Goal: Task Accomplishment & Management: Use online tool/utility

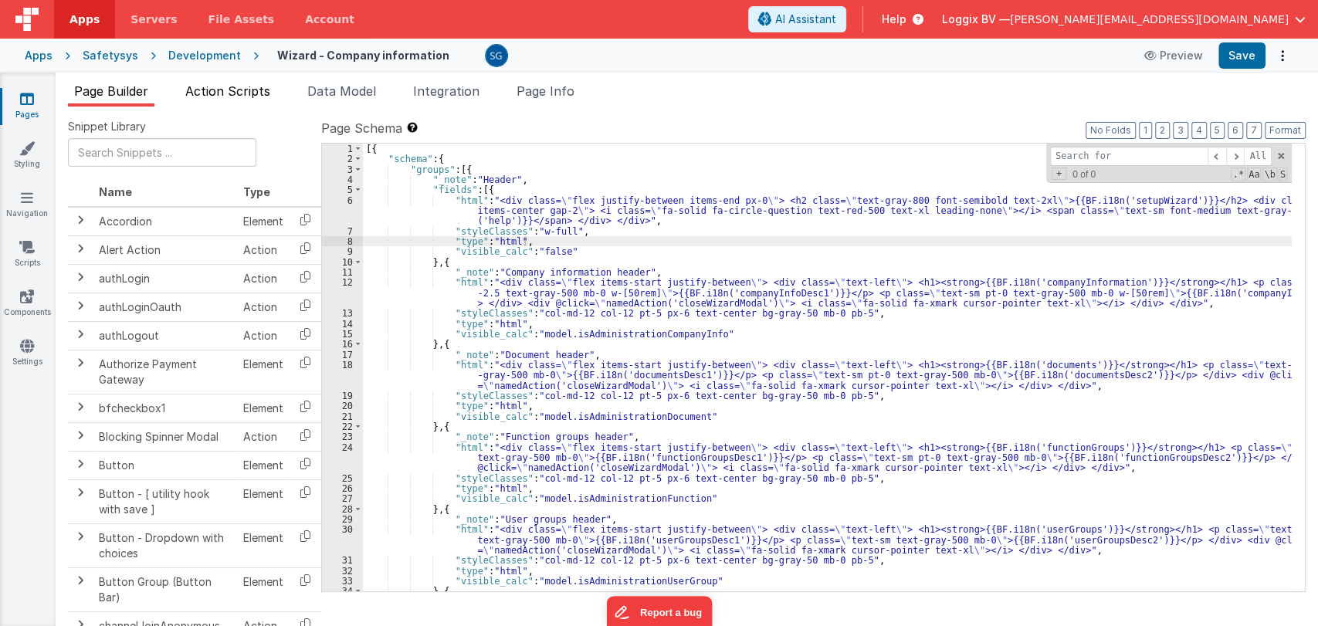
click at [232, 86] on span "Action Scripts" at bounding box center [227, 90] width 85 height 15
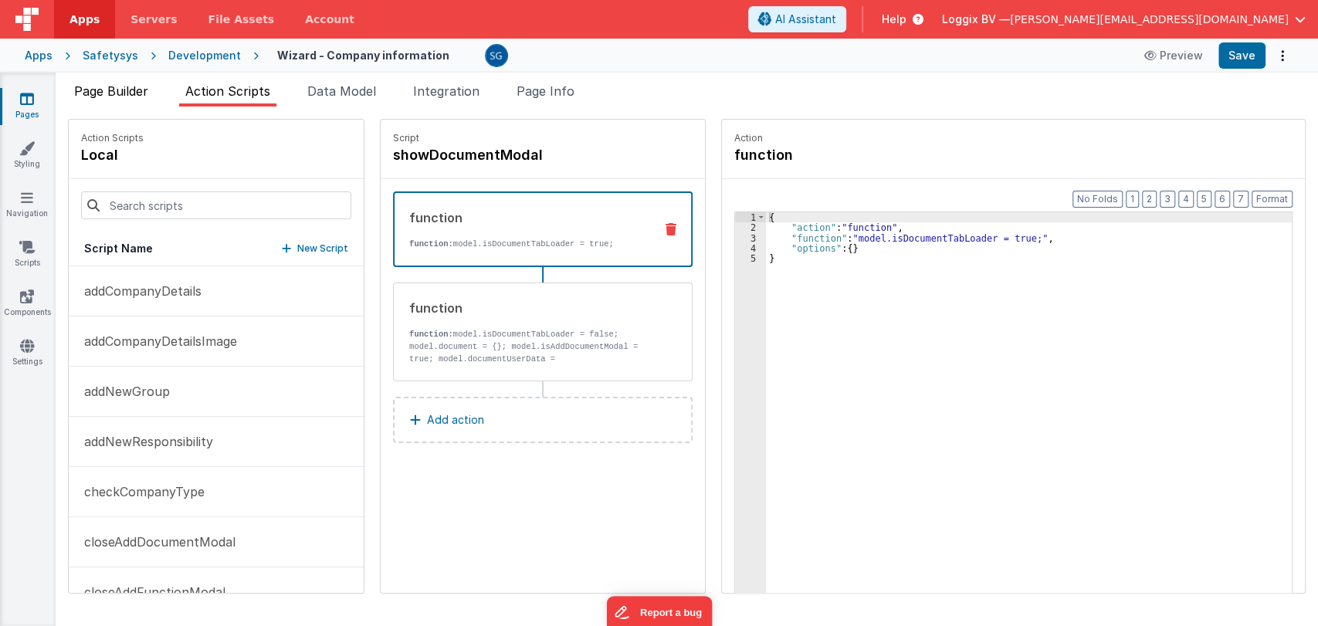
click at [111, 94] on span "Page Builder" at bounding box center [111, 90] width 74 height 15
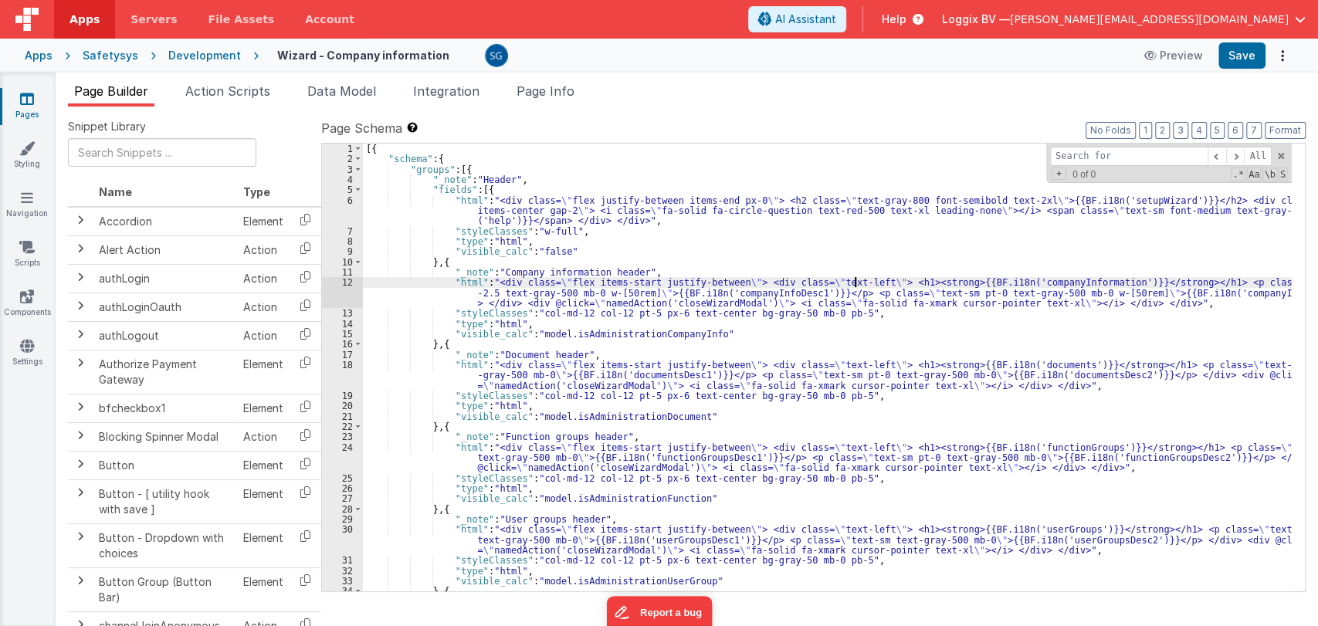
click at [856, 286] on div "[{ "schema" : { "groups" : [{ "_note" : "Header" , "fields" : [{ "html" : "<div…" at bounding box center [827, 378] width 929 height 469
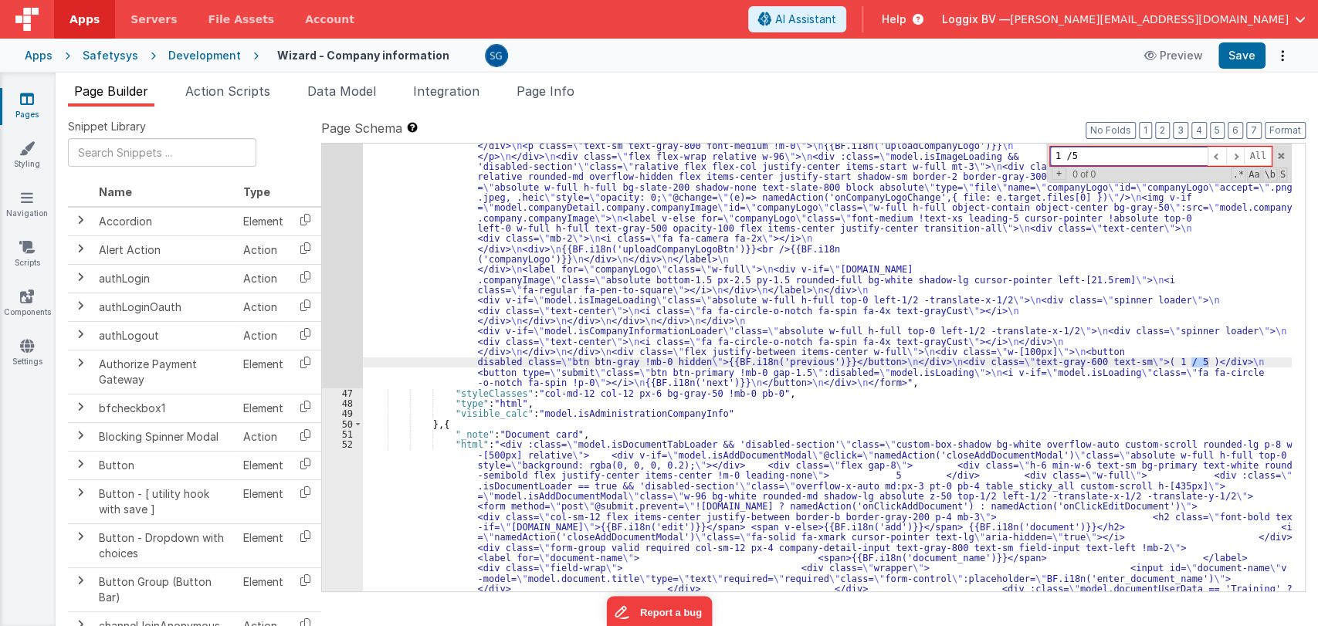
scroll to position [1053, 0]
type input "1 / 5"
click at [345, 299] on div "46" at bounding box center [342, 33] width 41 height 710
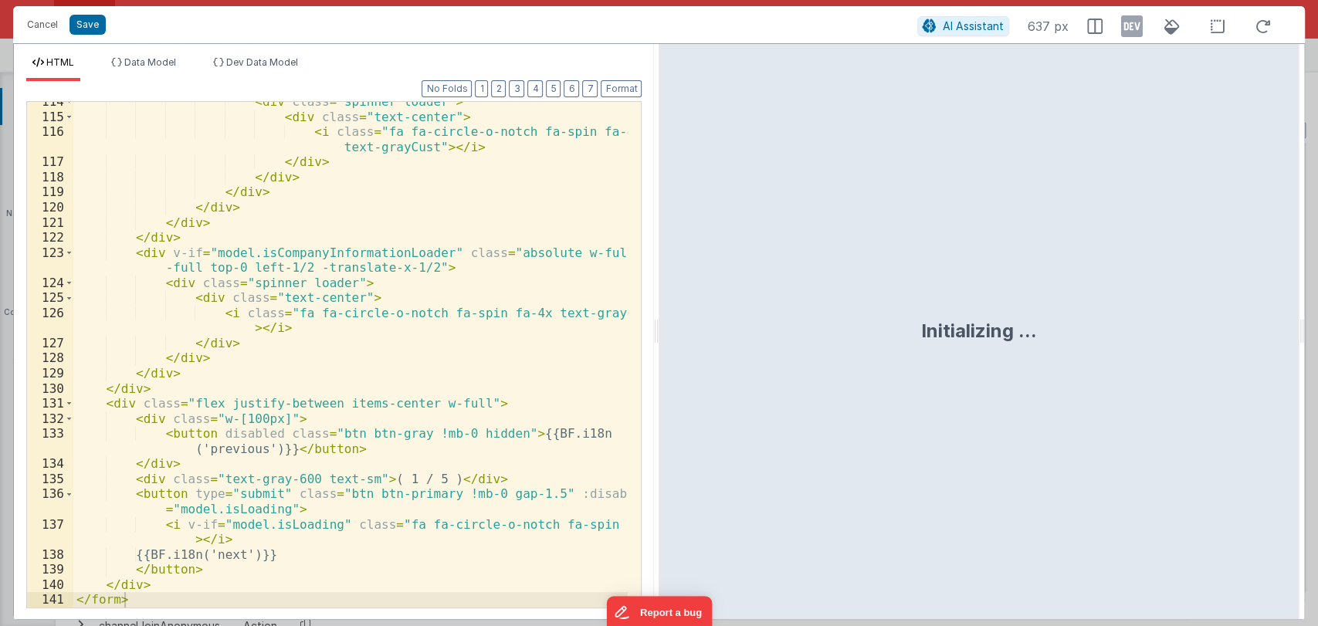
scroll to position [2983, 0]
click at [253, 495] on div "< div class = "spinner loader" > < div class = "text-center" > < i class = "fa …" at bounding box center [350, 362] width 555 height 536
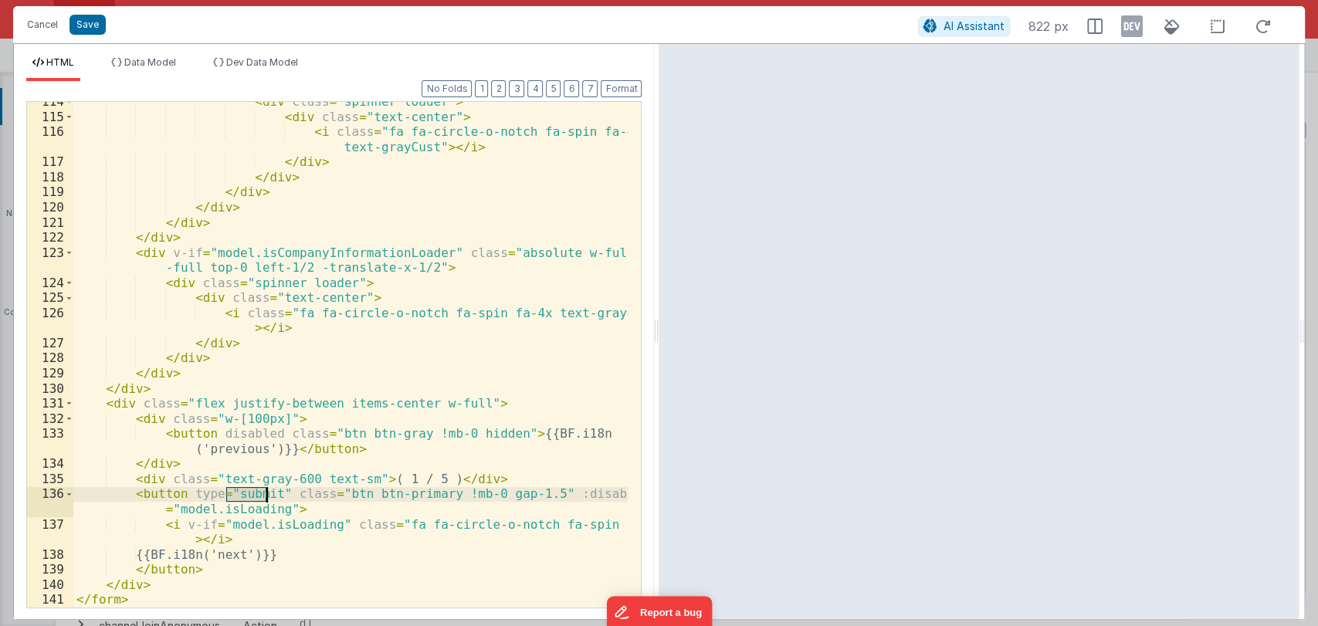
click at [253, 495] on div "< div class = "spinner loader" > < div class = "text-center" > < i class = "fa …" at bounding box center [350, 362] width 555 height 536
click at [34, 25] on button "Cancel" at bounding box center [42, 25] width 46 height 22
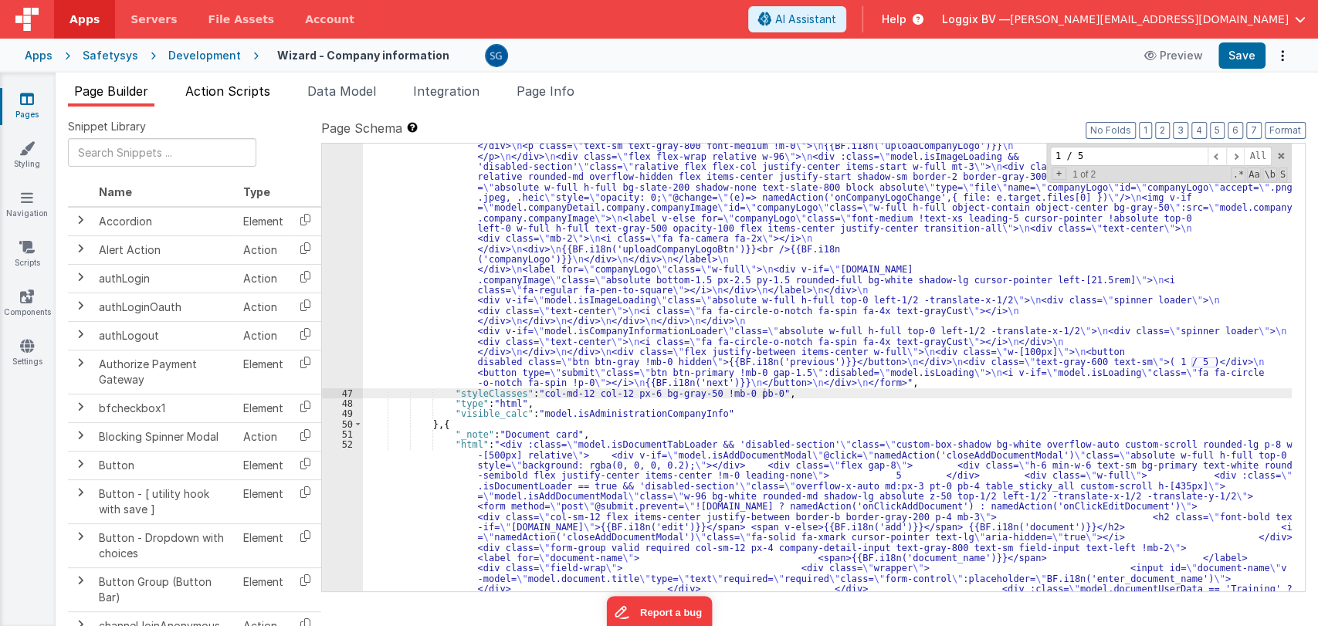
click at [226, 88] on span "Action Scripts" at bounding box center [227, 90] width 85 height 15
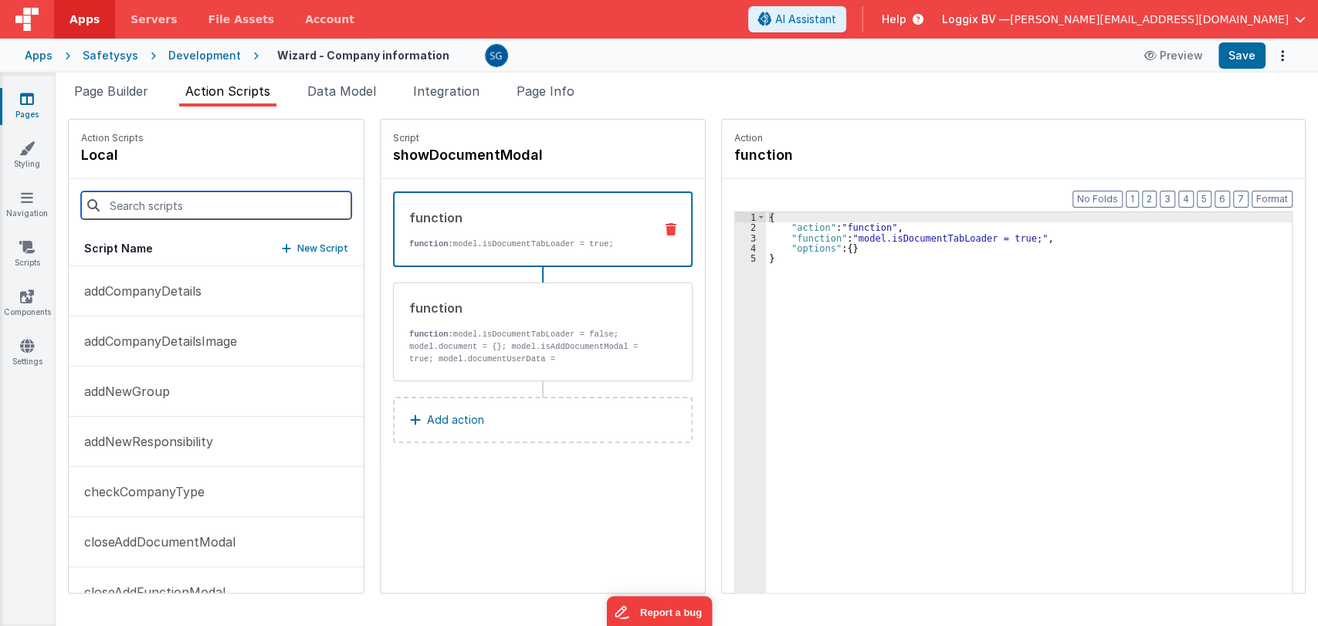
click at [141, 205] on input at bounding box center [216, 206] width 270 height 28
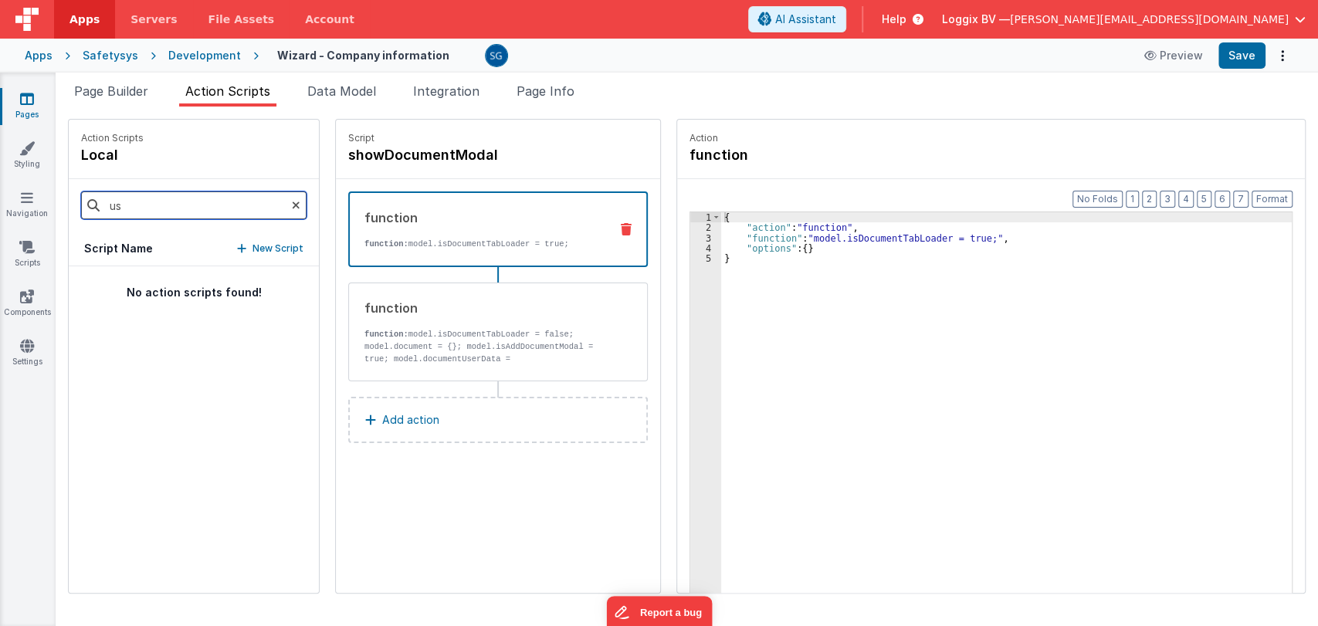
type input "u"
type input "submit"
click at [292, 202] on icon at bounding box center [296, 205] width 8 height 53
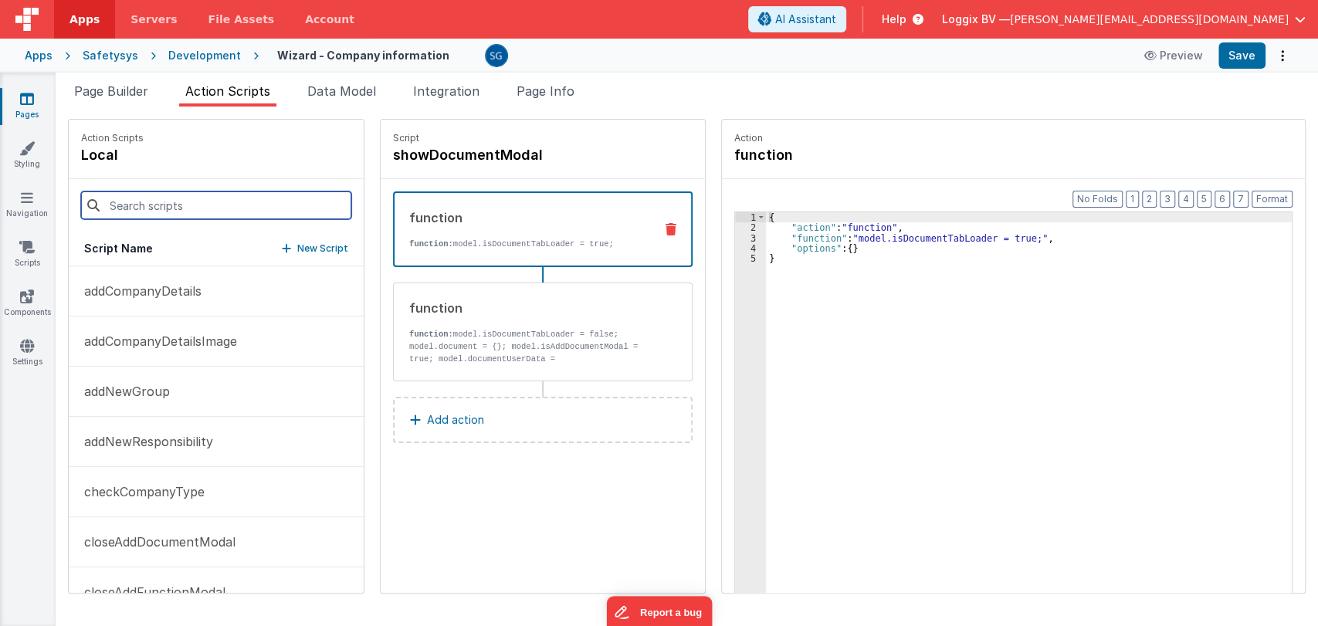
click at [185, 194] on input at bounding box center [216, 206] width 270 height 28
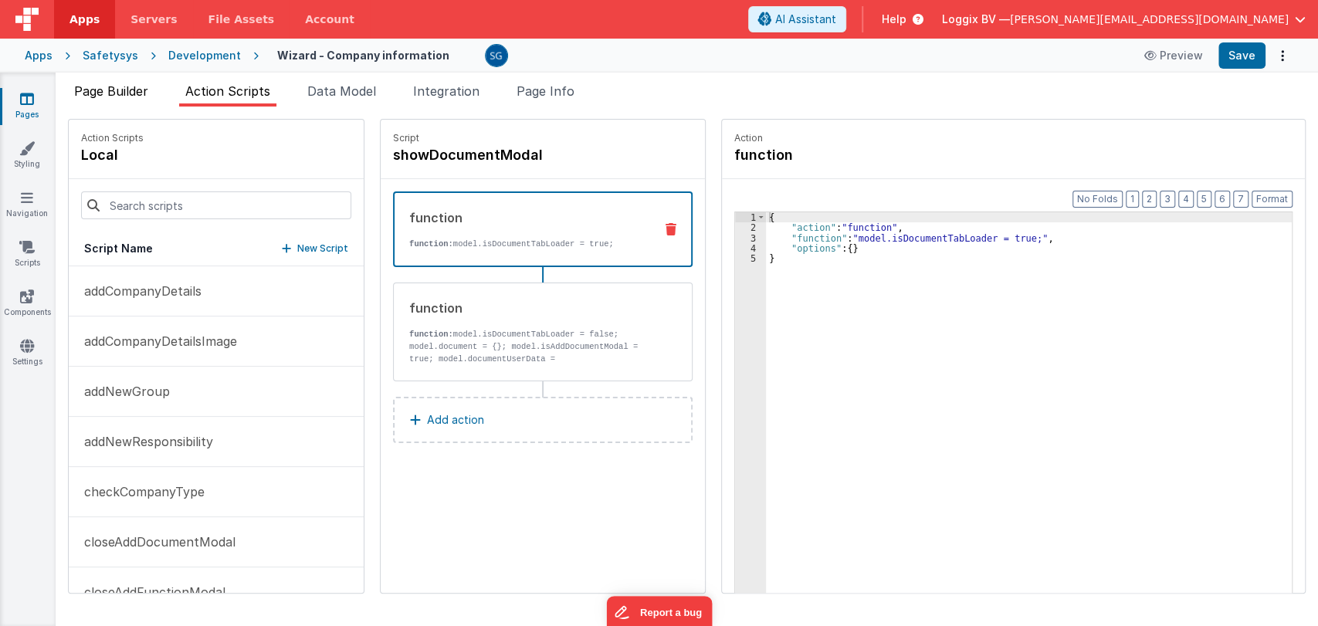
click at [127, 93] on span "Page Builder" at bounding box center [111, 90] width 74 height 15
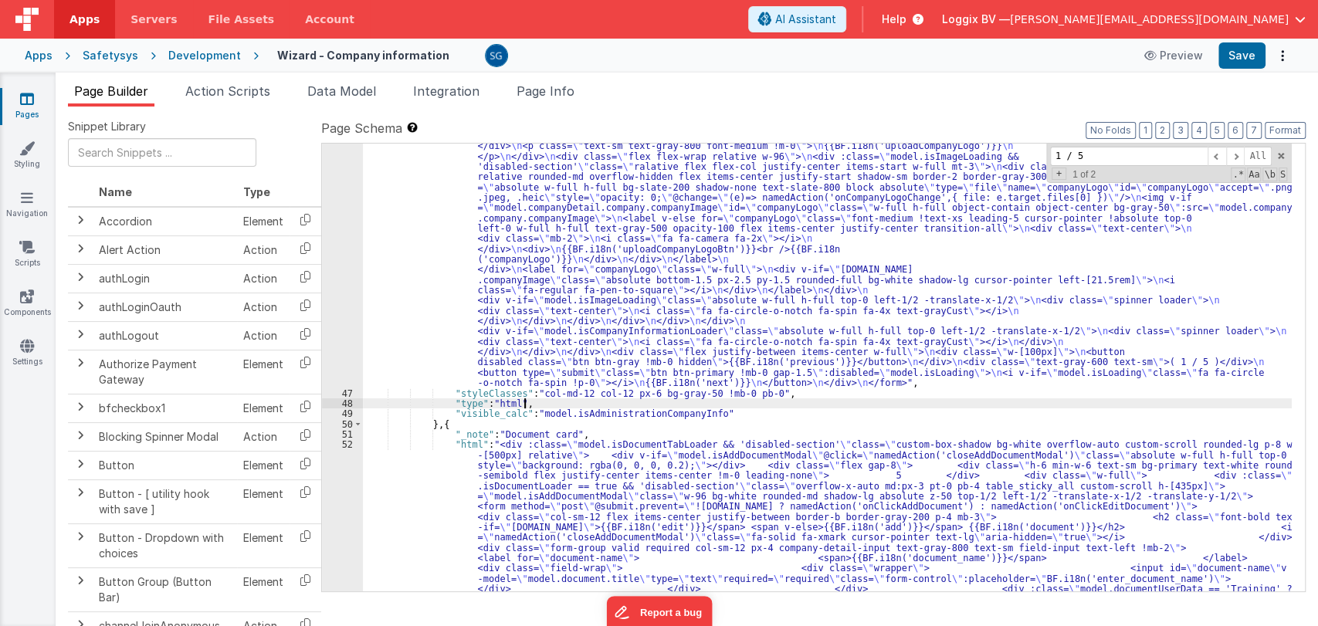
click at [836, 25] on span "AI Assistant" at bounding box center [805, 19] width 61 height 15
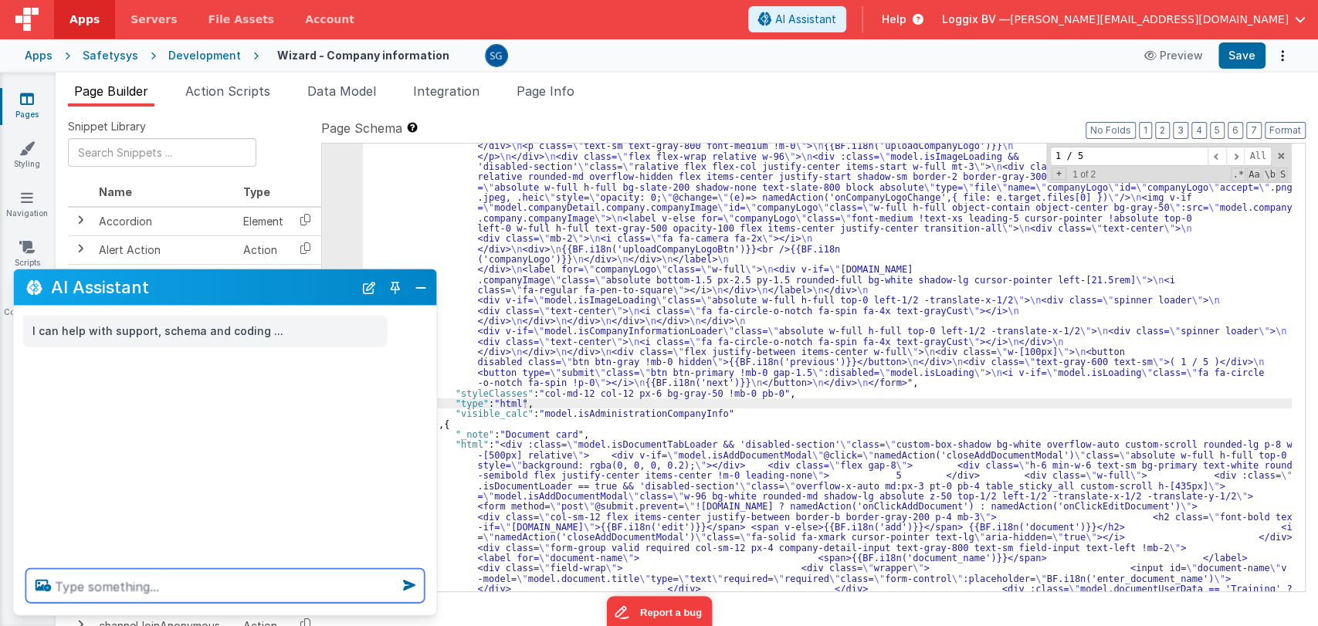
click at [220, 579] on textarea at bounding box center [225, 586] width 398 height 34
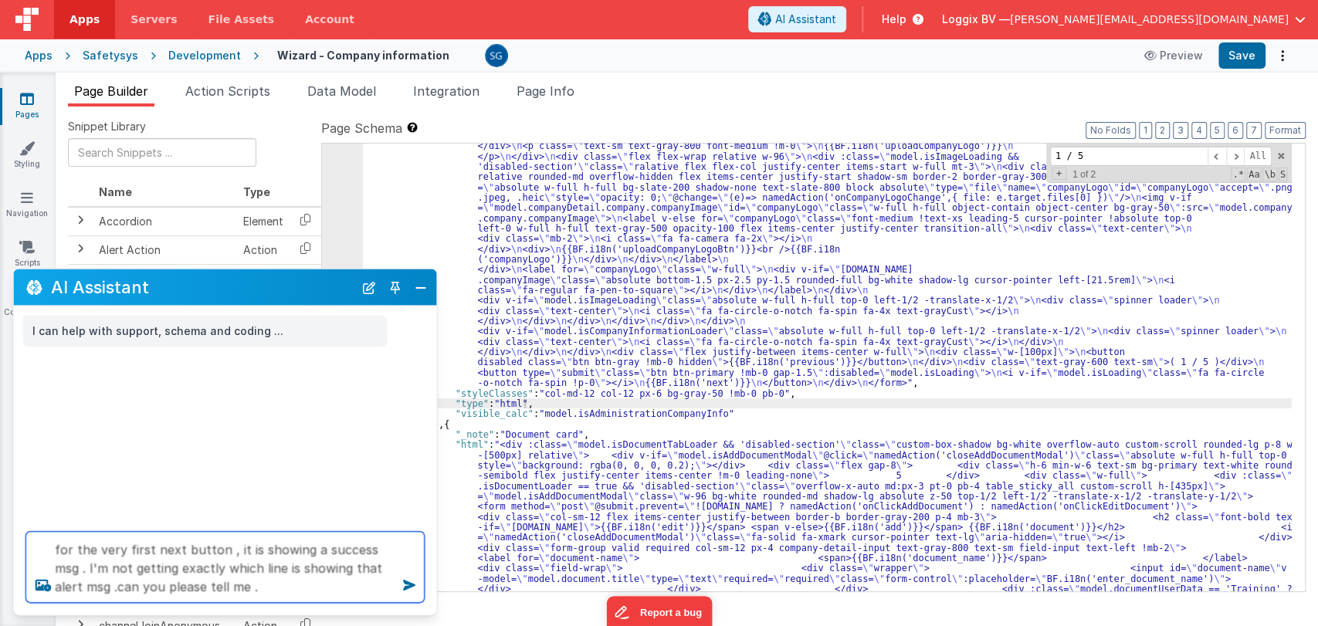
type textarea "for the very first next button , it is showing a success msg . I'm not getting …"
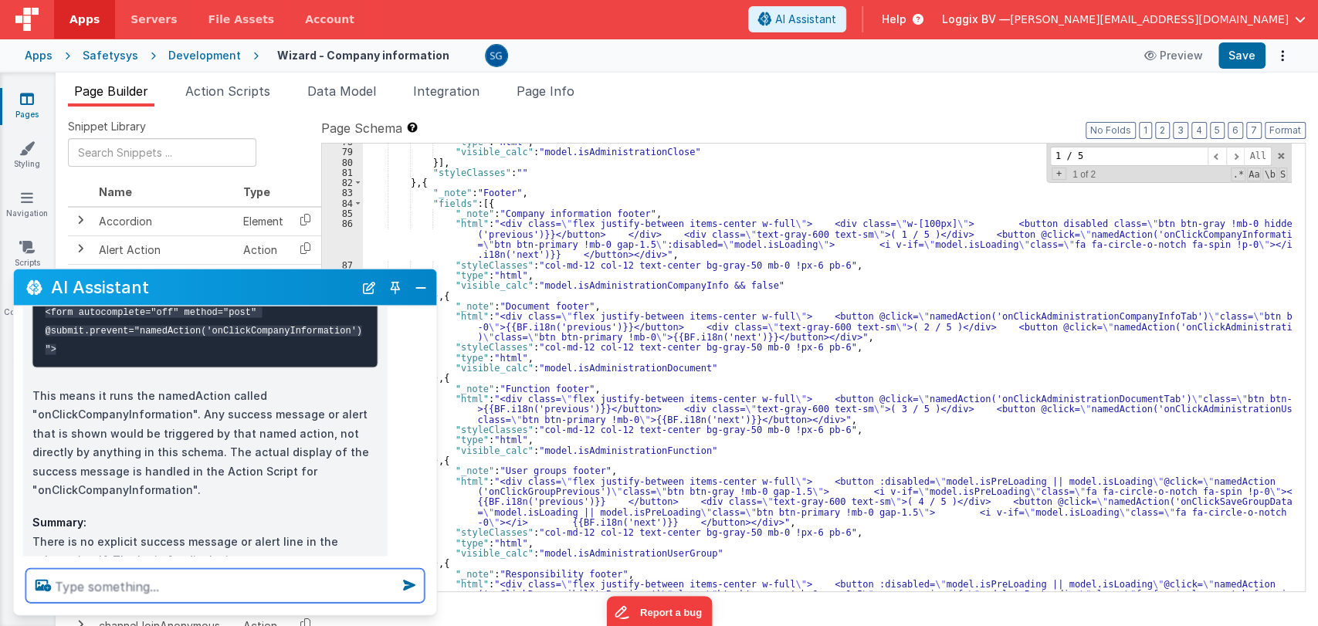
scroll to position [5334, 0]
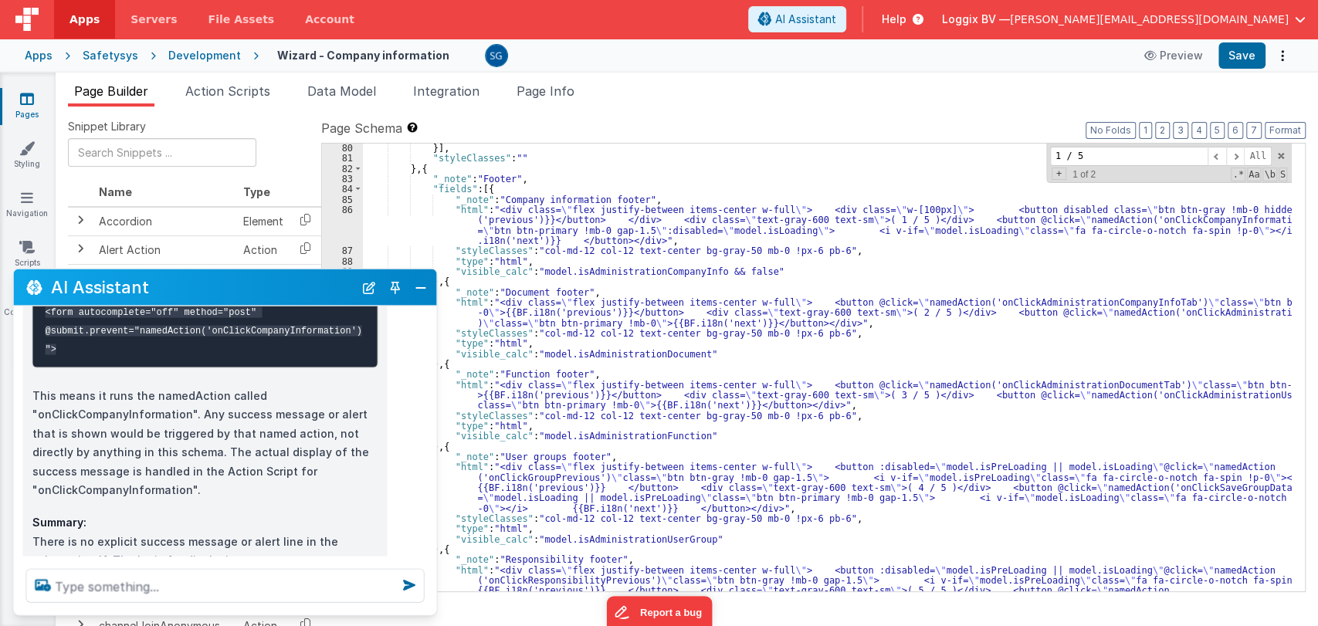
click at [349, 207] on div "86" at bounding box center [342, 225] width 41 height 41
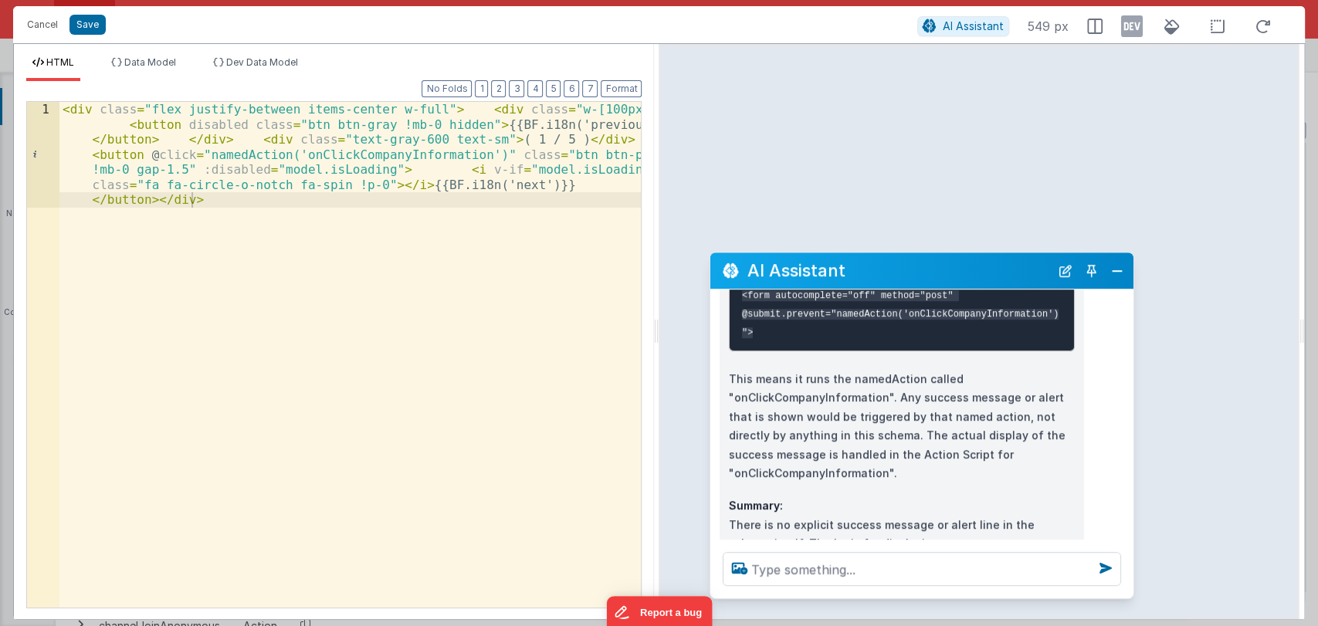
drag, startPoint x: 610, startPoint y: 284, endPoint x: 1029, endPoint y: 265, distance: 419.0
click at [1029, 265] on h2 "AI Assistant" at bounding box center [899, 271] width 303 height 19
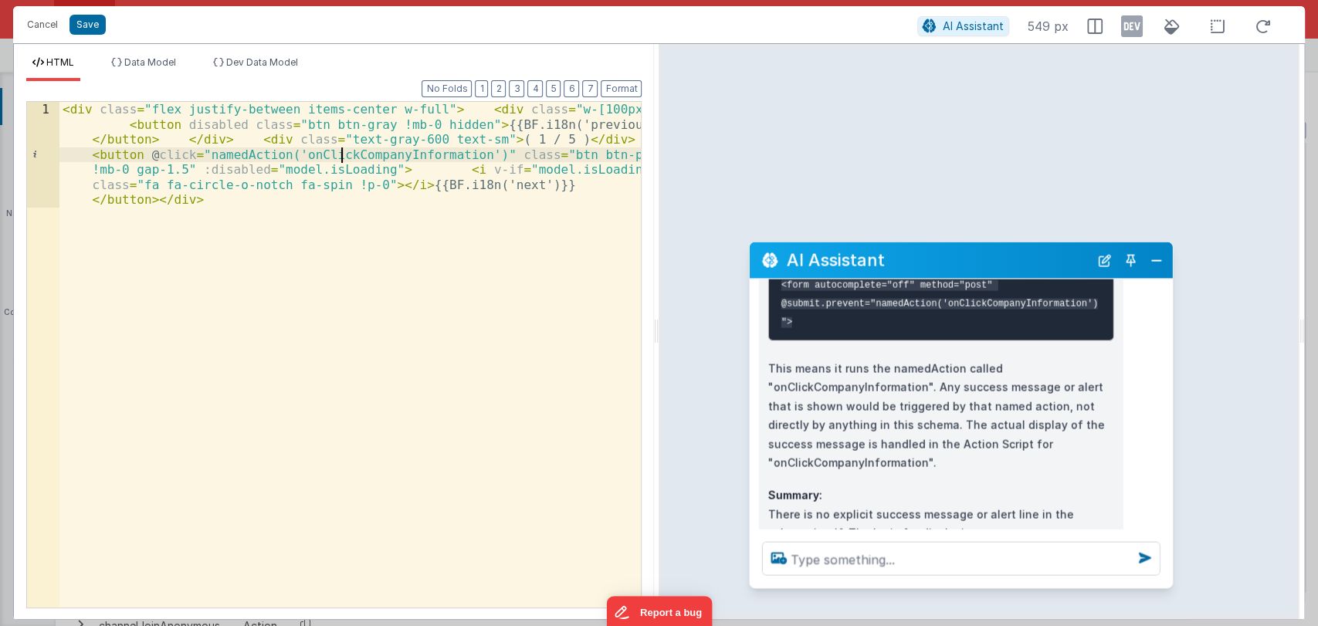
click at [344, 154] on div "< div class = "flex justify-between items-center w-full" > < div class = "w-[10…" at bounding box center [350, 460] width 582 height 717
click at [35, 27] on button "Cancel" at bounding box center [42, 25] width 46 height 22
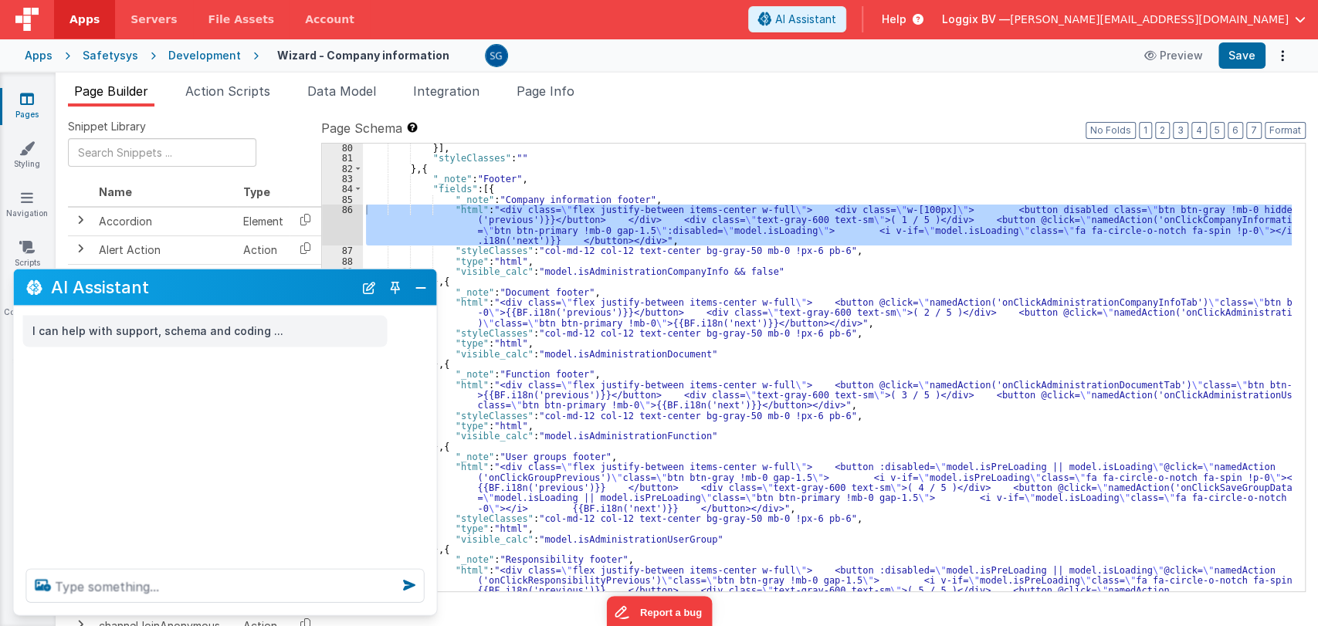
scroll to position [0, 0]
click at [420, 293] on button "Close" at bounding box center [421, 287] width 20 height 22
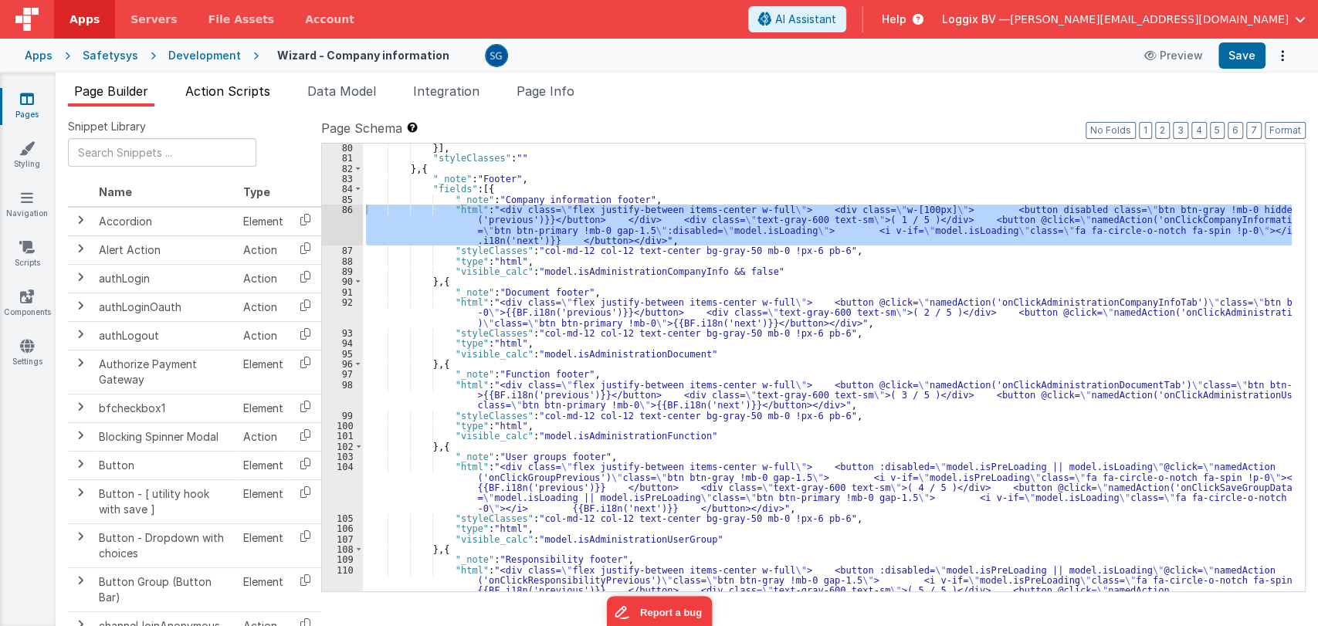
click at [224, 86] on span "Action Scripts" at bounding box center [227, 90] width 85 height 15
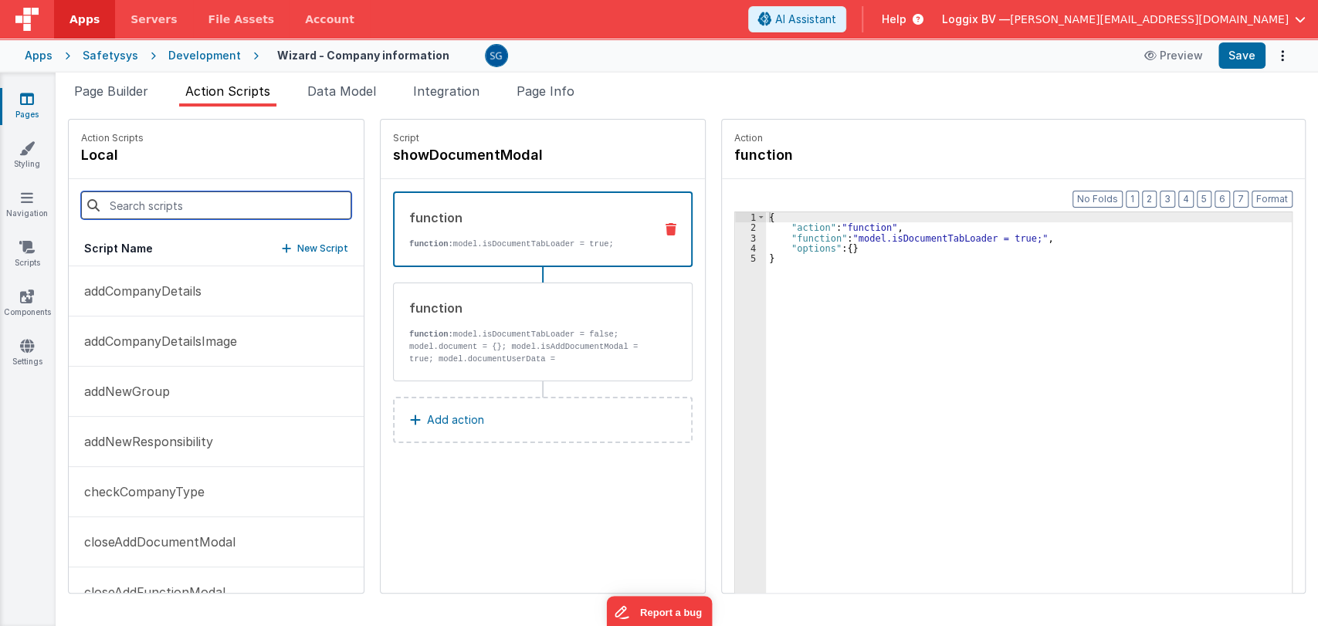
click at [185, 214] on input at bounding box center [216, 206] width 270 height 28
paste input "onClickCompanyInformation"
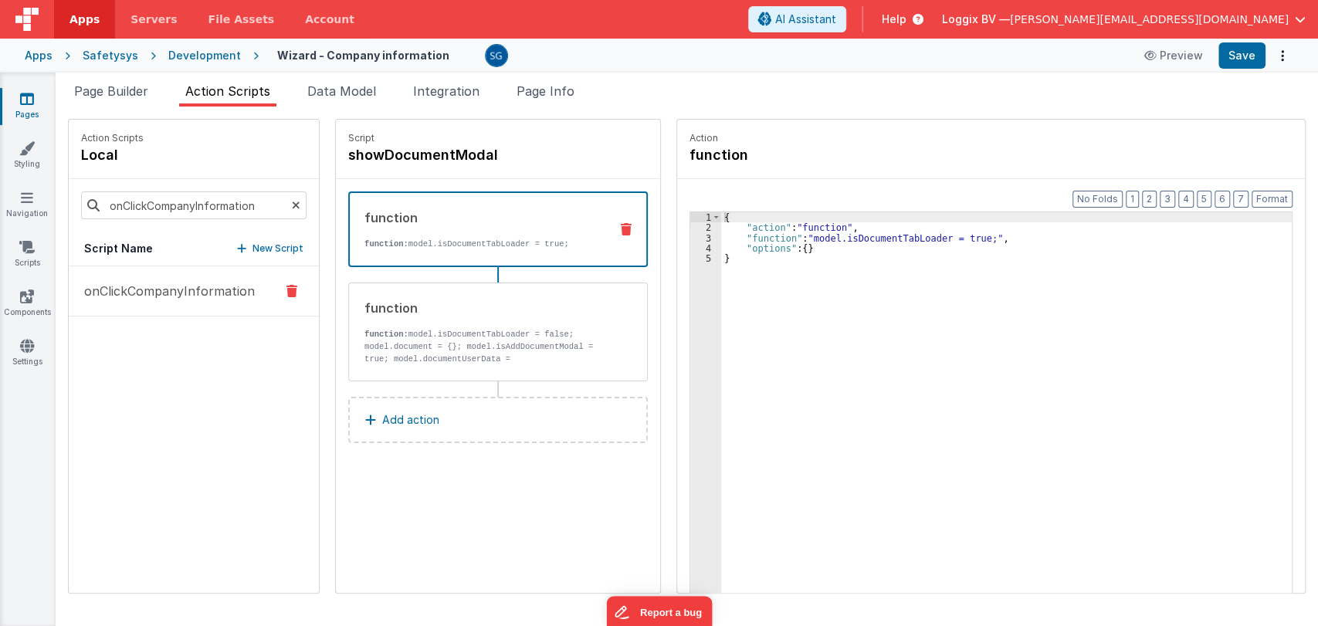
click at [152, 283] on p "onClickCompanyInformation" at bounding box center [165, 291] width 180 height 19
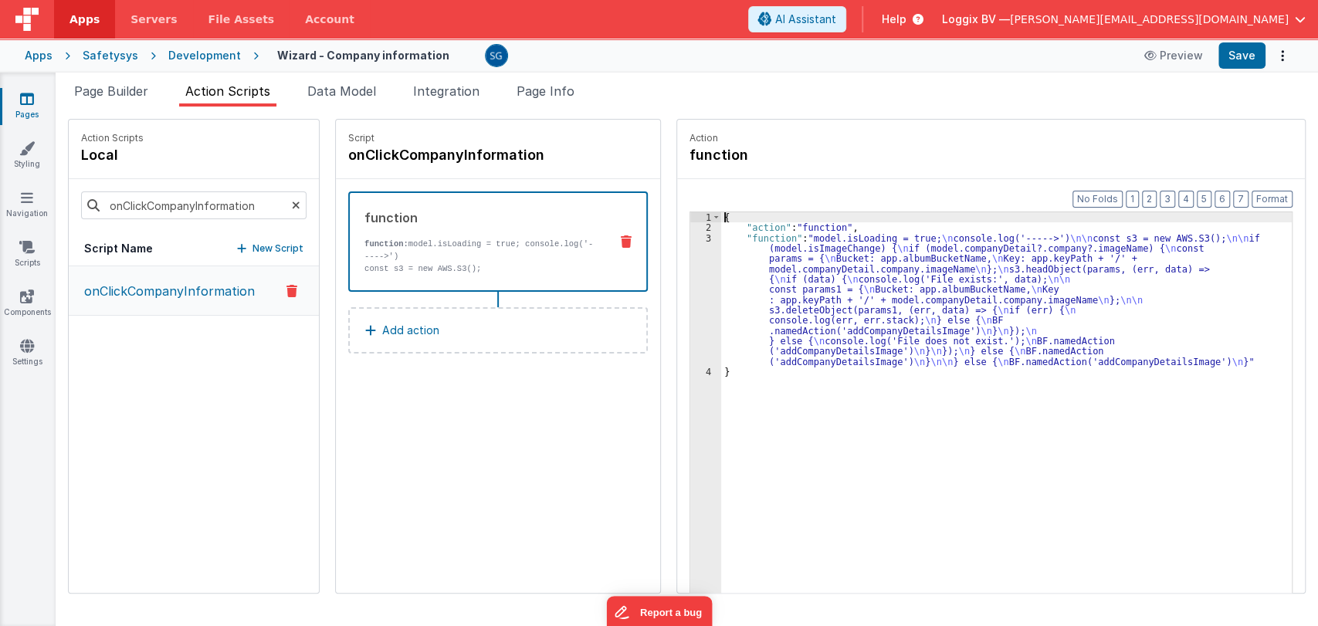
click at [696, 295] on div "3" at bounding box center [705, 300] width 31 height 134
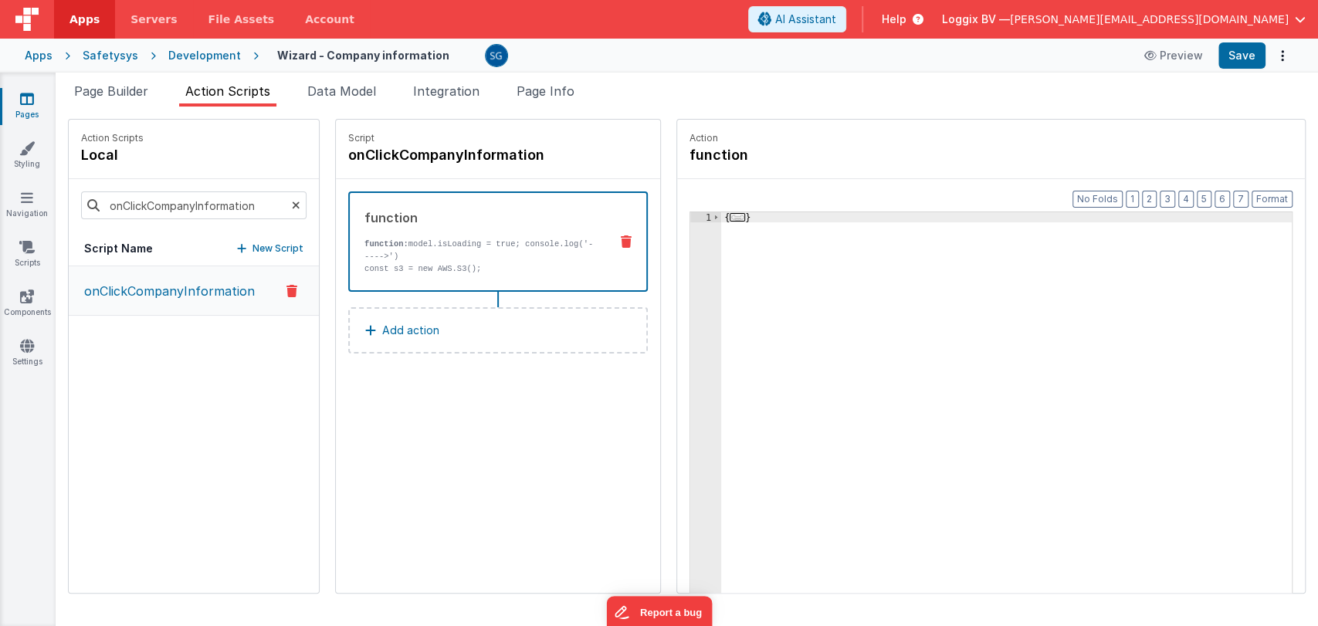
click at [696, 295] on div "1" at bounding box center [705, 436] width 31 height 449
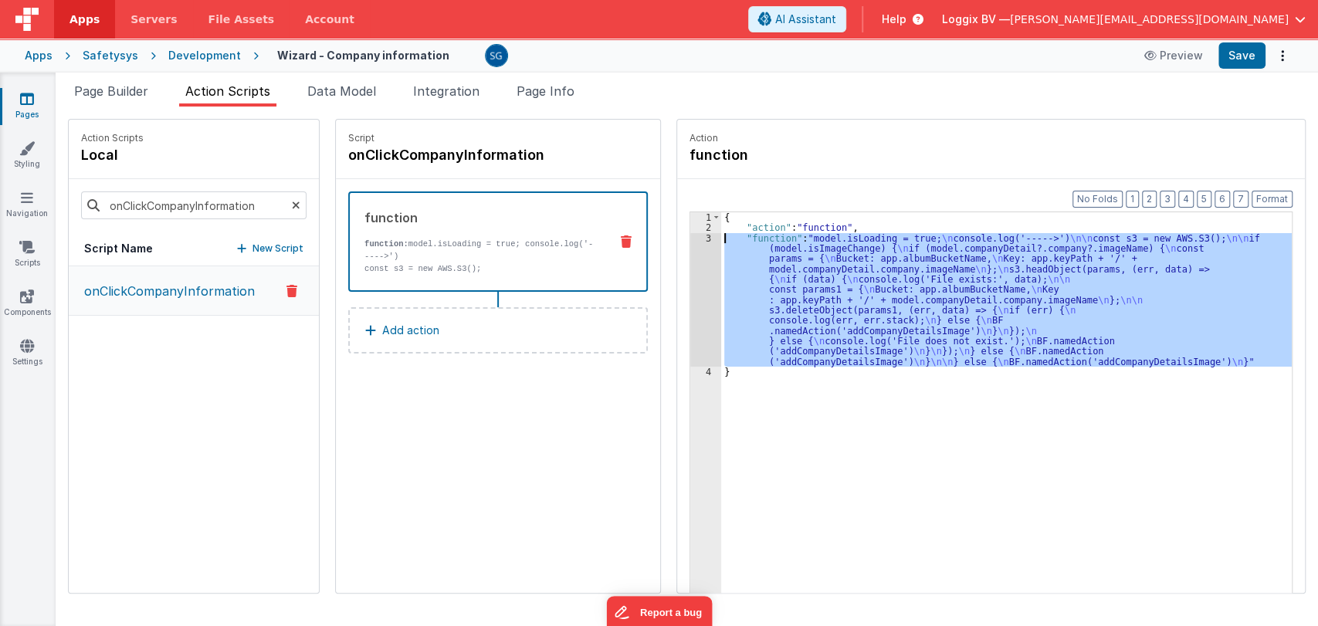
click at [692, 233] on div "3" at bounding box center [705, 300] width 31 height 134
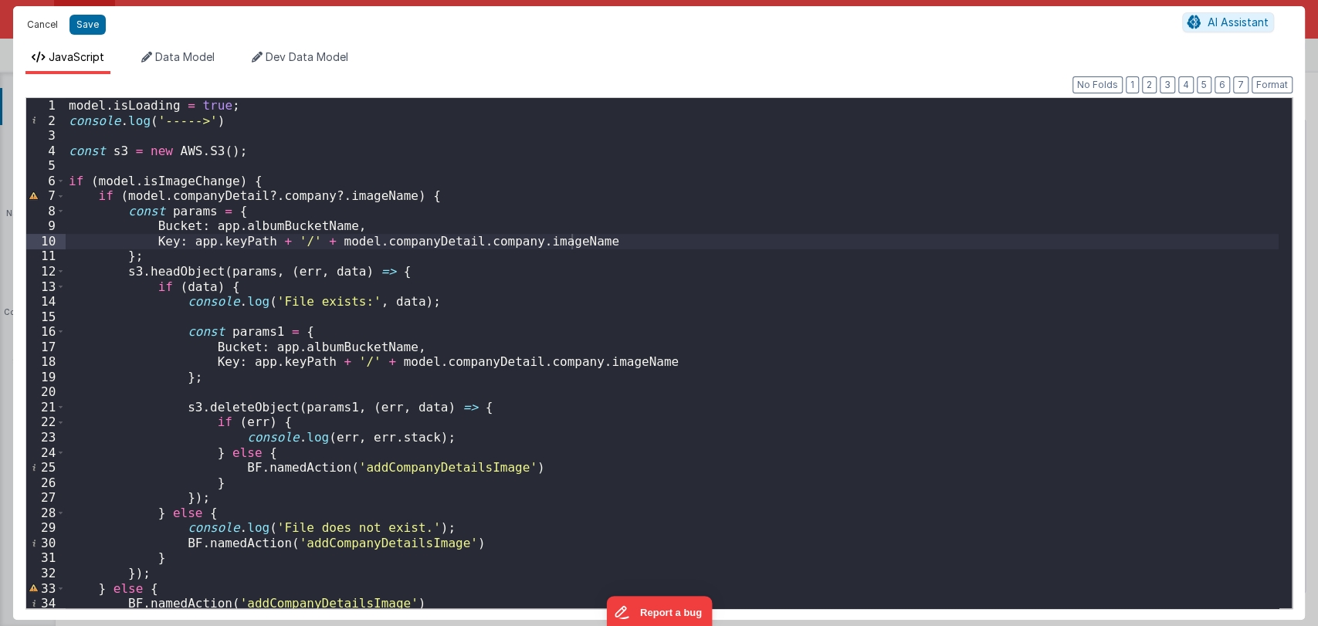
click at [48, 32] on button "Cancel" at bounding box center [42, 25] width 46 height 22
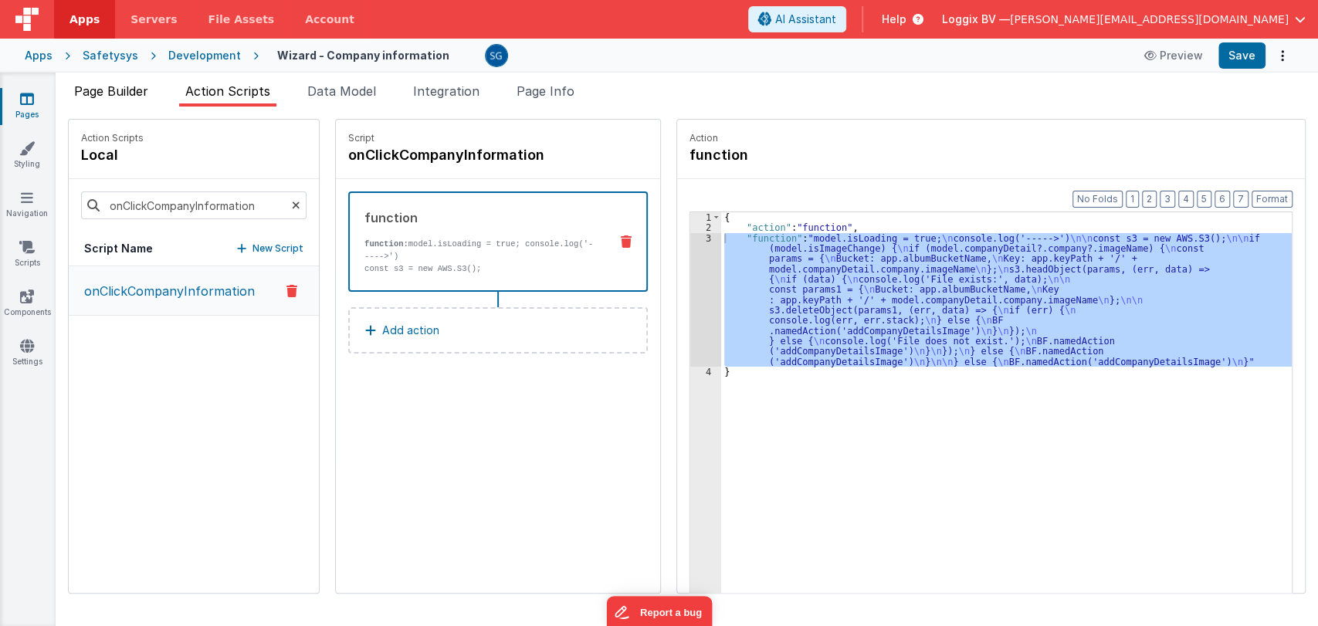
click at [120, 89] on span "Page Builder" at bounding box center [111, 90] width 74 height 15
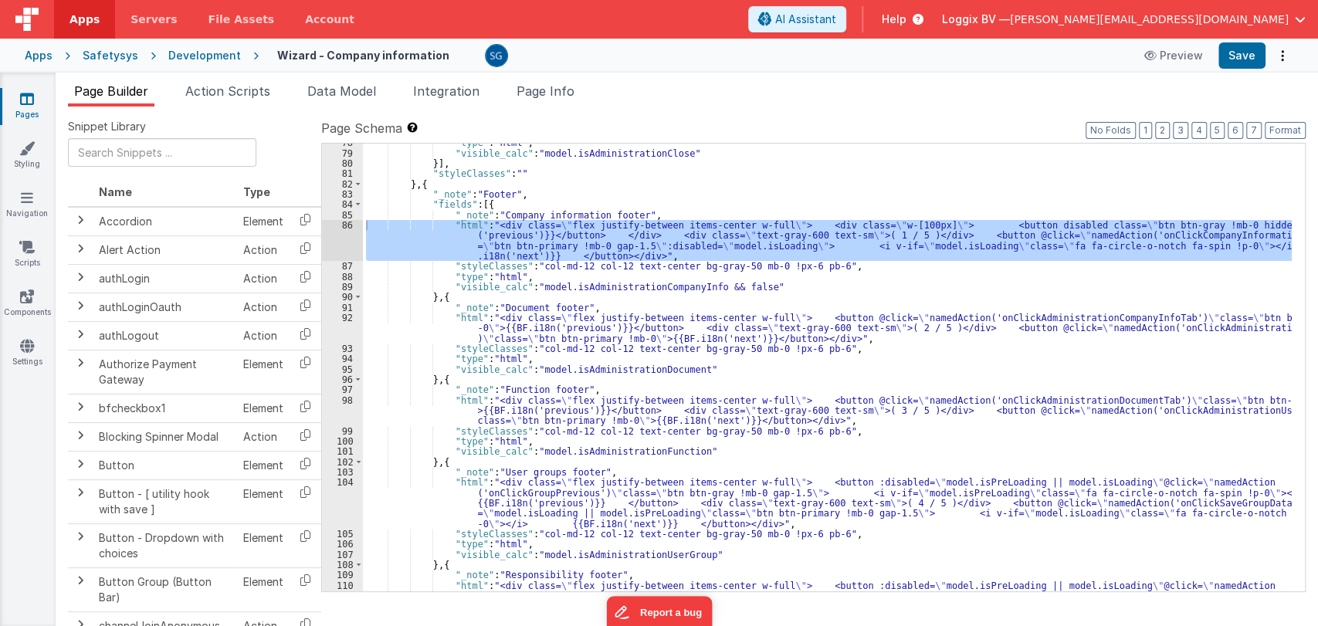
scroll to position [5319, 0]
click at [348, 221] on div "86" at bounding box center [342, 240] width 41 height 41
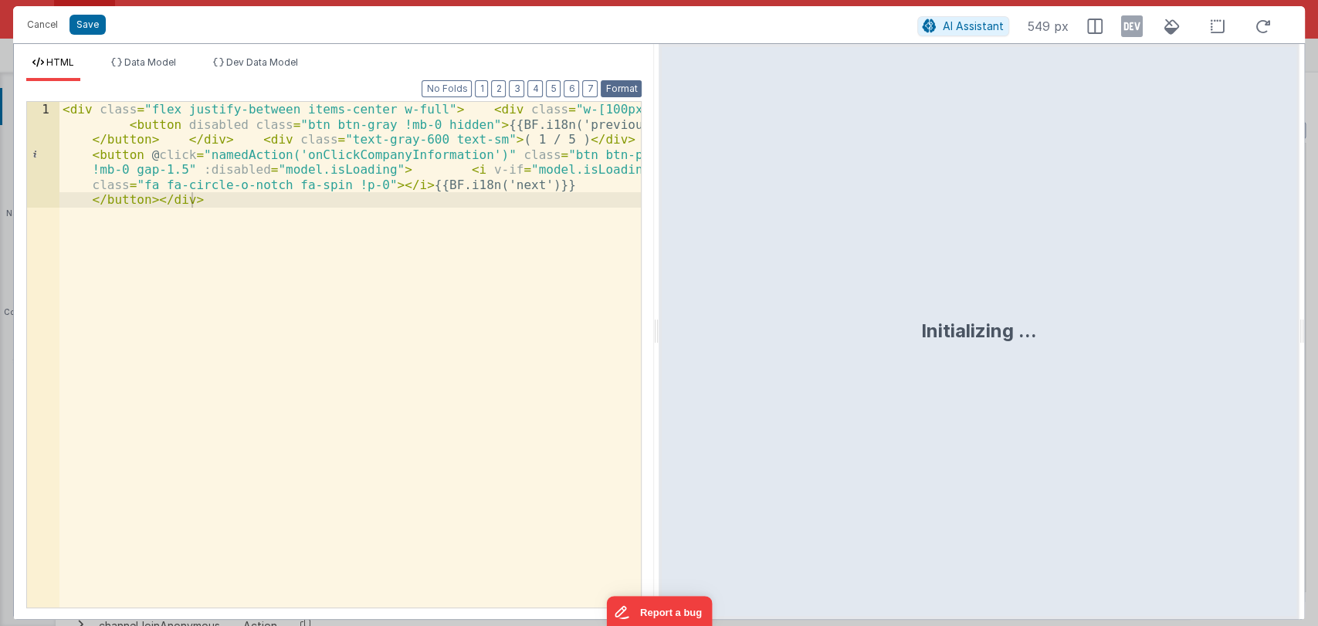
click at [618, 82] on button "Format" at bounding box center [621, 88] width 41 height 17
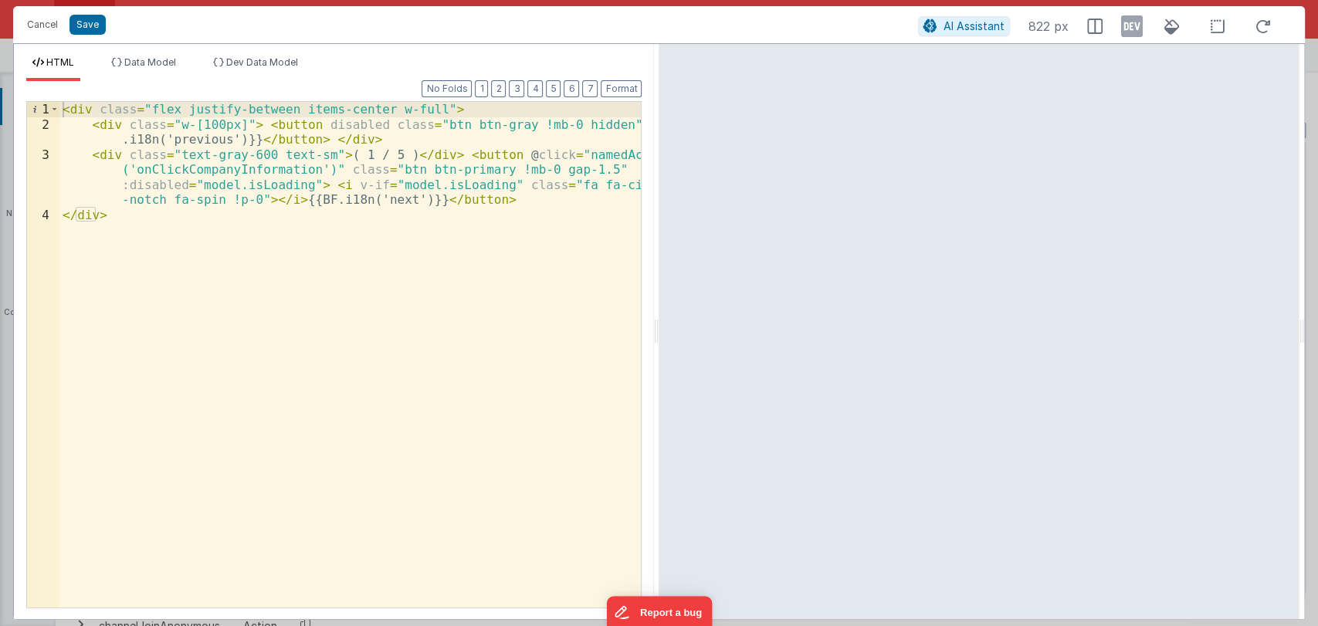
click at [232, 173] on div "< div class = "flex justify-between items-center w-full" > < div class = "w-[10…" at bounding box center [350, 370] width 582 height 536
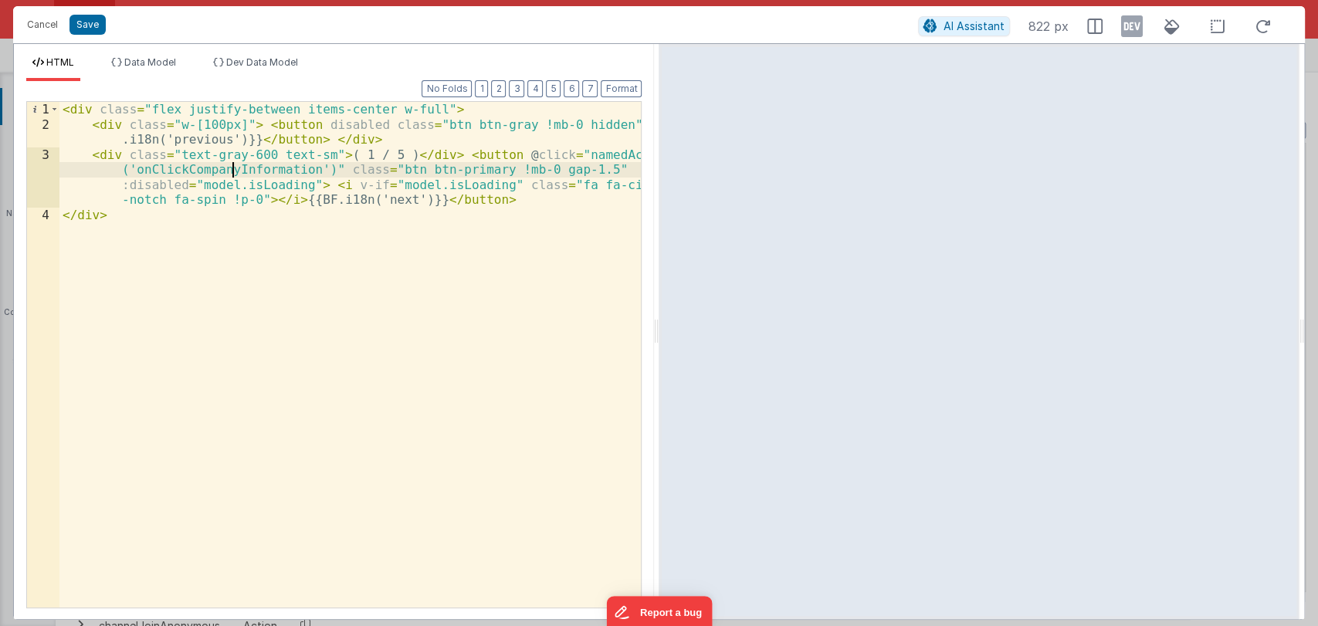
click at [232, 173] on div "< div class = "flex justify-between items-center w-full" > < div class = "w-[10…" at bounding box center [350, 370] width 582 height 536
click at [40, 26] on button "Cancel" at bounding box center [42, 25] width 46 height 22
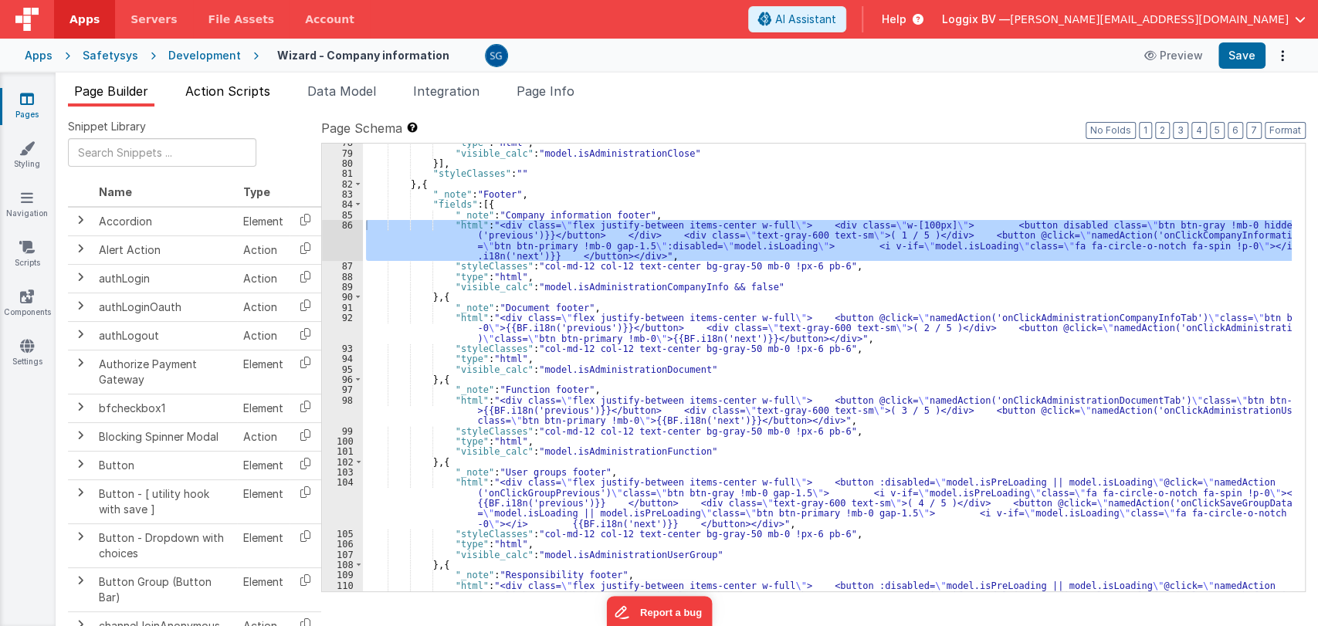
click at [219, 86] on span "Action Scripts" at bounding box center [227, 90] width 85 height 15
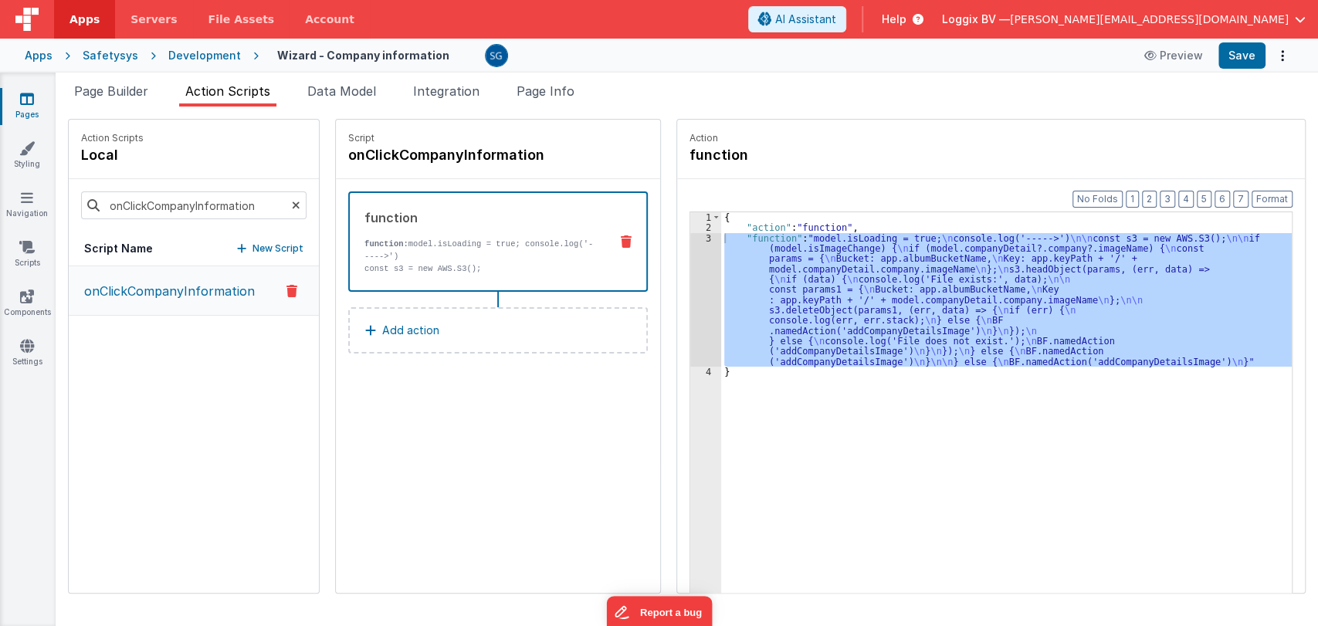
click at [178, 296] on p "onClickCompanyInformation" at bounding box center [165, 291] width 180 height 19
click at [694, 236] on div "3" at bounding box center [705, 300] width 31 height 134
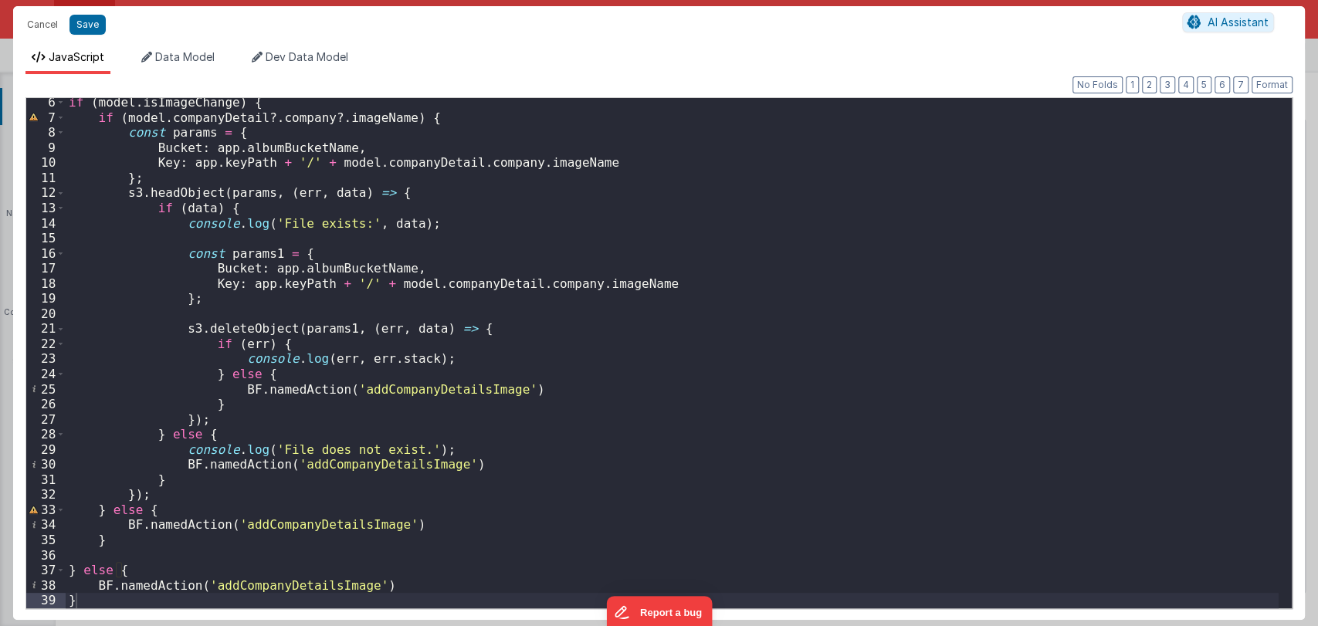
scroll to position [0, 0]
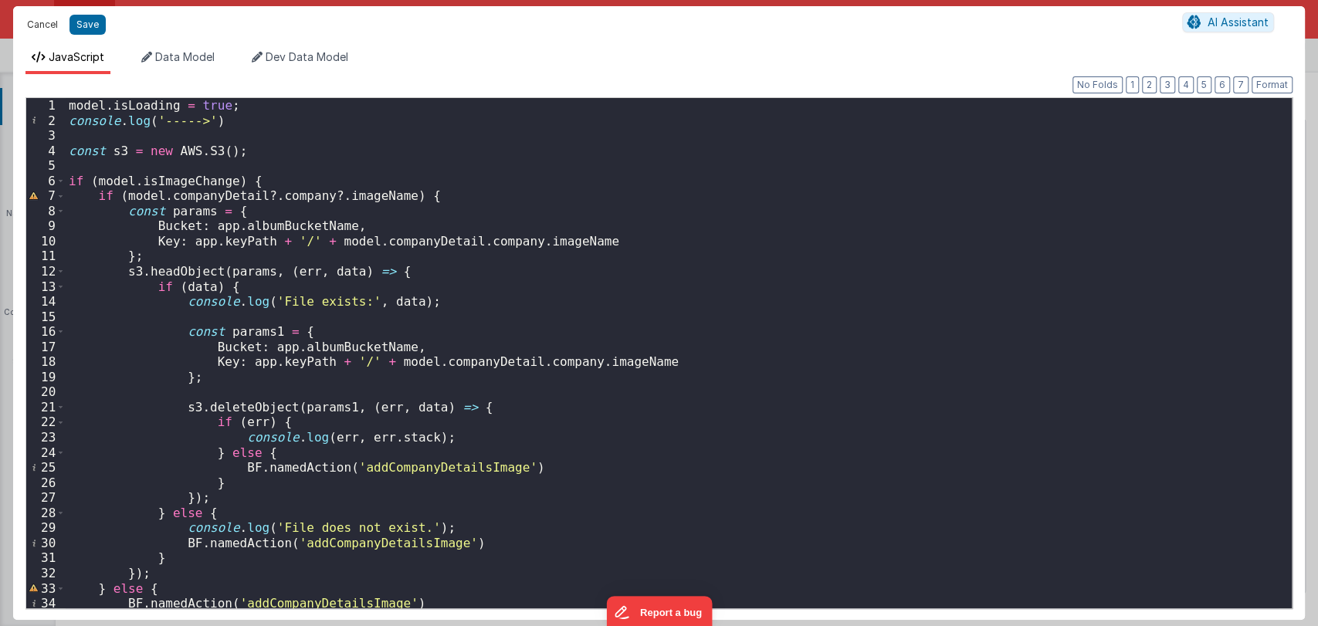
click at [43, 14] on button "Cancel" at bounding box center [42, 25] width 46 height 22
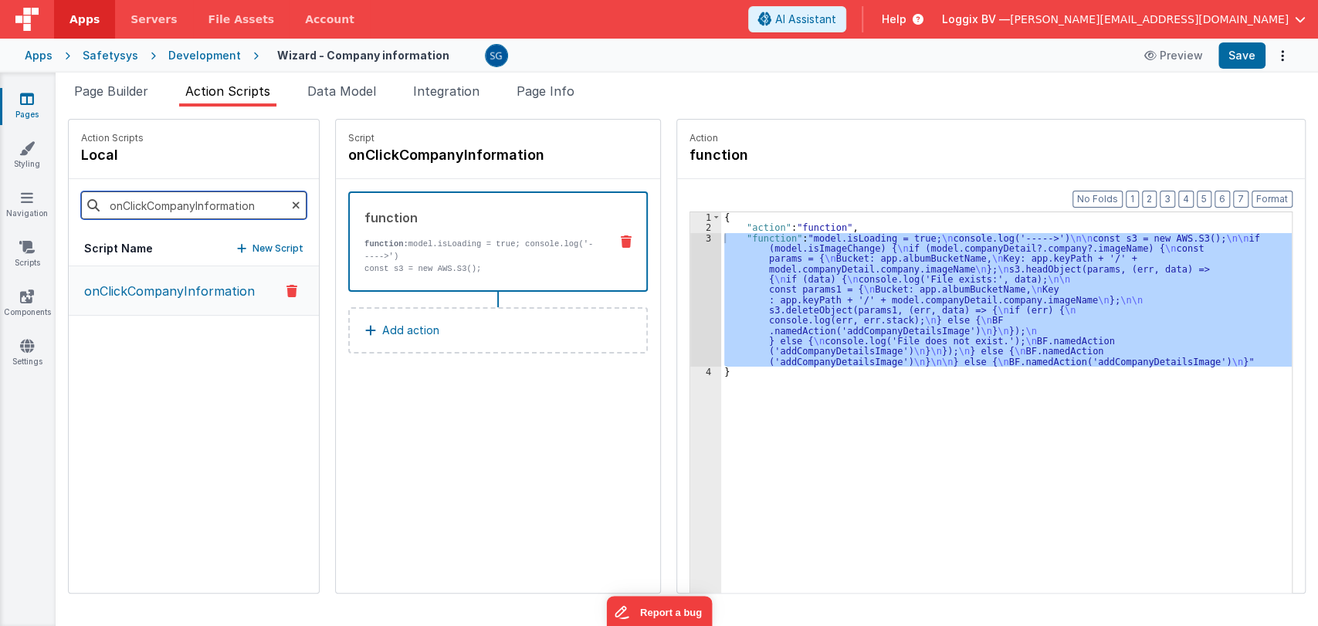
click at [229, 205] on input "onClickCompanyInformation" at bounding box center [194, 206] width 226 height 28
type input "addCompany"
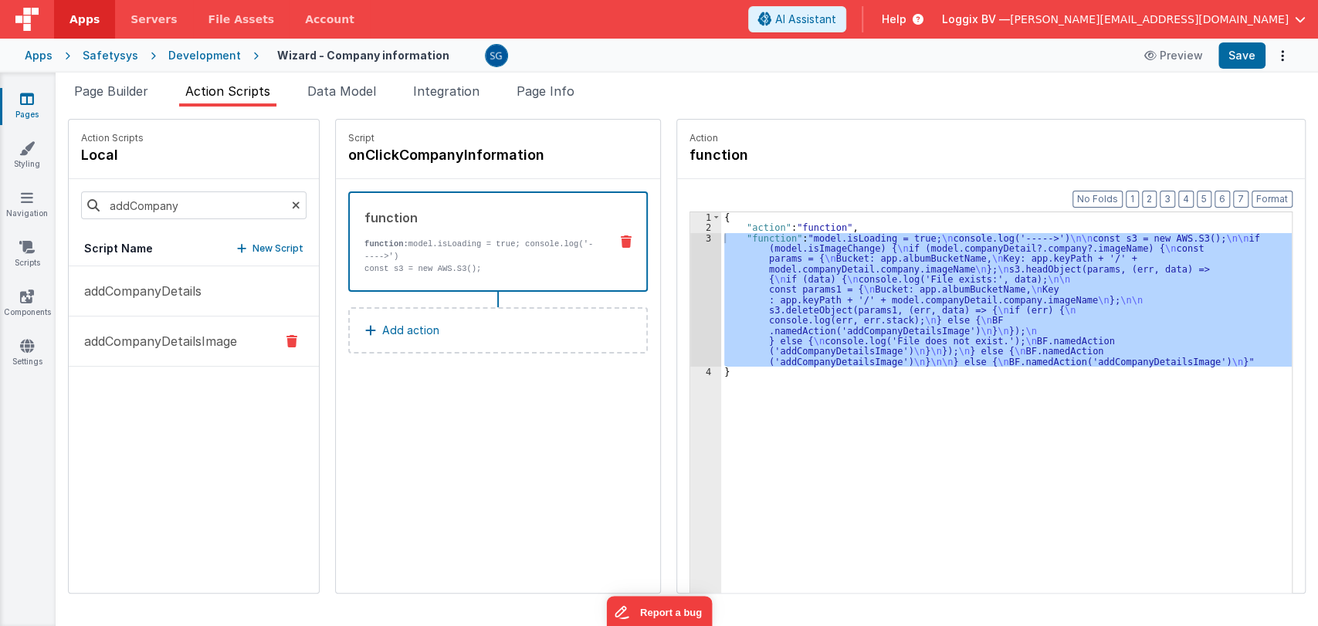
click at [192, 329] on button "addCompanyDetailsImage" at bounding box center [194, 342] width 250 height 50
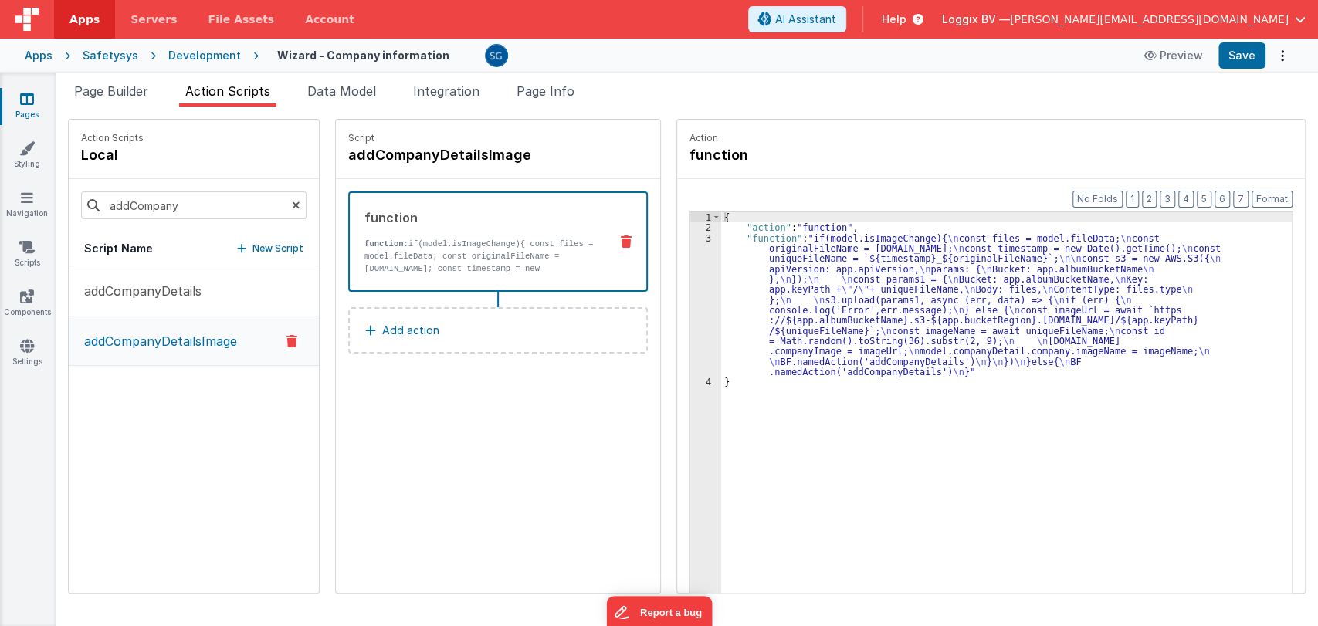
click at [692, 239] on div "3" at bounding box center [705, 305] width 31 height 144
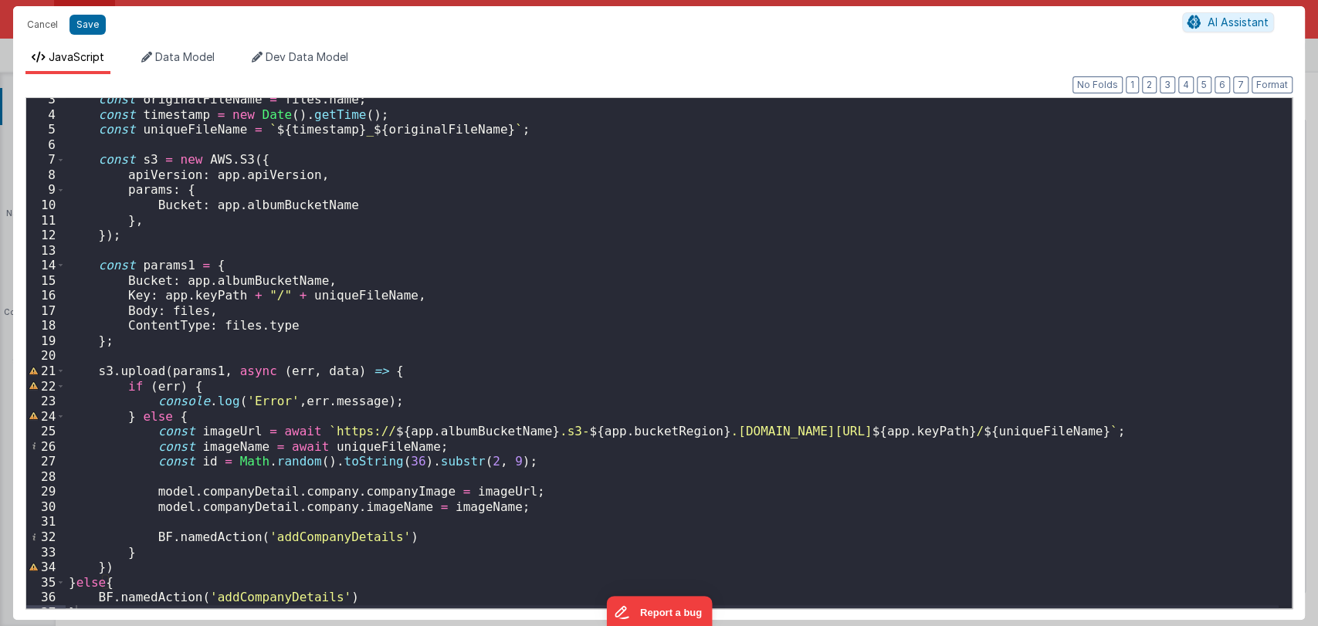
scroll to position [48, 0]
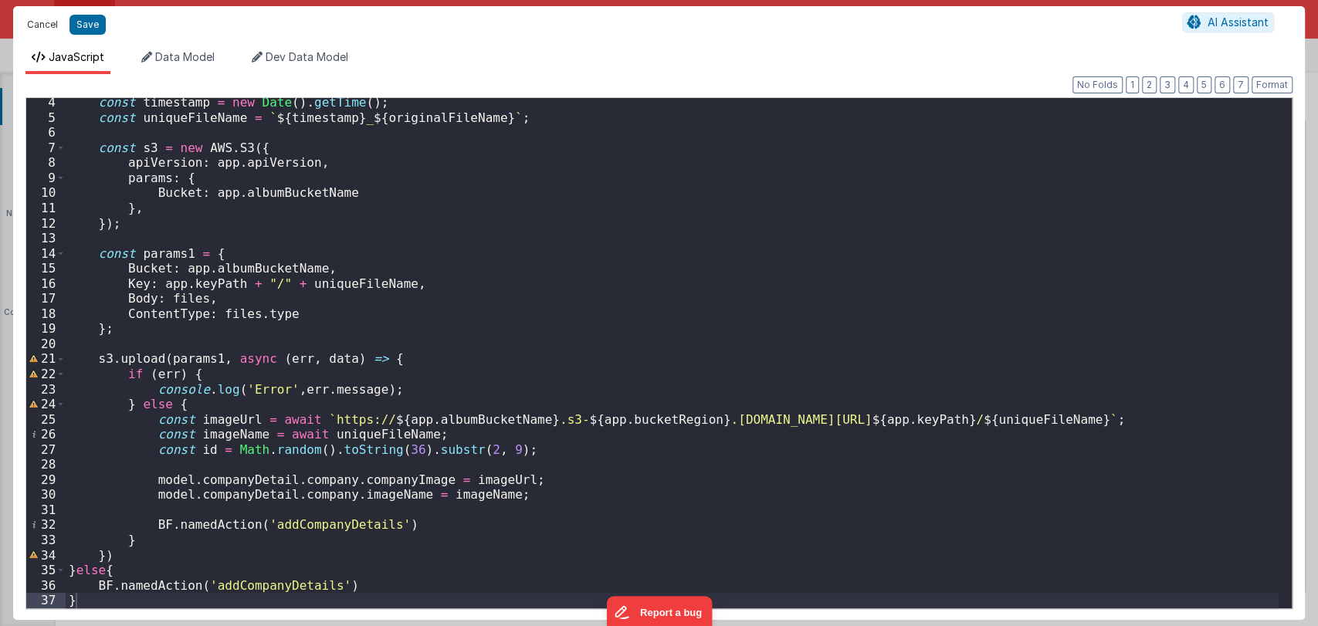
click at [40, 23] on button "Cancel" at bounding box center [42, 25] width 46 height 22
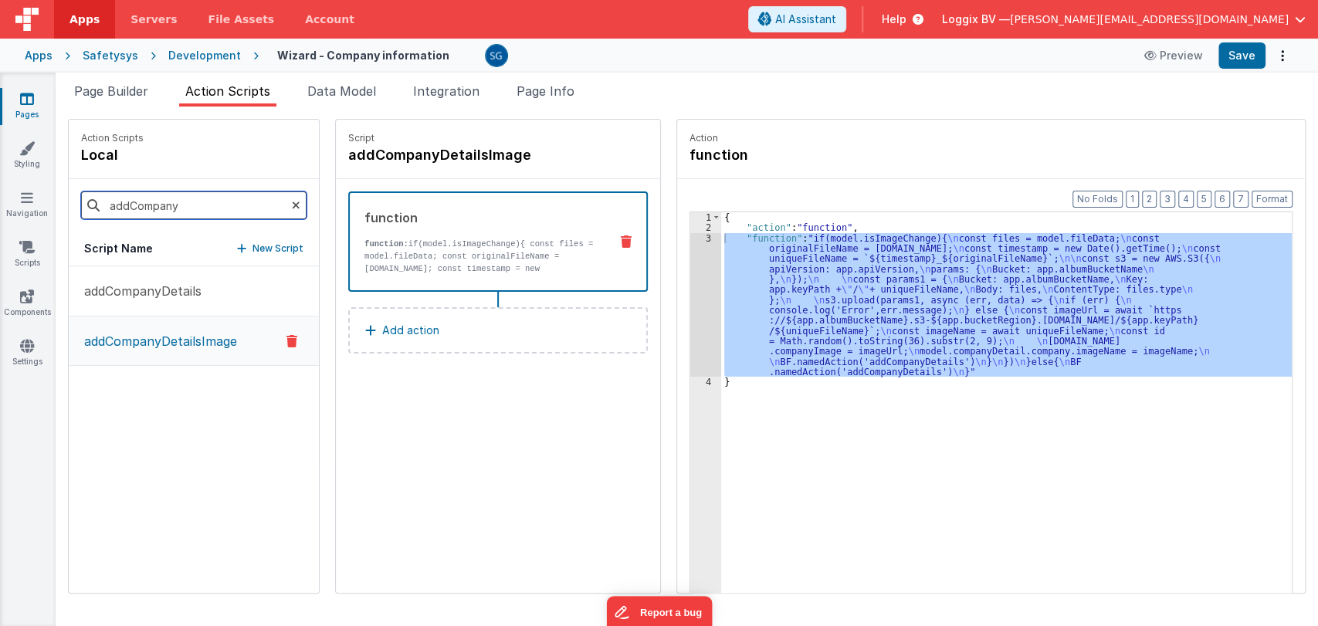
click at [186, 206] on input "addCompany" at bounding box center [194, 206] width 226 height 28
click at [180, 289] on p "addCompanyDetails" at bounding box center [138, 291] width 127 height 19
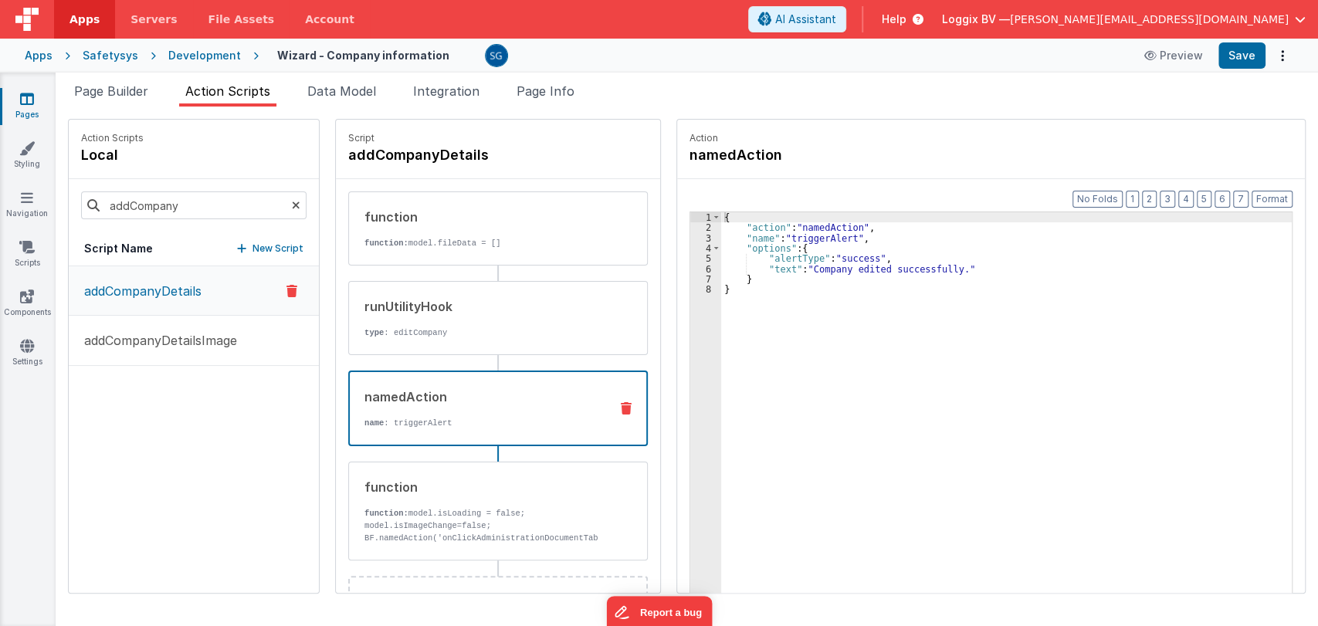
click at [435, 405] on div "namedAction name : triggerAlert" at bounding box center [473, 409] width 247 height 42
drag, startPoint x: 937, startPoint y: 270, endPoint x: 795, endPoint y: 270, distance: 141.3
click at [795, 270] on div "{ "action" : "namedAction" , "name" : "triggerAlert" , "options" : { "alertType…" at bounding box center [1006, 436] width 571 height 449
paste textarea
click at [776, 267] on div "{ "action" : "namedAction" , "name" : "triggerAlert" , "options" : { "alertType…" at bounding box center [1006, 436] width 571 height 449
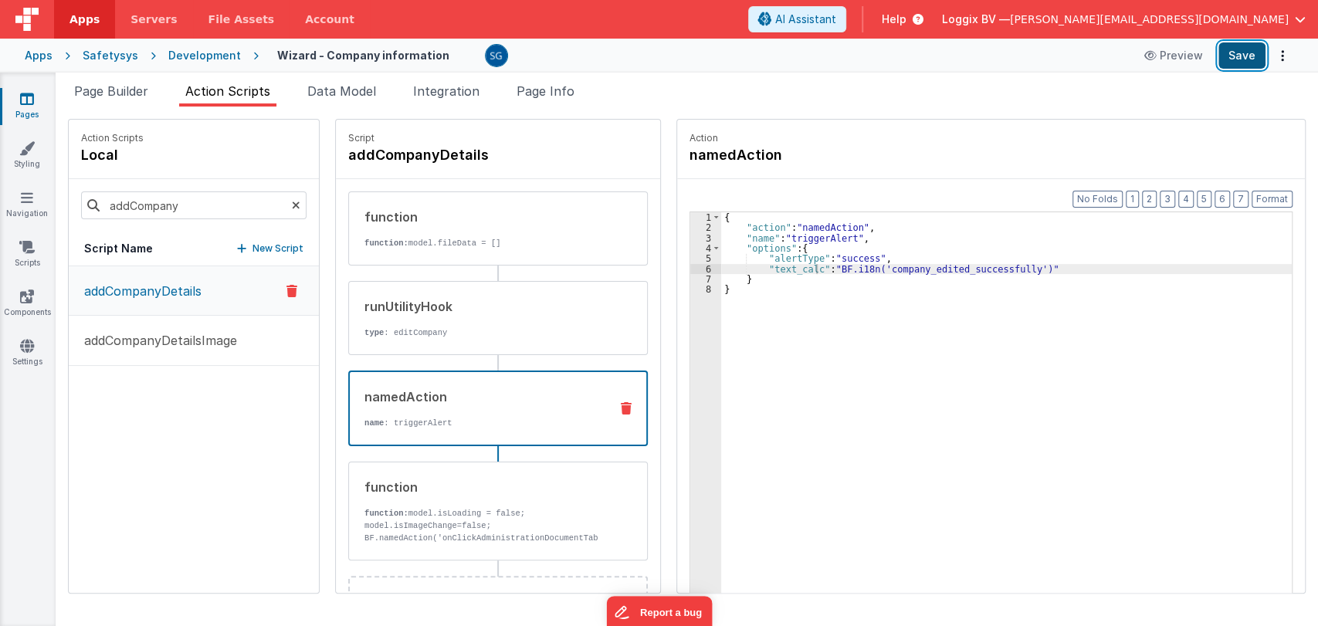
click at [1239, 56] on button "Save" at bounding box center [1242, 55] width 47 height 26
click at [27, 108] on link "Pages" at bounding box center [27, 106] width 56 height 31
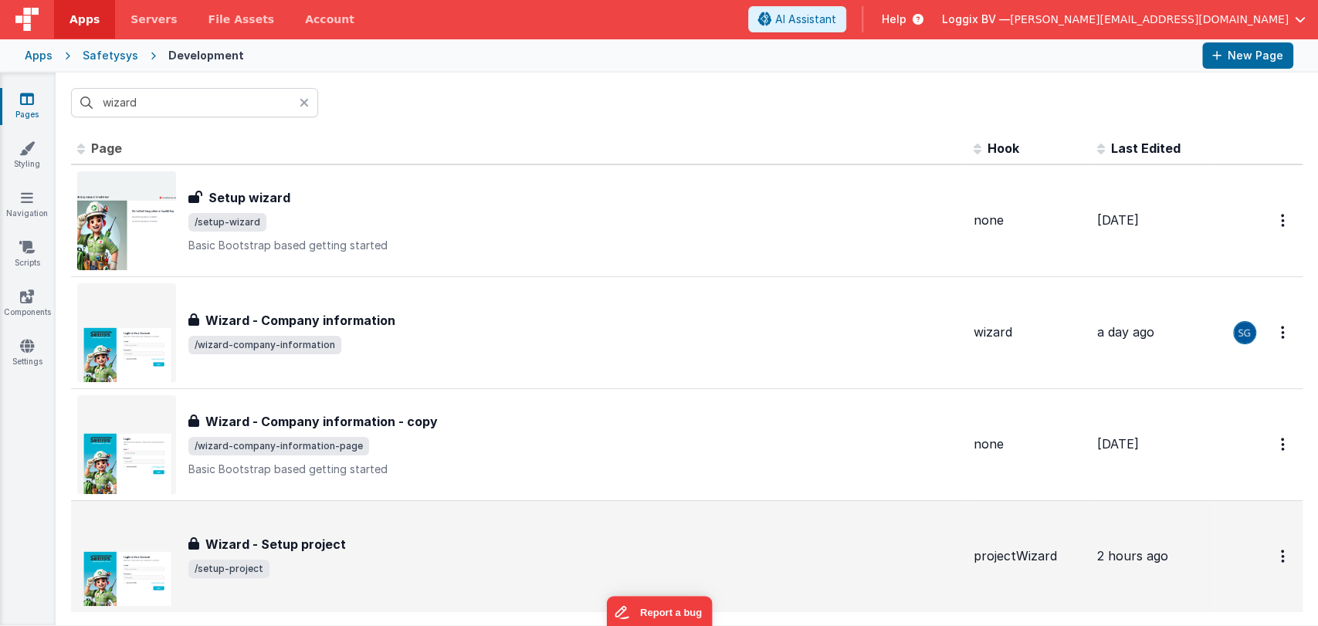
click at [292, 578] on div "Wizard - Setup project Wizard - Setup project /setup-project" at bounding box center [519, 556] width 884 height 99
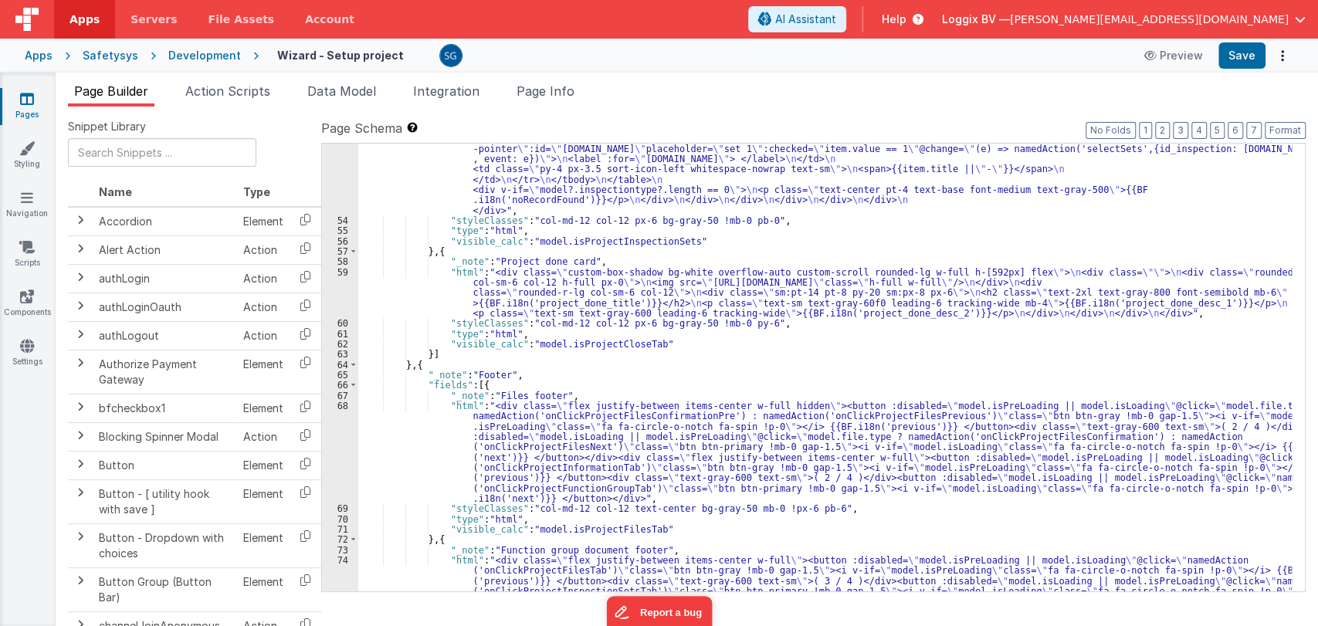
scroll to position [2873, 0]
click at [347, 436] on div "68" at bounding box center [340, 451] width 36 height 103
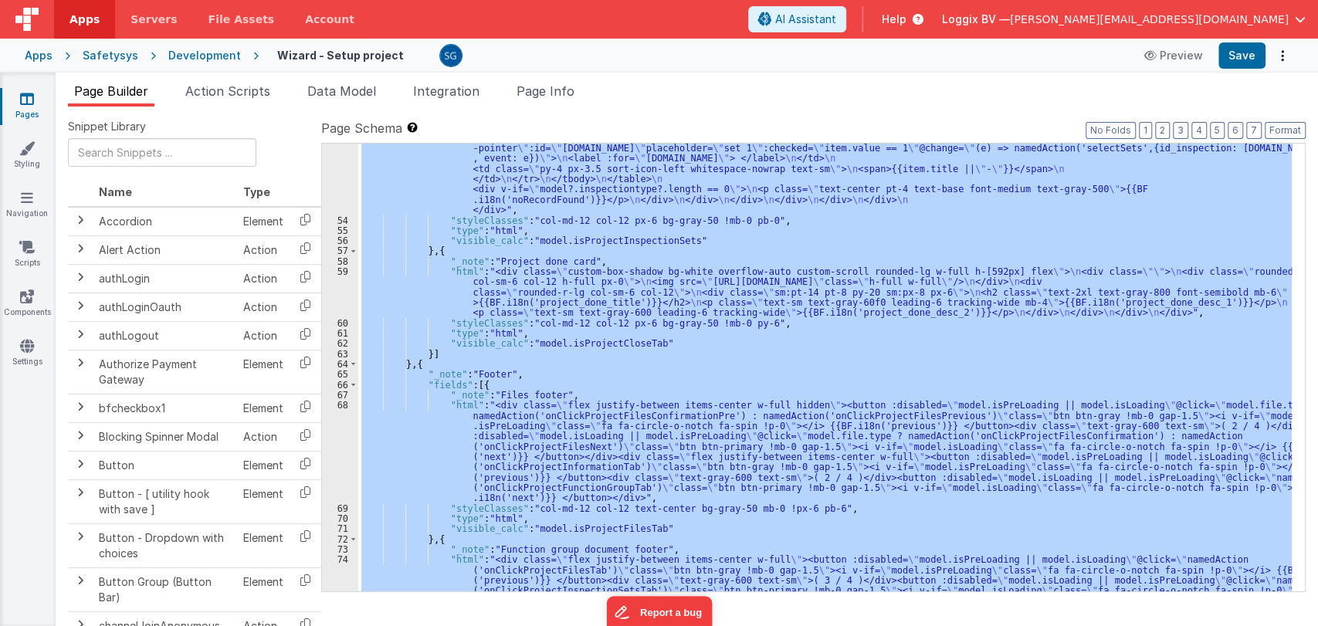
click at [347, 436] on div "68" at bounding box center [340, 451] width 36 height 103
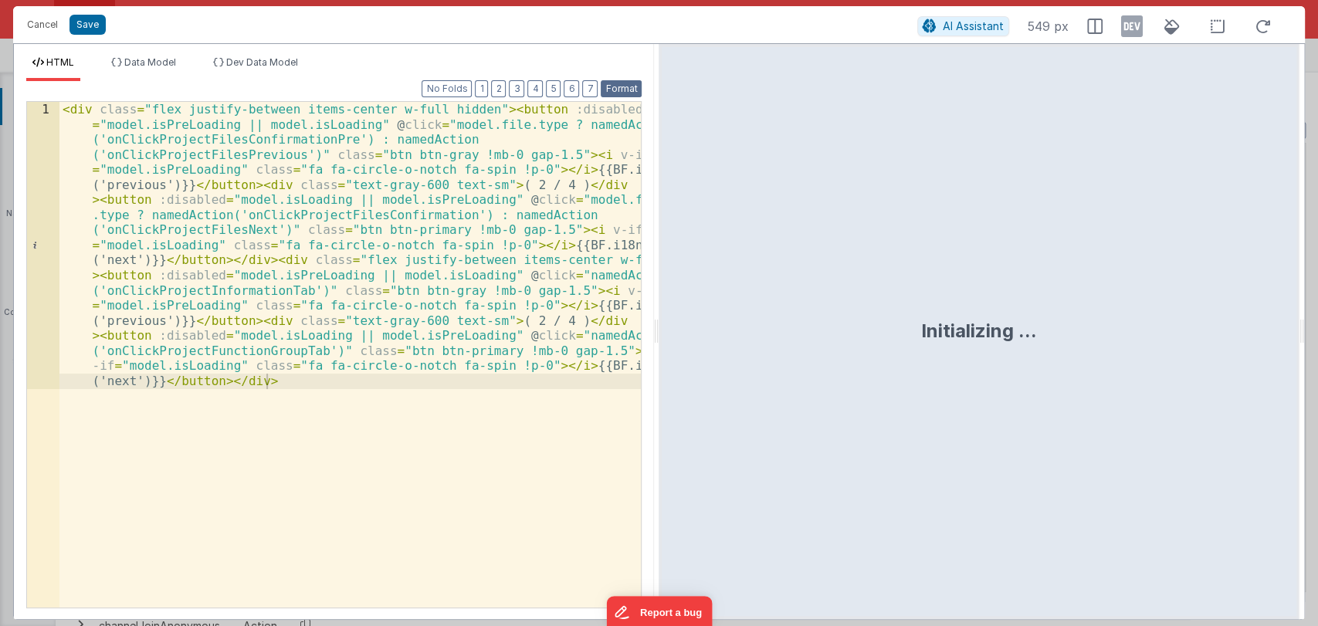
click at [618, 91] on button "Format" at bounding box center [621, 88] width 41 height 17
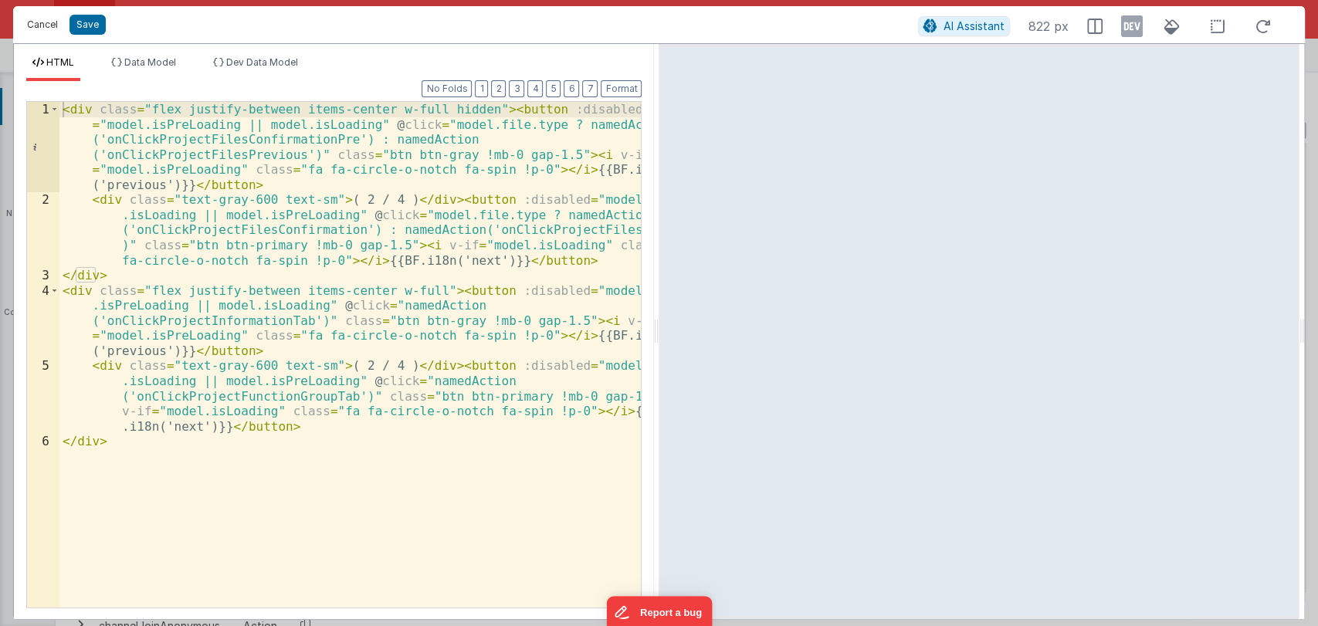
click at [49, 22] on button "Cancel" at bounding box center [42, 25] width 46 height 22
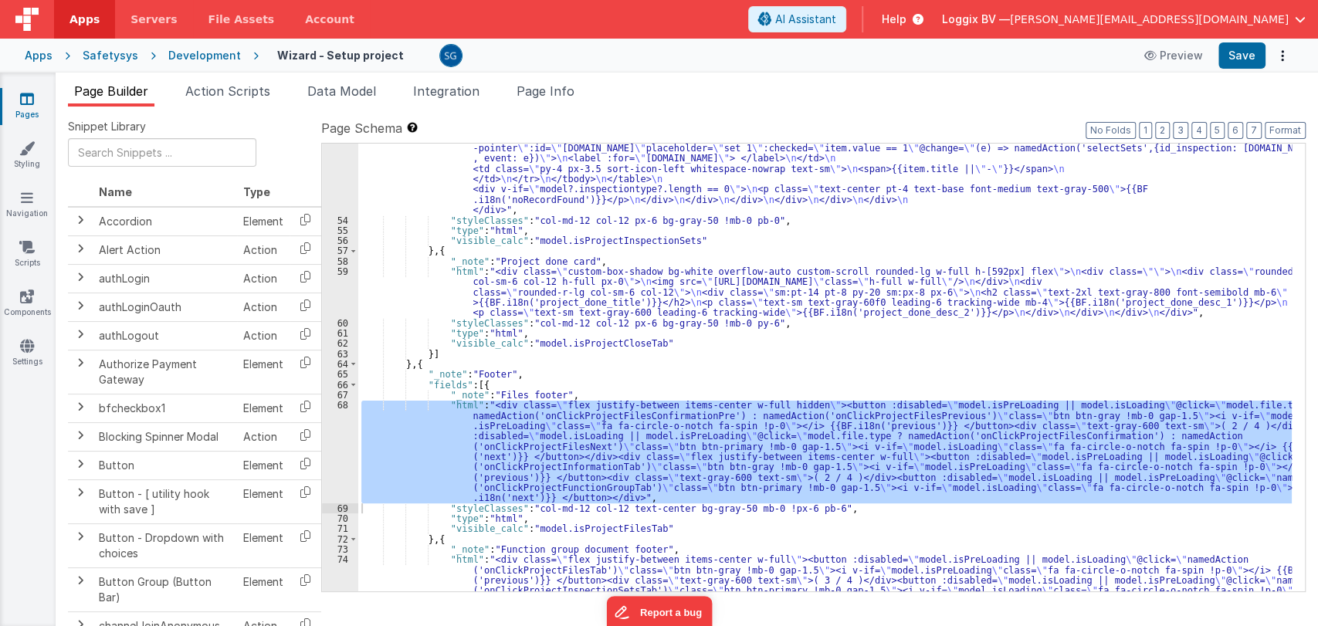
click at [31, 100] on icon at bounding box center [27, 98] width 14 height 15
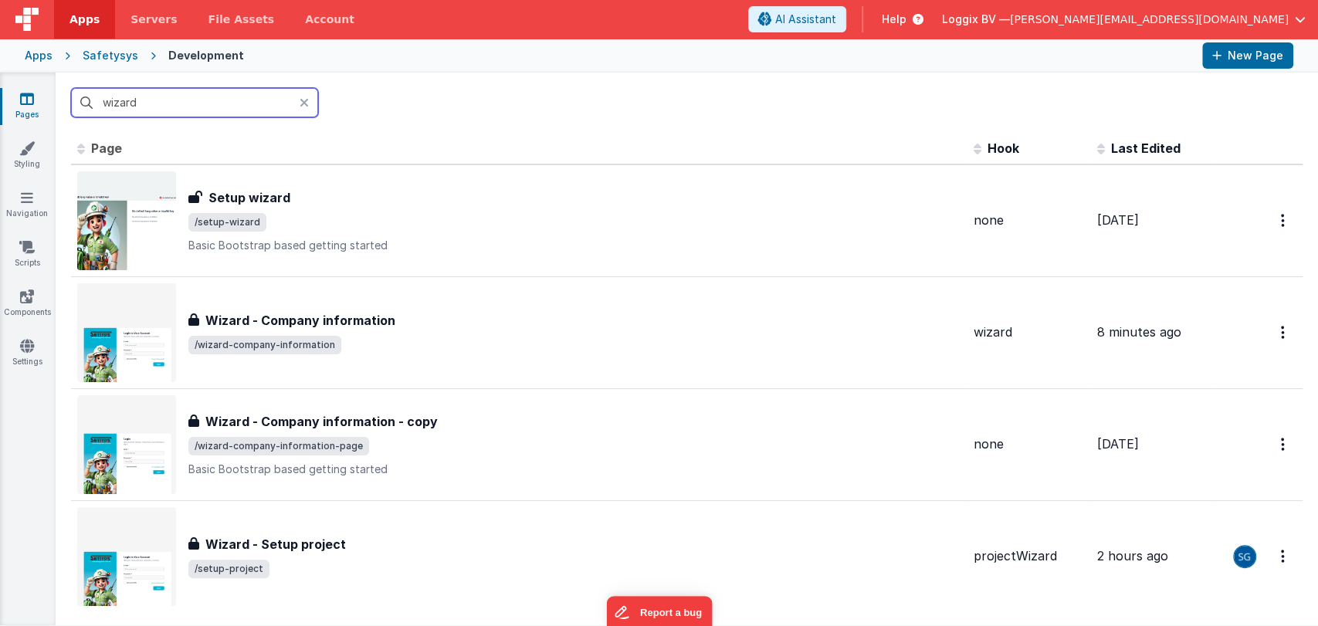
click at [165, 107] on input "wizard" at bounding box center [194, 102] width 247 height 29
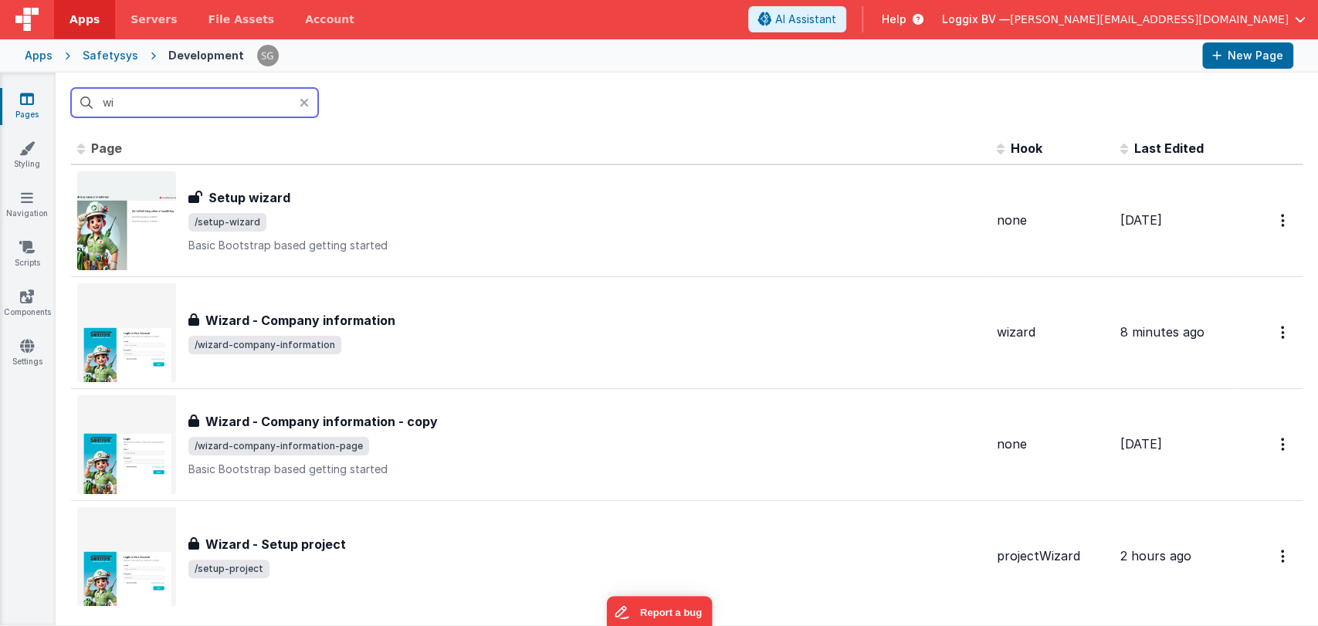
type input "w"
type input "insiiiiiin"
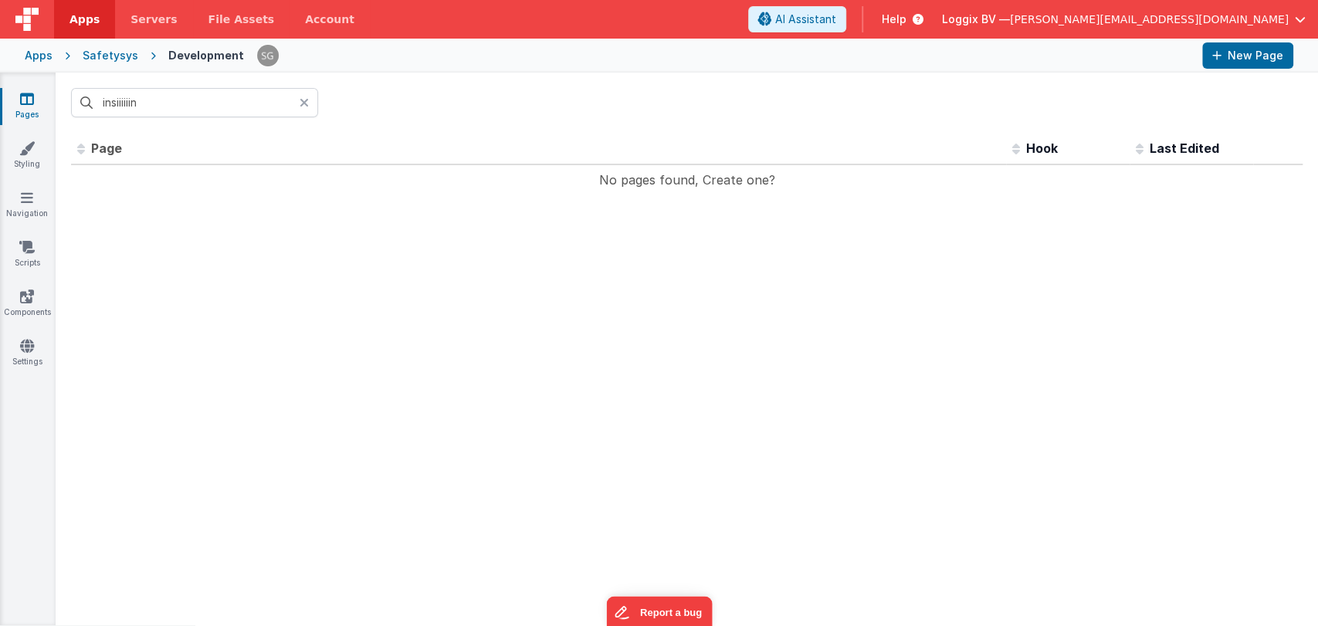
click at [304, 102] on icon at bounding box center [304, 103] width 9 height 12
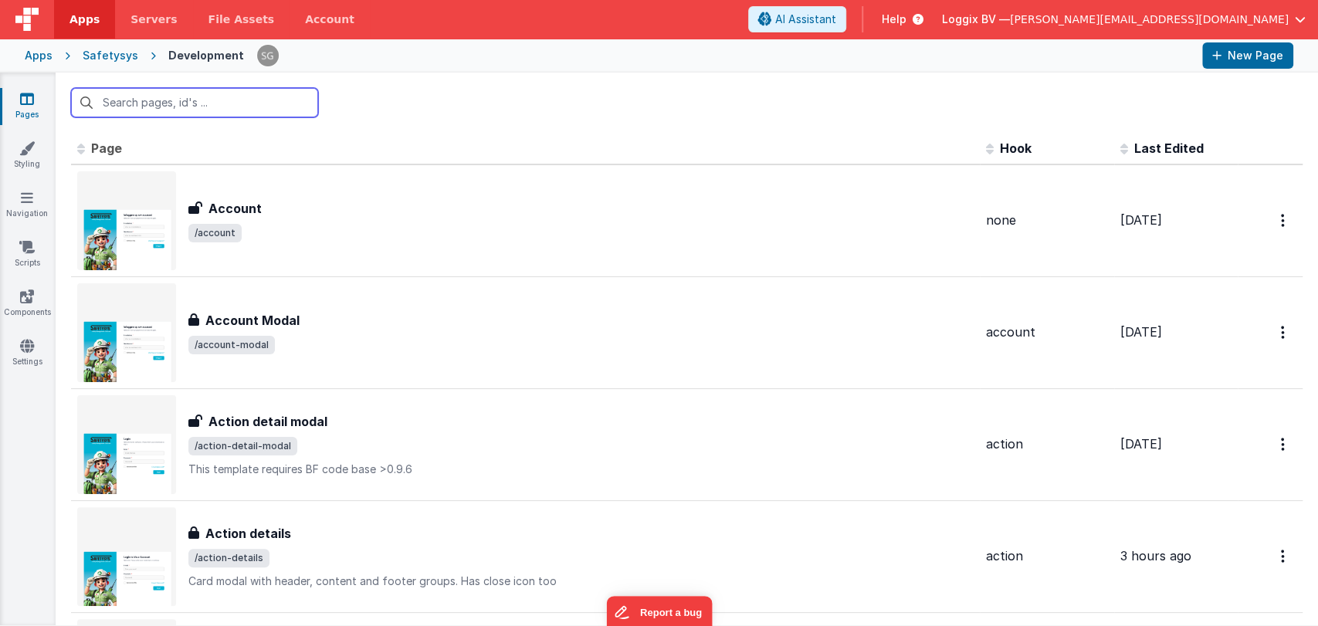
click at [263, 99] on input "text" at bounding box center [194, 102] width 247 height 29
type input "inspec"
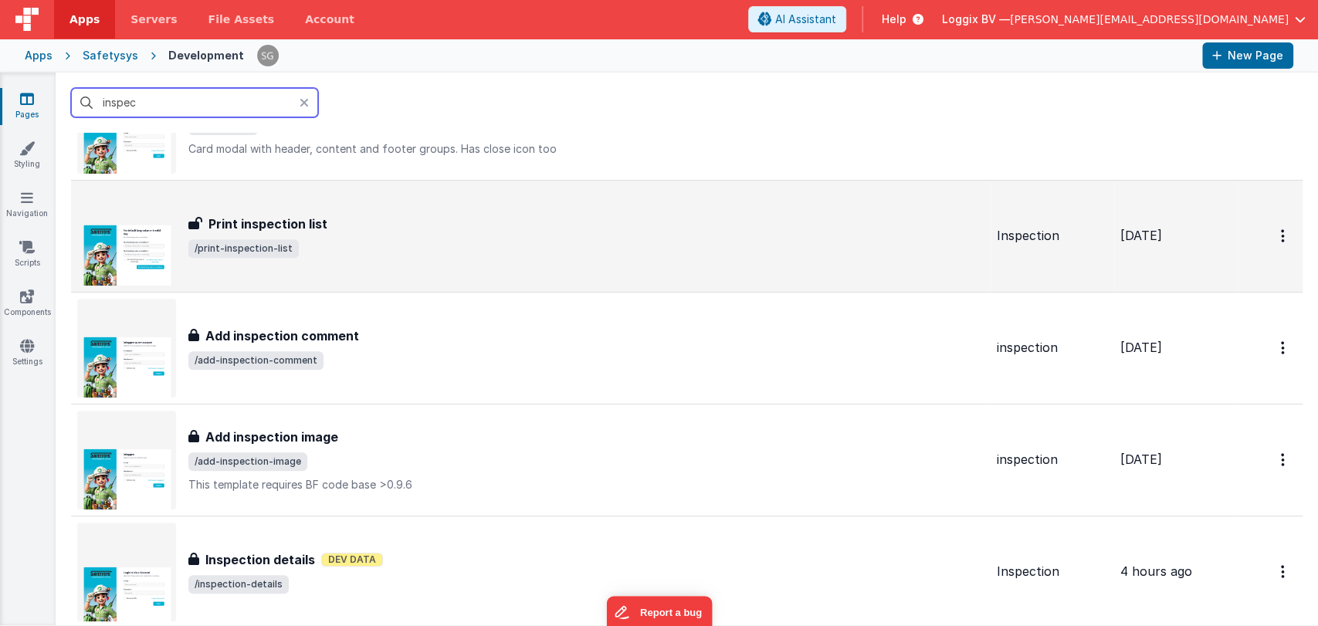
scroll to position [438, 0]
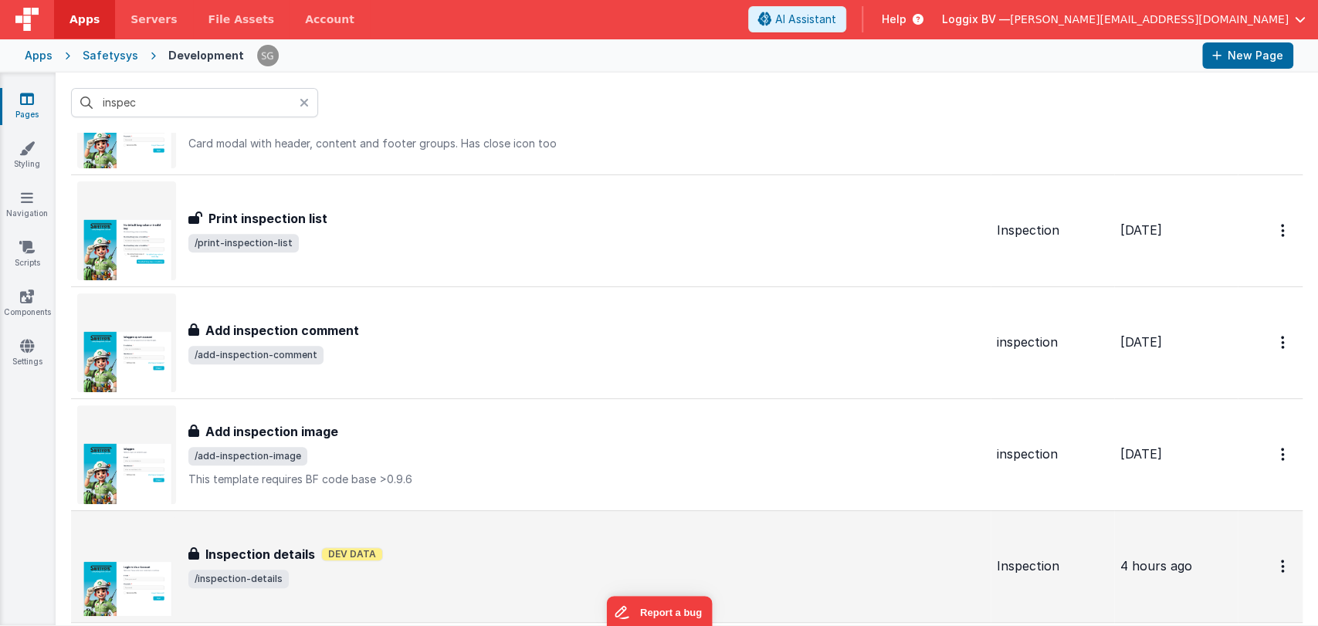
click at [314, 570] on span "/inspection-details" at bounding box center [586, 579] width 796 height 19
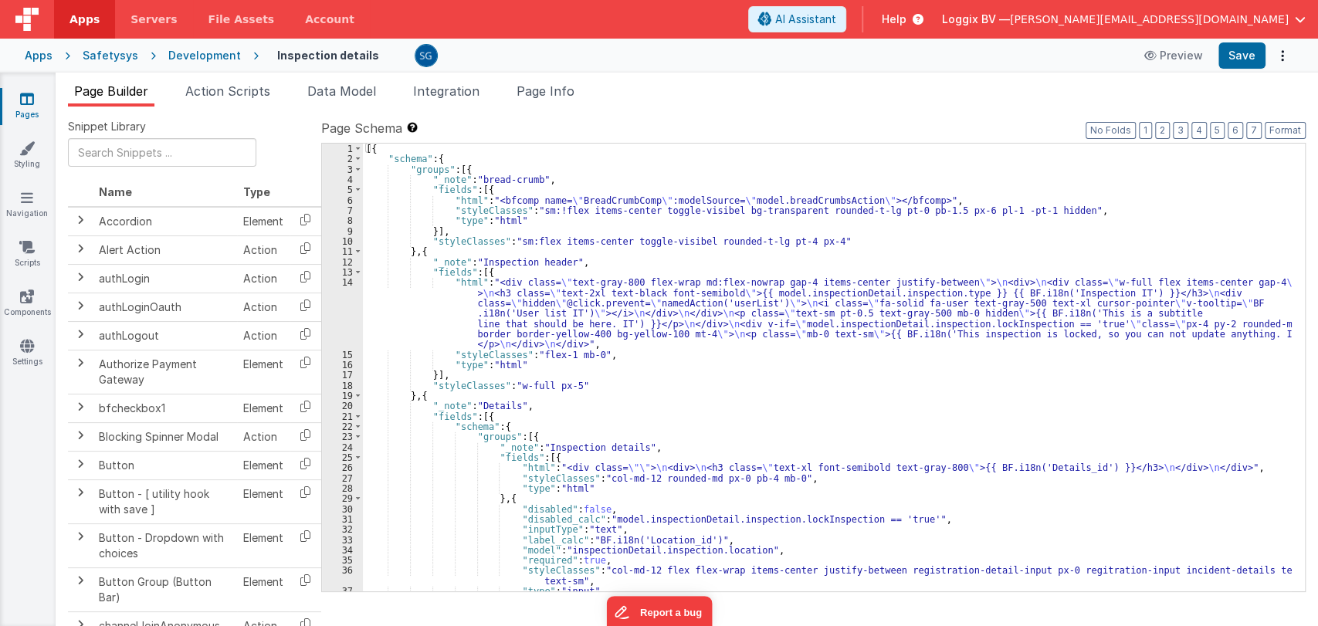
click at [733, 384] on div "[{ "schema" : { "groups" : [{ "_note" : "bread-crumb" , "fields" : [{ "html" : …" at bounding box center [827, 378] width 929 height 469
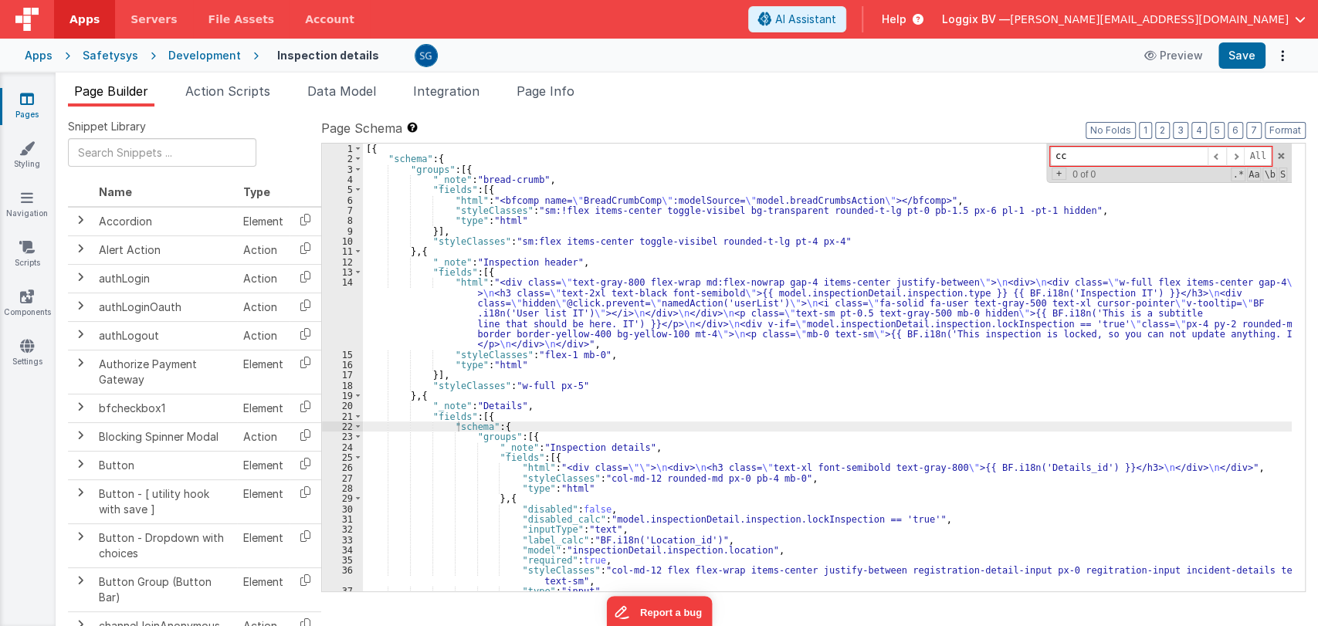
type input "c"
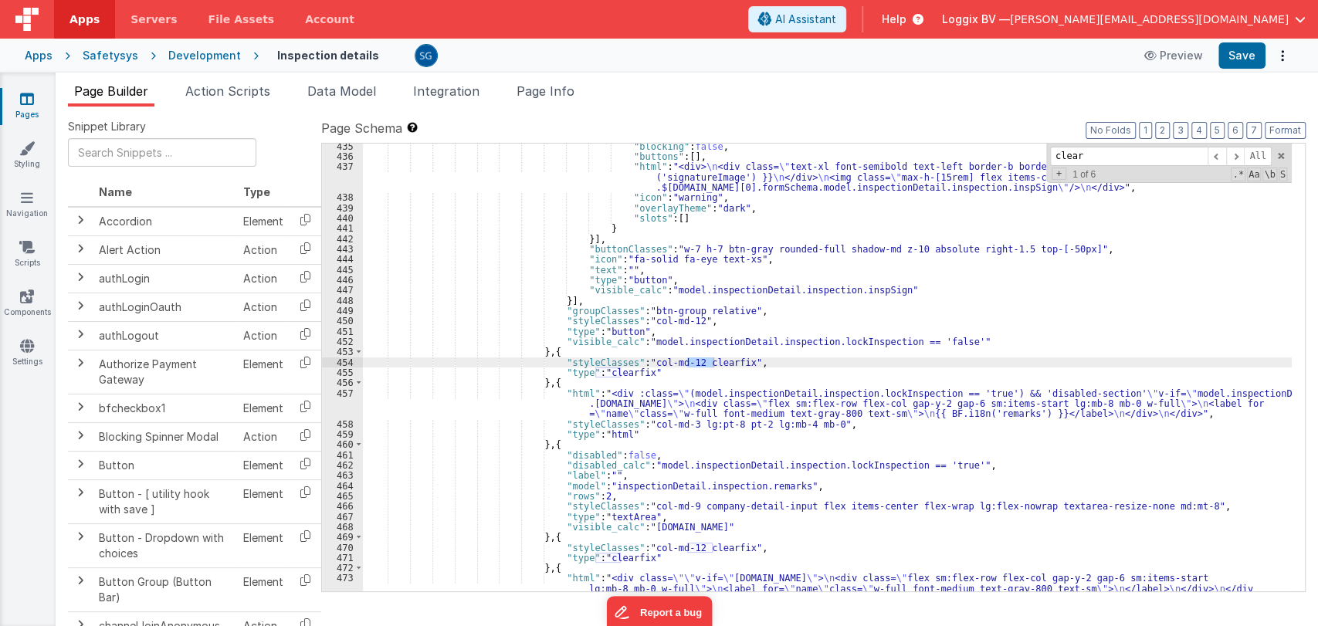
click at [1058, 153] on input "clear" at bounding box center [1129, 156] width 158 height 19
type input "Clear"
click at [1219, 153] on span at bounding box center [1217, 156] width 19 height 19
click at [1242, 152] on span at bounding box center [1235, 156] width 19 height 19
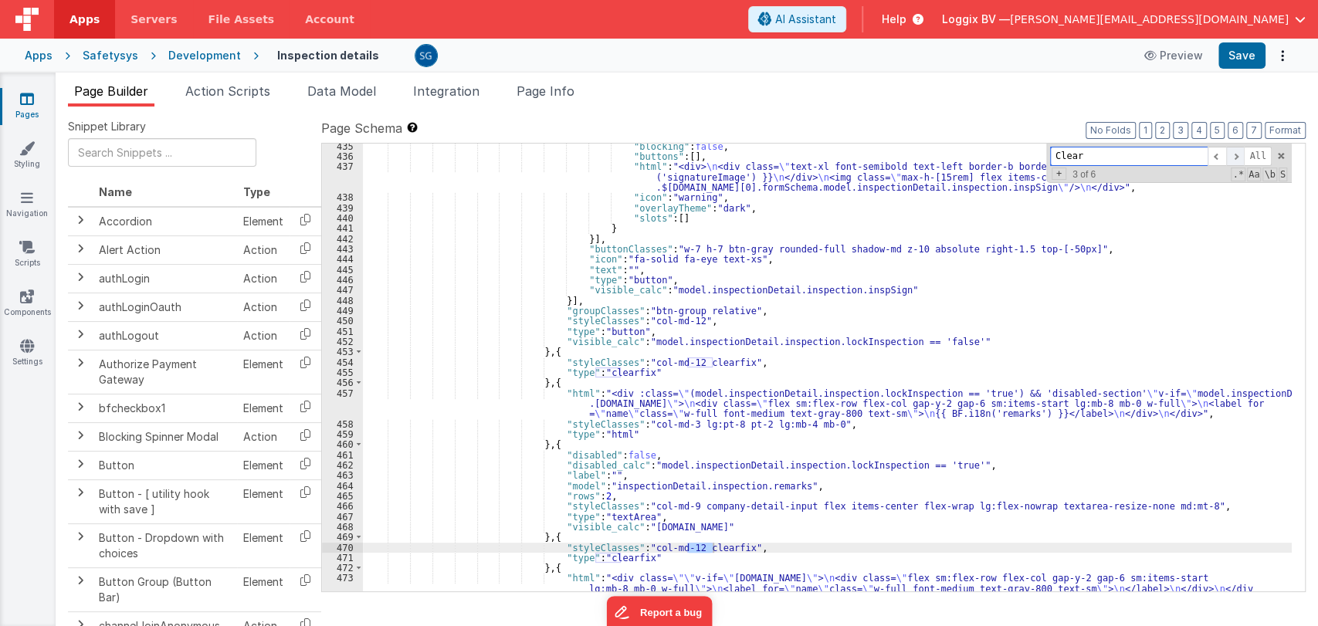
click at [1242, 152] on span at bounding box center [1235, 156] width 19 height 19
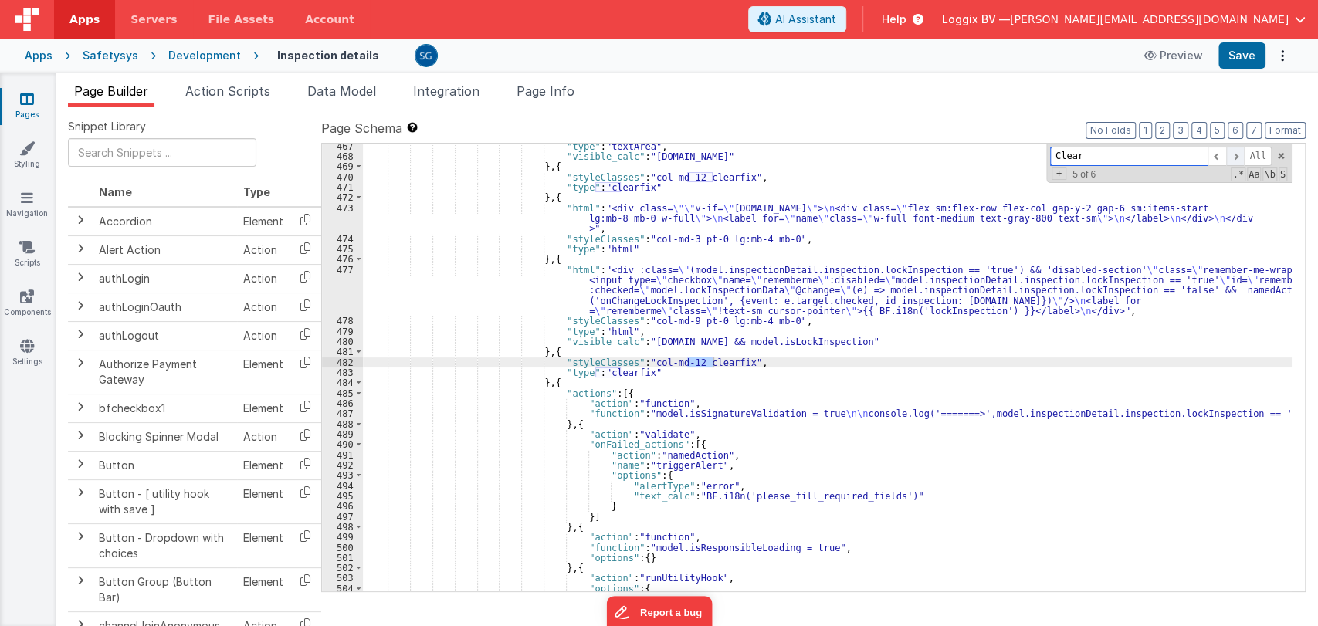
click at [1242, 152] on span at bounding box center [1235, 156] width 19 height 19
click at [1221, 153] on span at bounding box center [1217, 156] width 19 height 19
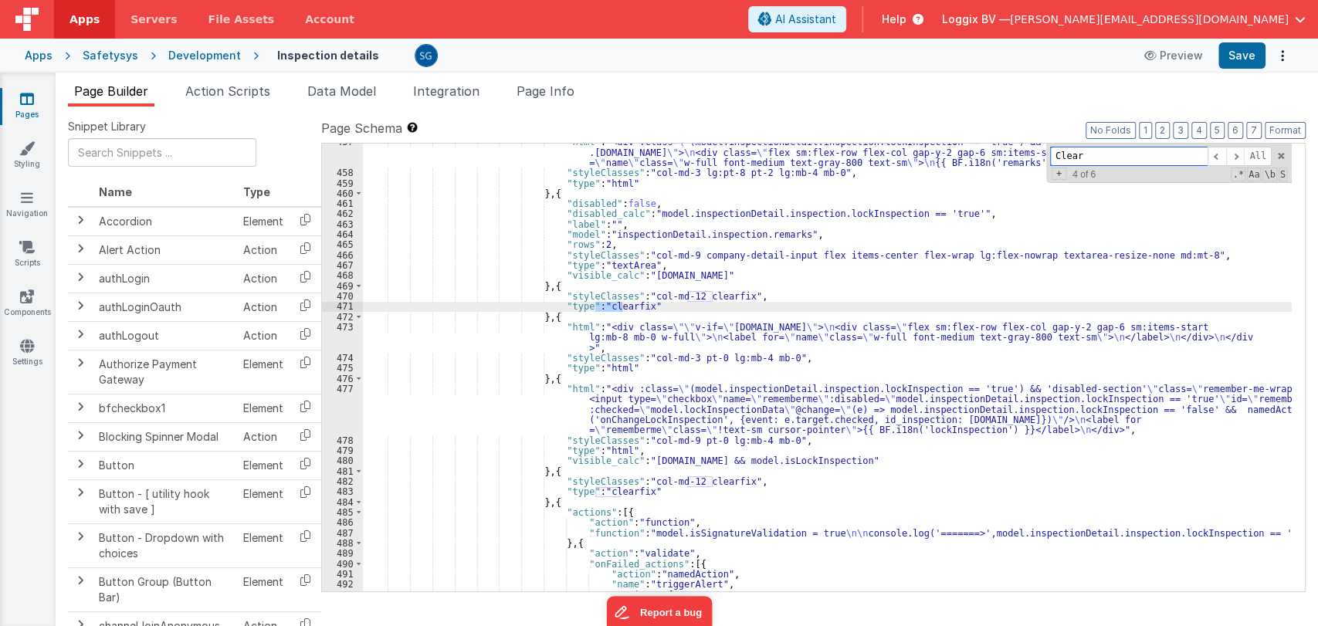
scroll to position [6215, 0]
click at [1215, 153] on span at bounding box center [1217, 156] width 19 height 19
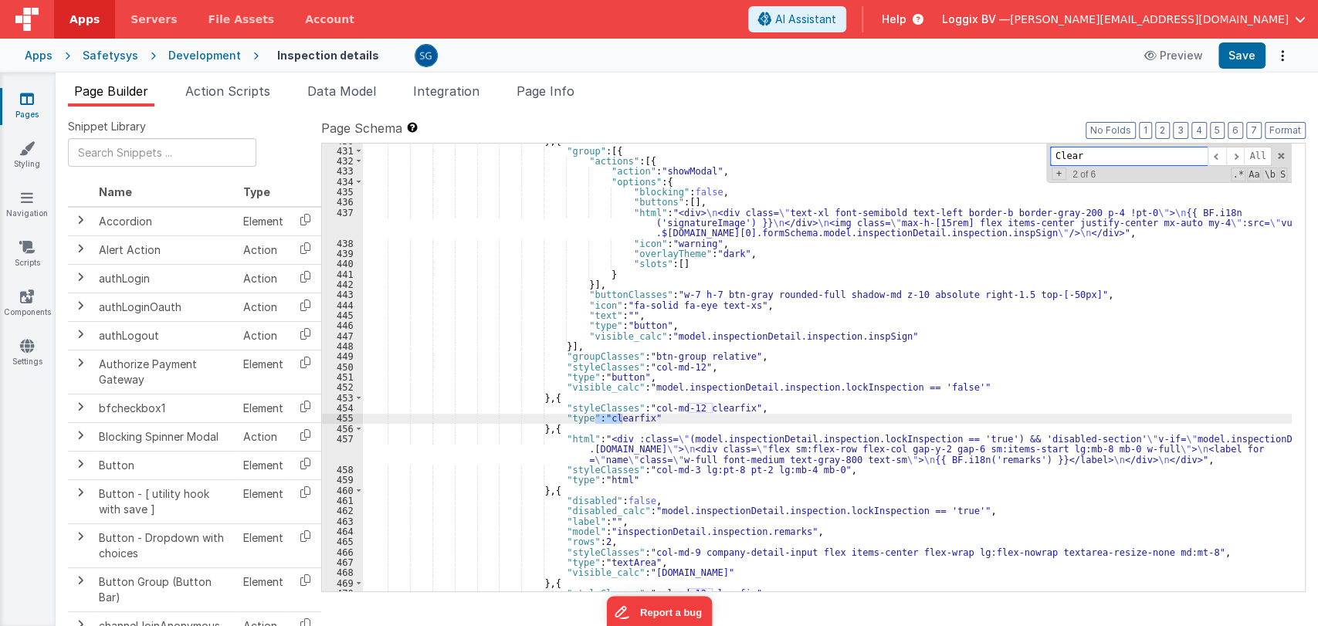
scroll to position [5915, 0]
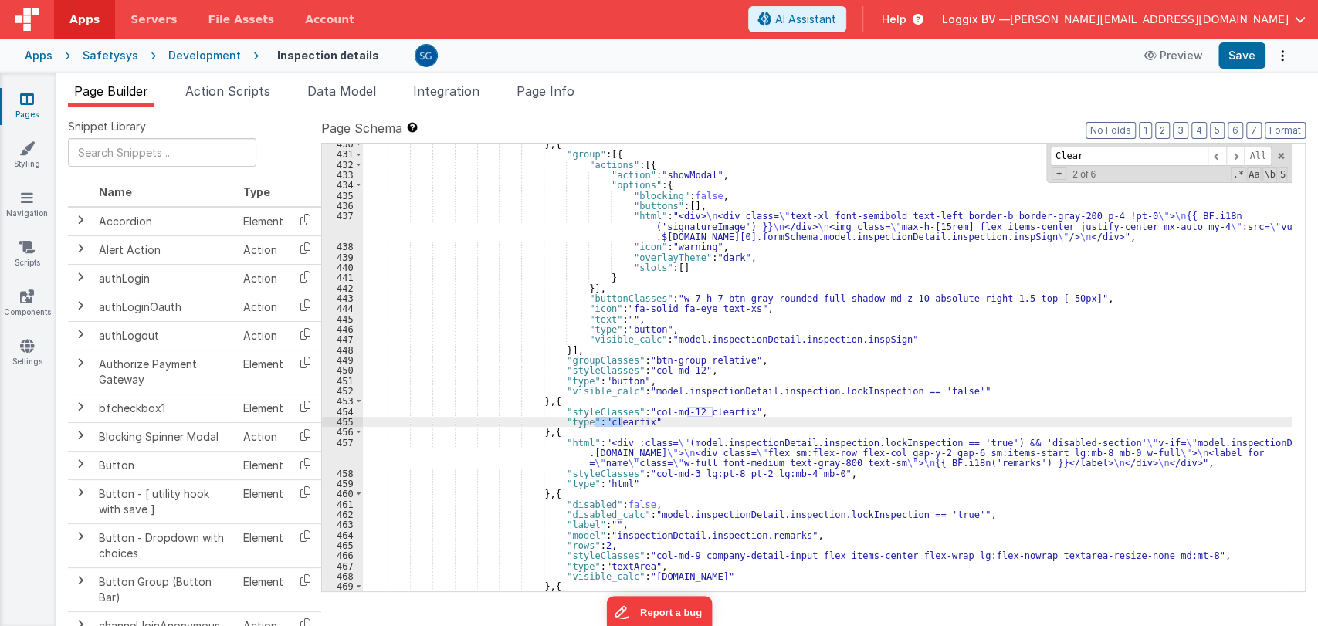
click at [595, 316] on div "} , { "group" : [{ "actions" : [{ "action" : "showModal" , "options" : { "block…" at bounding box center [827, 373] width 929 height 469
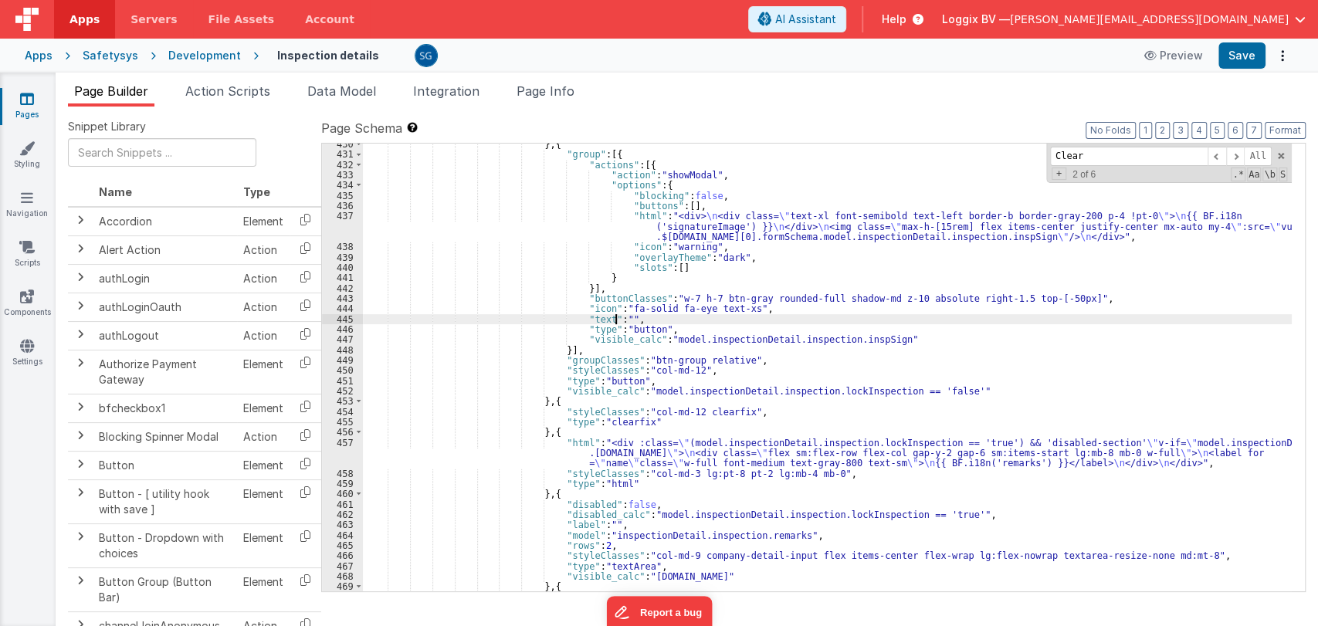
click at [616, 318] on div "} , { "group" : [{ "actions" : [{ "action" : "showModal" , "options" : { "block…" at bounding box center [827, 373] width 929 height 469
click at [1242, 58] on button "Save" at bounding box center [1242, 55] width 47 height 26
click at [636, 321] on div "} , { "group" : [{ "actions" : [{ "action" : "showModal" , "options" : { "block…" at bounding box center [827, 373] width 929 height 469
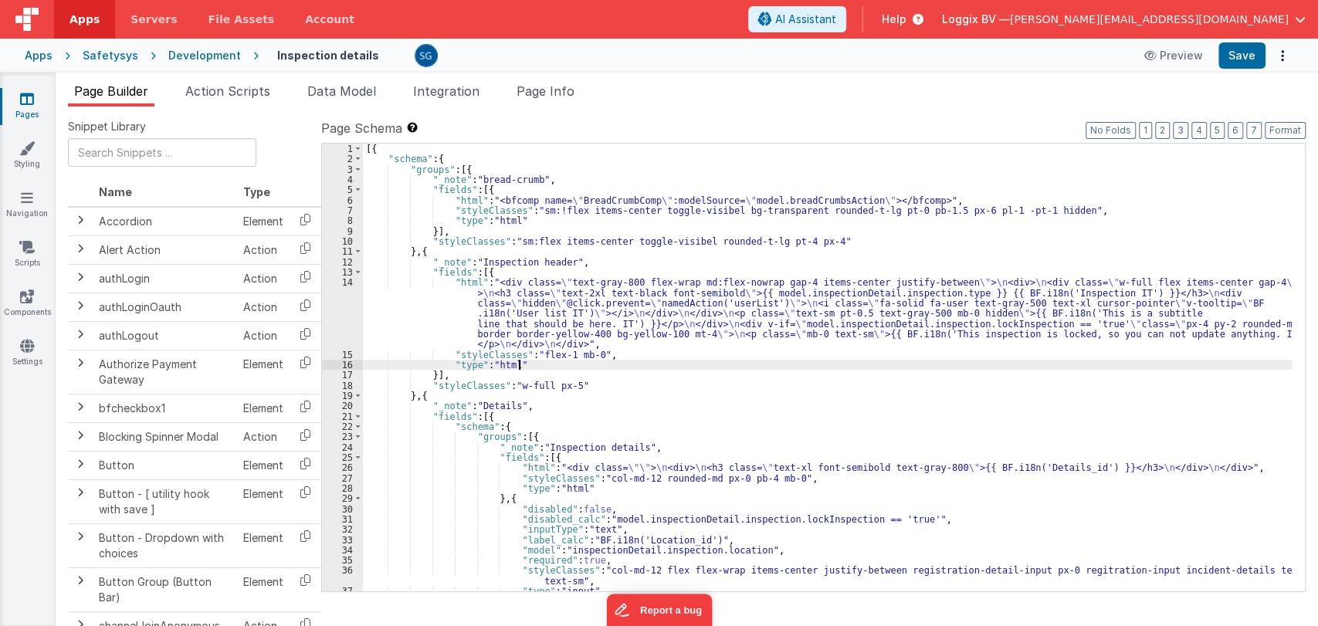
click at [832, 361] on div "[{ "schema" : { "groups" : [{ "_note" : "bread-crumb" , "fields" : [{ "html" : …" at bounding box center [827, 378] width 929 height 469
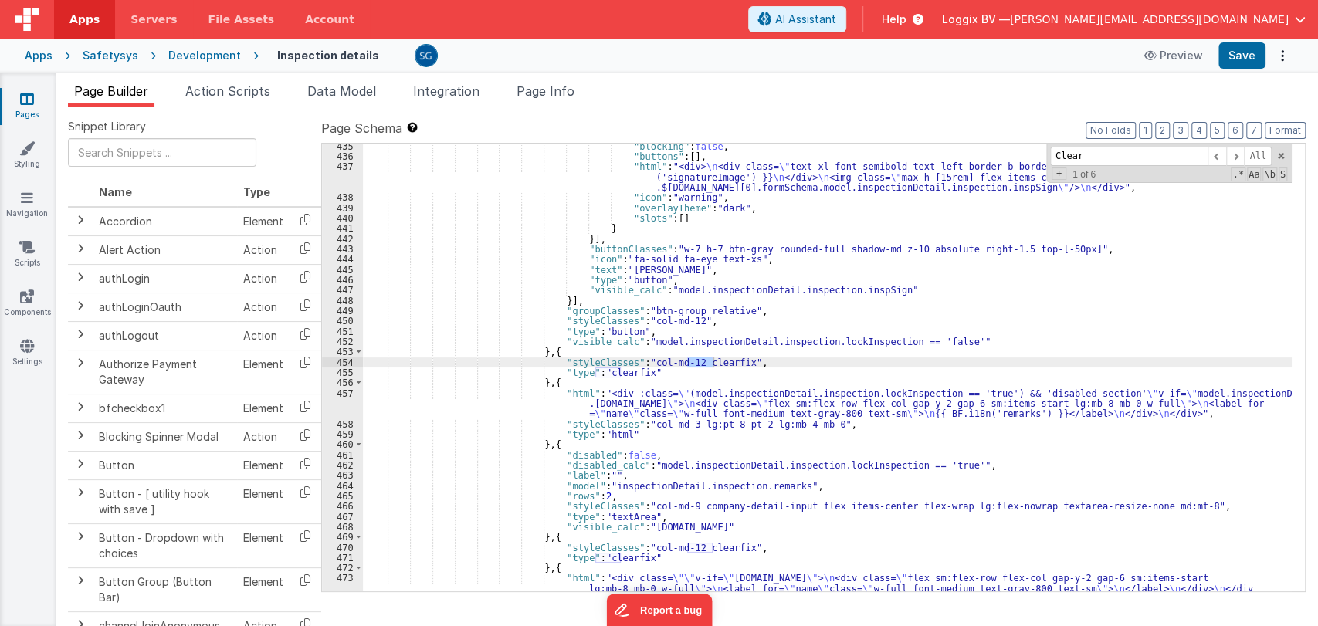
scroll to position [5964, 0]
type input "Clear"
click at [1216, 155] on span at bounding box center [1217, 156] width 19 height 19
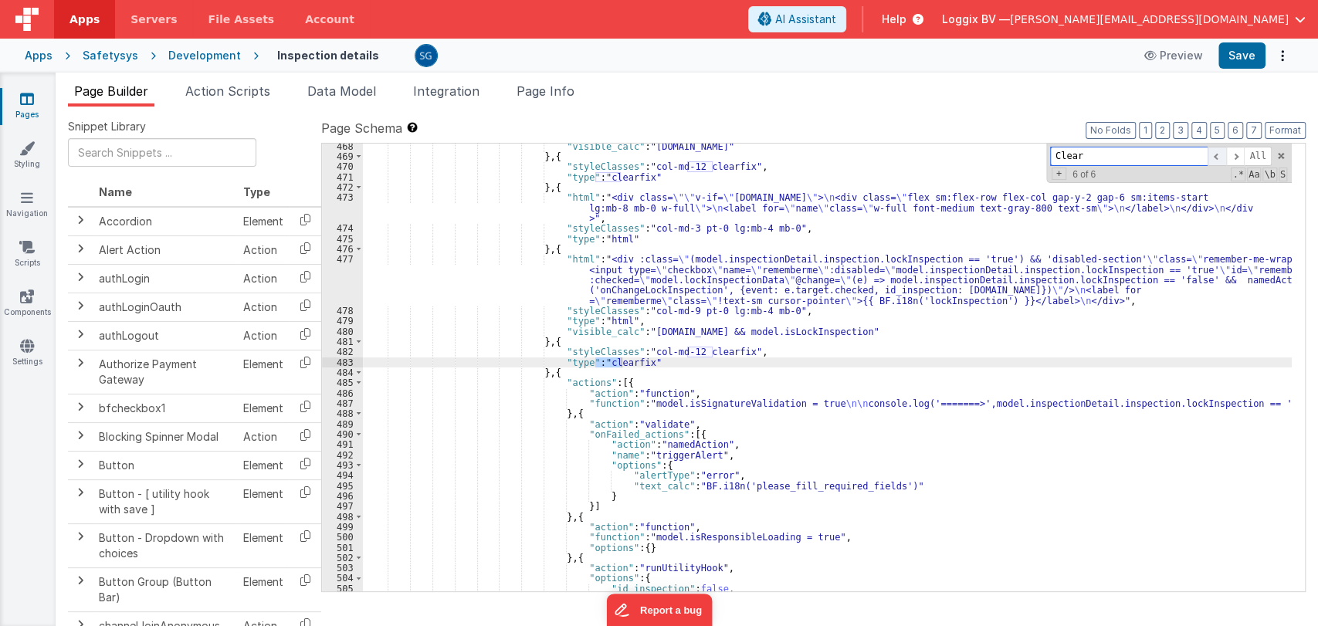
scroll to position [6345, 0]
click at [1216, 155] on span at bounding box center [1217, 156] width 19 height 19
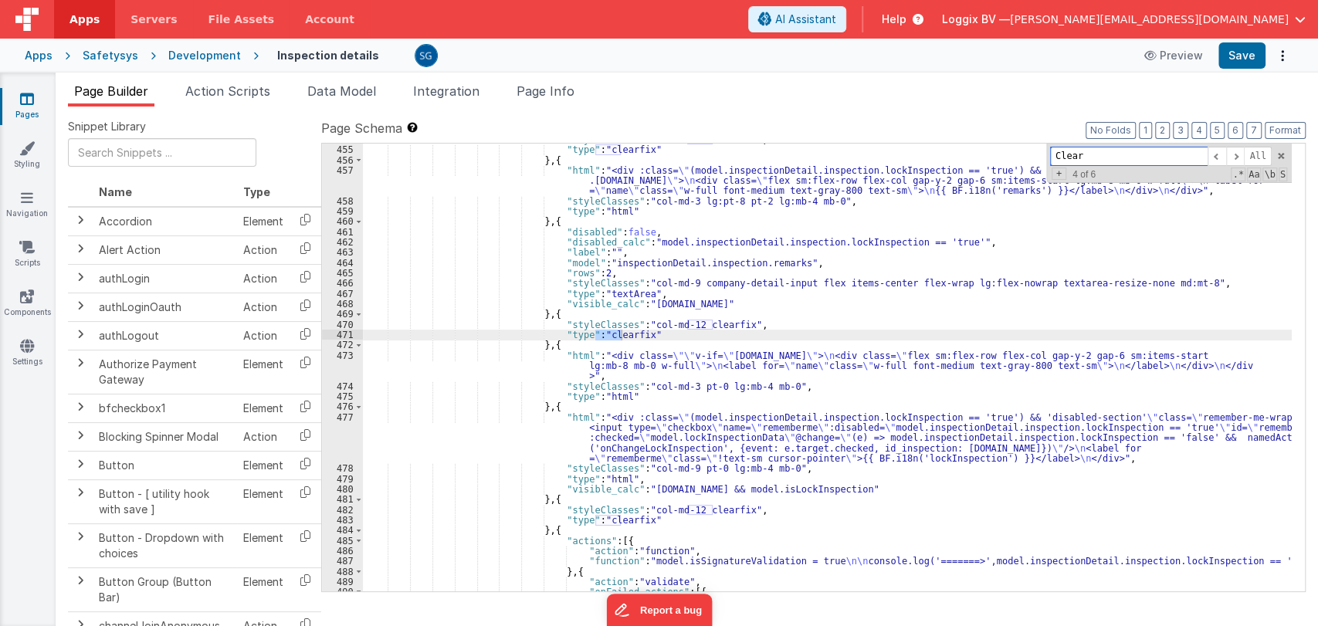
scroll to position [6187, 0]
click at [1217, 157] on span at bounding box center [1217, 156] width 19 height 19
click at [1213, 156] on span at bounding box center [1217, 156] width 19 height 19
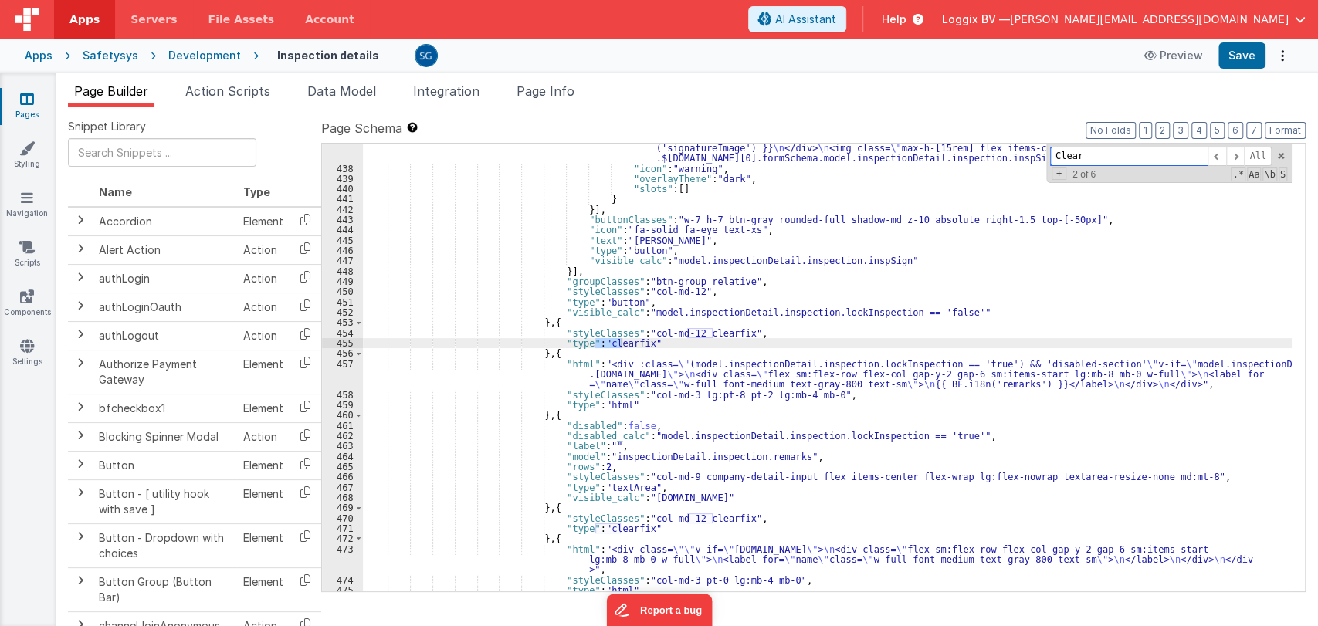
scroll to position [5984, 0]
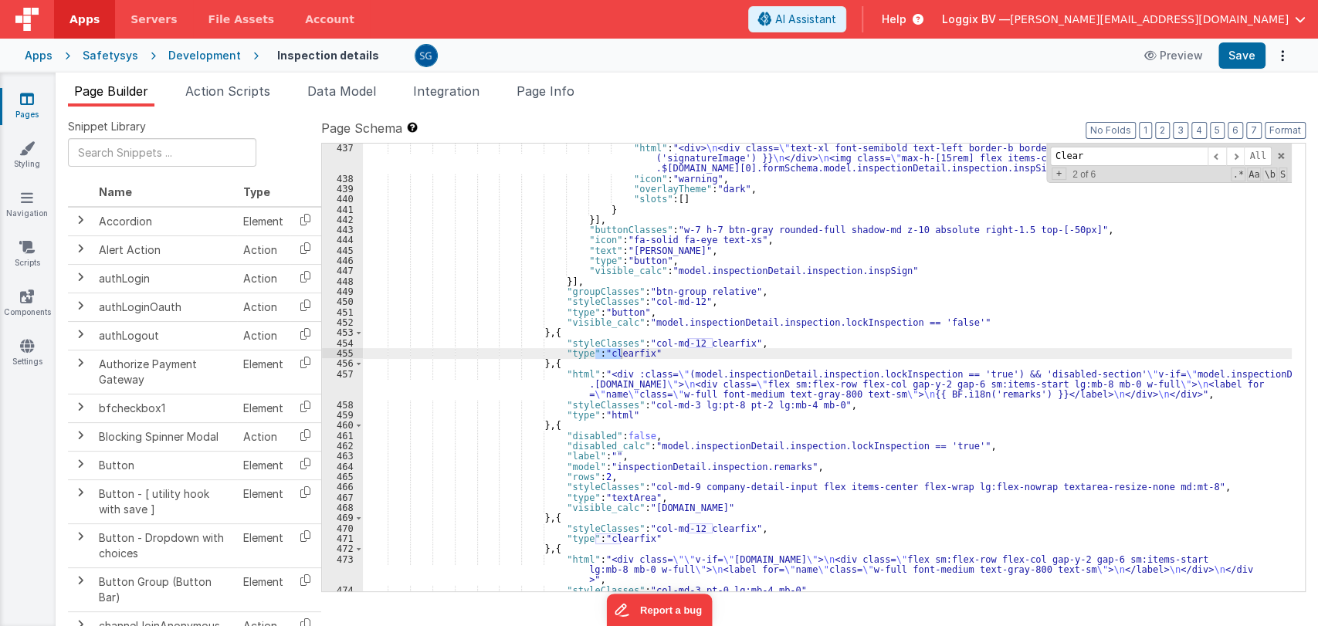
click at [639, 253] on div ""html" : "<div> \n <div class= \" text-xl font-semibold text-left border-b bord…" at bounding box center [827, 387] width 929 height 489
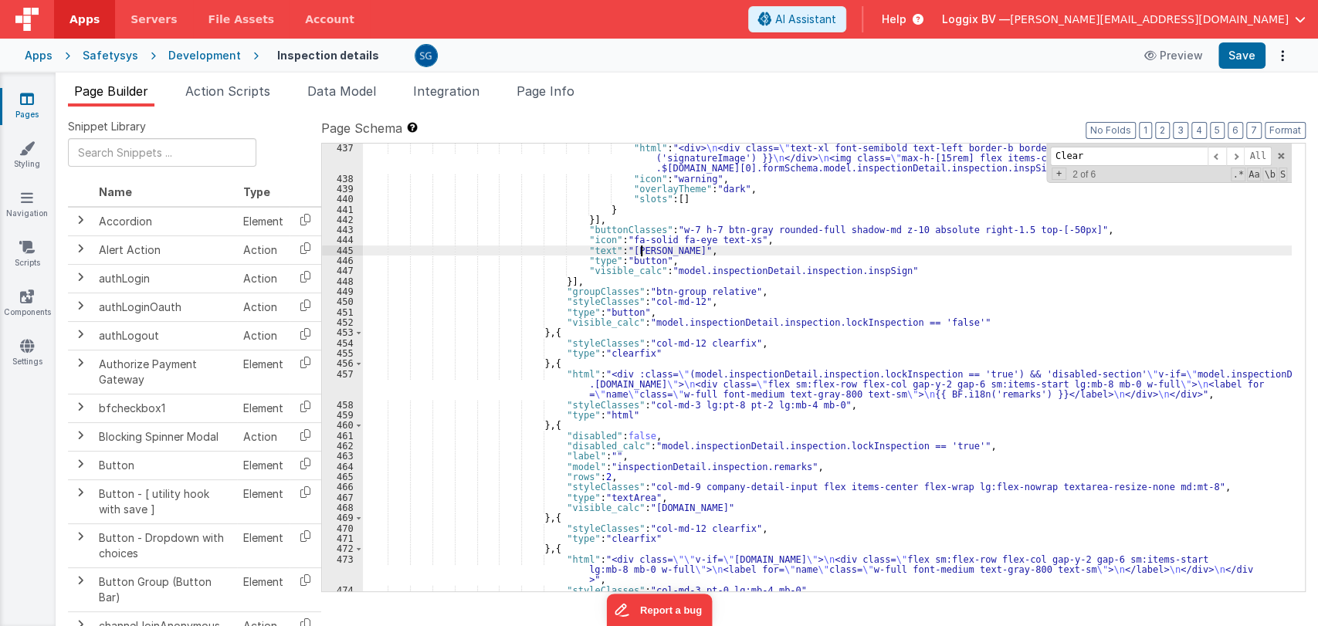
click at [639, 253] on div ""html" : "<div> \n <div class= \" text-xl font-semibold text-left border-b bord…" at bounding box center [827, 387] width 929 height 489
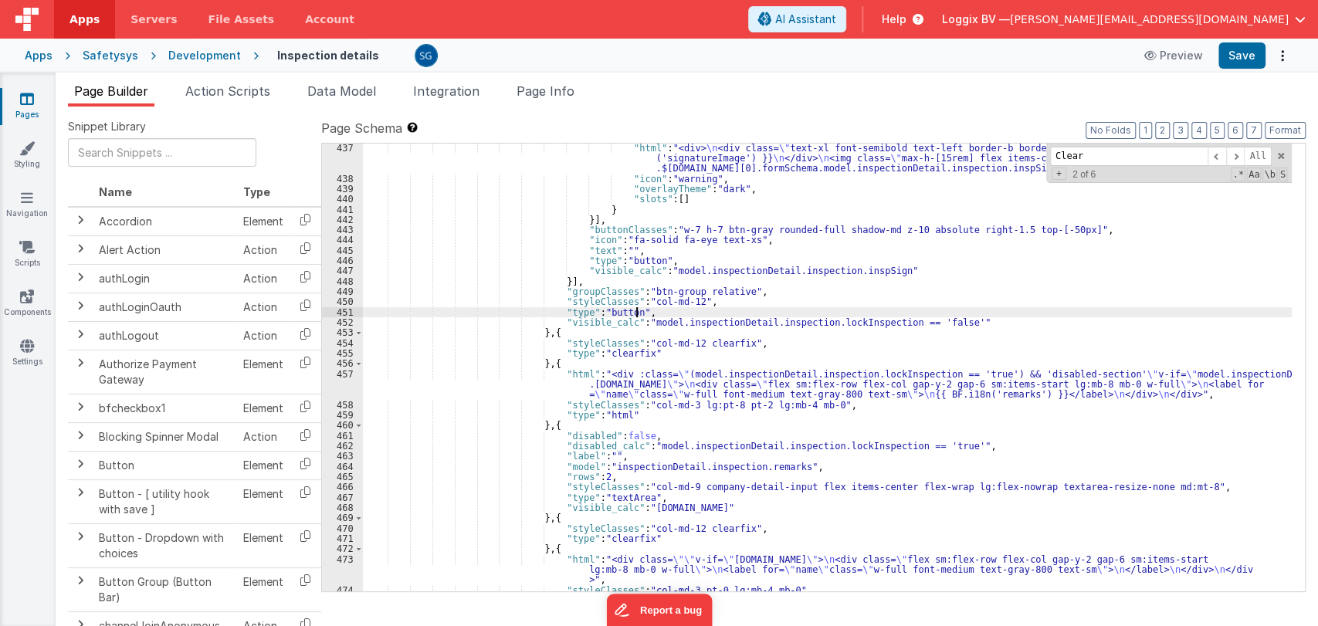
click at [651, 310] on div ""html" : "<div> \n <div class= \" text-xl font-semibold text-left border-b bord…" at bounding box center [827, 387] width 929 height 489
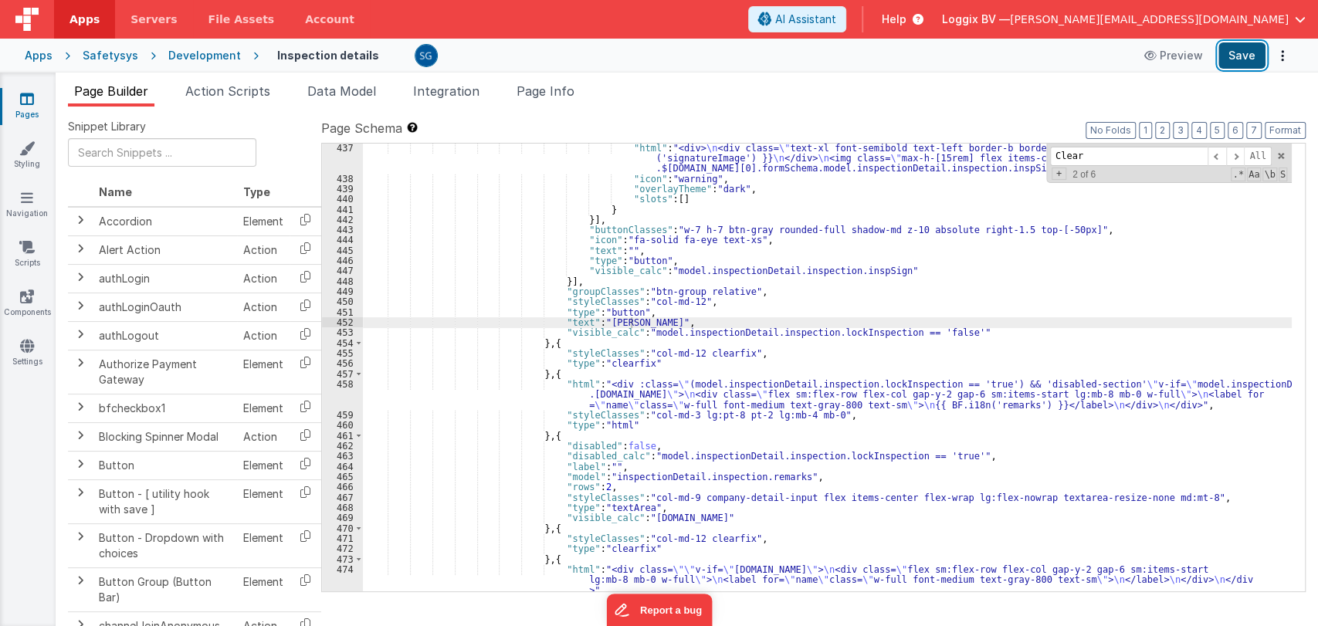
click at [1248, 57] on button "Save" at bounding box center [1242, 55] width 47 height 26
click at [602, 323] on div ""html" : "<div> \n <div class= \" text-xl font-semibold text-left border-b bord…" at bounding box center [827, 387] width 929 height 489
drag, startPoint x: 626, startPoint y: 321, endPoint x: 548, endPoint y: 320, distance: 78.0
click at [548, 320] on div ""html" : "<div> \n <div class= \" text-xl font-semibold text-left border-b bord…" at bounding box center [827, 387] width 929 height 489
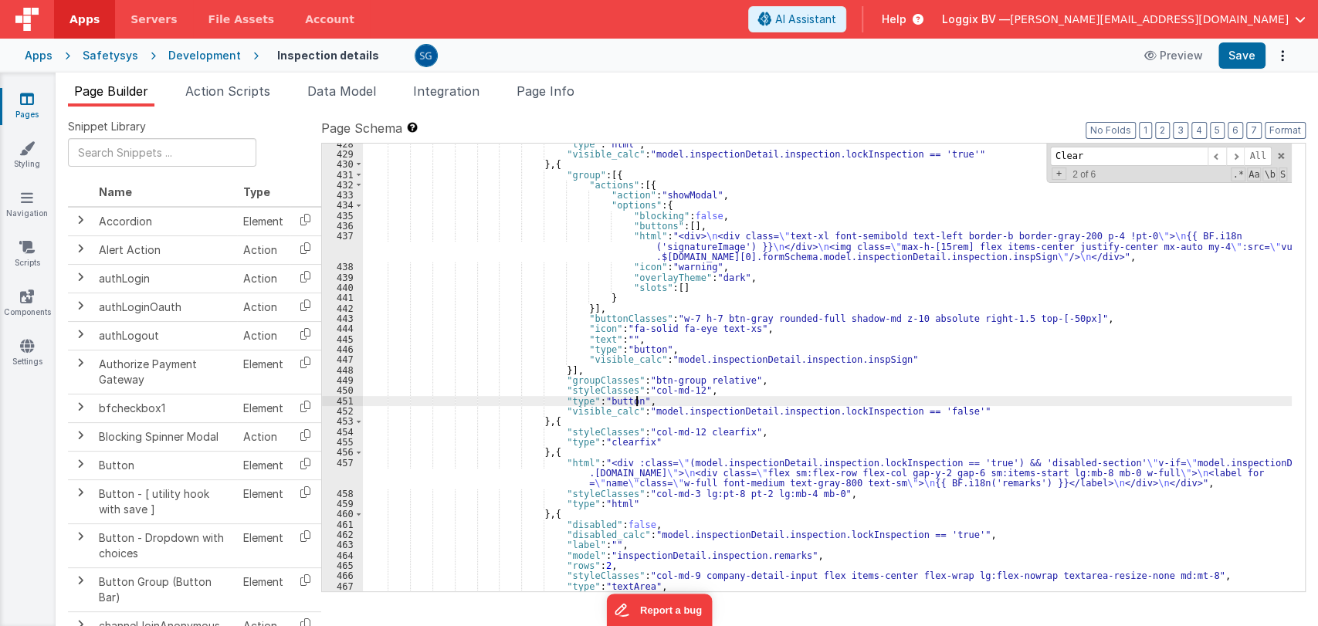
scroll to position [5894, 0]
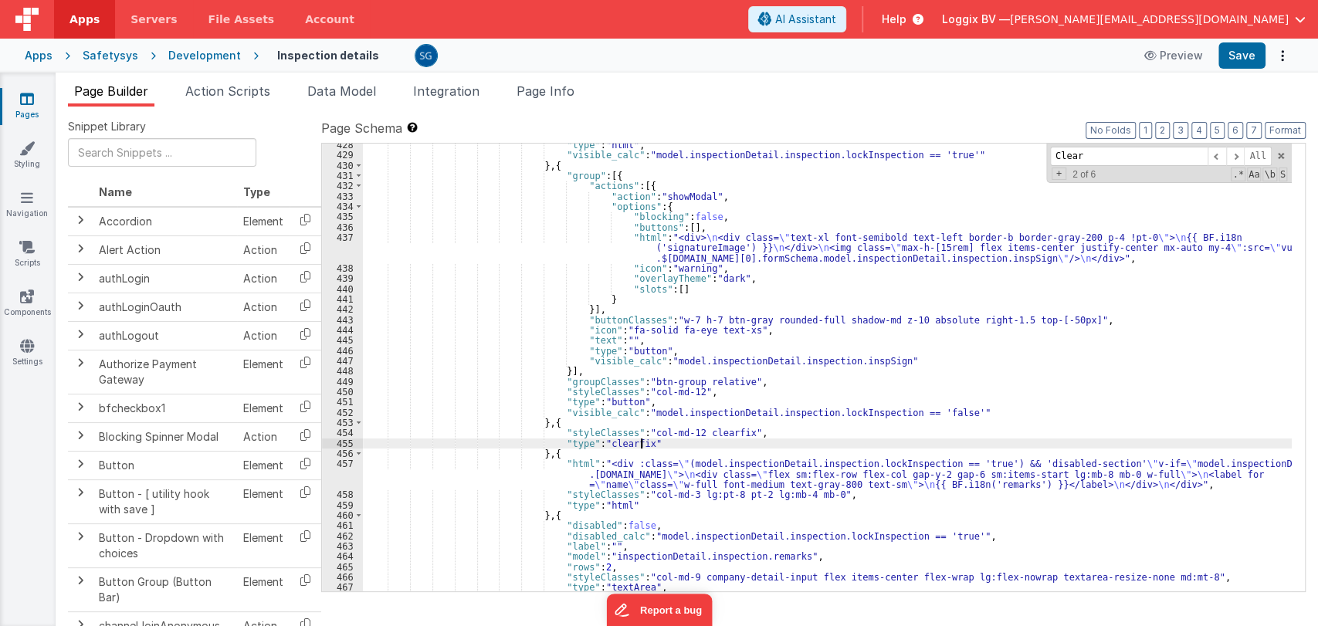
click at [666, 448] on div ""type" : "html" , "visible_calc" : "model.inspectionDetail.inspection.lockInspe…" at bounding box center [827, 374] width 929 height 469
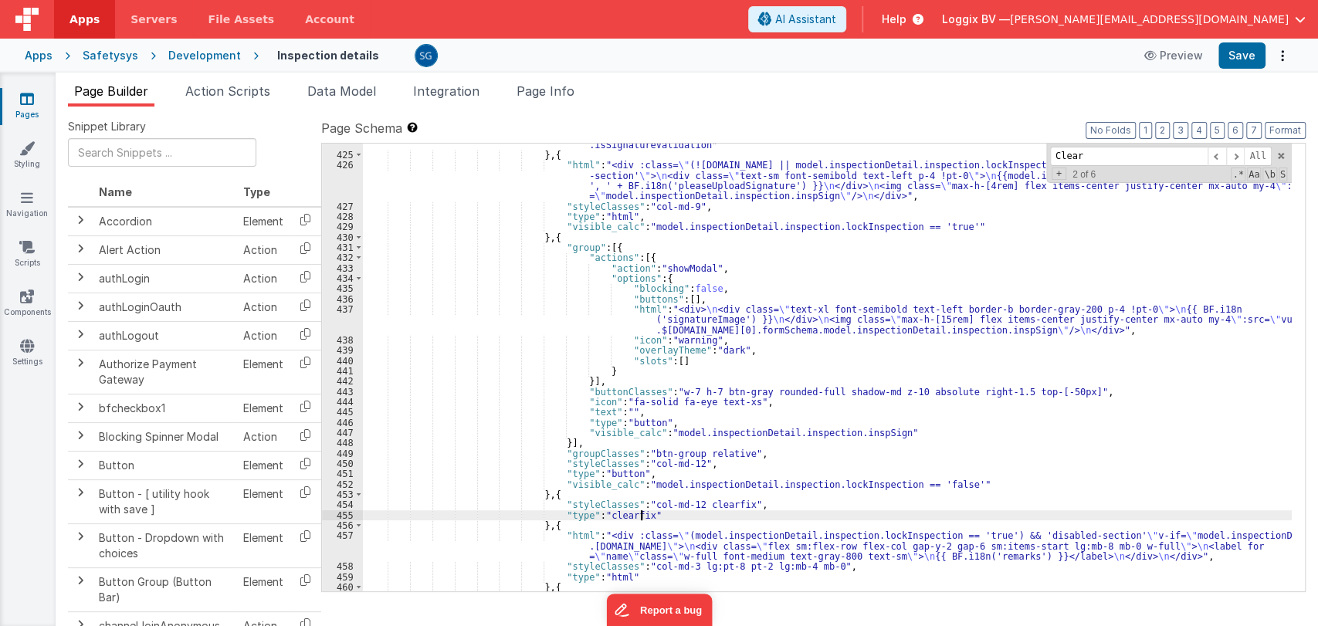
scroll to position [5821, 0]
click at [1214, 156] on span at bounding box center [1217, 156] width 19 height 19
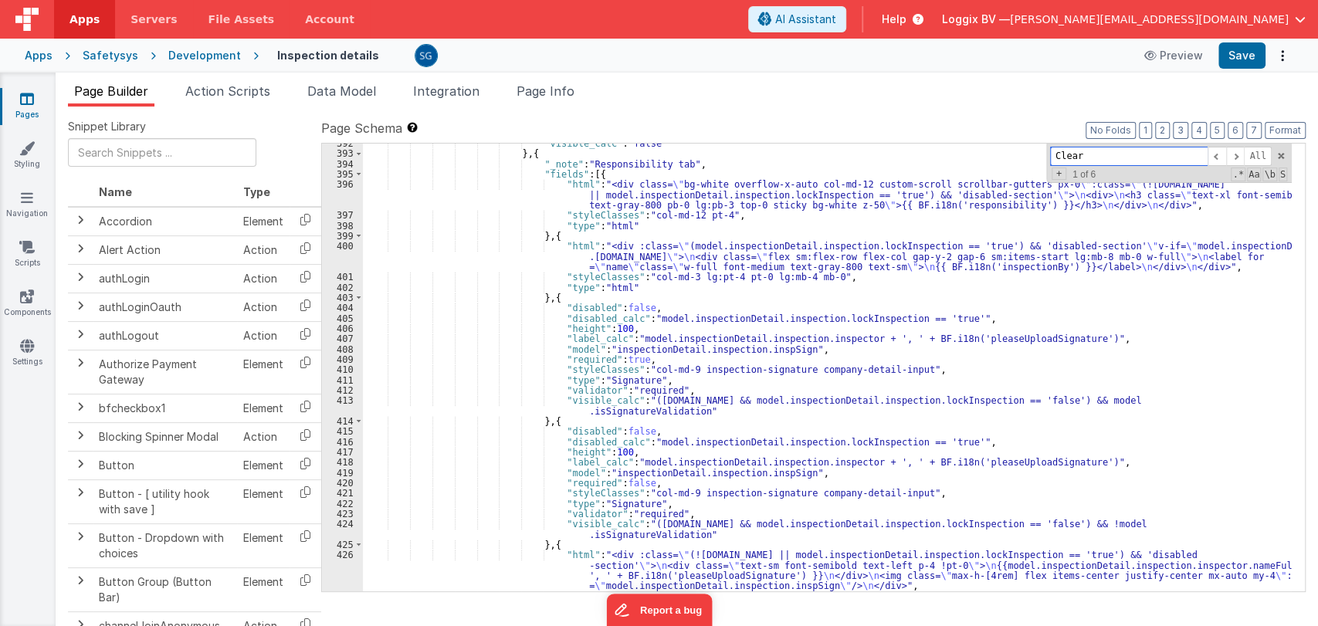
scroll to position [5431, 0]
click at [1227, 53] on button "Save" at bounding box center [1242, 55] width 47 height 26
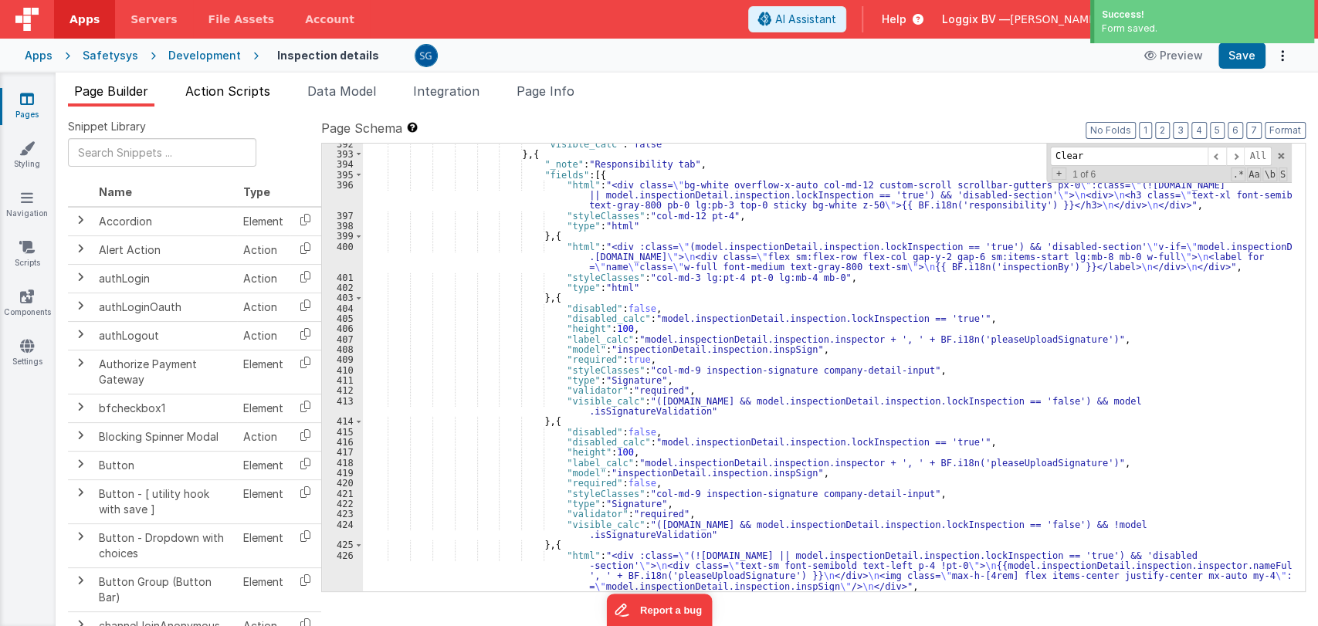
click at [242, 90] on span "Action Scripts" at bounding box center [227, 90] width 85 height 15
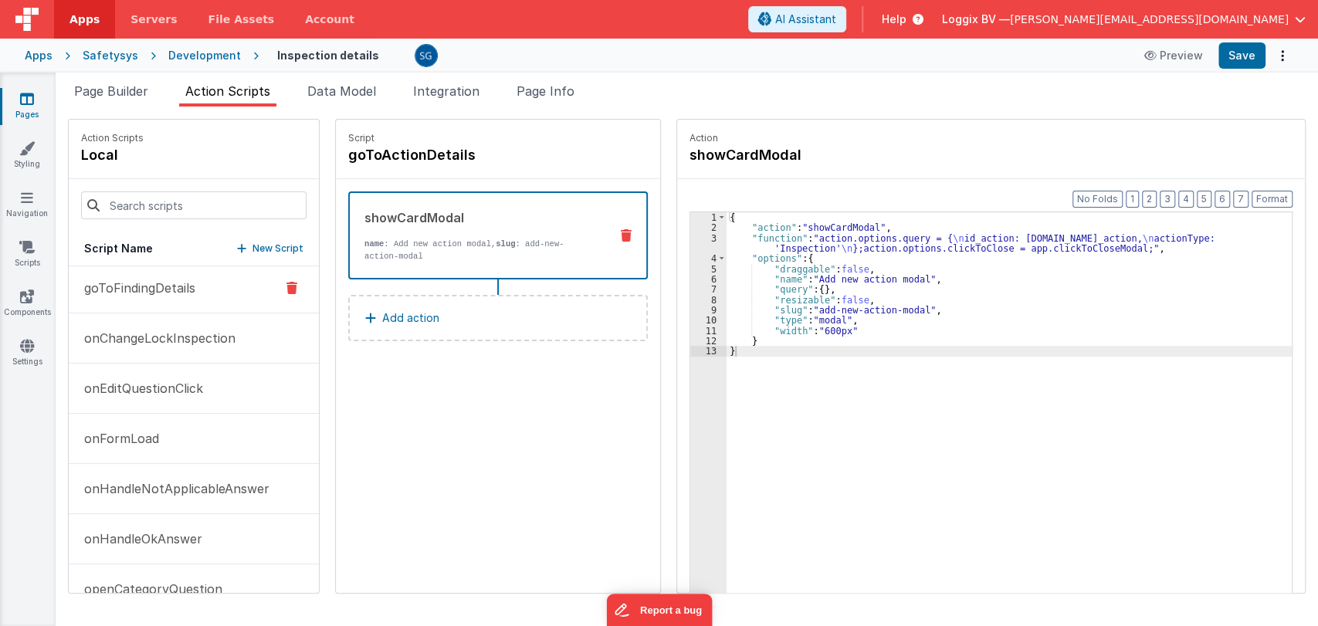
scroll to position [0, 0]
click at [151, 327] on button "goToFinding" at bounding box center [194, 341] width 250 height 50
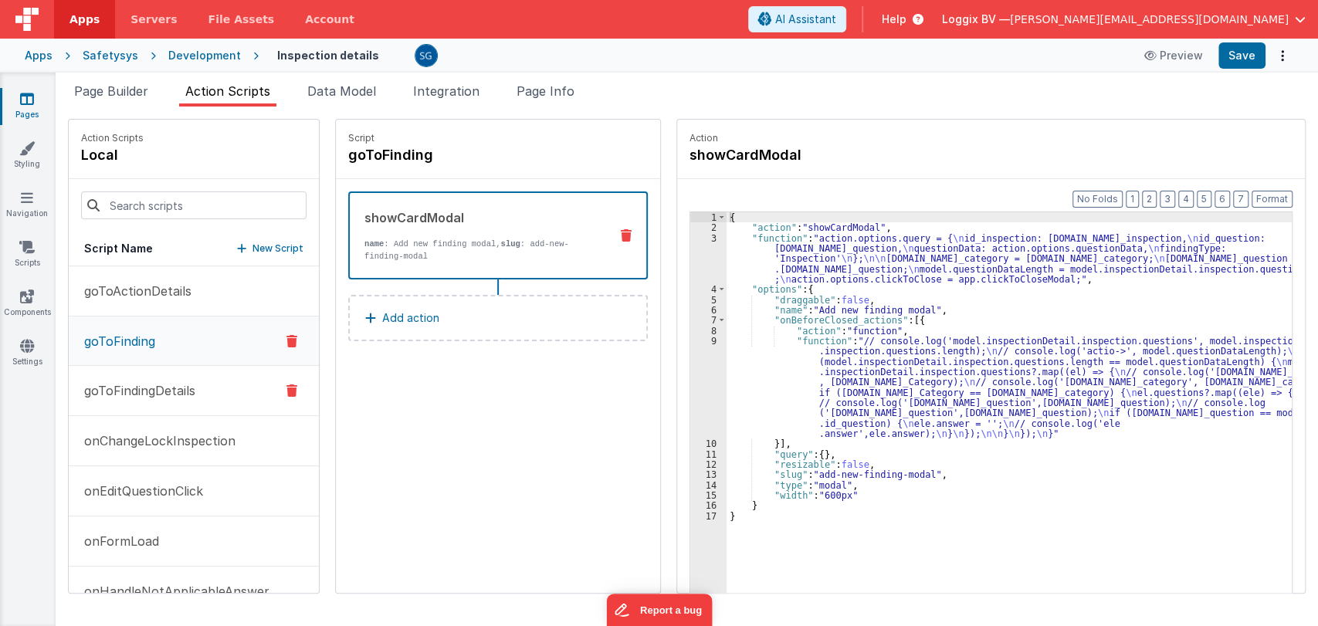
click at [146, 382] on p "goToFindingDetails" at bounding box center [135, 391] width 120 height 19
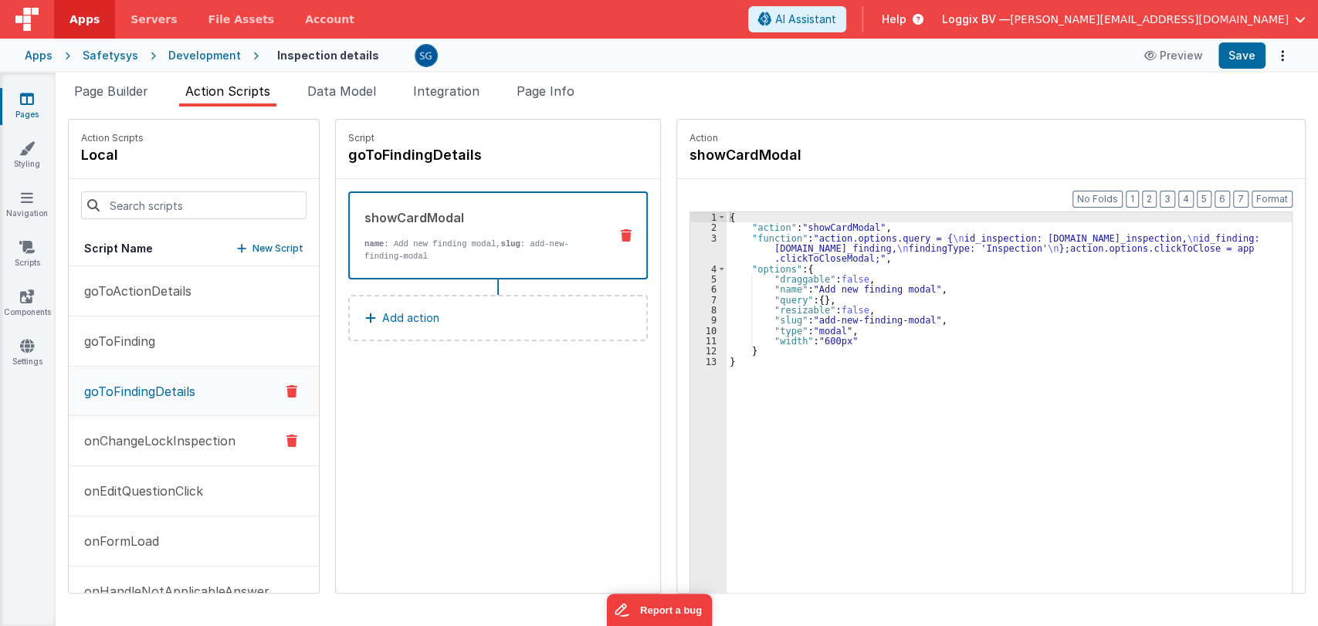
click at [143, 440] on p "onChangeLockInspection" at bounding box center [155, 441] width 161 height 19
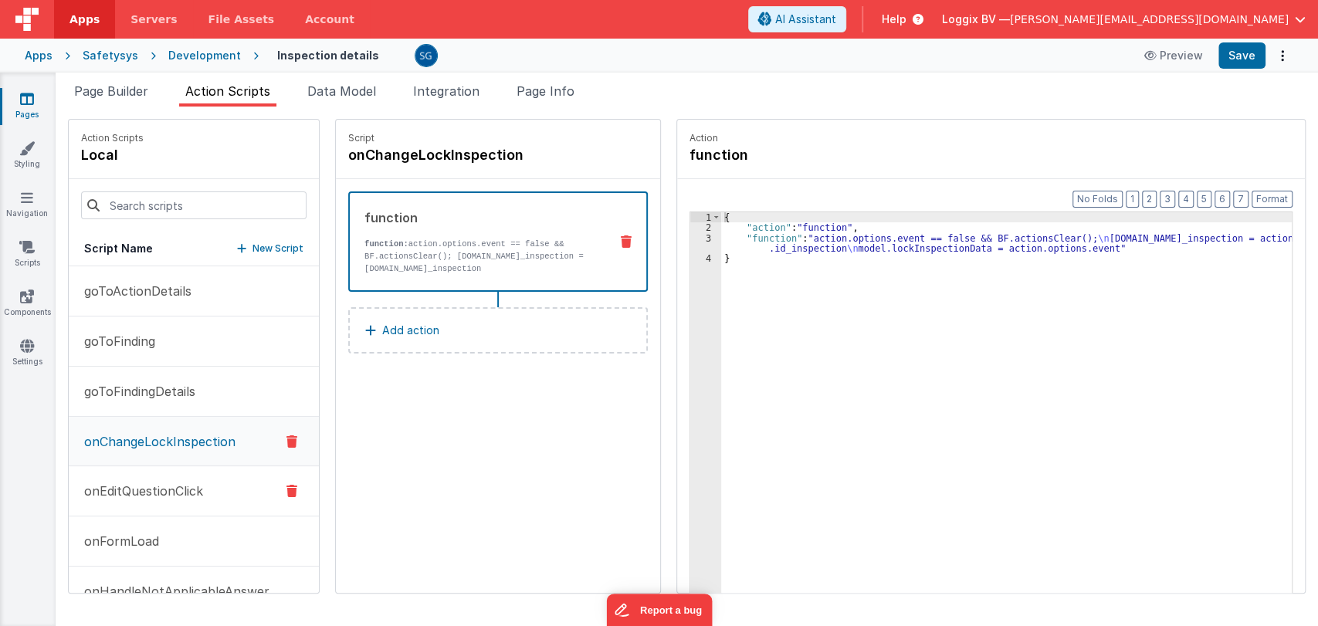
click at [148, 487] on p "onEditQuestionClick" at bounding box center [139, 491] width 128 height 19
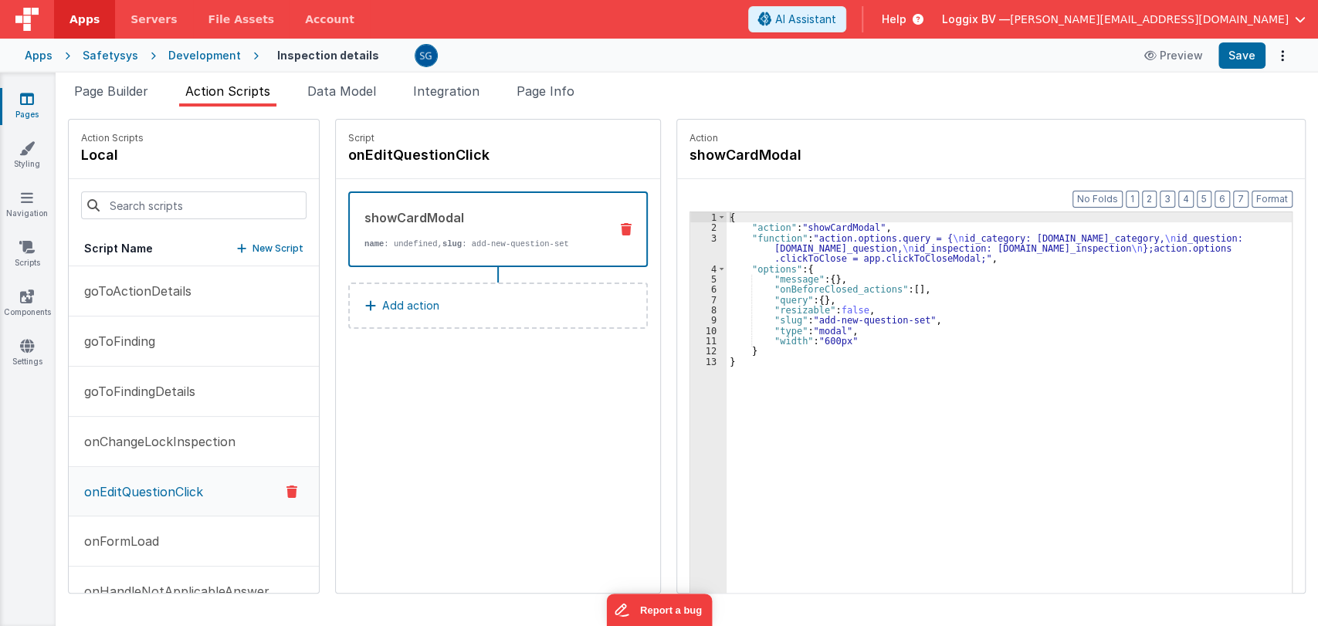
click at [148, 487] on p "onEditQuestionClick" at bounding box center [139, 492] width 128 height 19
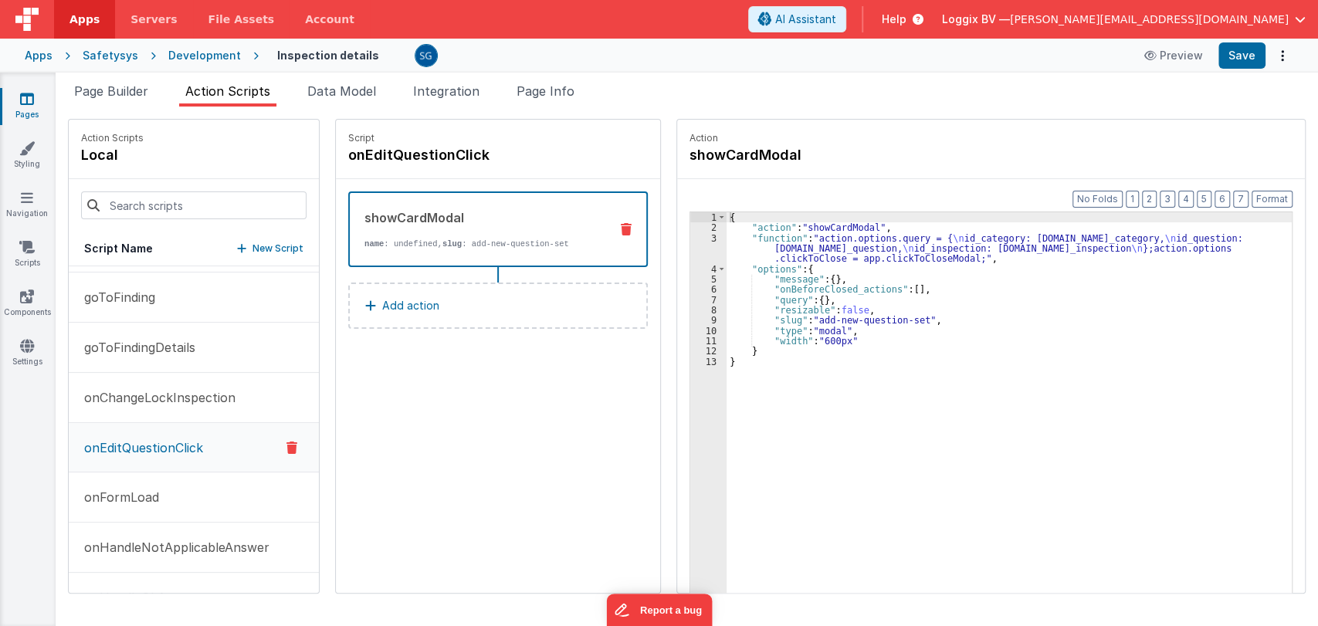
scroll to position [51, 0]
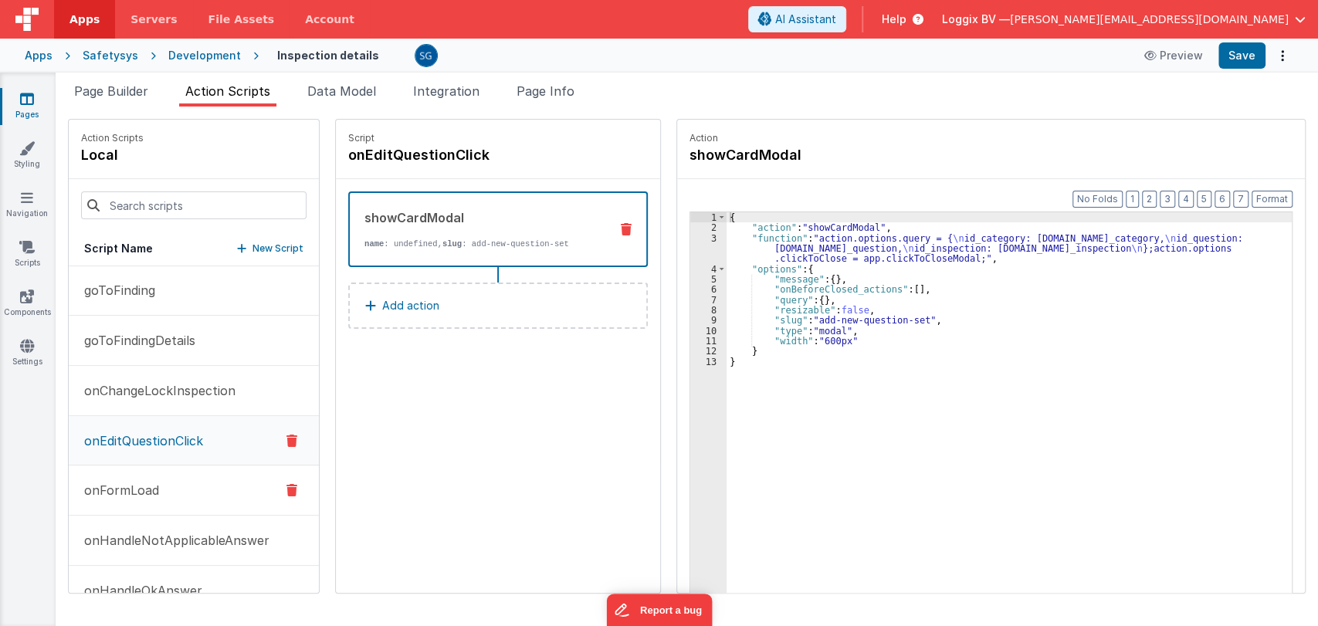
click at [136, 493] on p "onFormLoad" at bounding box center [117, 490] width 84 height 19
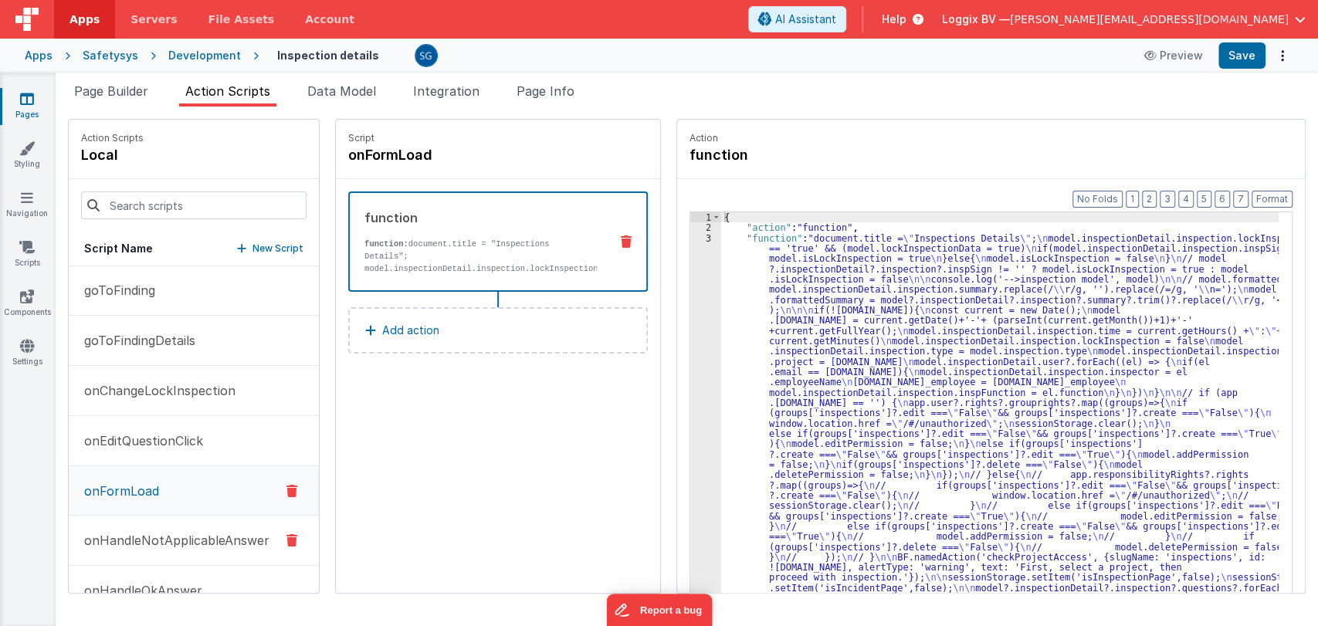
click at [105, 538] on p "onHandleNotApplicableAnswer" at bounding box center [172, 540] width 195 height 19
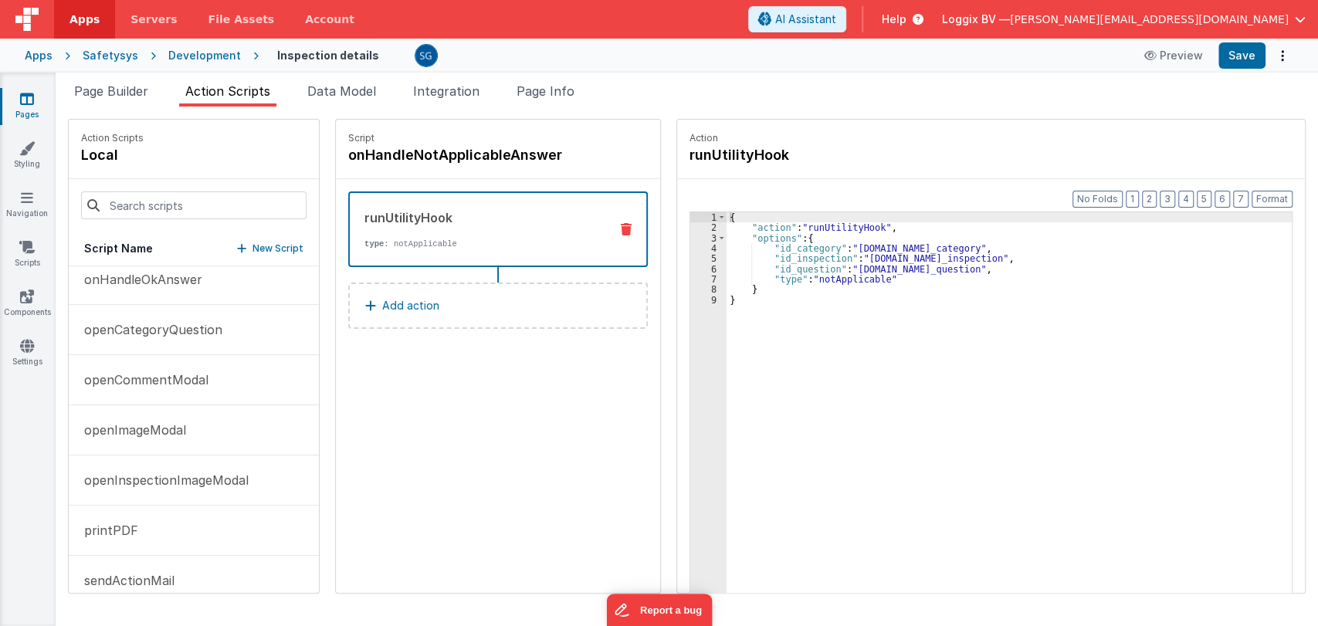
scroll to position [292, 0]
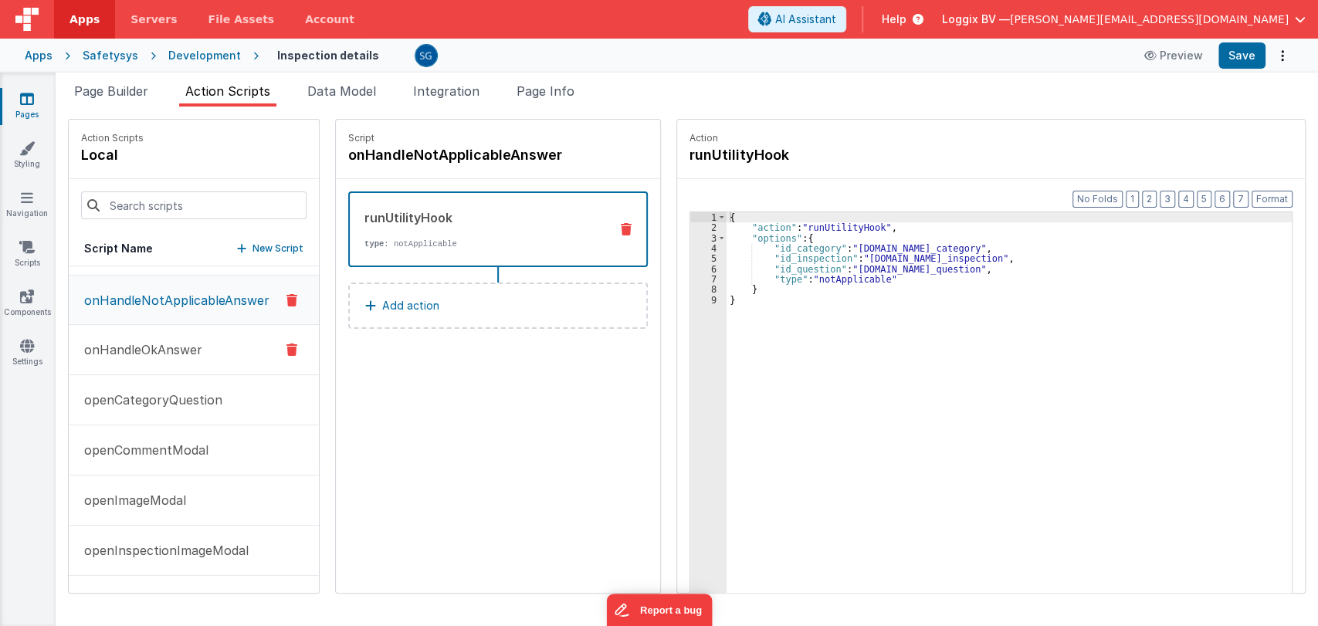
click at [164, 345] on p "onHandleOkAnswer" at bounding box center [138, 350] width 127 height 19
click at [174, 399] on p "openCategoryQuestion" at bounding box center [149, 400] width 148 height 19
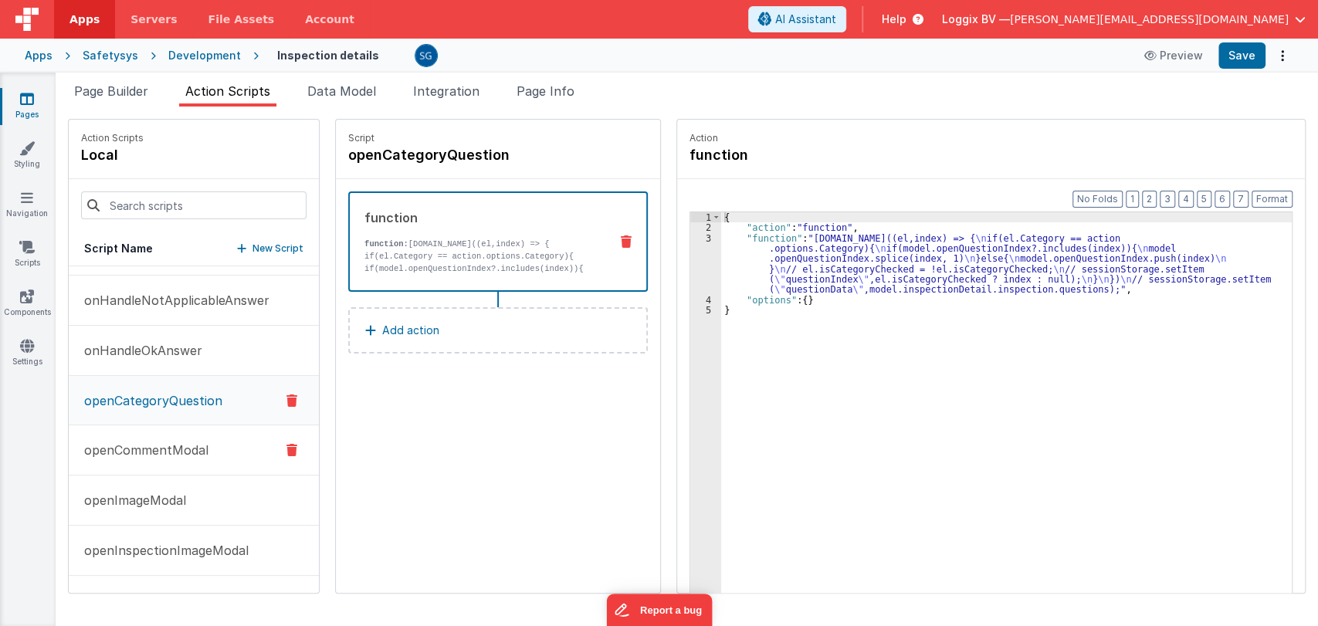
click at [161, 443] on p "openCommentModal" at bounding box center [142, 450] width 134 height 19
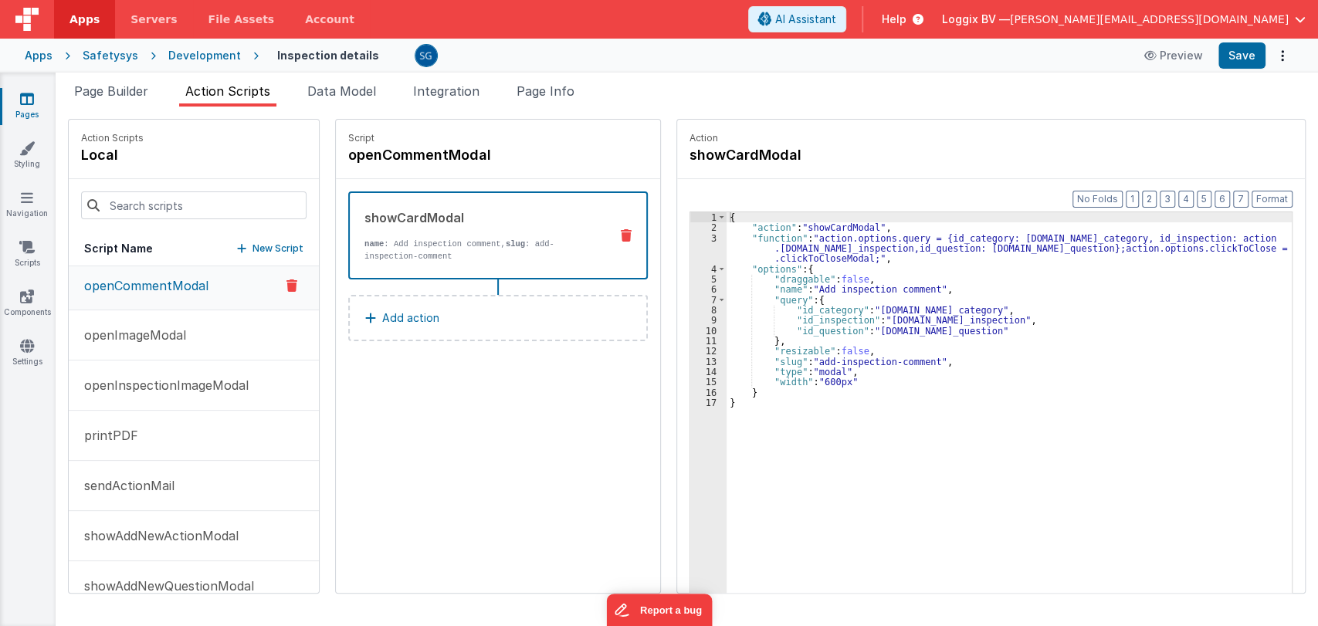
scroll to position [458, 0]
click at [151, 332] on p "openImageModal" at bounding box center [130, 334] width 111 height 19
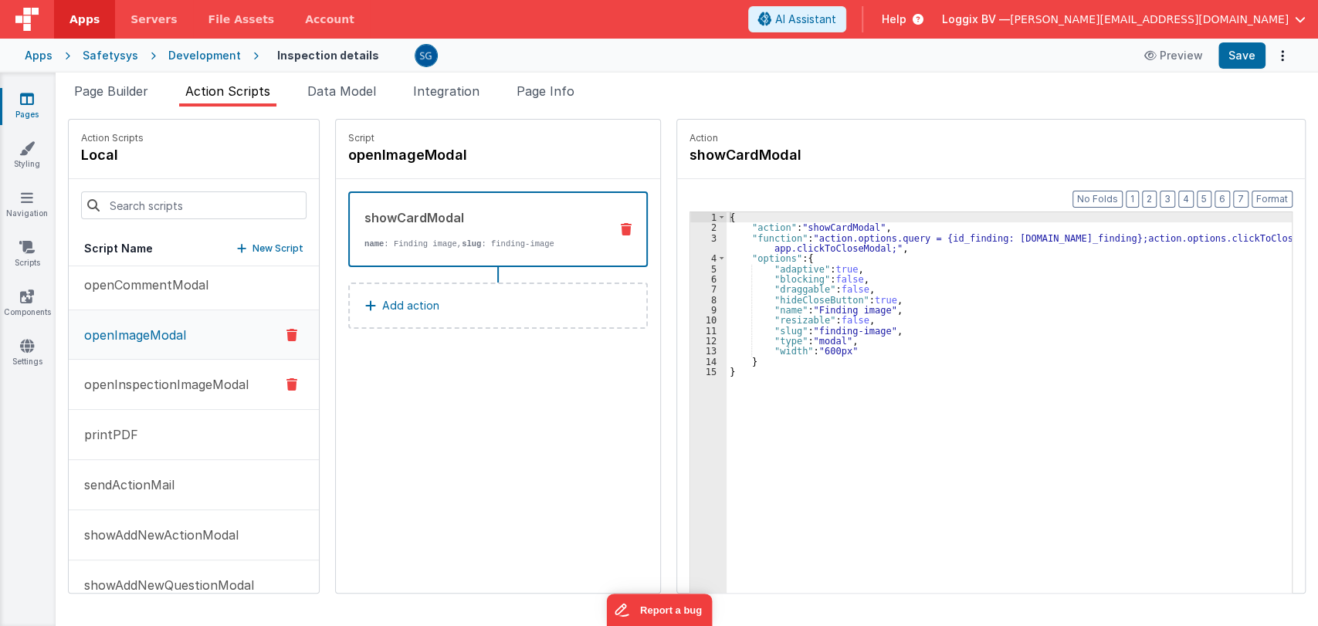
click at [117, 380] on p "openInspectionImageModal" at bounding box center [162, 384] width 174 height 19
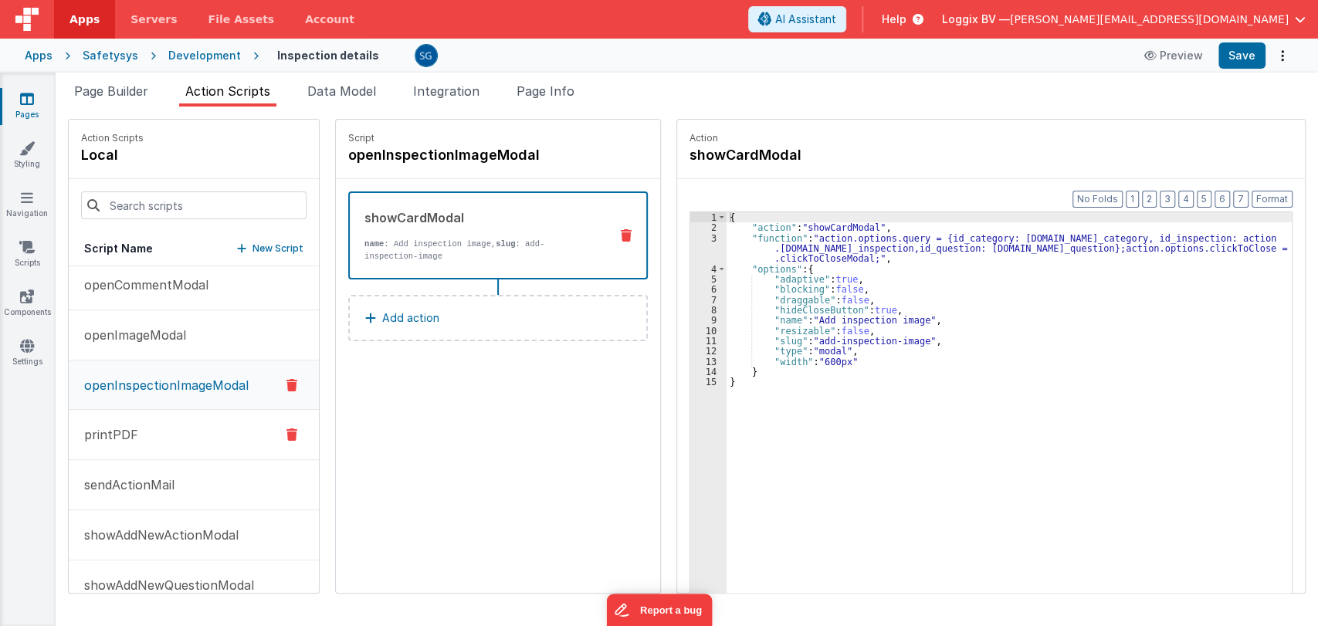
click at [122, 436] on p "printPDF" at bounding box center [106, 435] width 63 height 19
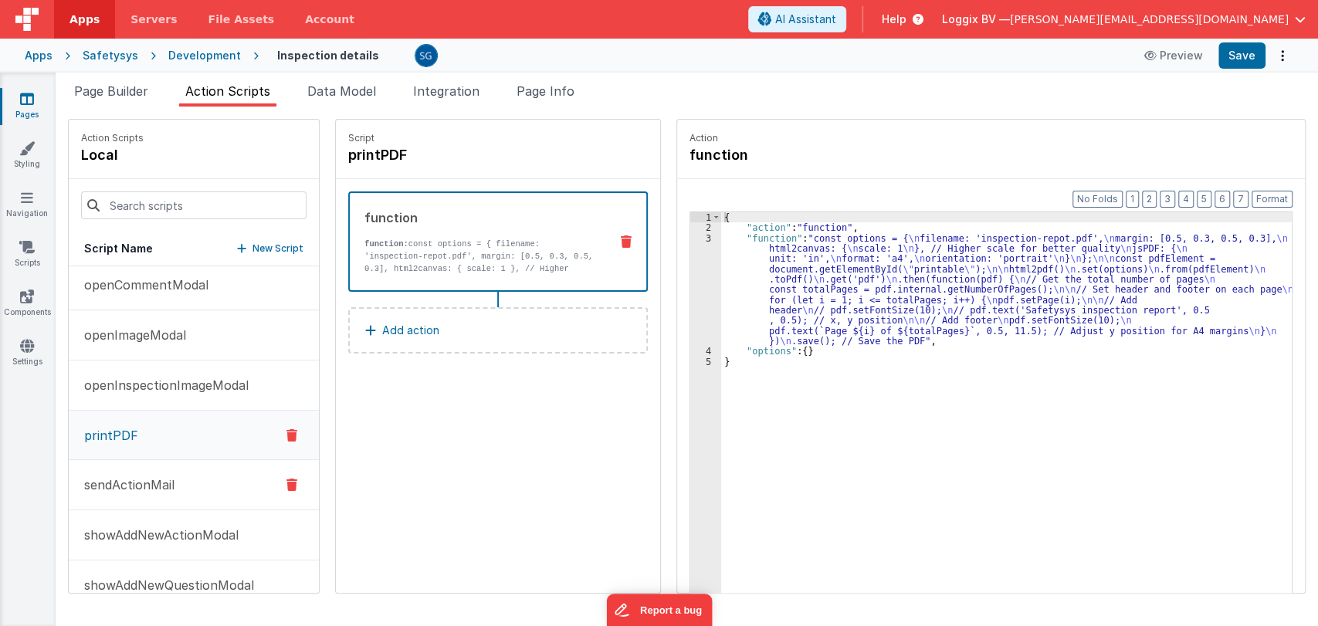
click at [133, 490] on p "sendActionMail" at bounding box center [125, 485] width 100 height 19
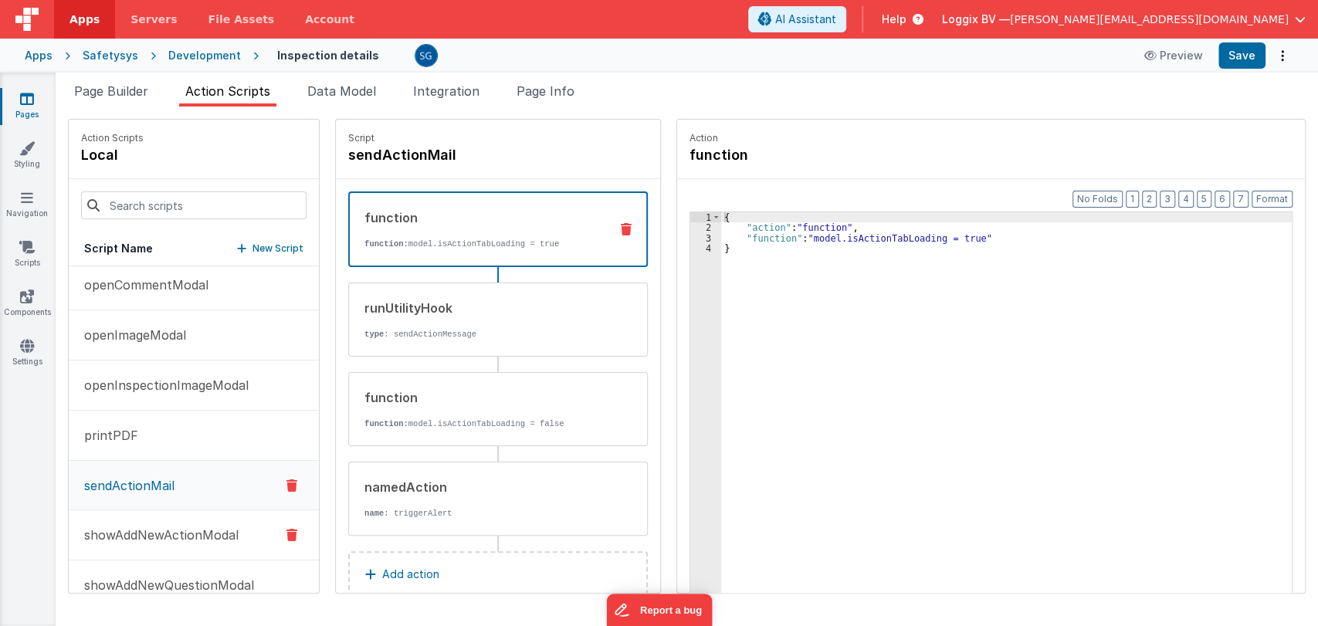
click at [140, 533] on p "showAddNewActionModal" at bounding box center [157, 535] width 164 height 19
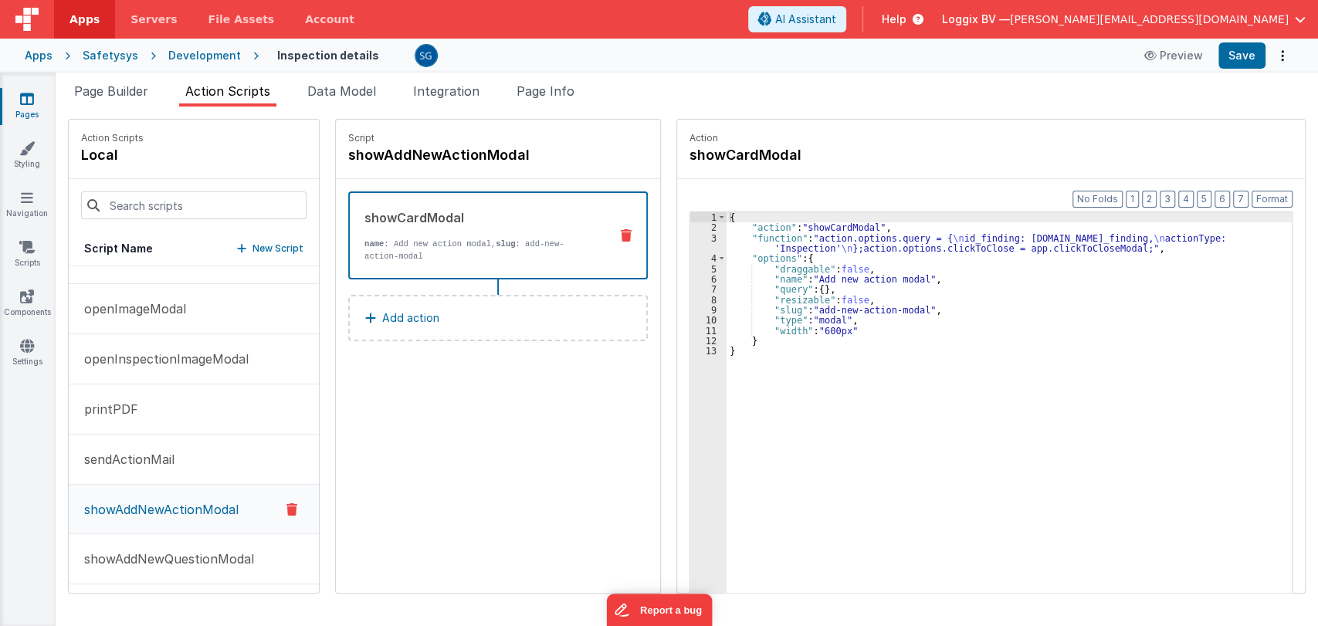
scroll to position [487, 0]
click at [132, 550] on p "showAddNewQuestionModal" at bounding box center [164, 557] width 179 height 19
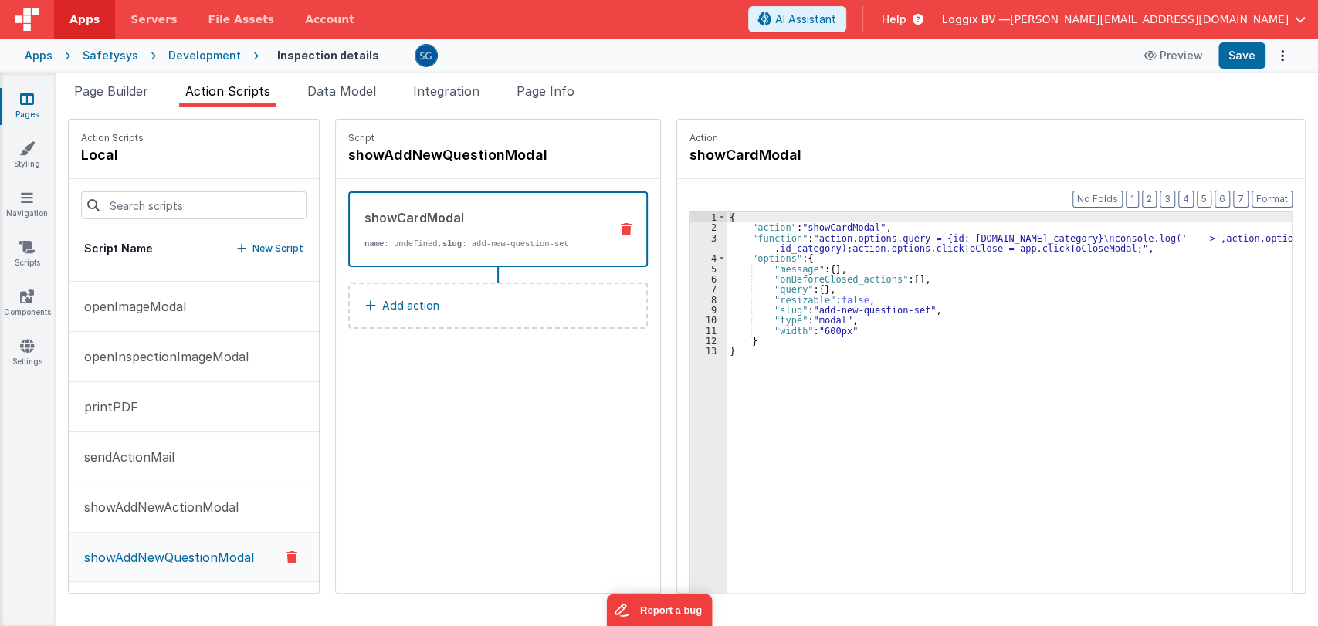
click at [432, 238] on p "name : undefined, slug : add-new-question-set" at bounding box center [481, 244] width 232 height 12
click at [28, 103] on icon at bounding box center [27, 98] width 14 height 15
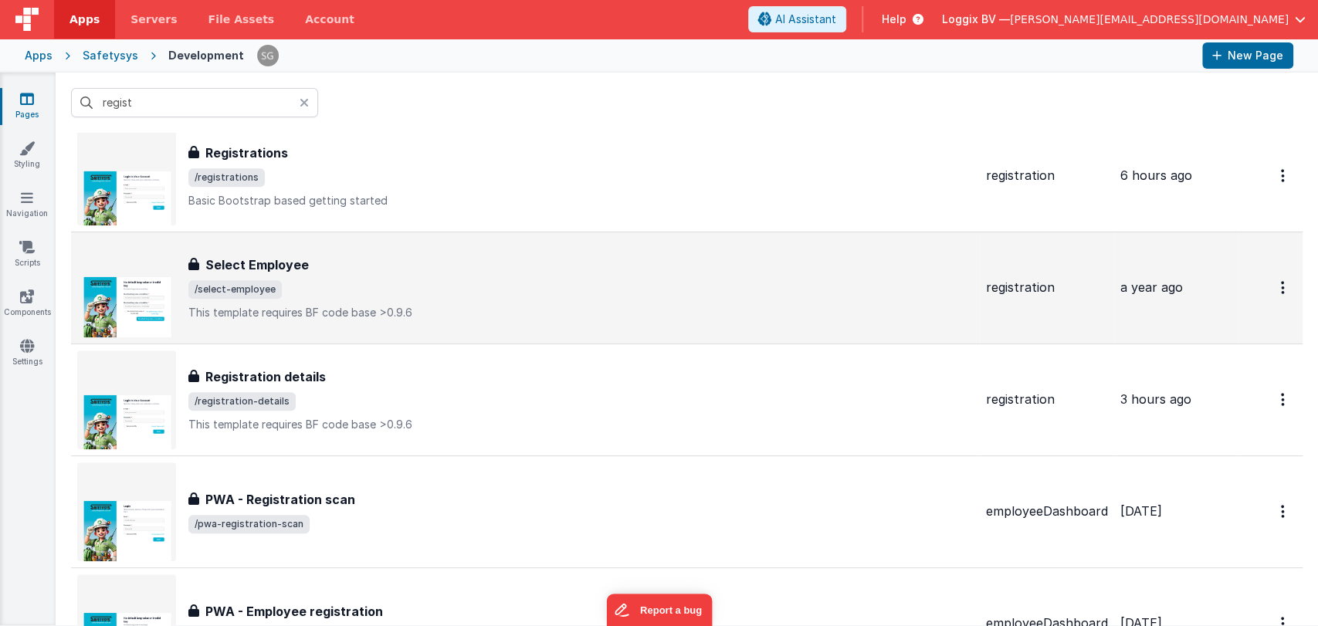
scroll to position [720, 0]
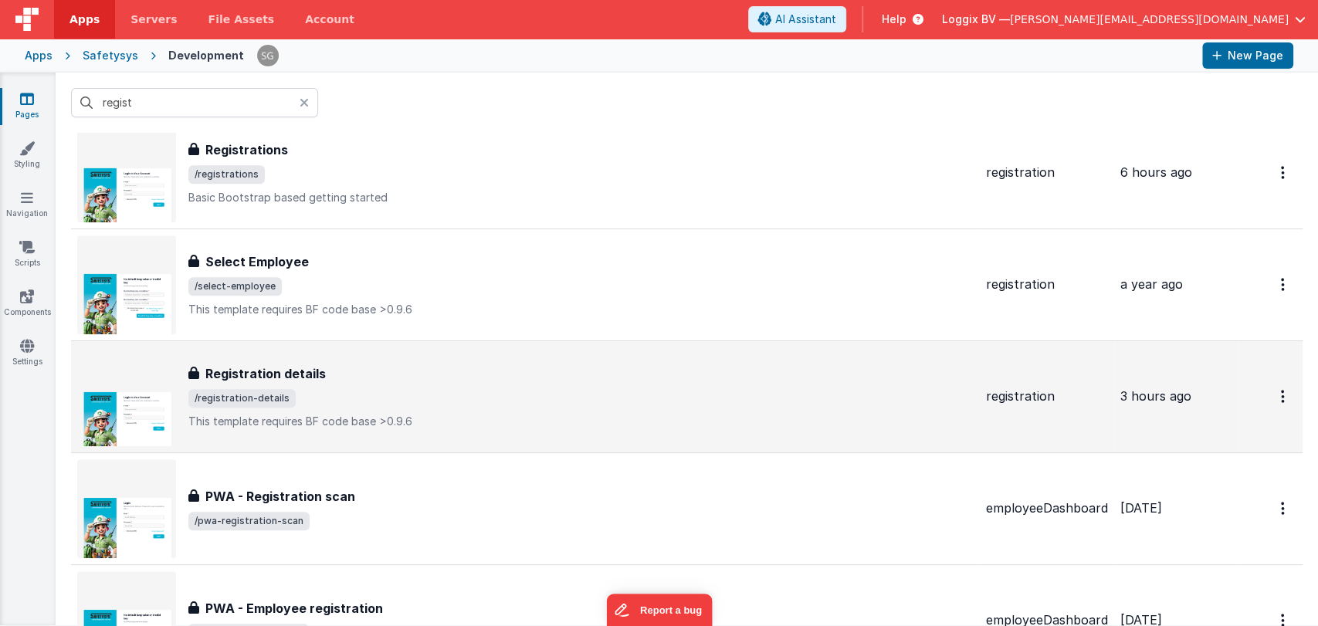
type input "regist"
click at [371, 404] on span "/registration-details" at bounding box center [580, 398] width 785 height 19
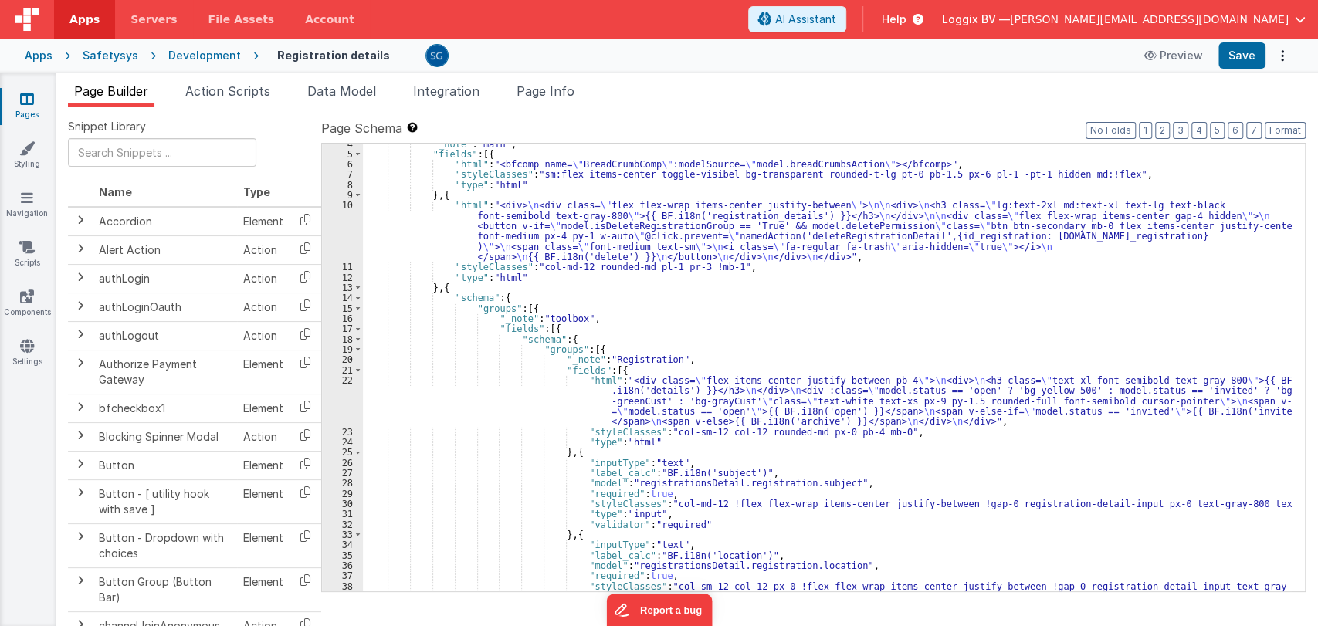
scroll to position [36, 0]
click at [1003, 356] on div ""_note" : "main" , "fields" : [{ "html" : "<bfcomp name= \" BreadCrumbComp \" :…" at bounding box center [827, 373] width 929 height 469
click at [936, 321] on div ""_note" : "main" , "fields" : [{ "html" : "<bfcomp name= \" BreadCrumbComp \" :…" at bounding box center [827, 373] width 929 height 469
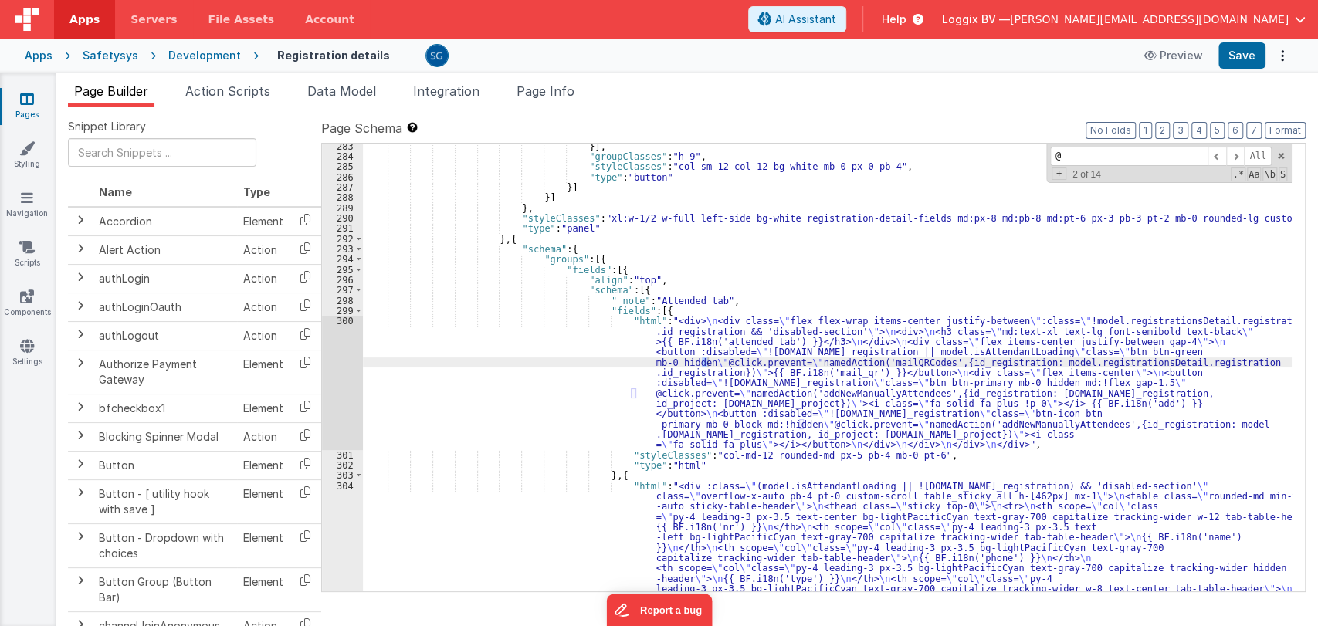
scroll to position [3091, 0]
type input "@"
click at [1219, 150] on span at bounding box center [1217, 156] width 19 height 19
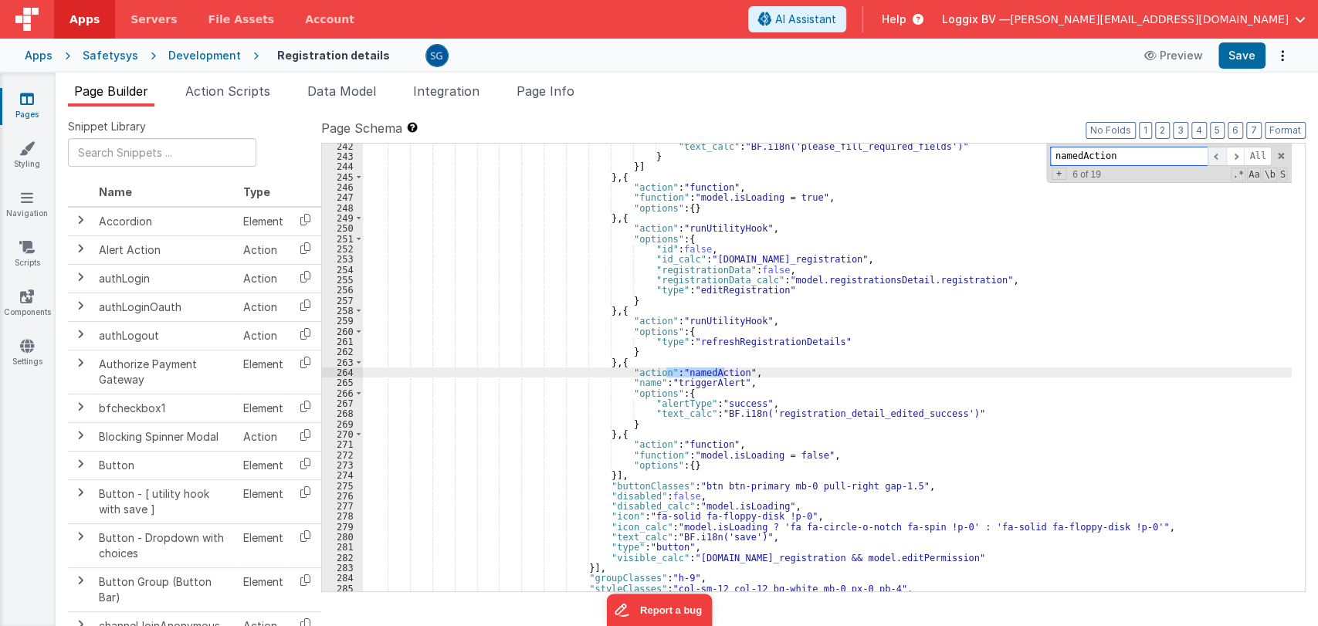
click at [1219, 150] on span at bounding box center [1217, 156] width 19 height 19
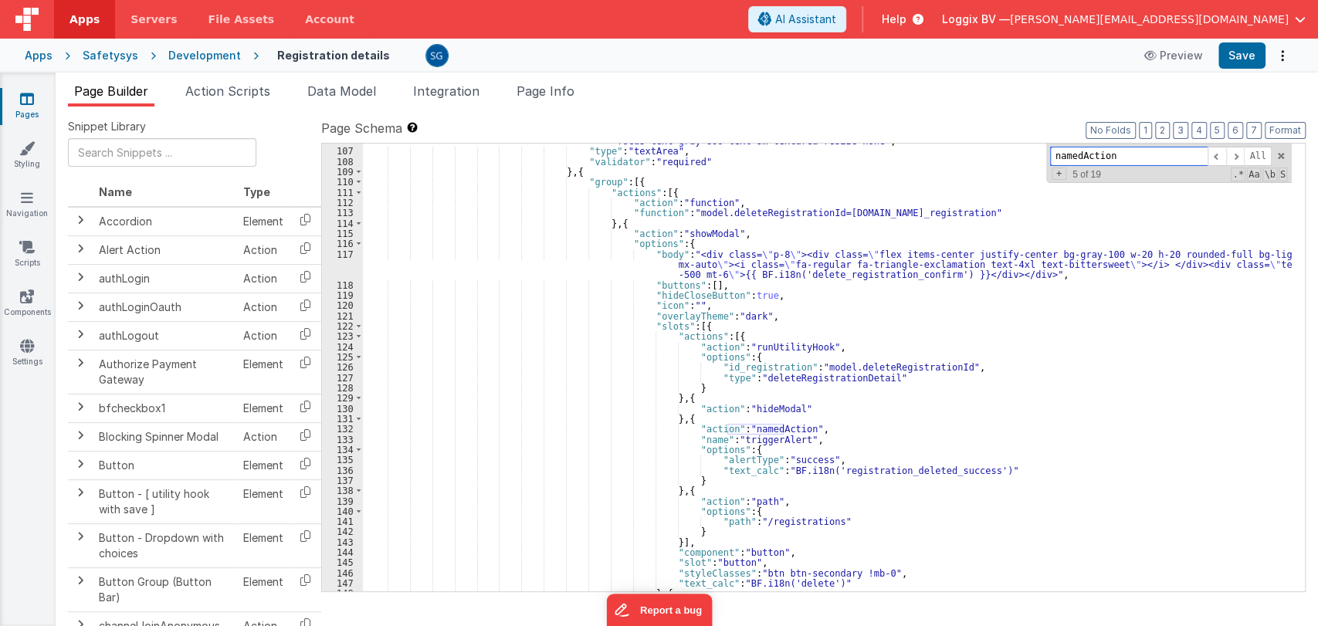
scroll to position [1243, 0]
click at [1077, 147] on input "namedAction" at bounding box center [1129, 156] width 158 height 19
type input "a"
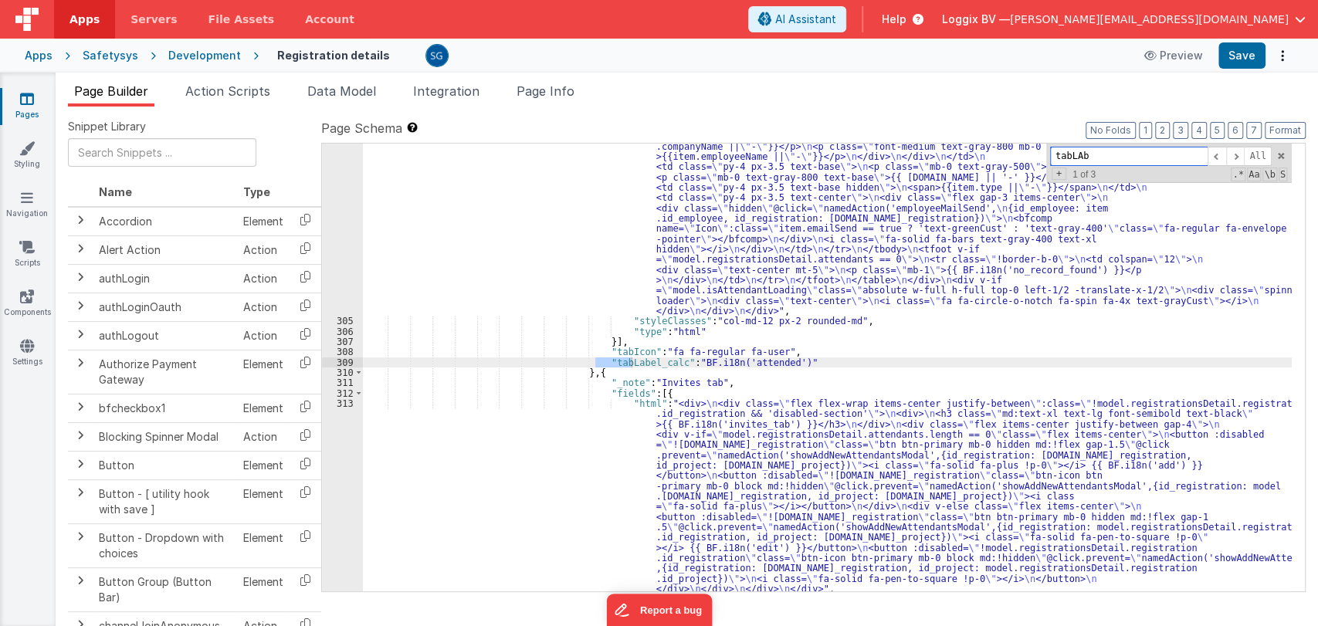
scroll to position [3627, 0]
click at [1216, 157] on span at bounding box center [1217, 156] width 19 height 19
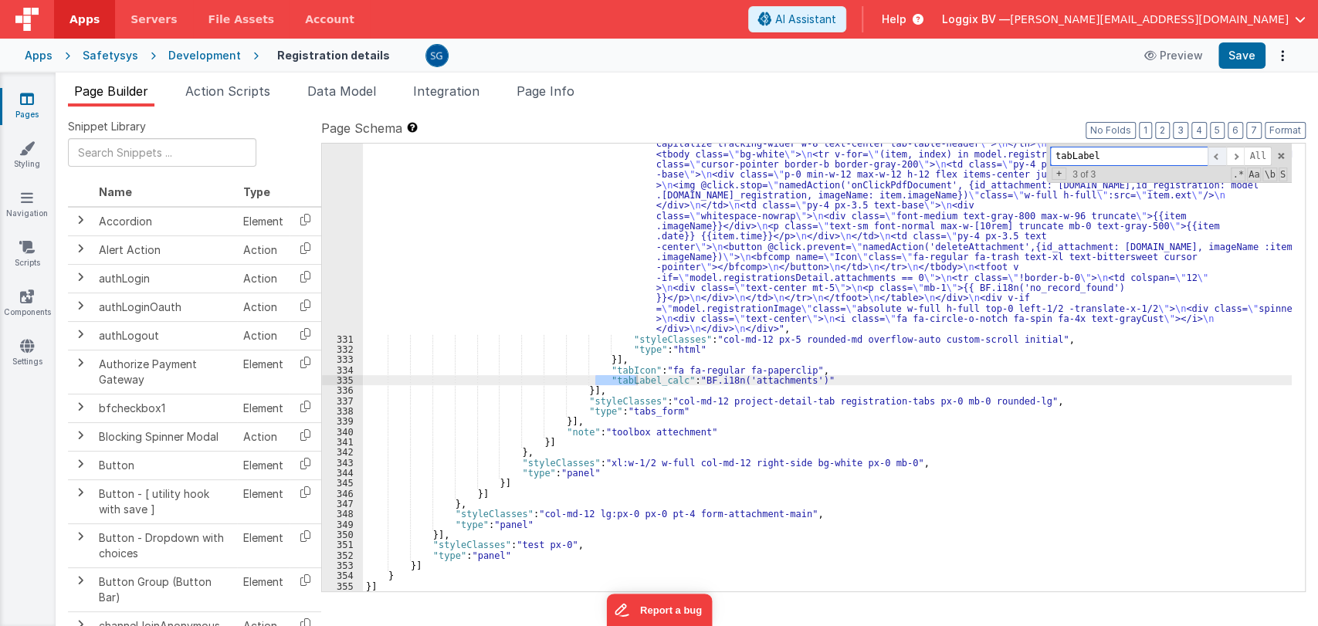
scroll to position [4782, 0]
click at [1239, 154] on span at bounding box center [1235, 156] width 19 height 19
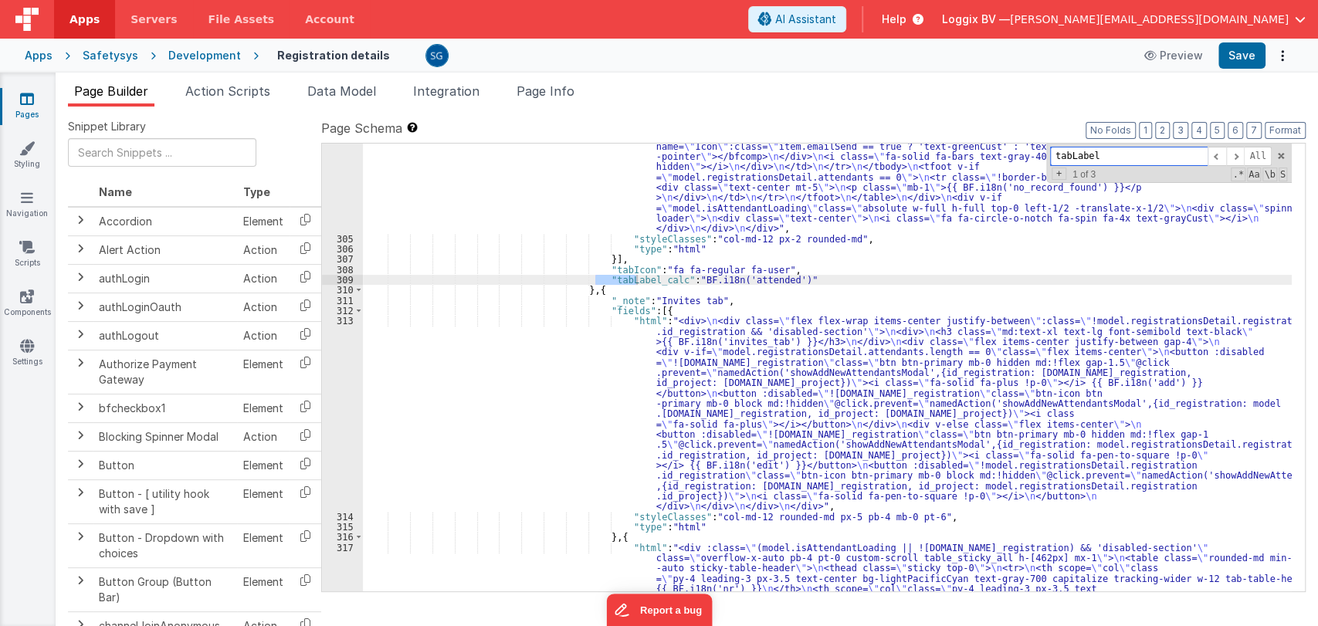
scroll to position [3709, 0]
click at [1118, 151] on input "tabLabel" at bounding box center [1129, 156] width 158 height 19
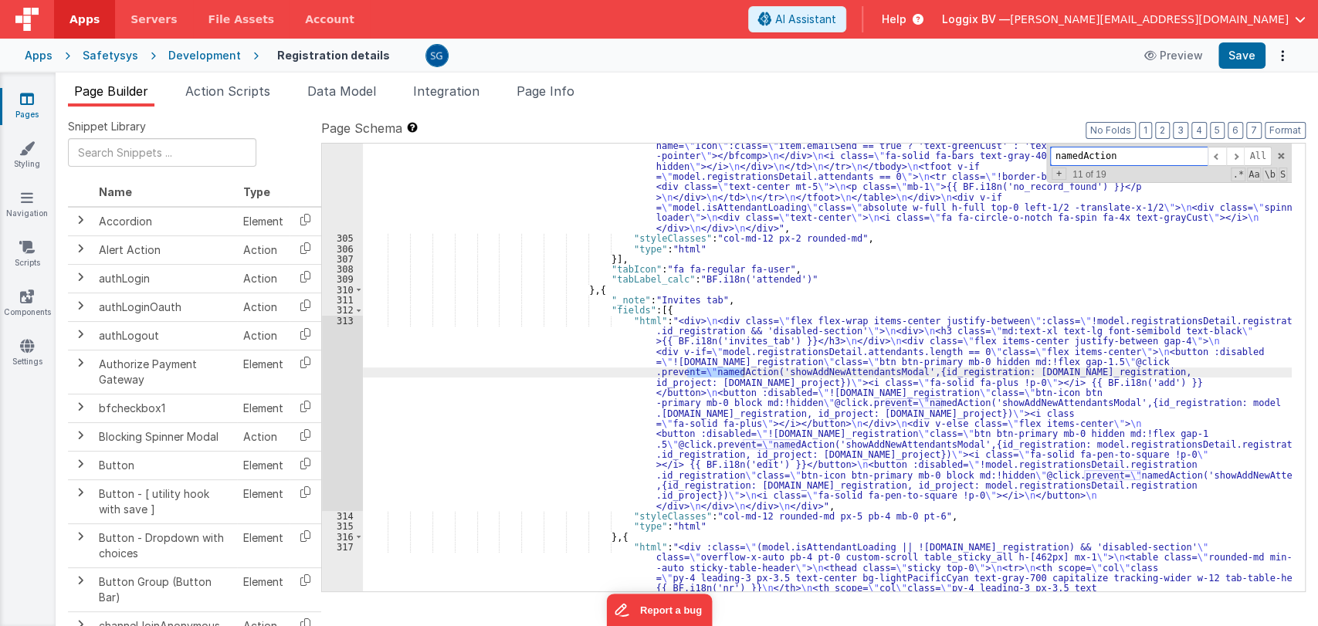
type input "namedAction"
click at [814, 372] on div ""html" : "<div :class= \" (model.isAttendantLoading || !model.registrationsDeta…" at bounding box center [827, 457] width 929 height 1189
click at [210, 86] on span "Action Scripts" at bounding box center [227, 90] width 85 height 15
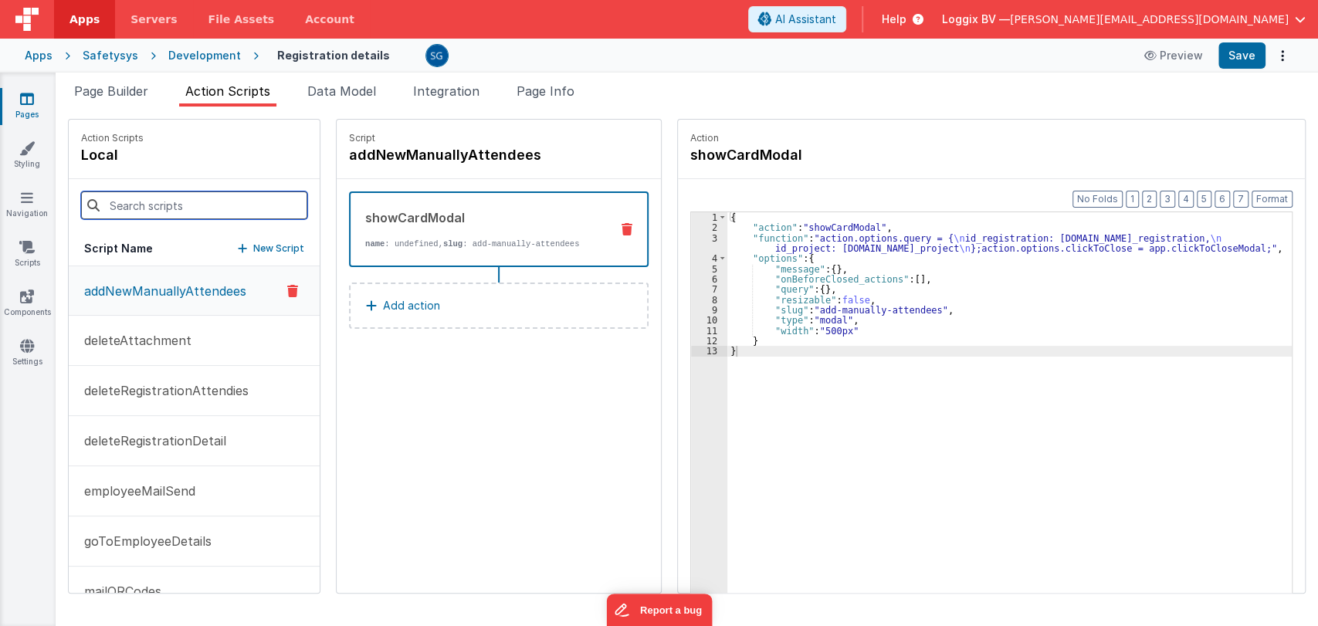
click at [200, 205] on input at bounding box center [194, 206] width 226 height 28
paste input "showAddNewAttendantsModal"
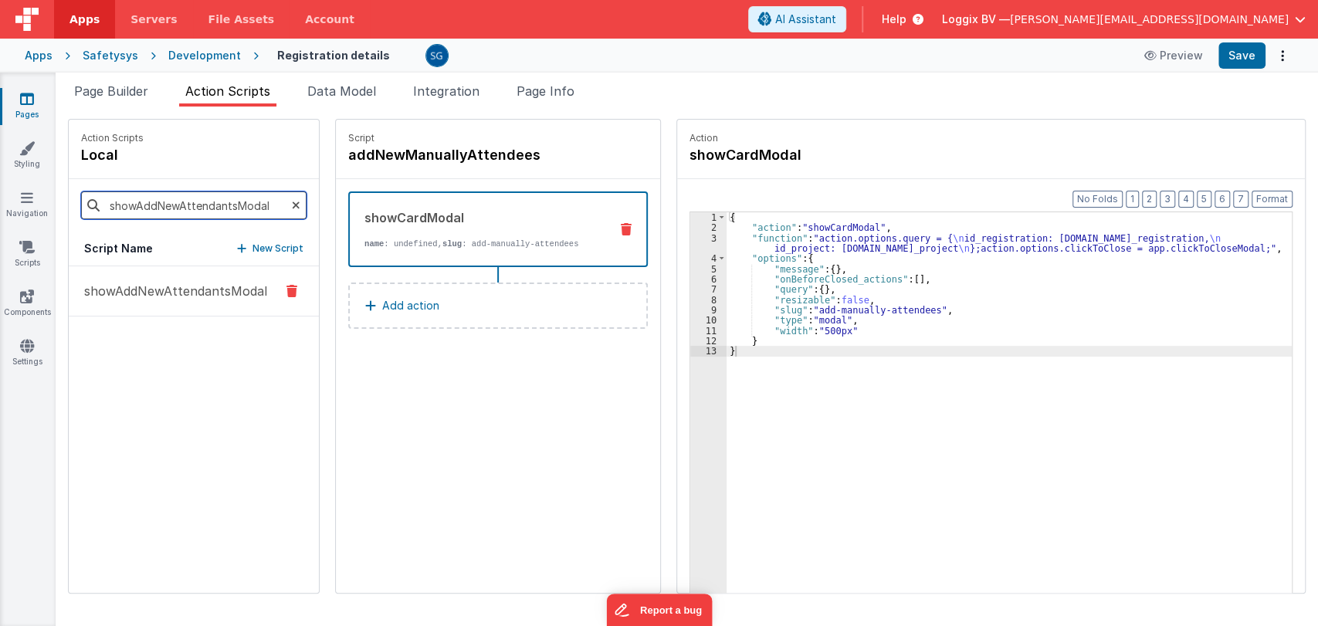
type input "showAddNewAttendantsModal"
click at [164, 289] on p "showAddNewAttendantsModal" at bounding box center [171, 291] width 192 height 19
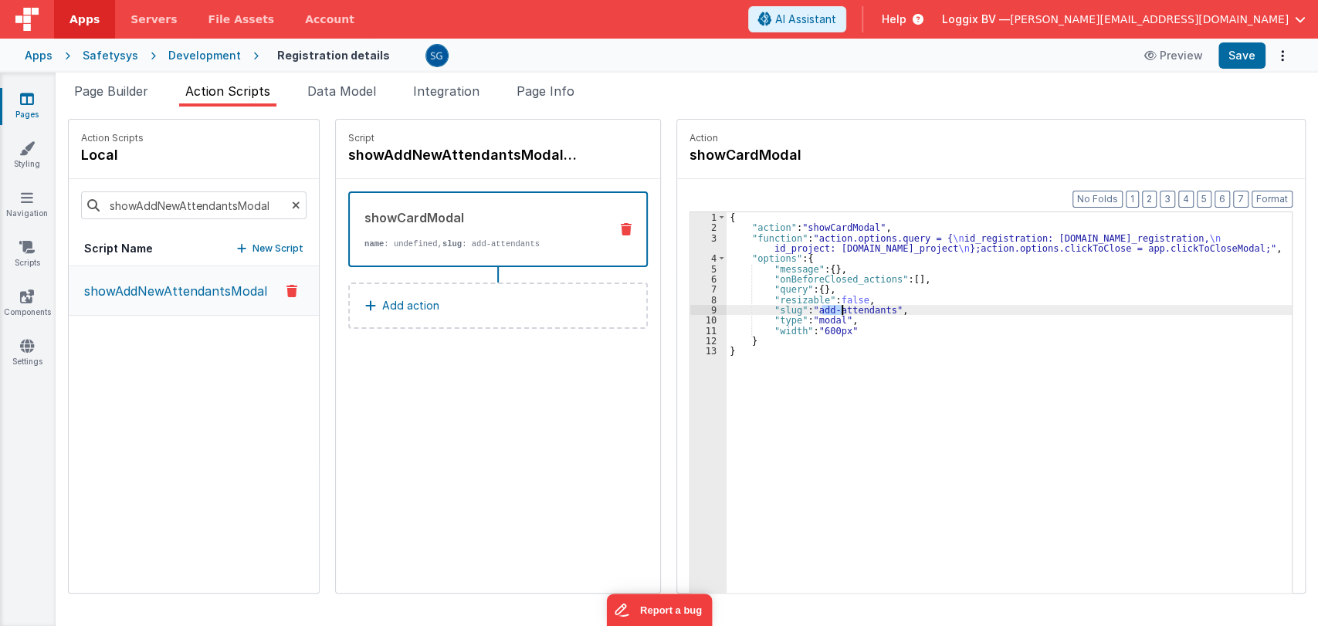
drag, startPoint x: 811, startPoint y: 309, endPoint x: 836, endPoint y: 309, distance: 24.7
click at [836, 309] on div "{ "action" : "showCardModal" , "function" : "action.options.query = { \n id_reg…" at bounding box center [1012, 436] width 570 height 449
click at [844, 315] on div "{ "action" : "showCardModal" , "function" : "action.options.query = { \n id_reg…" at bounding box center [1012, 436] width 570 height 449
click at [877, 309] on div "{ "action" : "showCardModal" , "function" : "action.options.query = { \n id_reg…" at bounding box center [1012, 436] width 570 height 449
click at [26, 96] on icon at bounding box center [27, 98] width 14 height 15
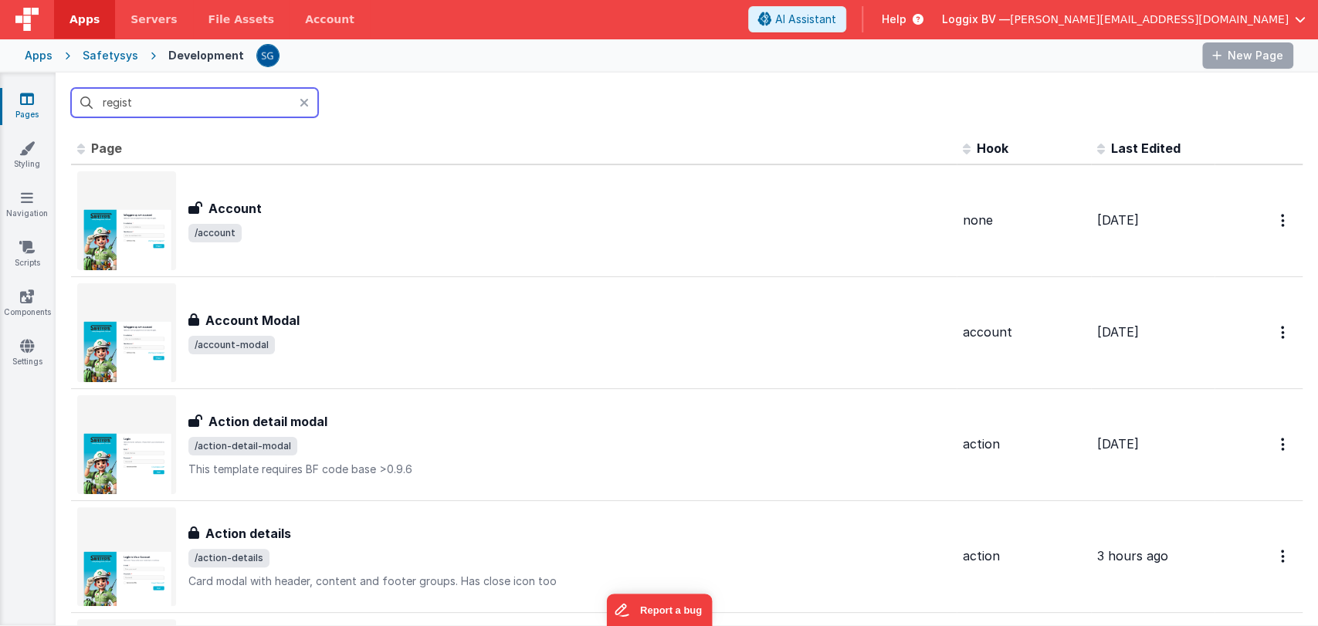
click at [181, 100] on input "regist" at bounding box center [194, 102] width 247 height 29
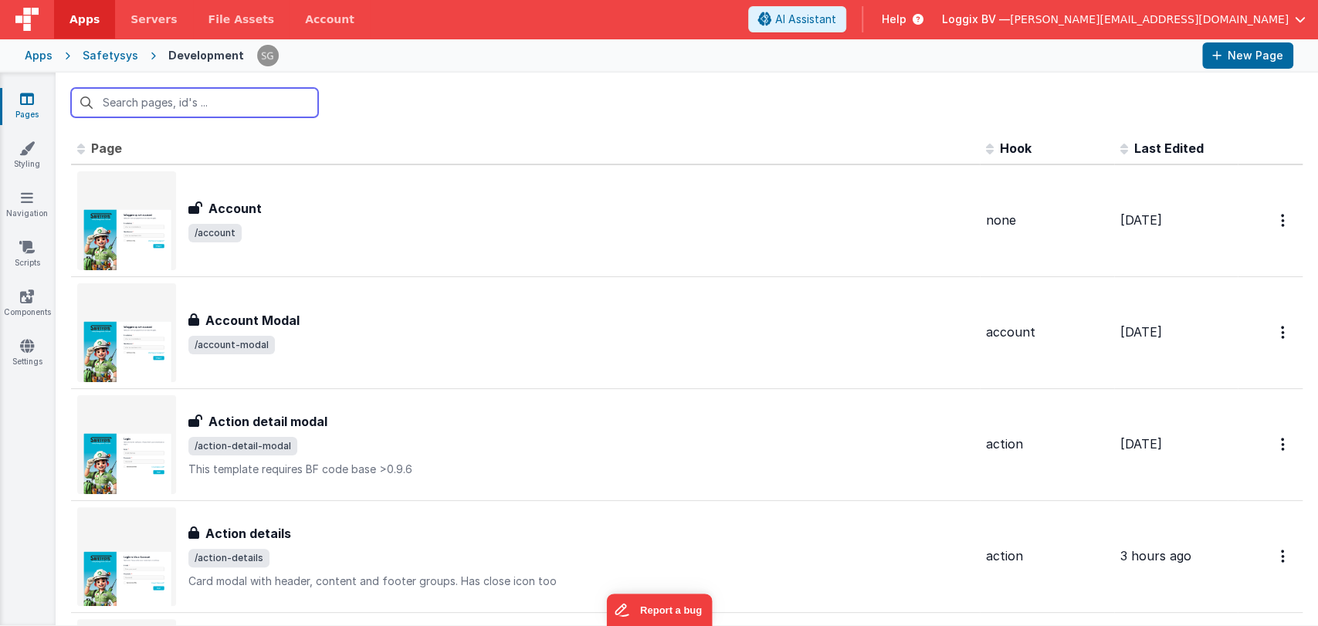
paste input "add-attendants"
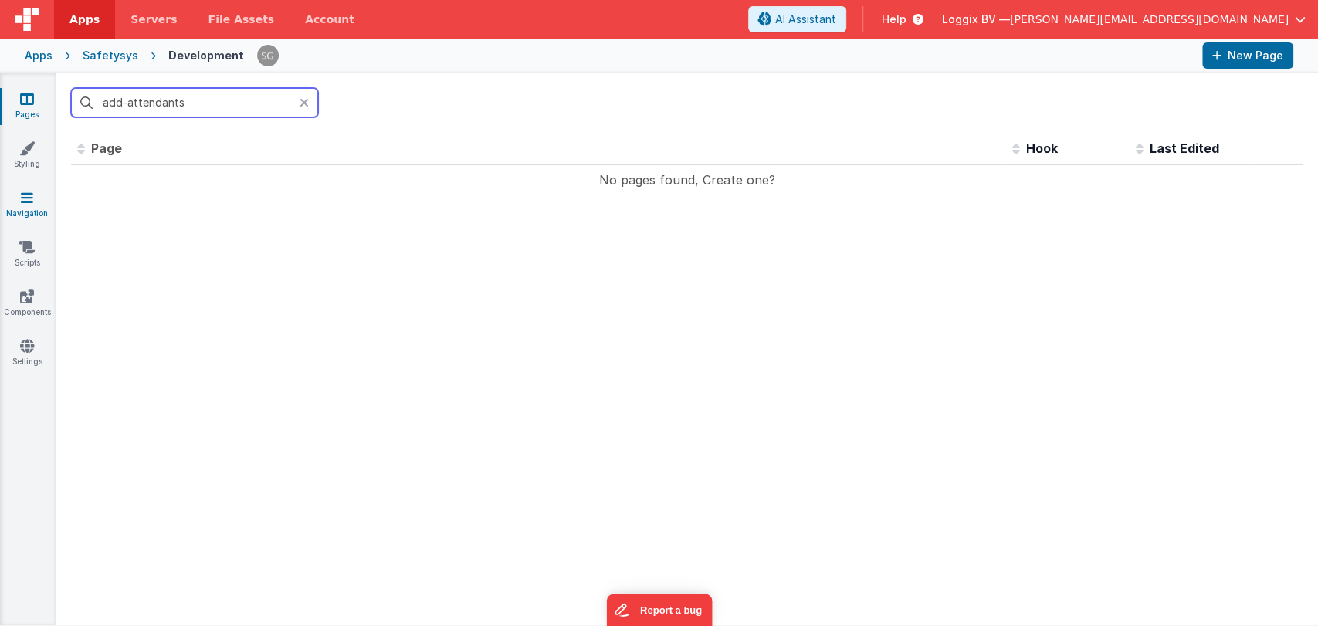
type input "add-attendants"
click at [23, 203] on icon at bounding box center [27, 197] width 12 height 15
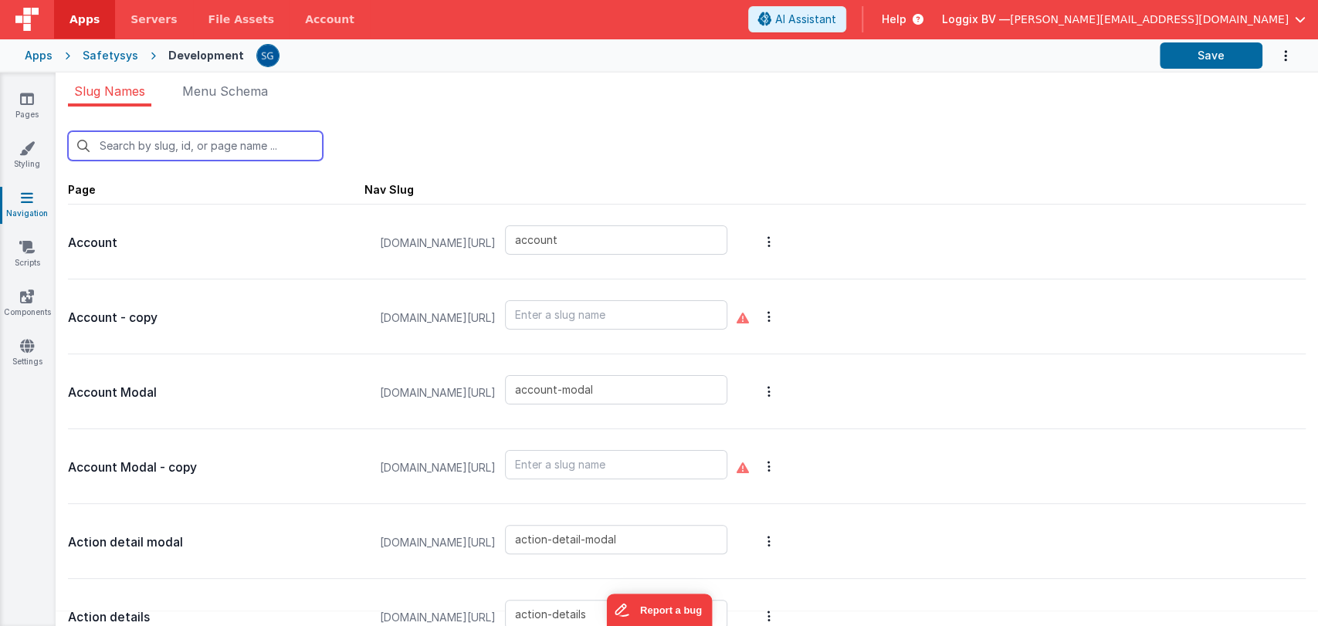
click at [252, 149] on input "text" at bounding box center [195, 145] width 255 height 29
paste input "add-attendants"
type input "add-attendants"
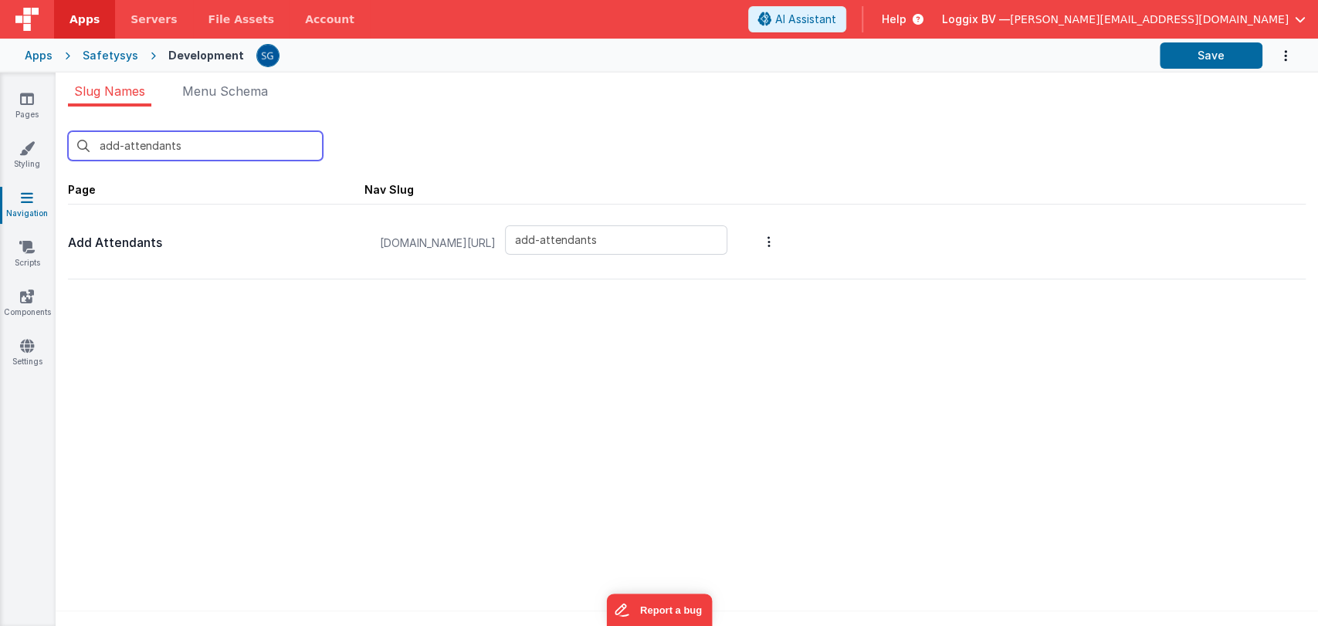
type input "add-attendants"
drag, startPoint x: 89, startPoint y: 239, endPoint x: 65, endPoint y: 240, distance: 24.0
click at [65, 240] on div "add-attendants New Slug Page Nav Slug Add Attendants safetysystest.fmbetterform…" at bounding box center [687, 371] width 1263 height 529
type input "add-attendants"
drag, startPoint x: 170, startPoint y: 238, endPoint x: 65, endPoint y: 242, distance: 105.1
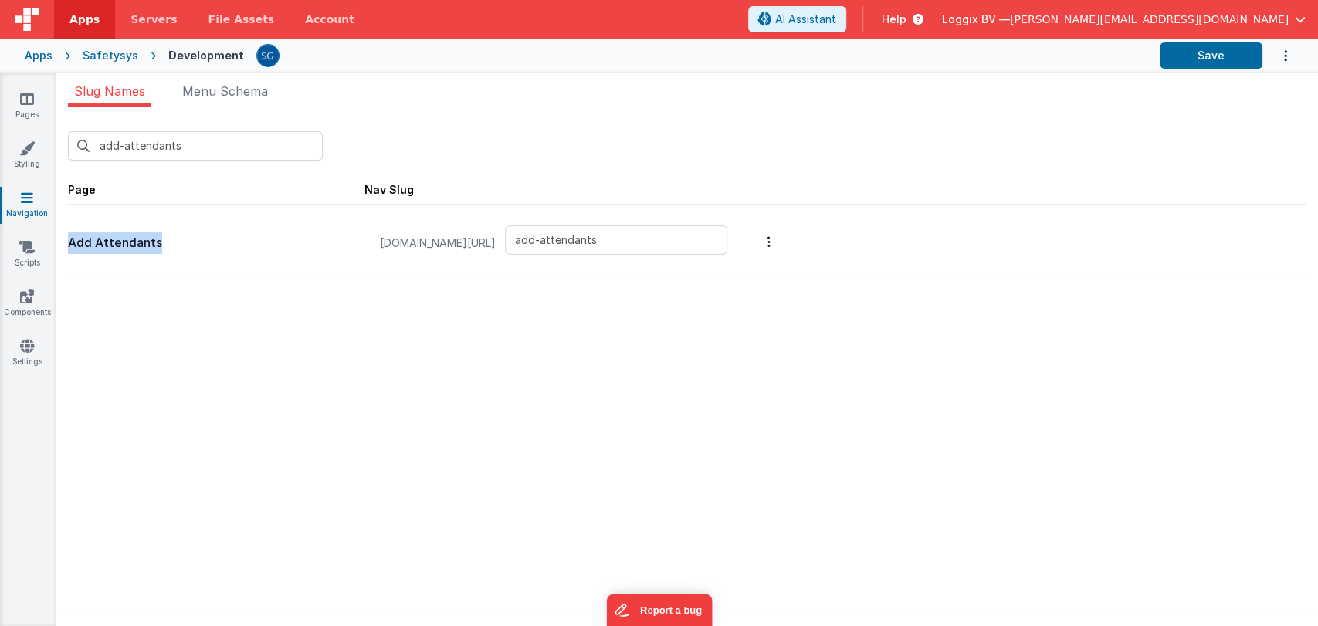
click at [65, 242] on div "add-attendants New Slug Page Nav Slug Add Attendants safetysystest.fmbetterform…" at bounding box center [687, 371] width 1263 height 529
copy p "Add Attendants"
click at [28, 102] on icon at bounding box center [27, 98] width 14 height 15
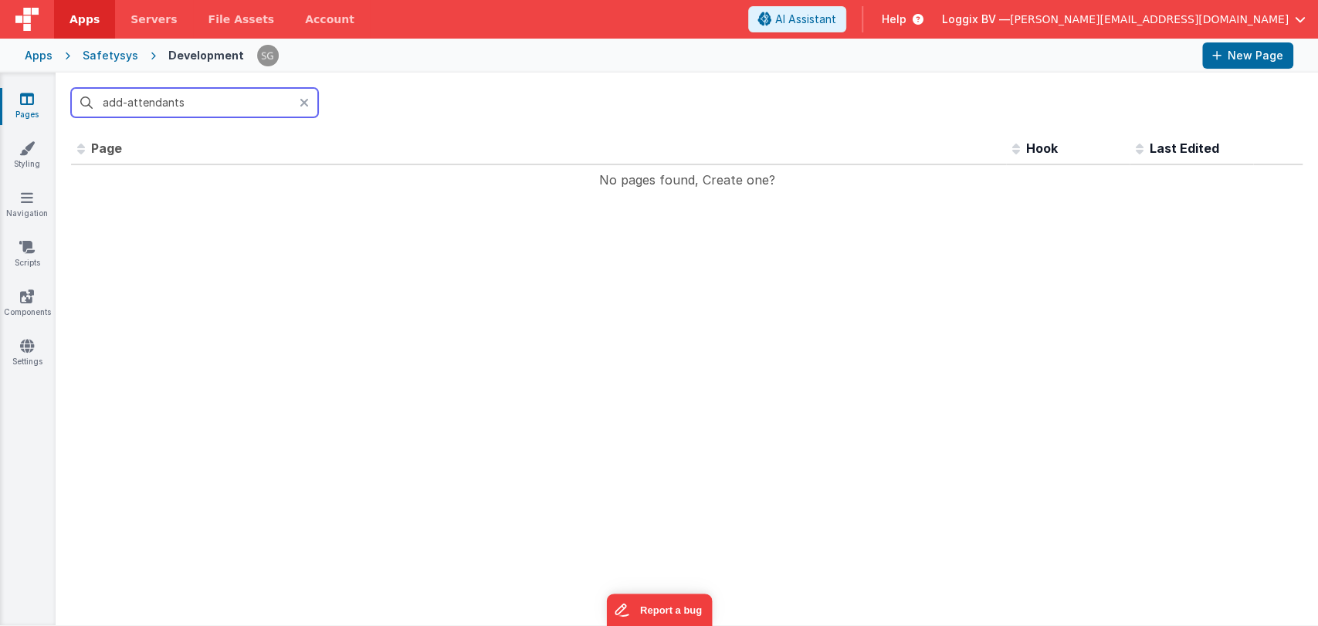
paste input "Add A"
type input "Add Attendants"
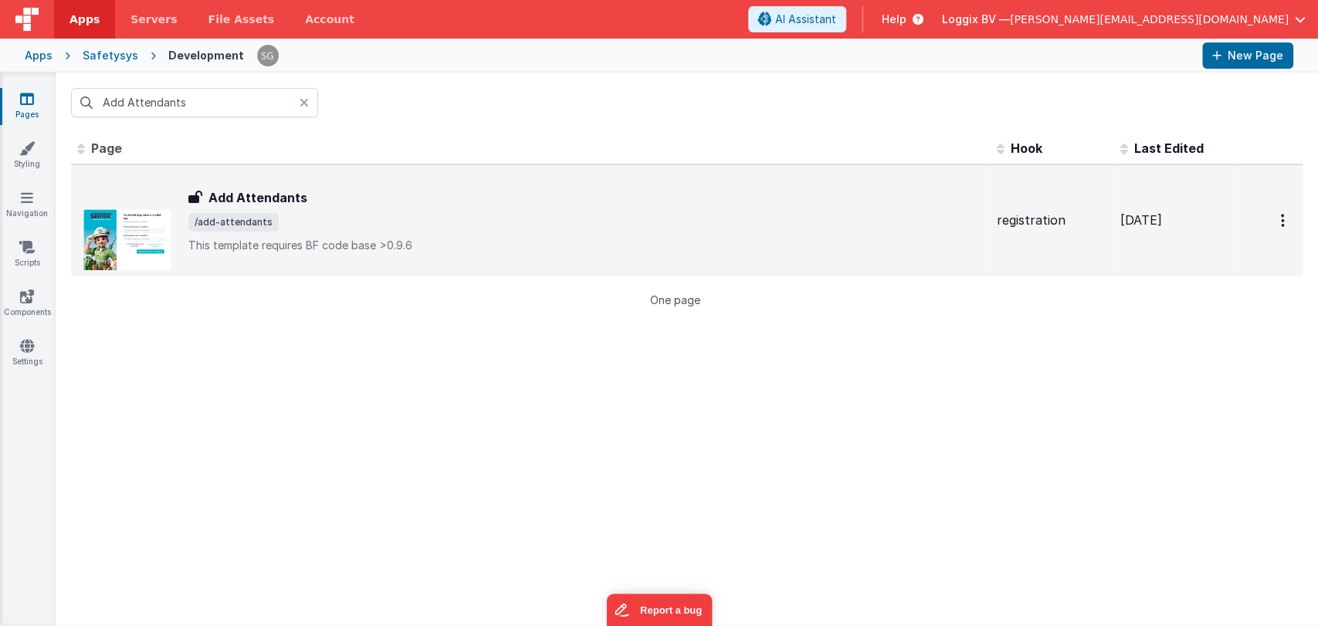
click at [283, 205] on h3 "Add Attendants" at bounding box center [258, 197] width 99 height 19
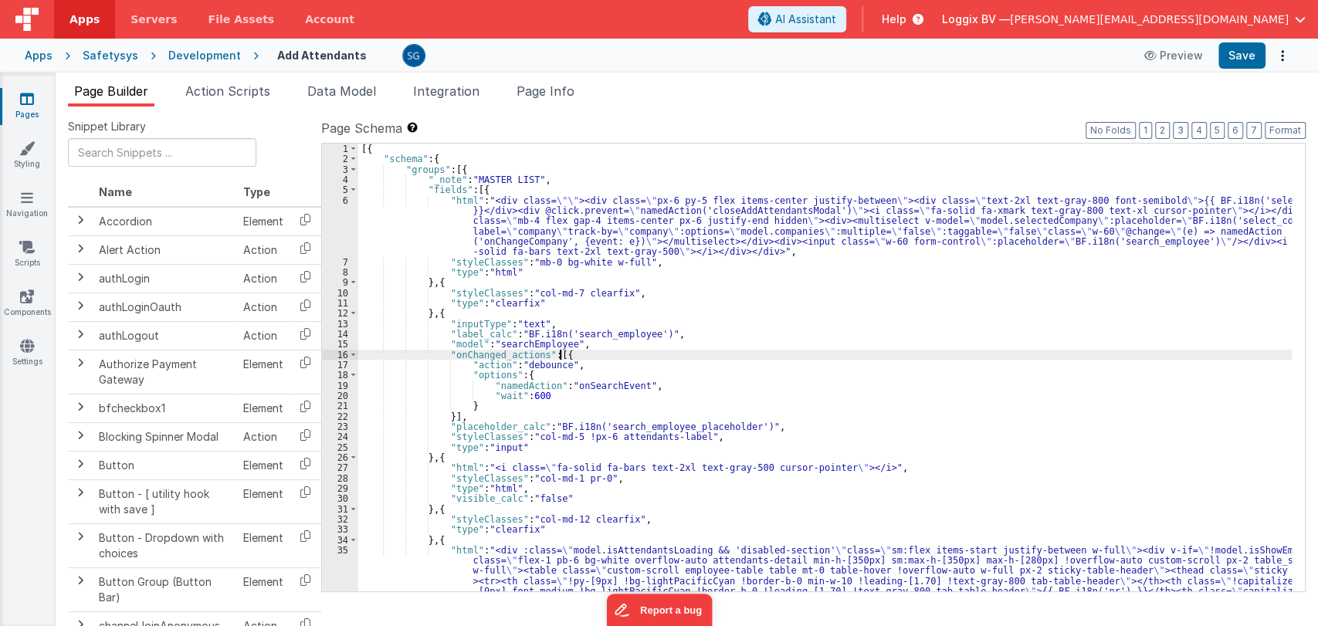
click at [773, 351] on div "[{ "schema" : { "groups" : [{ "_note" : "MASTER LIST" , "fields" : [{ "html" : …" at bounding box center [825, 538] width 934 height 788
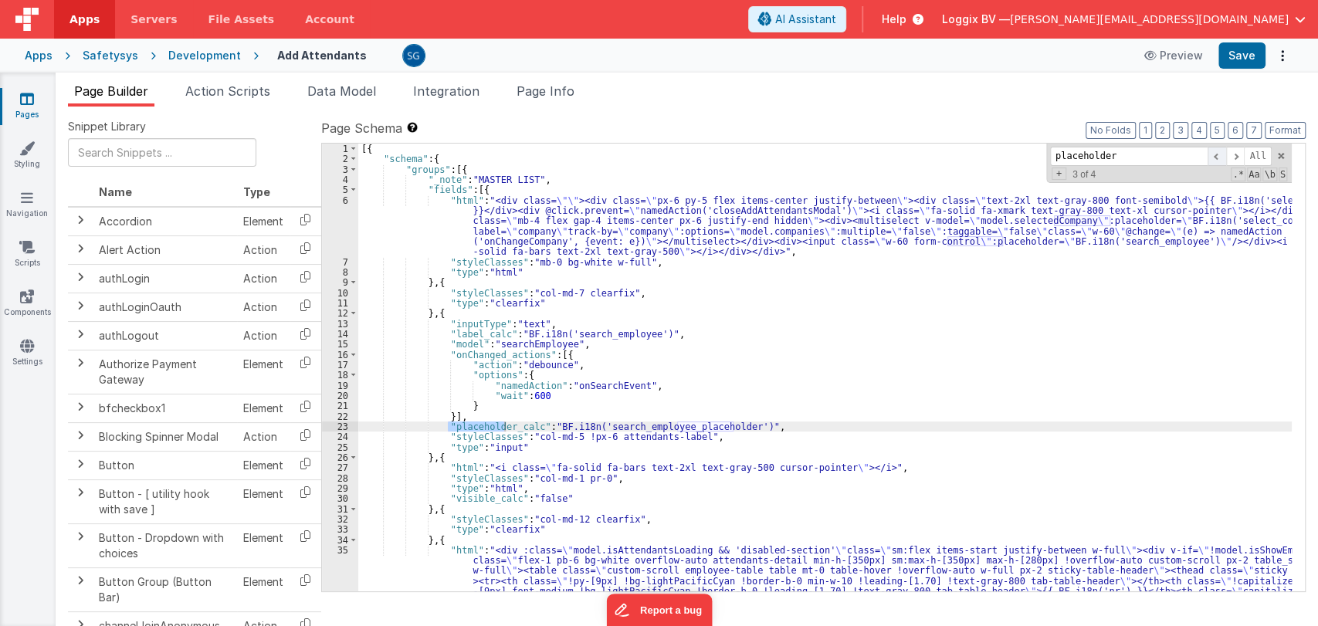
type input "placeholder"
click at [1216, 157] on span at bounding box center [1217, 156] width 19 height 19
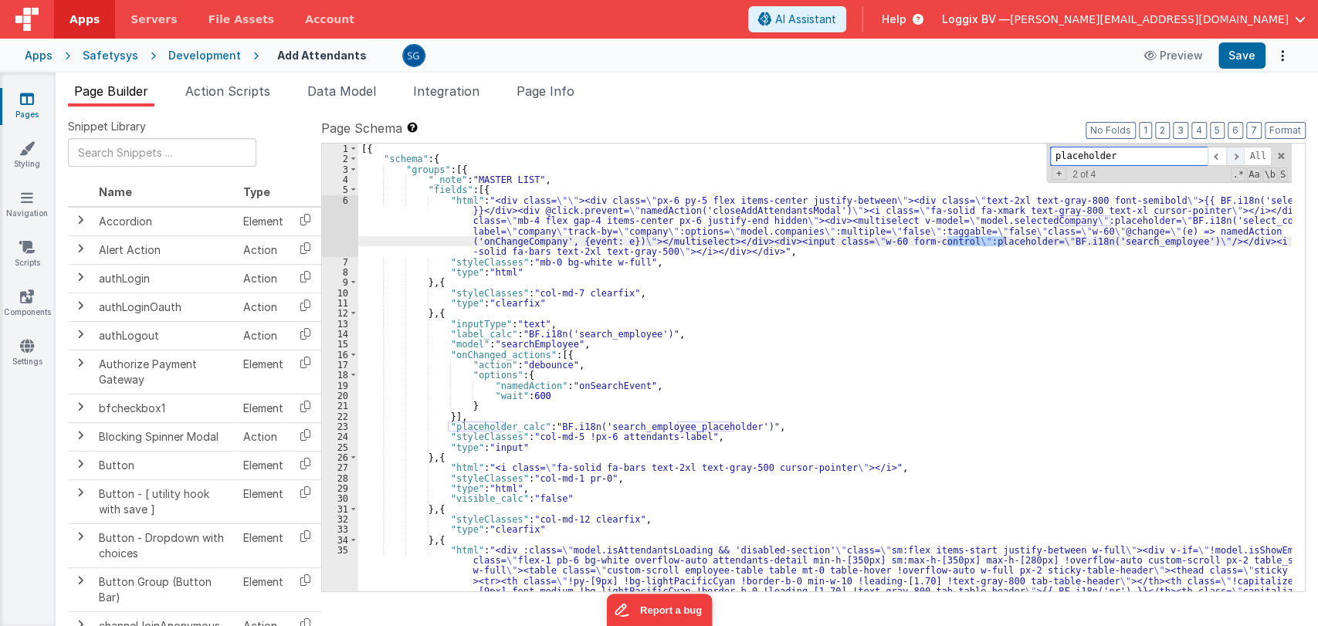
click at [1236, 158] on span at bounding box center [1235, 156] width 19 height 19
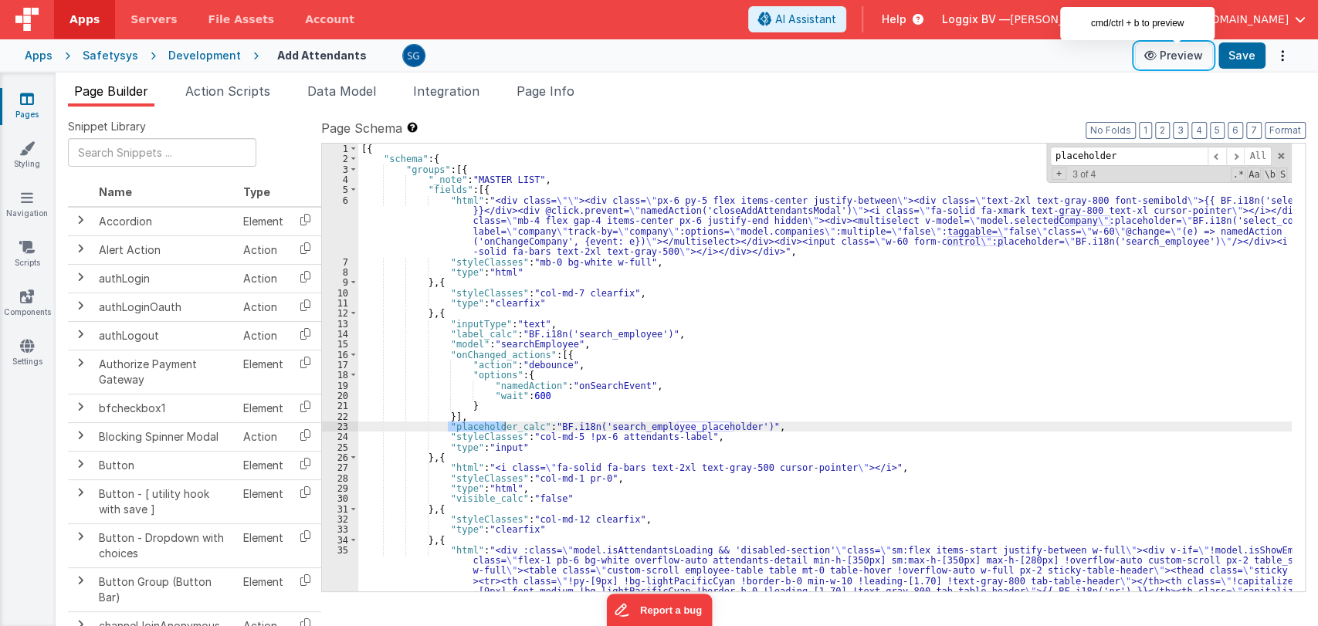
click at [1172, 59] on button "Preview" at bounding box center [1173, 55] width 77 height 25
click at [28, 103] on icon at bounding box center [27, 98] width 14 height 15
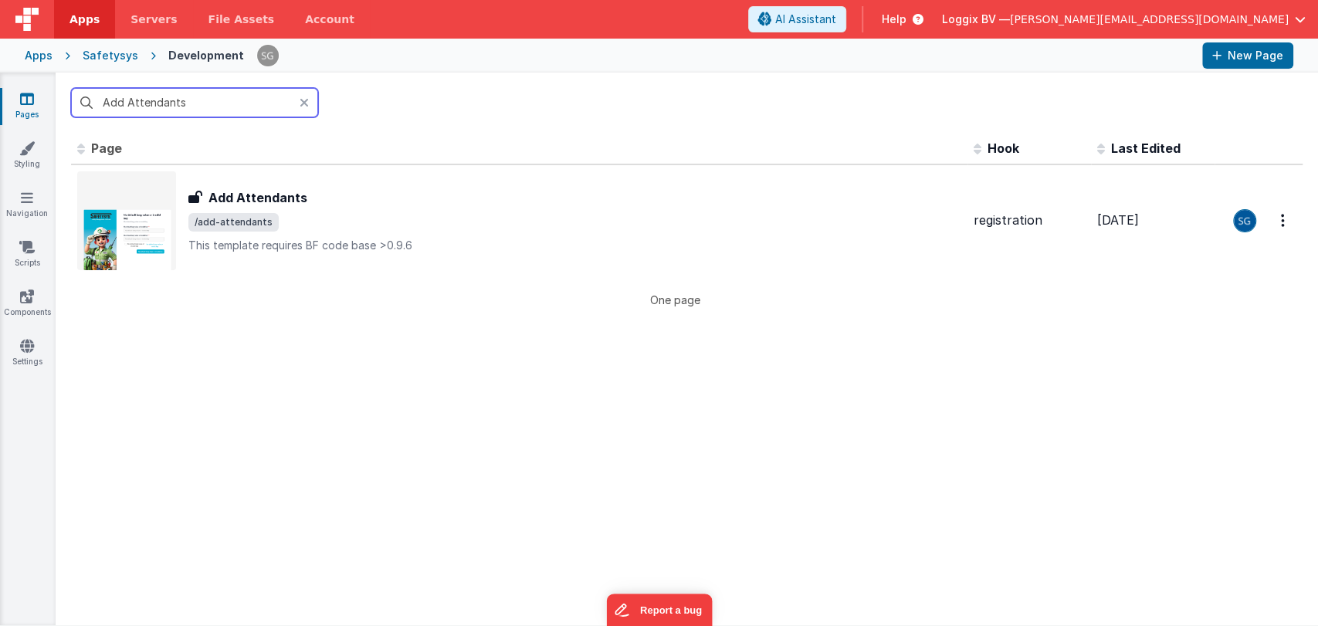
click at [239, 104] on input "Add Attendants" at bounding box center [194, 102] width 247 height 29
type input "Add"
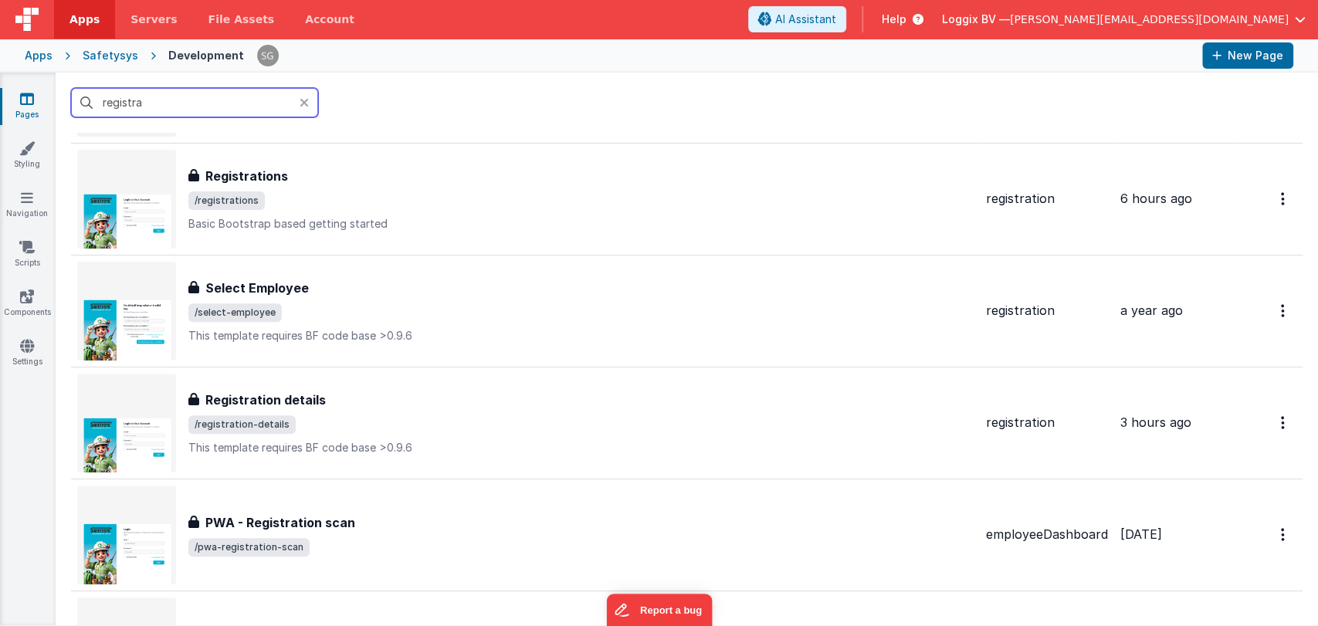
scroll to position [359, 0]
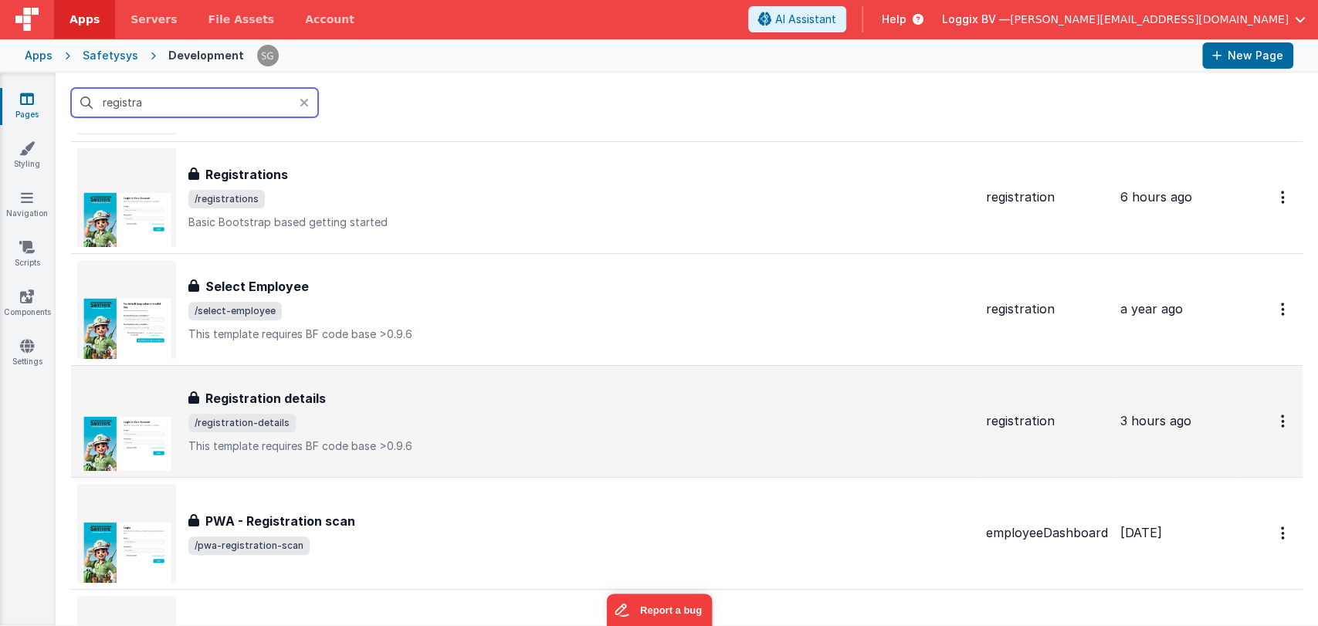
type input "registra"
click at [384, 392] on div "Registration details" at bounding box center [580, 398] width 785 height 19
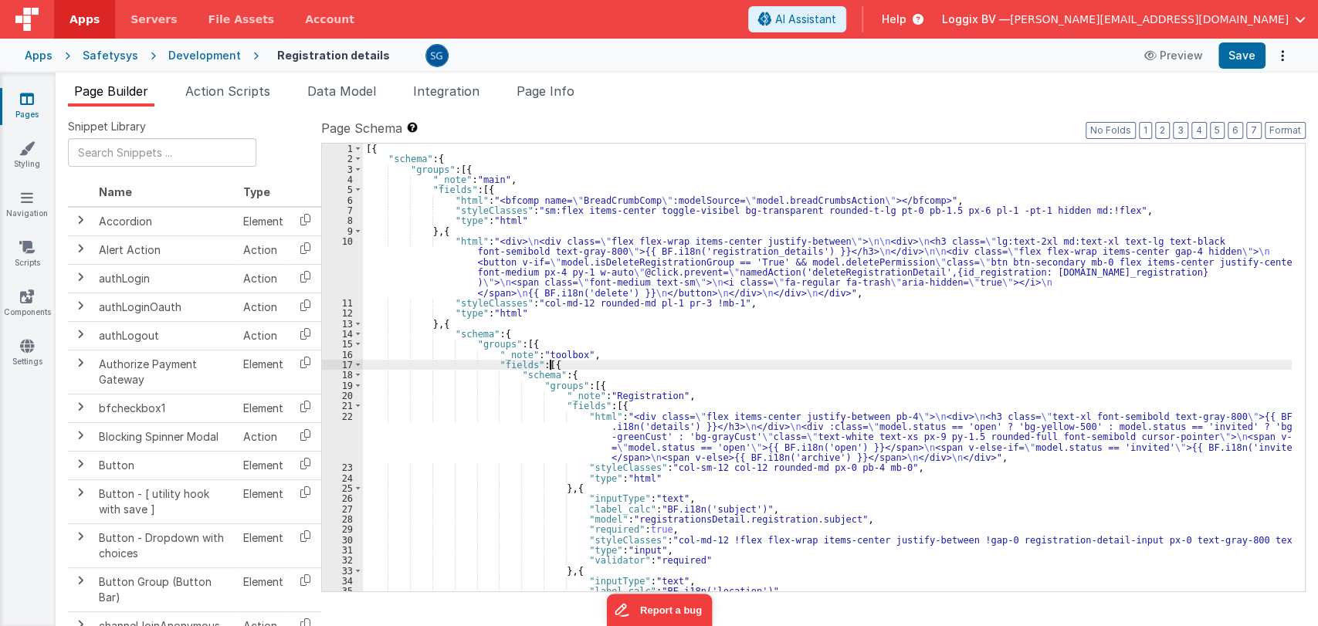
click at [903, 365] on div "[{ "schema" : { "groups" : [{ "_note" : "main" , "fields" : [{ "html" : "<bfcom…" at bounding box center [827, 378] width 929 height 469
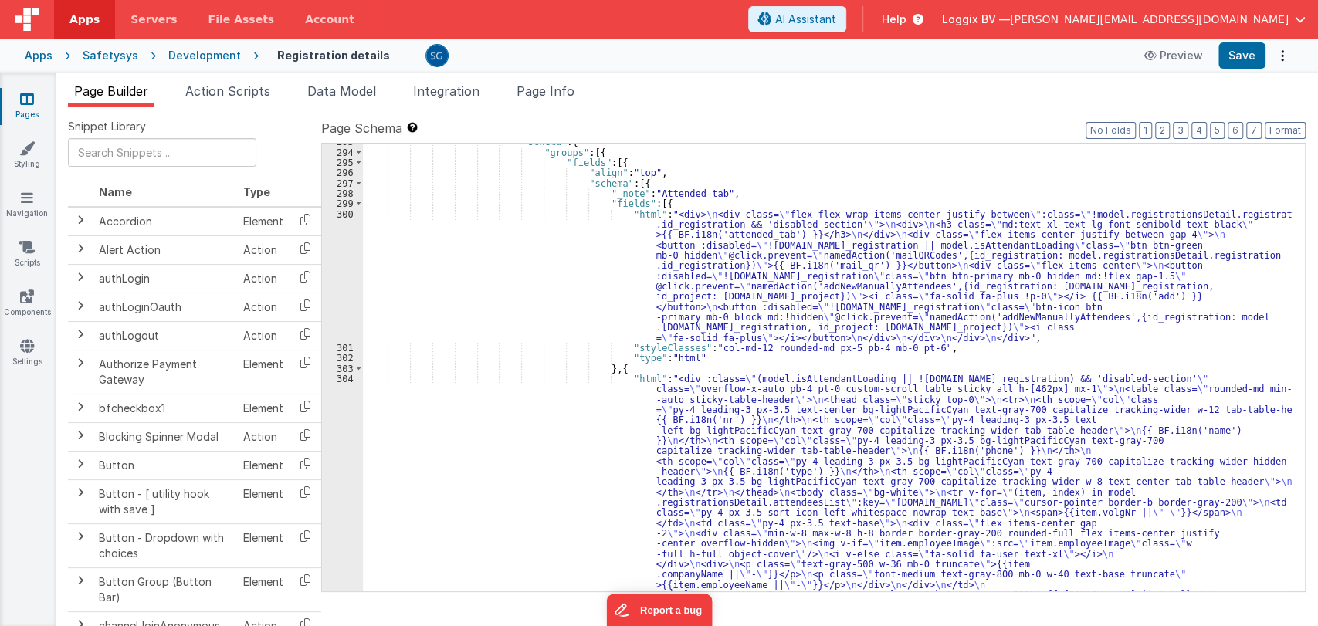
scroll to position [3135, 0]
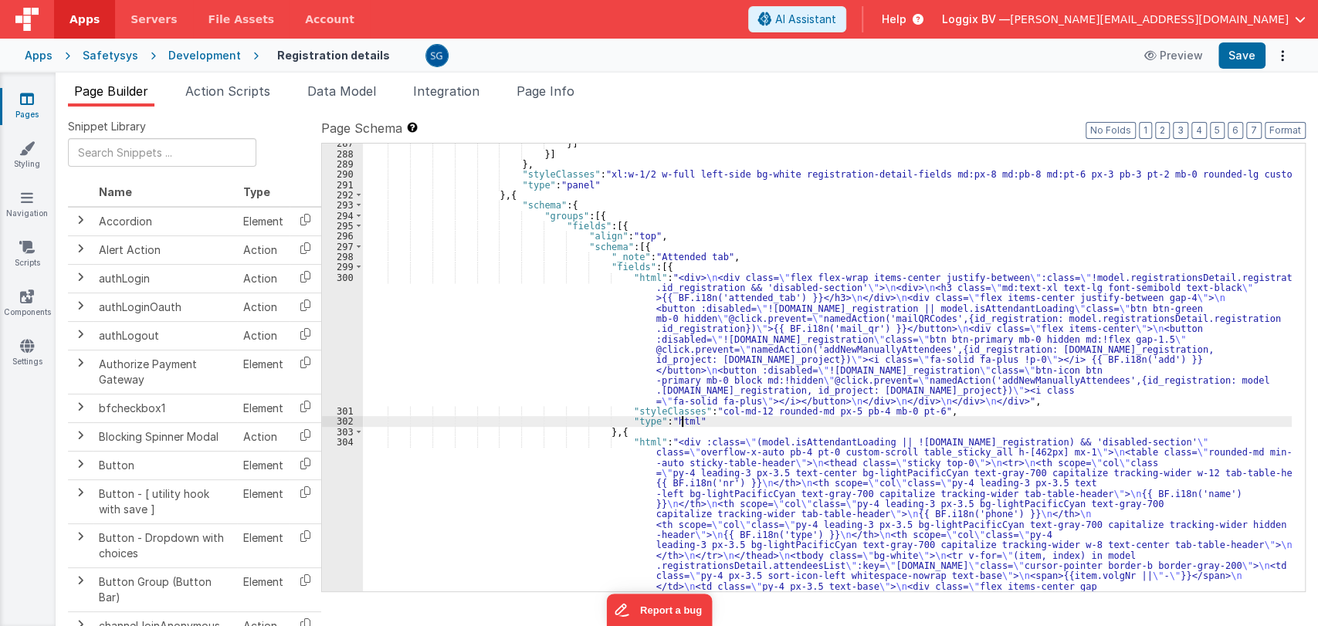
click at [935, 423] on div "}] }] } , "styleClasses" : "xl:w-1/2 w-full left-side bg-white registration-det…" at bounding box center [827, 552] width 929 height 829
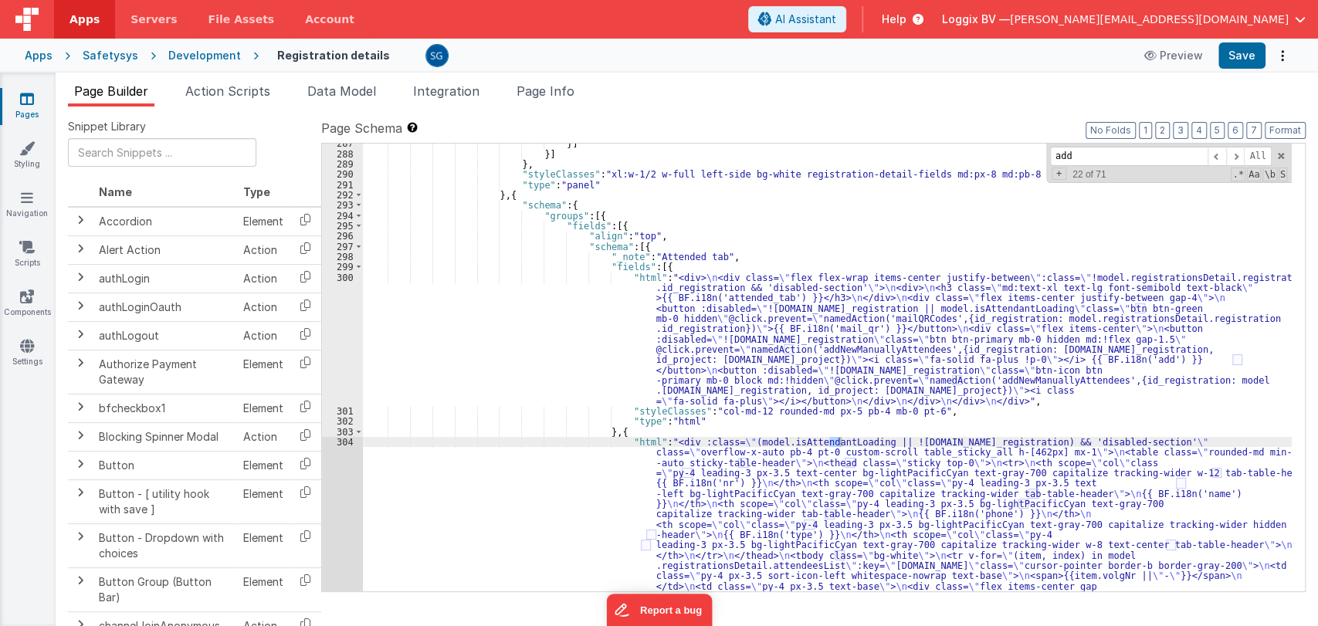
scroll to position [3719, 0]
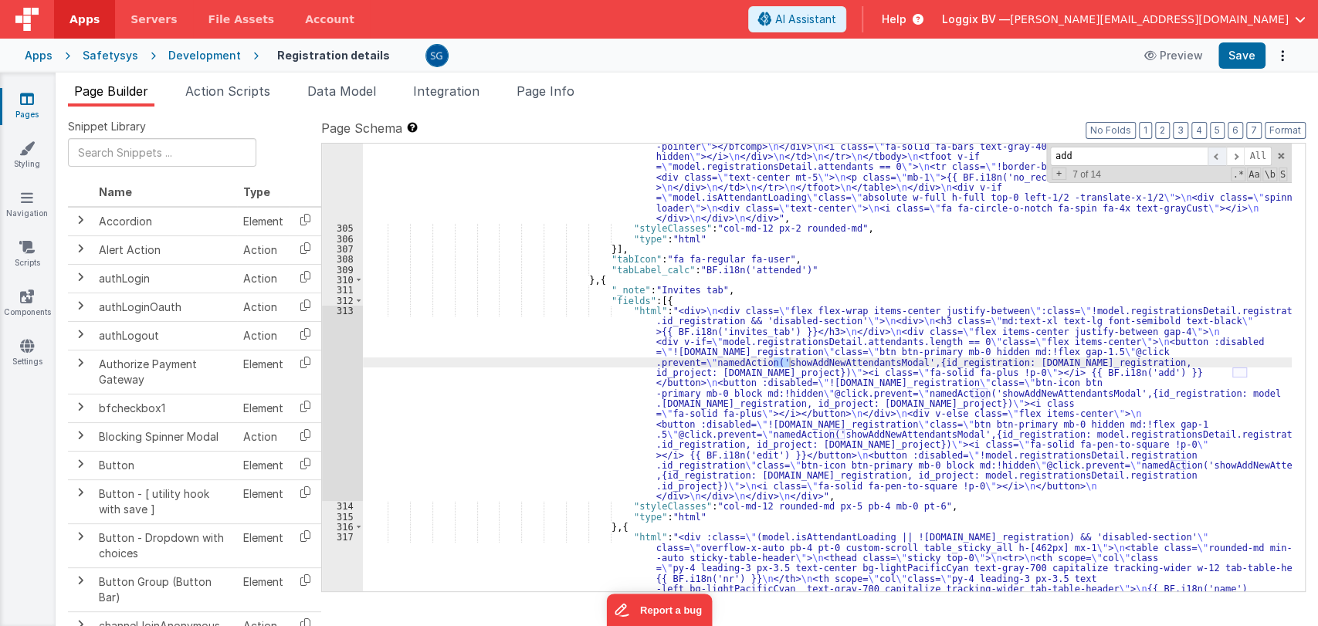
type input "add"
click at [1221, 157] on span at bounding box center [1217, 156] width 19 height 19
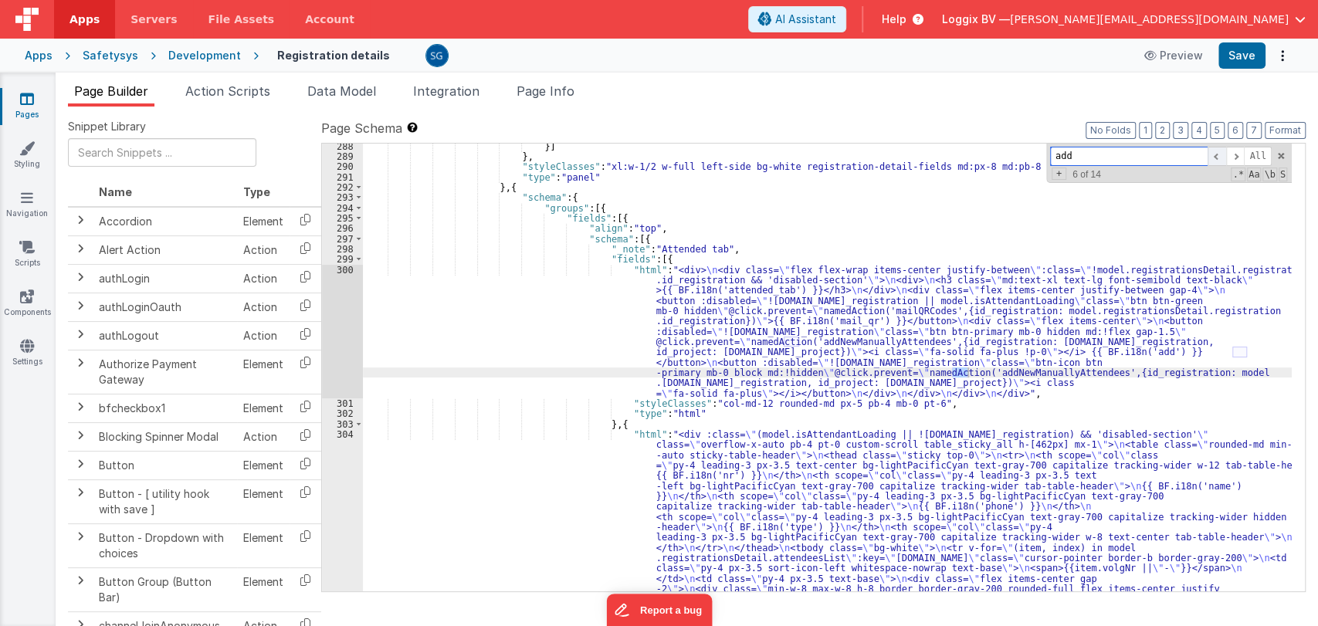
scroll to position [3143, 0]
click at [1216, 156] on span at bounding box center [1217, 156] width 19 height 19
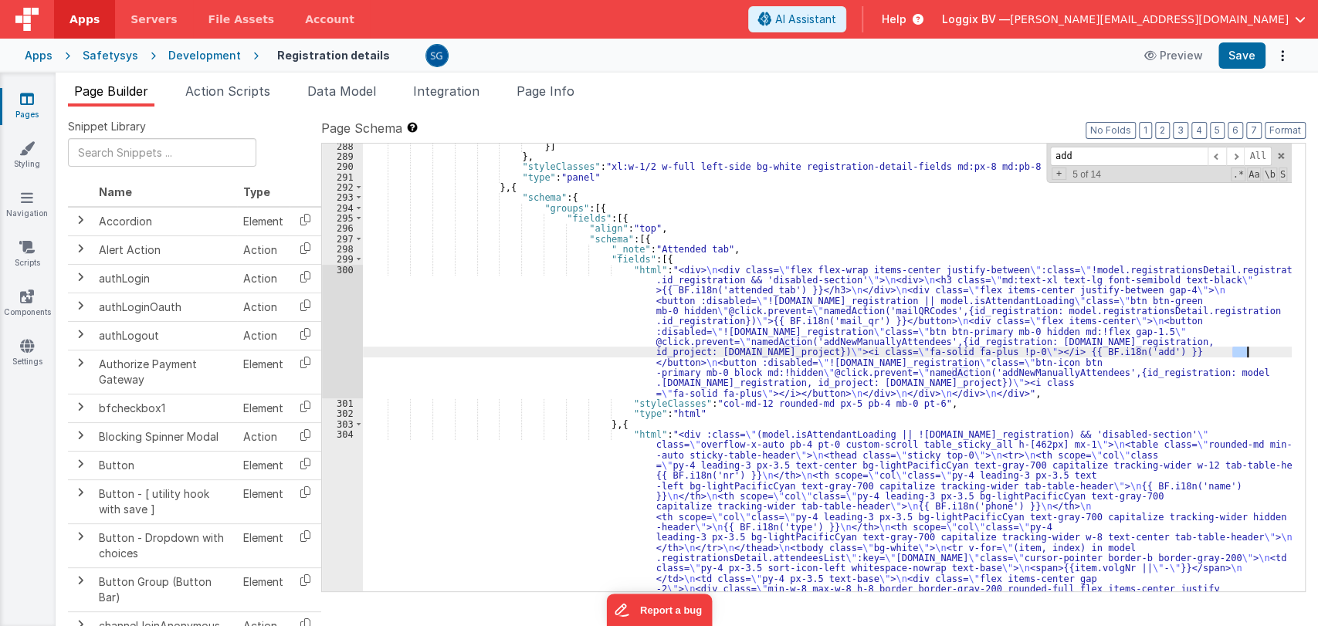
click at [348, 316] on div "300" at bounding box center [342, 332] width 41 height 134
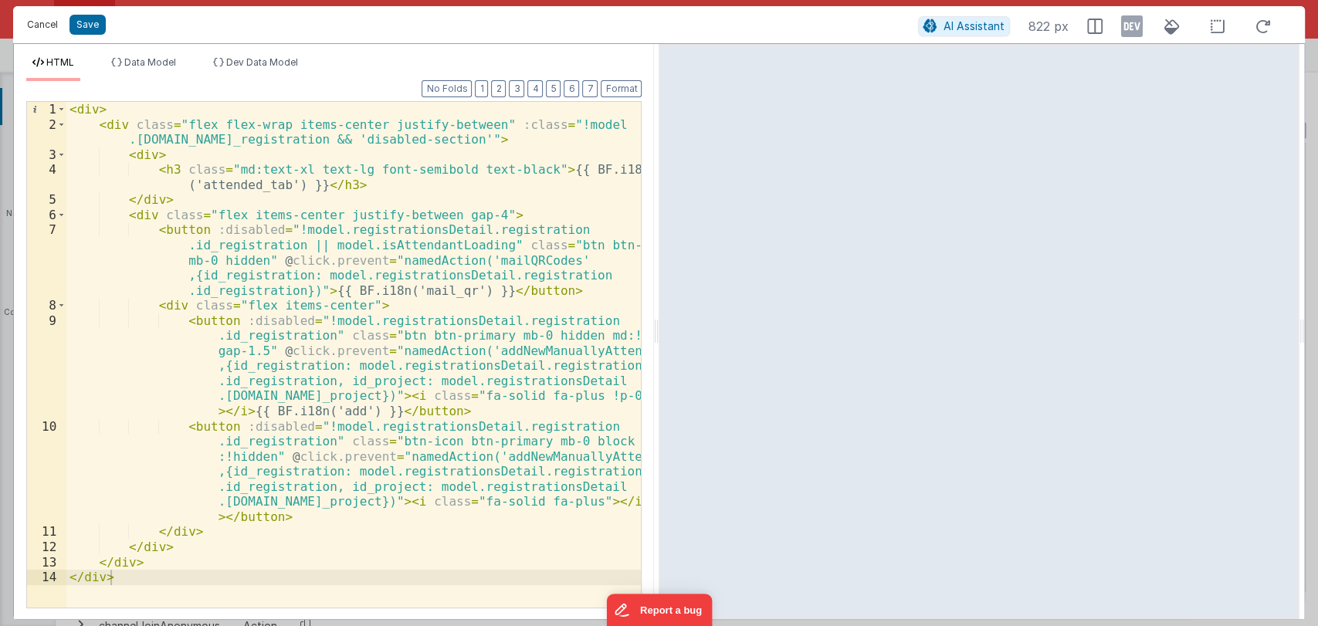
click at [28, 27] on button "Cancel" at bounding box center [42, 25] width 46 height 22
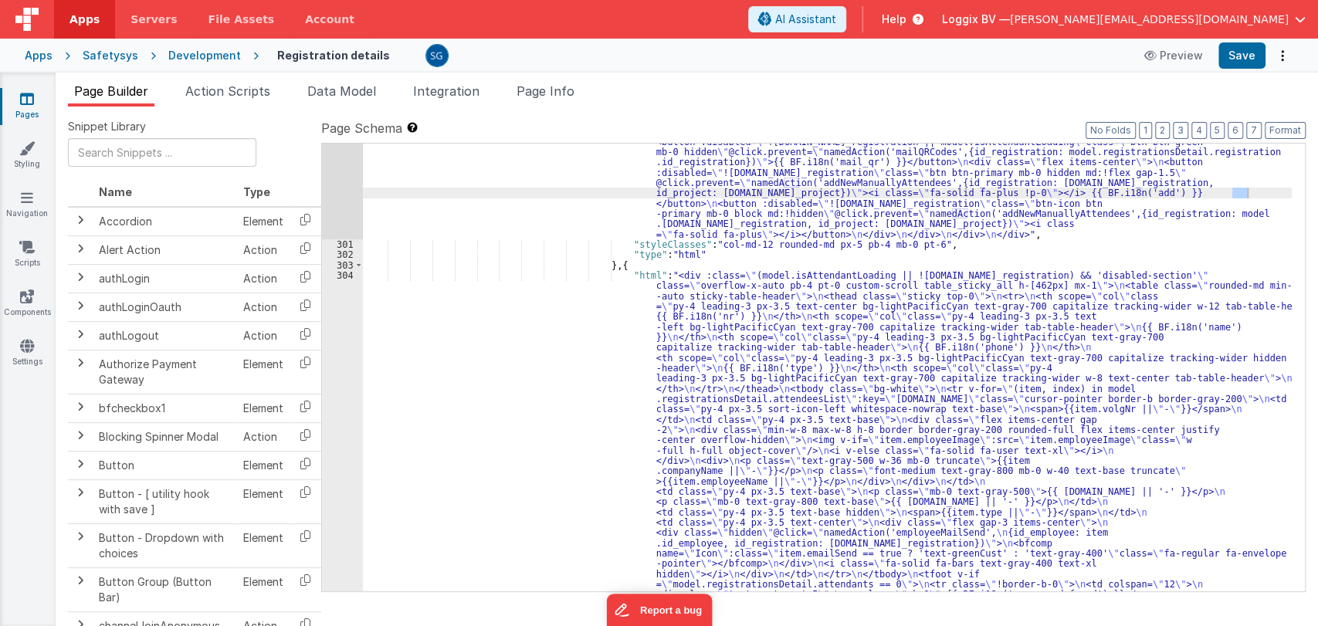
scroll to position [3303, 0]
click at [337, 414] on div "304" at bounding box center [342, 454] width 41 height 371
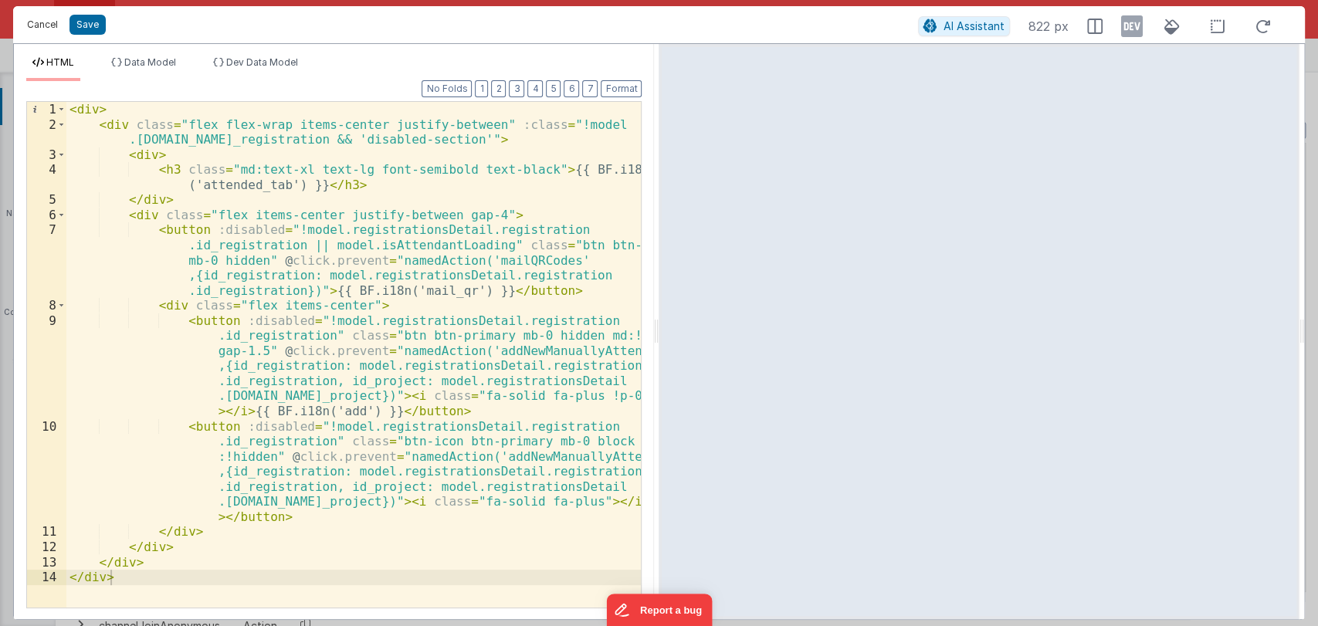
click at [44, 26] on button "Cancel" at bounding box center [42, 25] width 46 height 22
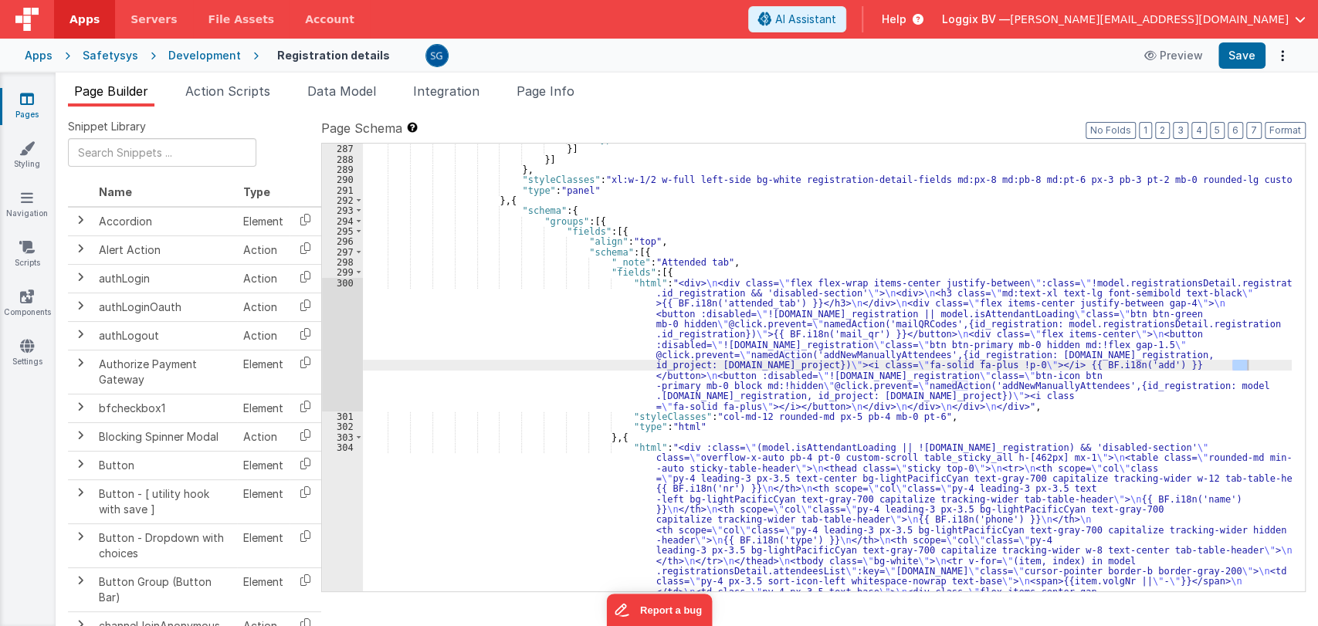
scroll to position [3130, 0]
click at [349, 336] on div "300" at bounding box center [342, 345] width 41 height 134
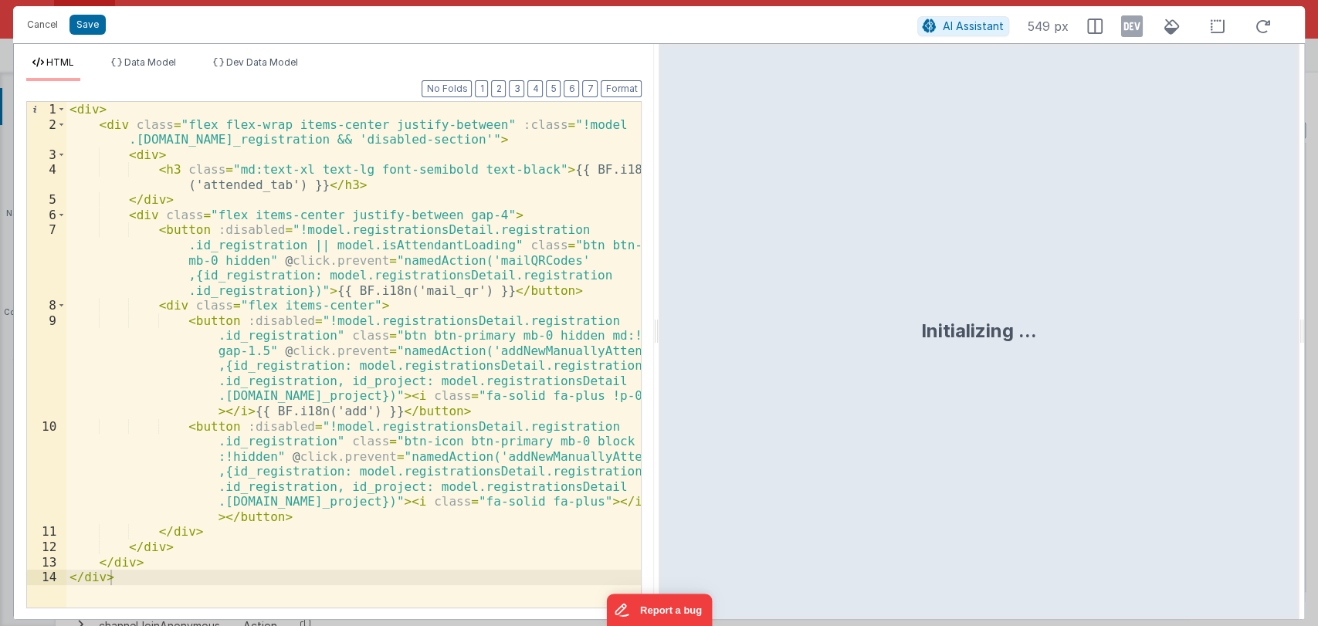
click at [500, 354] on div "< div > < div class = "flex flex-wrap items-center justify-between" :class = "!…" at bounding box center [353, 370] width 575 height 536
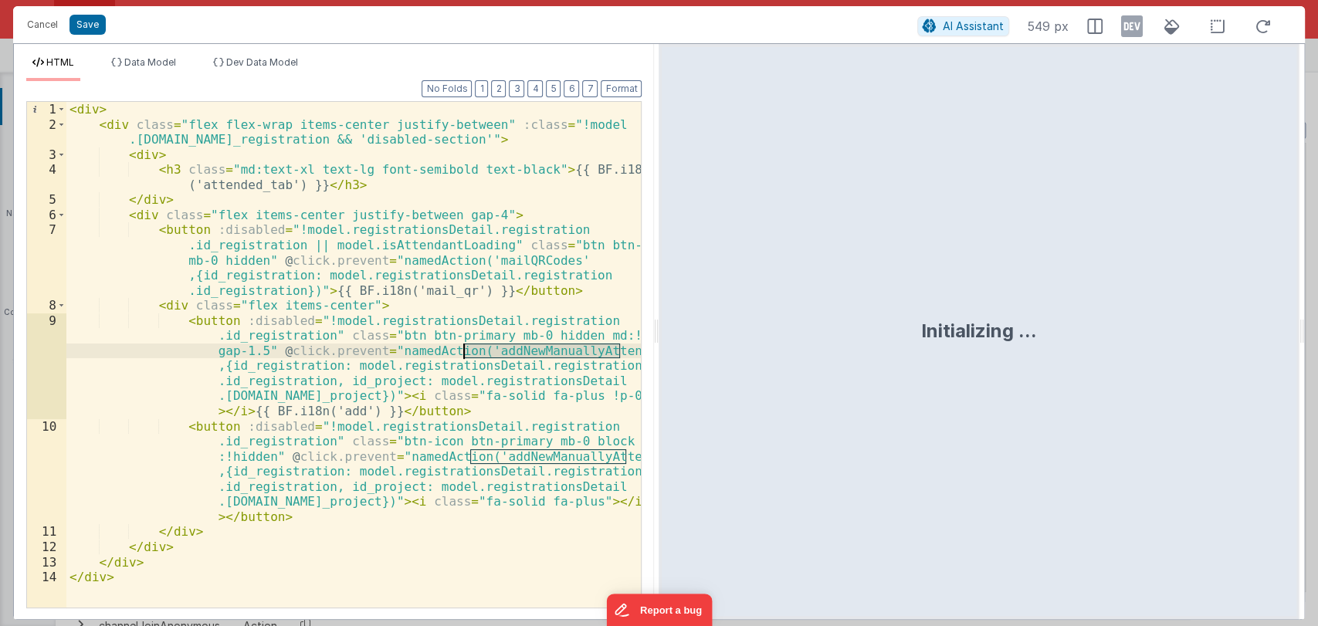
click at [500, 354] on div "< div > < div class = "flex flex-wrap items-center justify-between" :class = "!…" at bounding box center [353, 370] width 575 height 536
click at [49, 18] on button "Cancel" at bounding box center [42, 25] width 46 height 22
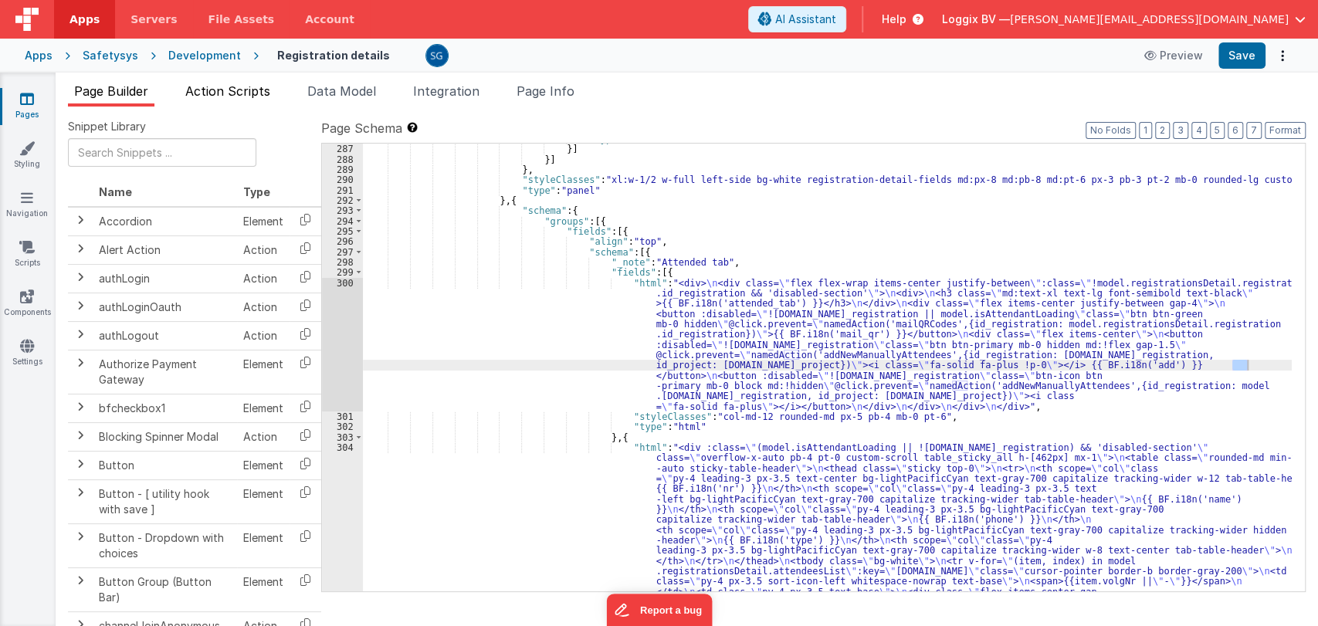
click at [222, 85] on span "Action Scripts" at bounding box center [227, 90] width 85 height 15
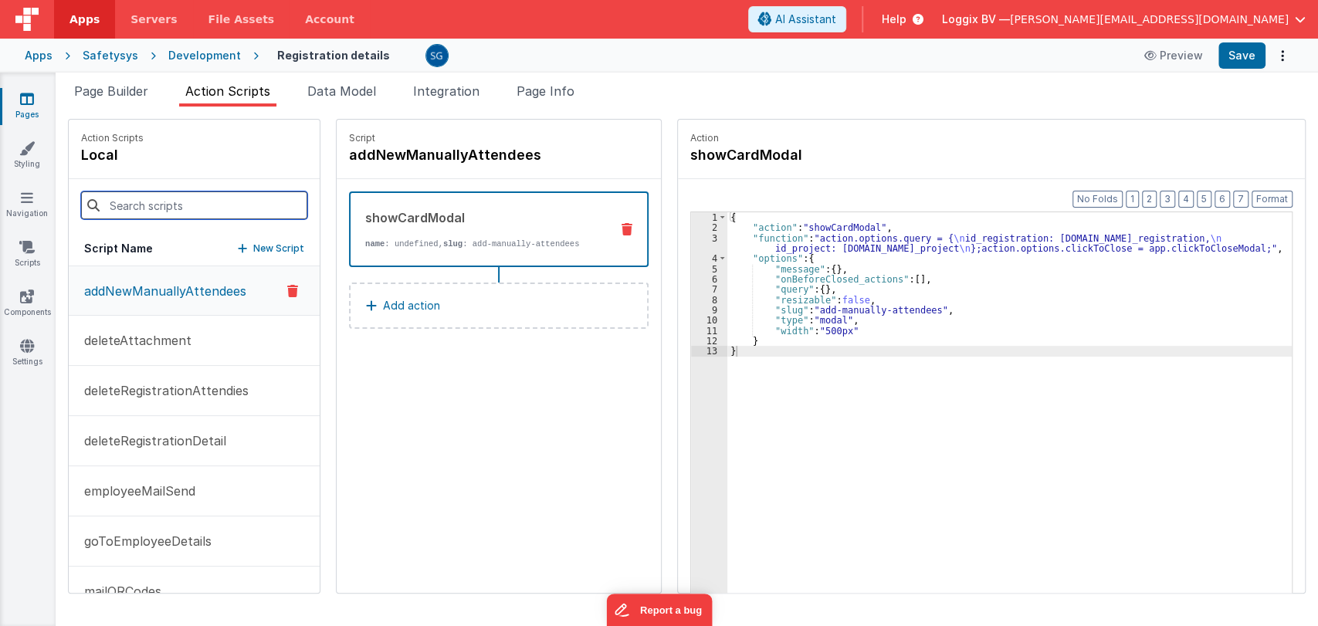
click at [179, 209] on input at bounding box center [194, 206] width 226 height 28
paste input "addNewManuallyAttendees"
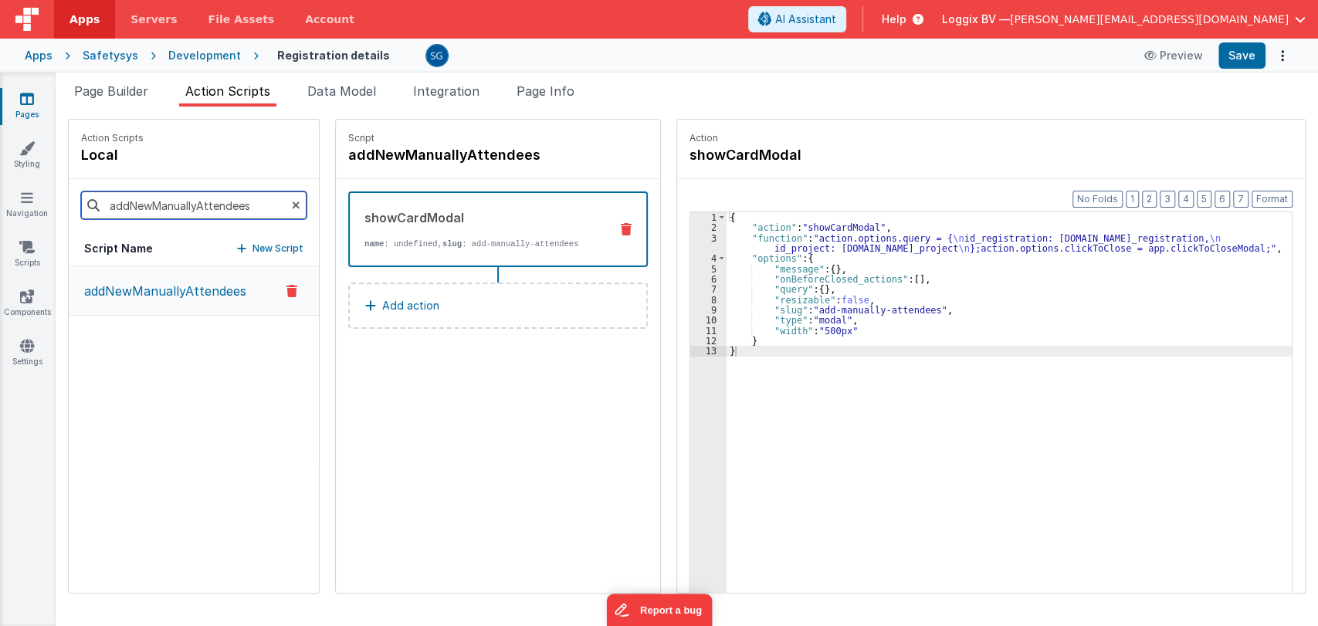
type input "addNewManuallyAttendees"
click at [172, 286] on p "addNewManuallyAttendees" at bounding box center [160, 291] width 171 height 19
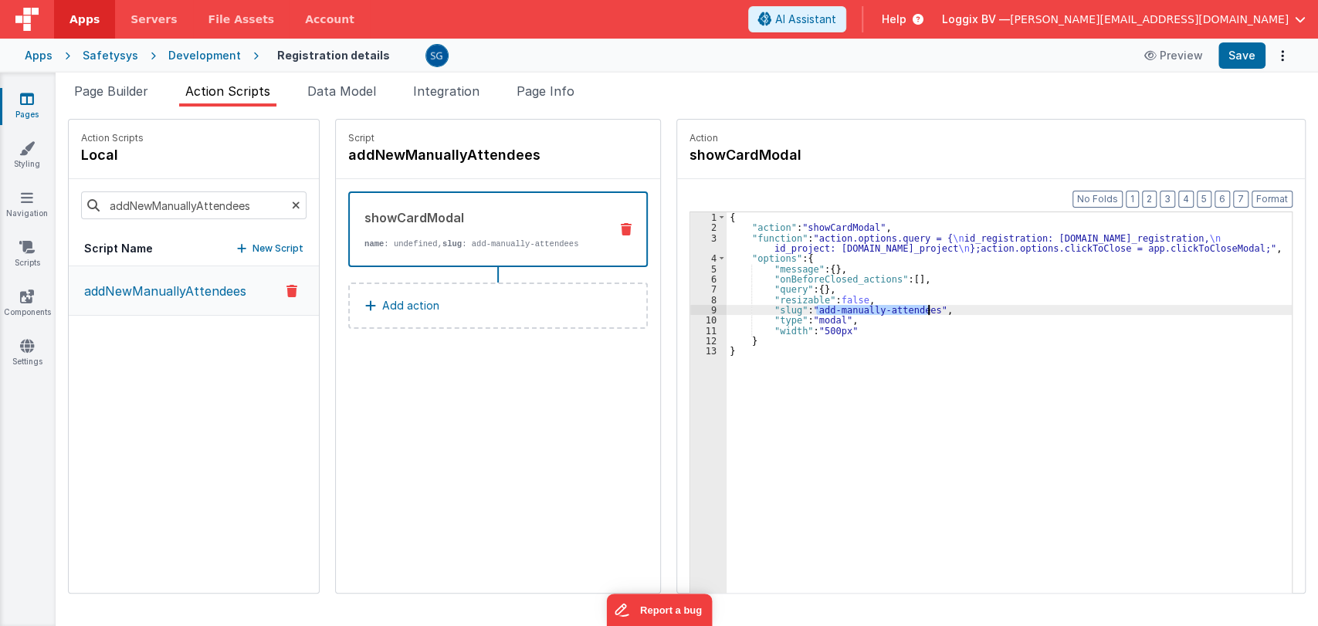
drag, startPoint x: 802, startPoint y: 307, endPoint x: 912, endPoint y: 310, distance: 109.7
click at [912, 310] on div "{ "action" : "showCardModal" , "function" : "action.options.query = { \n id_reg…" at bounding box center [1012, 436] width 570 height 449
click at [27, 93] on icon at bounding box center [27, 98] width 14 height 15
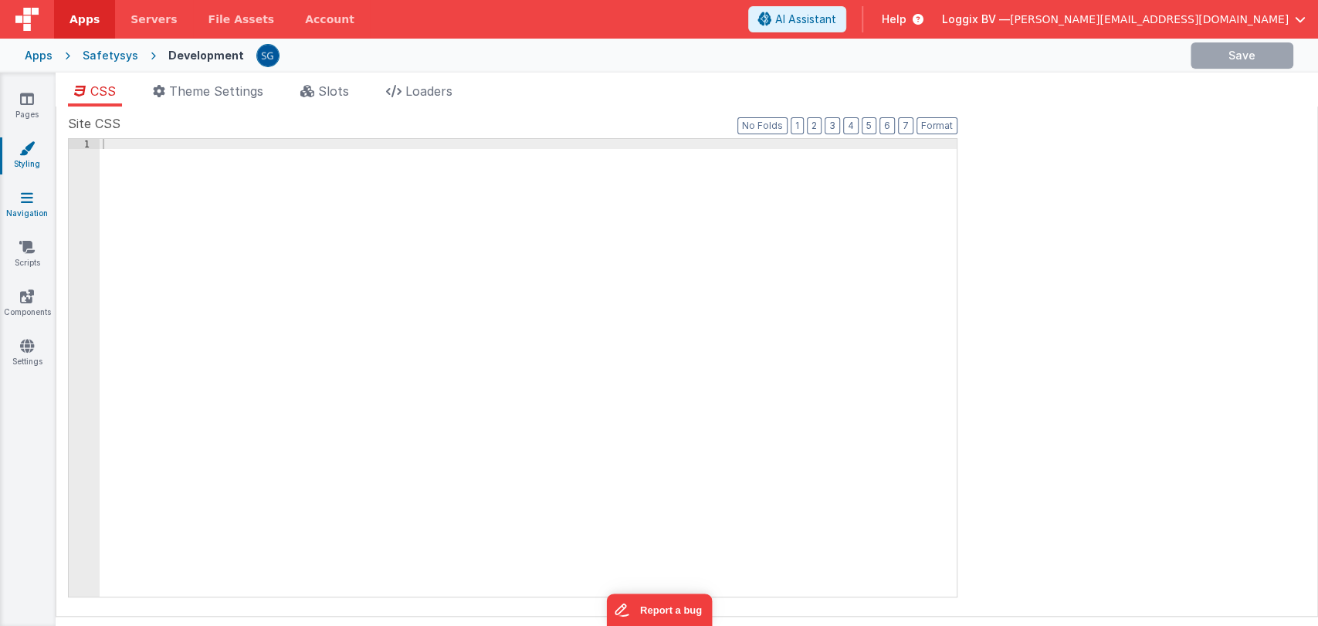
click at [25, 203] on icon at bounding box center [27, 197] width 12 height 15
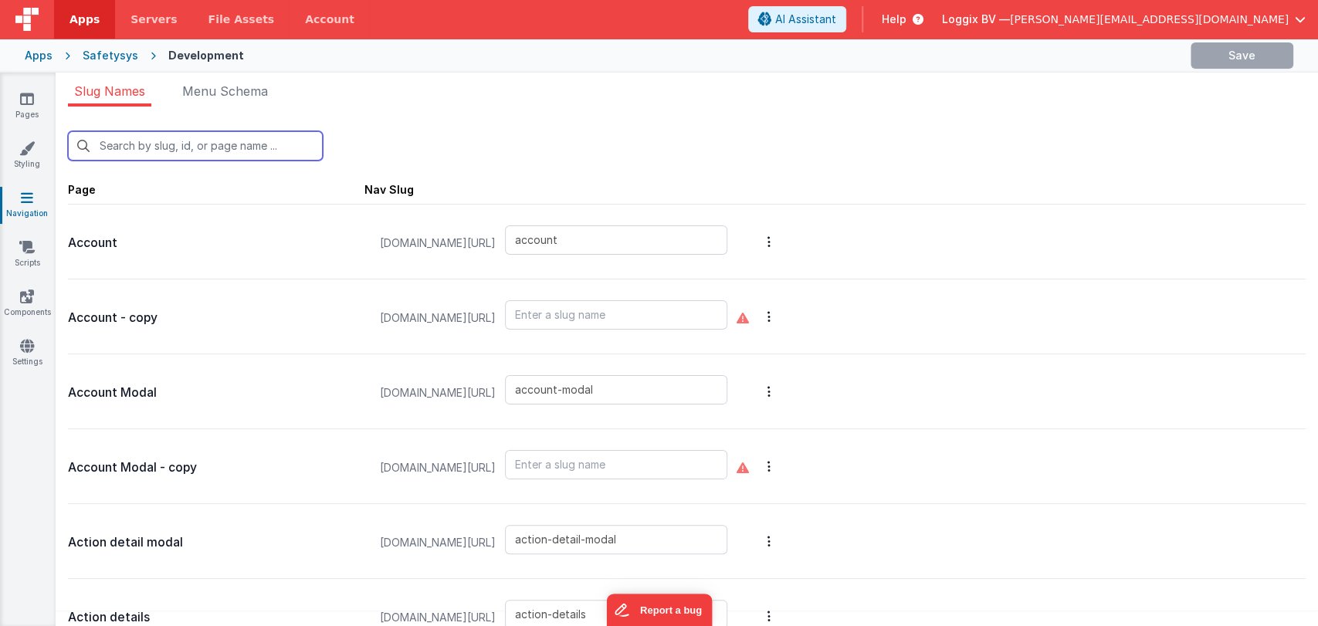
paste input "add-manually-attendees"
type input "add-manually-attendees"
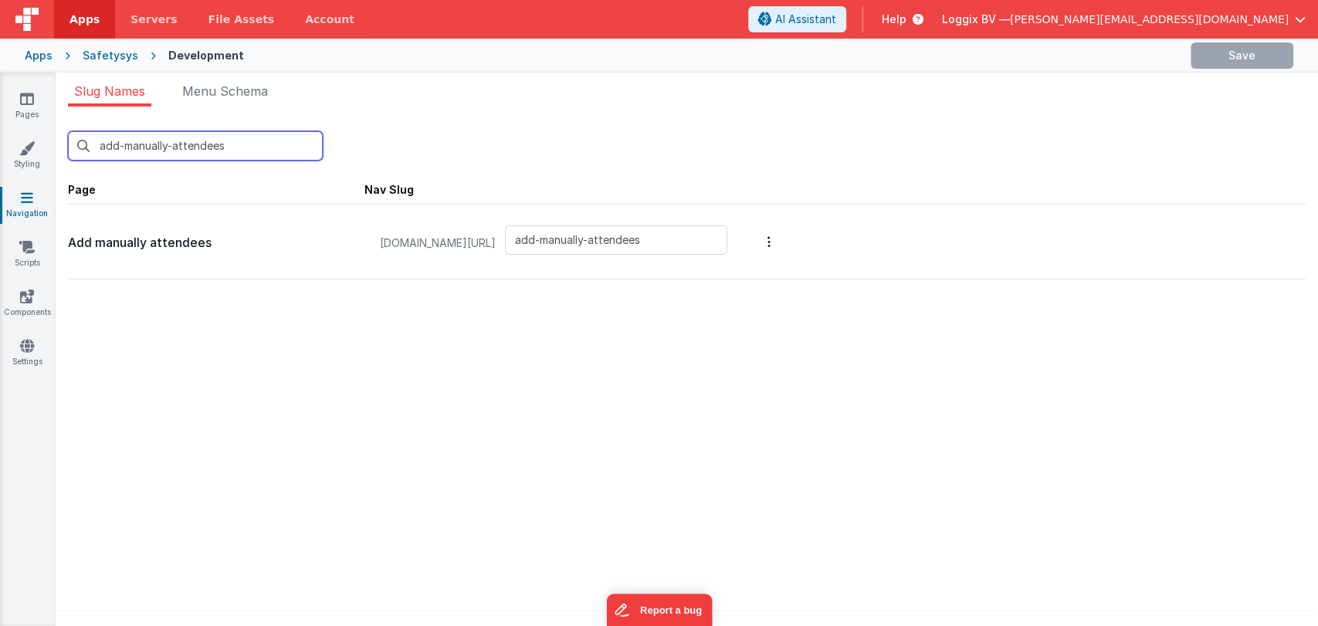
type input "add-manually-attendees"
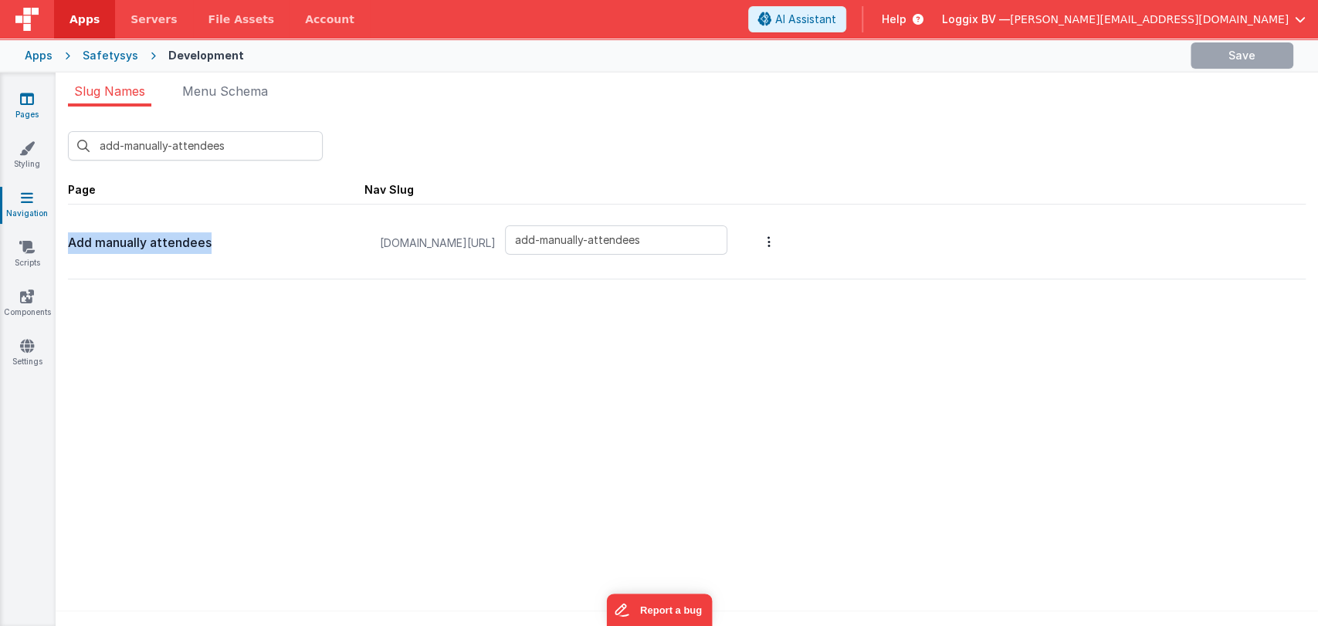
drag, startPoint x: 217, startPoint y: 249, endPoint x: 0, endPoint y: 93, distance: 267.3
click at [68, 245] on p "Add manually attendees" at bounding box center [216, 243] width 297 height 22
copy p "Add manually attendees"
click at [22, 104] on icon at bounding box center [27, 98] width 14 height 15
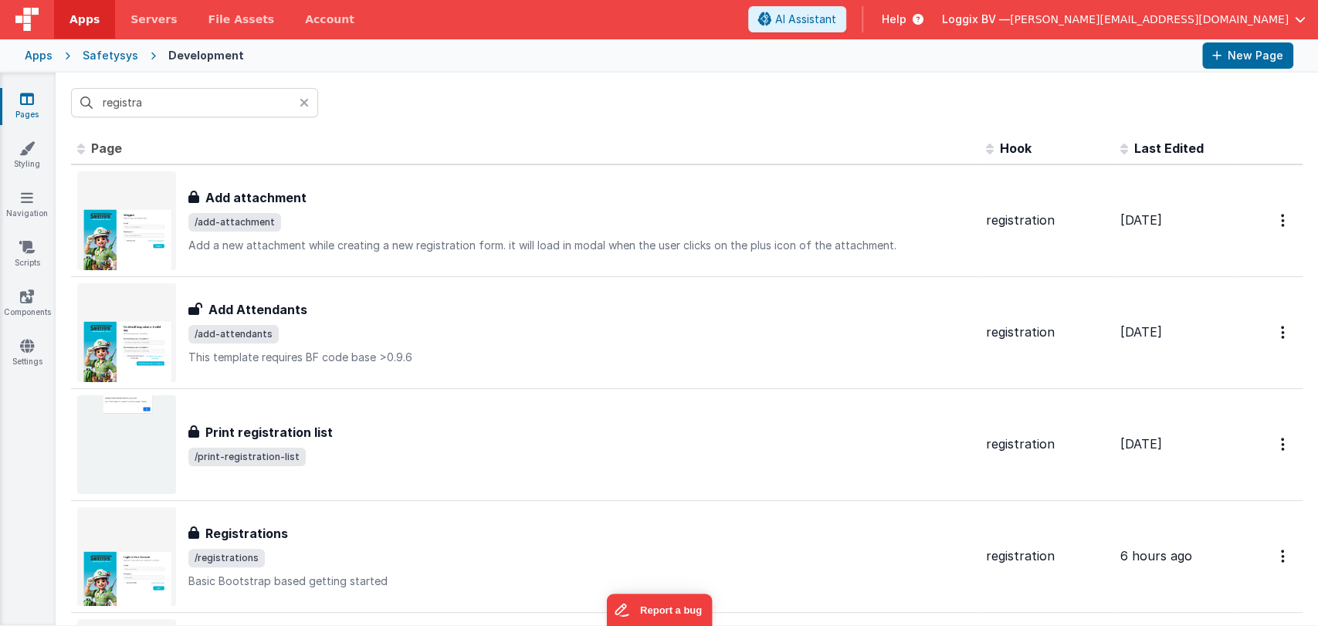
click at [146, 102] on input "registra" at bounding box center [194, 102] width 247 height 29
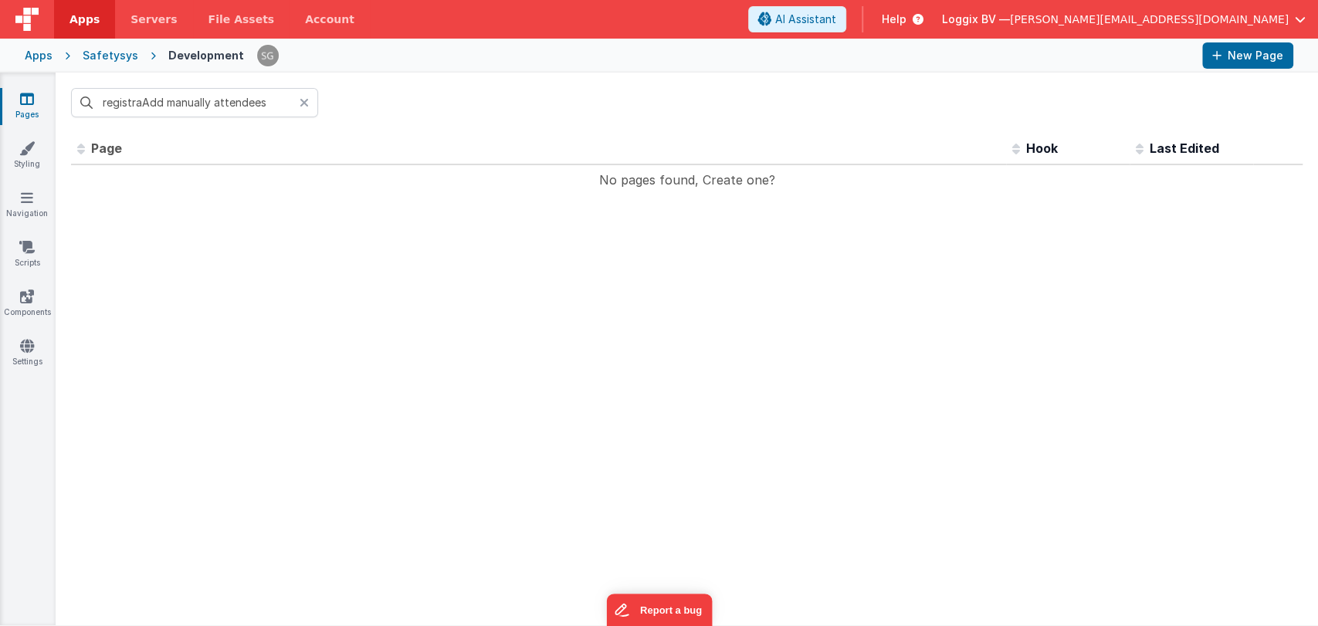
click at [146, 100] on input "registraAdd manually attendees" at bounding box center [194, 102] width 247 height 29
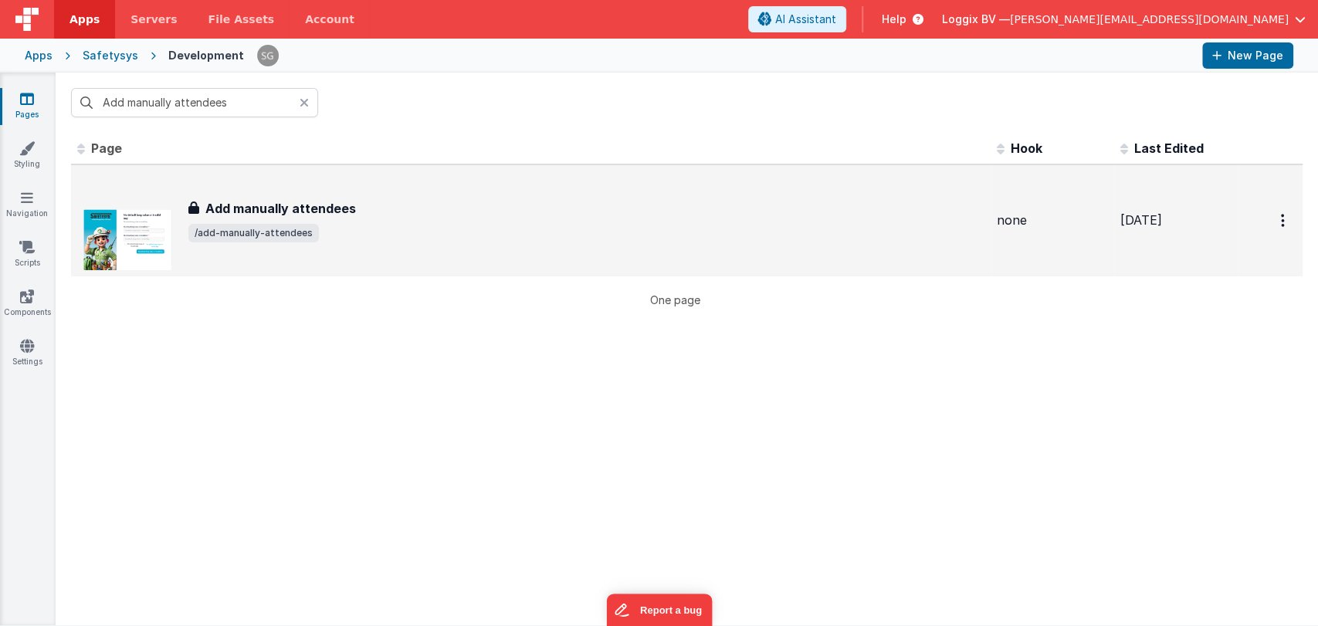
type input "Add manually attendees"
click at [290, 218] on div "Add manually attendees Add manually attendees /add-manually-attendees" at bounding box center [586, 220] width 796 height 43
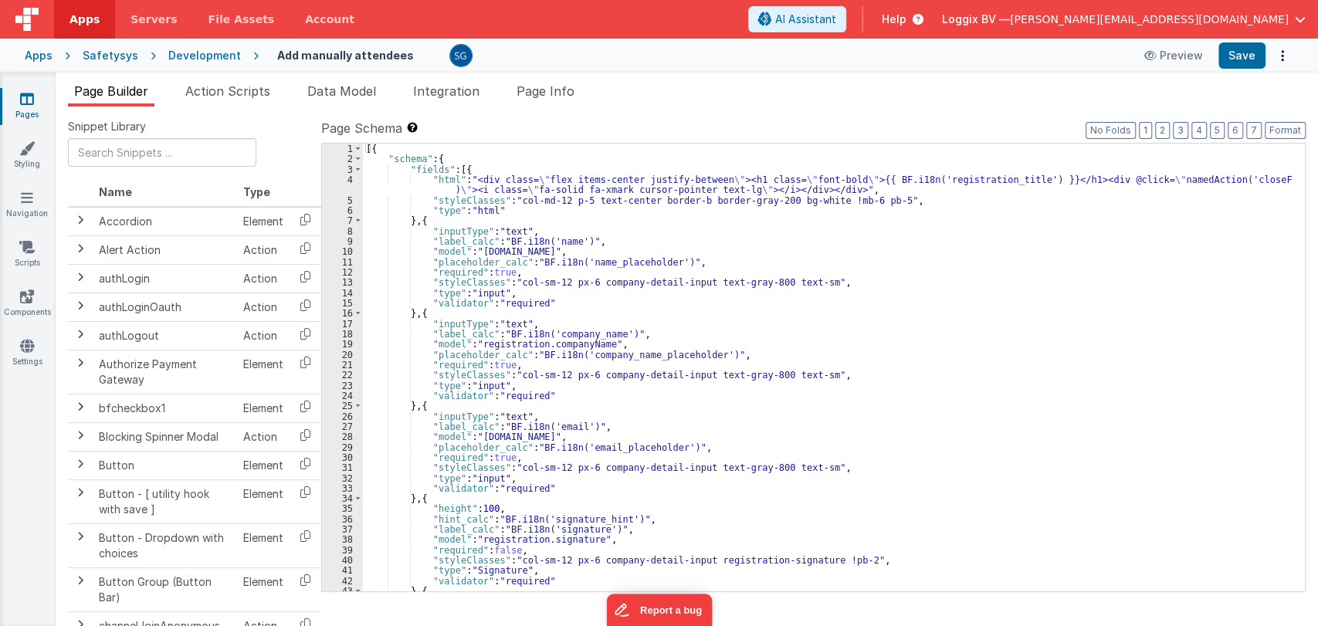
click at [613, 263] on div "[{ "schema" : { "fields" : [{ "html" : "<div class= \" flex items-center justif…" at bounding box center [827, 378] width 929 height 469
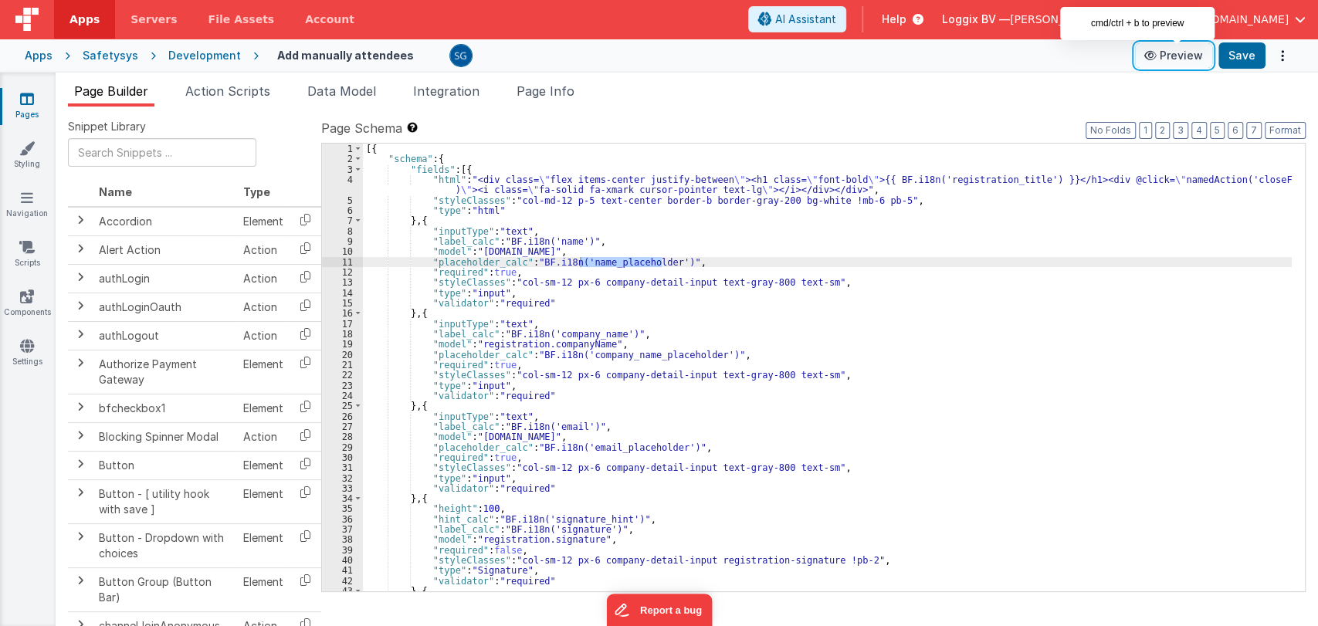
click at [1186, 56] on button "Preview" at bounding box center [1173, 55] width 77 height 25
click at [20, 100] on icon at bounding box center [27, 98] width 14 height 15
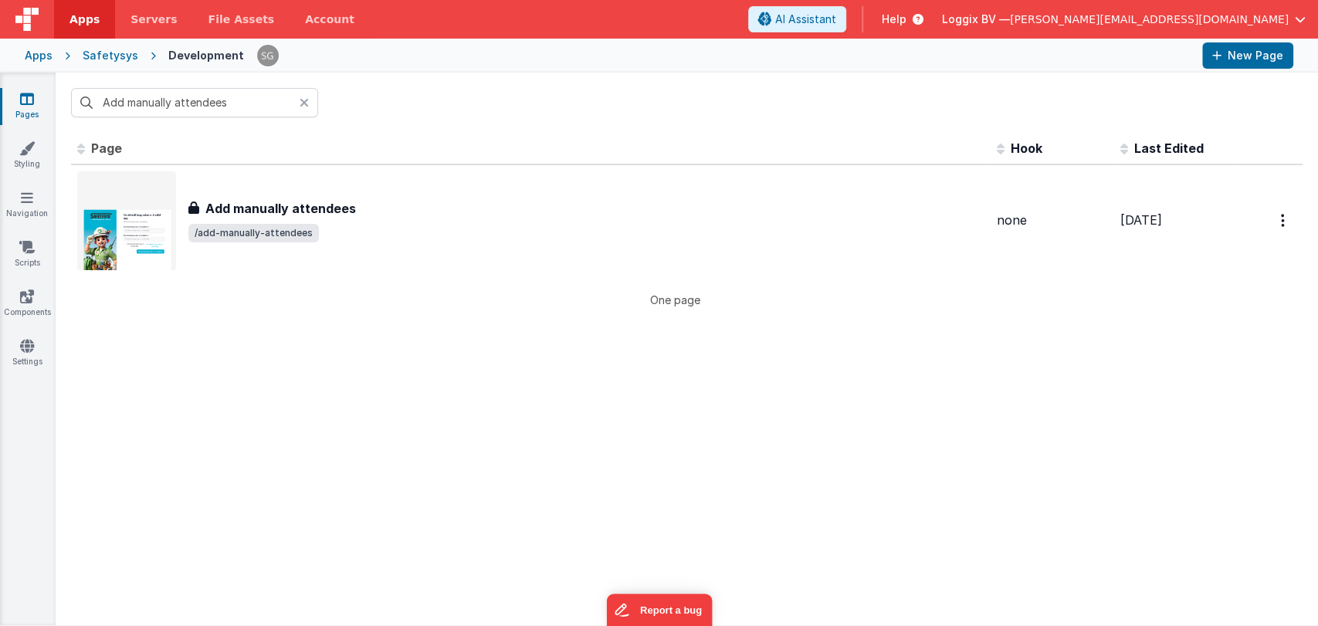
click at [305, 104] on icon at bounding box center [304, 103] width 9 height 12
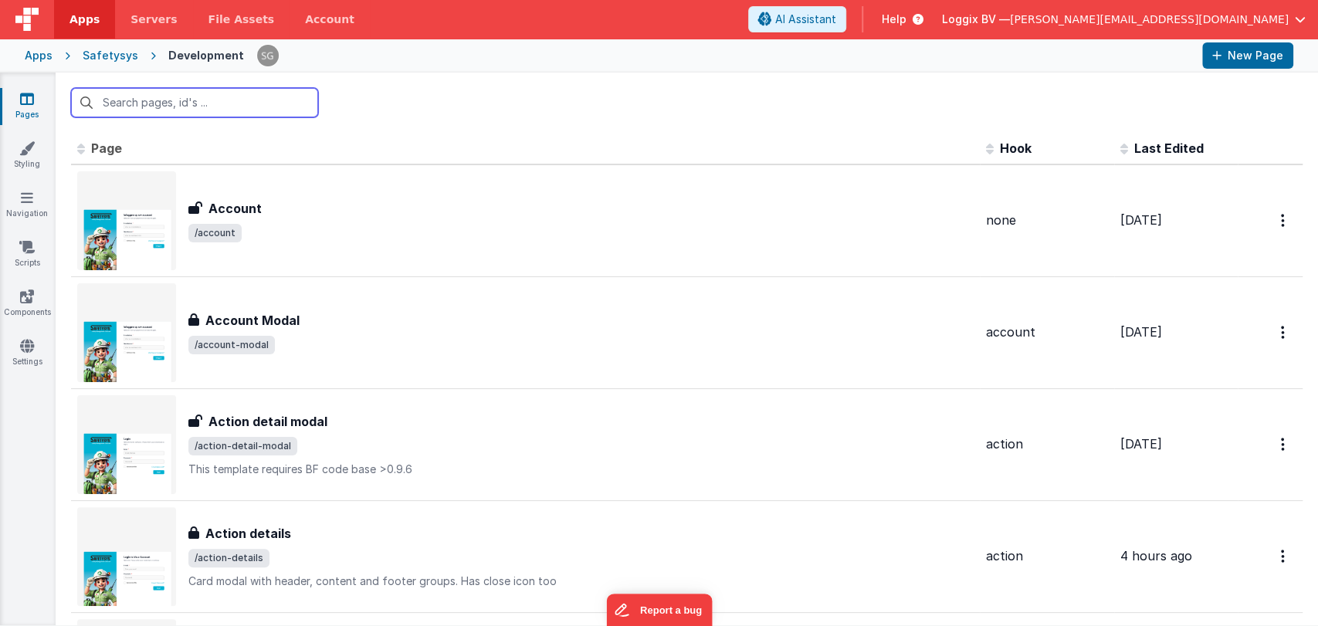
click at [229, 102] on input "text" at bounding box center [194, 102] width 247 height 29
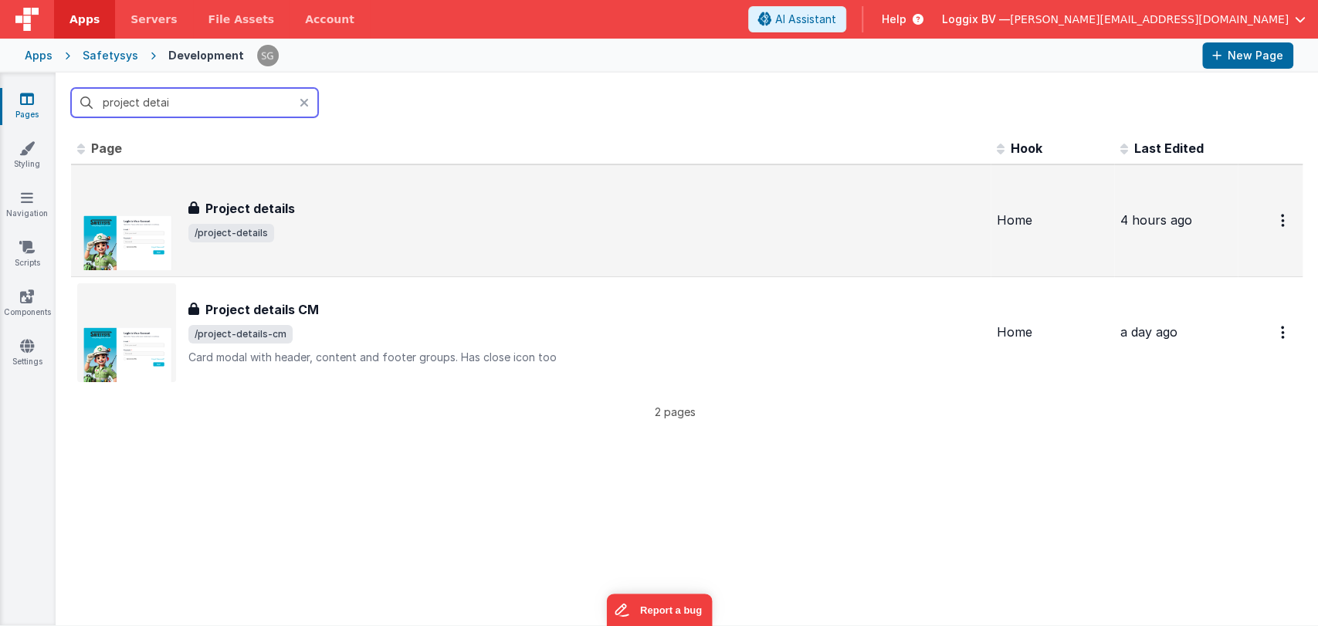
type input "project detai"
click at [383, 222] on div "Project details Project details /project-details" at bounding box center [586, 220] width 796 height 43
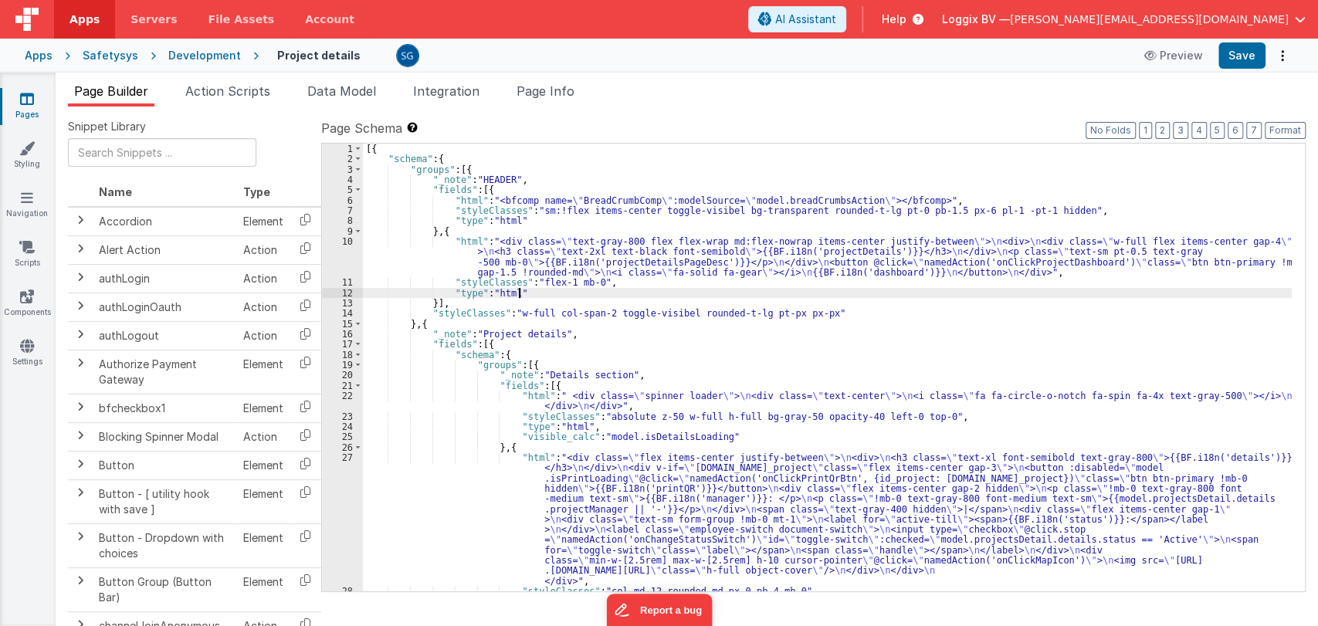
click at [667, 289] on div "[{ "schema" : { "groups" : [{ "_note" : "HEADER" , "fields" : [{ "html" : "<bfc…" at bounding box center [827, 378] width 929 height 469
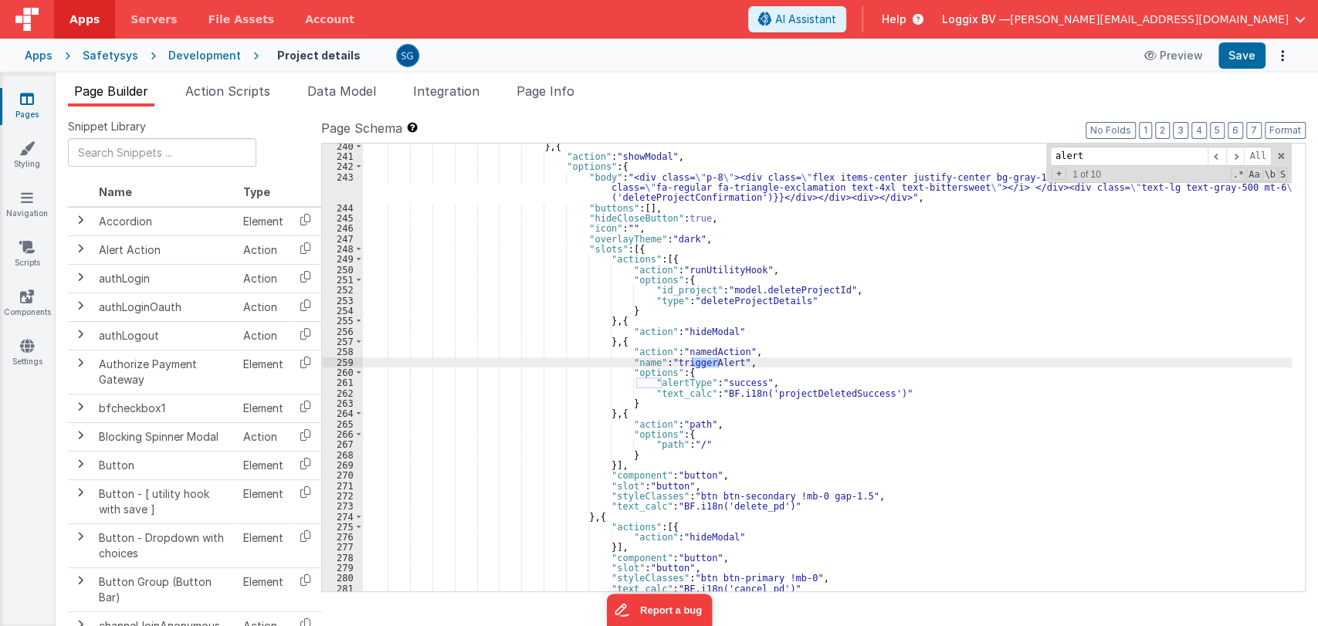
scroll to position [2700, 0]
type input "alert"
click at [1240, 154] on span at bounding box center [1235, 156] width 19 height 19
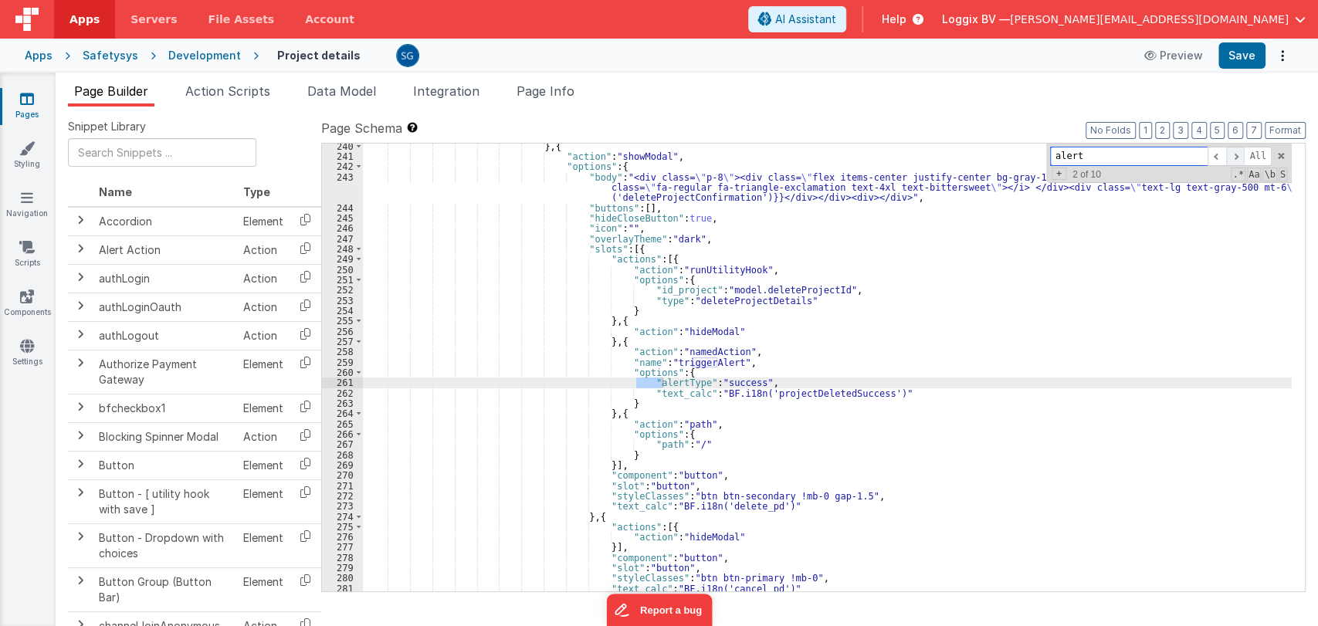
click at [1240, 154] on span at bounding box center [1235, 156] width 19 height 19
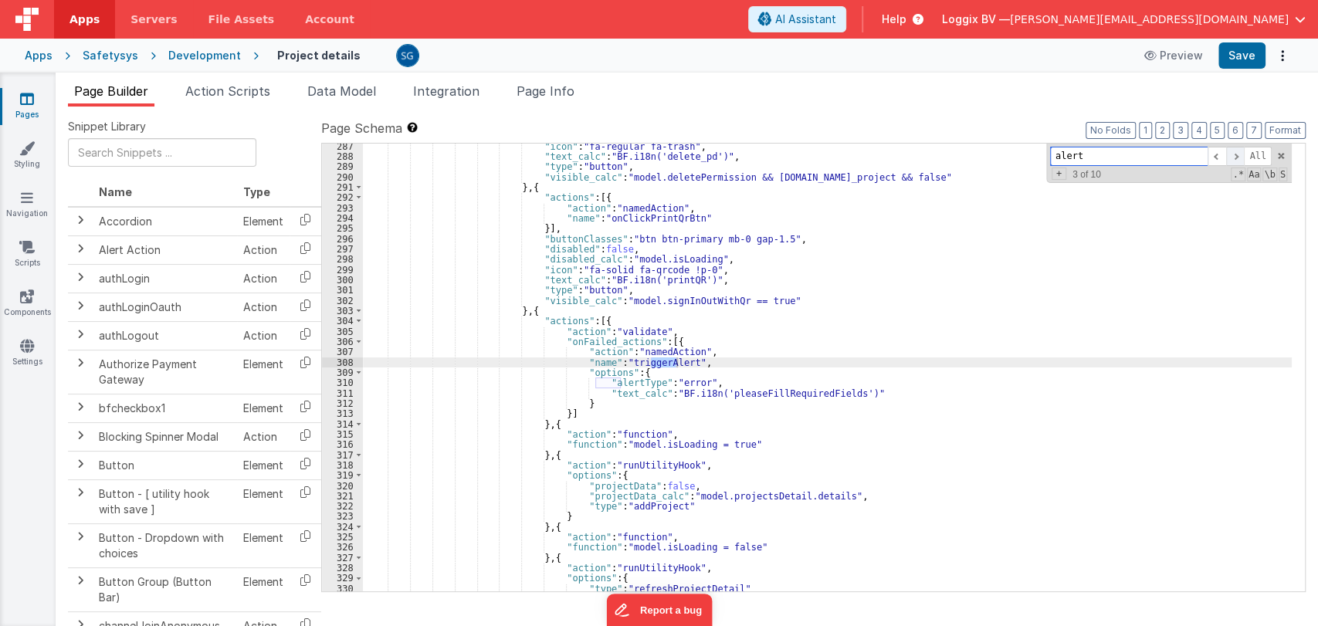
scroll to position [3205, 0]
click at [1240, 154] on span at bounding box center [1235, 156] width 19 height 19
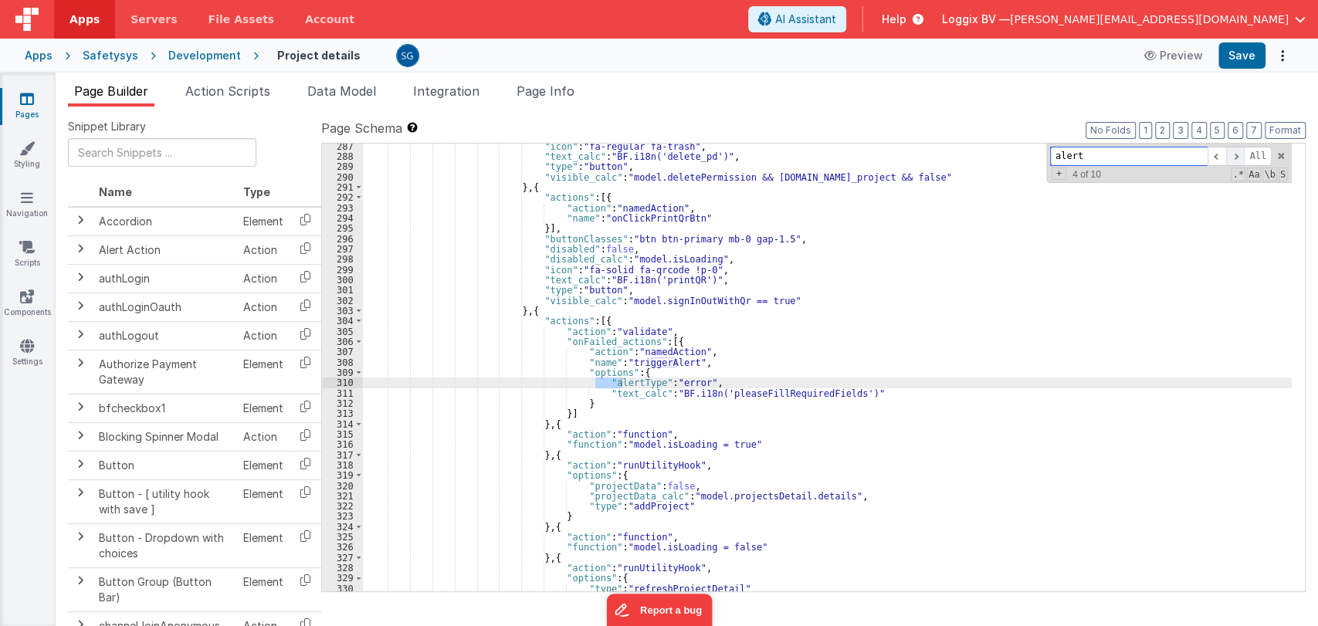
click at [1240, 154] on span at bounding box center [1235, 156] width 19 height 19
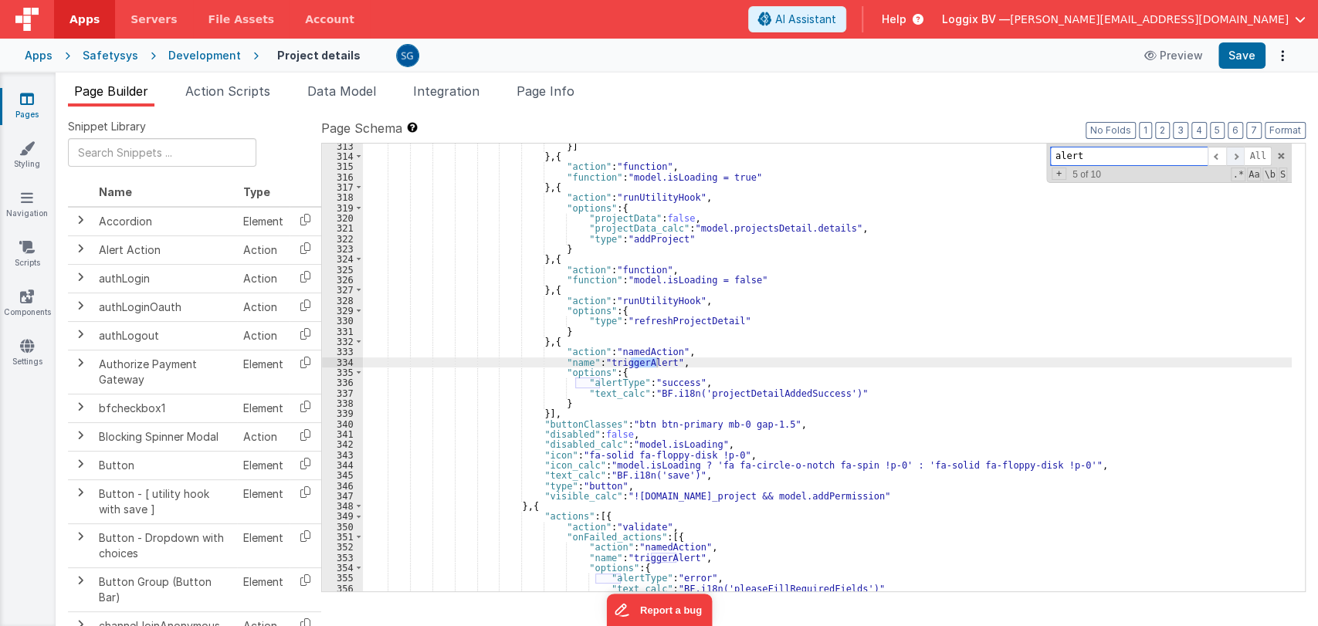
click at [1240, 154] on span at bounding box center [1235, 156] width 19 height 19
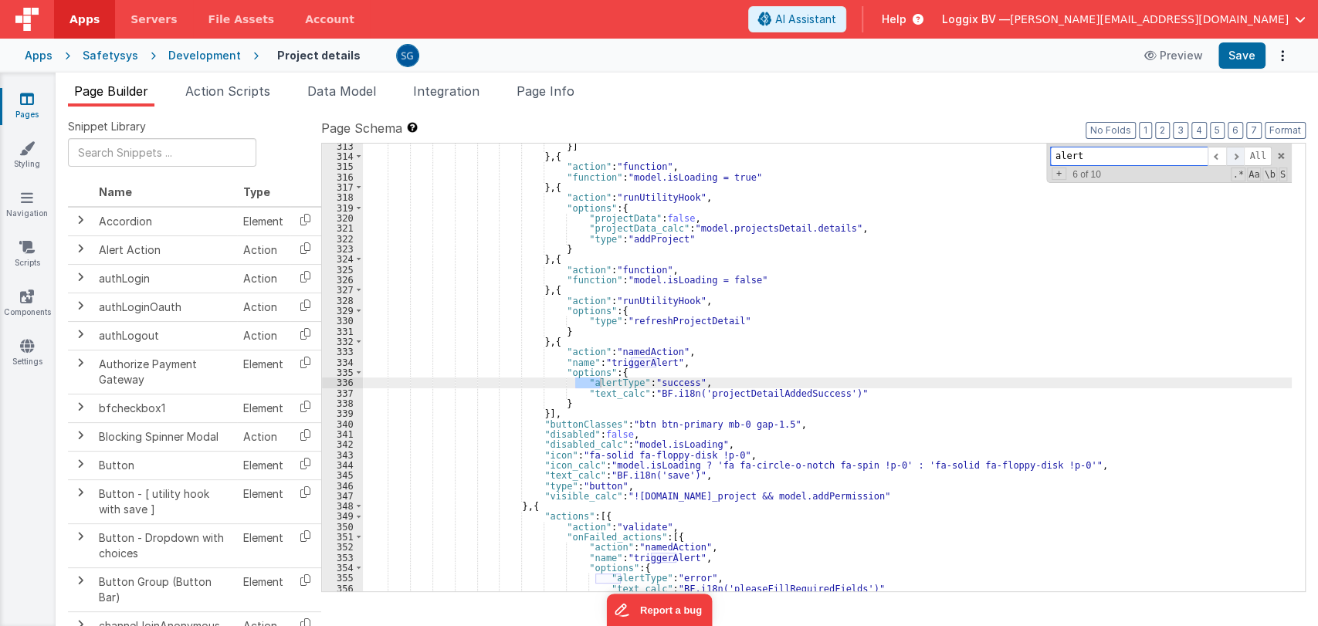
click at [1240, 154] on span at bounding box center [1235, 156] width 19 height 19
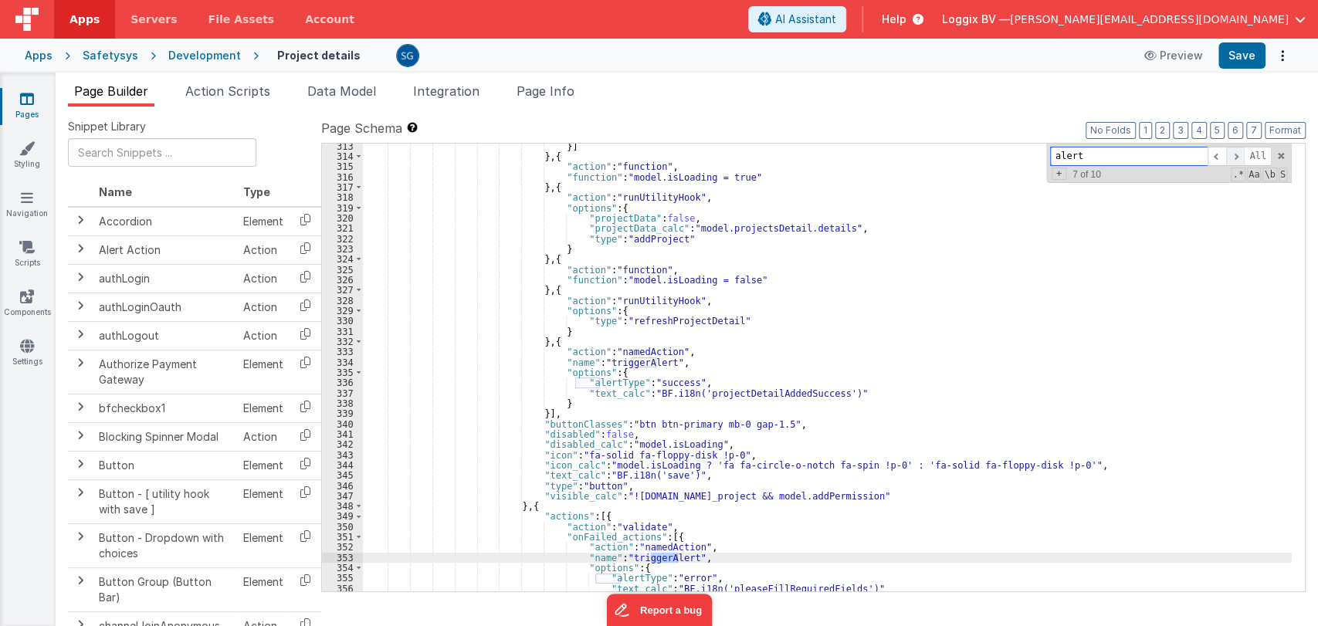
click at [1240, 154] on span at bounding box center [1235, 156] width 19 height 19
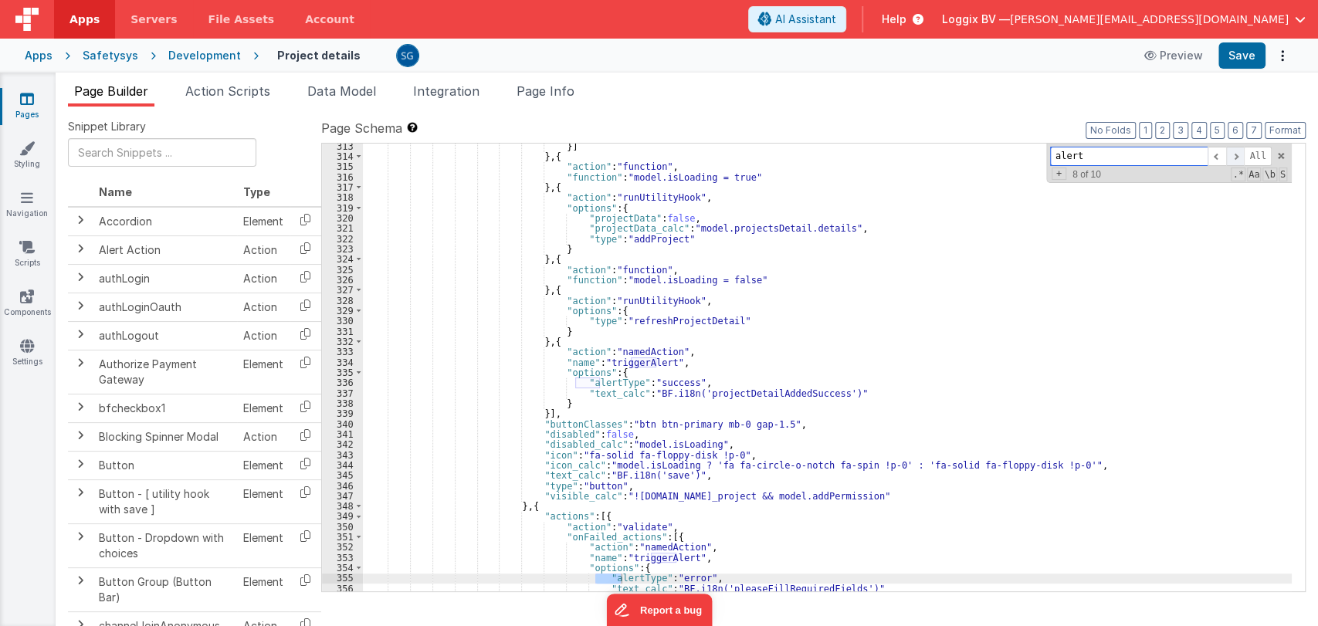
click at [1240, 154] on span at bounding box center [1235, 156] width 19 height 19
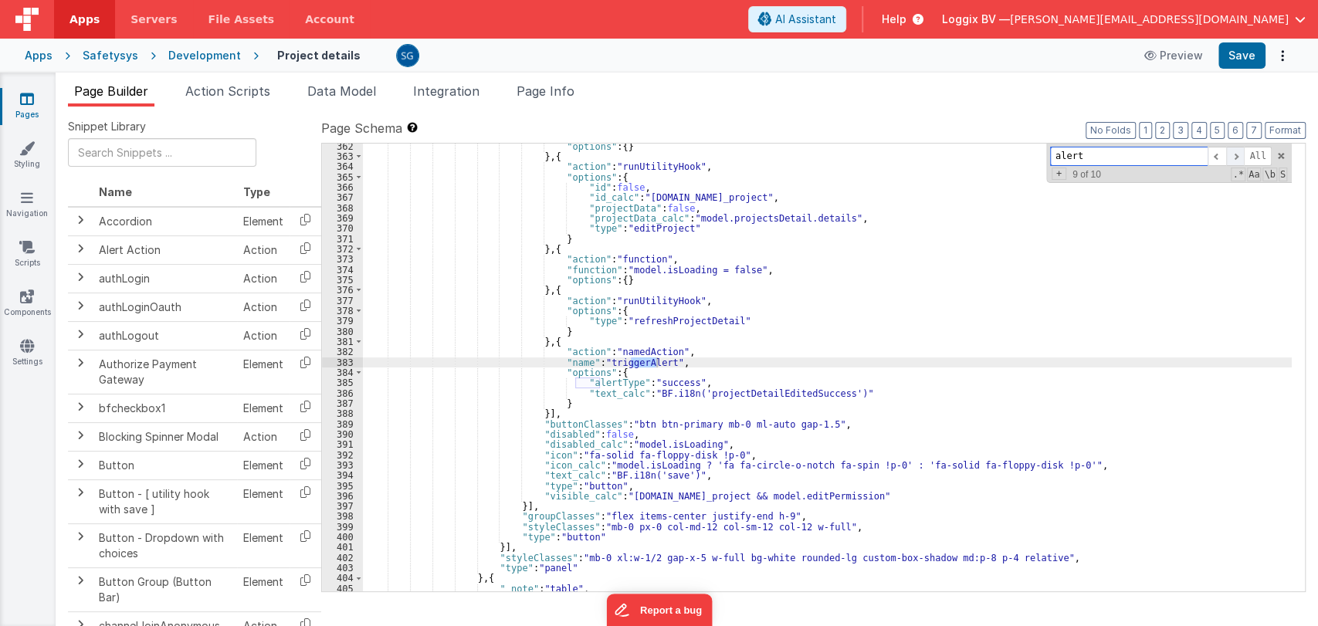
click at [1240, 154] on span at bounding box center [1235, 156] width 19 height 19
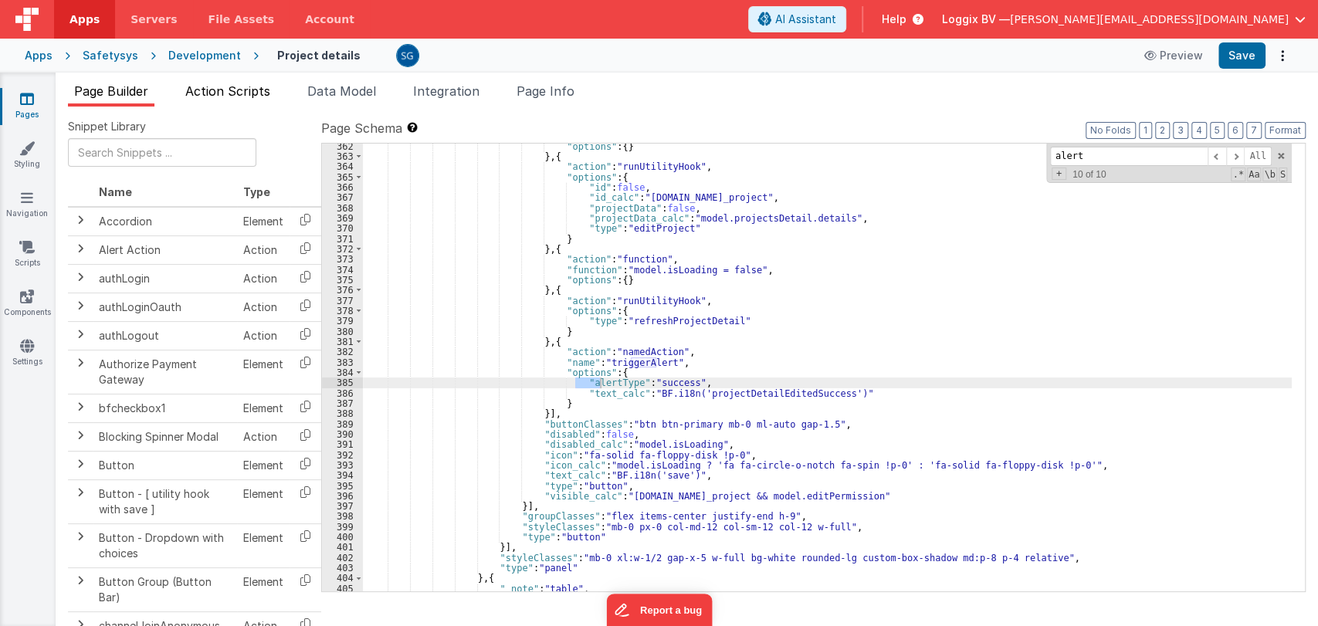
click at [210, 85] on span "Action Scripts" at bounding box center [227, 90] width 85 height 15
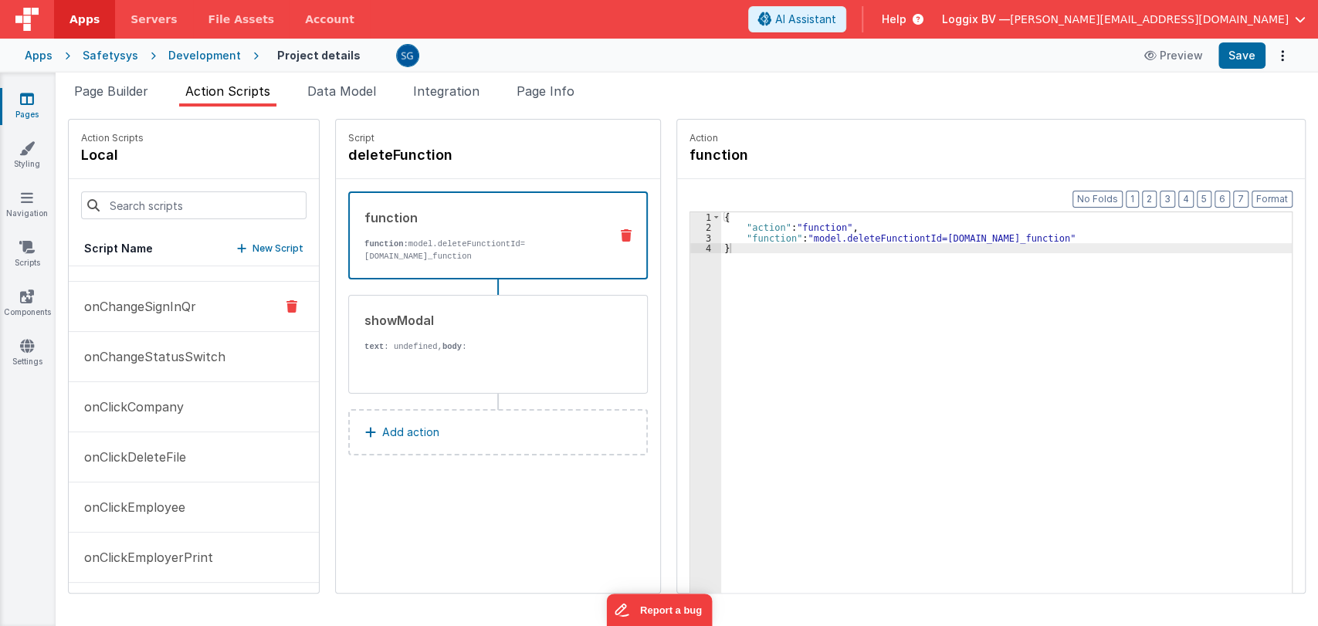
scroll to position [0, 0]
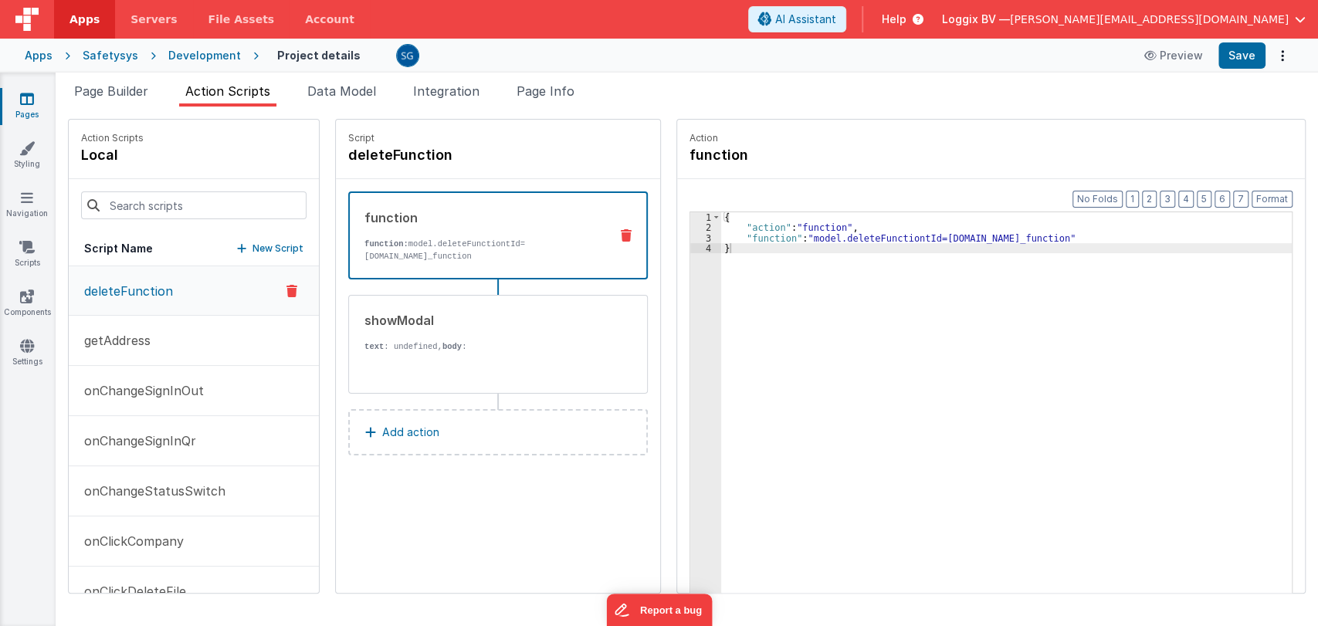
click at [129, 290] on p "deleteFunction" at bounding box center [124, 291] width 98 height 19
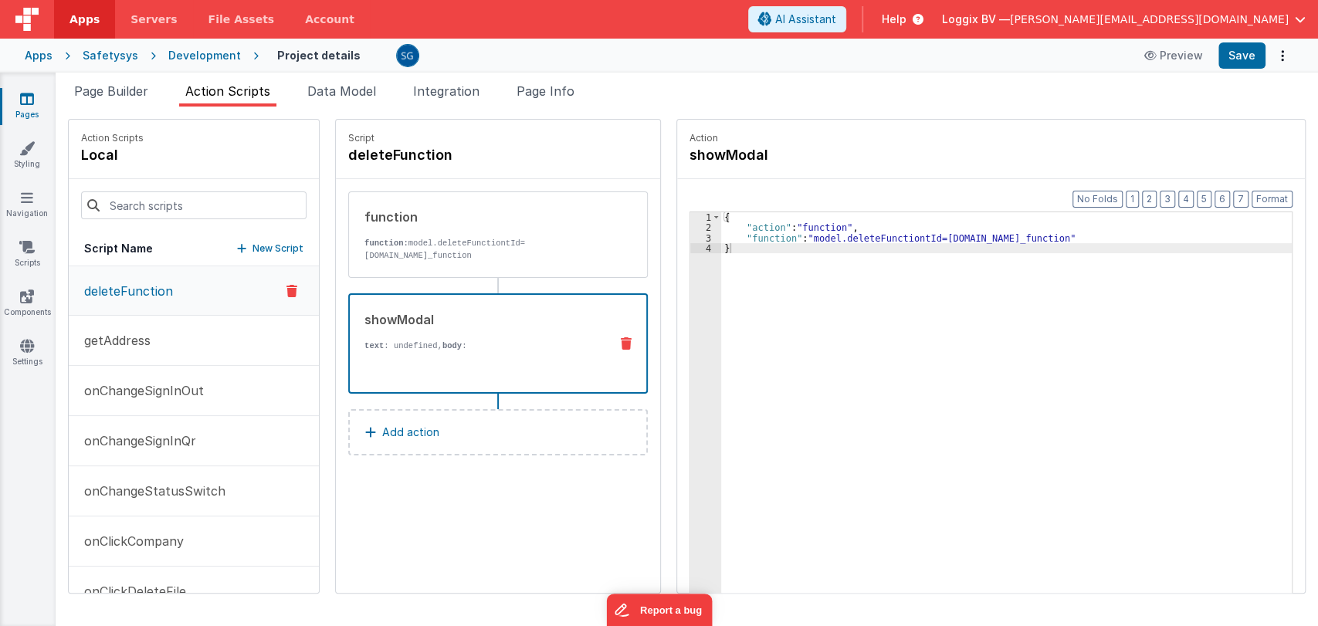
click at [449, 350] on p "text : undefined, body :" at bounding box center [481, 346] width 232 height 12
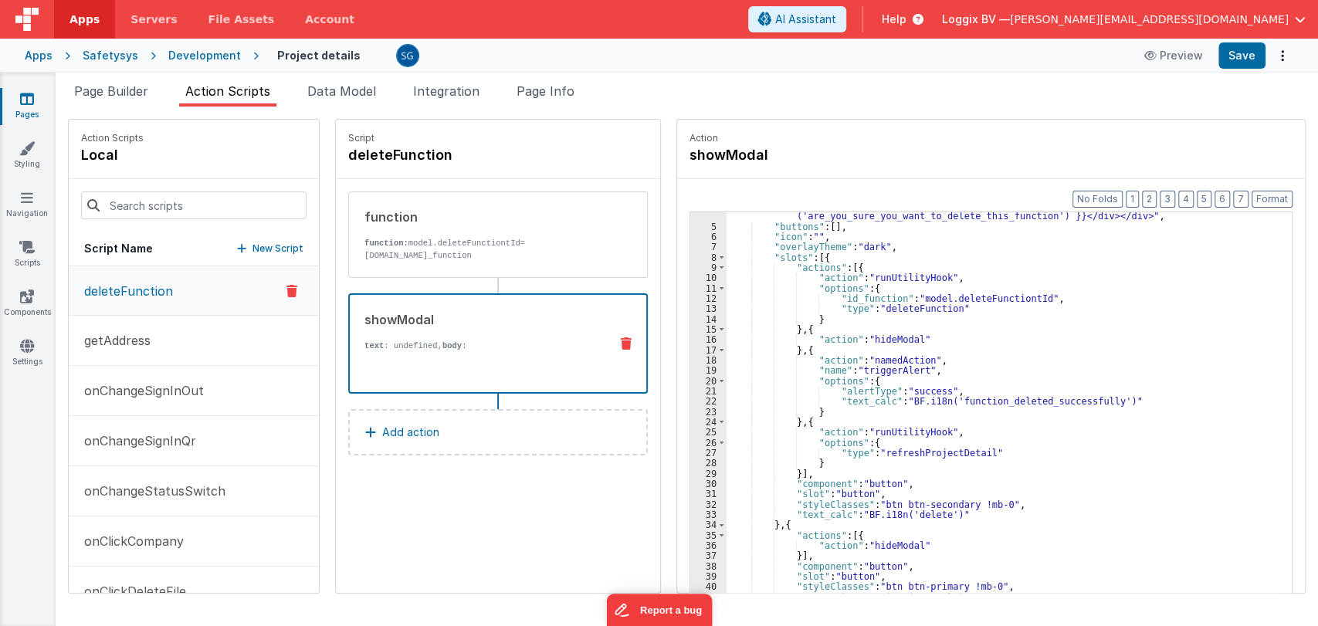
scroll to position [63, 0]
click at [142, 335] on p "getAddress" at bounding box center [113, 340] width 76 height 19
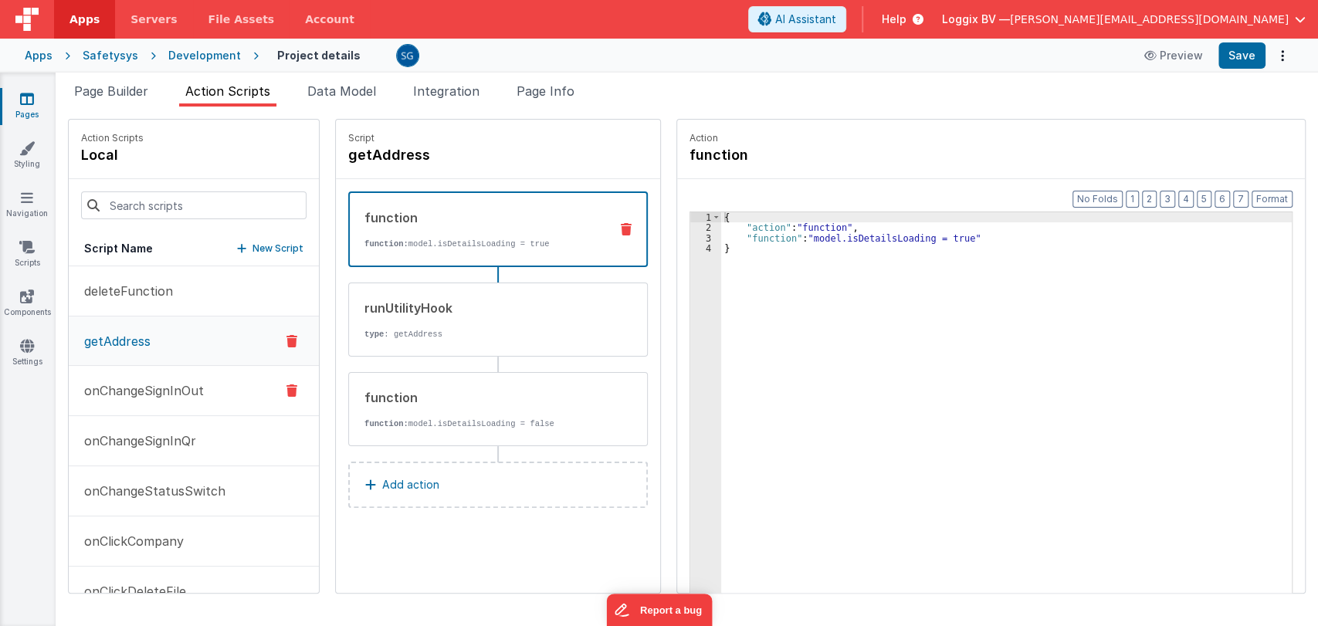
click at [149, 387] on p "onChangeSignInOut" at bounding box center [139, 391] width 129 height 19
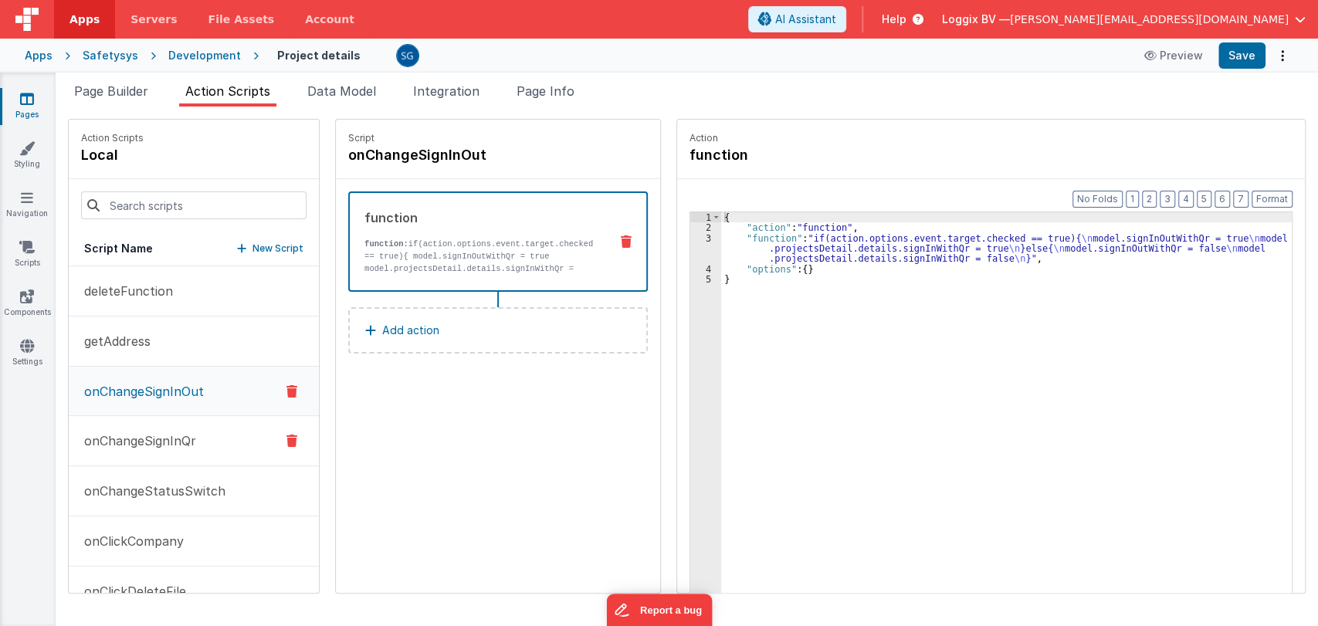
click at [125, 440] on p "onChangeSignInQr" at bounding box center [135, 441] width 121 height 19
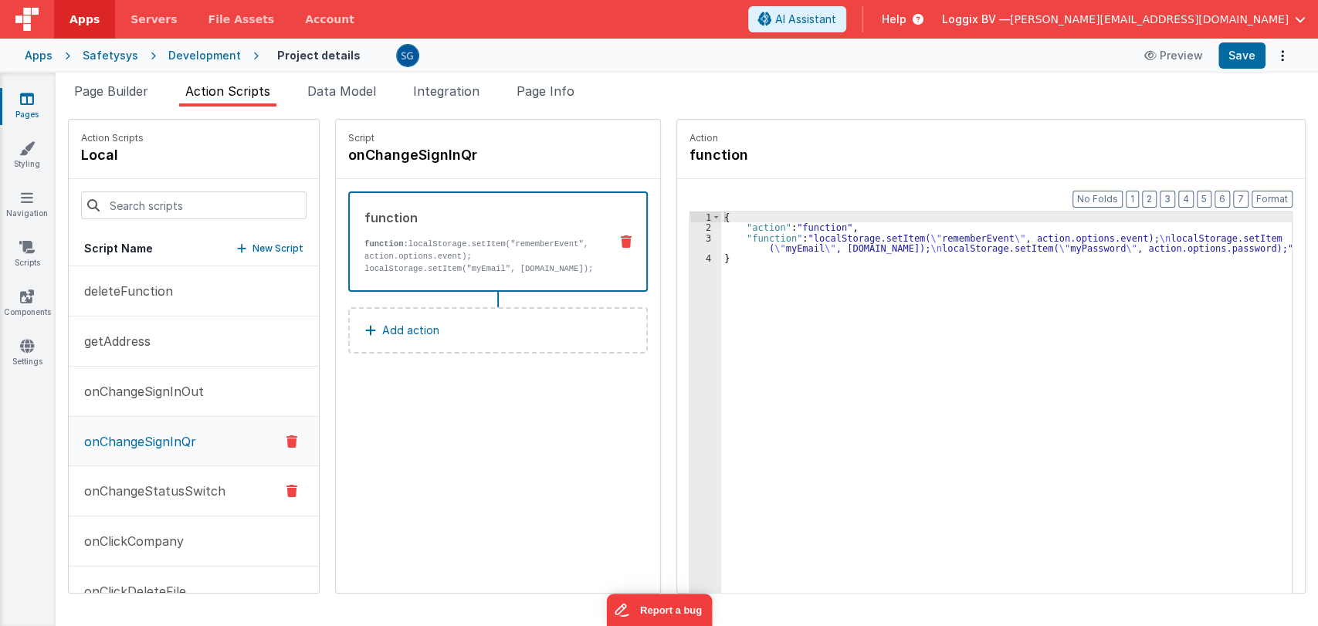
click at [132, 483] on p "onChangeStatusSwitch" at bounding box center [150, 491] width 151 height 19
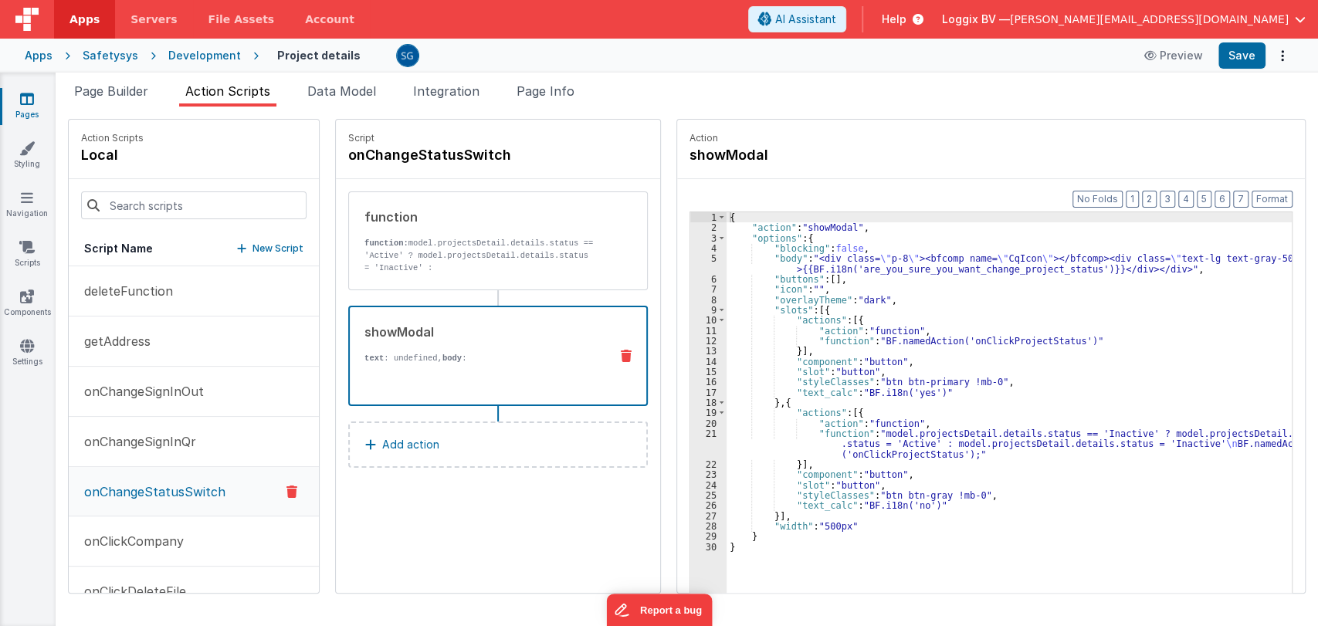
click at [415, 342] on div "showModal text : undefined, body : {{BF.i18n('are_you_sure_you_want_change_proj…" at bounding box center [473, 356] width 247 height 66
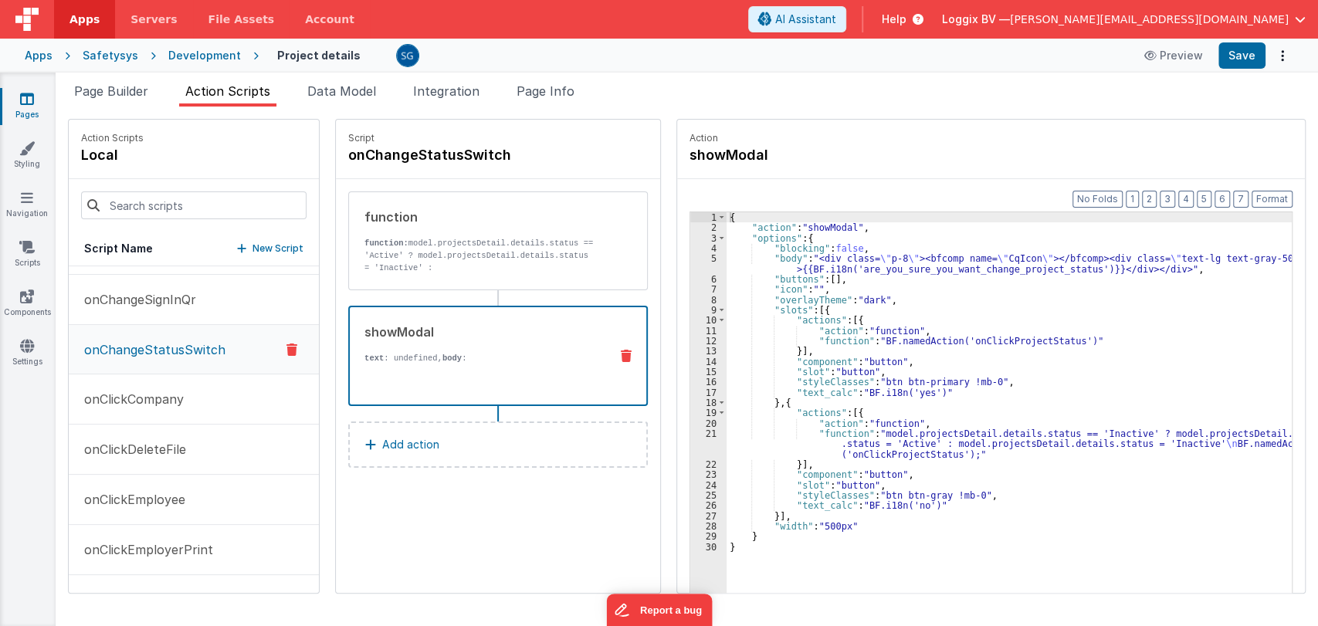
scroll to position [144, 0]
click at [149, 397] on p "onClickCompany" at bounding box center [129, 397] width 109 height 19
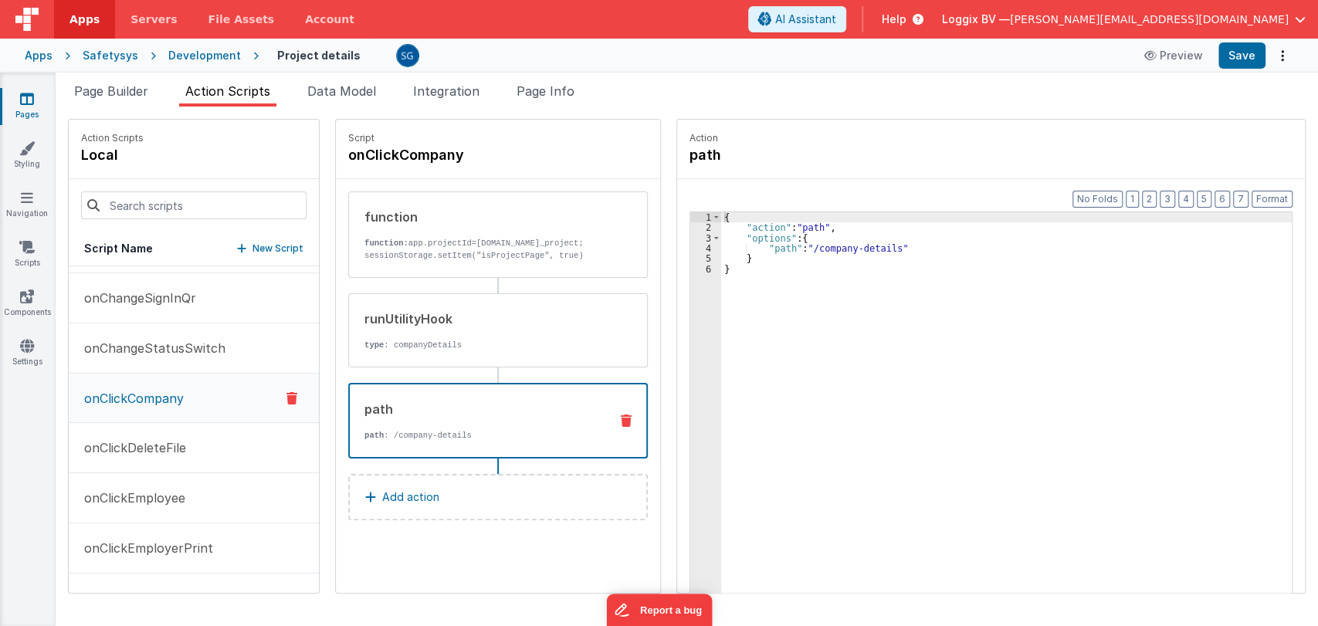
click at [453, 412] on div "path" at bounding box center [481, 409] width 232 height 19
click at [137, 441] on p "onClickDeleteFile" at bounding box center [130, 448] width 111 height 19
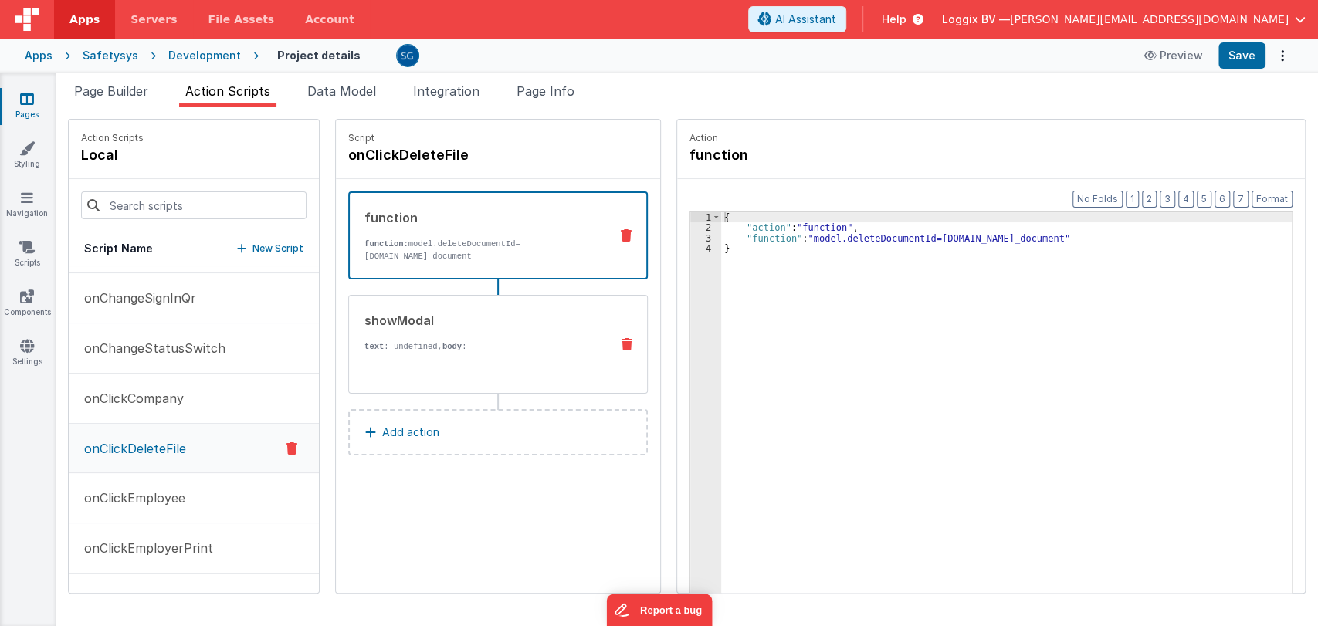
click at [424, 351] on p "text : undefined, body :" at bounding box center [481, 347] width 233 height 12
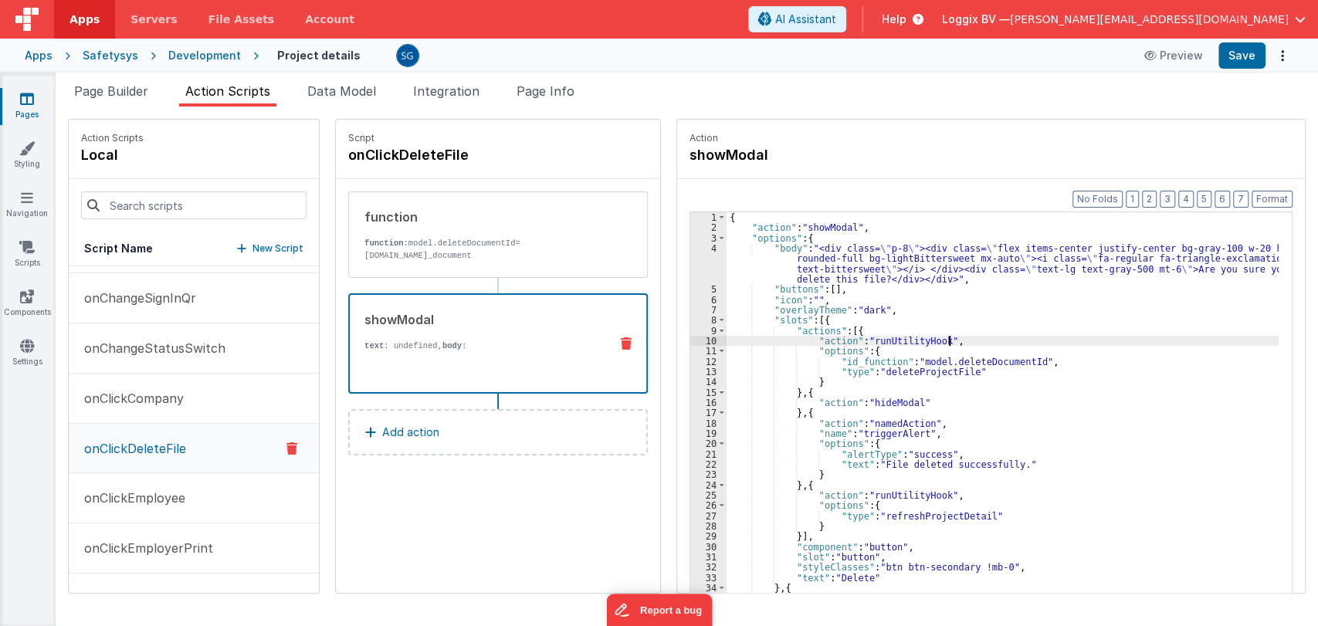
click at [1026, 341] on div "{ "action" : "showModal" , "options" : { "body" : "<div class= \" p-8 \" ><div …" at bounding box center [1008, 436] width 563 height 449
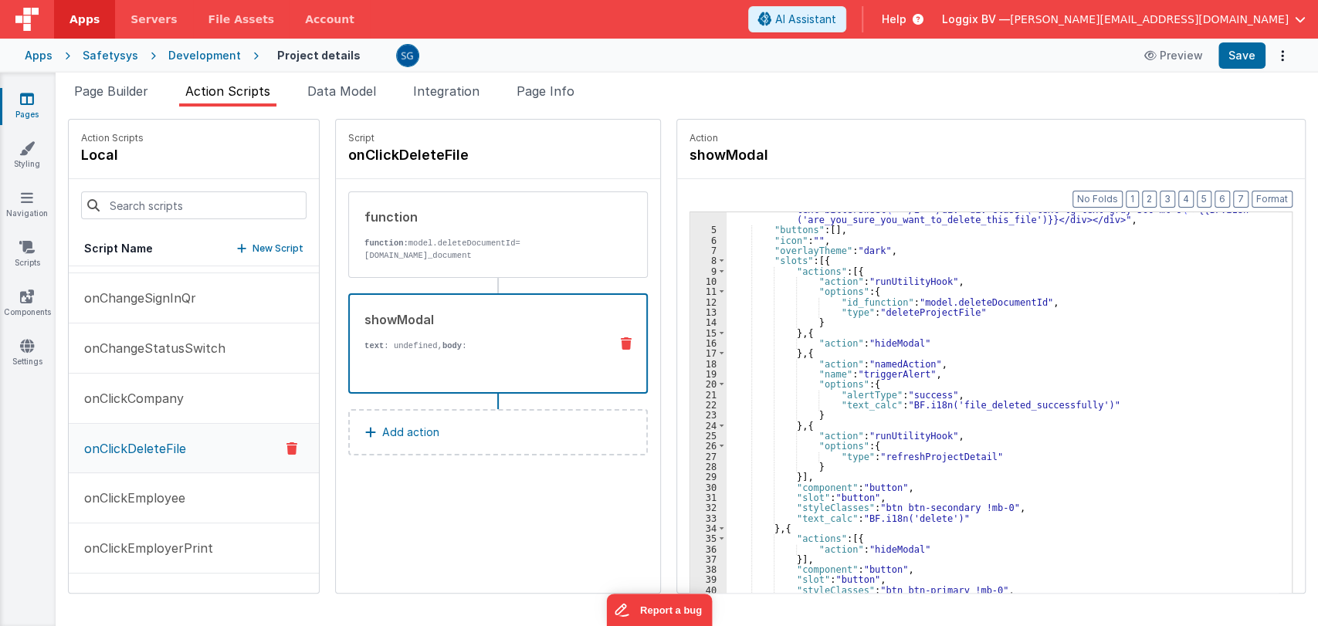
scroll to position [65, 0]
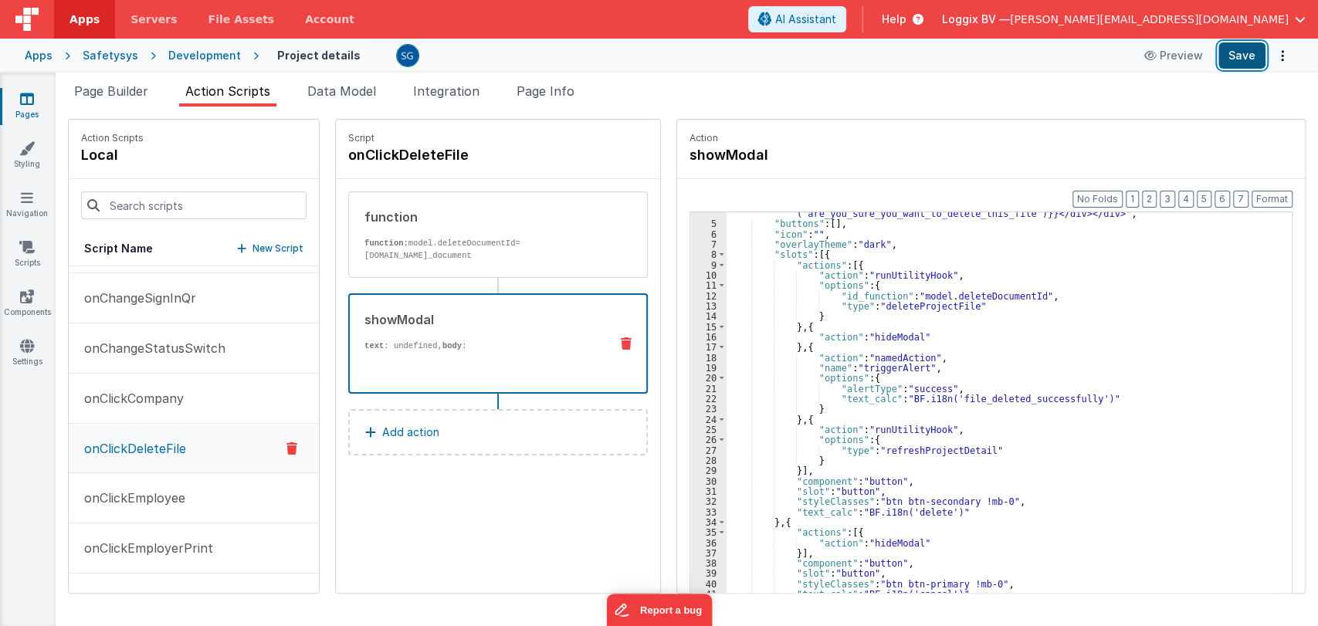
click at [1241, 63] on button "Save" at bounding box center [1242, 55] width 47 height 26
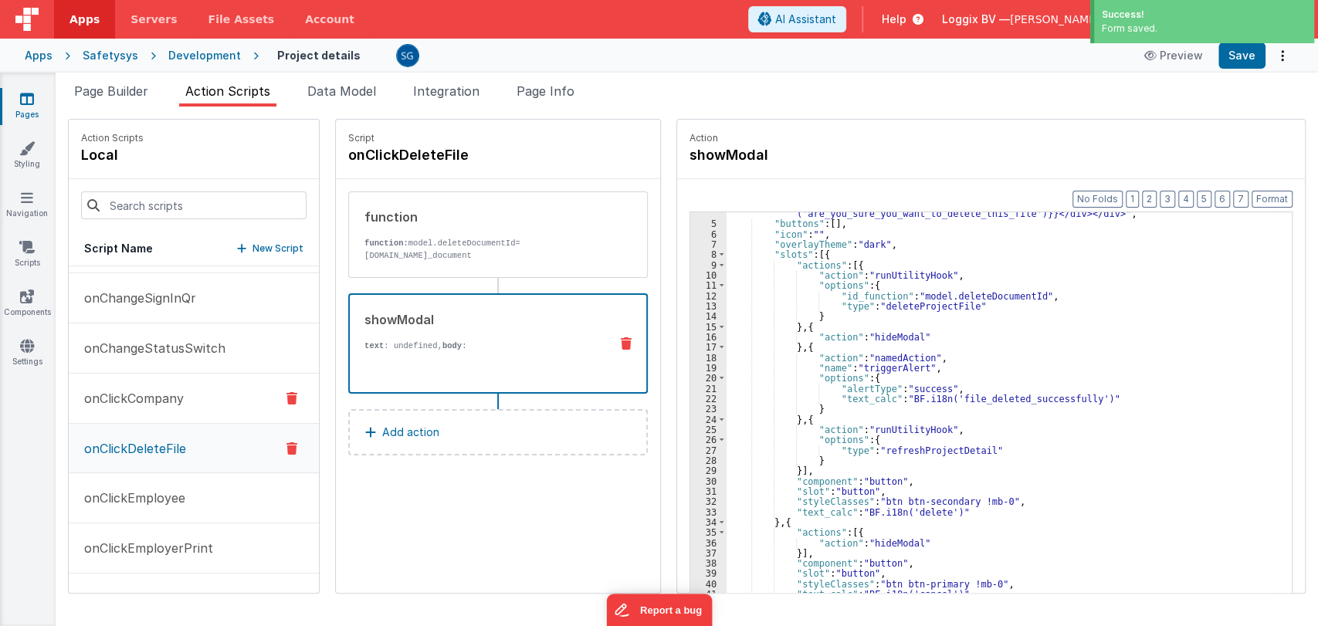
scroll to position [234, 0]
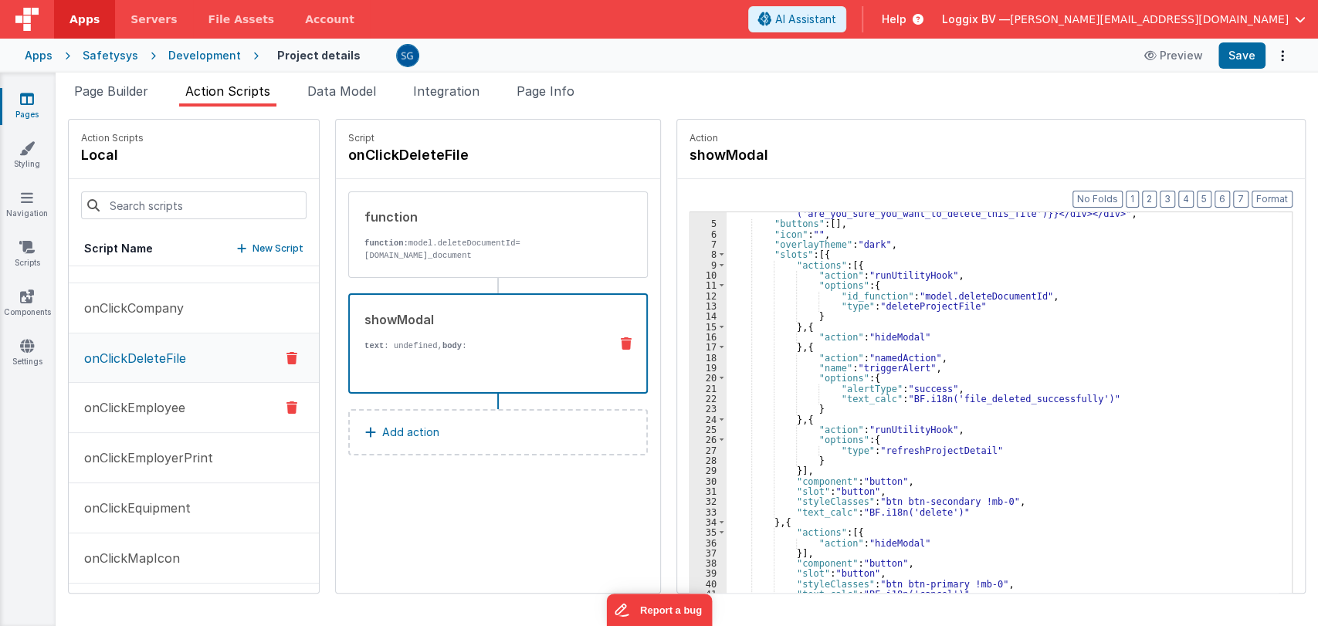
click at [133, 401] on p "onClickEmployee" at bounding box center [130, 407] width 110 height 19
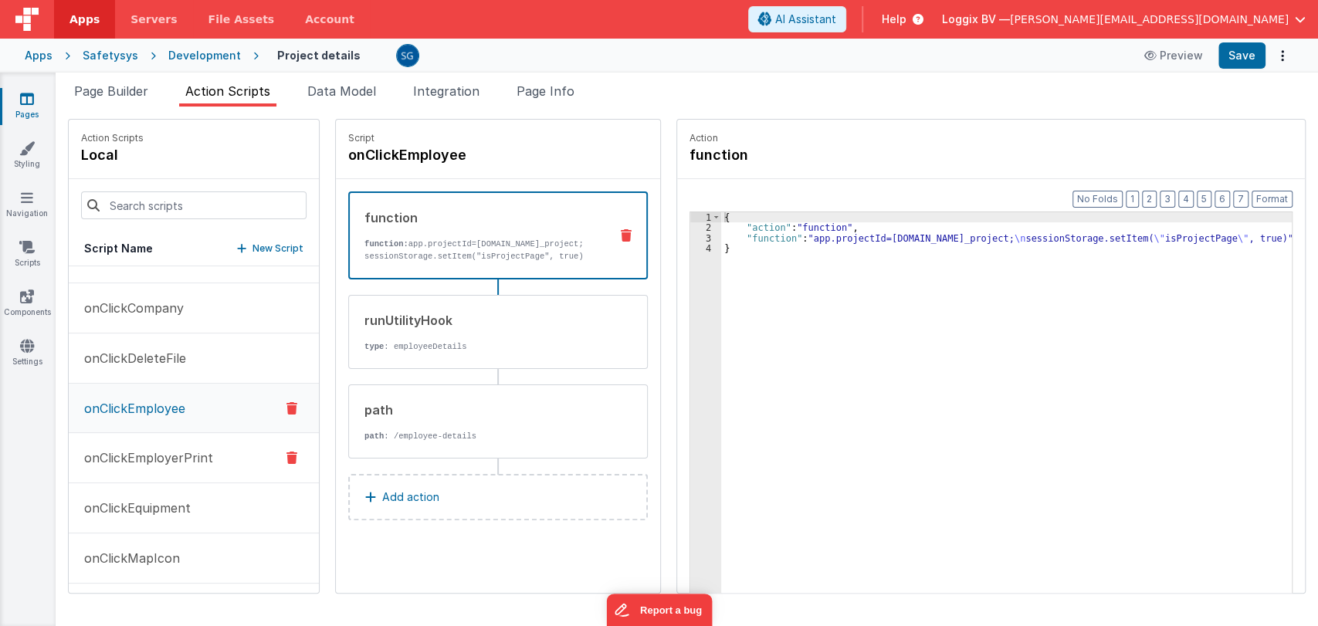
click at [127, 467] on button "onClickEmployerPrint" at bounding box center [194, 458] width 250 height 50
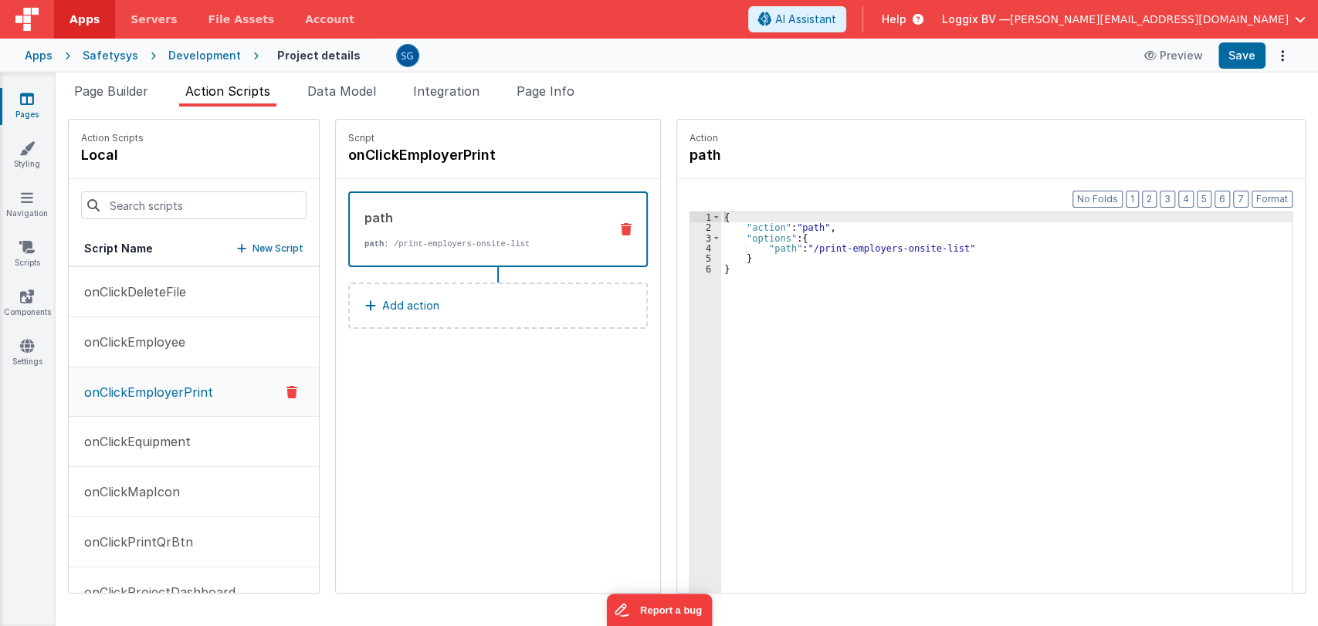
scroll to position [309, 0]
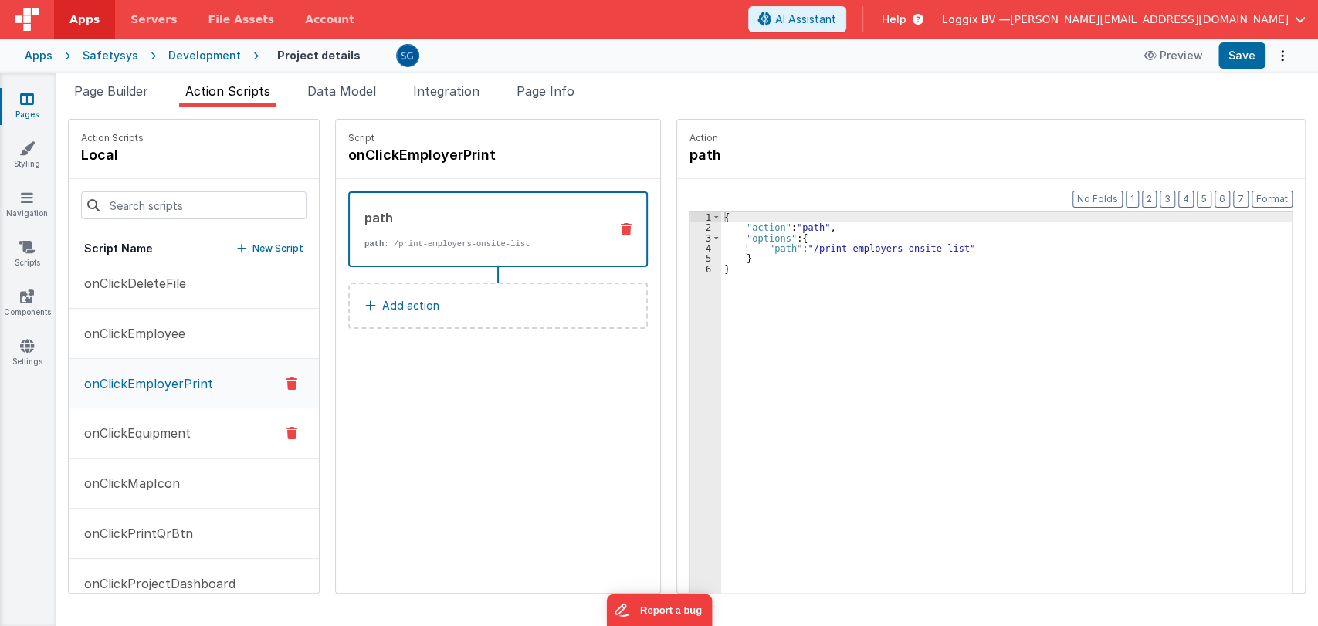
click at [131, 426] on p "onClickEquipment" at bounding box center [133, 433] width 116 height 19
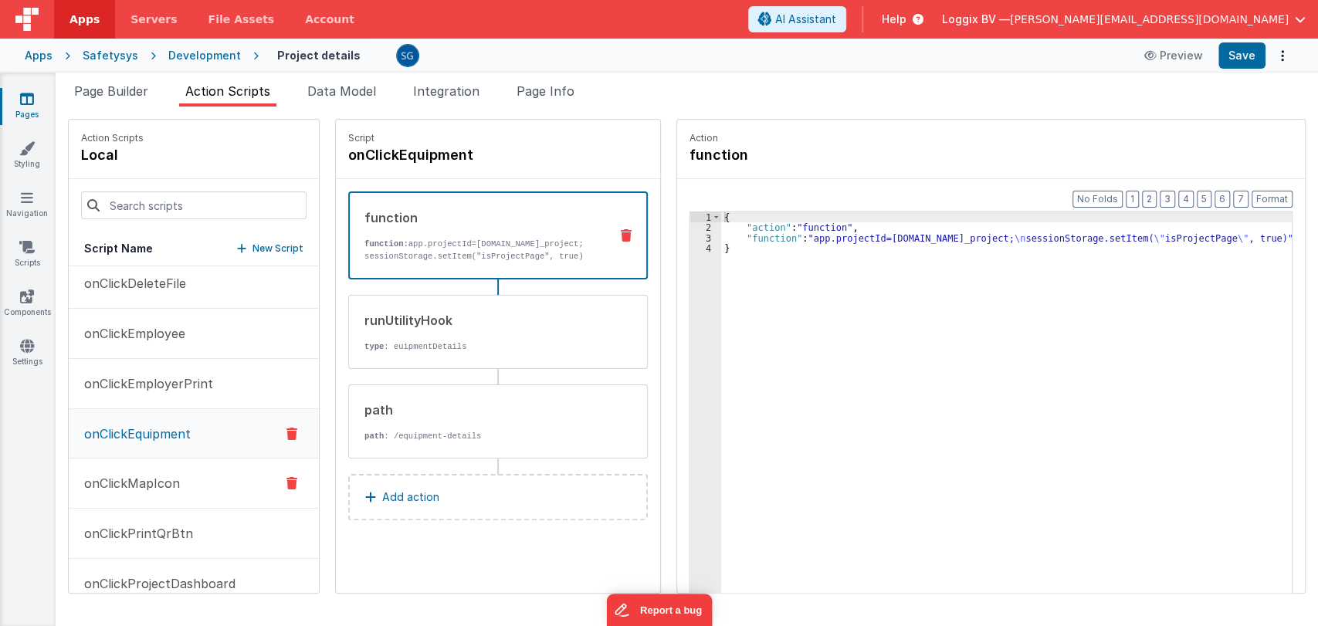
click at [142, 484] on p "onClickMapIcon" at bounding box center [127, 483] width 105 height 19
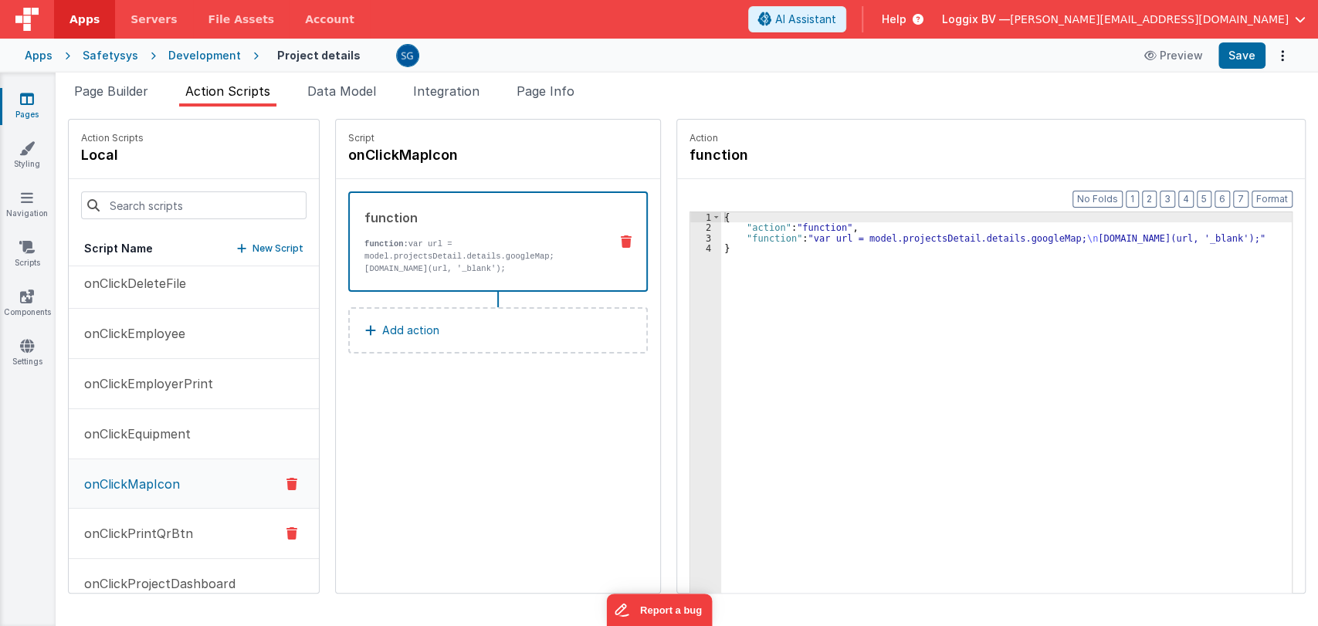
click at [142, 528] on p "onClickPrintQrBtn" at bounding box center [134, 533] width 118 height 19
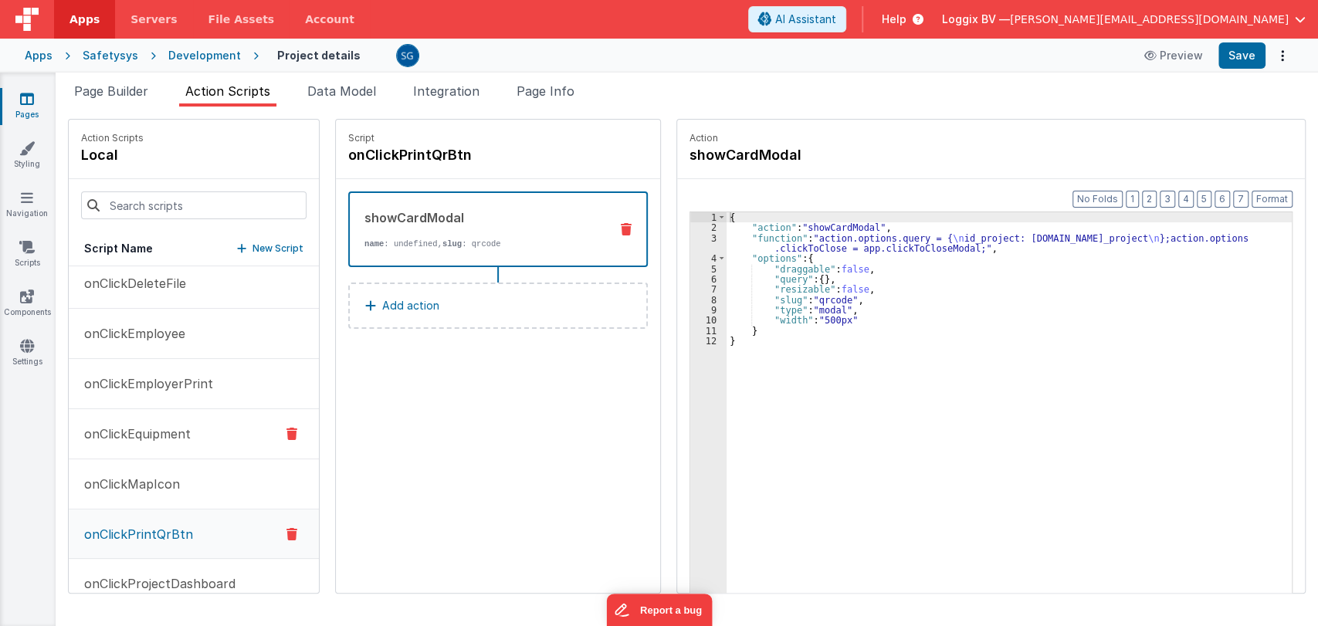
scroll to position [452, 0]
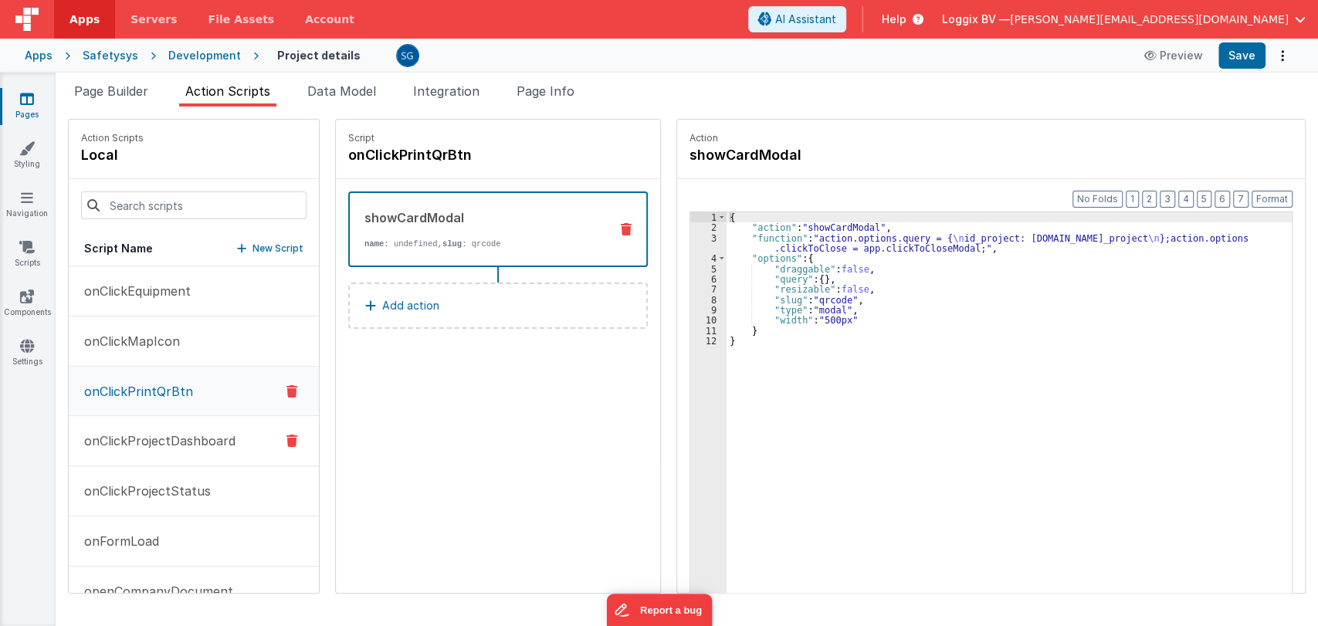
click at [130, 439] on p "onClickProjectDashboard" at bounding box center [155, 441] width 161 height 19
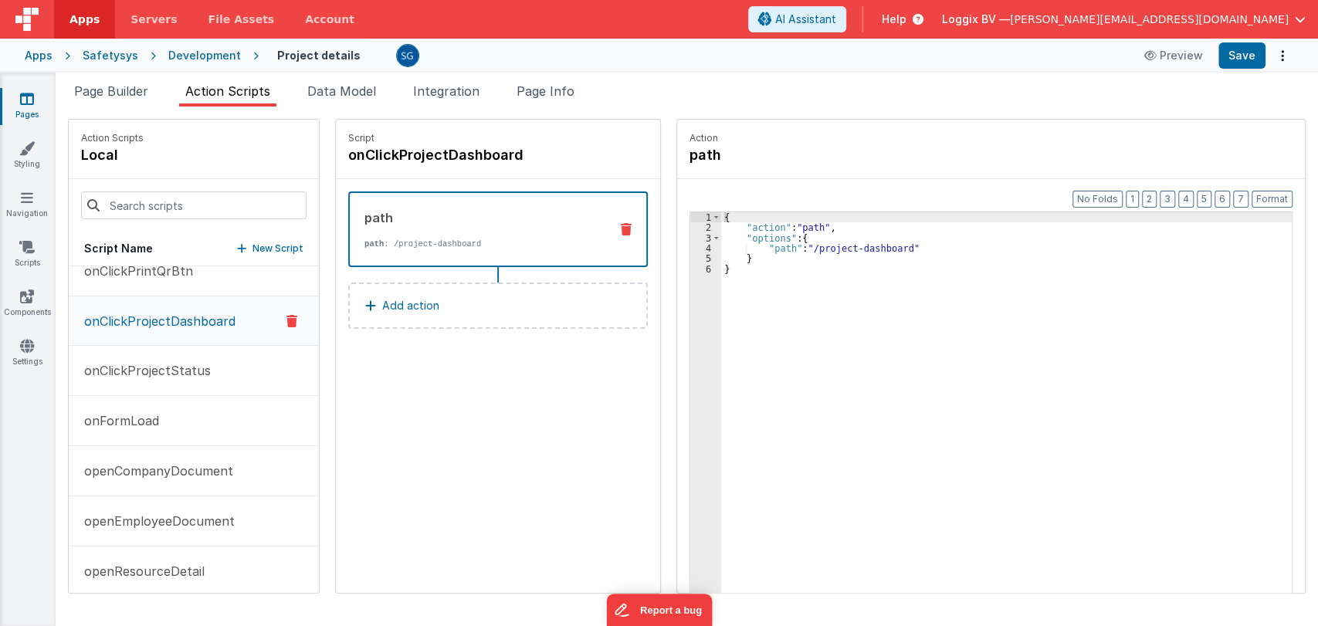
scroll to position [579, 0]
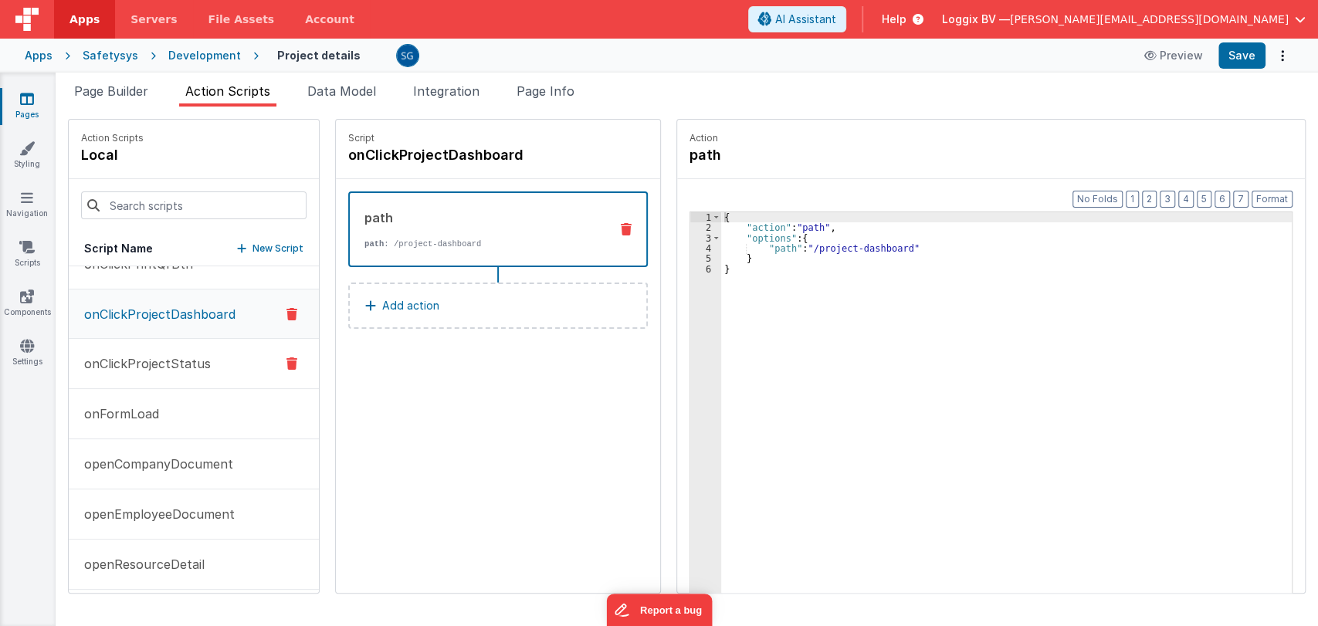
click at [167, 348] on button "onClickProjectStatus" at bounding box center [194, 364] width 250 height 50
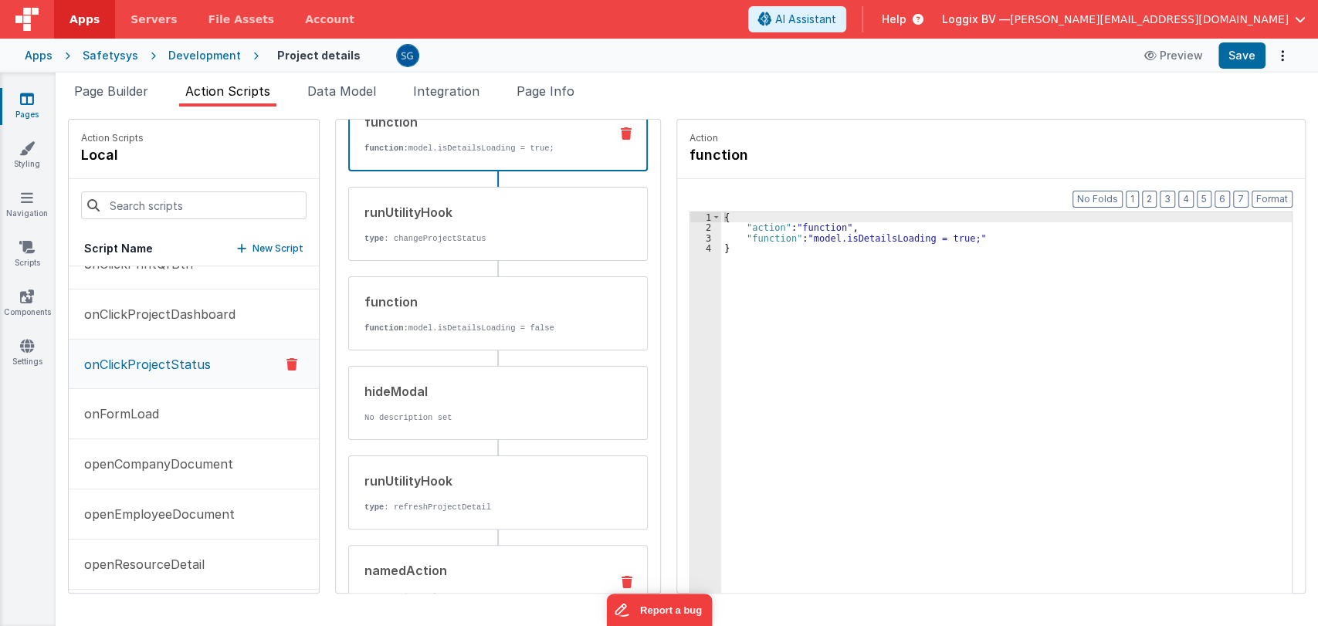
scroll to position [210, 0]
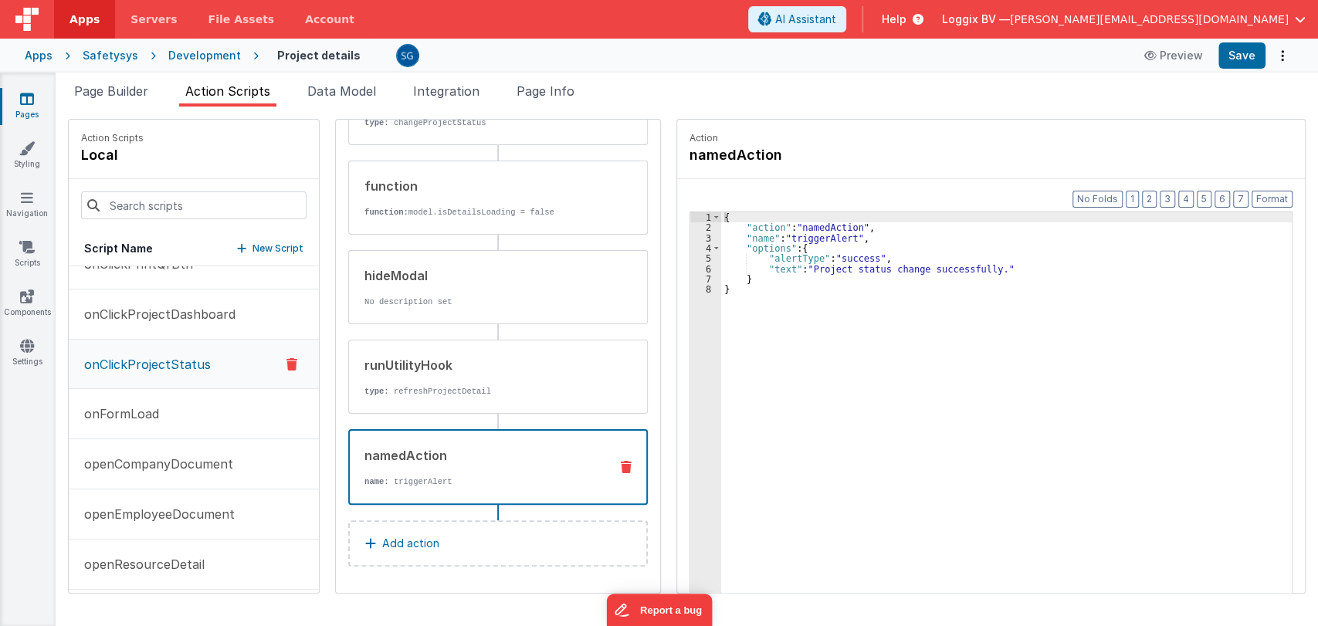
click at [469, 478] on p "name : triggerAlert" at bounding box center [481, 482] width 232 height 12
drag, startPoint x: 887, startPoint y: 266, endPoint x: 978, endPoint y: 272, distance: 90.5
click at [978, 272] on div "{ "action" : "namedAction" , "name" : "triggerAlert" , "options" : { "alertType…" at bounding box center [1012, 436] width 582 height 449
paste textarea
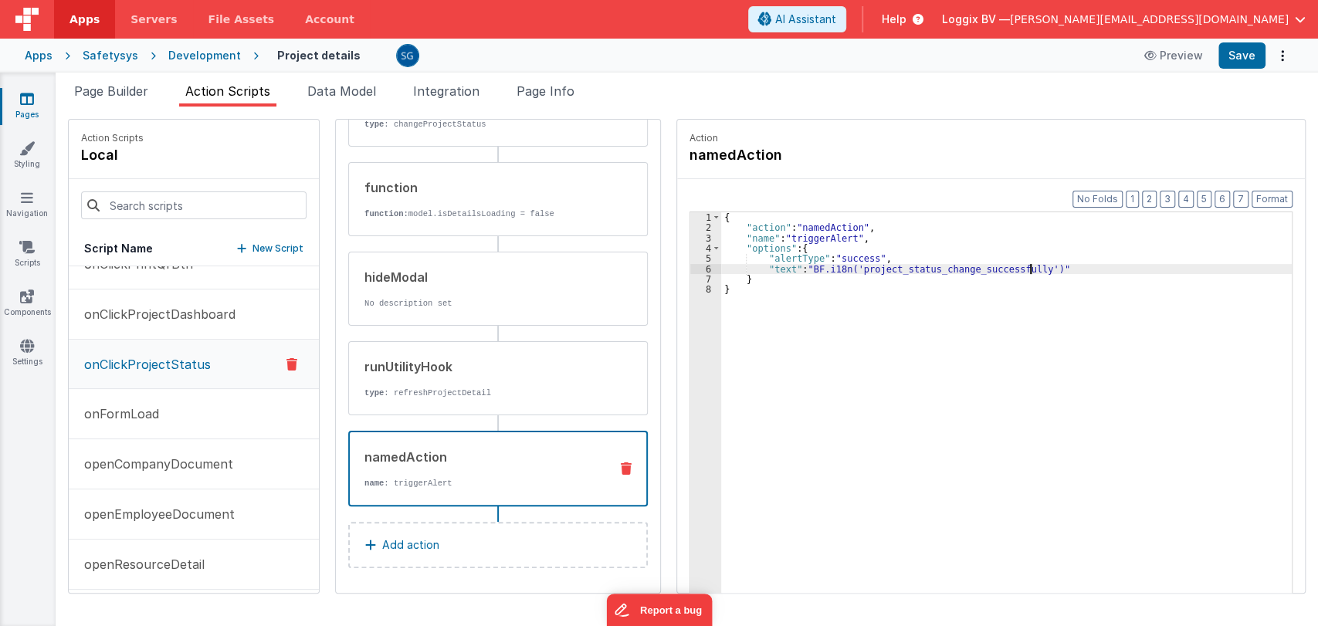
click at [778, 267] on div "{ "action" : "namedAction" , "name" : "triggerAlert" , "options" : { "alertType…" at bounding box center [1012, 436] width 582 height 449
click at [1238, 63] on button "Save" at bounding box center [1242, 55] width 47 height 26
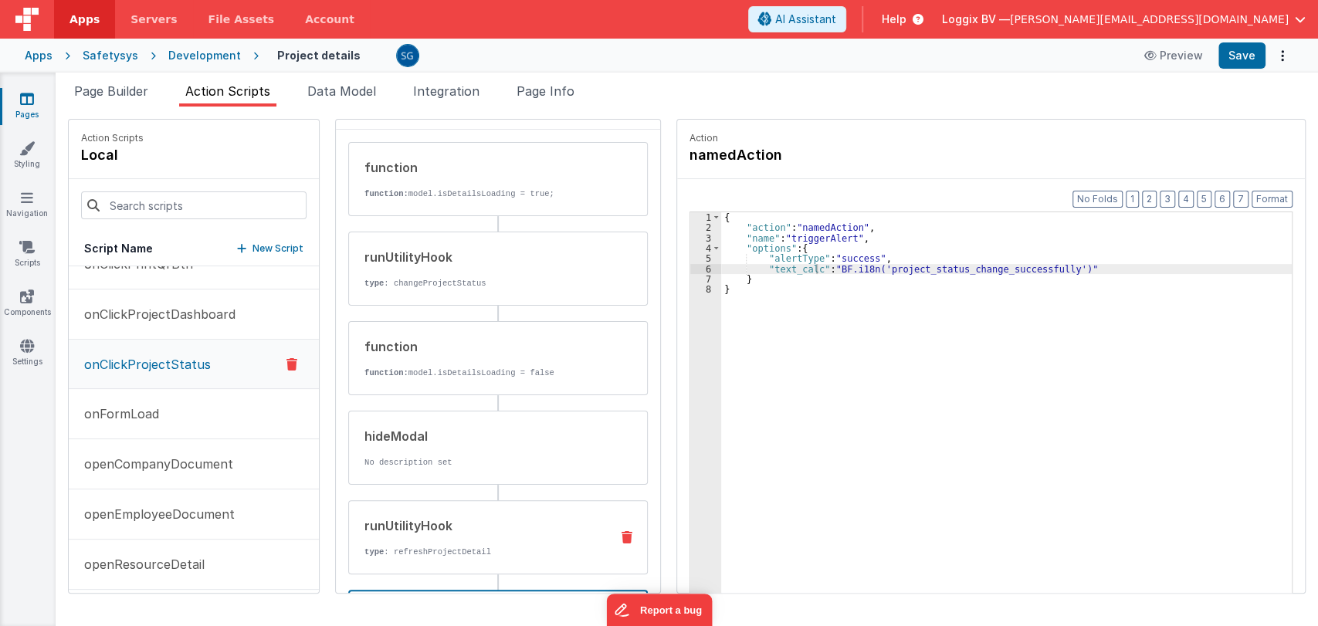
scroll to position [0, 0]
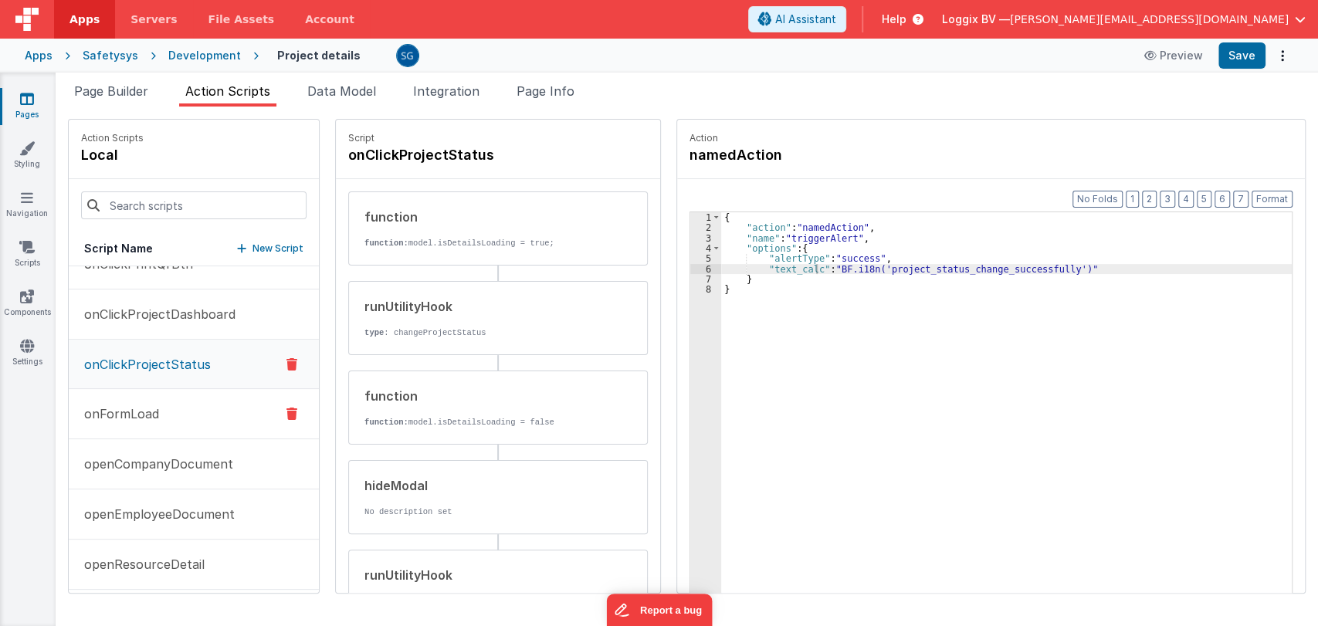
click at [140, 415] on p "onFormLoad" at bounding box center [117, 414] width 84 height 19
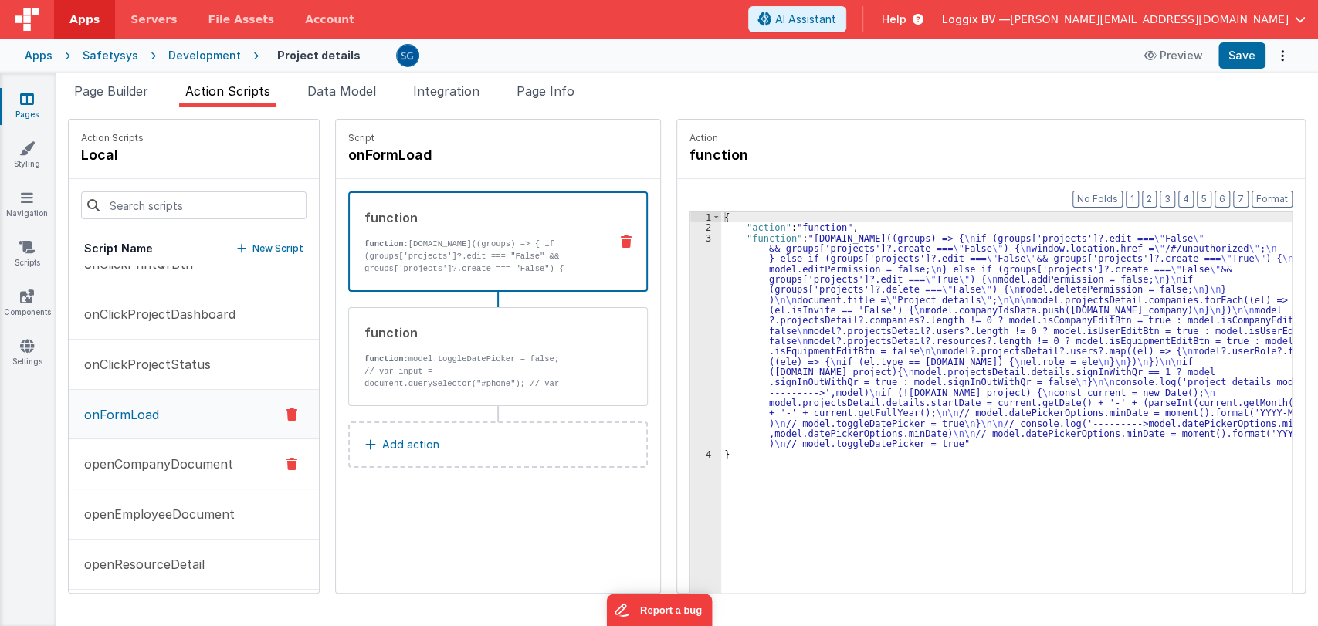
click at [139, 451] on button "openCompanyDocument" at bounding box center [194, 464] width 250 height 50
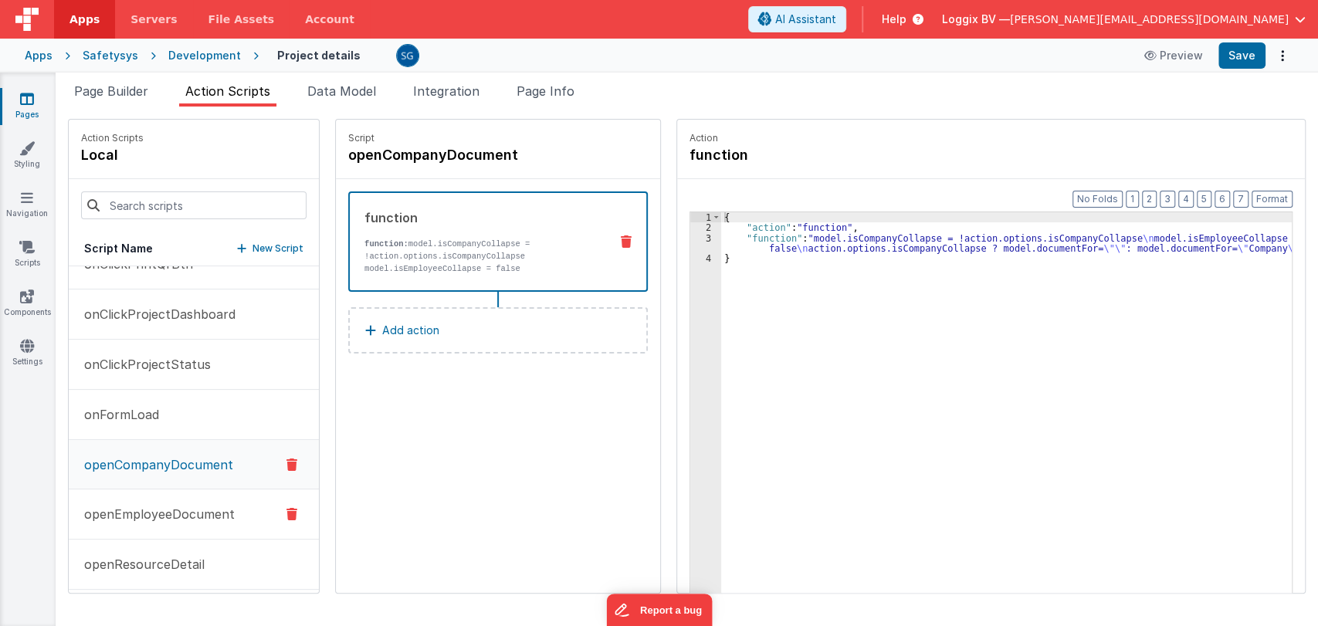
click at [134, 517] on p "openEmployeeDocument" at bounding box center [155, 514] width 160 height 19
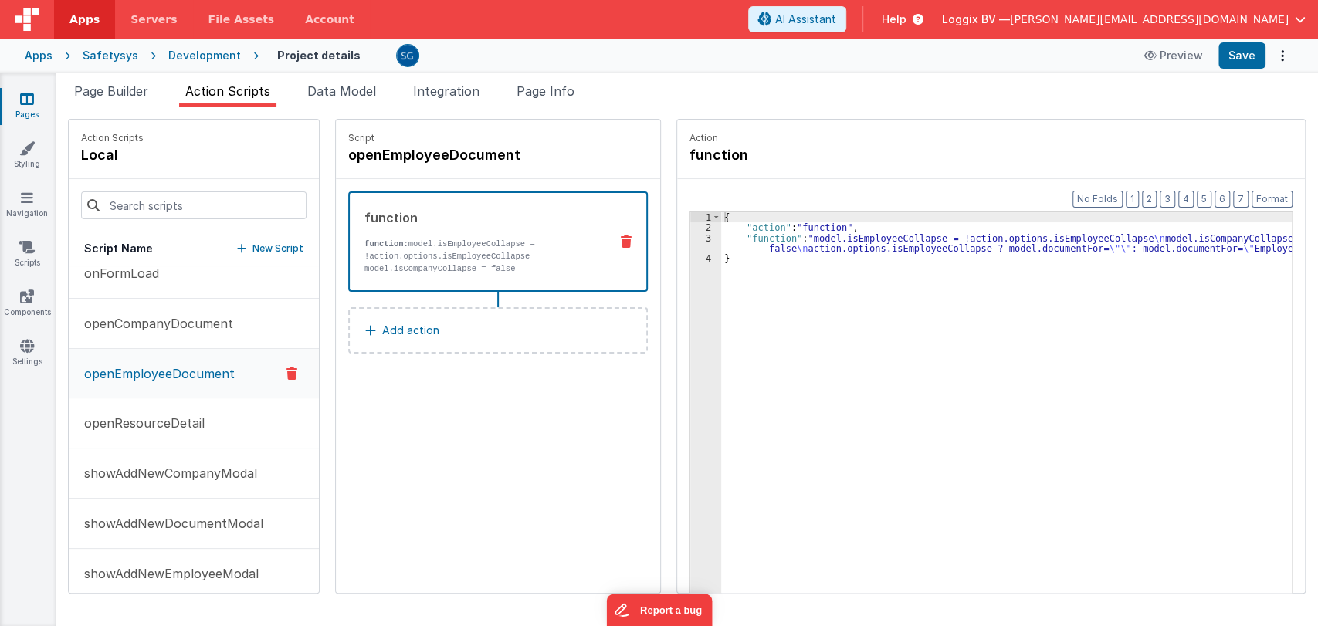
scroll to position [734, 0]
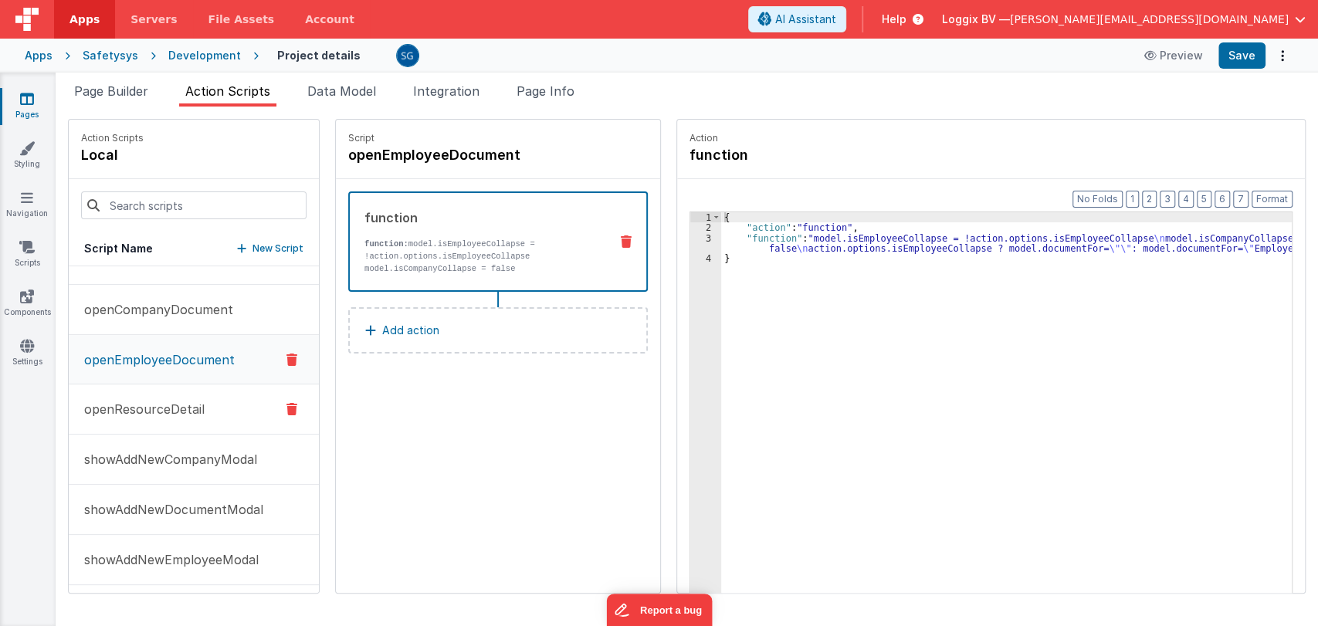
click at [160, 408] on p "openResourceDetail" at bounding box center [140, 409] width 130 height 19
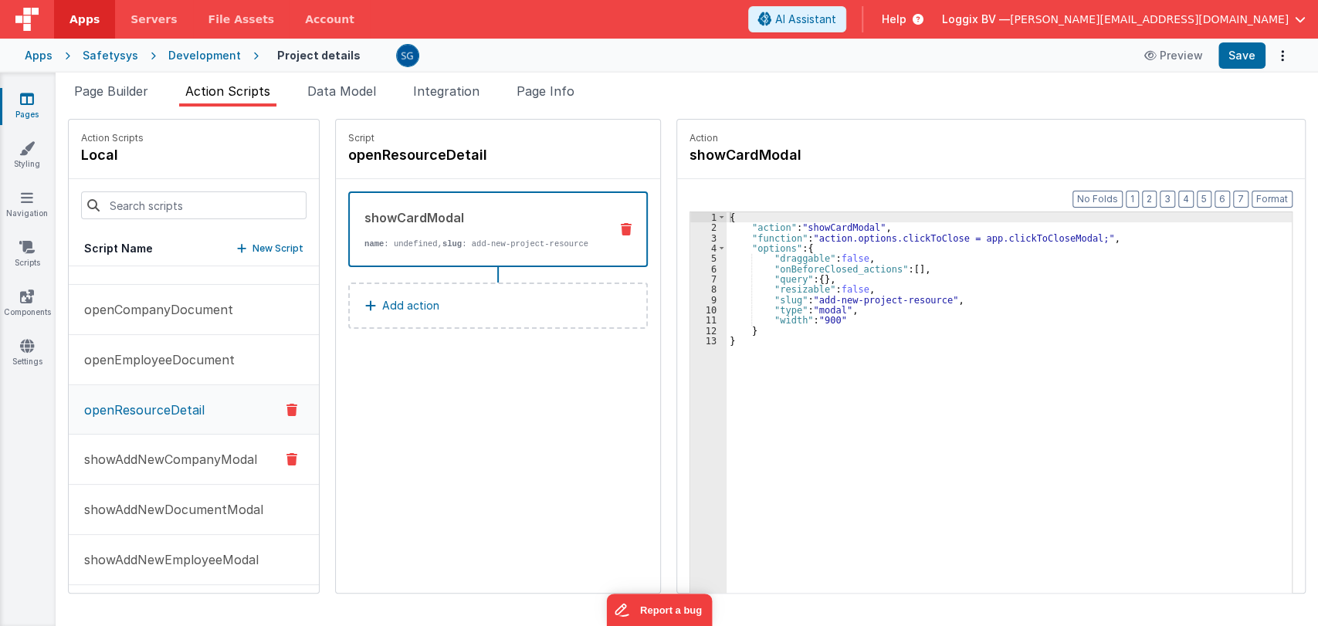
click at [151, 450] on p "showAddNewCompanyModal" at bounding box center [166, 459] width 182 height 19
click at [141, 516] on p "showAddNewDocumentModal" at bounding box center [169, 509] width 188 height 19
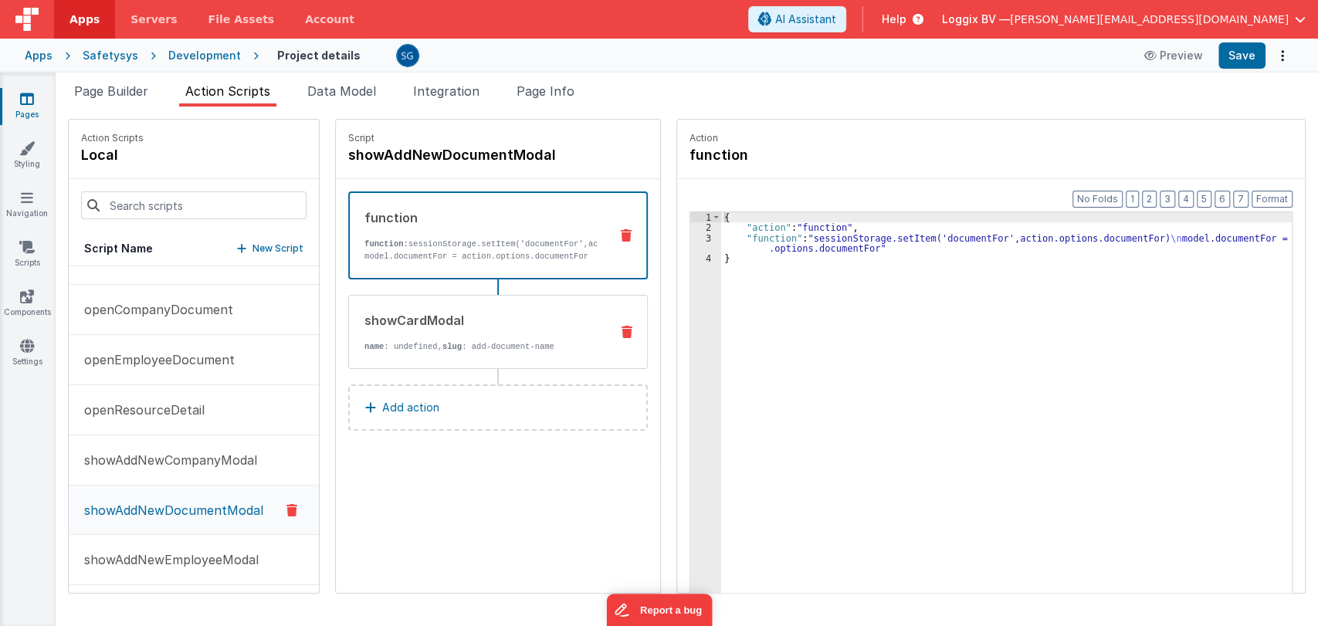
click at [492, 351] on p "name : undefined, slug : add-document-name" at bounding box center [481, 347] width 233 height 12
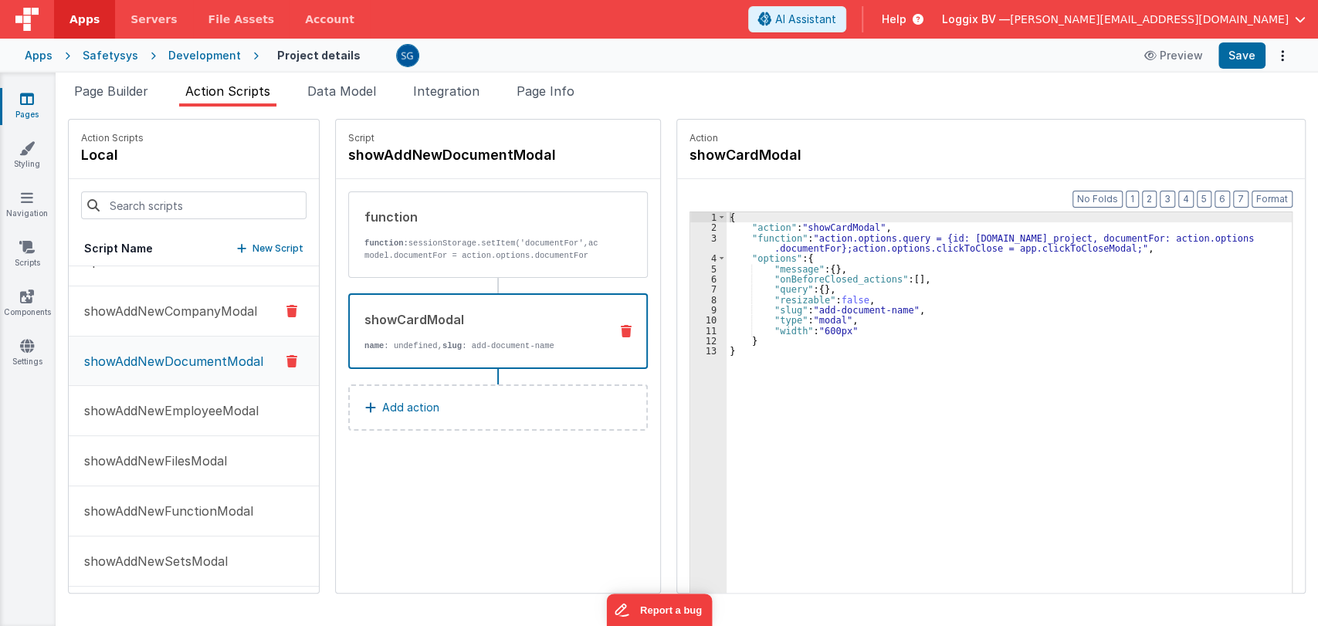
scroll to position [885, 0]
click at [167, 387] on button "showAddNewEmployeeModal" at bounding box center [194, 410] width 250 height 50
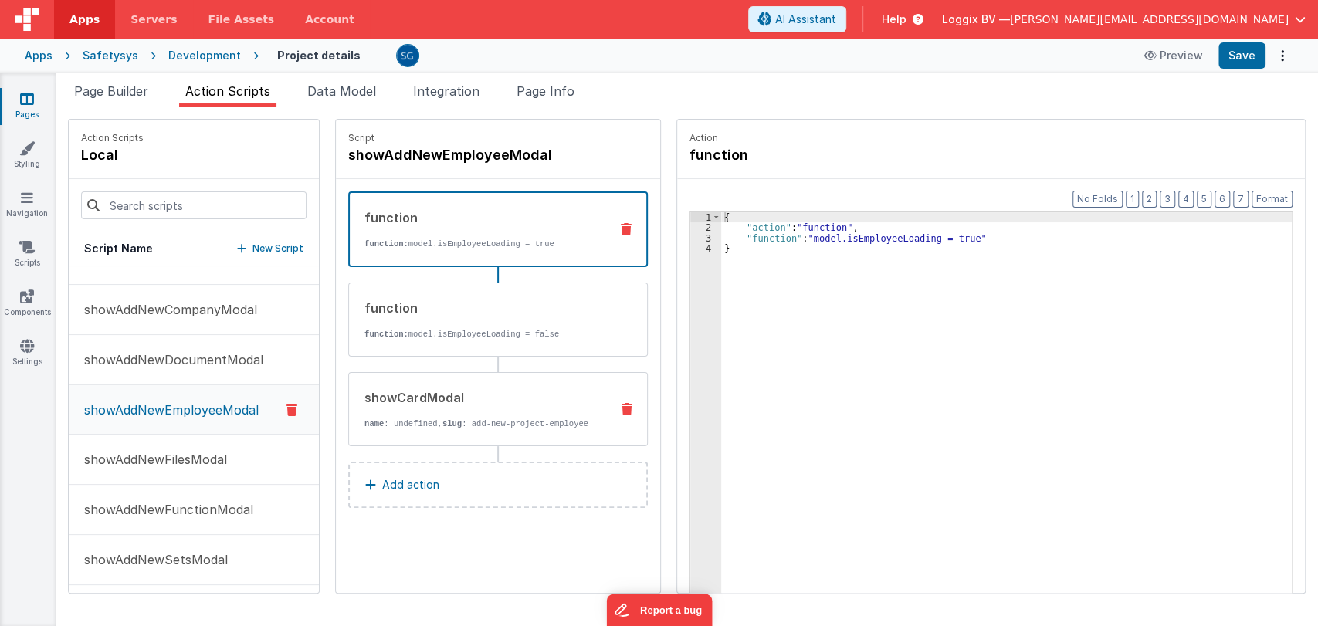
click at [428, 411] on div "showCardModal name : undefined, slug : add-new-project-employee" at bounding box center [473, 409] width 249 height 42
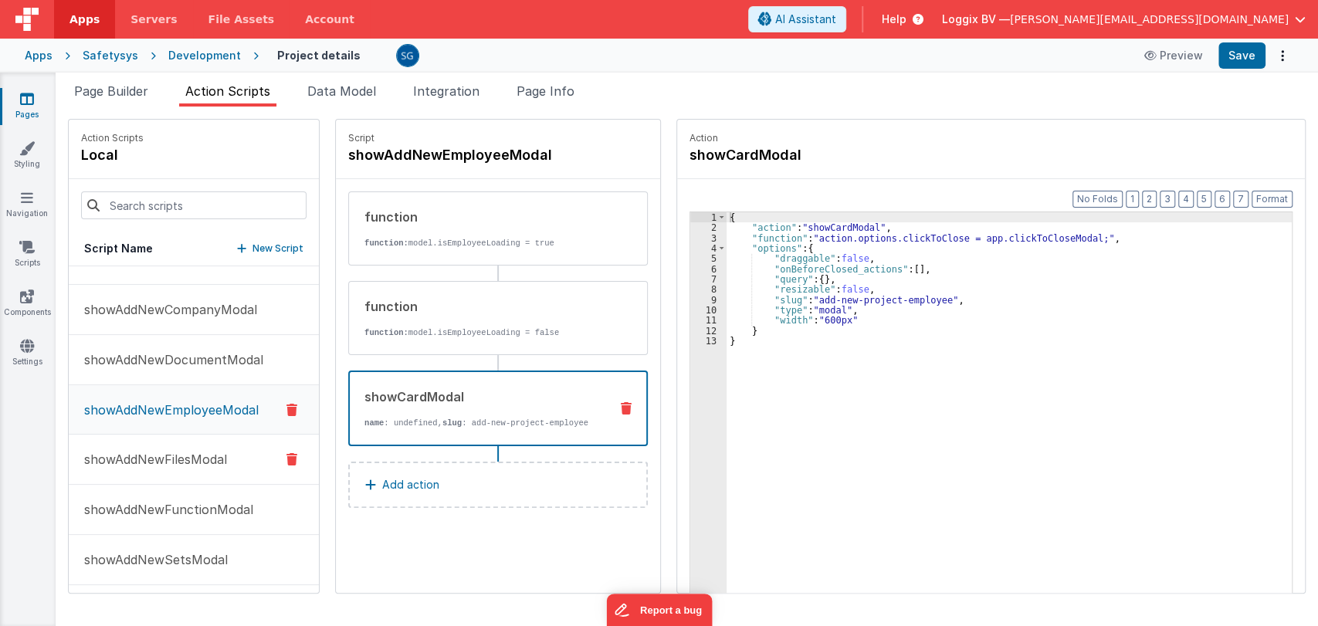
click at [158, 463] on p "showAddNewFilesModal" at bounding box center [151, 459] width 152 height 19
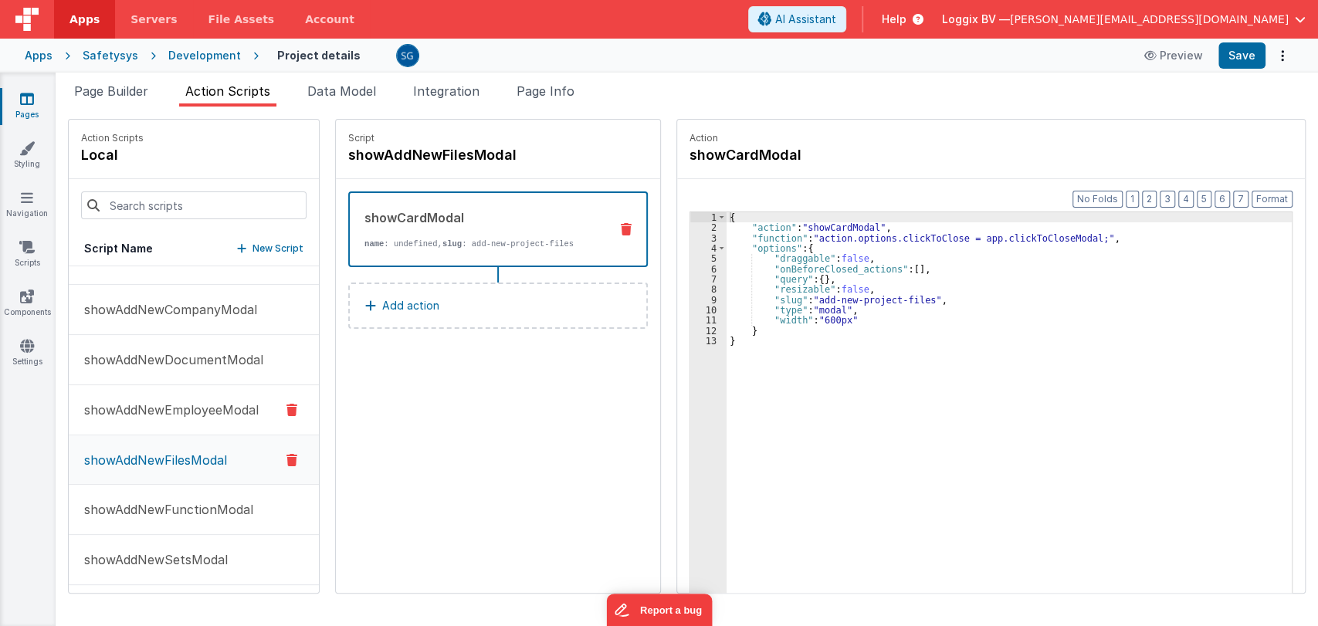
scroll to position [938, 0]
click at [151, 442] on button "showAddNewFunctionModal" at bounding box center [194, 457] width 250 height 50
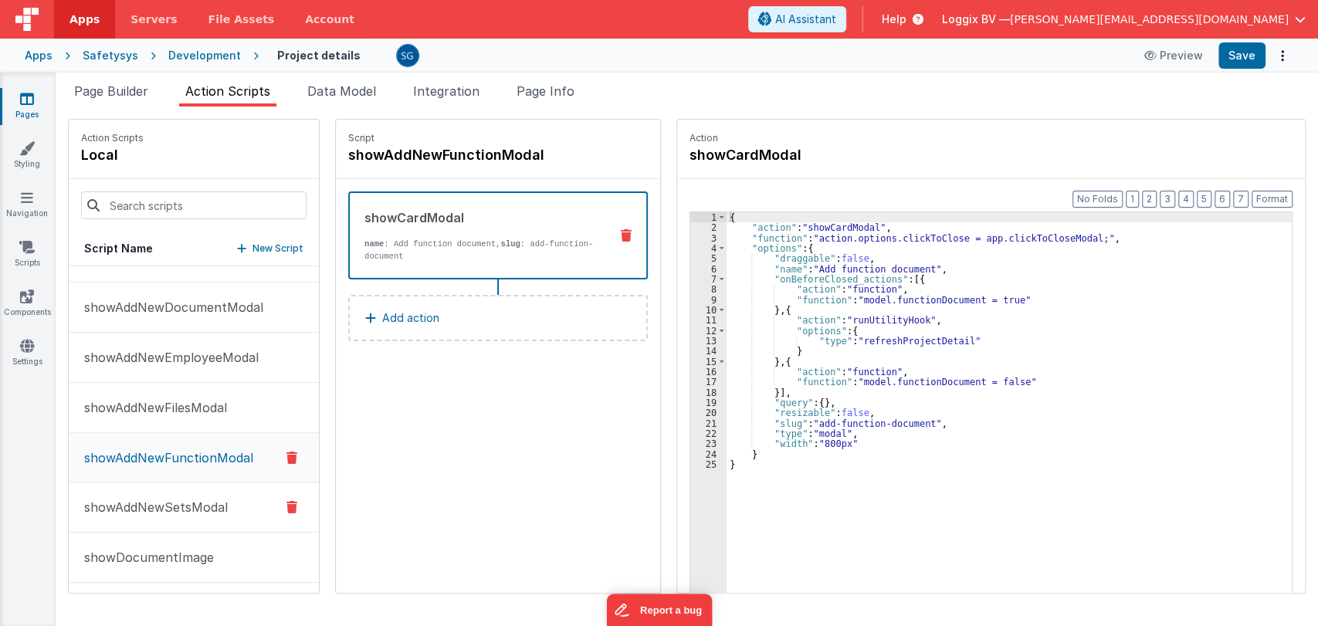
click at [161, 500] on p "showAddNewSetsModal" at bounding box center [151, 507] width 153 height 19
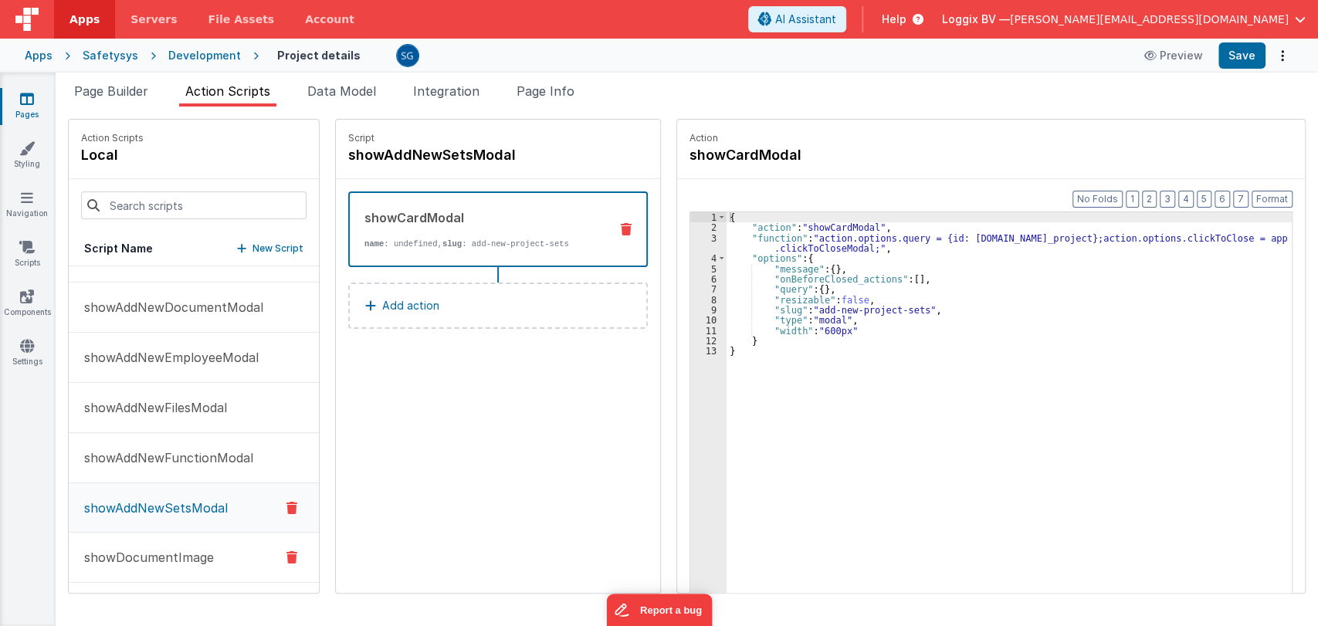
click at [134, 548] on p "showDocumentImage" at bounding box center [144, 557] width 139 height 19
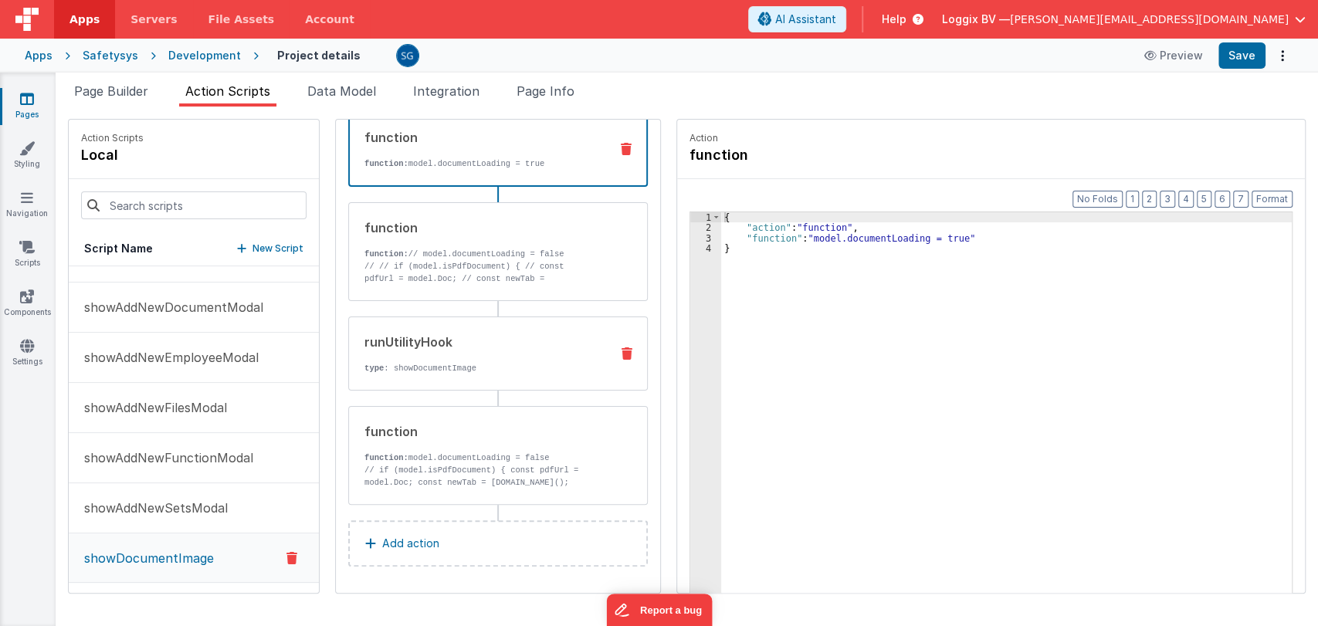
scroll to position [0, 0]
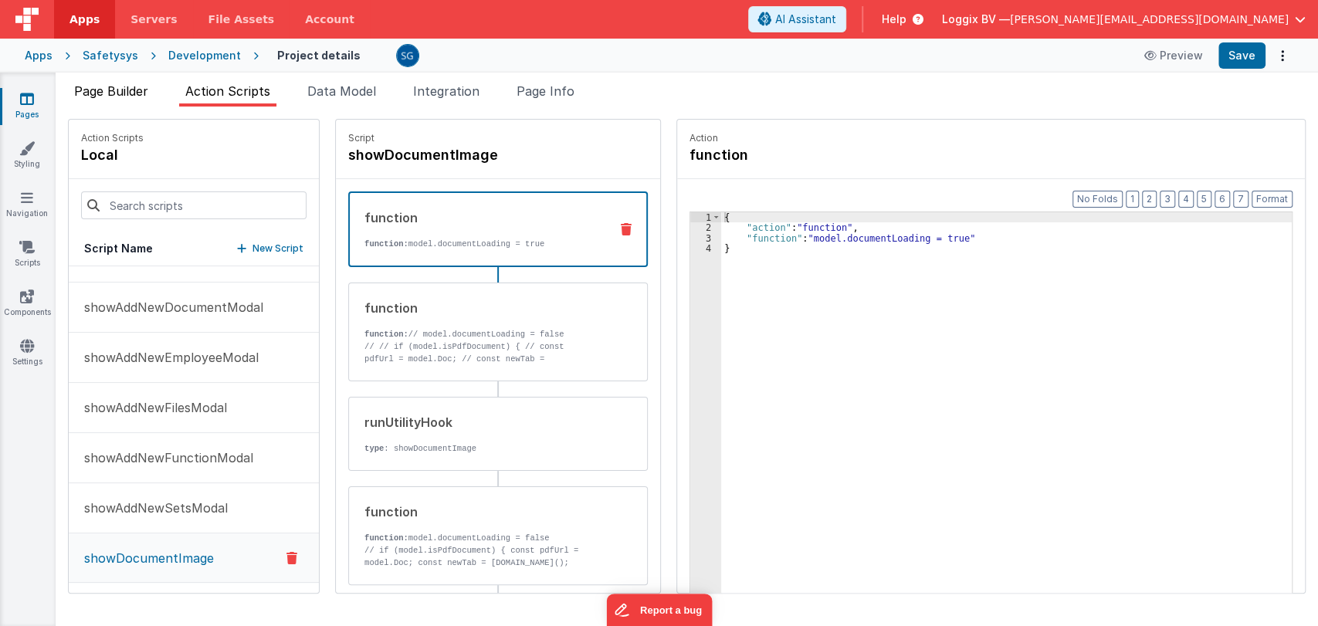
click at [110, 88] on span "Page Builder" at bounding box center [111, 90] width 74 height 15
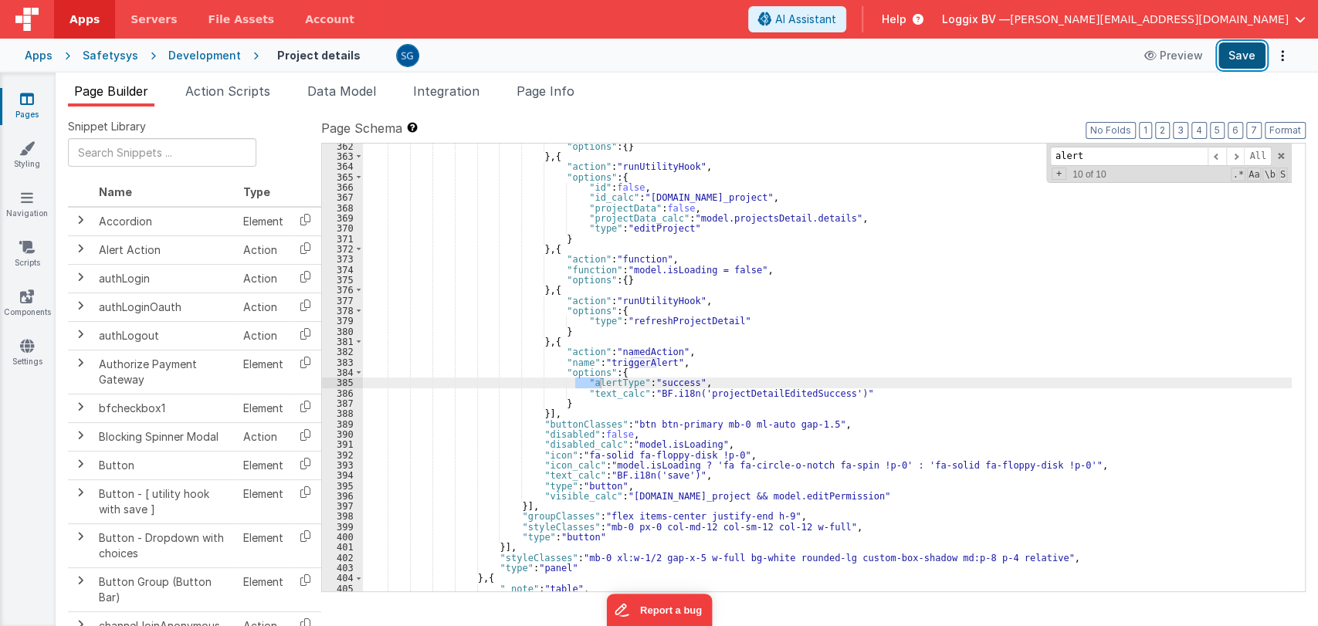
click at [1236, 59] on button "Save" at bounding box center [1242, 55] width 47 height 26
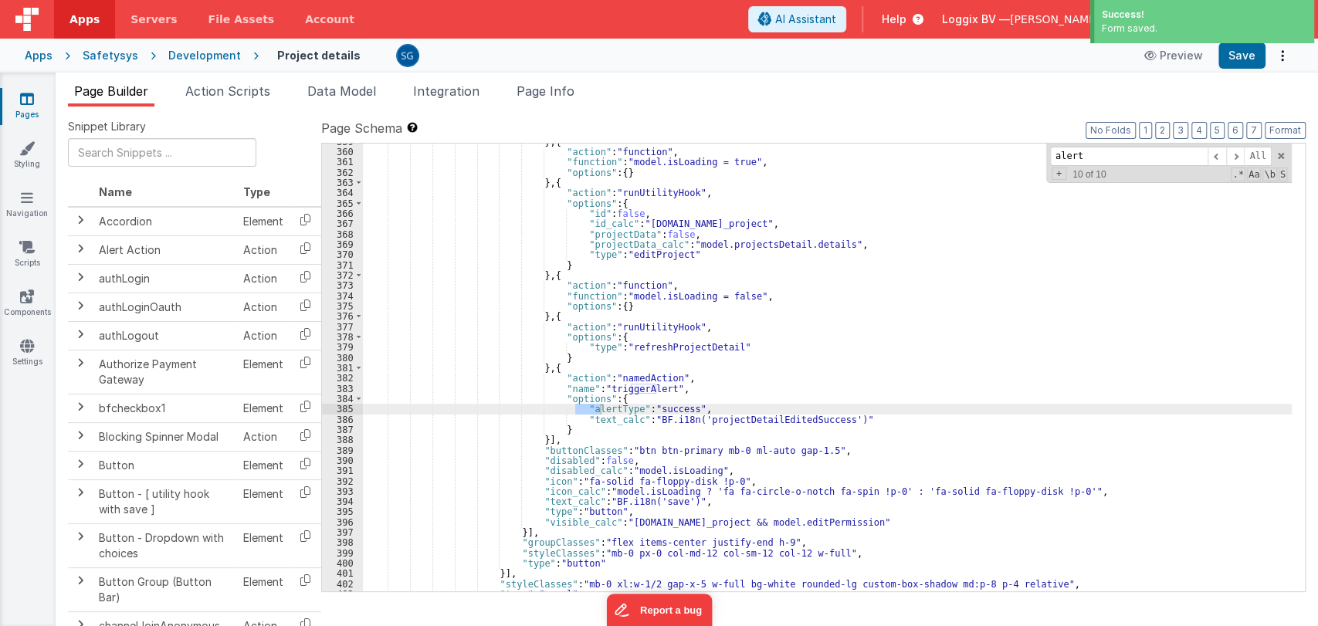
scroll to position [3921, 0]
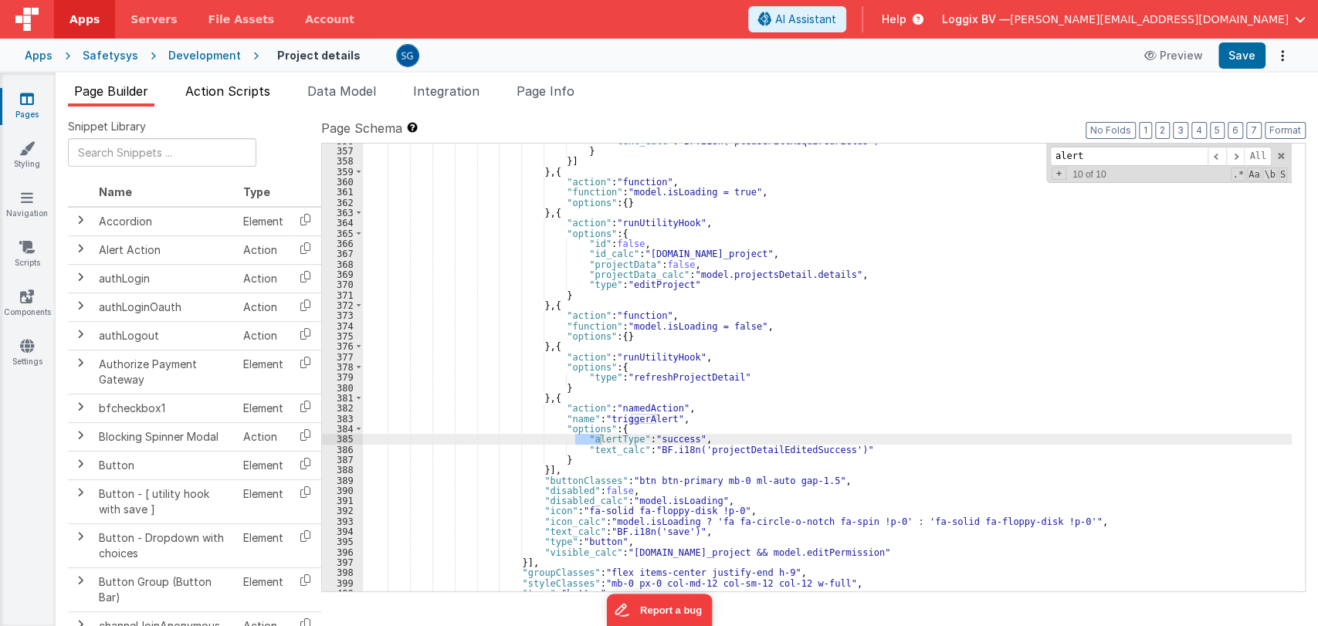
click at [222, 94] on span "Action Scripts" at bounding box center [227, 90] width 85 height 15
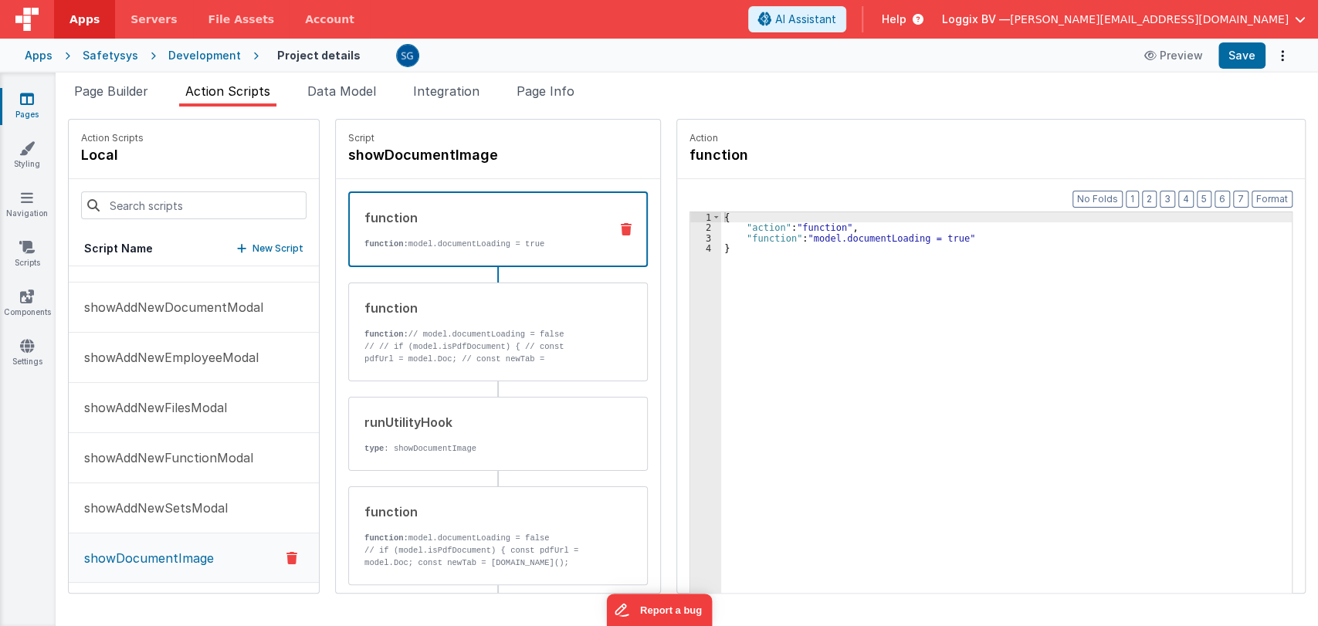
click at [30, 107] on link "Pages" at bounding box center [27, 106] width 56 height 31
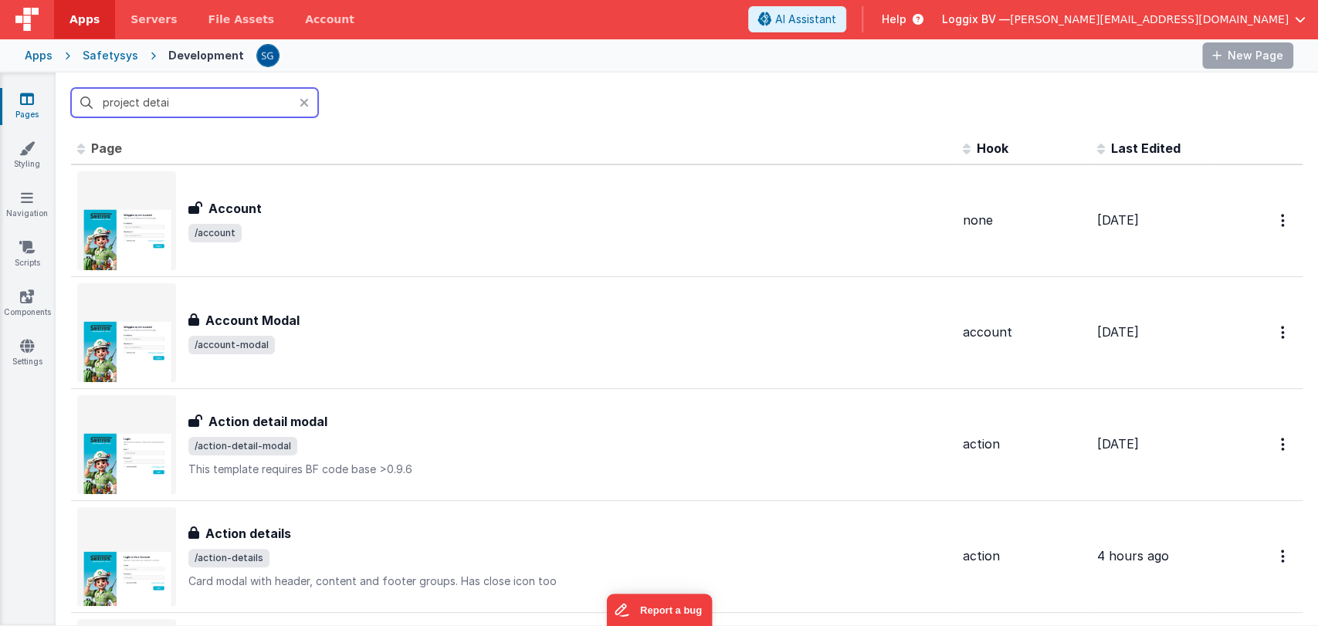
click at [181, 94] on input "project detai" at bounding box center [194, 102] width 247 height 29
type input "c"
click at [209, 108] on input "text" at bounding box center [194, 102] width 247 height 29
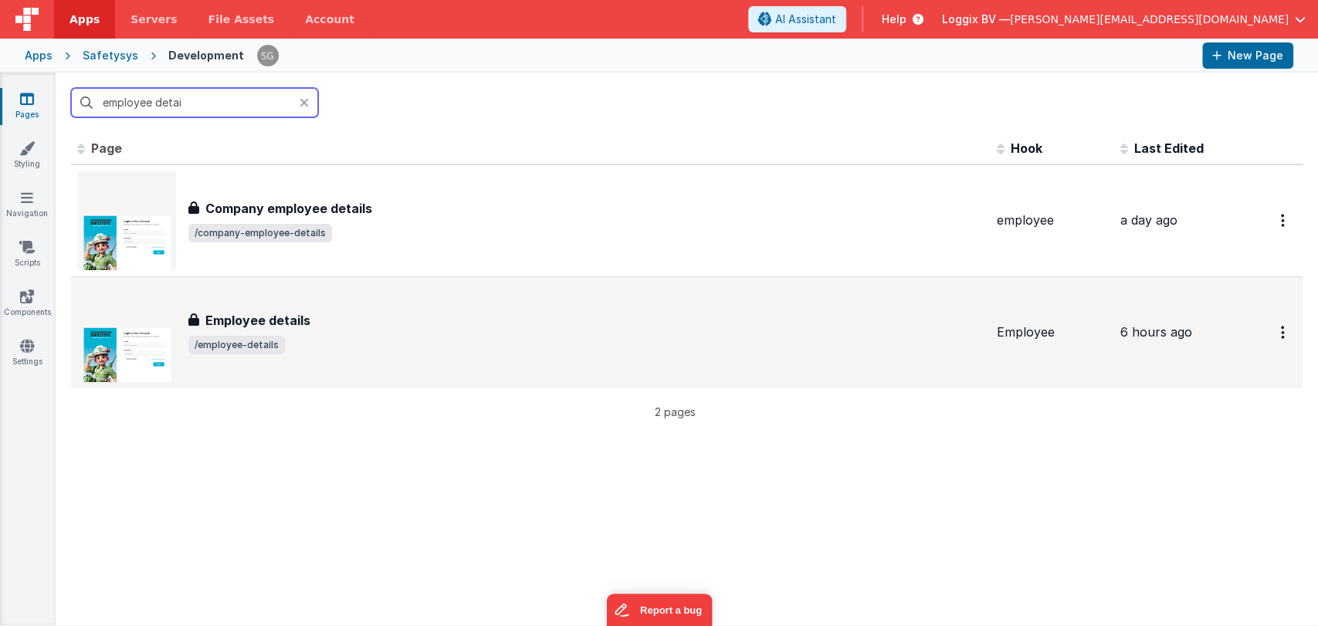
type input "employee detai"
click at [296, 324] on h3 "Employee details" at bounding box center [257, 320] width 105 height 19
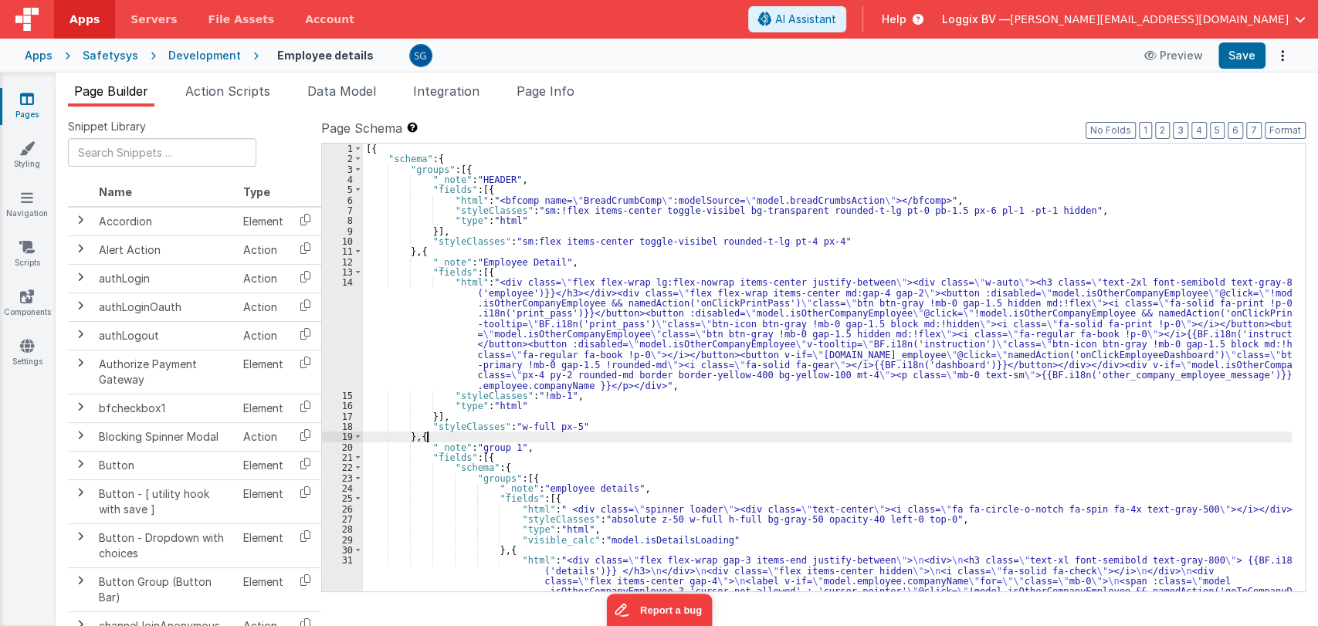
click at [734, 435] on div "[{ "schema" : { "groups" : [{ "_note" : "HEADER" , "fields" : [{ "html" : "<bfc…" at bounding box center [827, 604] width 929 height 921
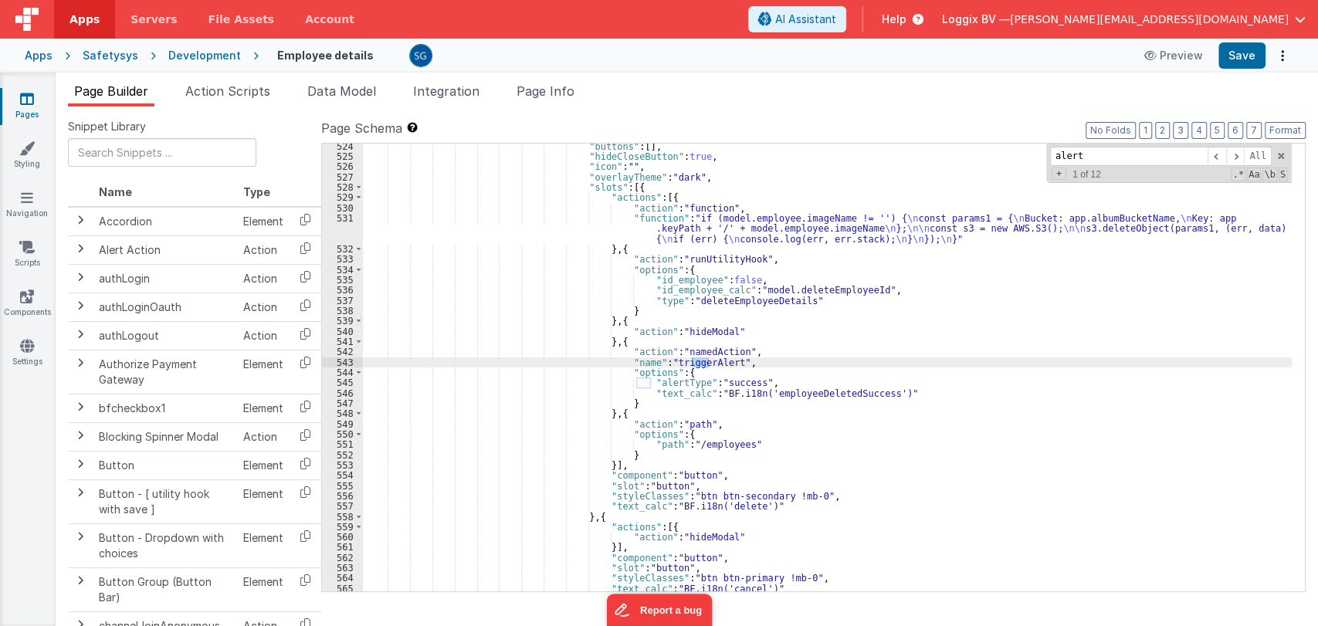
scroll to position [6211, 0]
type input "alert"
click at [233, 84] on span "Action Scripts" at bounding box center [227, 90] width 85 height 15
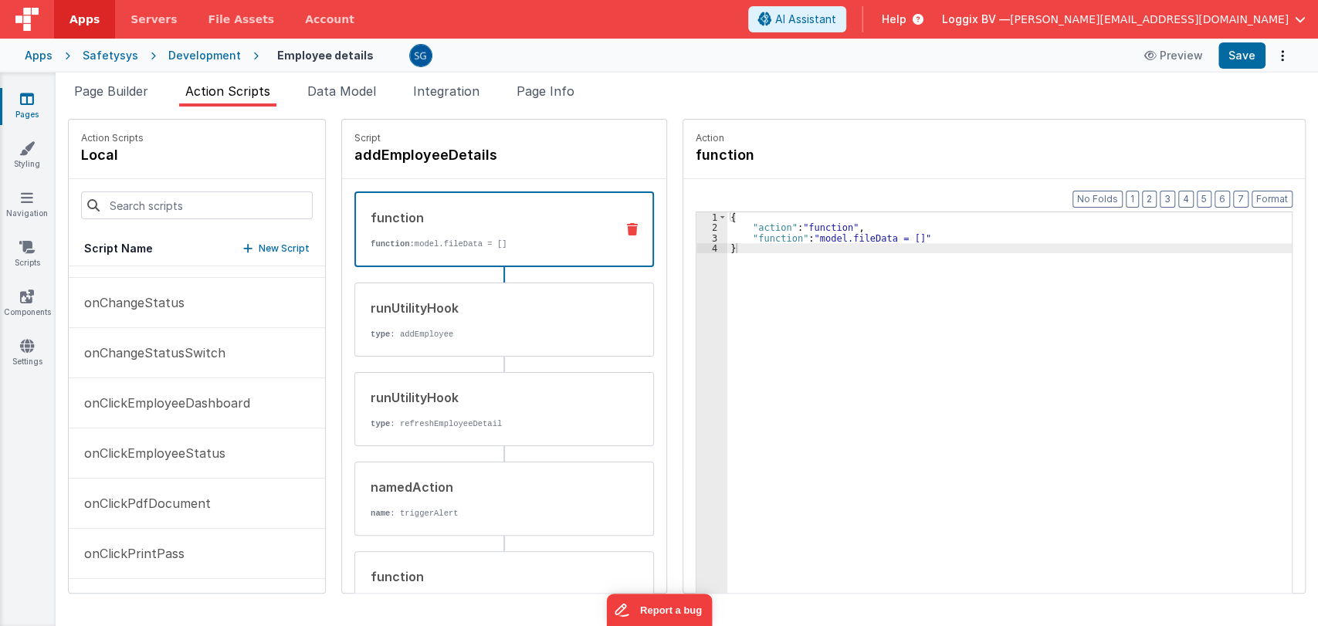
scroll to position [0, 0]
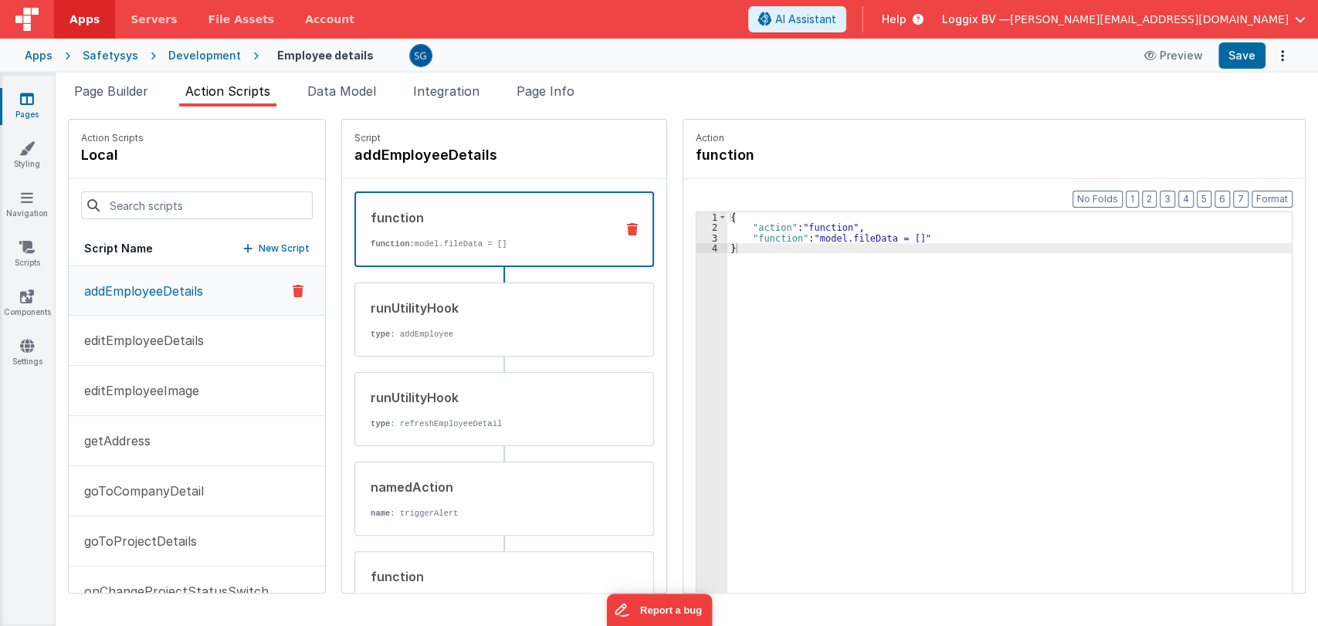
click at [170, 284] on p "addEmployeeDetails" at bounding box center [139, 291] width 128 height 19
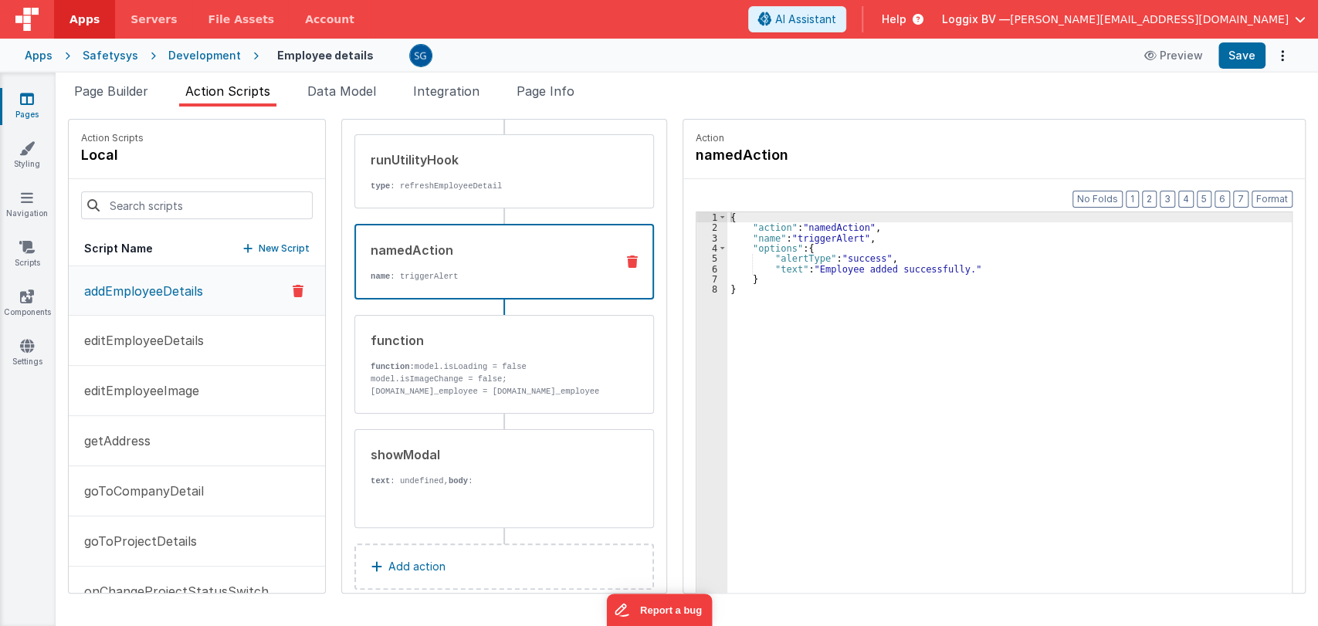
click at [455, 277] on p "name : triggerAlert" at bounding box center [487, 276] width 232 height 12
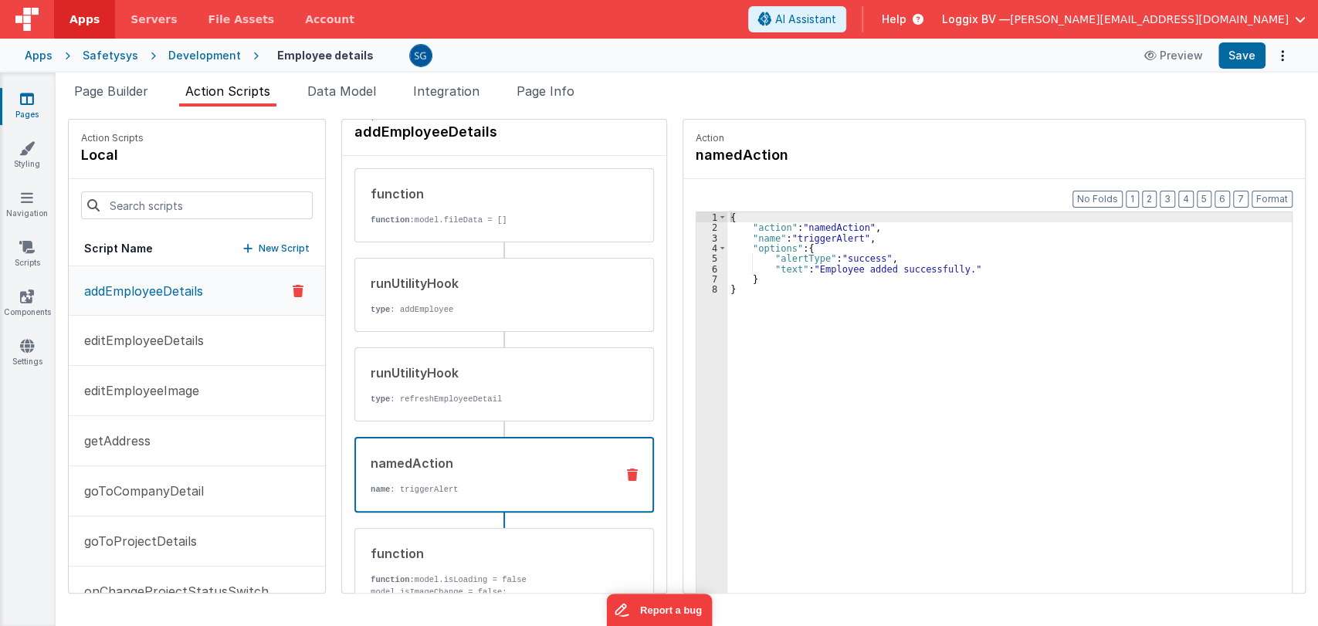
scroll to position [22, 0]
drag, startPoint x: 816, startPoint y: 264, endPoint x: 955, endPoint y: 270, distance: 139.1
click at [955, 270] on div "{ "action" : "namedAction" , "name" : "triggerAlert" , "options" : { "alertType…" at bounding box center [1010, 436] width 567 height 449
click at [958, 269] on div "{ "action" : "namedAction" , "name" : "triggerAlert" , "options" : { "alertType…" at bounding box center [1010, 436] width 567 height 449
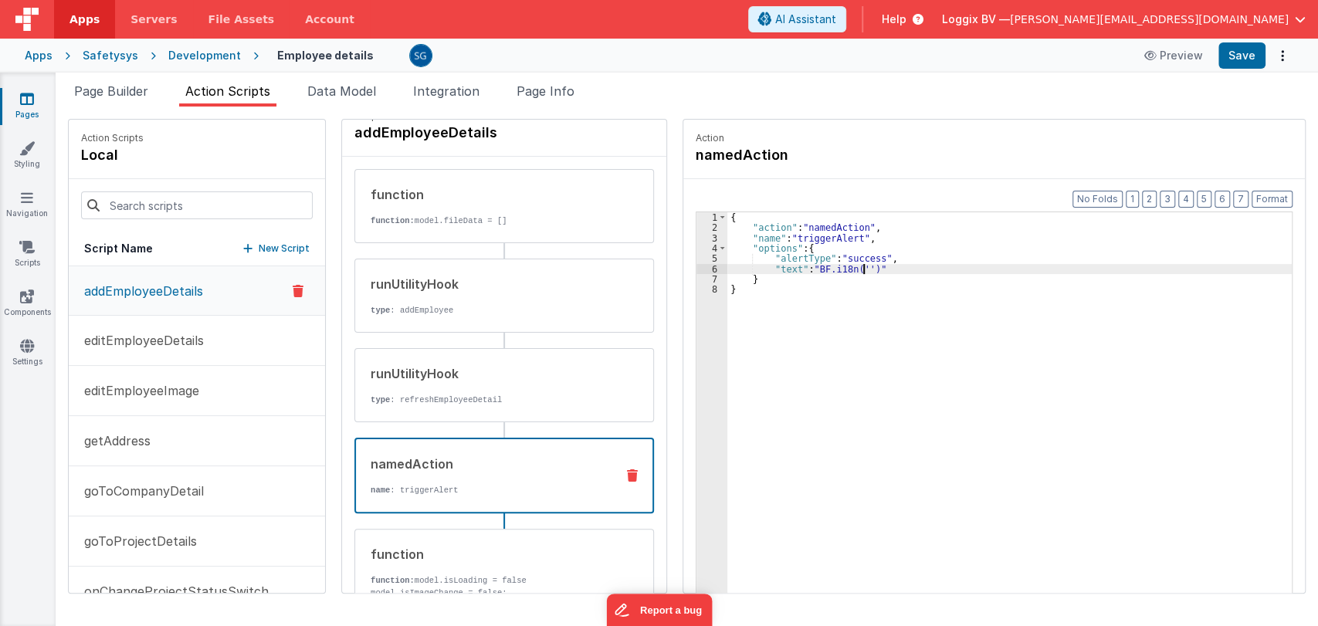
paste textarea
click at [794, 266] on div "{ "action" : "namedAction" , "name" : "triggerAlert" , "options" : { "alertType…" at bounding box center [1010, 436] width 567 height 449
click at [1227, 53] on button "Save" at bounding box center [1242, 55] width 47 height 26
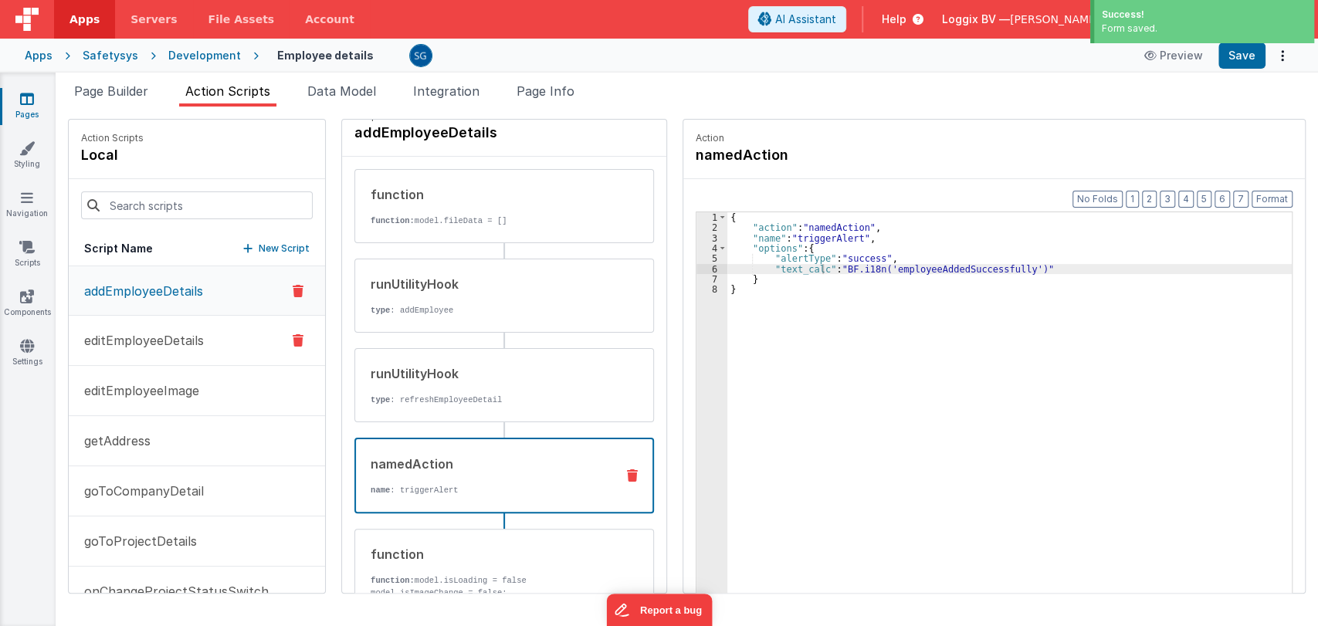
click at [162, 339] on p "editEmployeeDetails" at bounding box center [139, 340] width 129 height 19
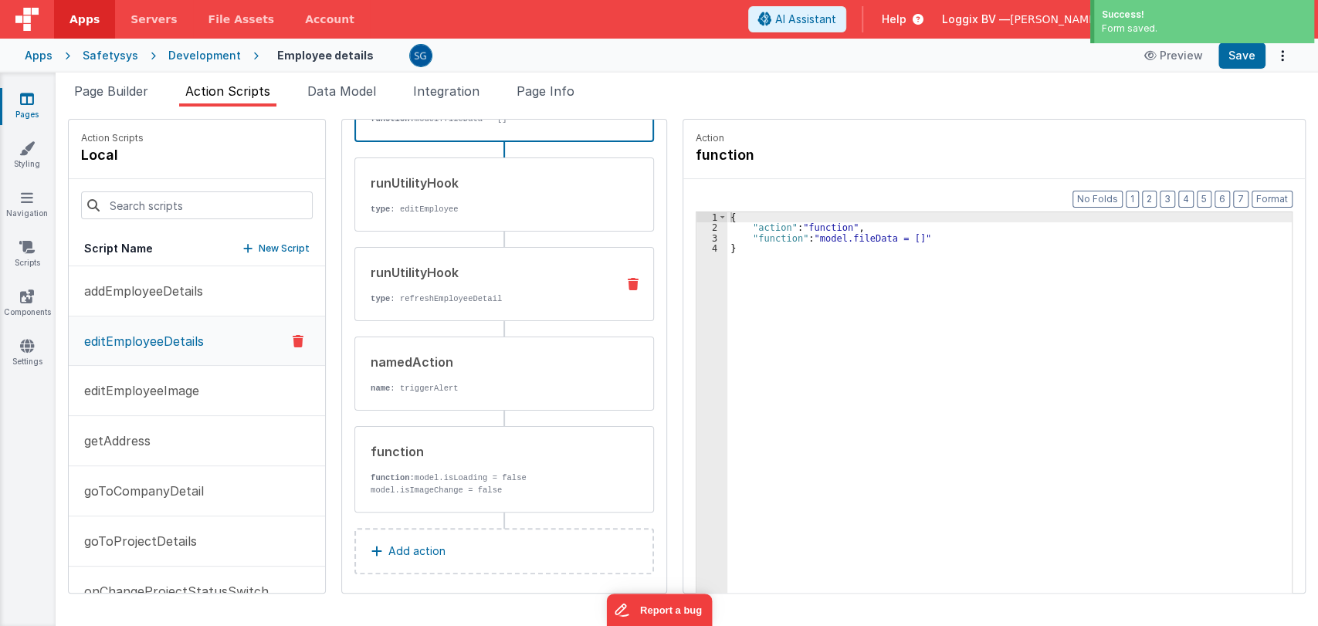
scroll to position [132, 0]
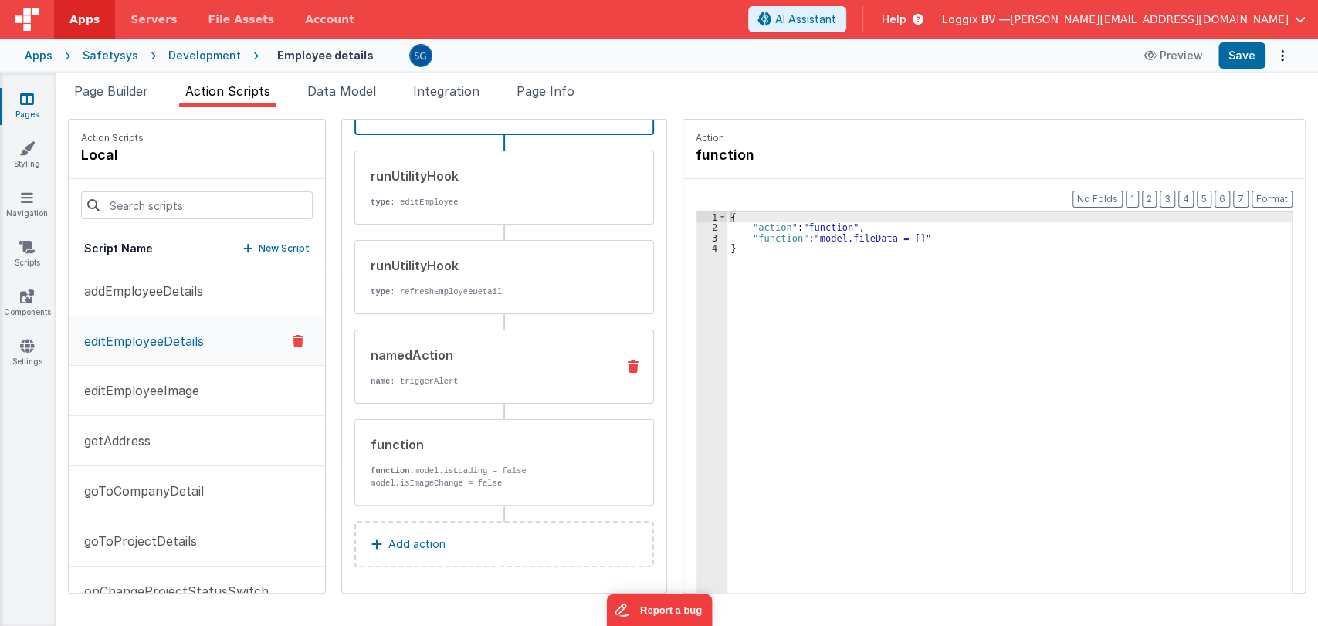
click at [475, 358] on div "namedAction" at bounding box center [487, 355] width 233 height 19
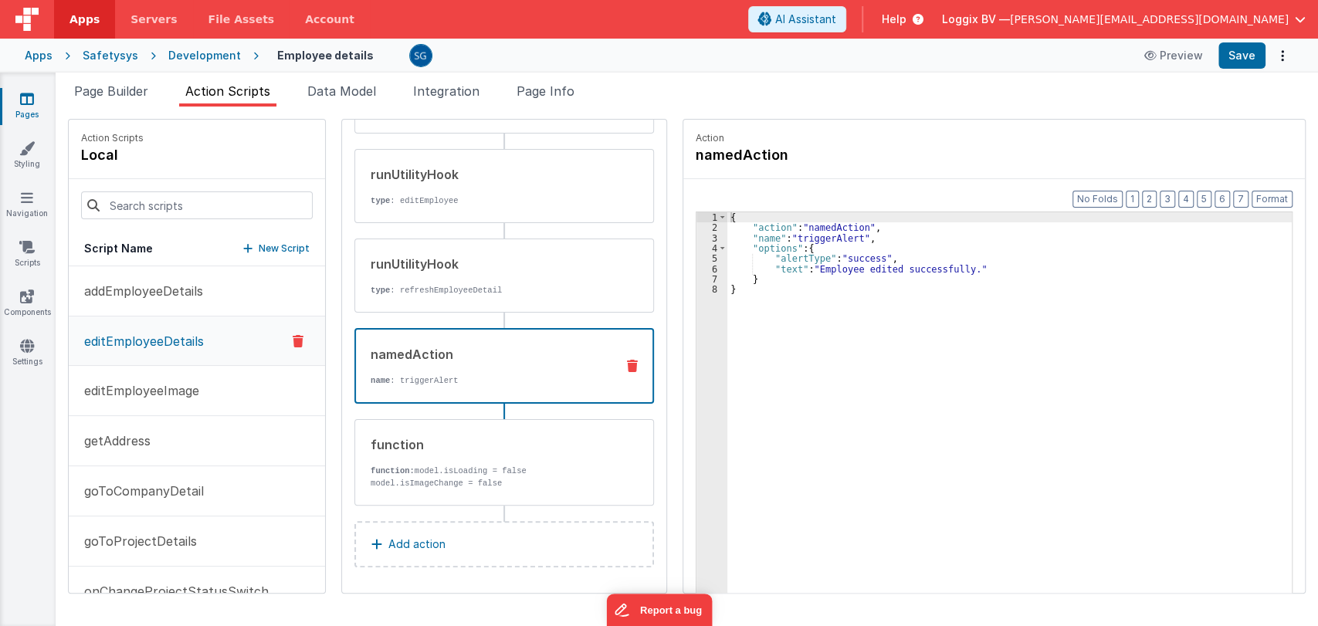
scroll to position [131, 0]
drag, startPoint x: 813, startPoint y: 266, endPoint x: 961, endPoint y: 272, distance: 147.6
click at [961, 272] on div "{ "action" : "namedAction" , "name" : "triggerAlert" , "options" : { "alertType…" at bounding box center [1010, 436] width 567 height 449
paste textarea
click at [793, 269] on div "{ "action" : "namedAction" , "name" : "triggerAlert" , "options" : { "alertType…" at bounding box center [1010, 436] width 567 height 449
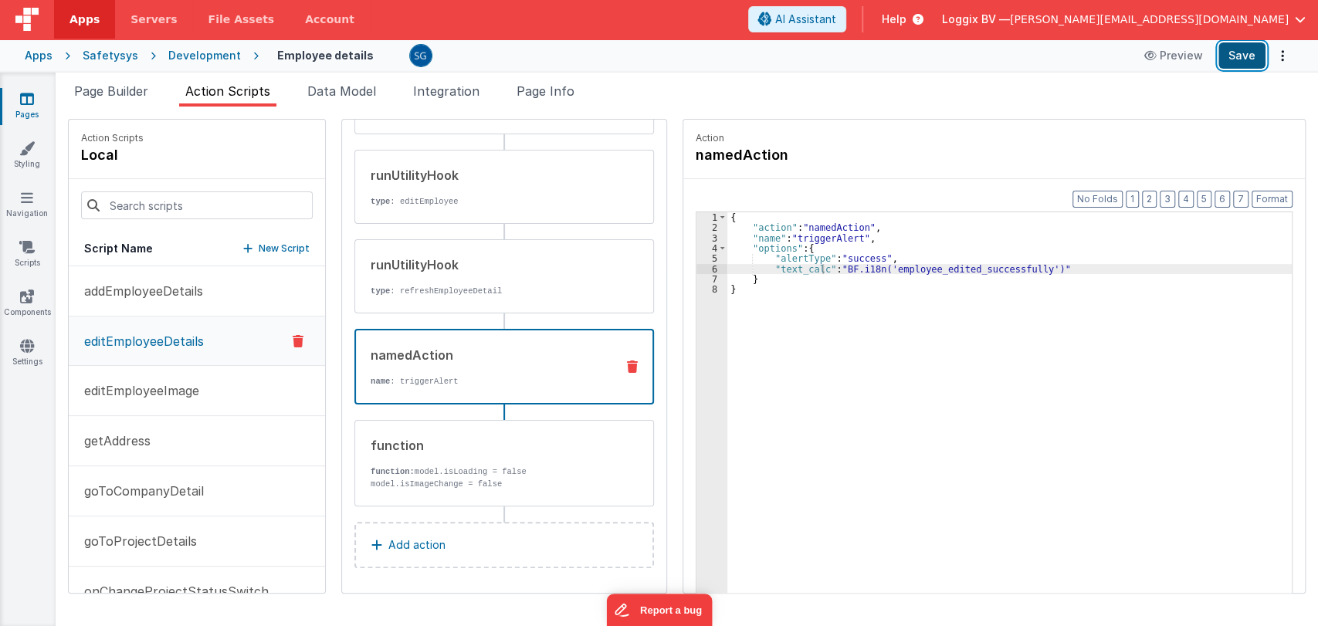
click at [1237, 52] on button "Save" at bounding box center [1242, 55] width 47 height 26
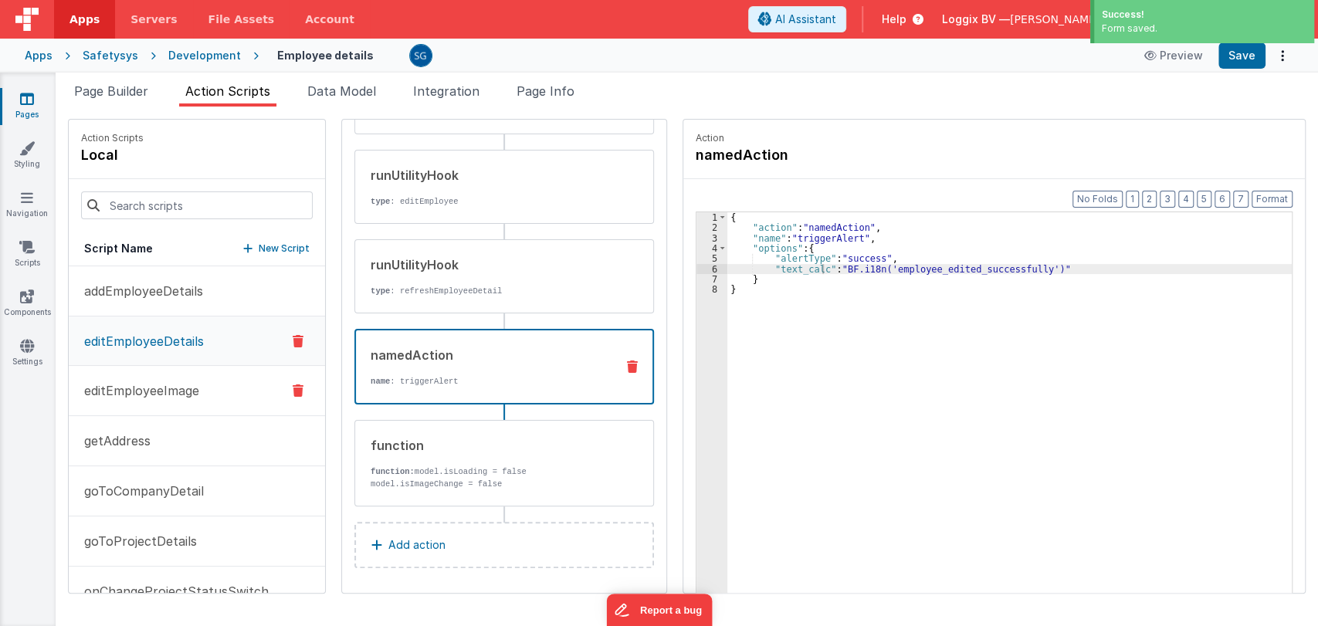
click at [151, 389] on p "editEmployeeImage" at bounding box center [137, 391] width 124 height 19
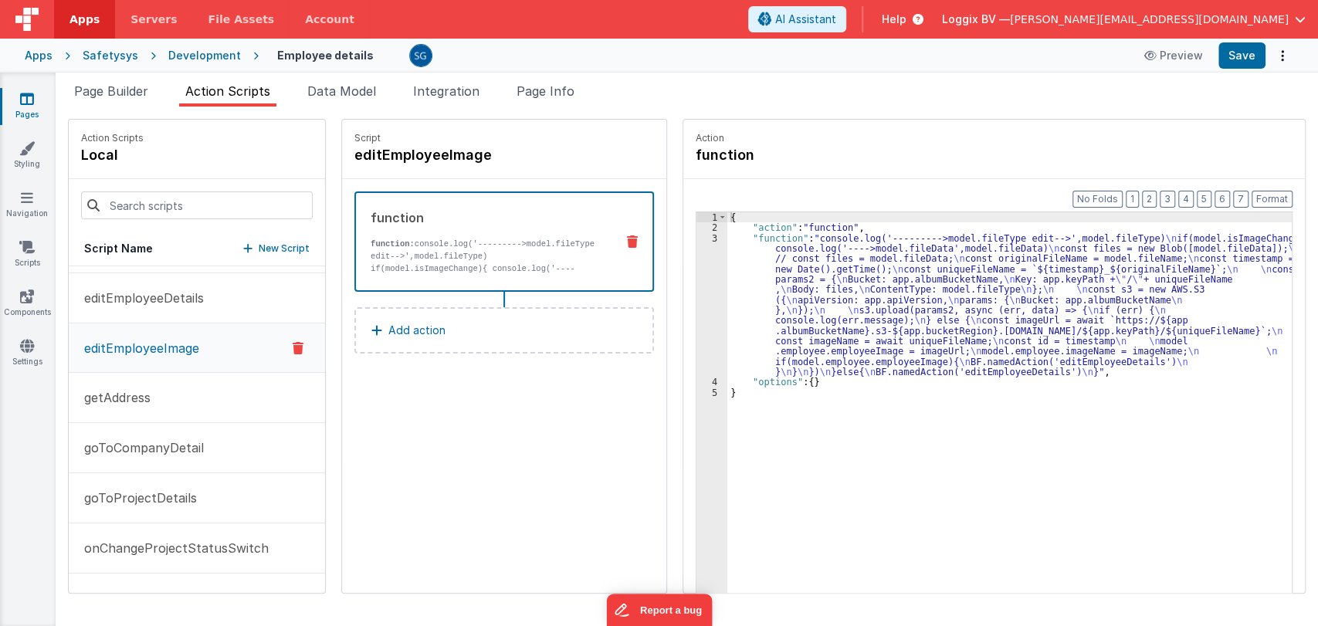
scroll to position [0, 0]
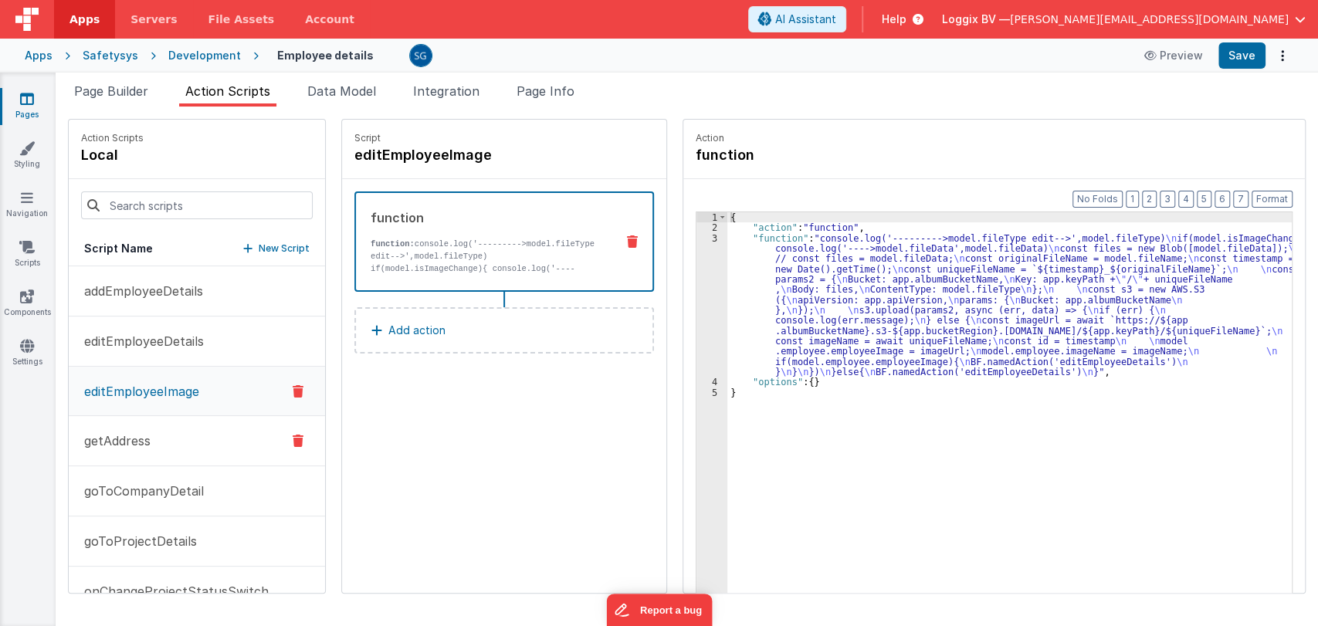
click at [130, 443] on p "getAddress" at bounding box center [113, 441] width 76 height 19
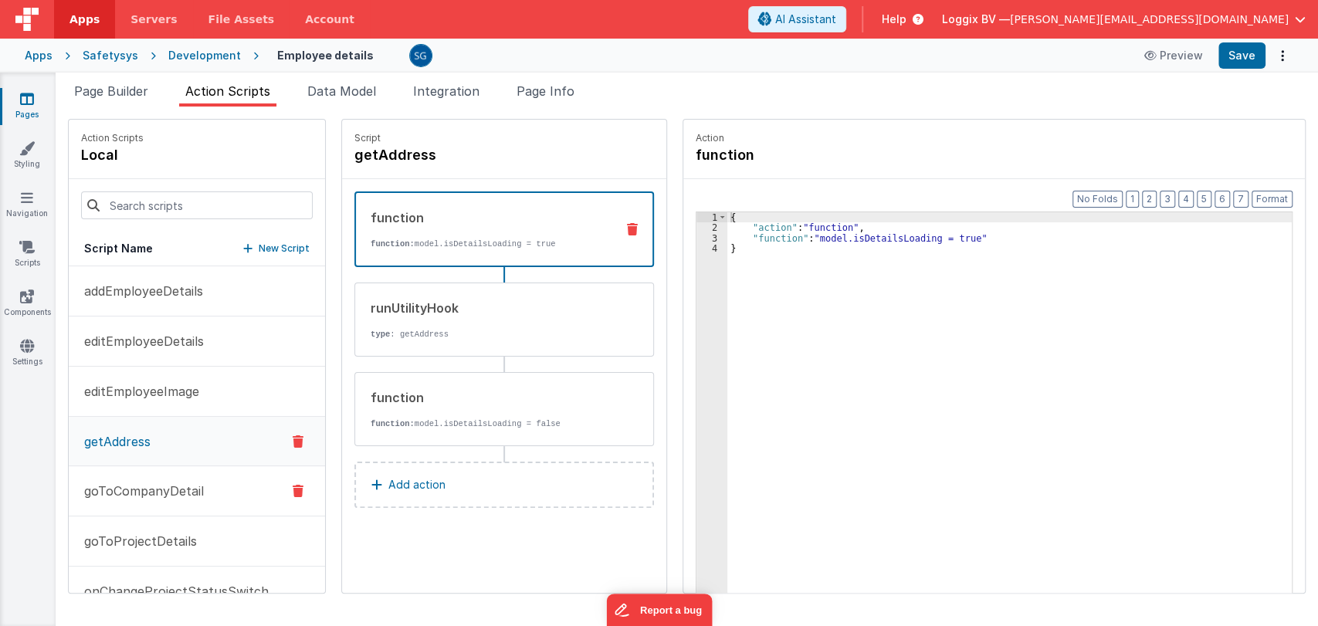
click at [142, 483] on p "goToCompanyDetail" at bounding box center [139, 491] width 129 height 19
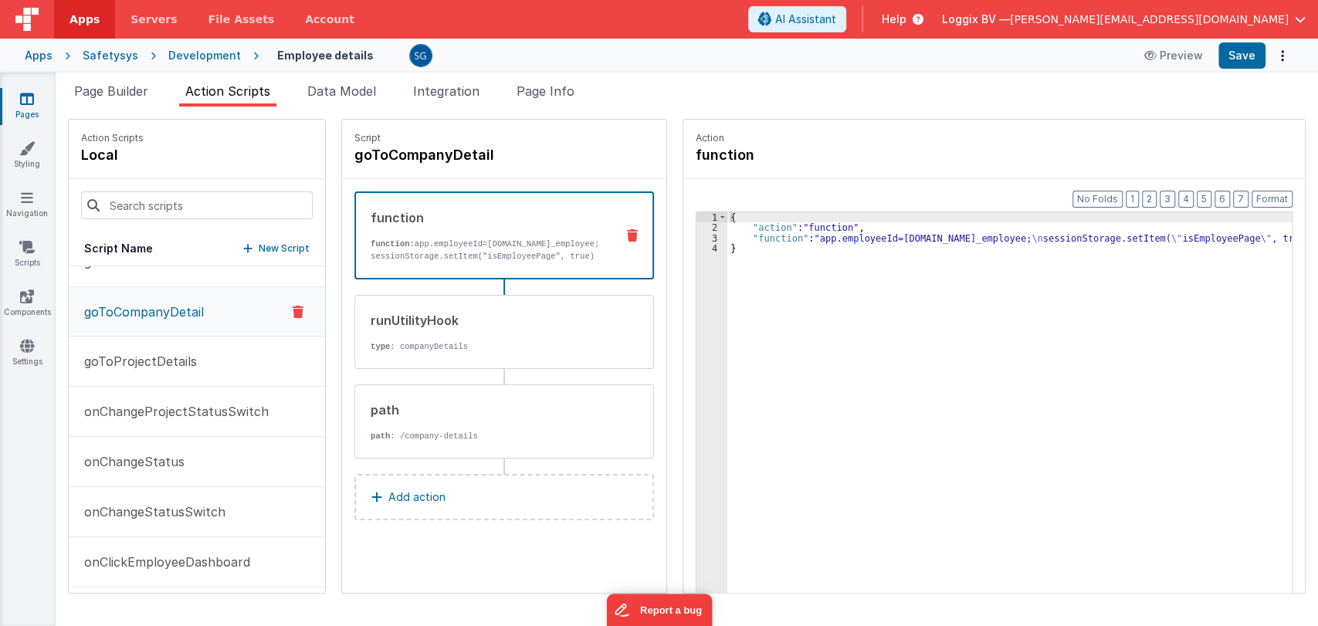
scroll to position [181, 0]
click at [148, 361] on p "goToProjectDetails" at bounding box center [136, 360] width 122 height 19
click at [141, 409] on p "onChangeProjectStatusSwitch" at bounding box center [172, 411] width 194 height 19
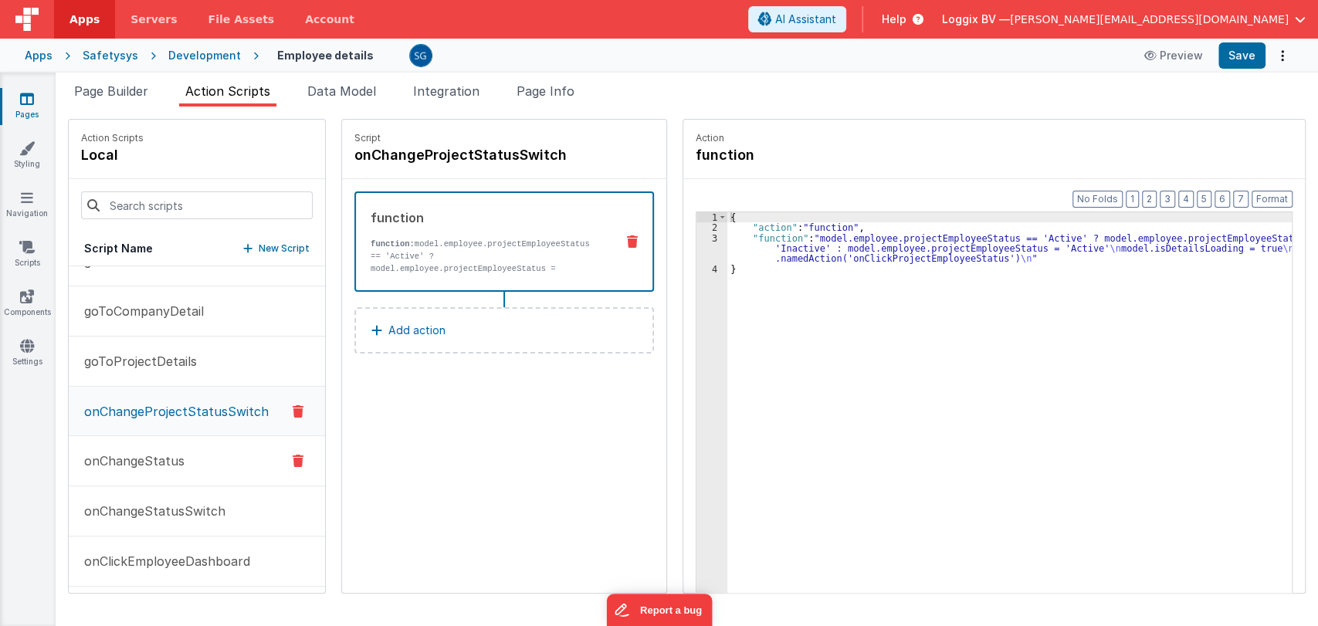
click at [120, 452] on p "onChangeStatus" at bounding box center [130, 461] width 110 height 19
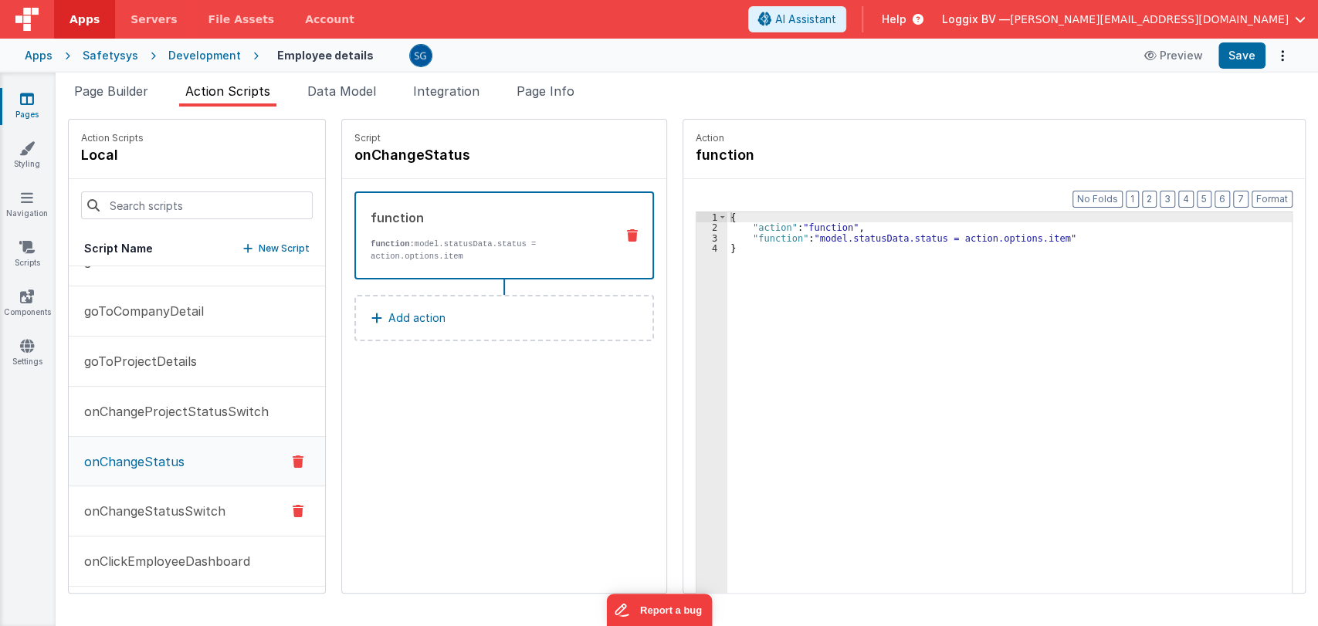
click at [132, 499] on button "onChangeStatusSwitch" at bounding box center [197, 512] width 256 height 50
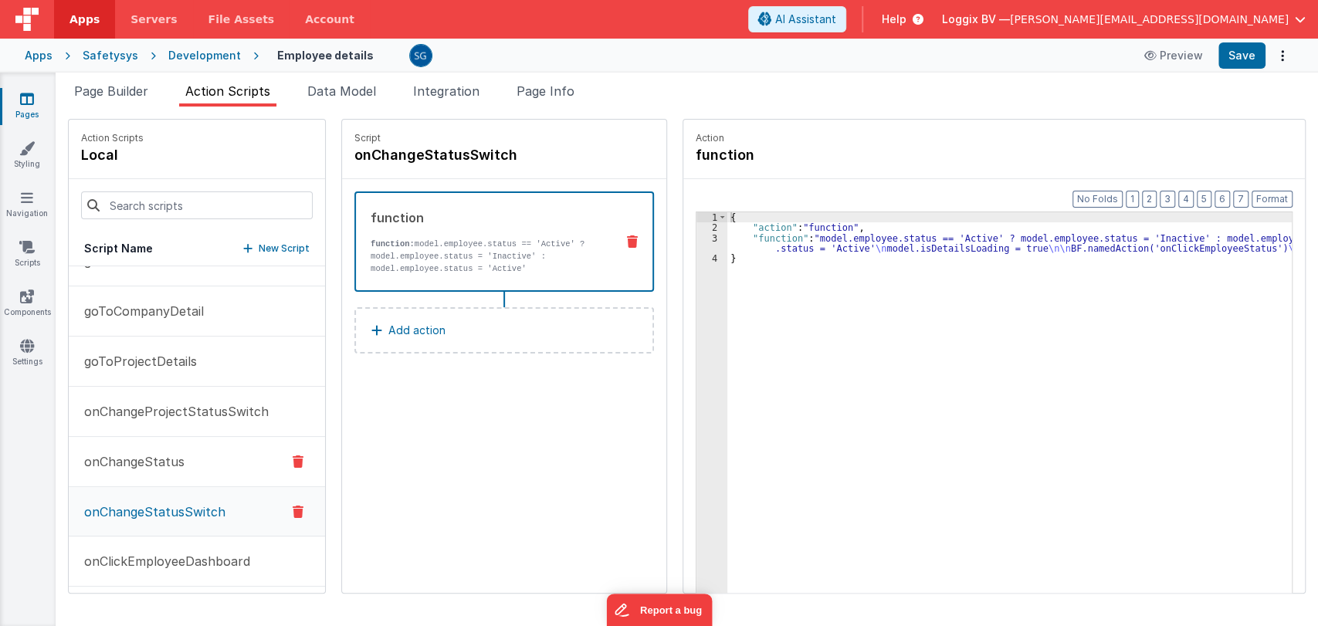
click at [148, 462] on p "onChangeStatus" at bounding box center [130, 462] width 110 height 19
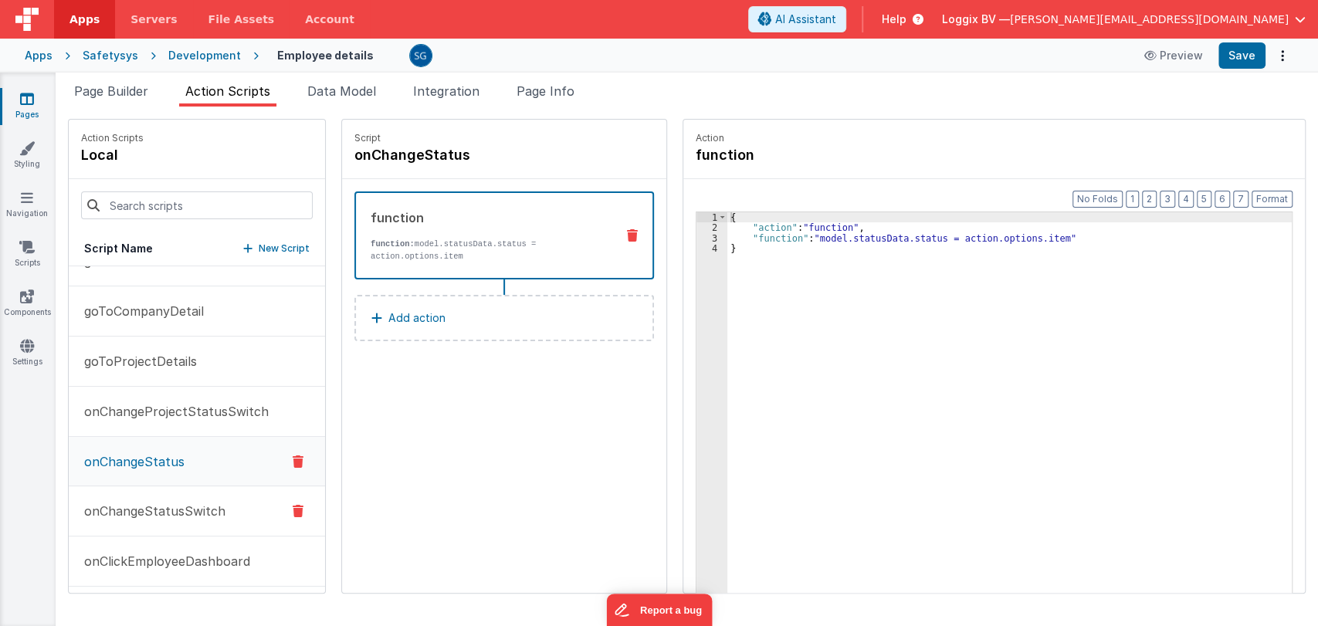
click at [155, 516] on p "onChangeStatusSwitch" at bounding box center [150, 511] width 151 height 19
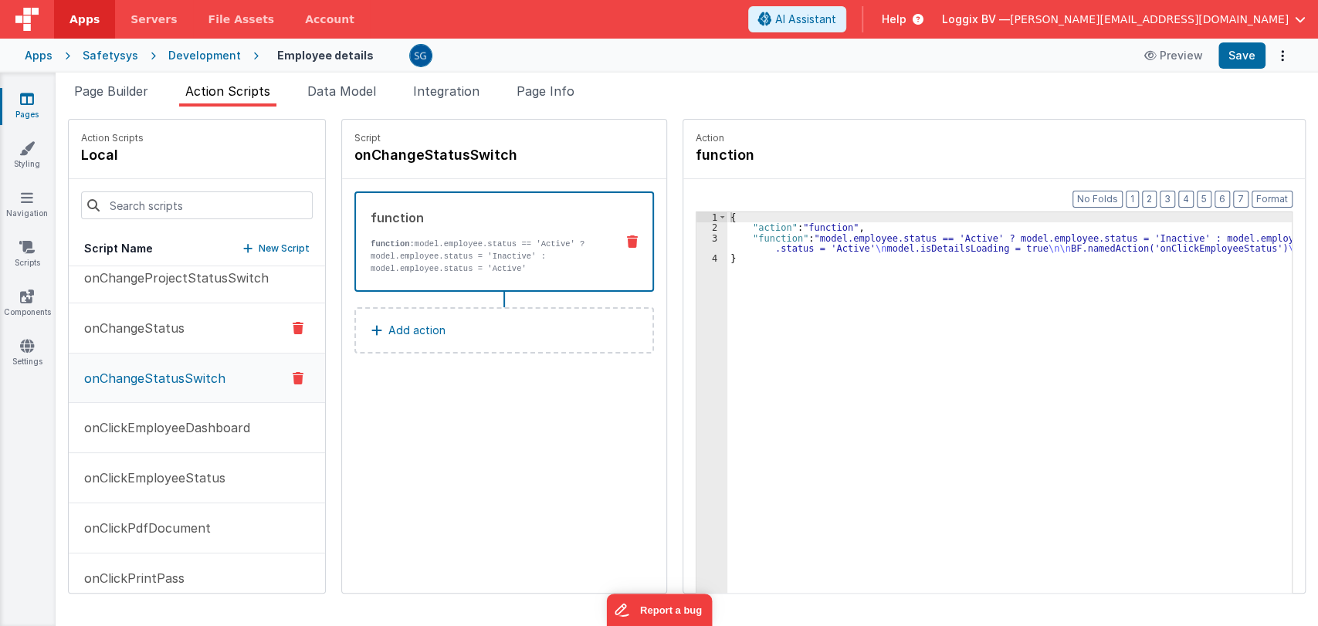
scroll to position [315, 0]
click at [161, 422] on p "onClickEmployeeDashboard" at bounding box center [162, 427] width 175 height 19
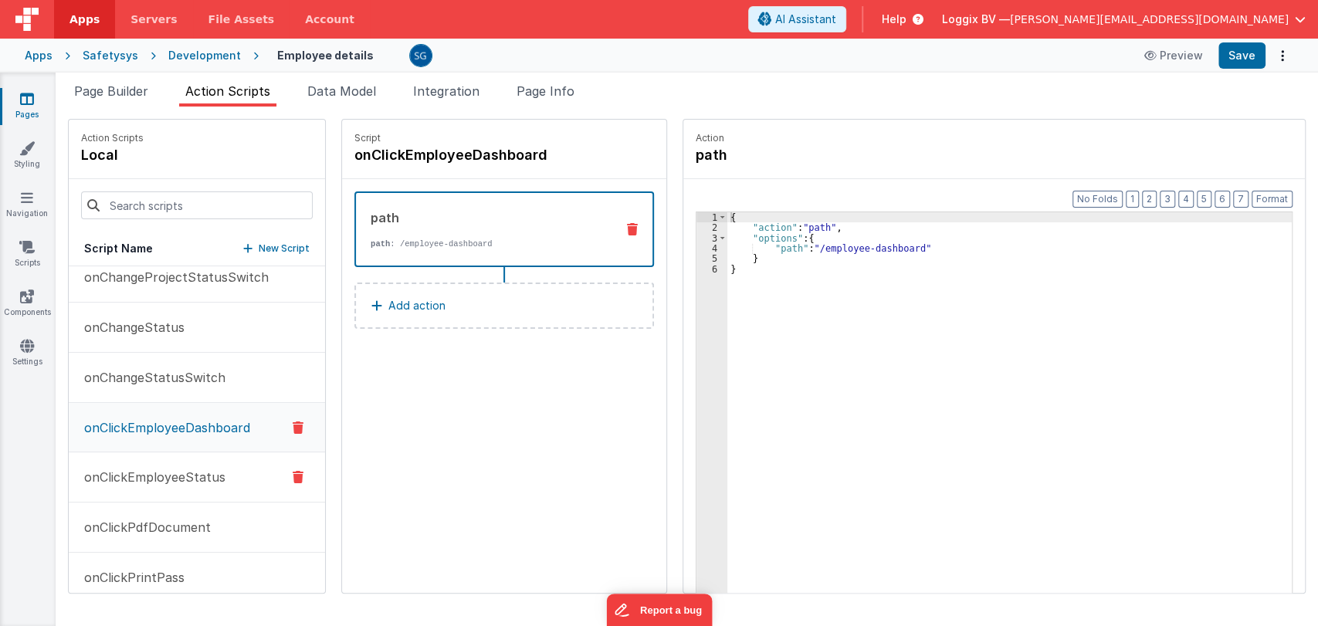
click at [161, 479] on p "onClickEmployeeStatus" at bounding box center [150, 477] width 151 height 19
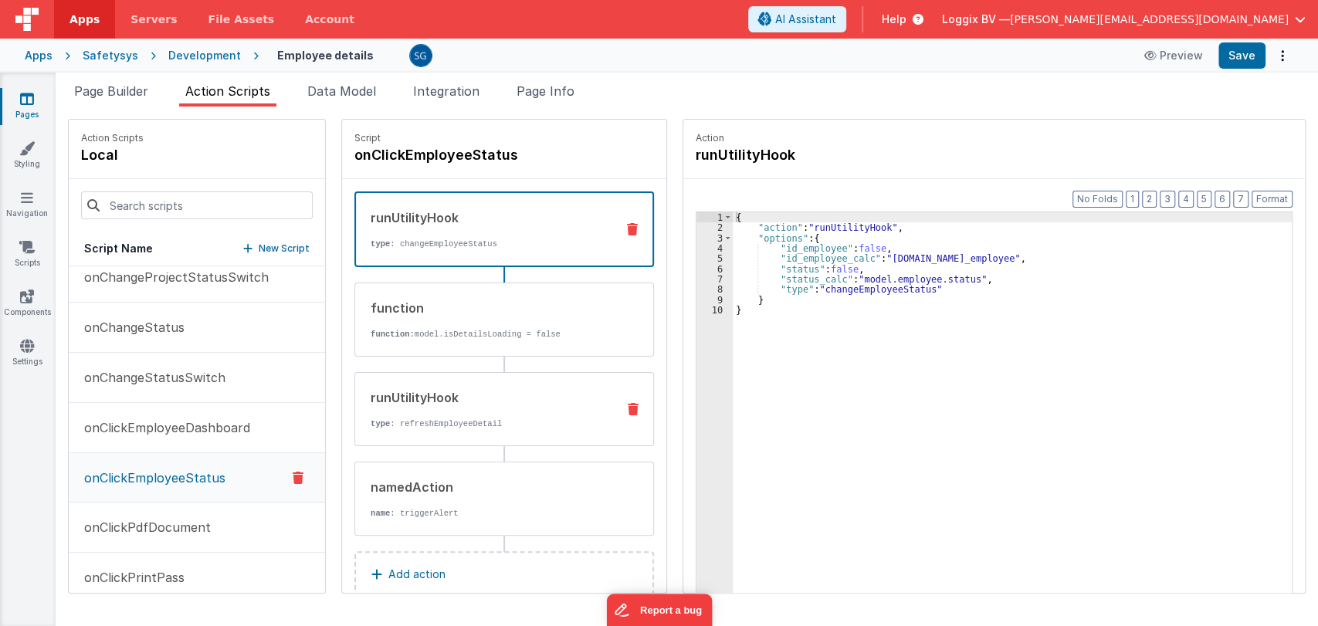
scroll to position [10, 0]
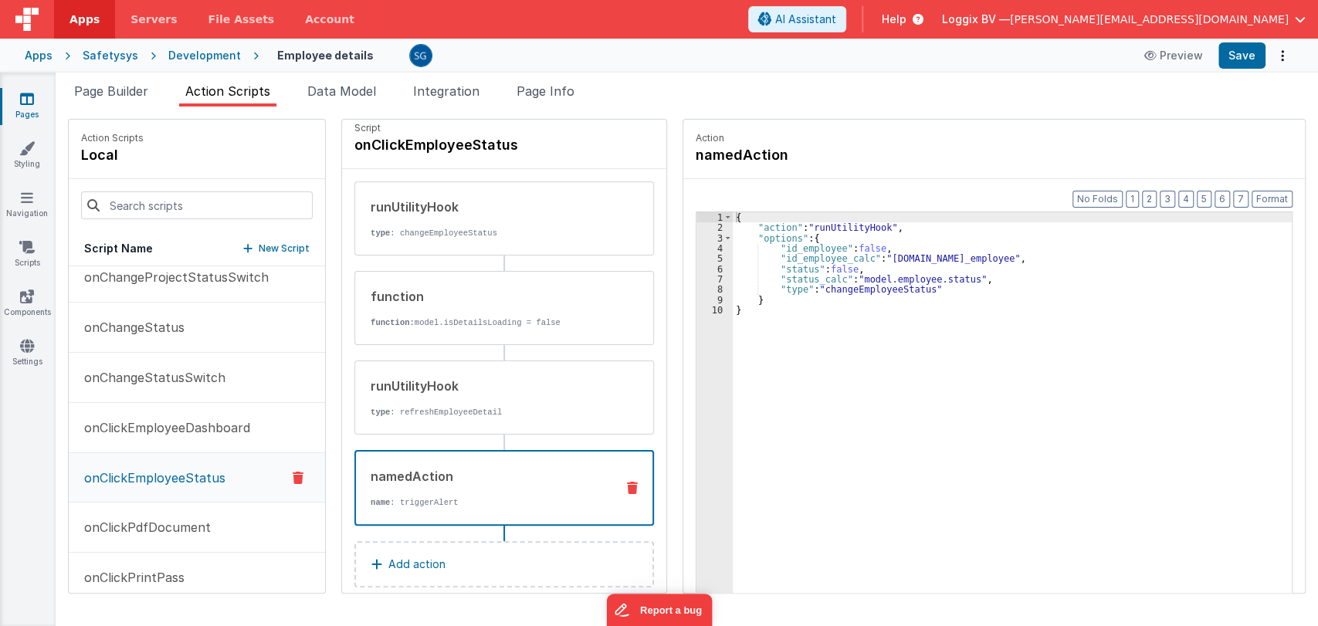
click at [456, 485] on div "namedAction name : triggerAlert" at bounding box center [479, 488] width 247 height 42
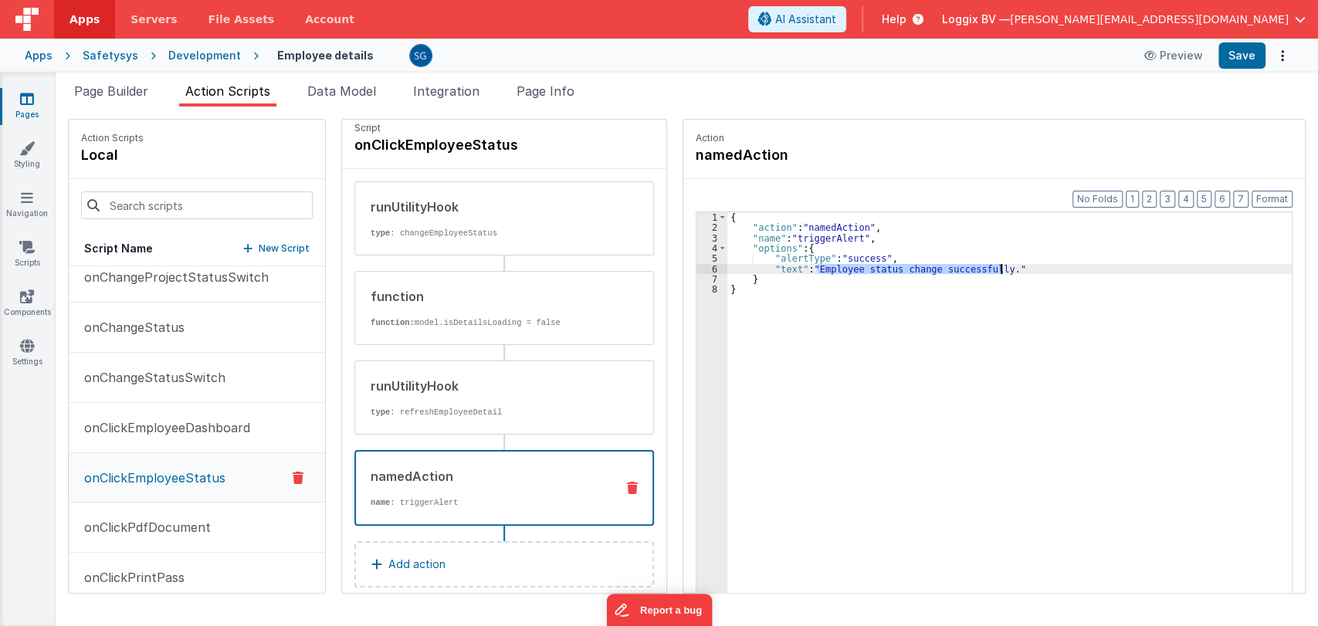
drag, startPoint x: 815, startPoint y: 266, endPoint x: 997, endPoint y: 269, distance: 182.3
click at [997, 269] on div "{ "action" : "namedAction" , "name" : "triggerAlert" , "options" : { "alertType…" at bounding box center [1010, 436] width 567 height 449
click at [793, 270] on div "{ "action" : "namedAction" , "name" : "triggerAlert" , "options" : { "alertType…" at bounding box center [1010, 436] width 567 height 449
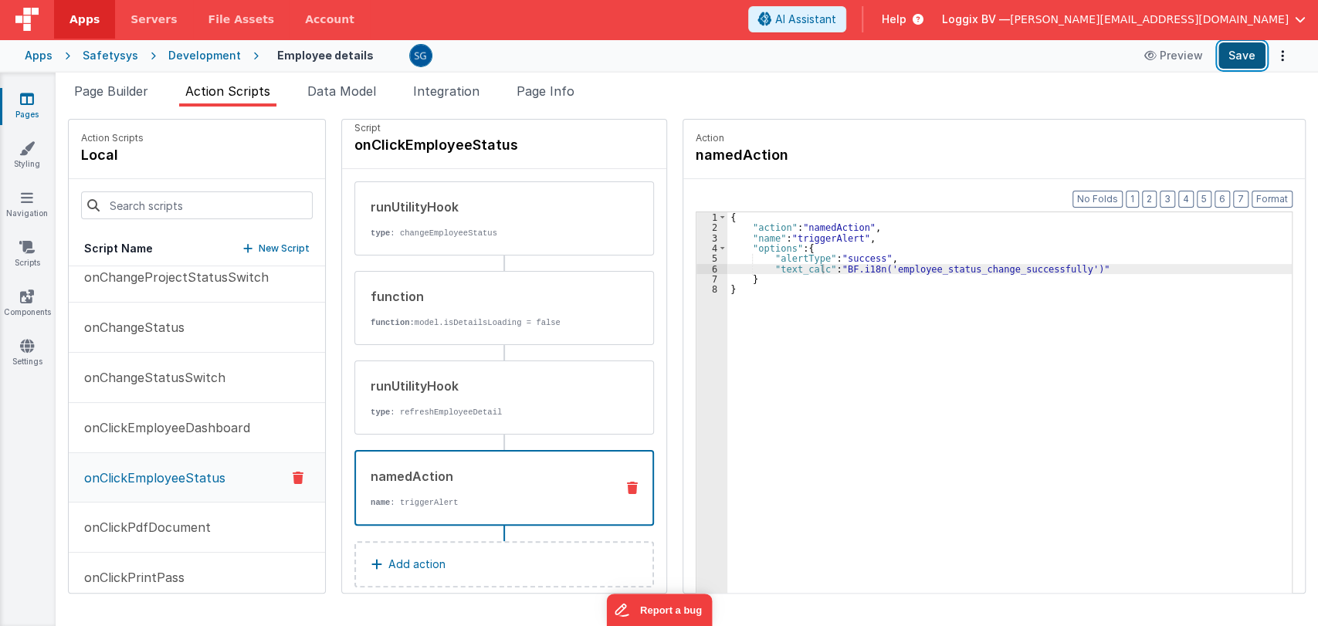
click at [1229, 59] on button "Save" at bounding box center [1242, 55] width 47 height 26
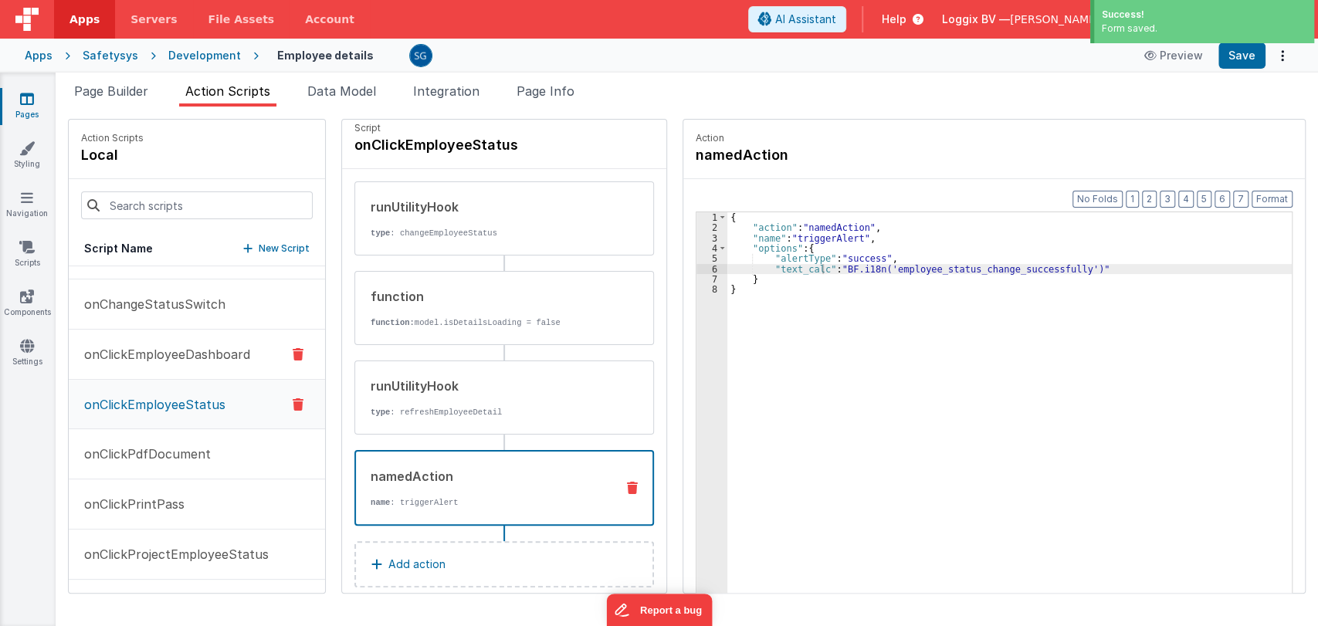
scroll to position [403, 0]
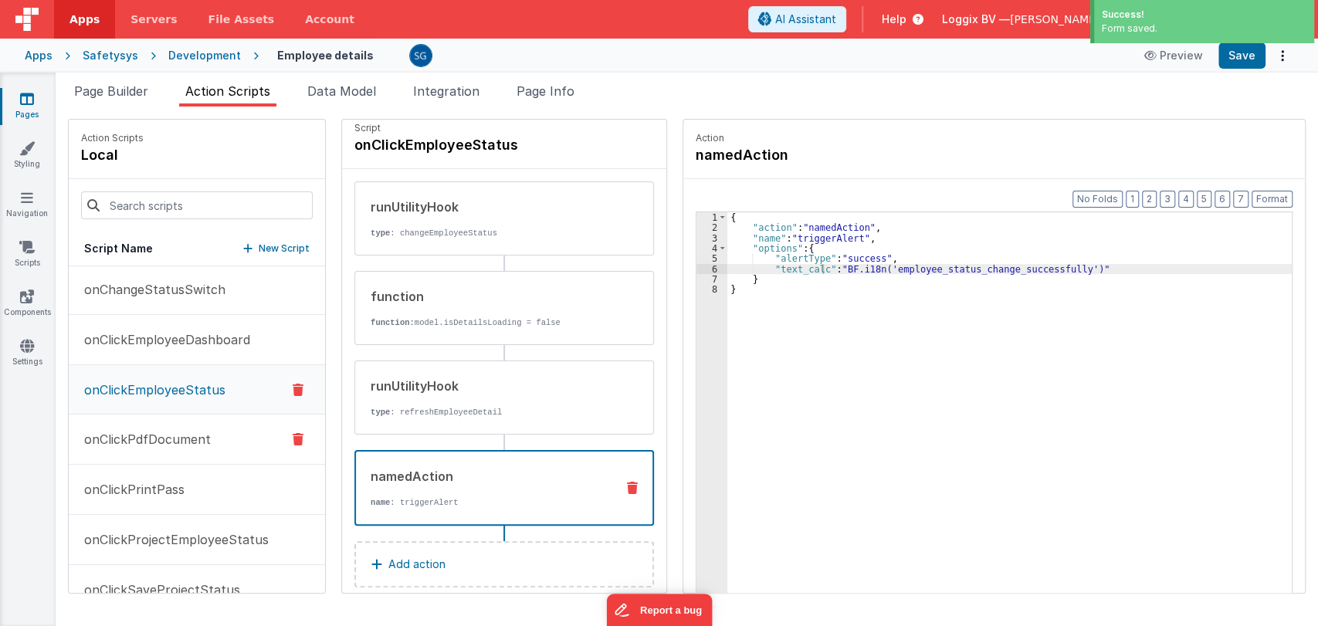
click at [169, 430] on p "onClickPdfDocument" at bounding box center [143, 439] width 136 height 19
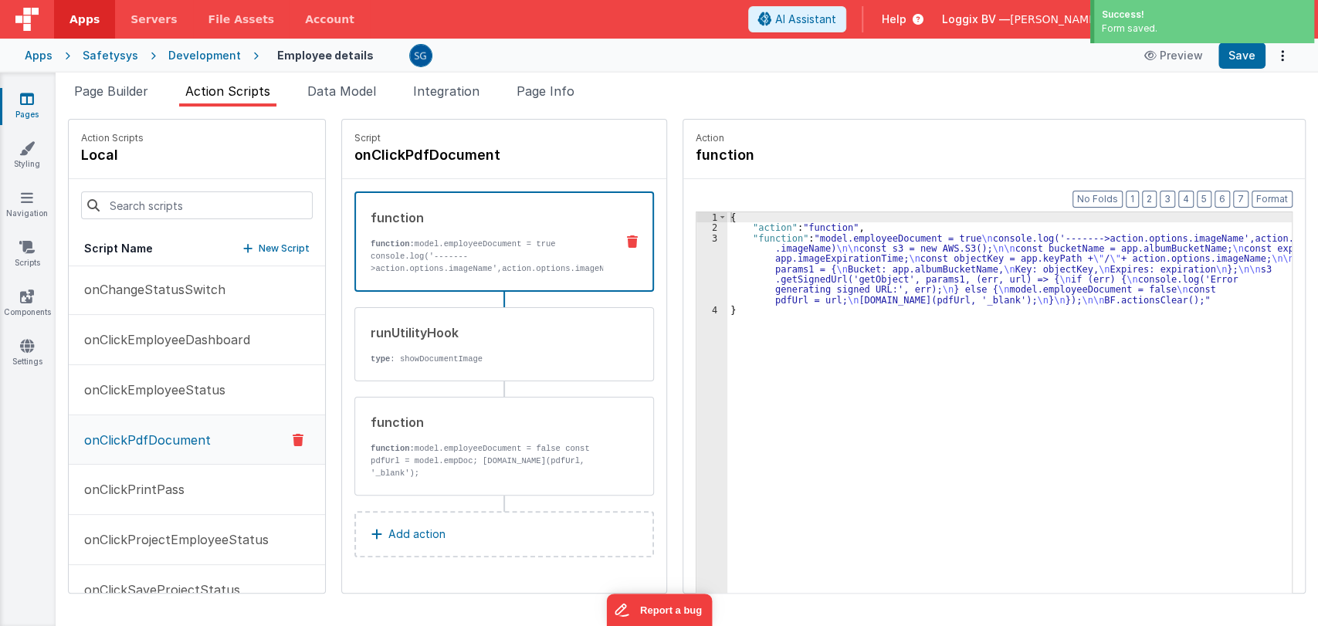
scroll to position [0, 0]
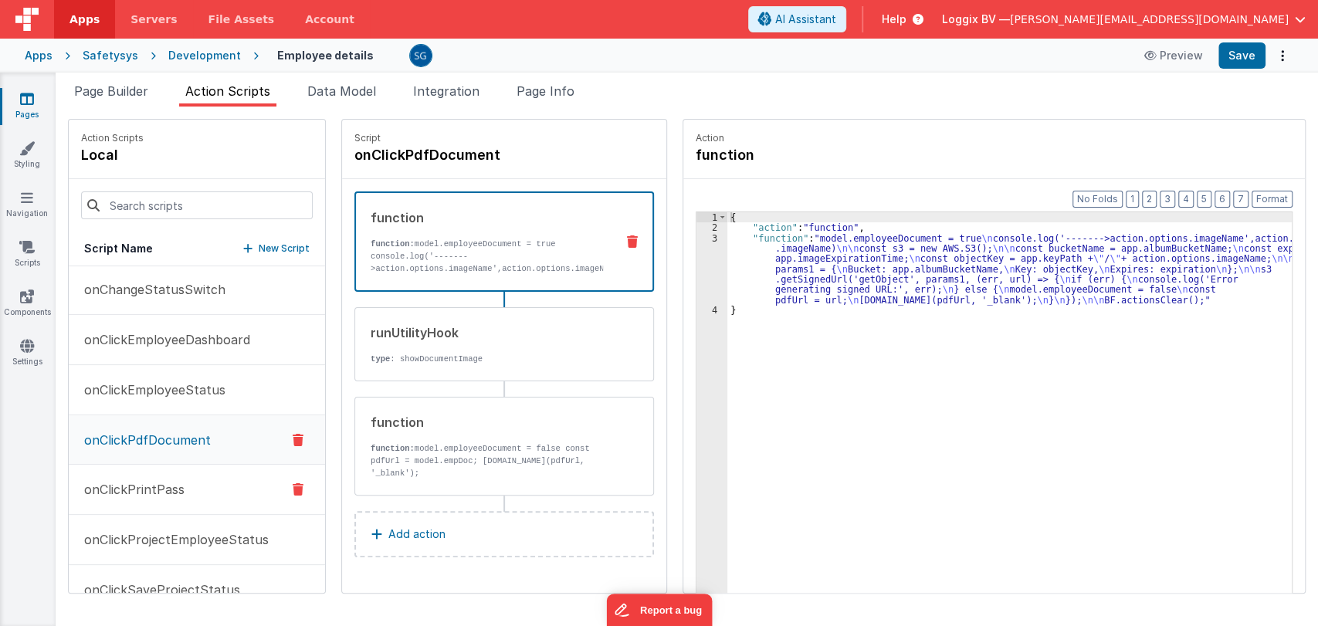
click at [145, 482] on p "onClickPrintPass" at bounding box center [130, 489] width 110 height 19
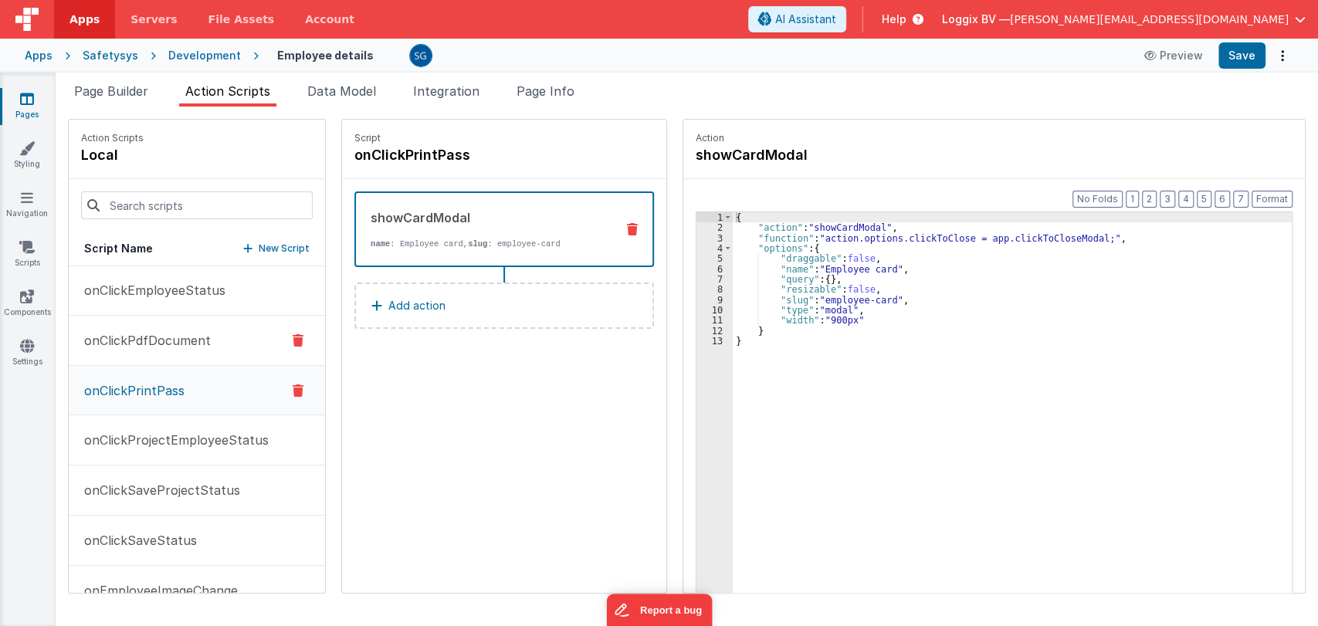
scroll to position [505, 0]
click at [188, 436] on p "onClickProjectEmployeeStatus" at bounding box center [172, 438] width 194 height 19
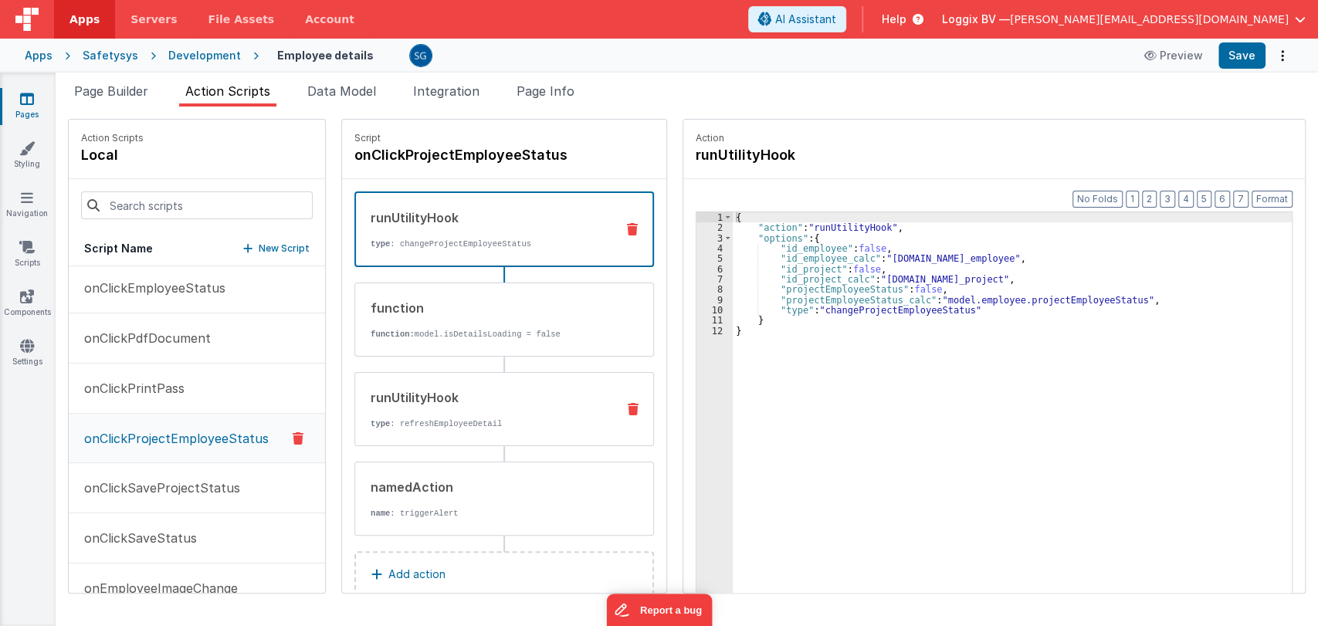
scroll to position [31, 0]
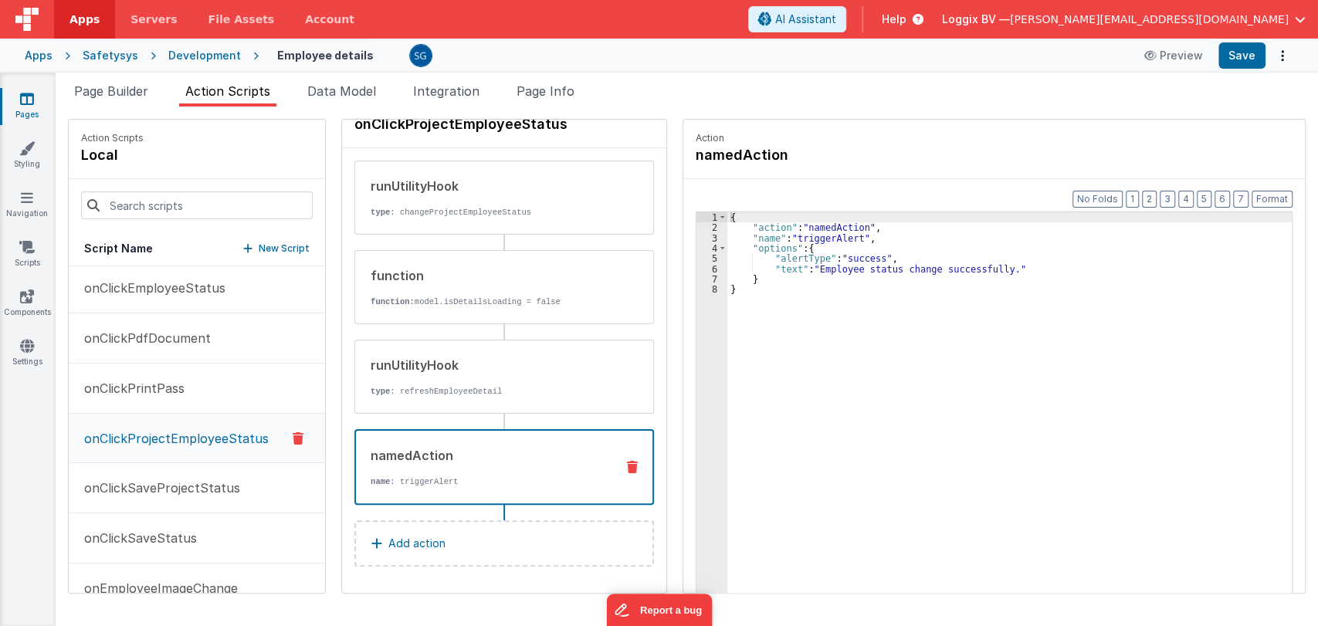
click at [451, 480] on p "name : triggerAlert" at bounding box center [487, 482] width 232 height 12
drag, startPoint x: 816, startPoint y: 266, endPoint x: 998, endPoint y: 269, distance: 182.3
click at [998, 269] on div "{ "action" : "namedAction" , "name" : "triggerAlert" , "options" : { "alertType…" at bounding box center [1010, 436] width 567 height 449
paste textarea
click at [792, 265] on div "{ "action" : "namedAction" , "name" : "triggerAlert" , "options" : { "alertType…" at bounding box center [1010, 436] width 567 height 449
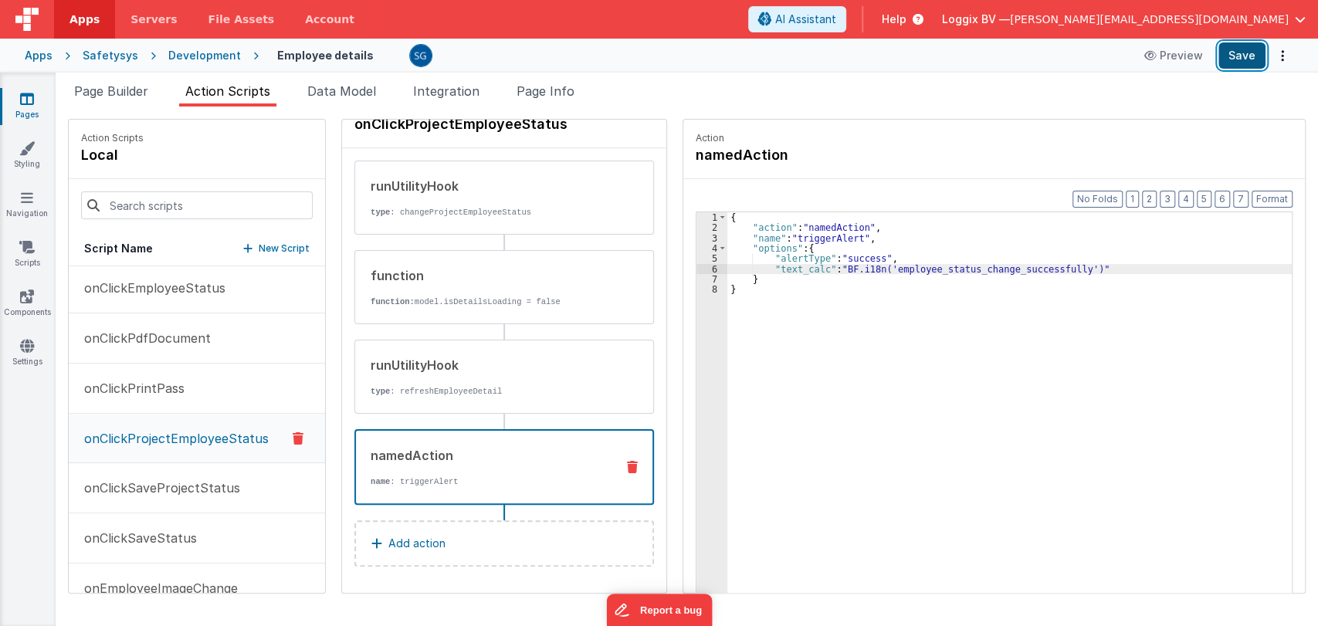
click at [1249, 53] on button "Save" at bounding box center [1242, 55] width 47 height 26
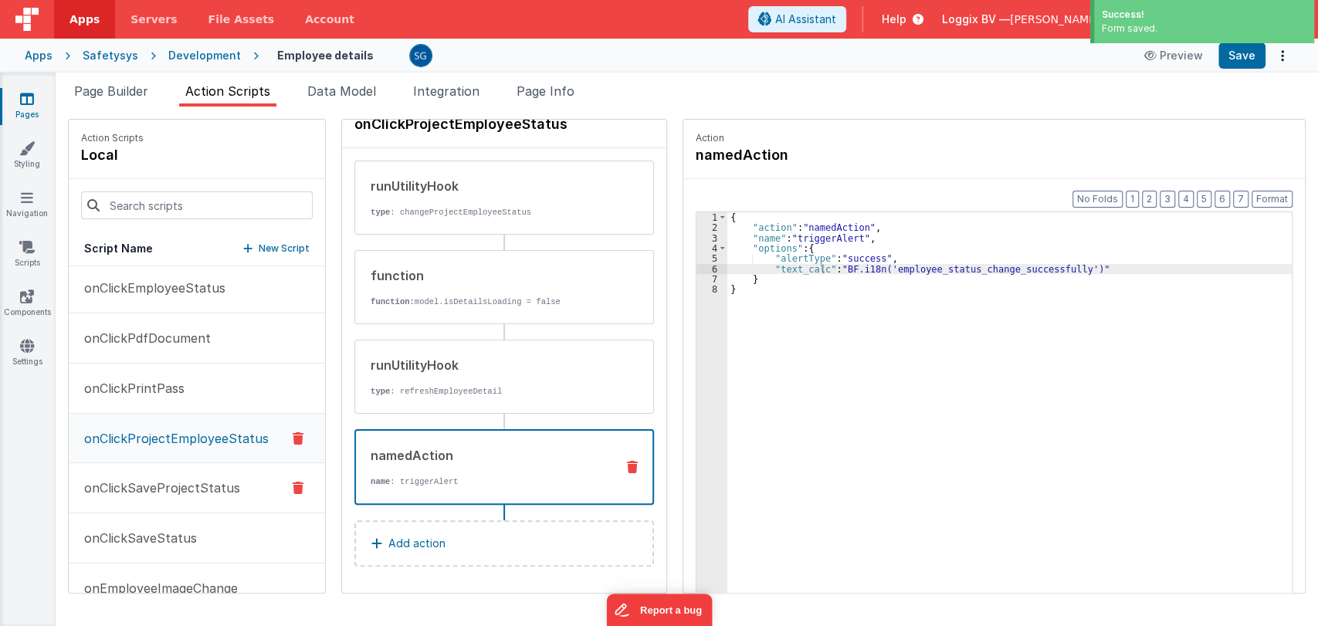
click at [164, 479] on p "onClickSaveProjectStatus" at bounding box center [157, 488] width 165 height 19
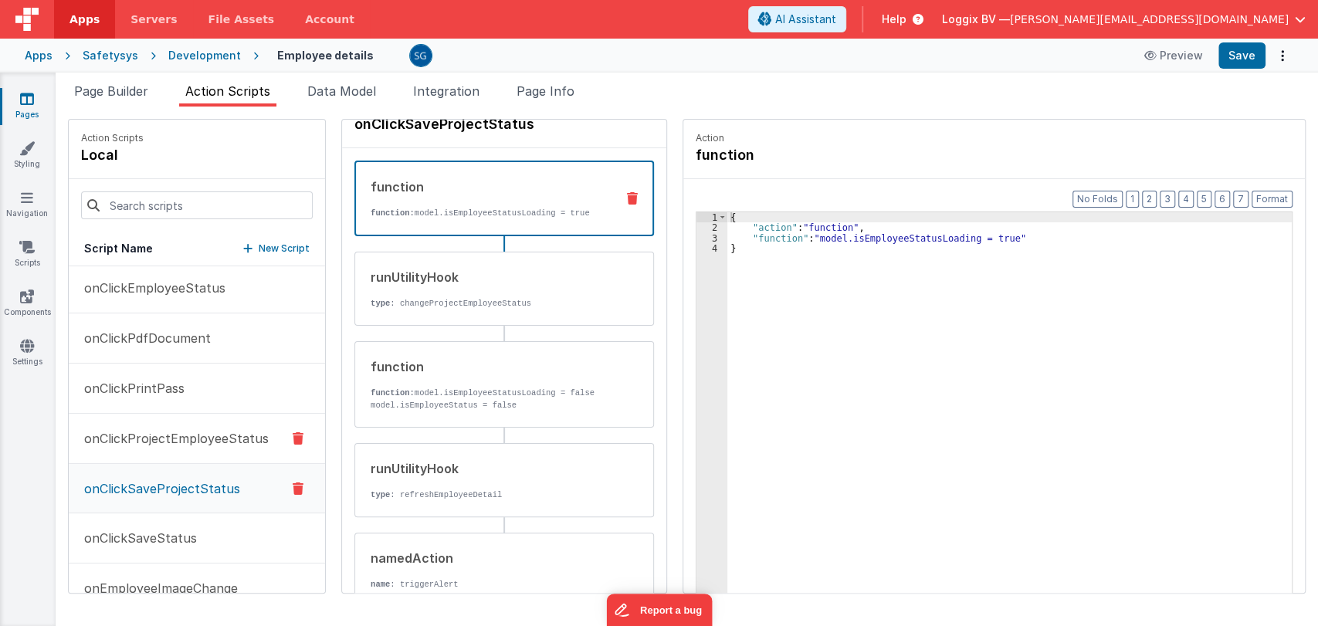
click at [201, 434] on p "onClickProjectEmployeeStatus" at bounding box center [172, 438] width 194 height 19
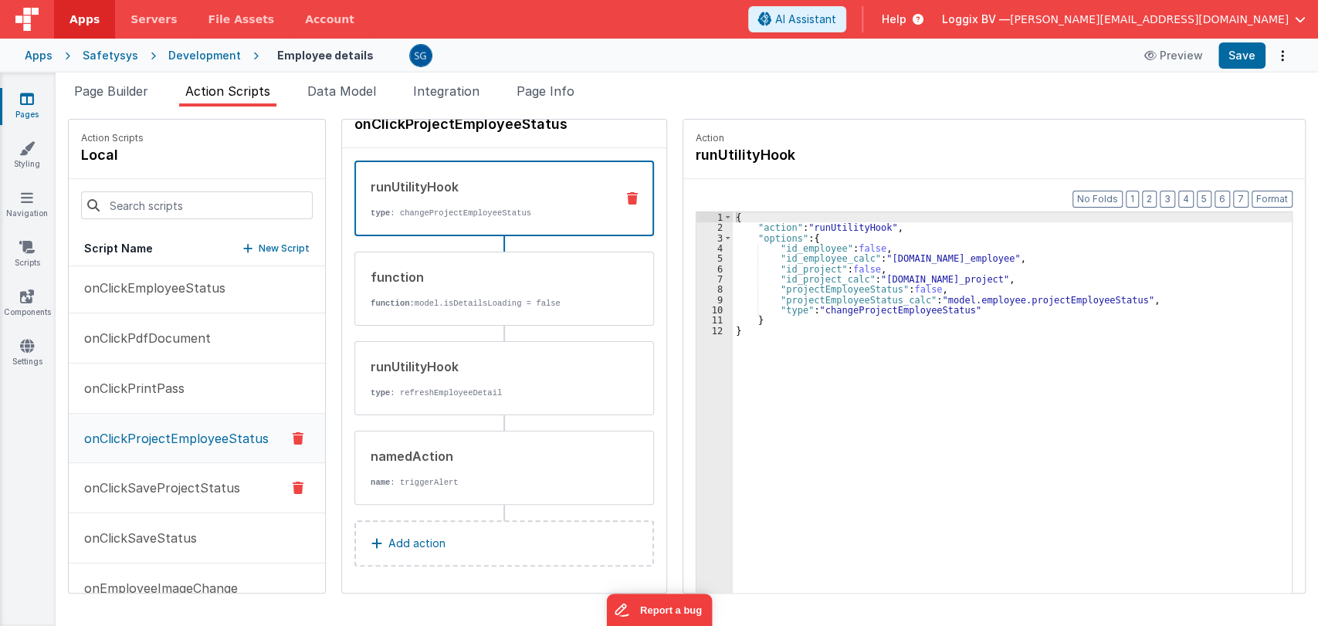
click at [188, 483] on p "onClickSaveProjectStatus" at bounding box center [157, 488] width 165 height 19
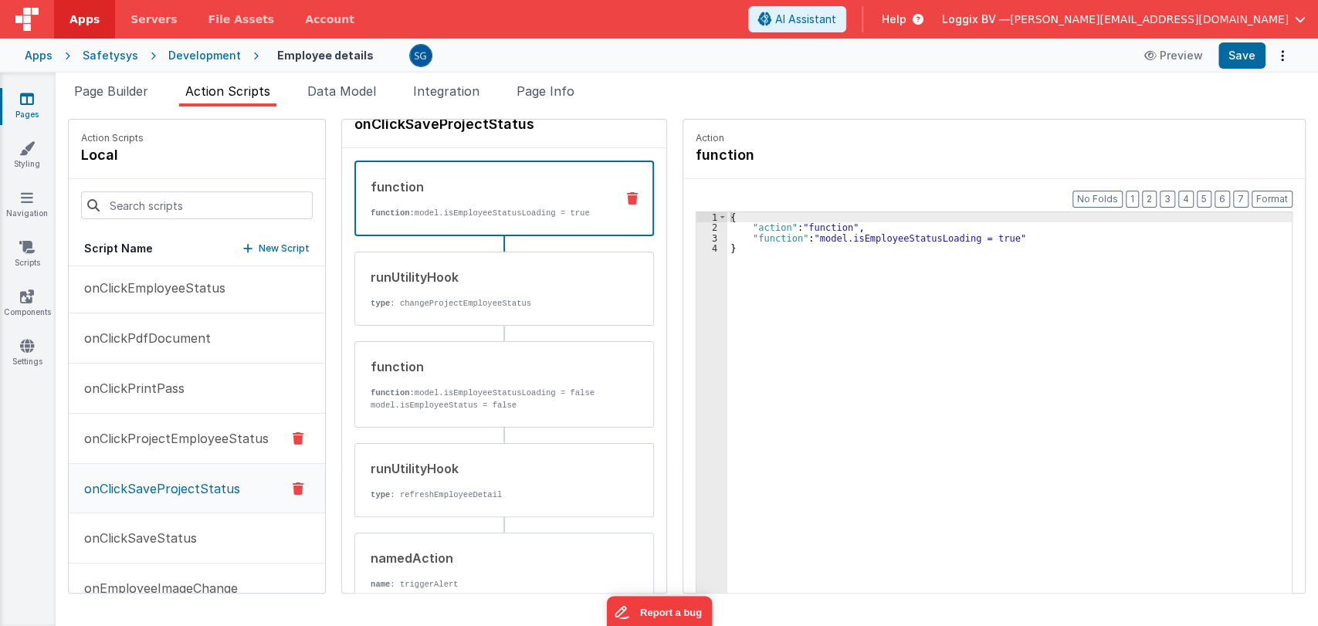
click at [188, 435] on p "onClickProjectEmployeeStatus" at bounding box center [172, 438] width 194 height 19
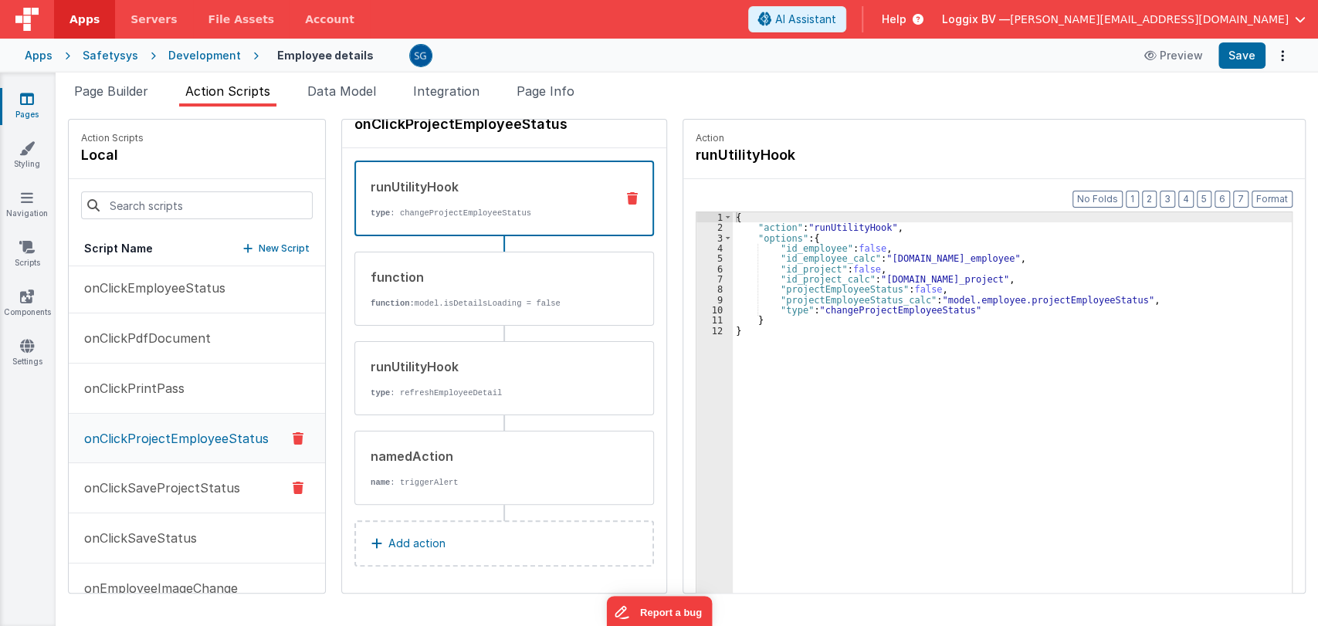
click at [173, 483] on p "onClickSaveProjectStatus" at bounding box center [157, 488] width 165 height 19
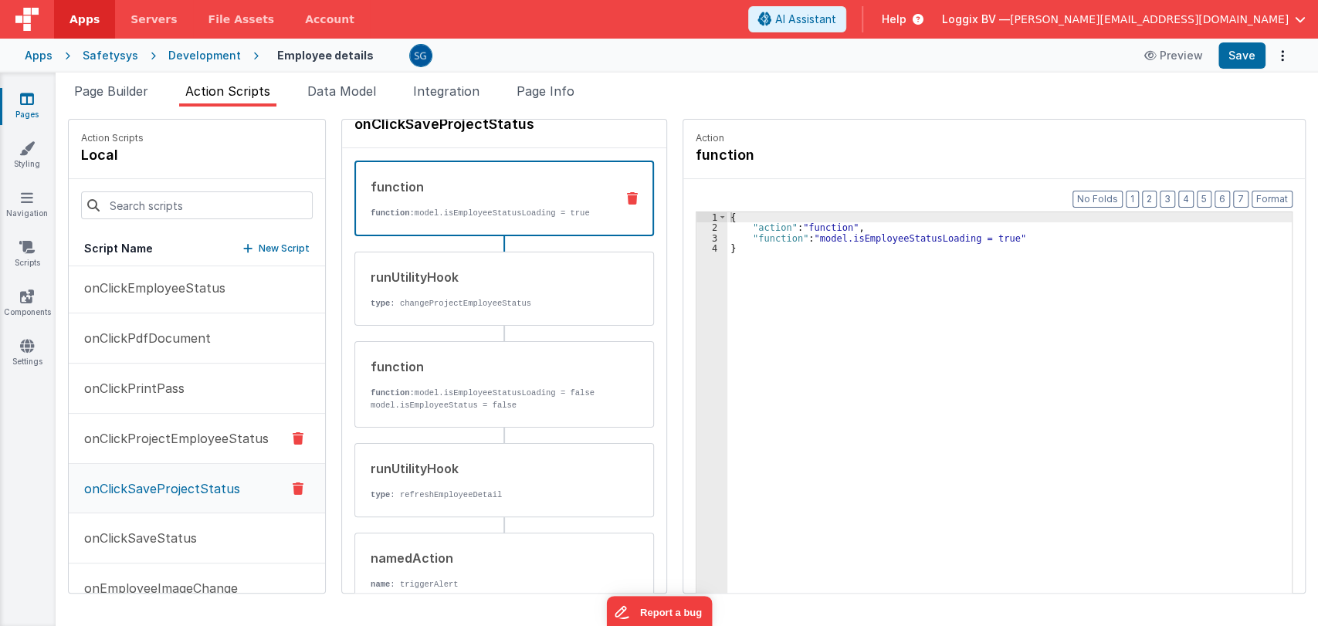
click at [181, 439] on p "onClickProjectEmployeeStatus" at bounding box center [172, 438] width 194 height 19
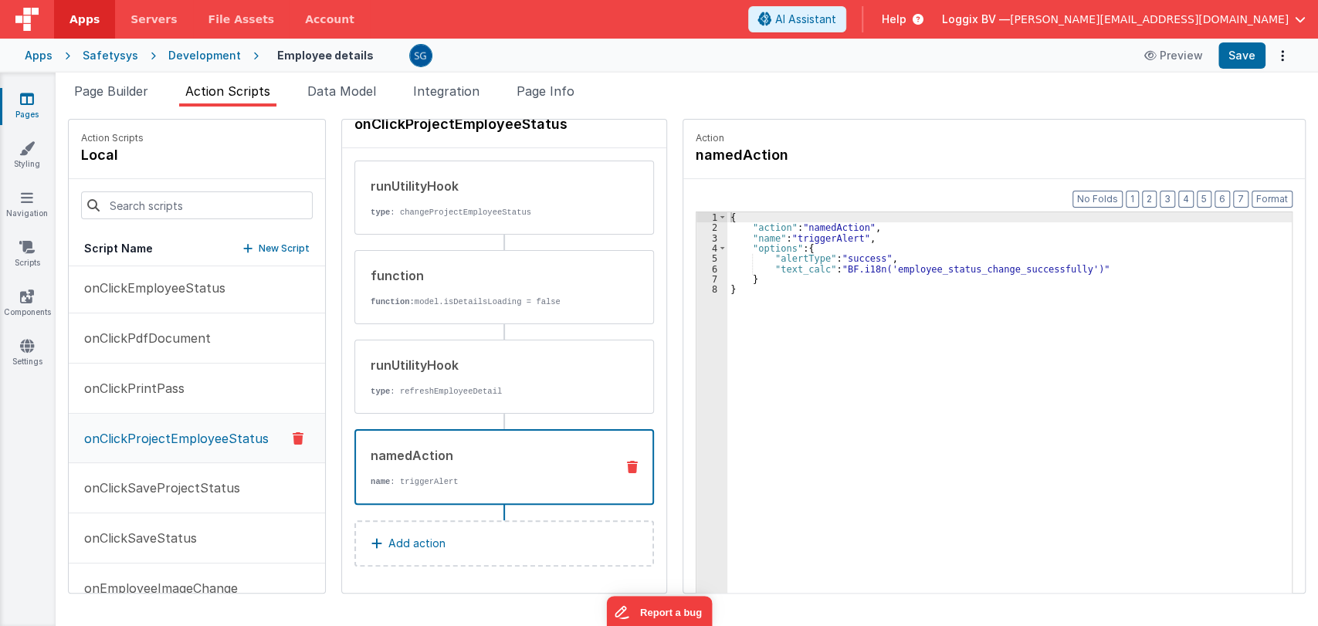
click at [422, 450] on div "namedAction" at bounding box center [487, 455] width 232 height 19
click at [192, 479] on p "onClickSaveProjectStatus" at bounding box center [157, 488] width 165 height 19
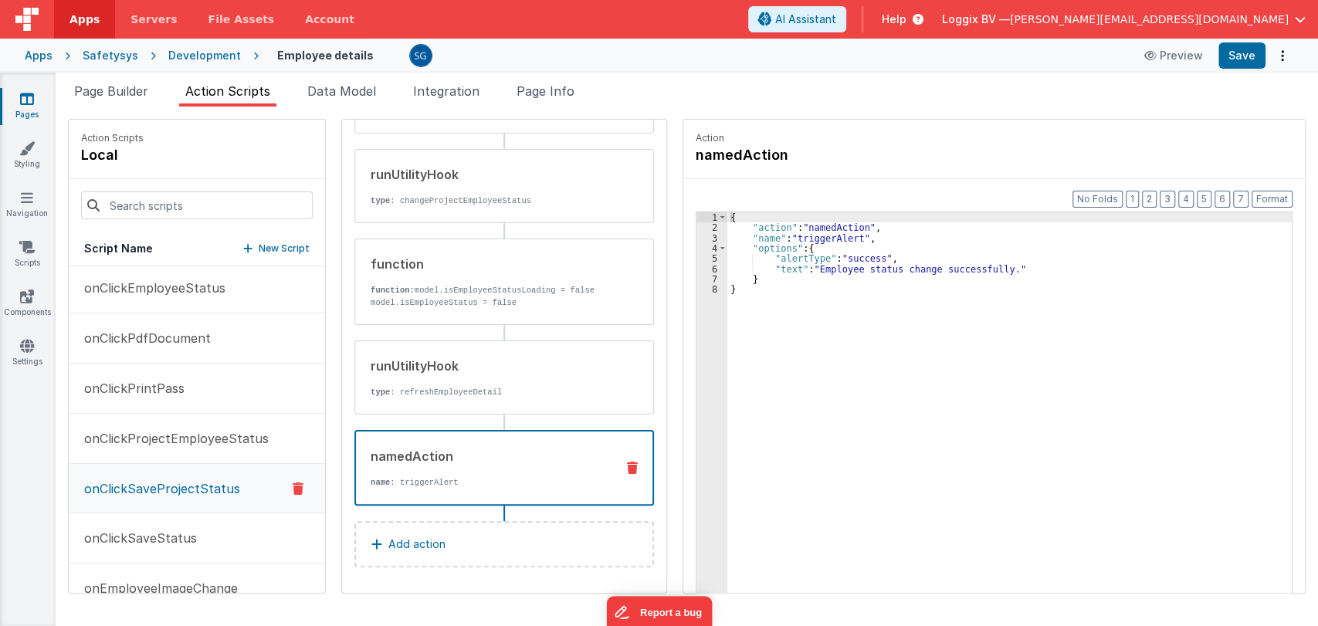
click at [429, 464] on div "namedAction" at bounding box center [487, 456] width 232 height 19
drag, startPoint x: 815, startPoint y: 266, endPoint x: 995, endPoint y: 267, distance: 180.7
click at [995, 267] on div "{ "action" : "namedAction" , "name" : "triggerAlert" , "options" : { "alertType…" at bounding box center [1010, 436] width 567 height 449
paste textarea
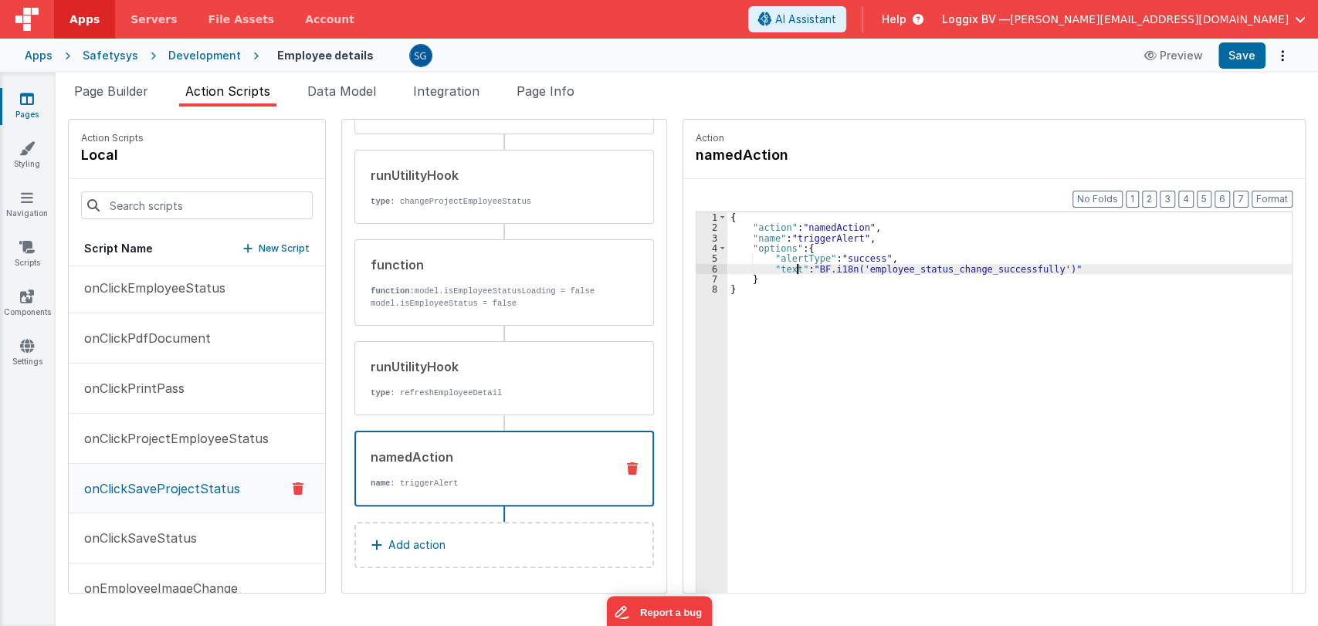
click at [792, 266] on div "{ "action" : "namedAction" , "name" : "triggerAlert" , "options" : { "alertType…" at bounding box center [1010, 436] width 567 height 449
click at [1250, 49] on button "Save" at bounding box center [1242, 55] width 47 height 26
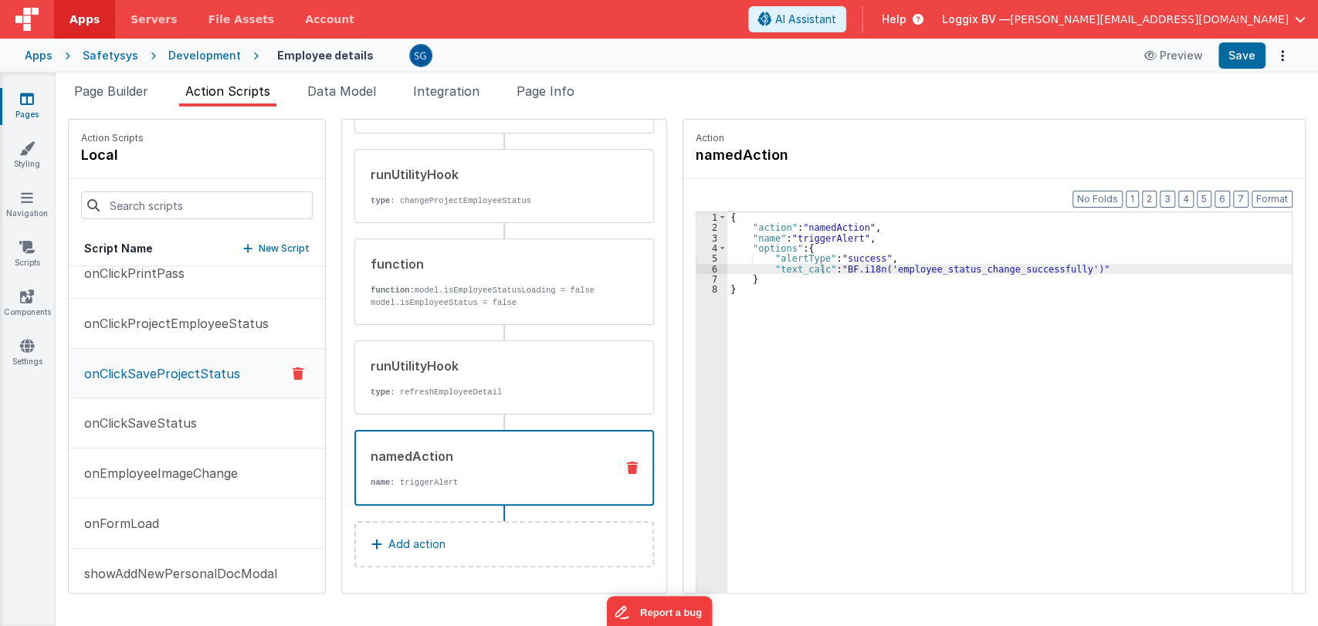
scroll to position [626, 0]
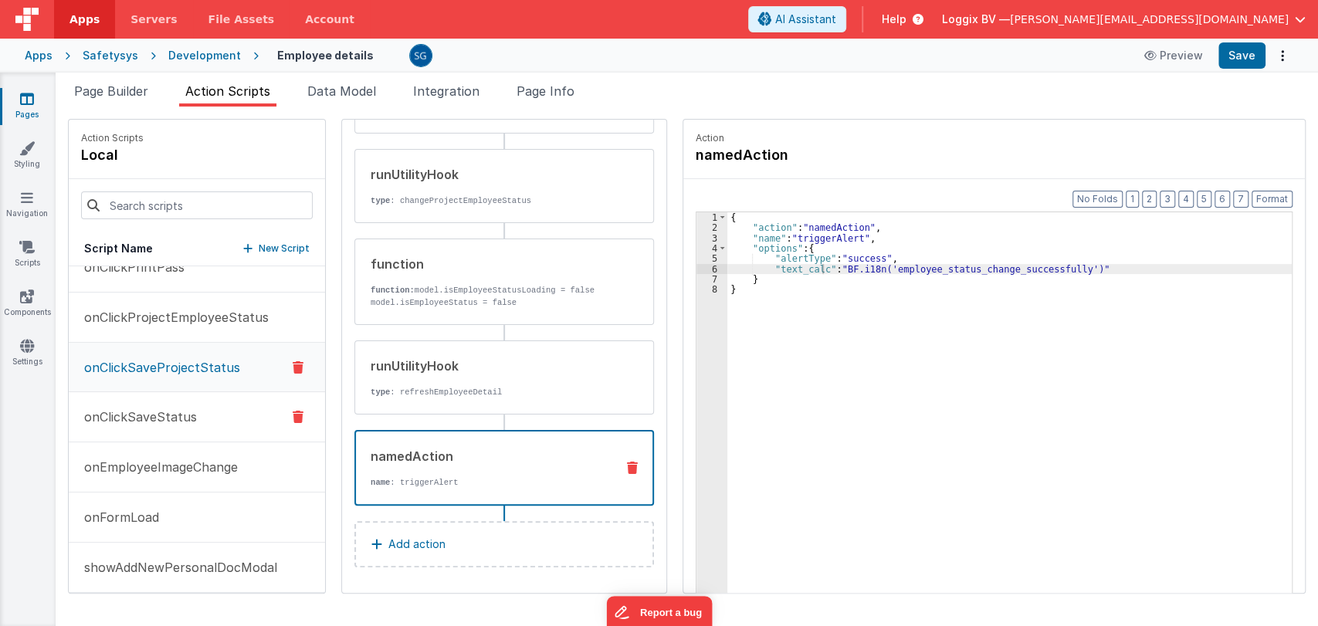
click at [149, 411] on p "onClickSaveStatus" at bounding box center [136, 417] width 122 height 19
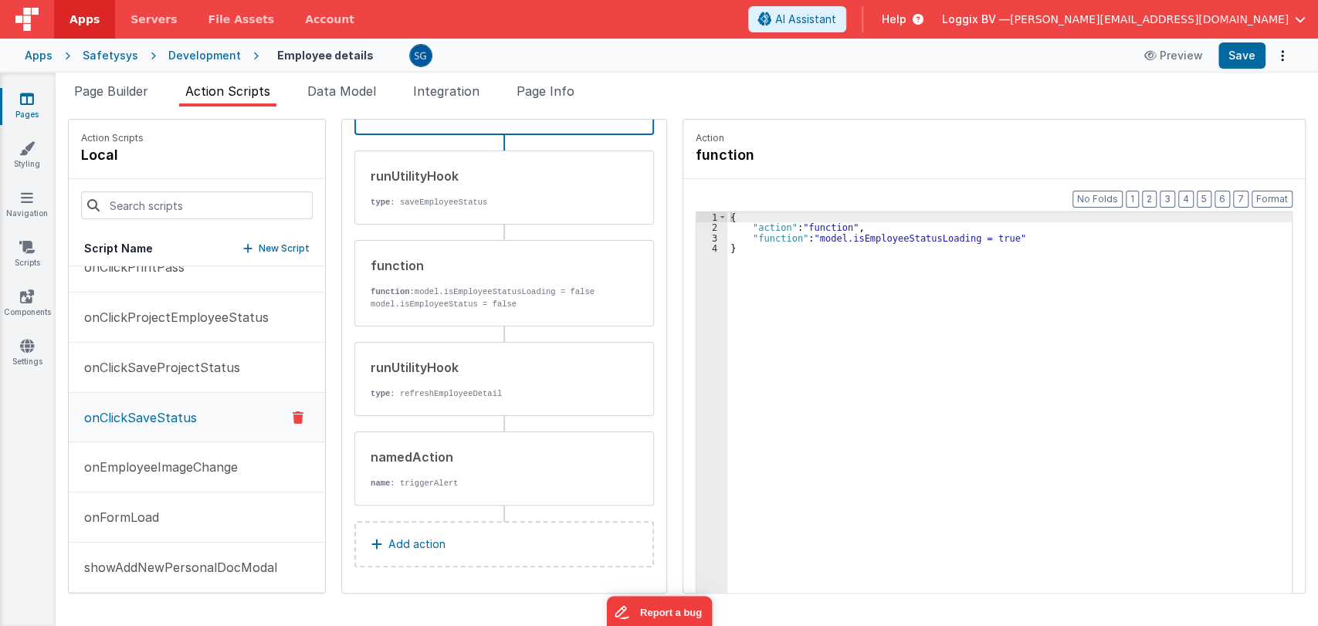
click at [149, 411] on p "onClickSaveStatus" at bounding box center [136, 418] width 122 height 19
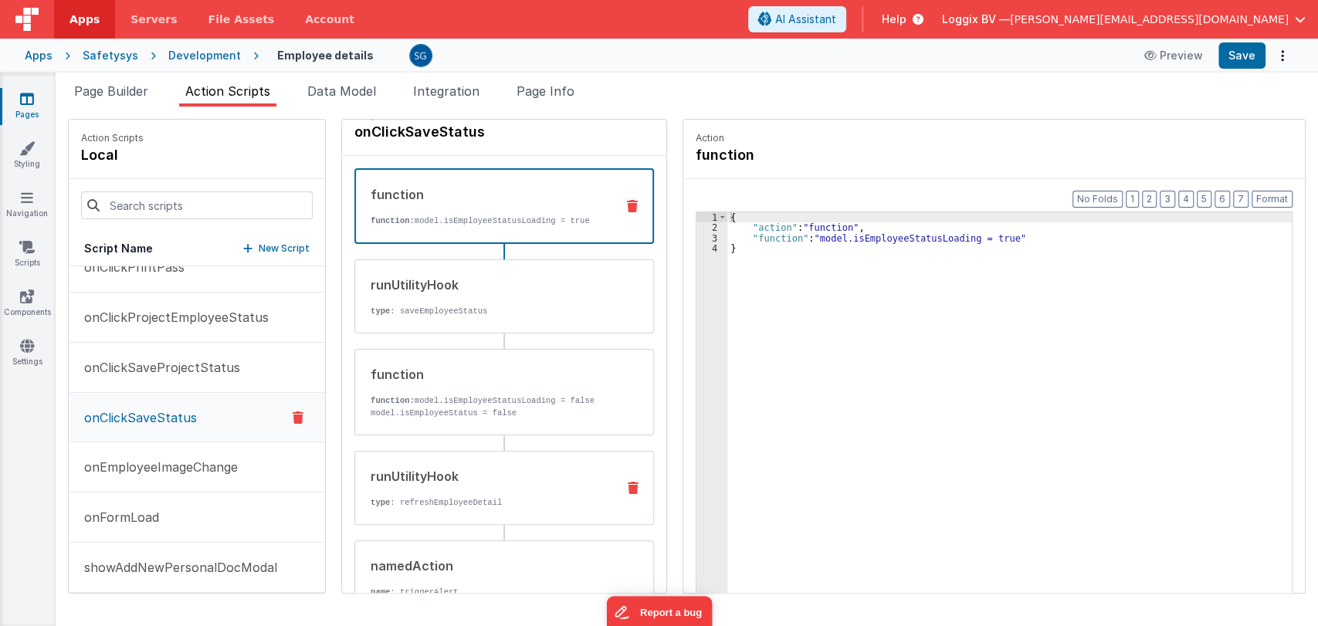
scroll to position [132, 0]
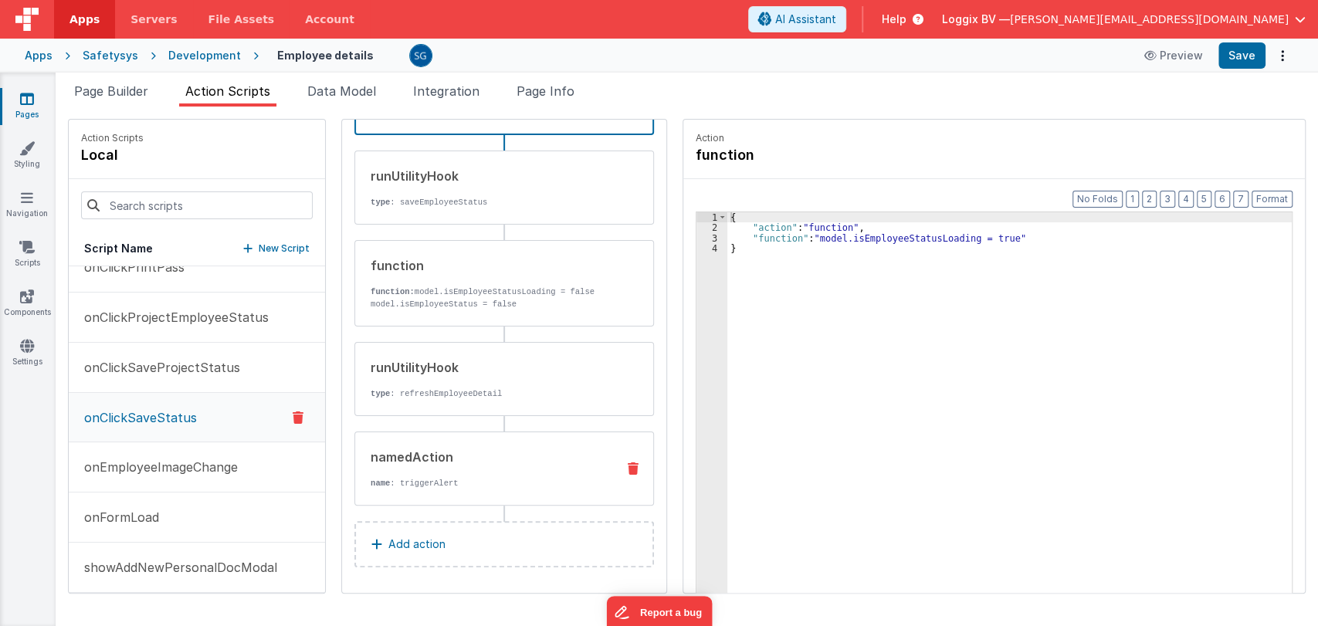
click at [412, 471] on div "namedAction name : triggerAlert" at bounding box center [479, 469] width 249 height 42
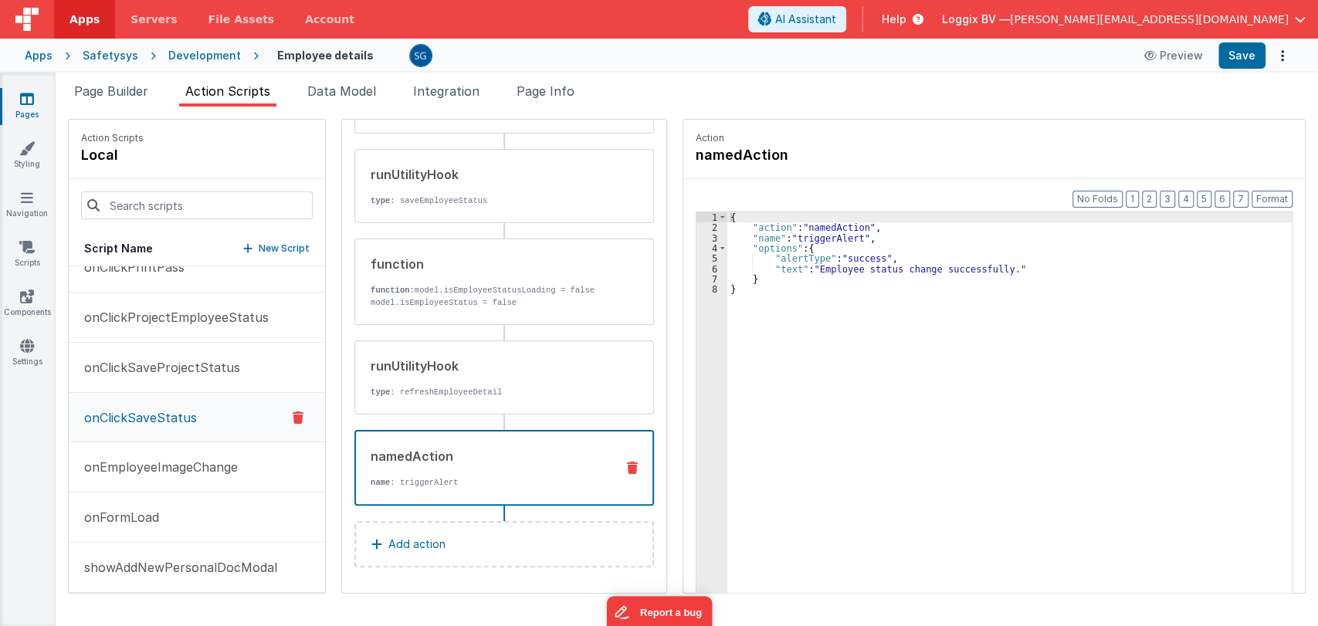
scroll to position [131, 0]
drag, startPoint x: 814, startPoint y: 269, endPoint x: 997, endPoint y: 267, distance: 183.0
click at [997, 267] on div "{ "action" : "namedAction" , "name" : "triggerAlert" , "options" : { "alertType…" at bounding box center [1010, 436] width 567 height 449
click at [790, 266] on div "{ "action" : "namedAction" , "name" : "triggerAlert" , "options" : { "alertType…" at bounding box center [1010, 436] width 567 height 449
click at [1247, 64] on button "Save" at bounding box center [1242, 55] width 47 height 26
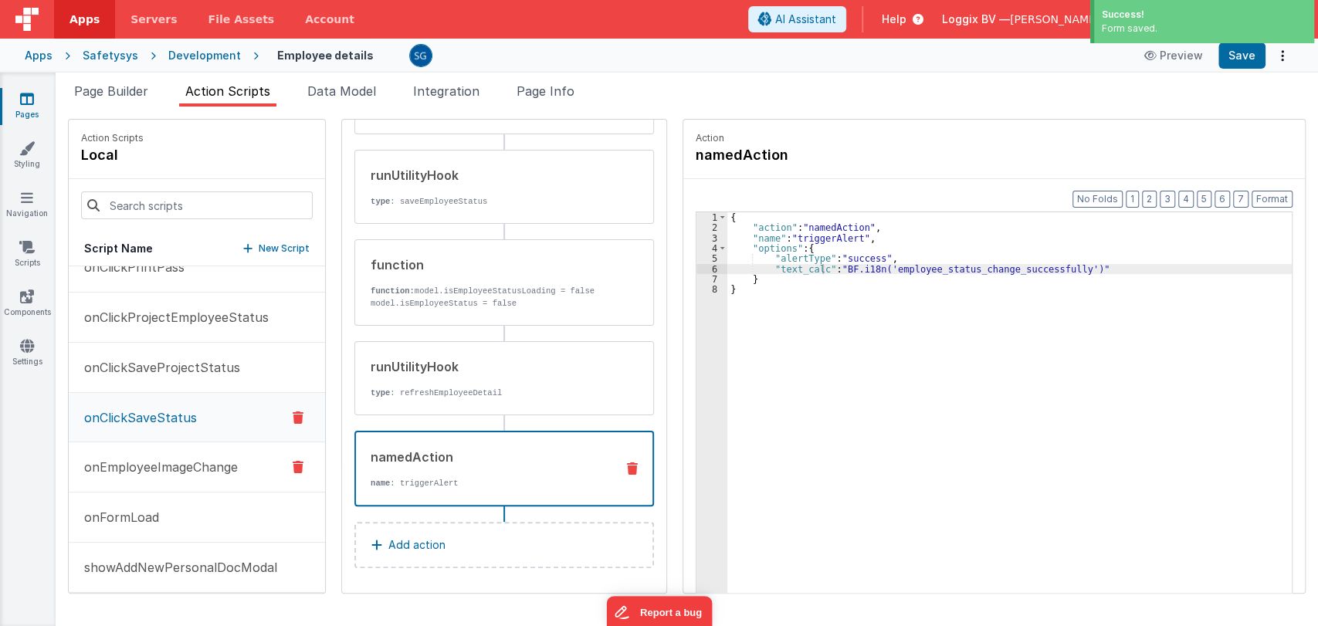
click at [167, 463] on p "onEmployeeImageChange" at bounding box center [156, 467] width 163 height 19
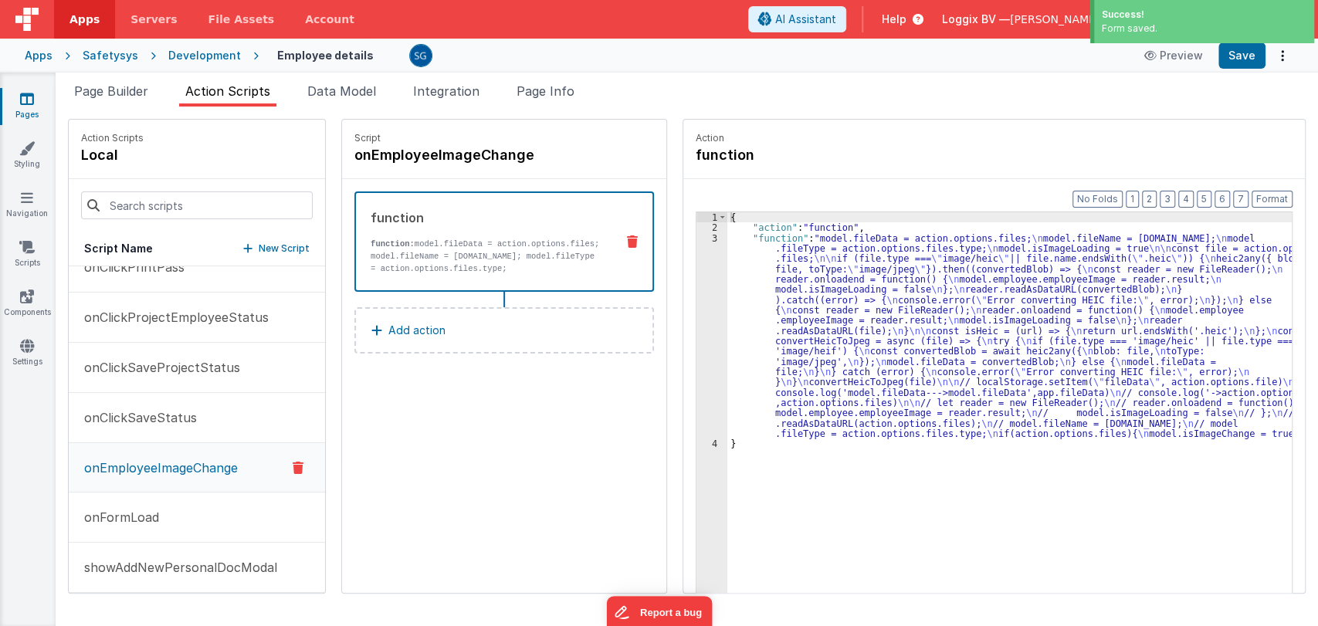
scroll to position [0, 0]
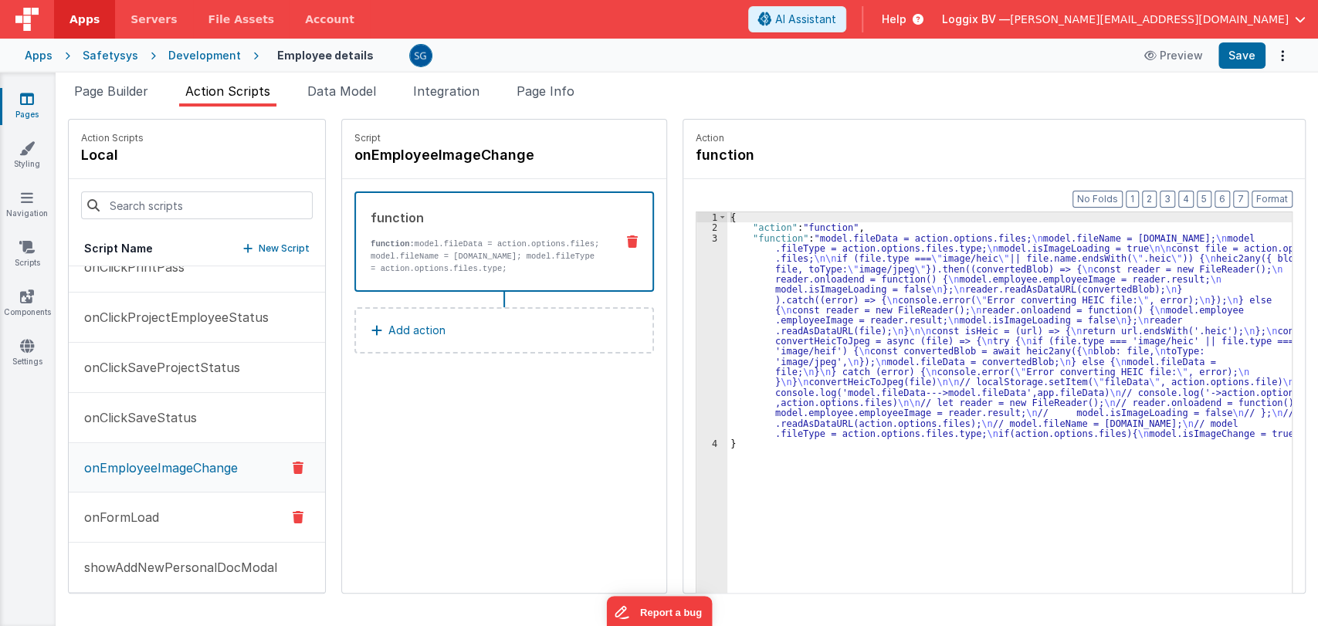
click at [120, 513] on p "onFormLoad" at bounding box center [117, 517] width 84 height 19
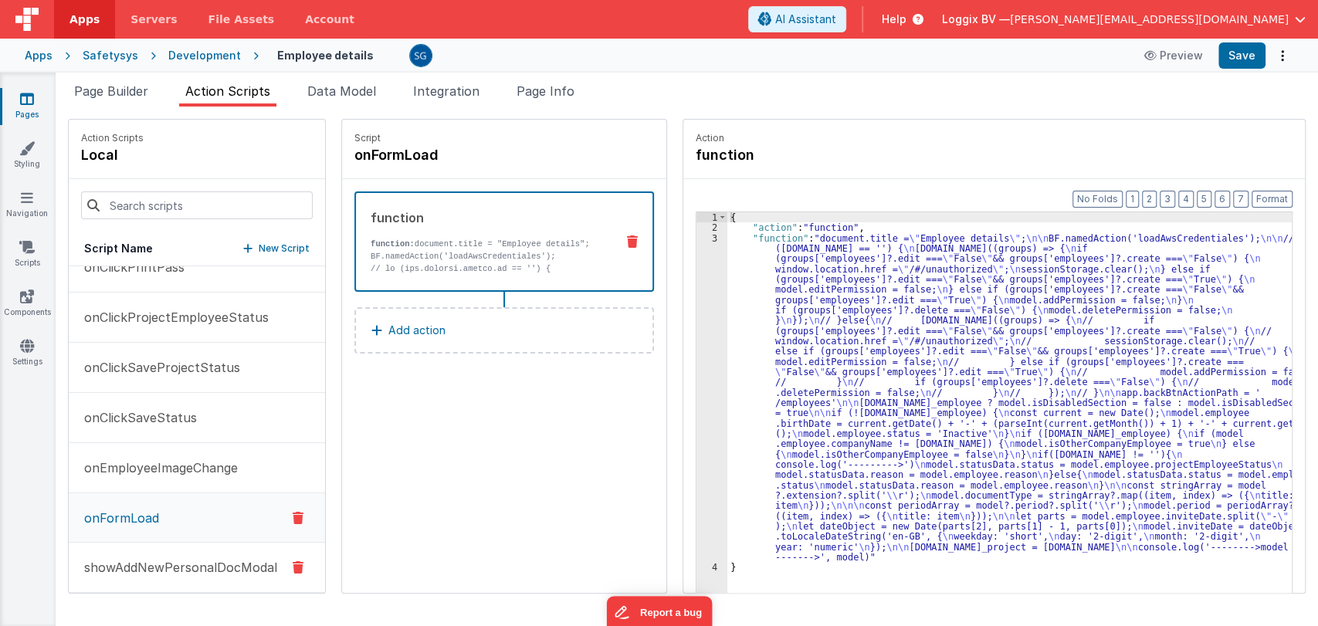
click at [131, 563] on p "showAddNewPersonalDocModal" at bounding box center [176, 567] width 202 height 19
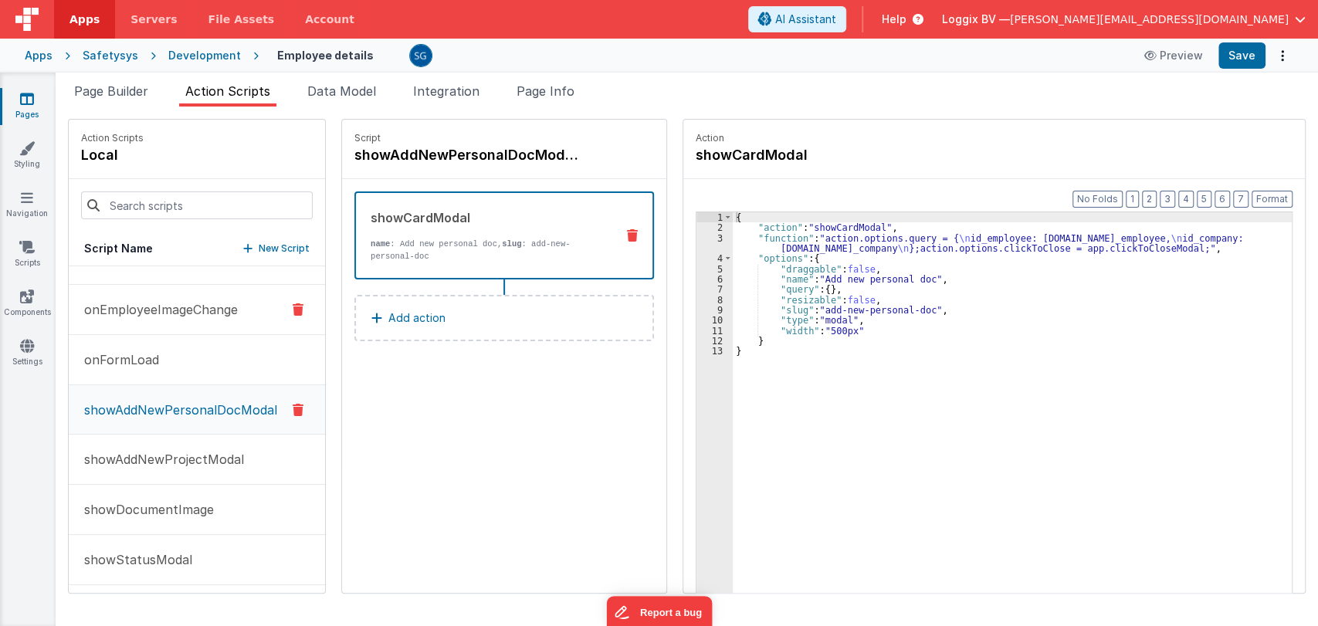
scroll to position [837, 0]
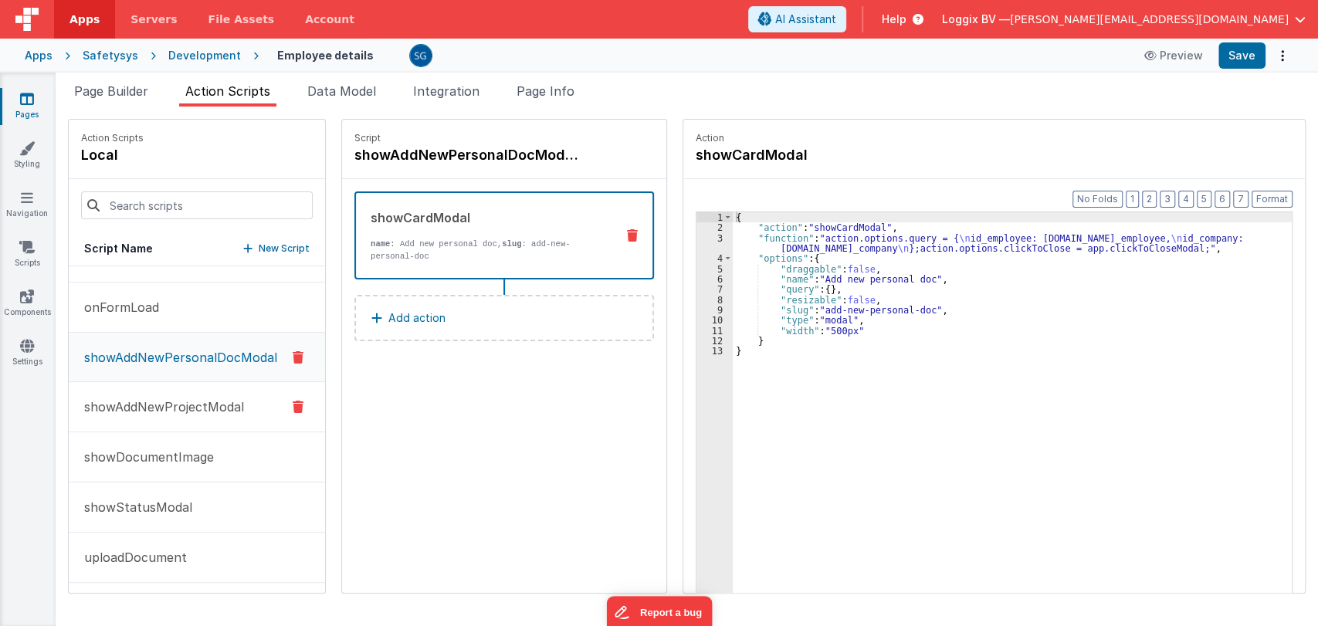
click at [151, 405] on p "showAddNewProjectModal" at bounding box center [159, 407] width 169 height 19
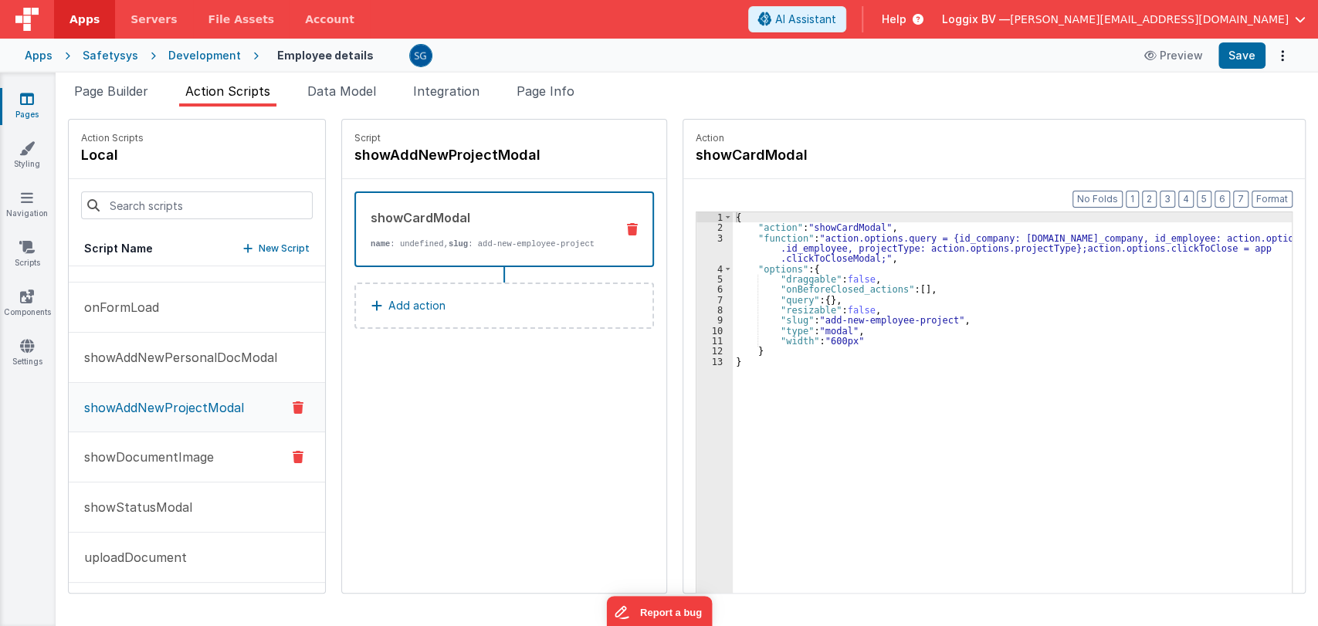
click at [157, 460] on p "showDocumentImage" at bounding box center [144, 457] width 139 height 19
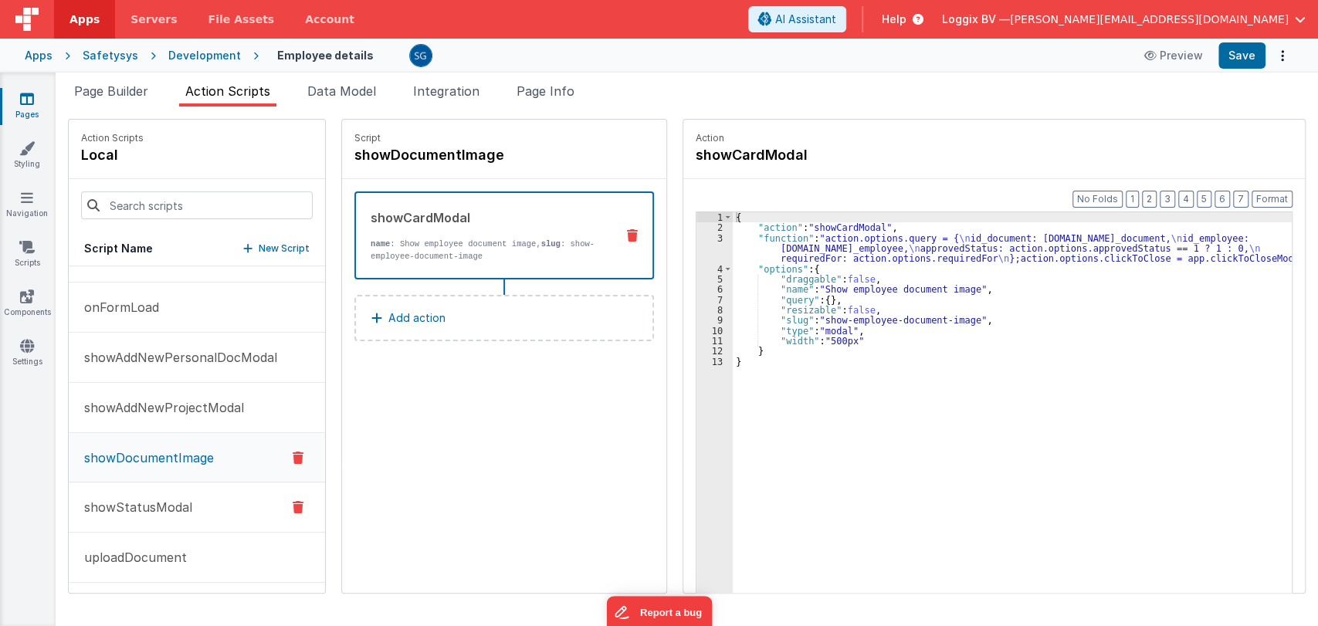
click at [138, 499] on p "showStatusModal" at bounding box center [133, 507] width 117 height 19
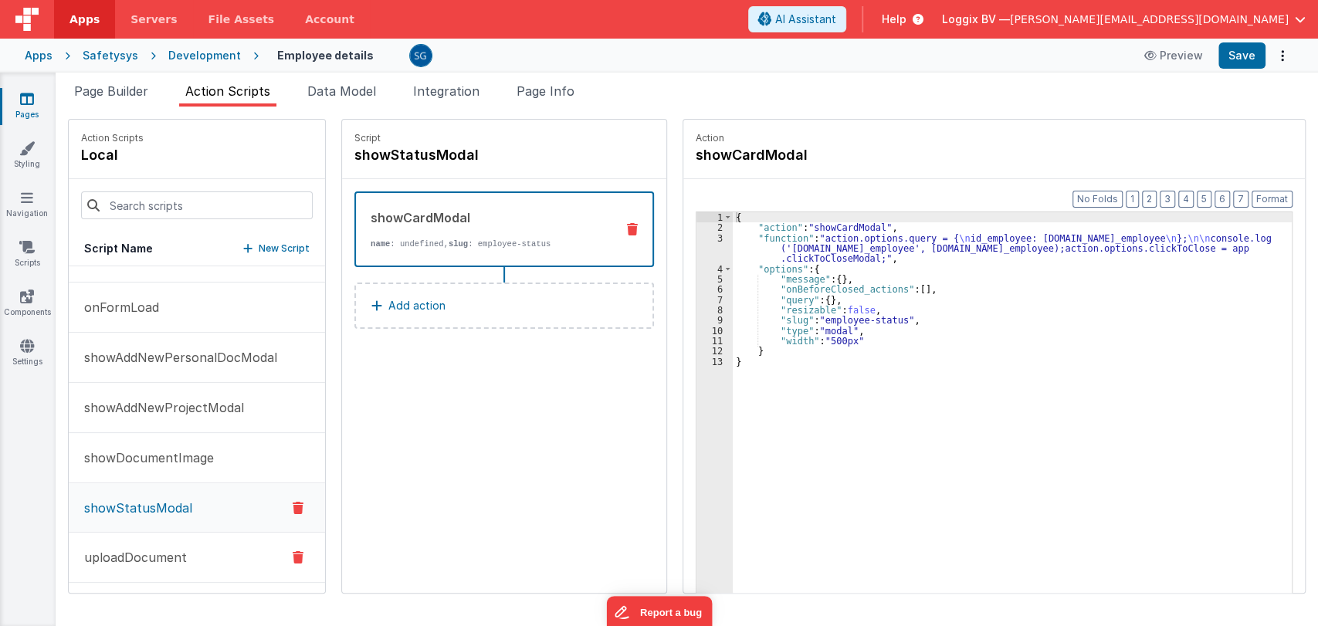
click at [134, 555] on p "uploadDocument" at bounding box center [131, 557] width 112 height 19
click at [124, 93] on span "Page Builder" at bounding box center [111, 90] width 74 height 15
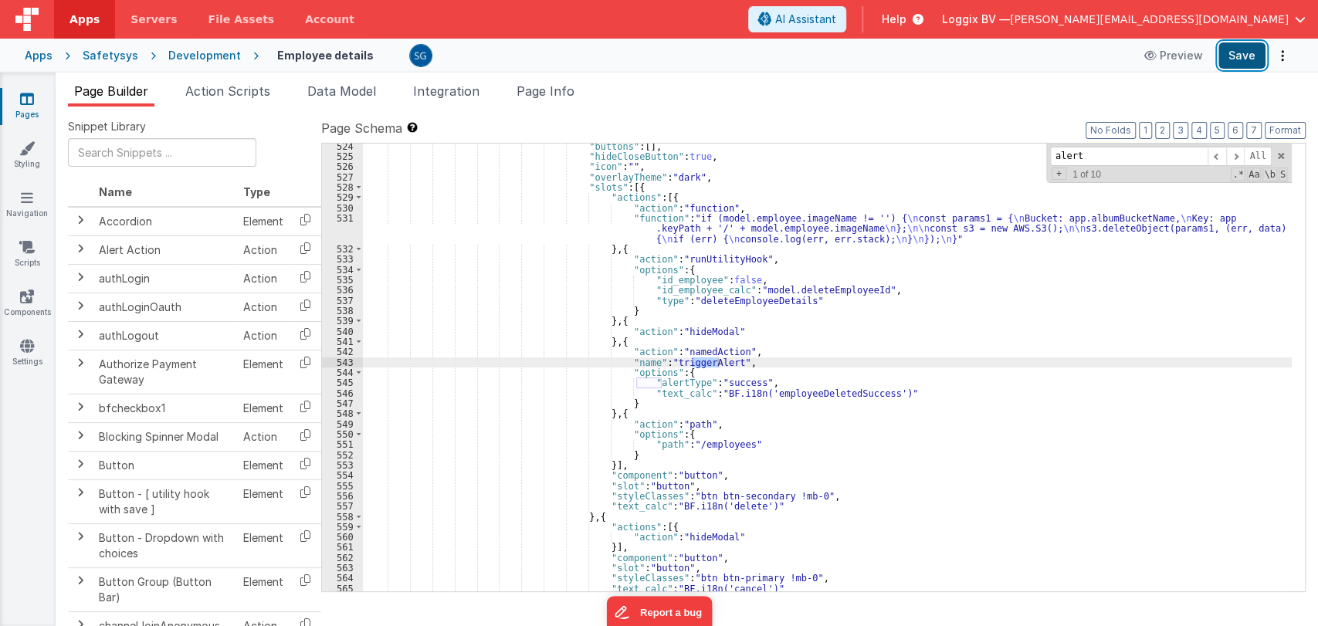
click at [1242, 59] on button "Save" at bounding box center [1242, 55] width 47 height 26
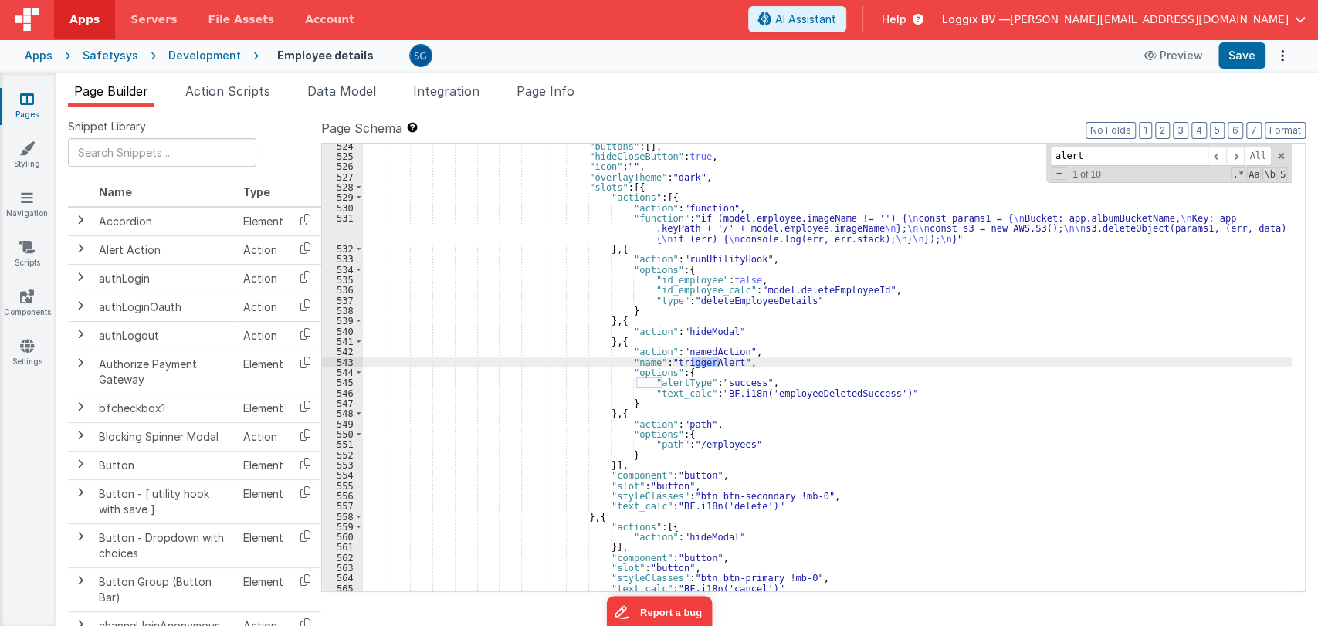
click at [25, 103] on icon at bounding box center [27, 98] width 14 height 15
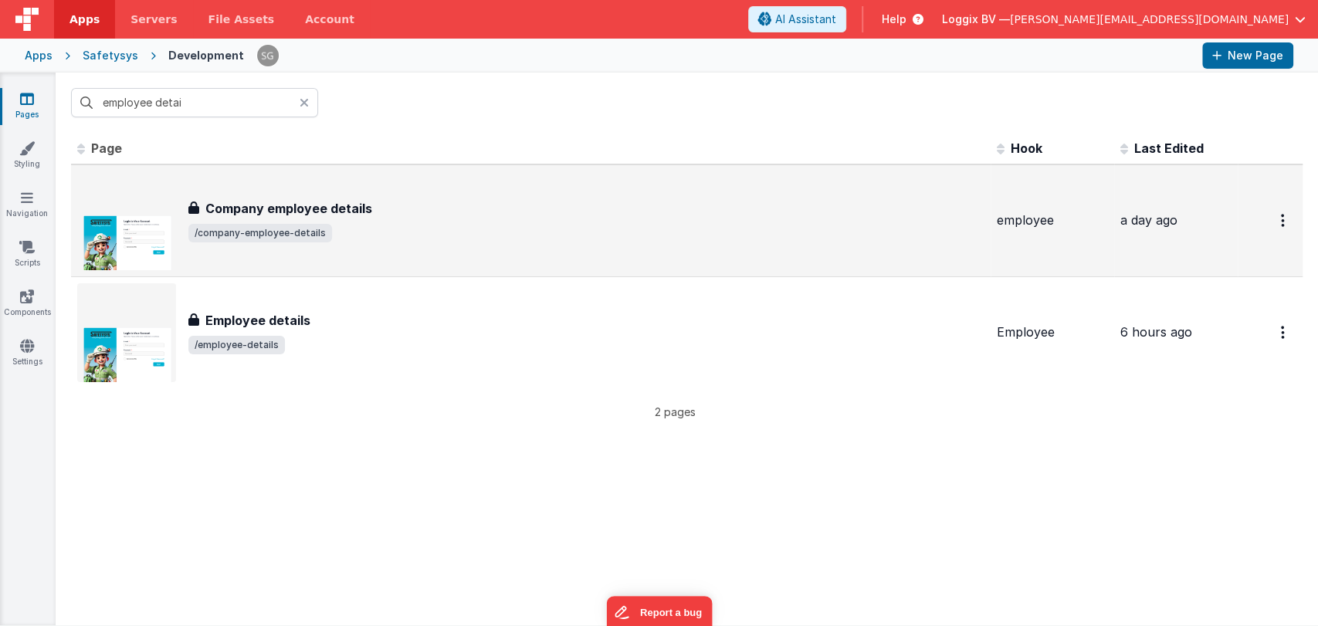
click at [246, 205] on h3 "Company employee details" at bounding box center [288, 208] width 167 height 19
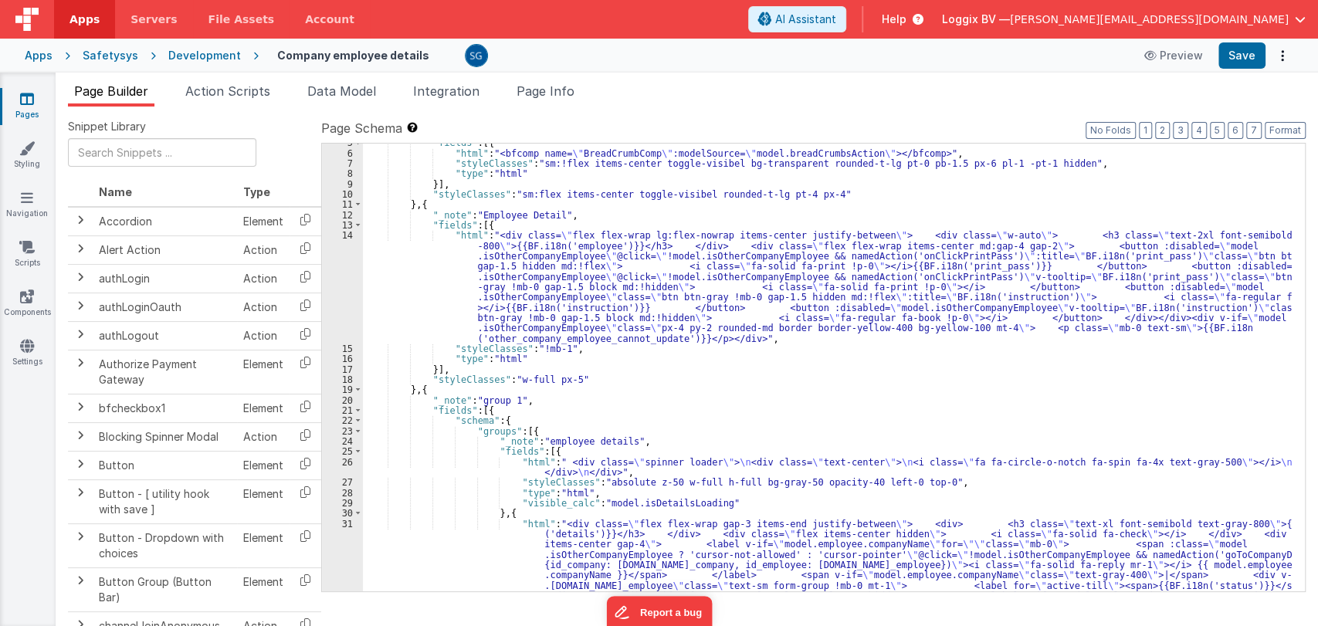
scroll to position [47, 0]
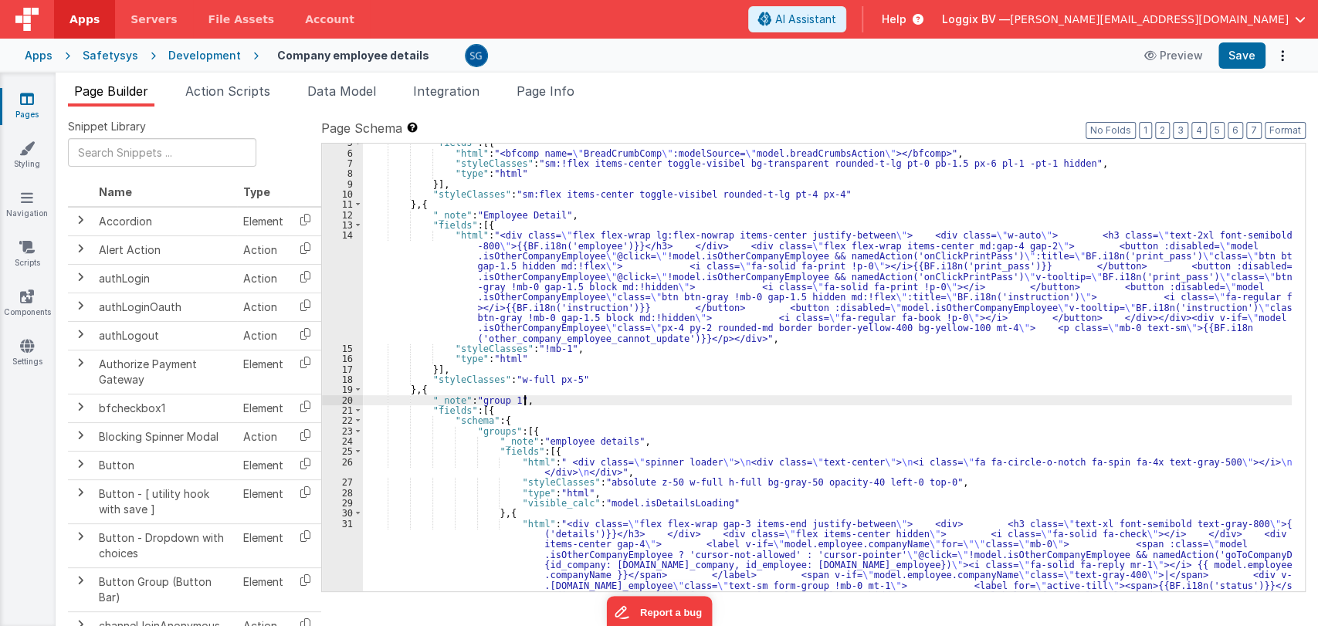
click at [665, 397] on div ""fields" : [{ "html" : "<bfcomp name= \" BreadCrumbComp \" :modelSource= \" mod…" at bounding box center [827, 587] width 929 height 901
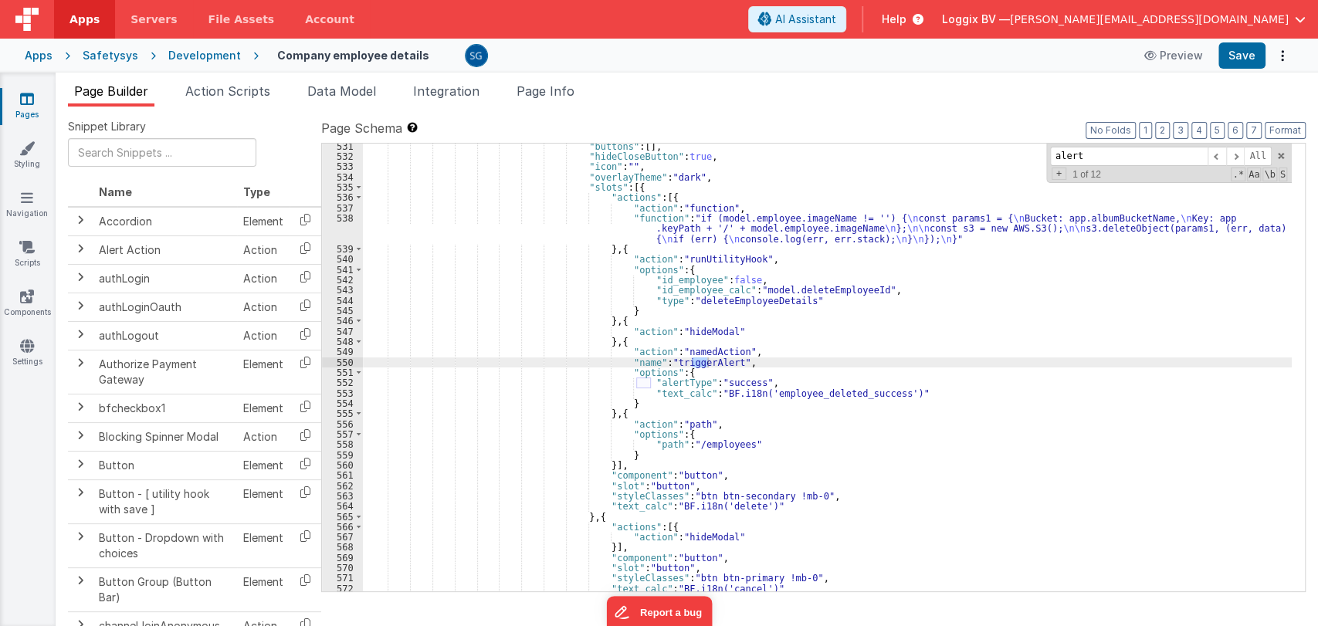
scroll to position [6335, 0]
type input "alert"
click at [1236, 158] on span at bounding box center [1235, 156] width 19 height 19
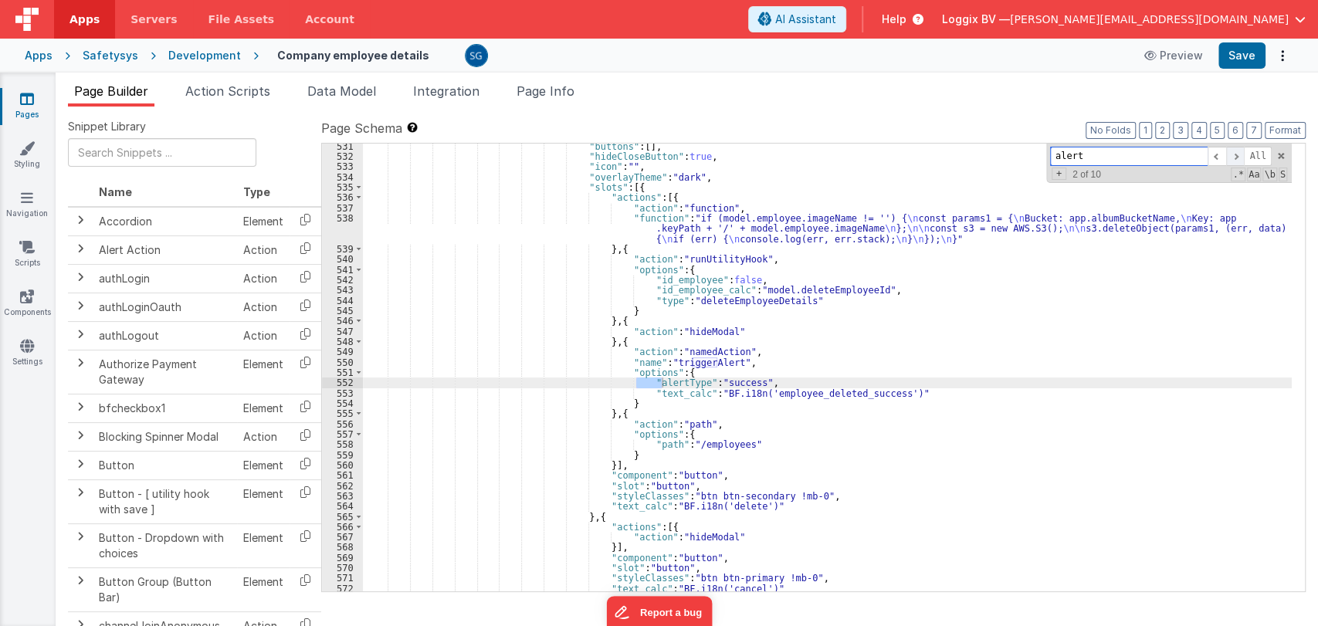
click at [1236, 158] on span at bounding box center [1235, 156] width 19 height 19
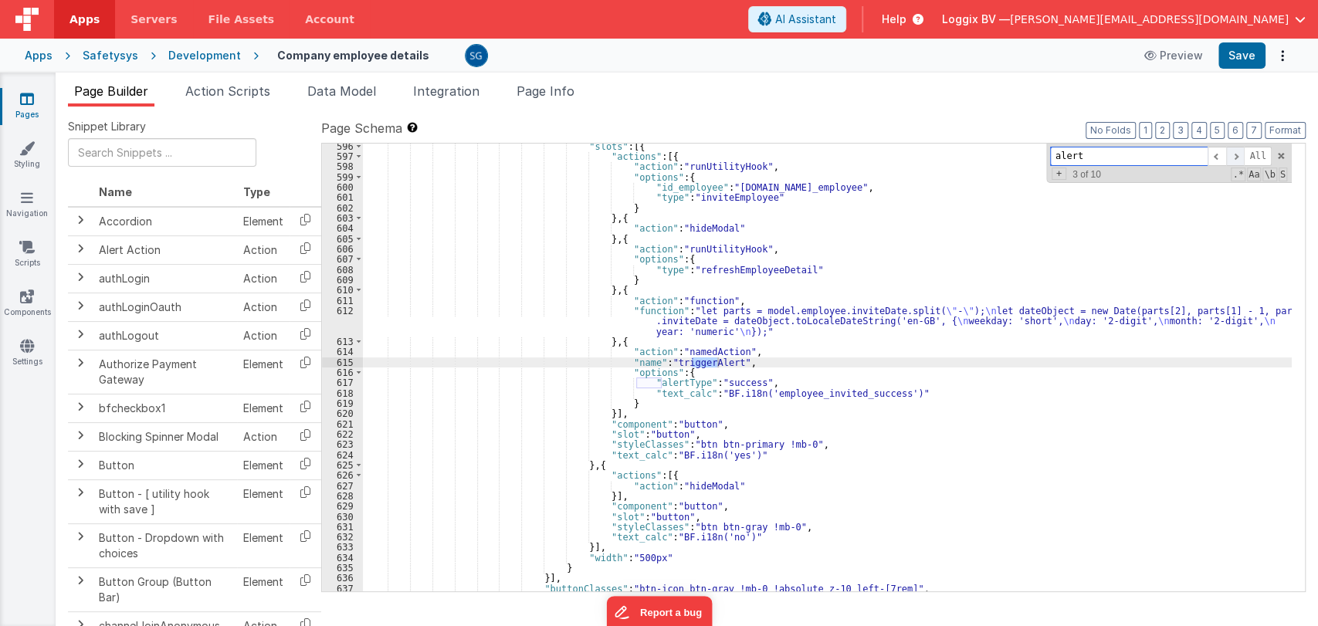
click at [1236, 158] on span at bounding box center [1235, 156] width 19 height 19
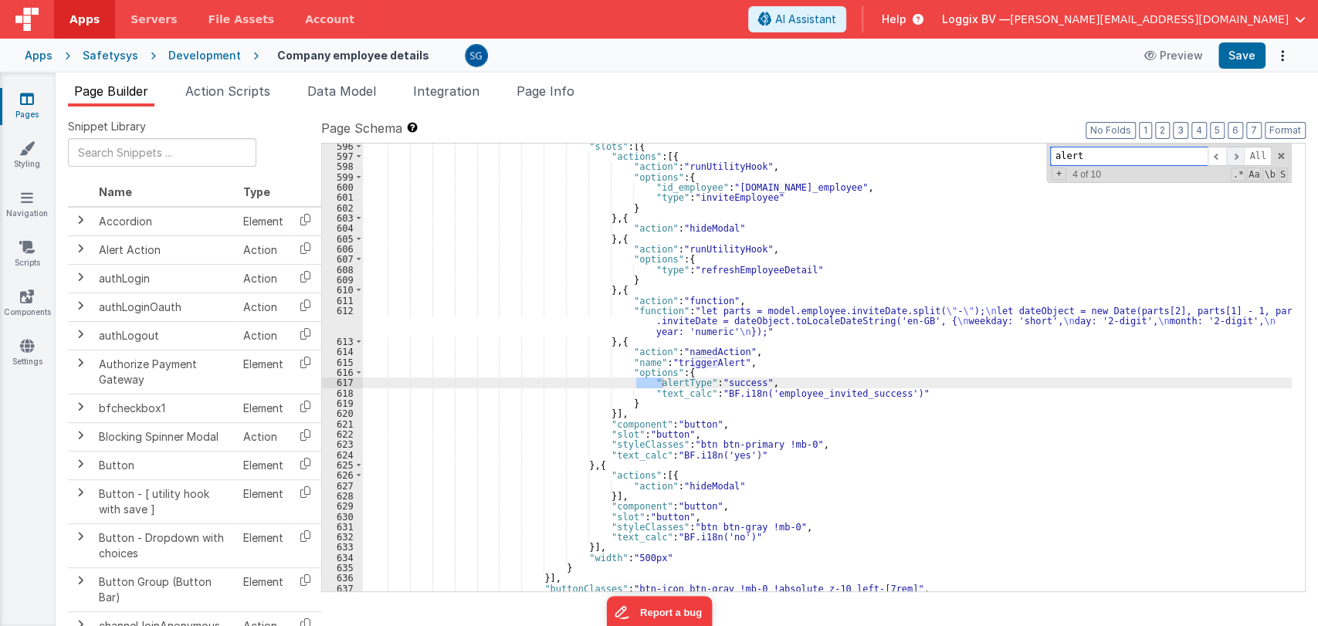
click at [1236, 158] on span at bounding box center [1235, 156] width 19 height 19
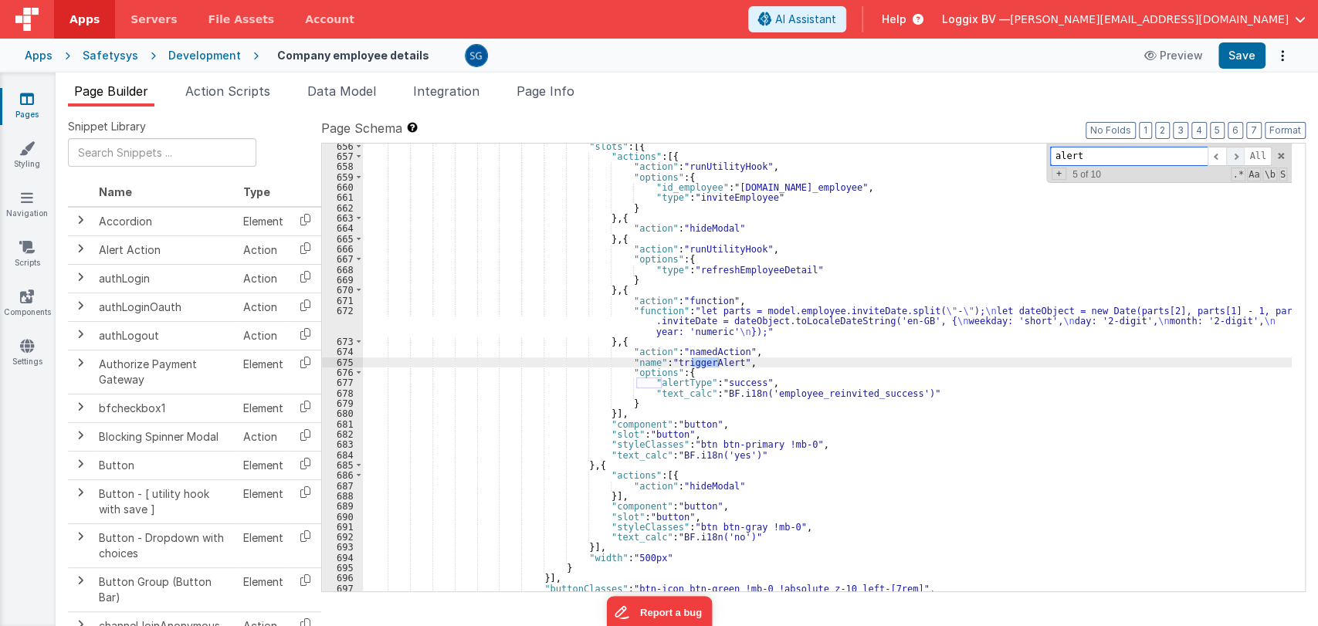
click at [1236, 158] on span at bounding box center [1235, 156] width 19 height 19
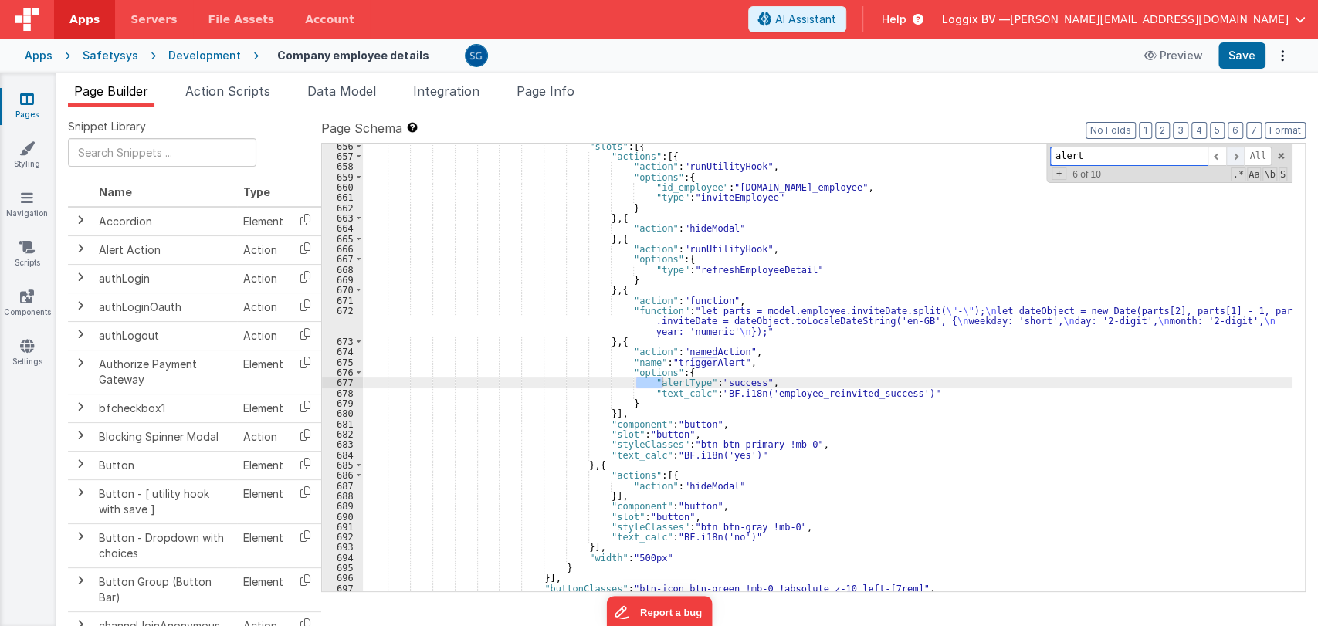
click at [1236, 158] on span at bounding box center [1235, 156] width 19 height 19
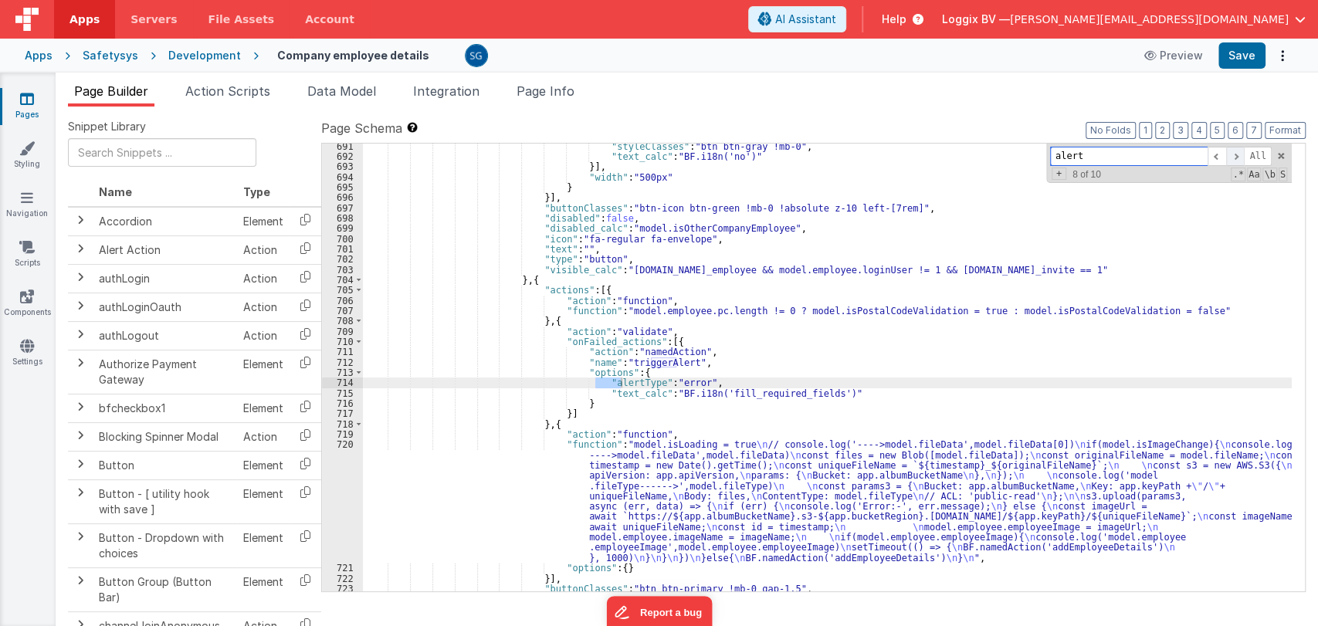
click at [1236, 158] on span at bounding box center [1235, 156] width 19 height 19
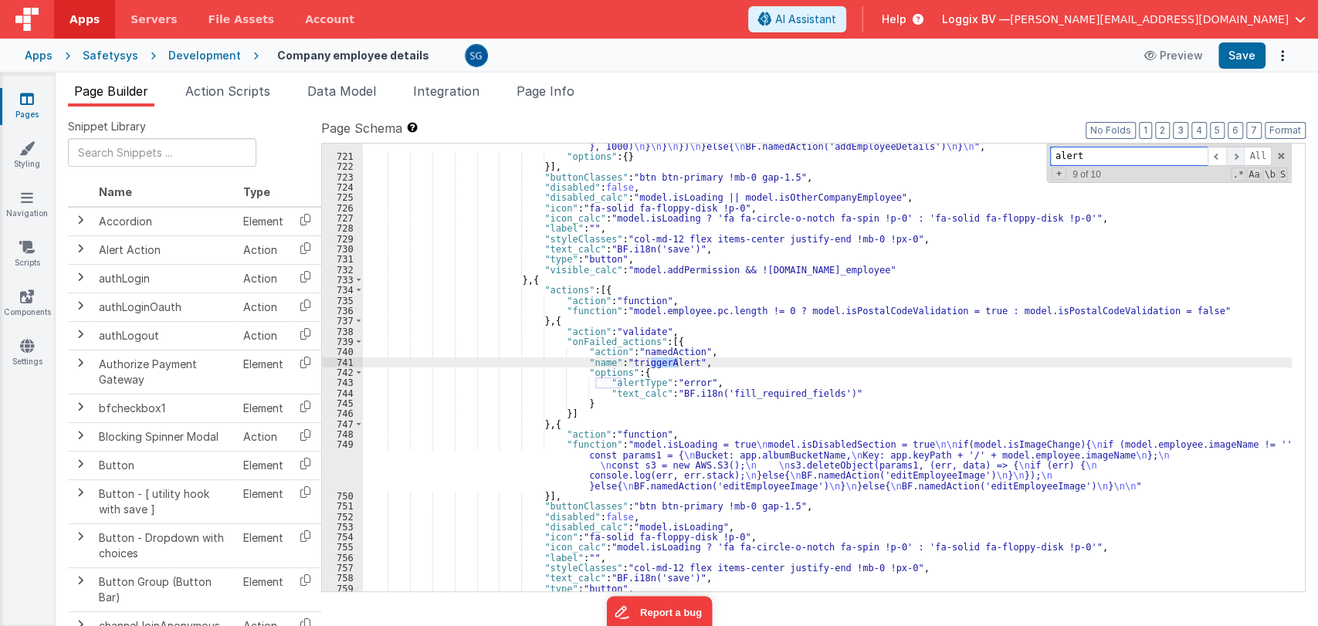
click at [1236, 158] on span at bounding box center [1235, 156] width 19 height 19
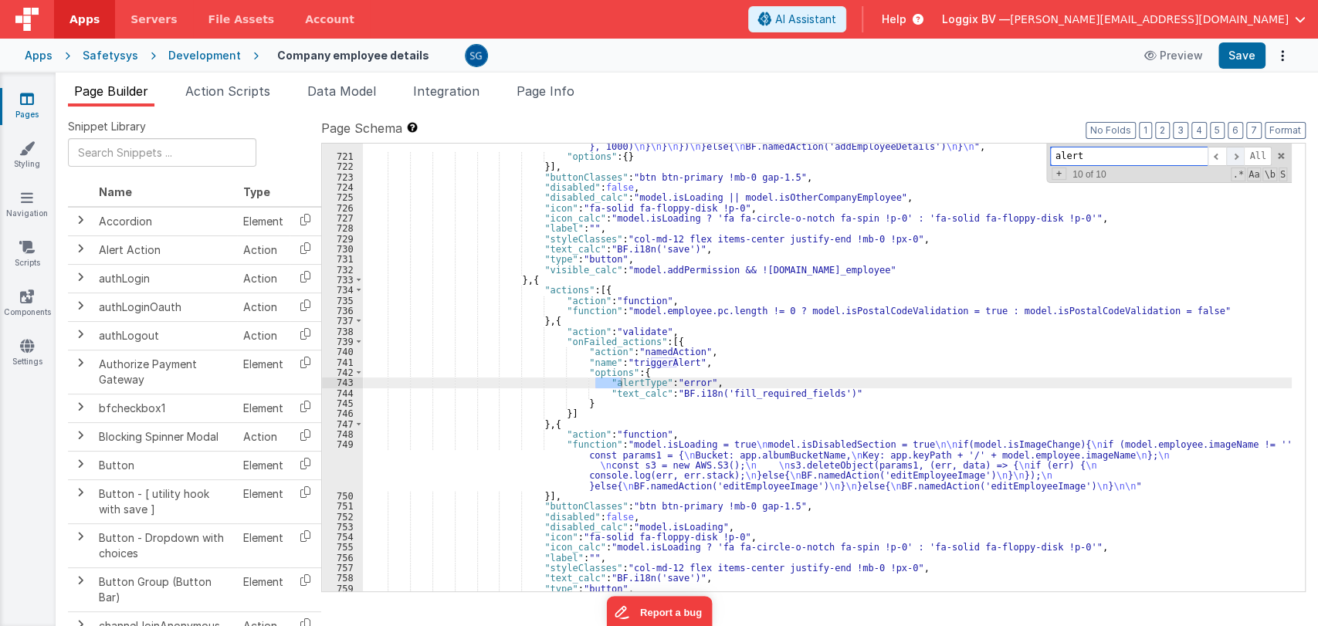
click at [1236, 158] on span at bounding box center [1235, 156] width 19 height 19
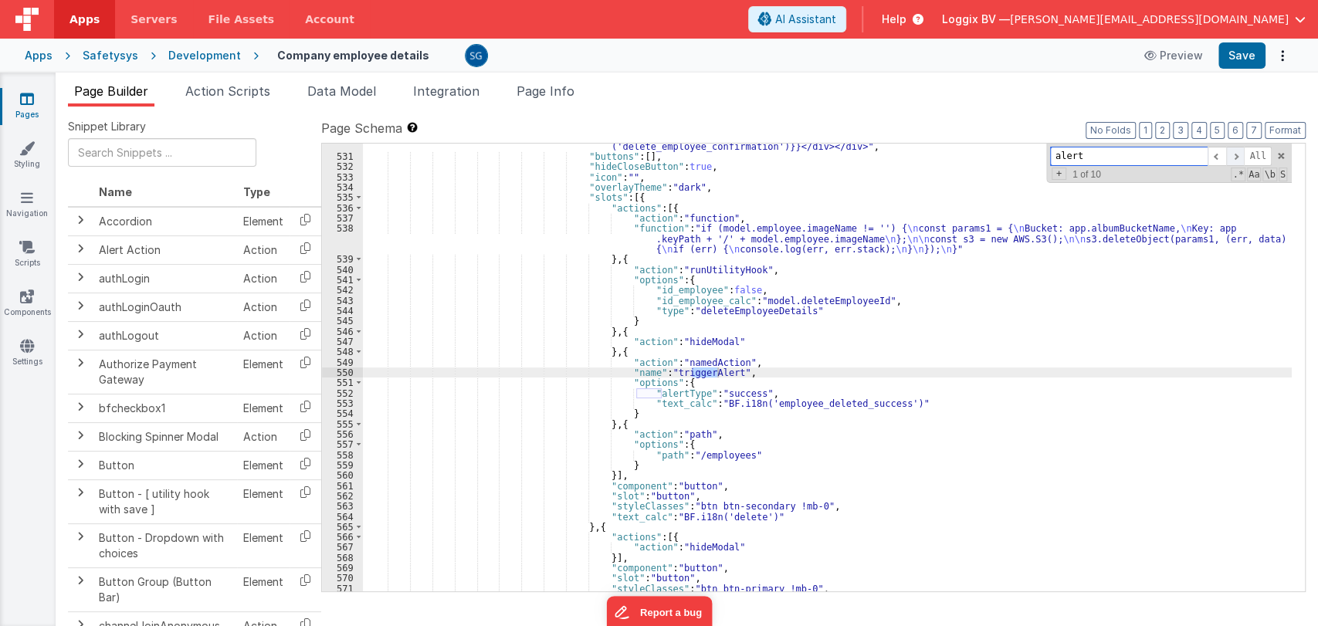
scroll to position [6325, 0]
click at [1236, 158] on span at bounding box center [1235, 156] width 19 height 19
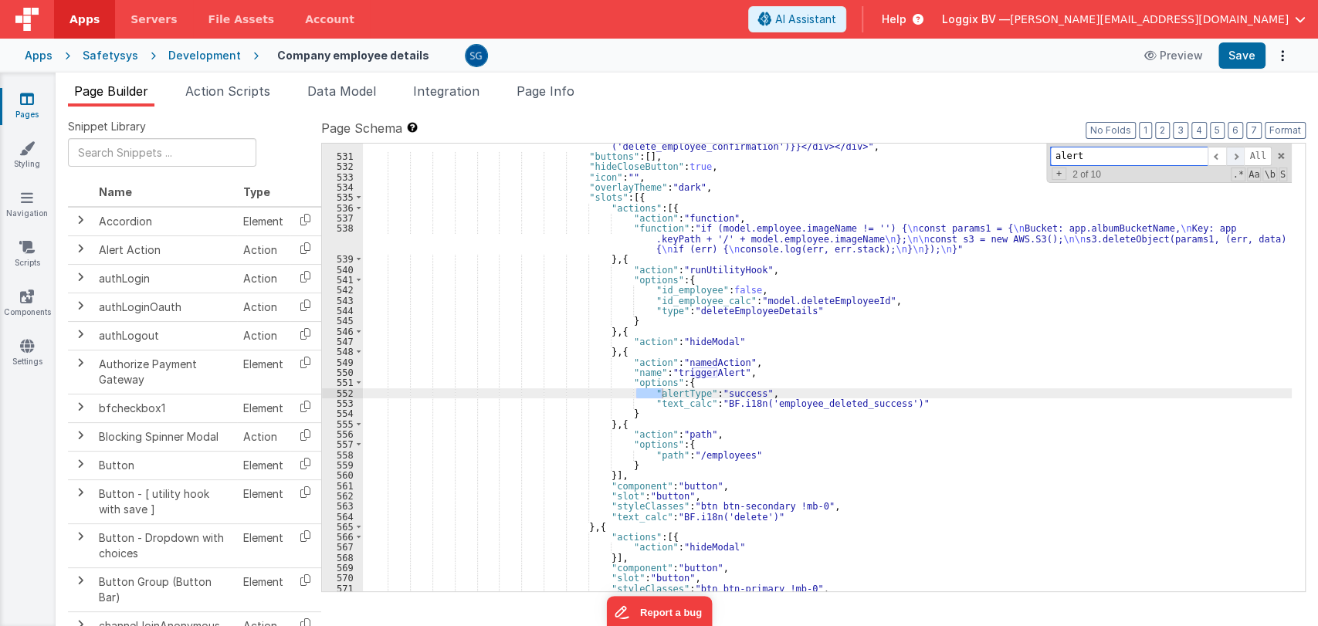
click at [1236, 158] on span at bounding box center [1235, 156] width 19 height 19
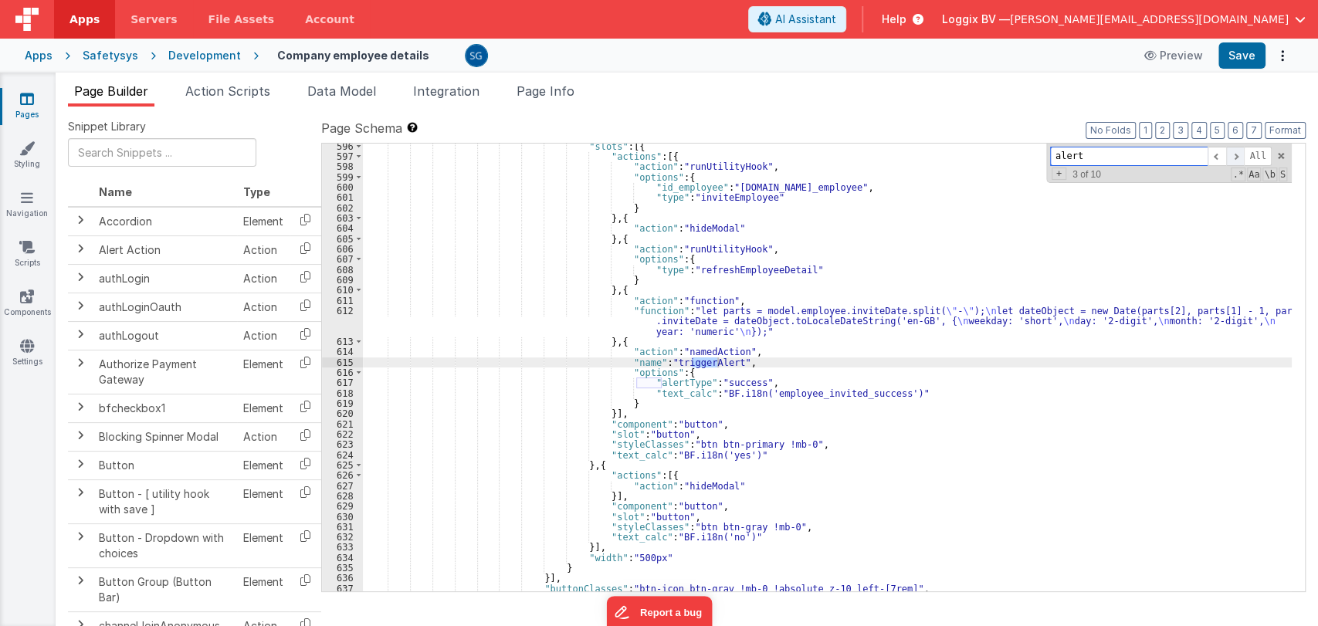
scroll to position [7035, 0]
click at [242, 91] on span "Action Scripts" at bounding box center [227, 90] width 85 height 15
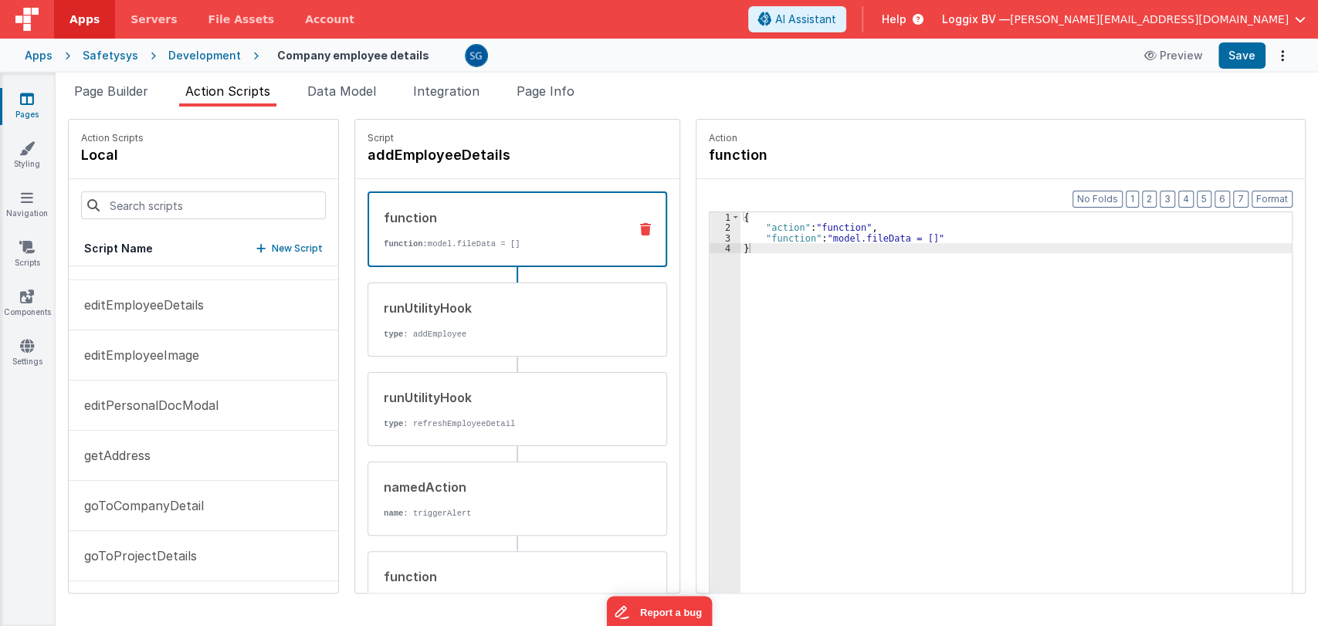
scroll to position [0, 0]
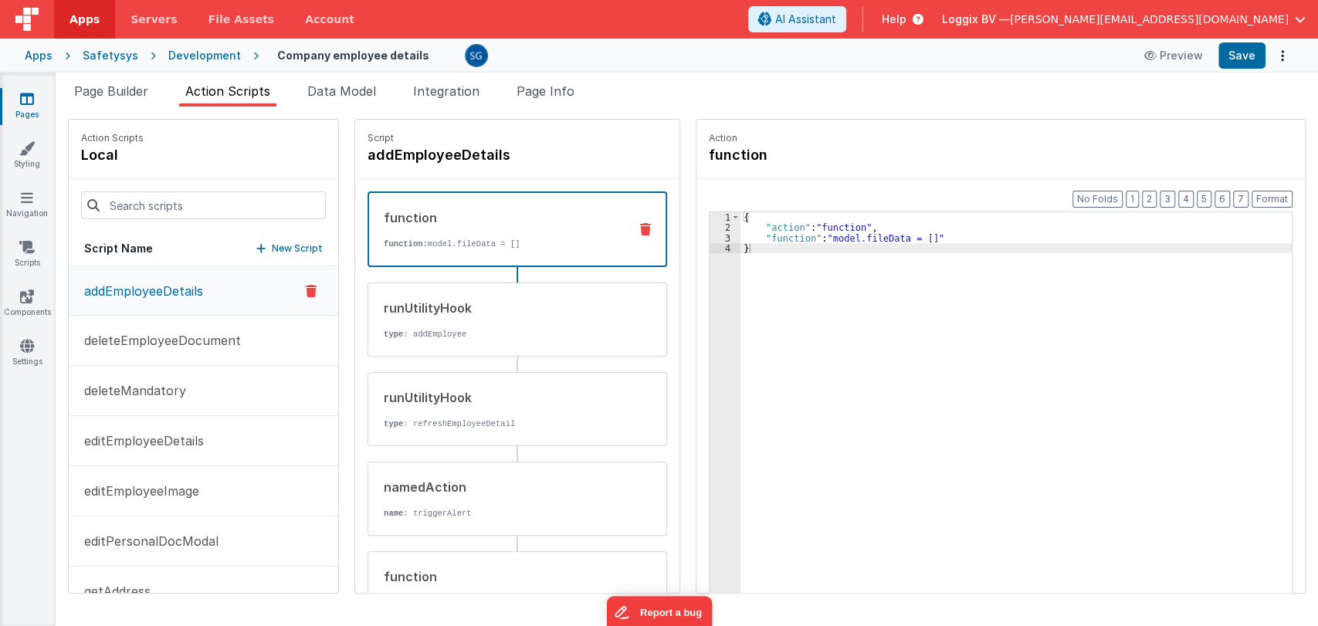
click at [167, 287] on p "addEmployeeDetails" at bounding box center [139, 291] width 128 height 19
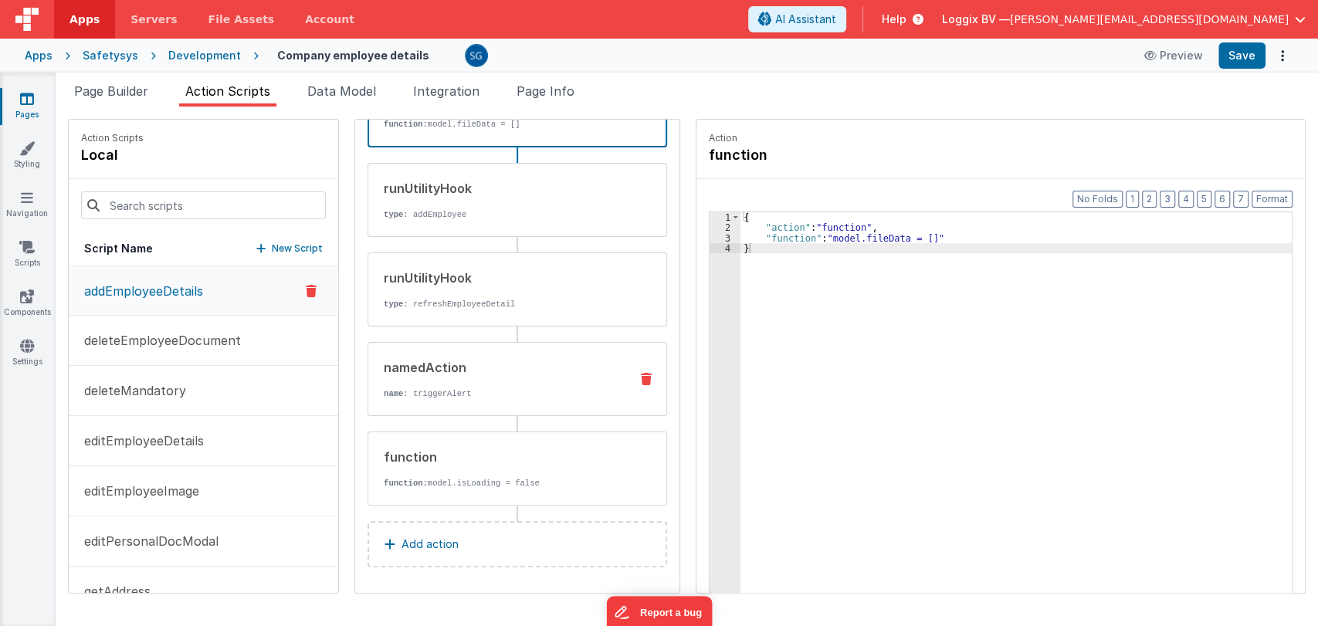
click at [452, 361] on div "namedAction" at bounding box center [500, 367] width 233 height 19
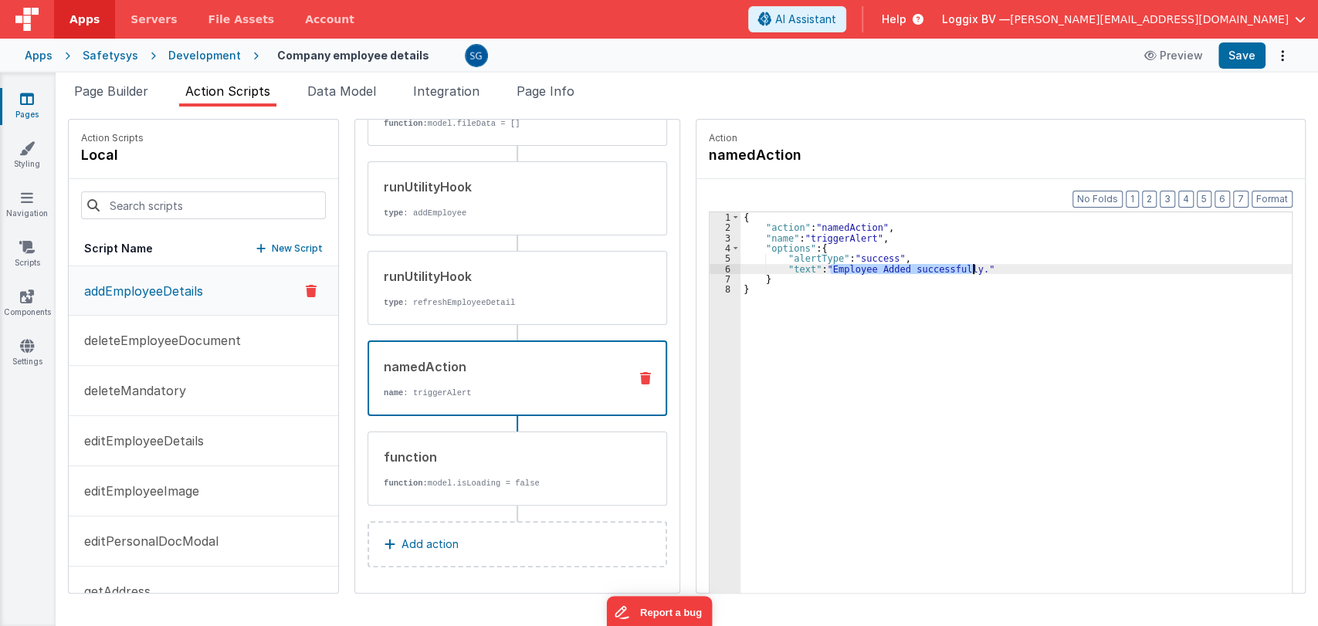
drag, startPoint x: 826, startPoint y: 267, endPoint x: 968, endPoint y: 272, distance: 142.2
click at [968, 272] on div "{ "action" : "namedAction" , "name" : "triggerAlert" , "options" : { "alertType…" at bounding box center [1018, 436] width 555 height 449
click at [809, 266] on div "{ "action" : "namedAction" , "name" : "triggerAlert" , "options" : { "alertType…" at bounding box center [1018, 436] width 555 height 449
click at [1246, 53] on button "Save" at bounding box center [1242, 55] width 47 height 26
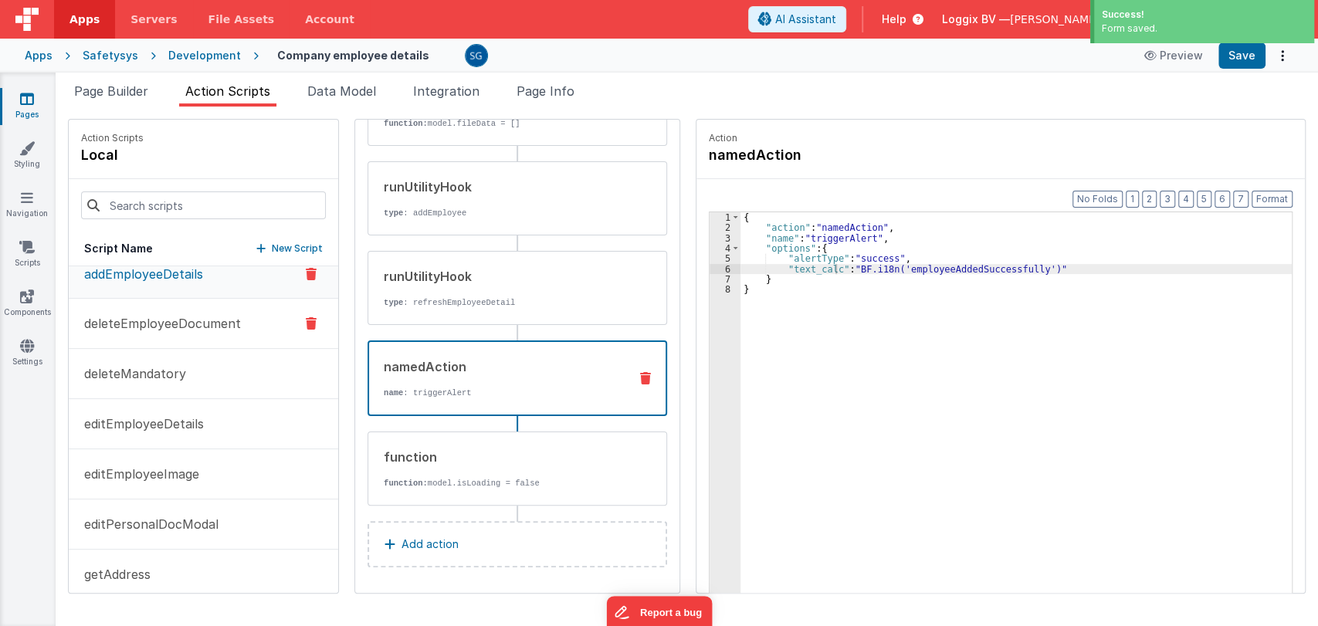
scroll to position [0, 0]
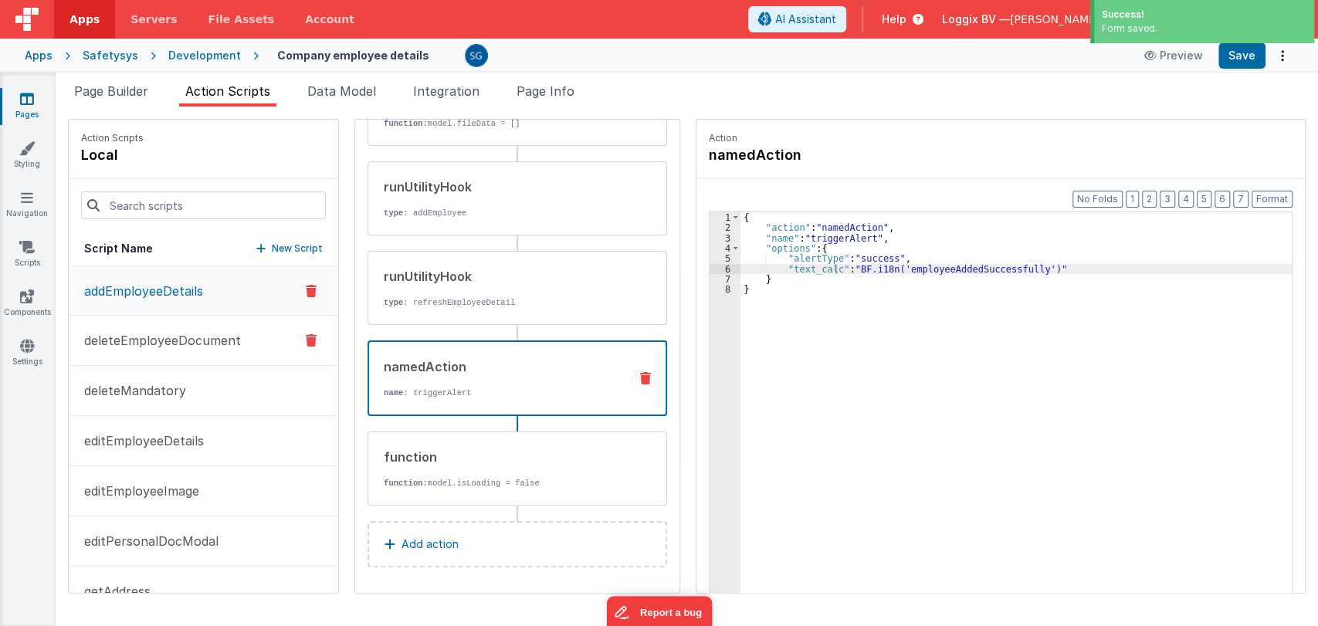
click at [175, 337] on p "deleteEmployeeDocument" at bounding box center [158, 340] width 166 height 19
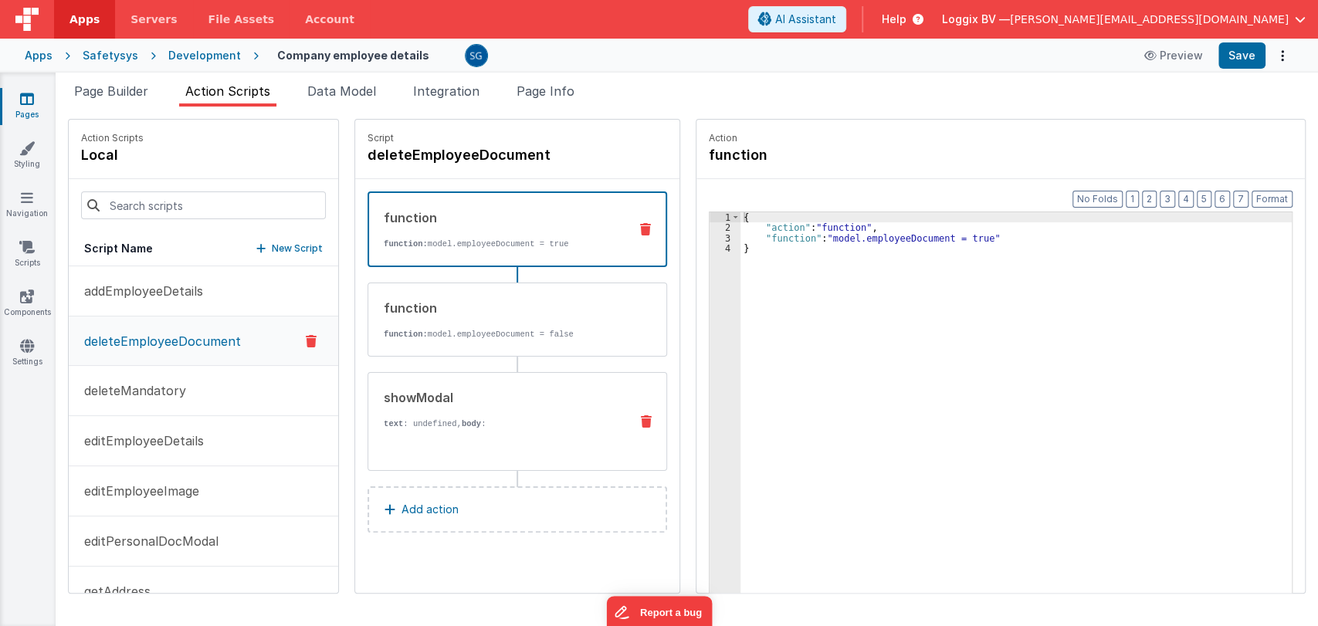
click at [476, 398] on div "showModal" at bounding box center [500, 397] width 233 height 19
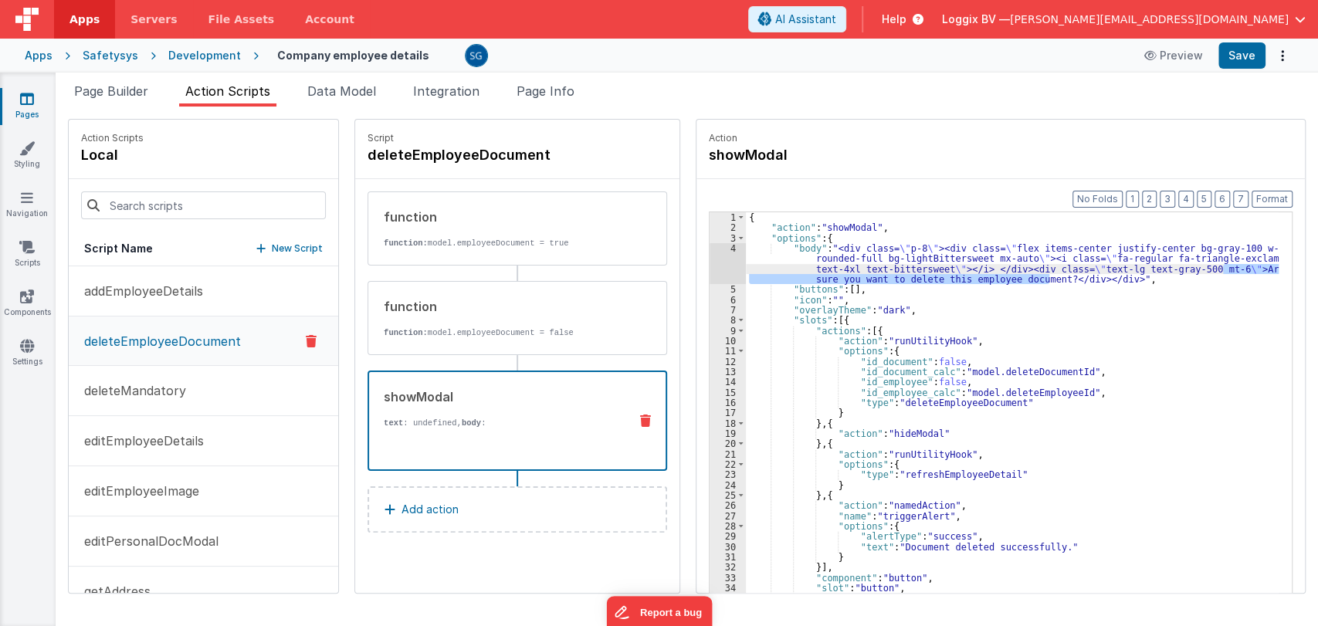
drag, startPoint x: 1046, startPoint y: 280, endPoint x: 1219, endPoint y: 267, distance: 173.5
click at [1219, 267] on div "{ "action" : "showModal" , "options" : { "body" : "<div class= \" p-8 \" ><div …" at bounding box center [1014, 436] width 537 height 449
click at [1121, 334] on div "{ "action" : "showModal" , "options" : { "body" : "<div class= \" p-8 \" ><div …" at bounding box center [1014, 436] width 537 height 449
click at [1048, 343] on div "{ "action" : "showModal" , "options" : { "body" : "<div class= \" p-8 \" ><div …" at bounding box center [1014, 436] width 537 height 449
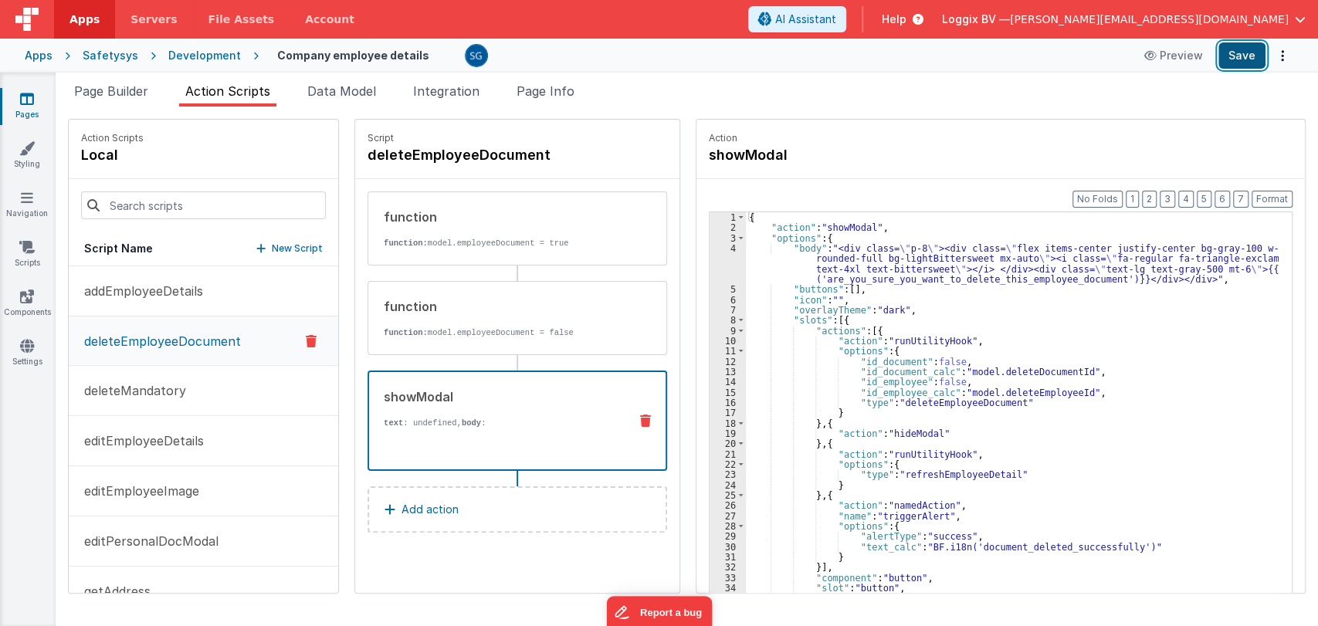
click at [1246, 59] on button "Save" at bounding box center [1242, 55] width 47 height 26
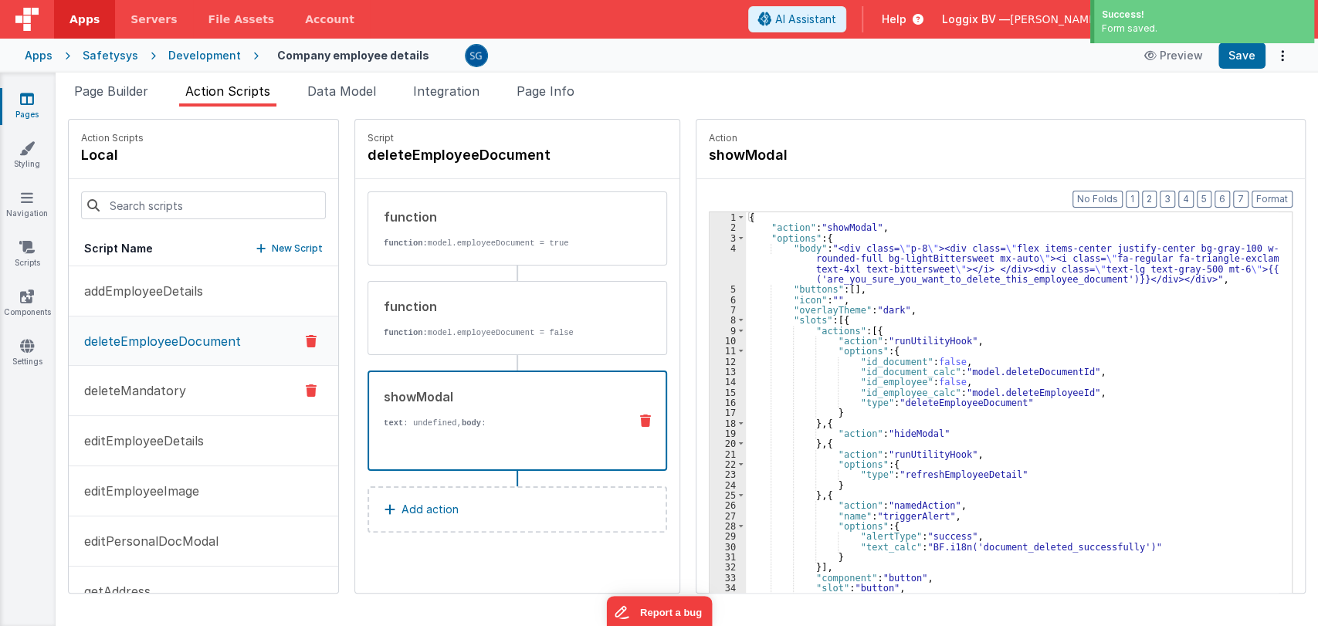
click at [120, 385] on p "deleteMandatory" at bounding box center [130, 391] width 111 height 19
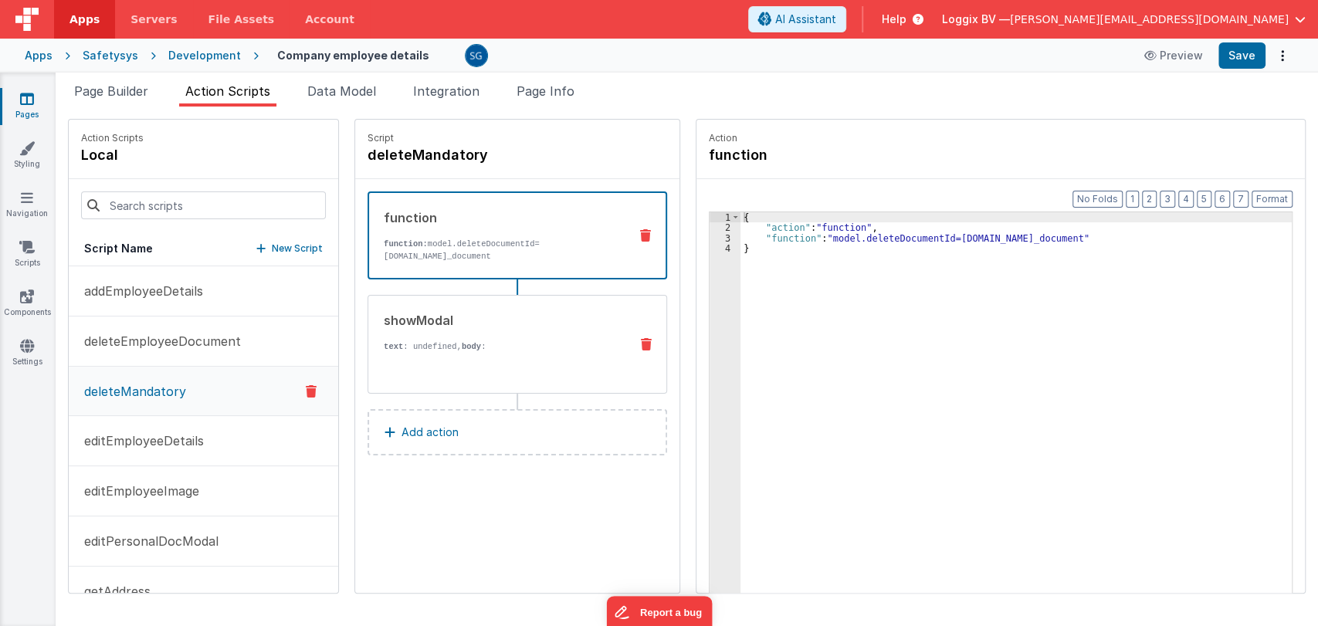
click at [450, 334] on div "showModal text : undefined, body : Are you sure you want to delete this mandato…" at bounding box center [492, 344] width 249 height 66
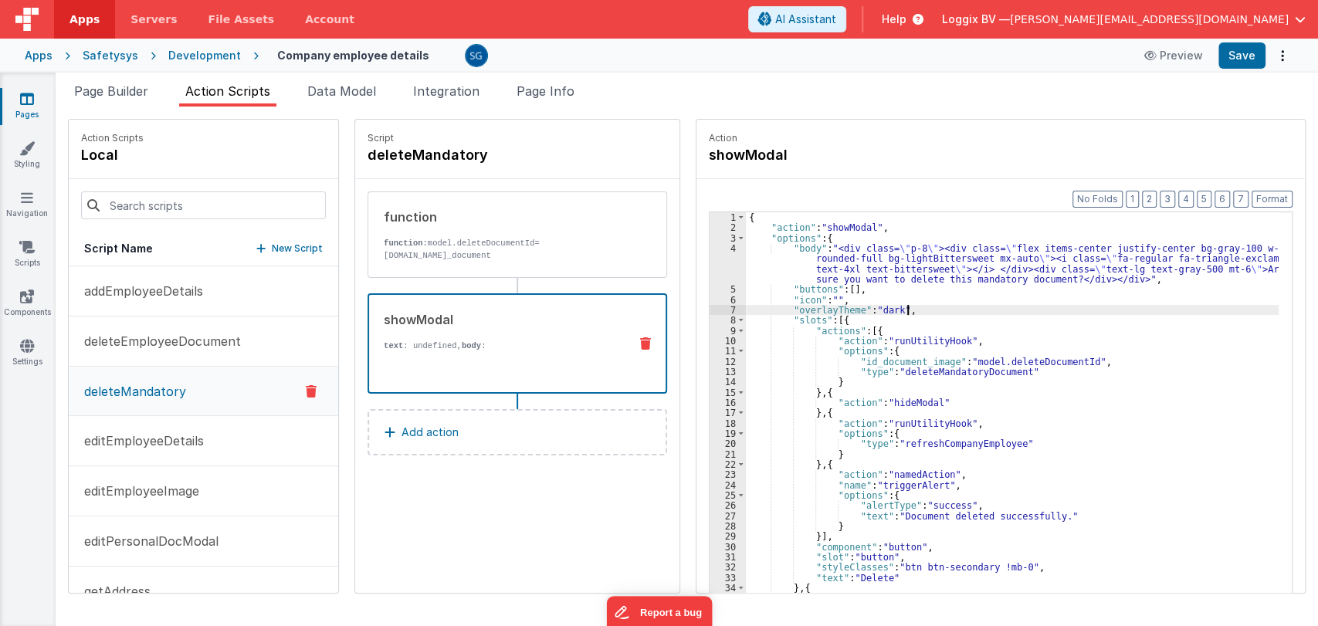
click at [1046, 310] on div "{ "action" : "showModal" , "options" : { "body" : "<div class= \" p-8 \" ><div …" at bounding box center [1014, 436] width 537 height 449
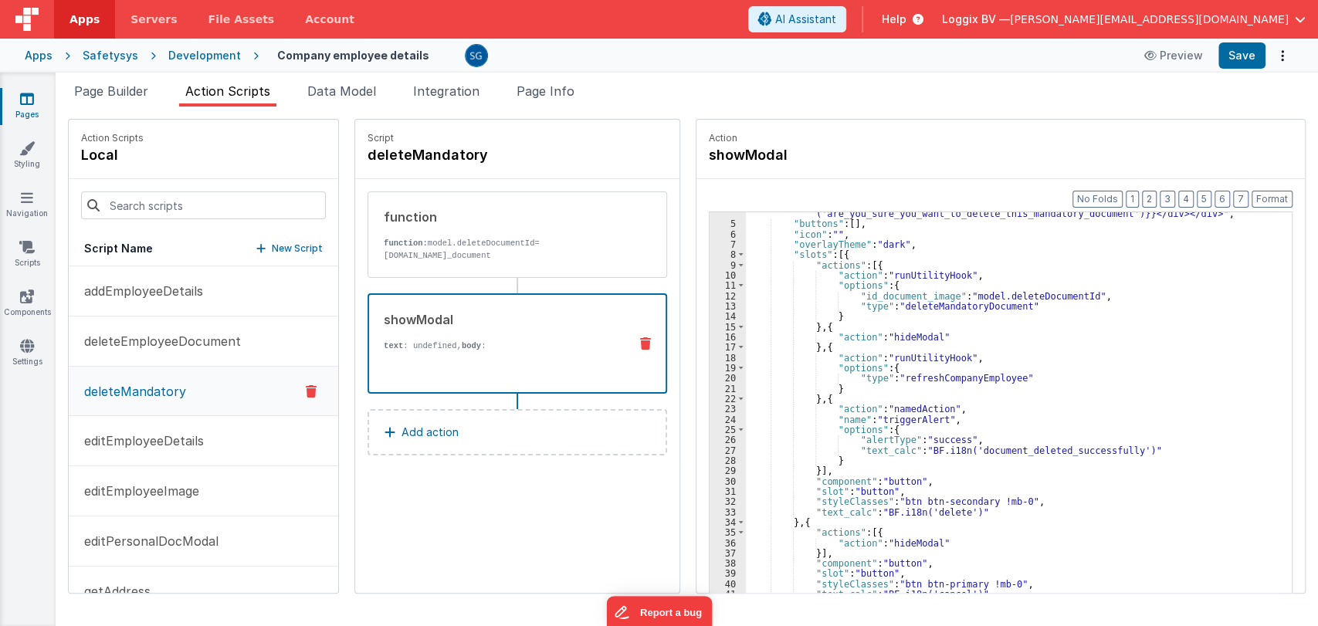
scroll to position [65, 0]
click at [1237, 60] on button "Save" at bounding box center [1242, 55] width 47 height 26
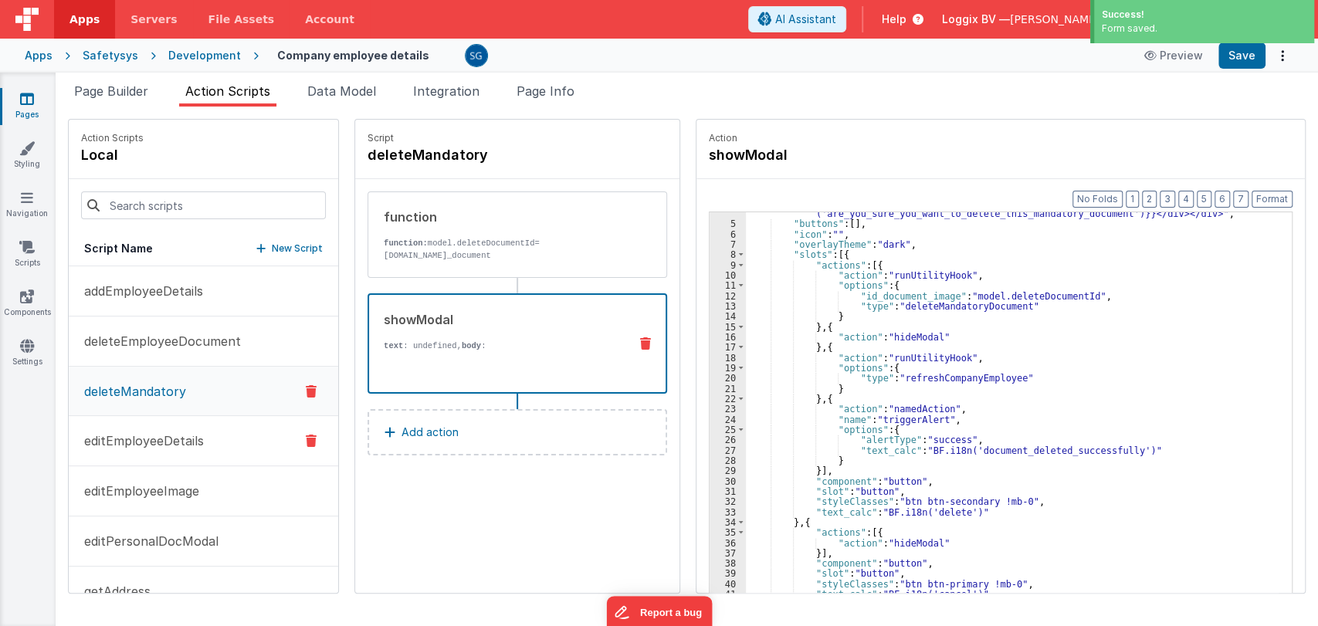
click at [134, 445] on p "editEmployeeDetails" at bounding box center [139, 441] width 129 height 19
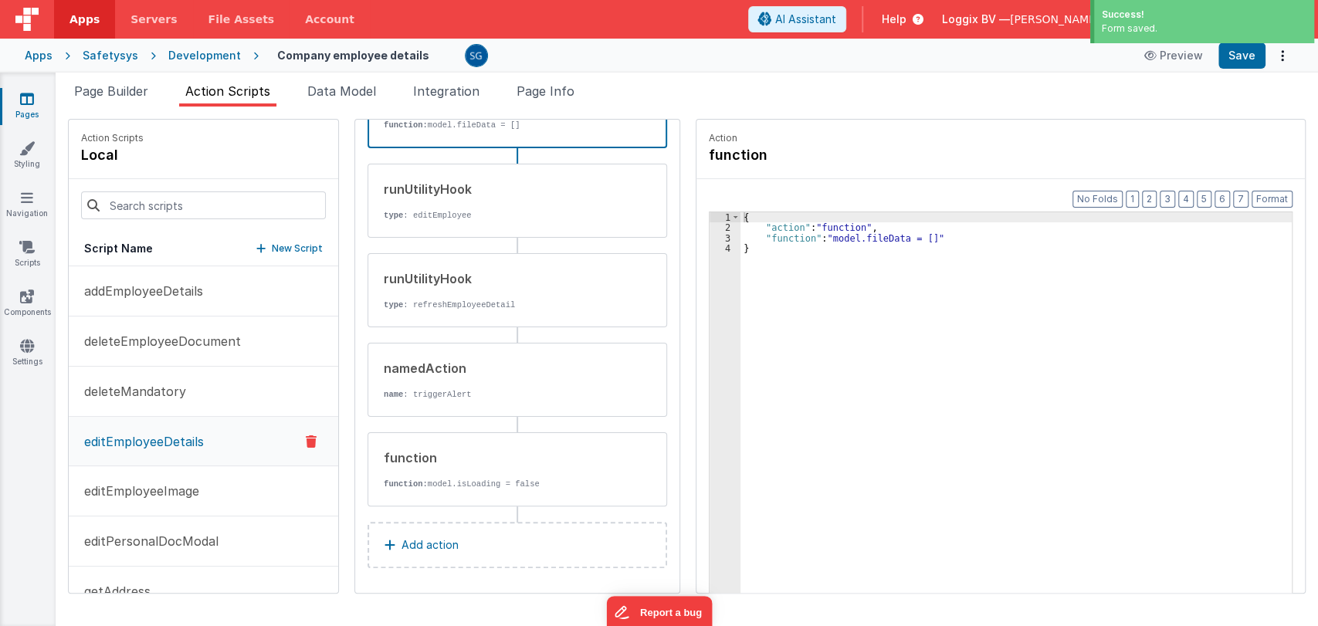
scroll to position [120, 0]
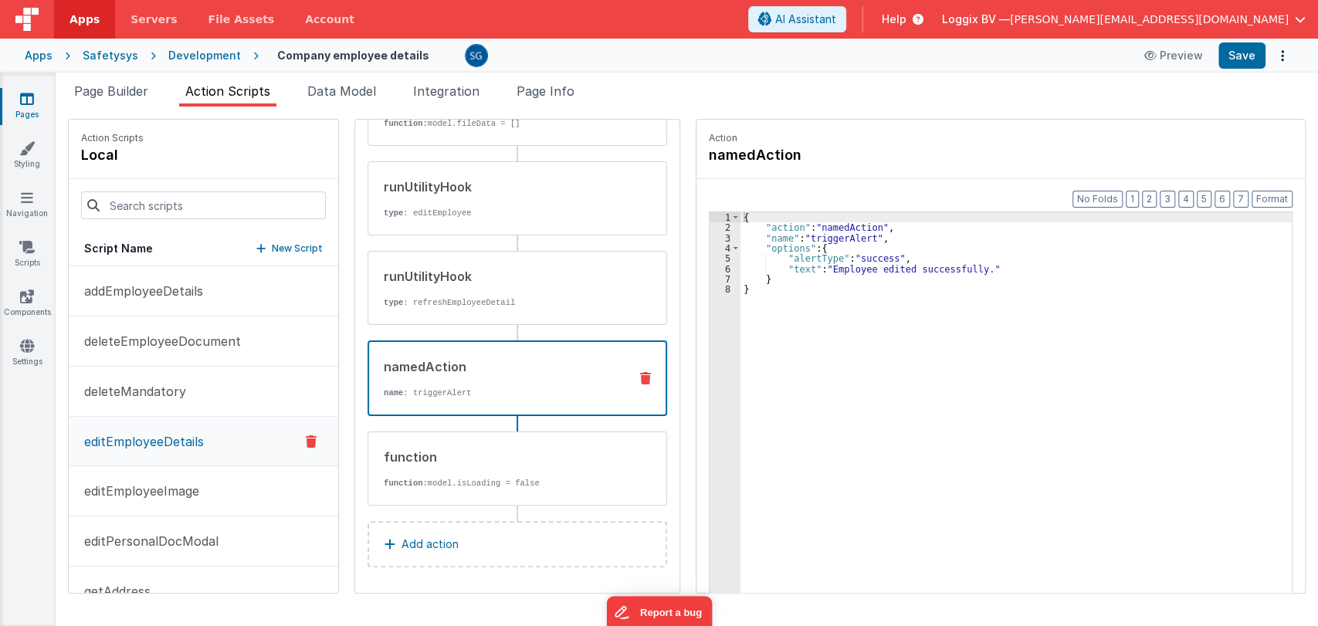
click at [476, 360] on div "namedAction" at bounding box center [500, 367] width 232 height 19
drag, startPoint x: 828, startPoint y: 269, endPoint x: 975, endPoint y: 268, distance: 147.5
click at [975, 268] on div "{ "action" : "namedAction" , "name" : "triggerAlert" , "options" : { "alertType…" at bounding box center [1018, 436] width 555 height 449
paste textarea
click at [809, 267] on div "{ "action" : "namedAction" , "name" : "triggerAlert" , "options" : { "alertType…" at bounding box center [1018, 436] width 555 height 449
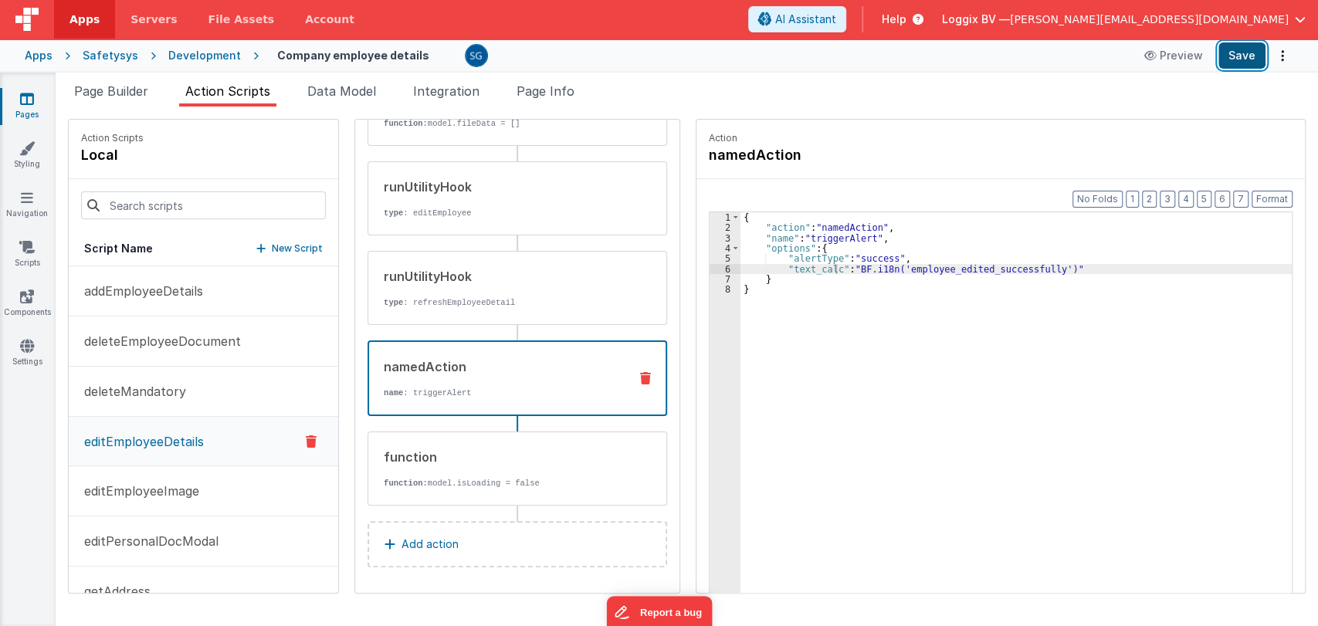
click at [1227, 62] on button "Save" at bounding box center [1242, 55] width 47 height 26
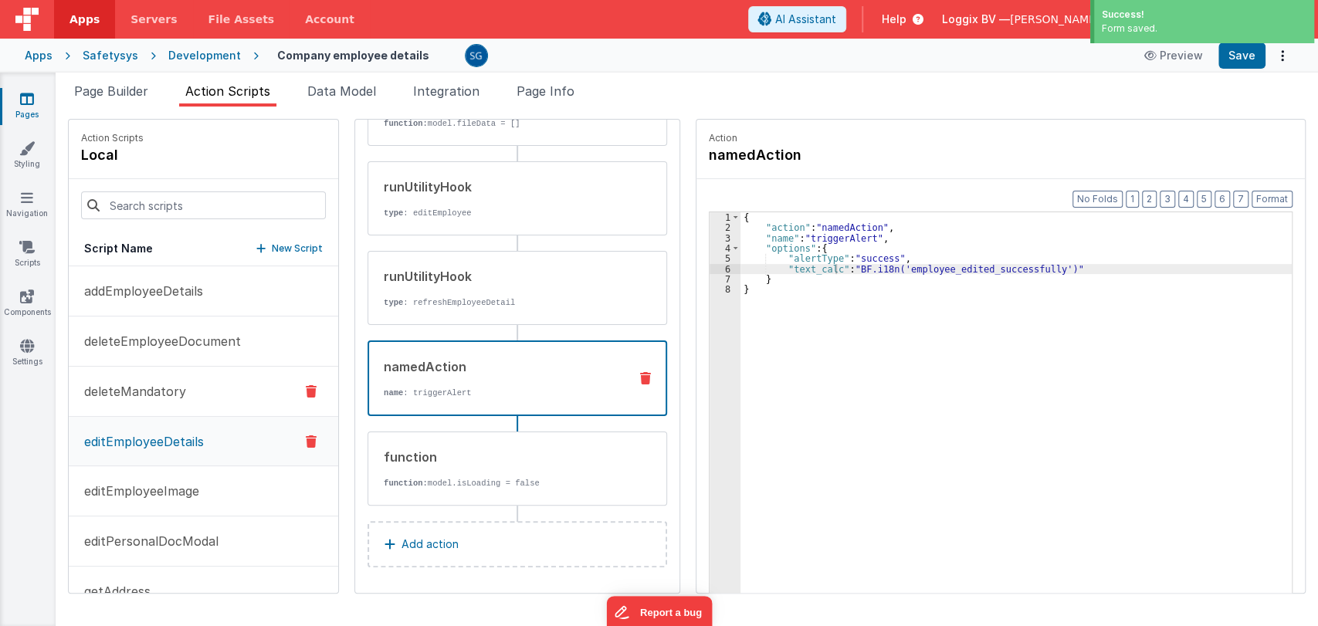
scroll to position [71, 0]
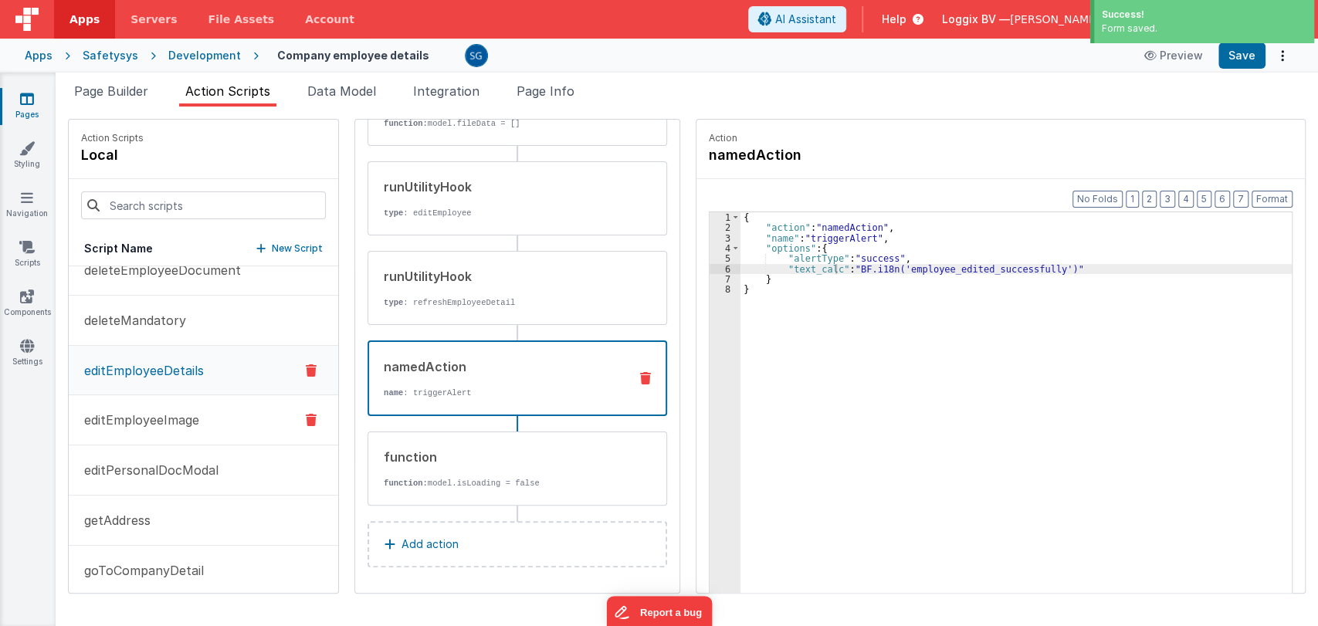
click at [154, 412] on p "editEmployeeImage" at bounding box center [137, 420] width 124 height 19
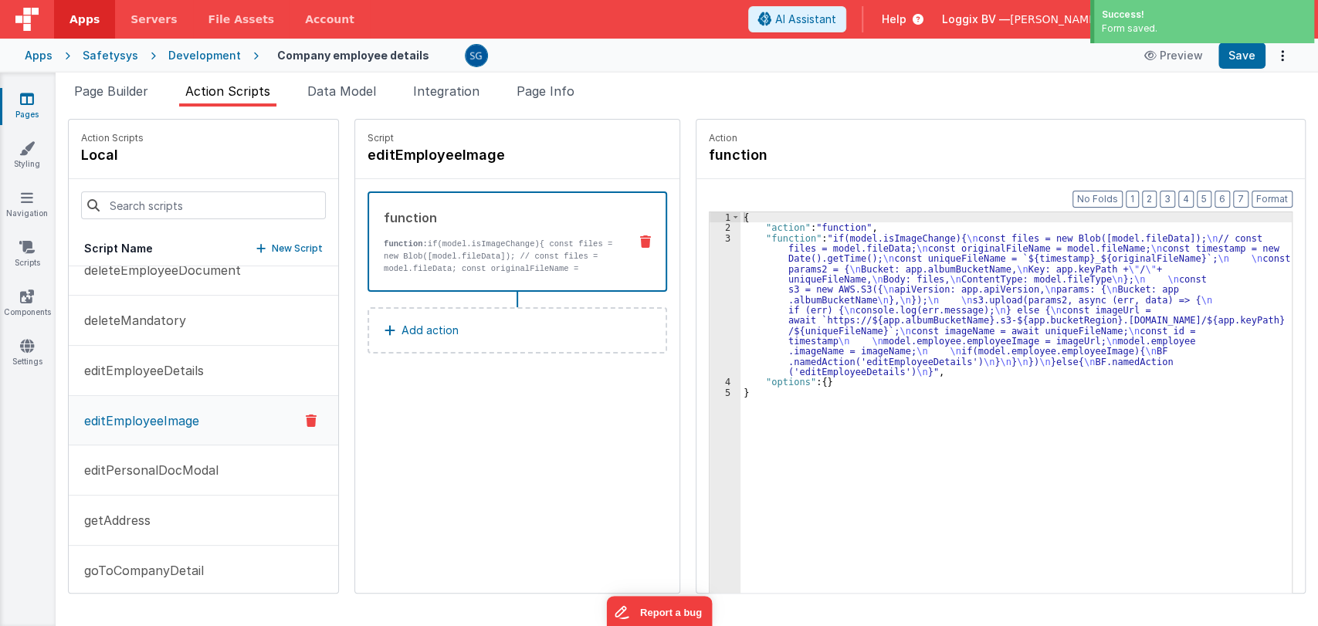
scroll to position [0, 0]
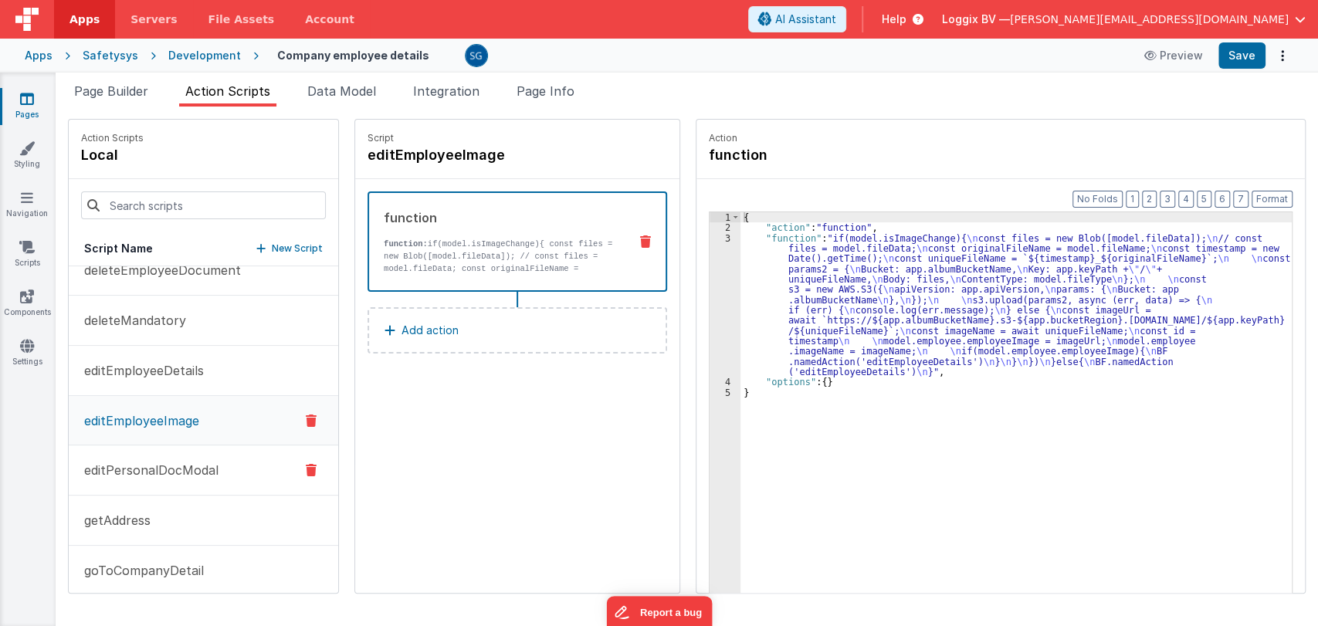
click at [146, 473] on p "editPersonalDocModal" at bounding box center [147, 470] width 144 height 19
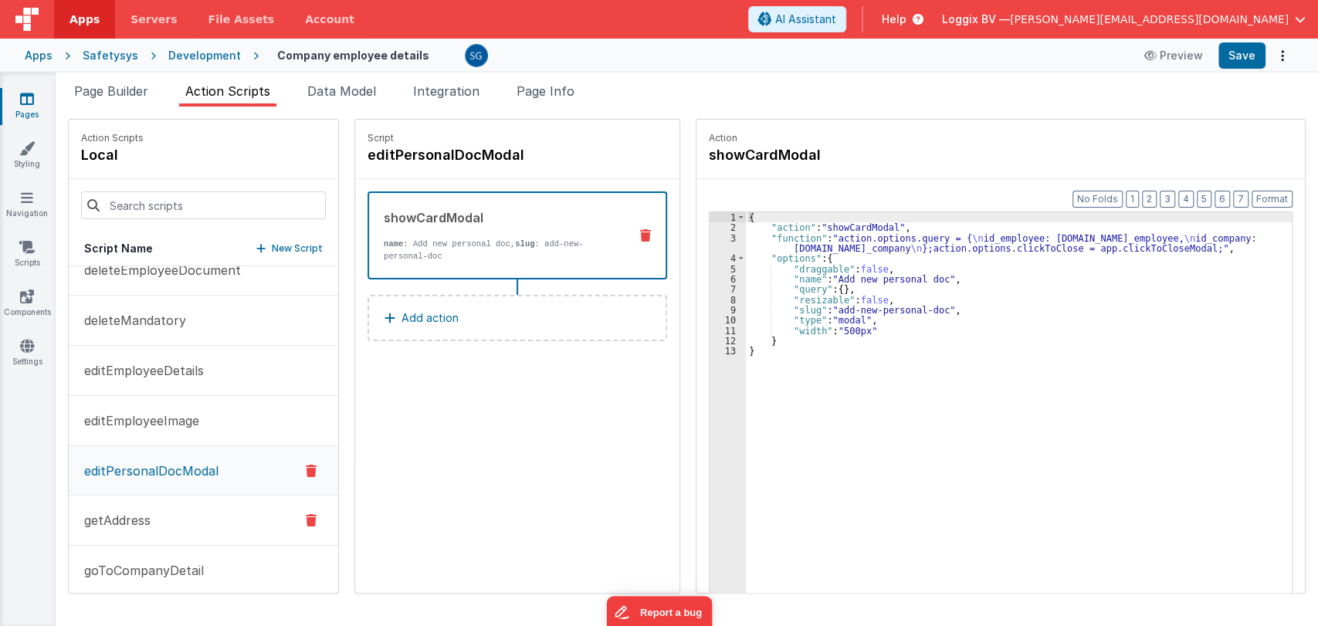
click at [120, 511] on p "getAddress" at bounding box center [113, 520] width 76 height 19
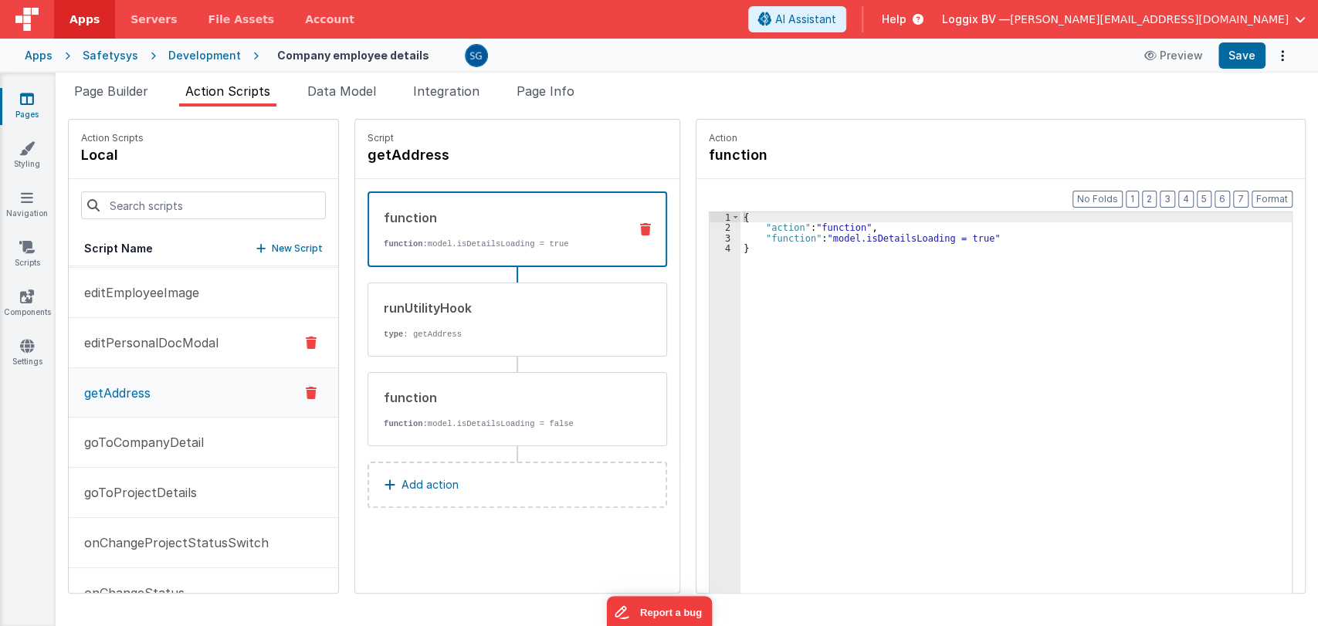
scroll to position [201, 0]
click at [151, 447] on p "goToCompanyDetail" at bounding box center [139, 441] width 129 height 19
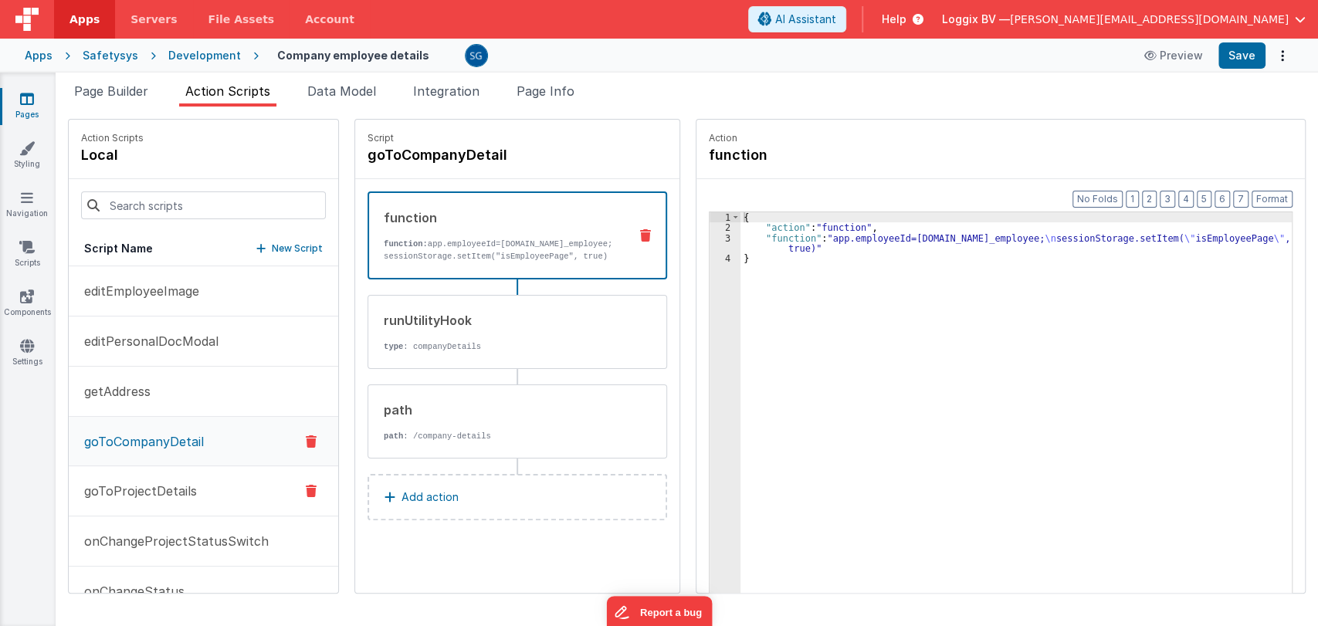
click at [179, 482] on p "goToProjectDetails" at bounding box center [136, 491] width 122 height 19
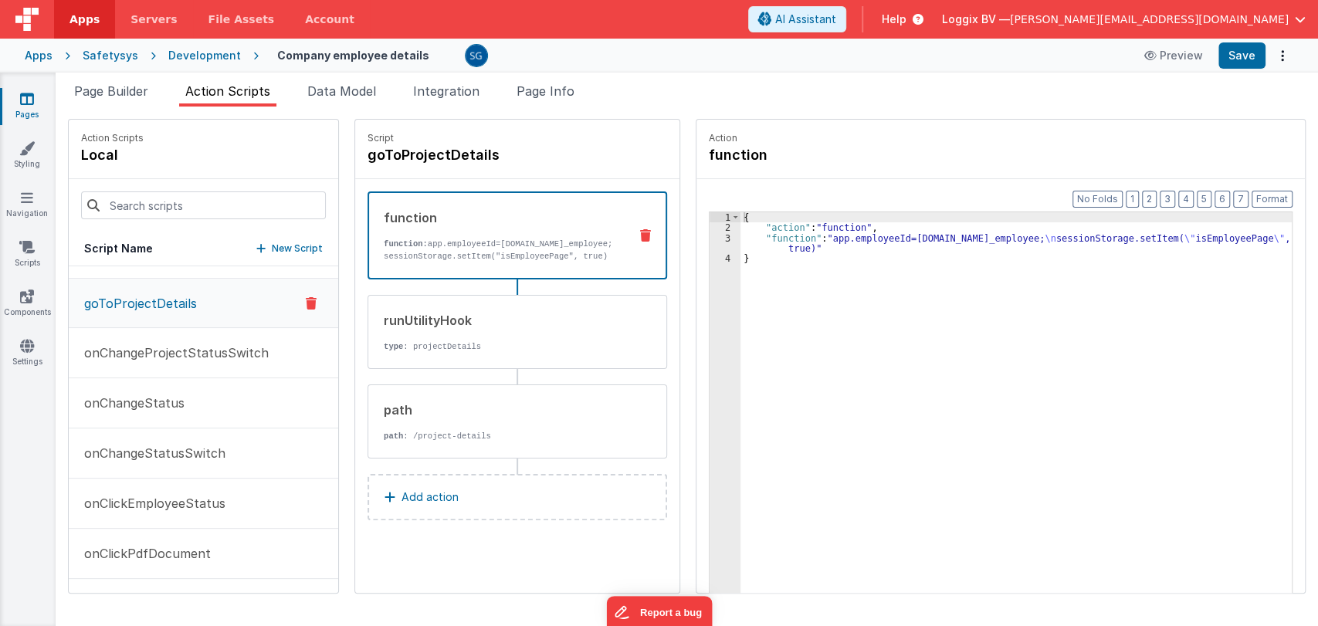
scroll to position [395, 0]
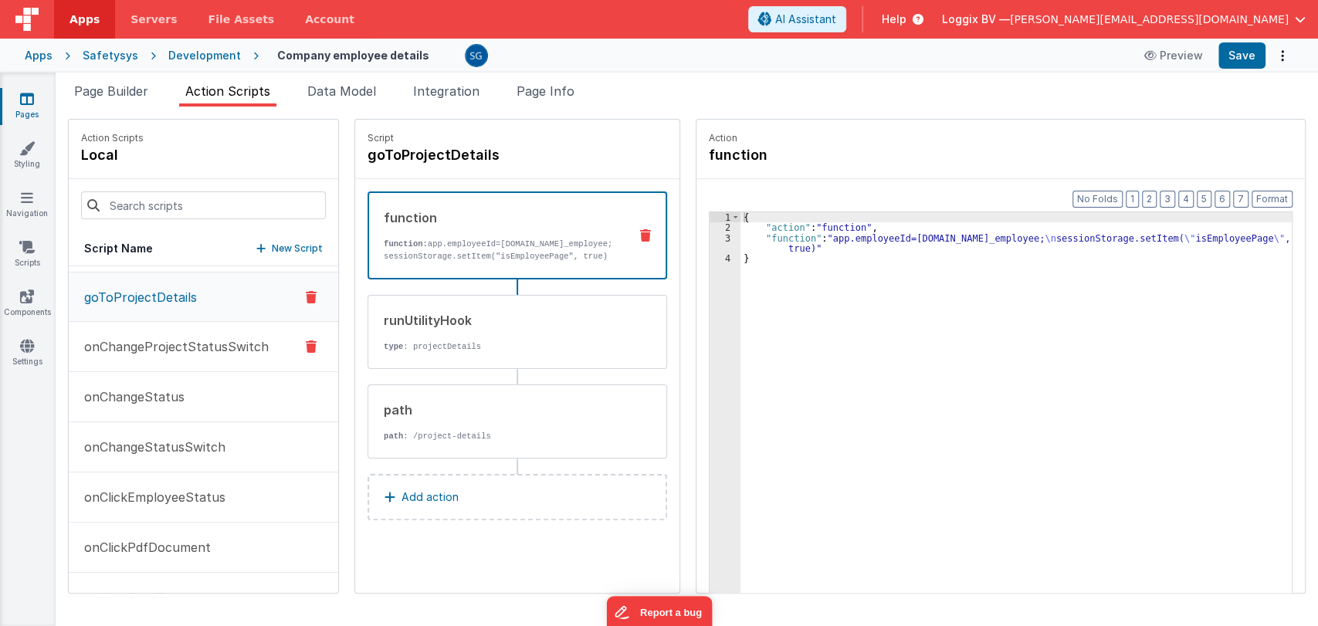
click at [196, 341] on p "onChangeProjectStatusSwitch" at bounding box center [172, 346] width 194 height 19
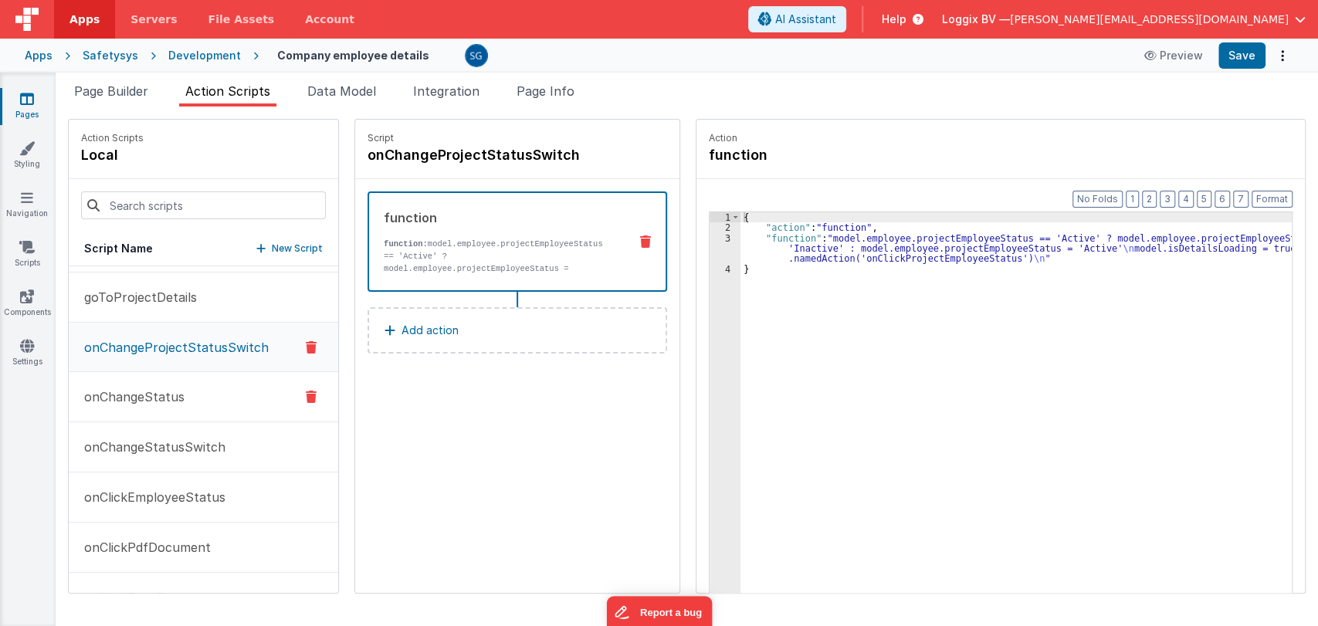
click at [147, 391] on p "onChangeStatus" at bounding box center [130, 397] width 110 height 19
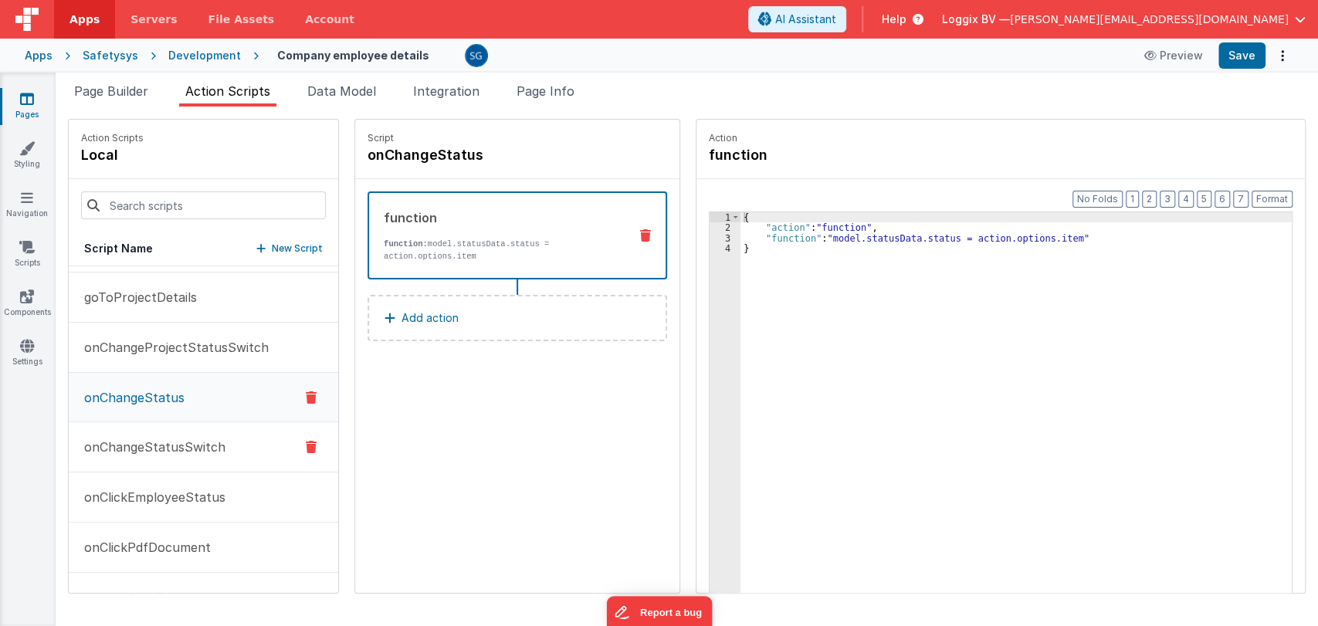
click at [131, 438] on p "onChangeStatusSwitch" at bounding box center [150, 447] width 151 height 19
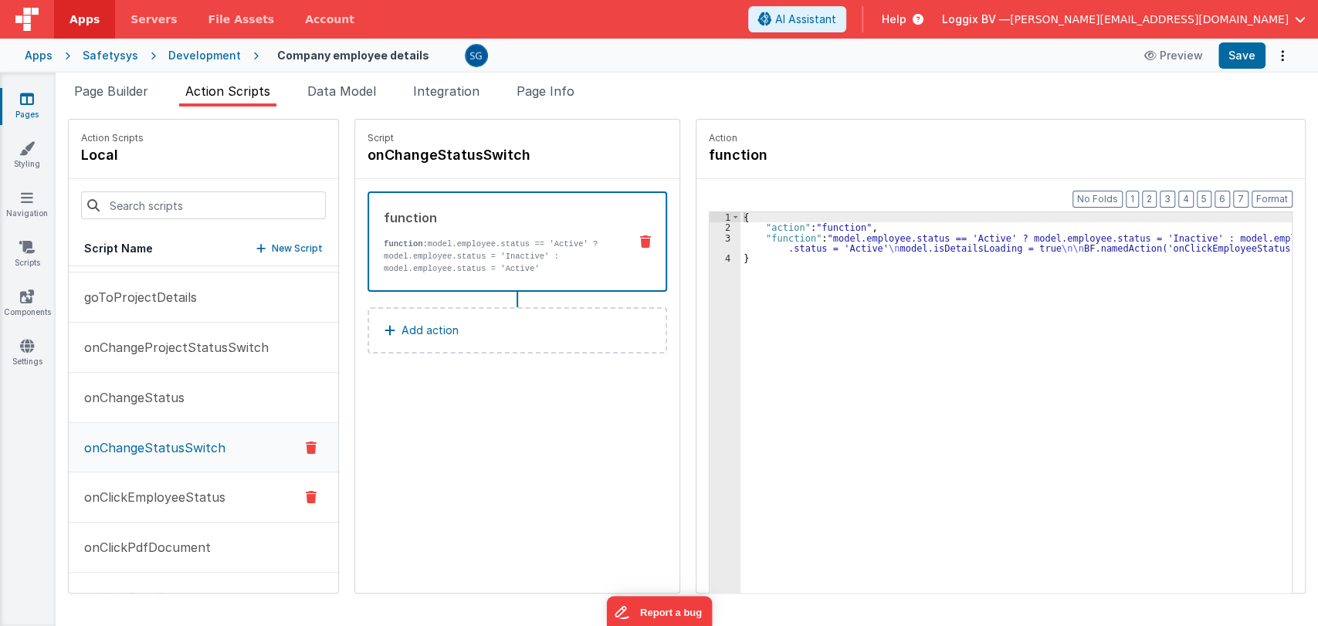
click at [125, 493] on p "onClickEmployeeStatus" at bounding box center [150, 497] width 151 height 19
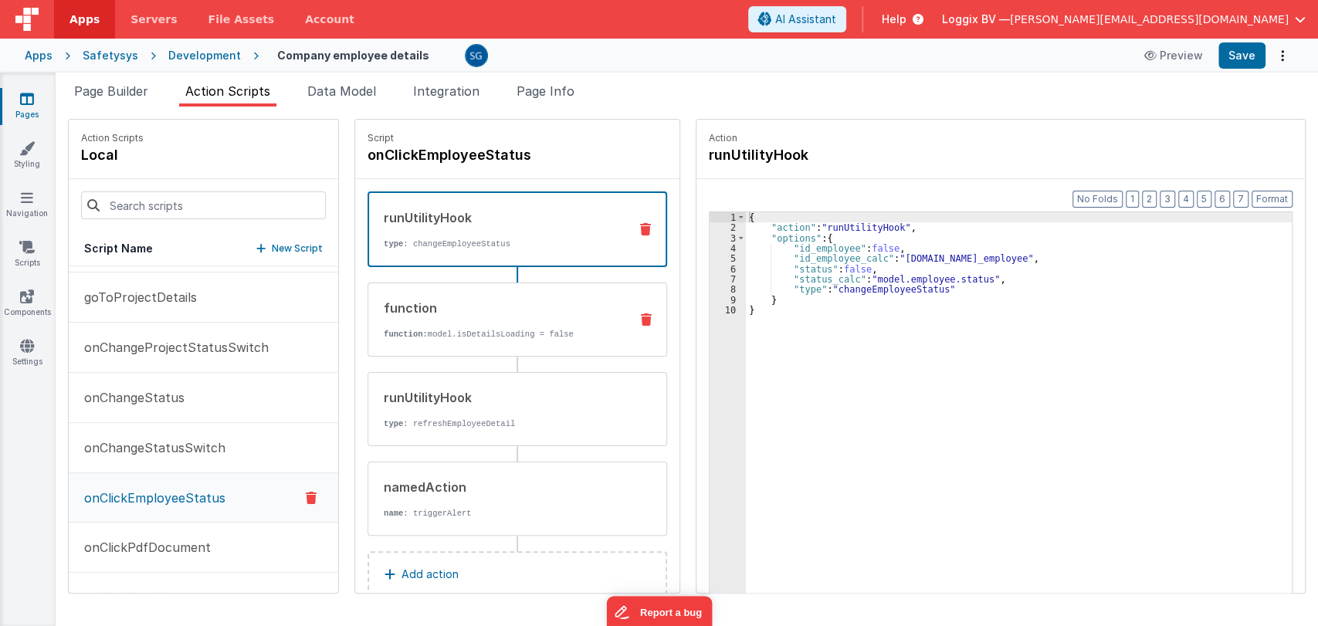
scroll to position [31, 0]
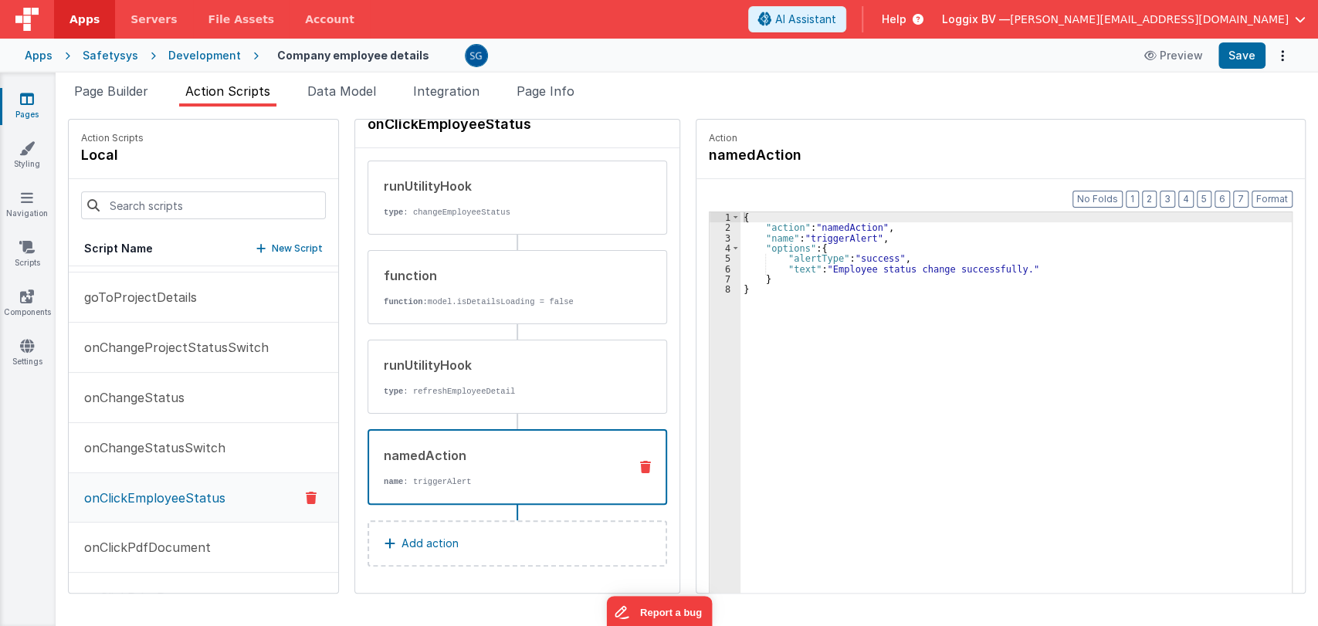
click at [440, 452] on div "namedAction" at bounding box center [500, 455] width 232 height 19
drag, startPoint x: 828, startPoint y: 266, endPoint x: 1011, endPoint y: 271, distance: 183.1
click at [1011, 271] on div "{ "action" : "namedAction" , "name" : "triggerAlert" , "options" : { "alertType…" at bounding box center [1018, 436] width 555 height 449
paste textarea
click at [806, 265] on div "{ "action" : "namedAction" , "name" : "triggerAlert" , "options" : { "alertType…" at bounding box center [1018, 436] width 555 height 449
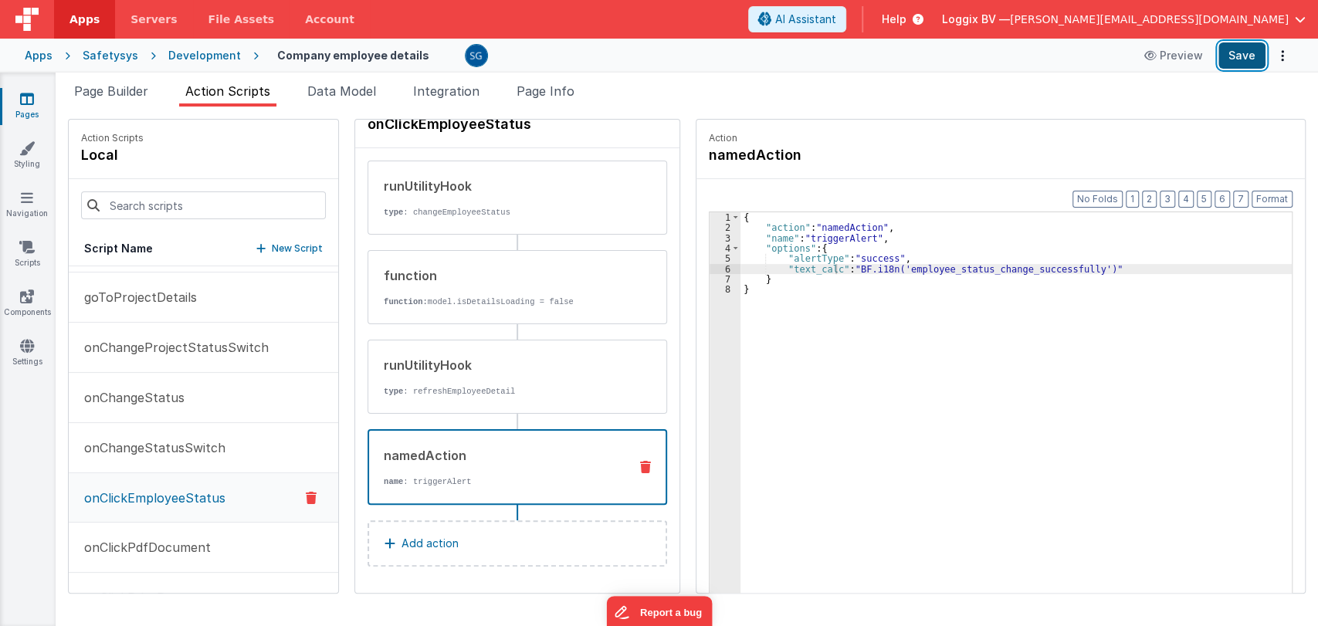
click at [1244, 66] on button "Save" at bounding box center [1242, 55] width 47 height 26
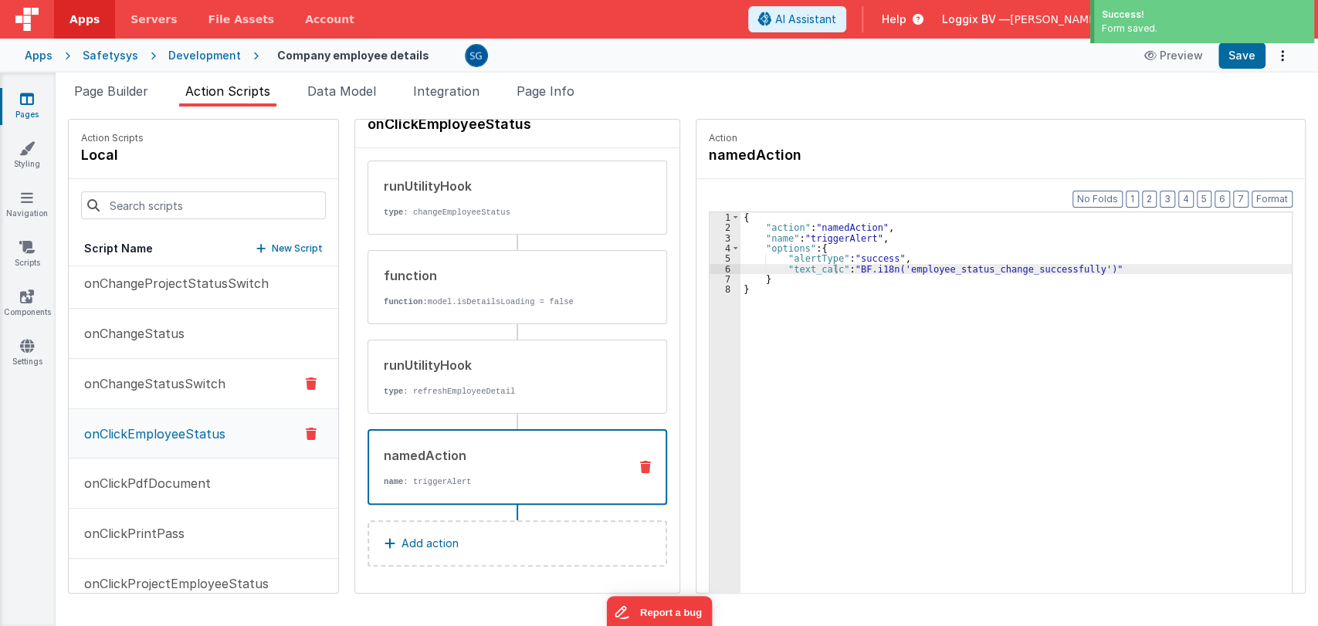
scroll to position [470, 0]
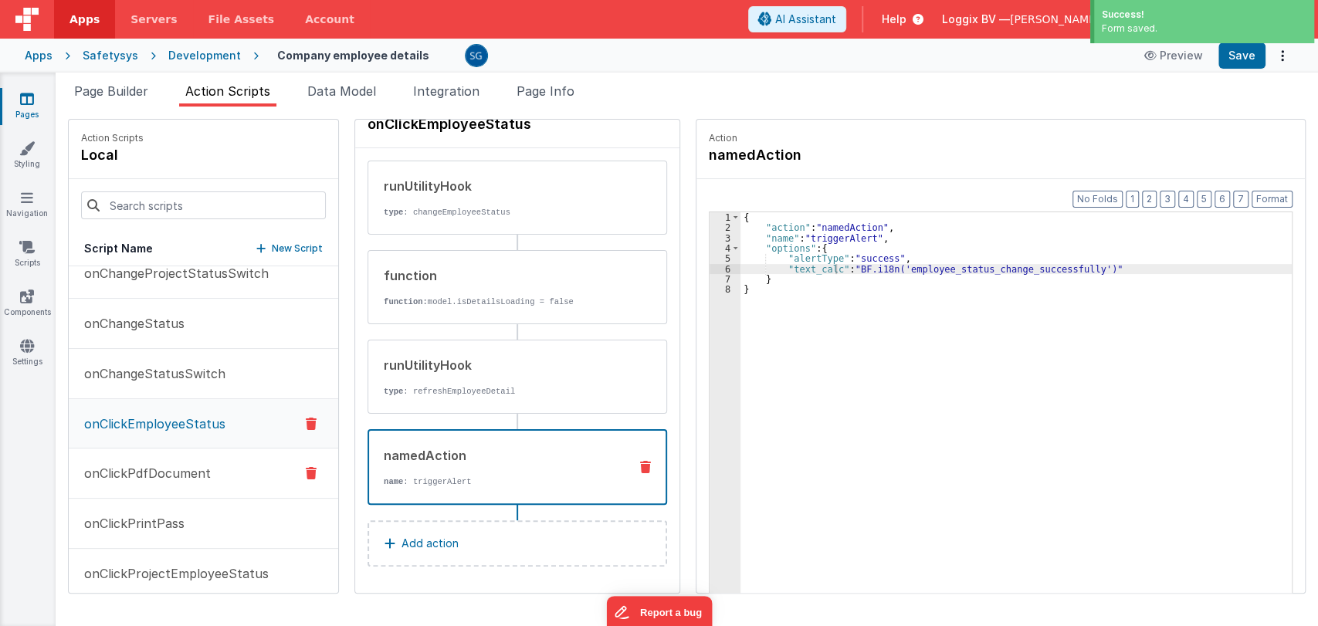
click at [162, 470] on p "onClickPdfDocument" at bounding box center [143, 473] width 136 height 19
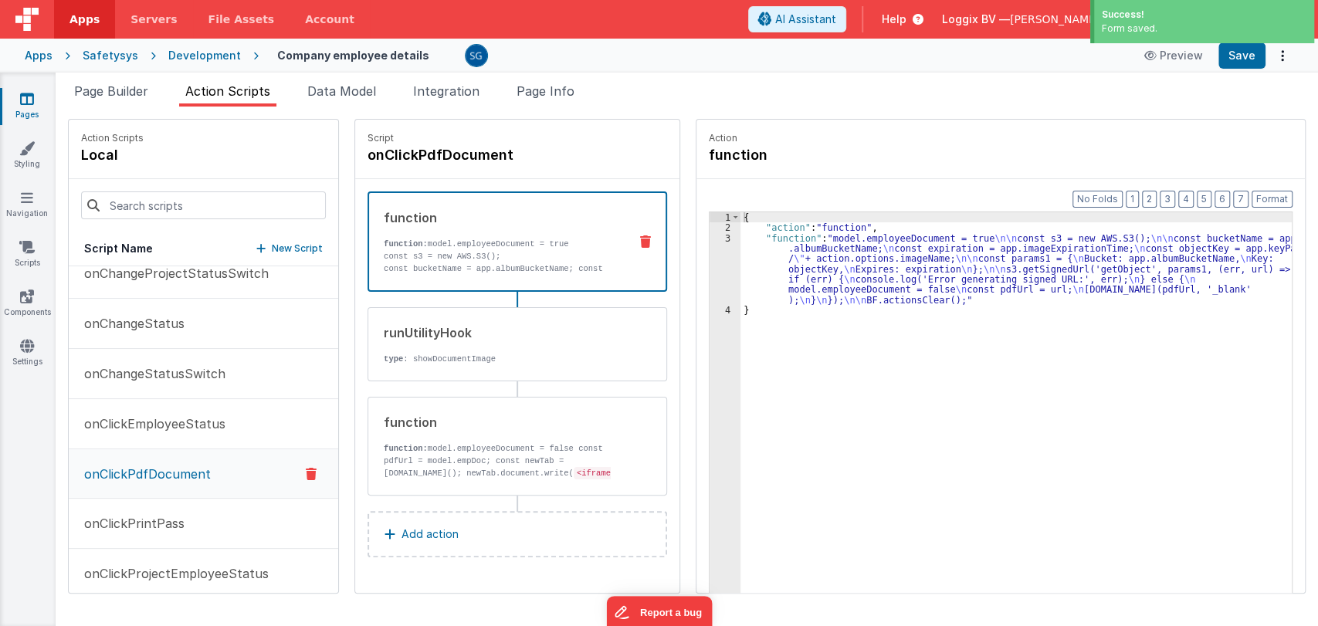
scroll to position [0, 0]
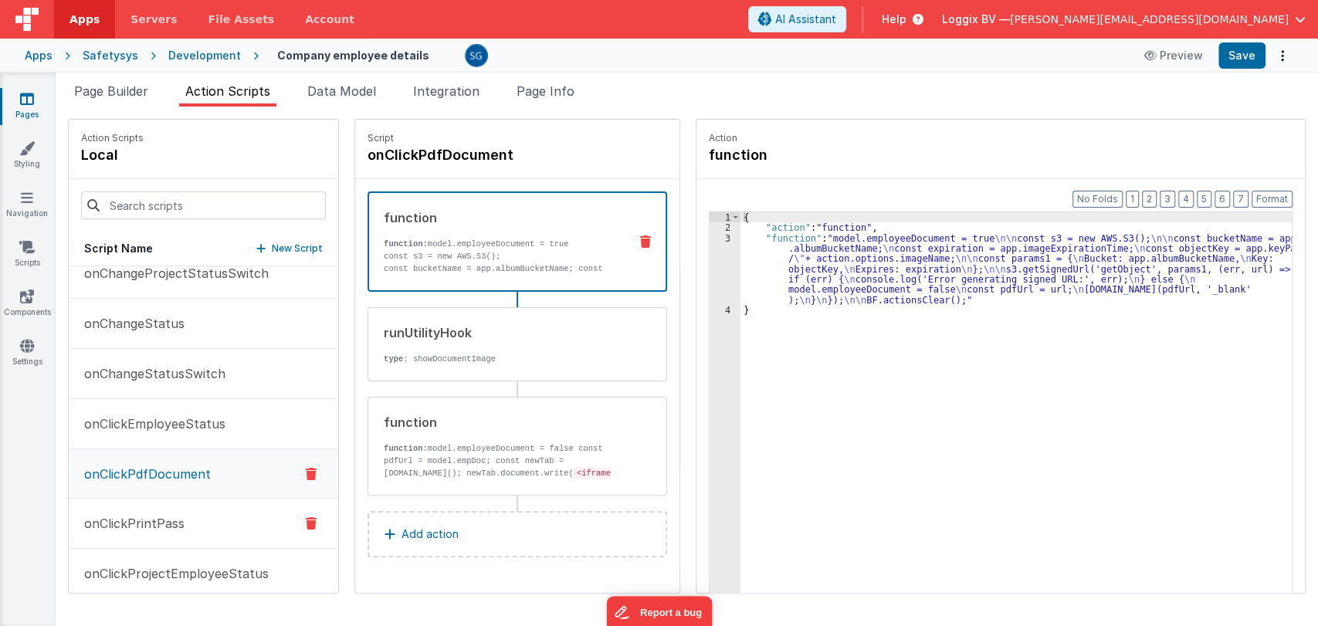
click at [111, 524] on p "onClickPrintPass" at bounding box center [130, 523] width 110 height 19
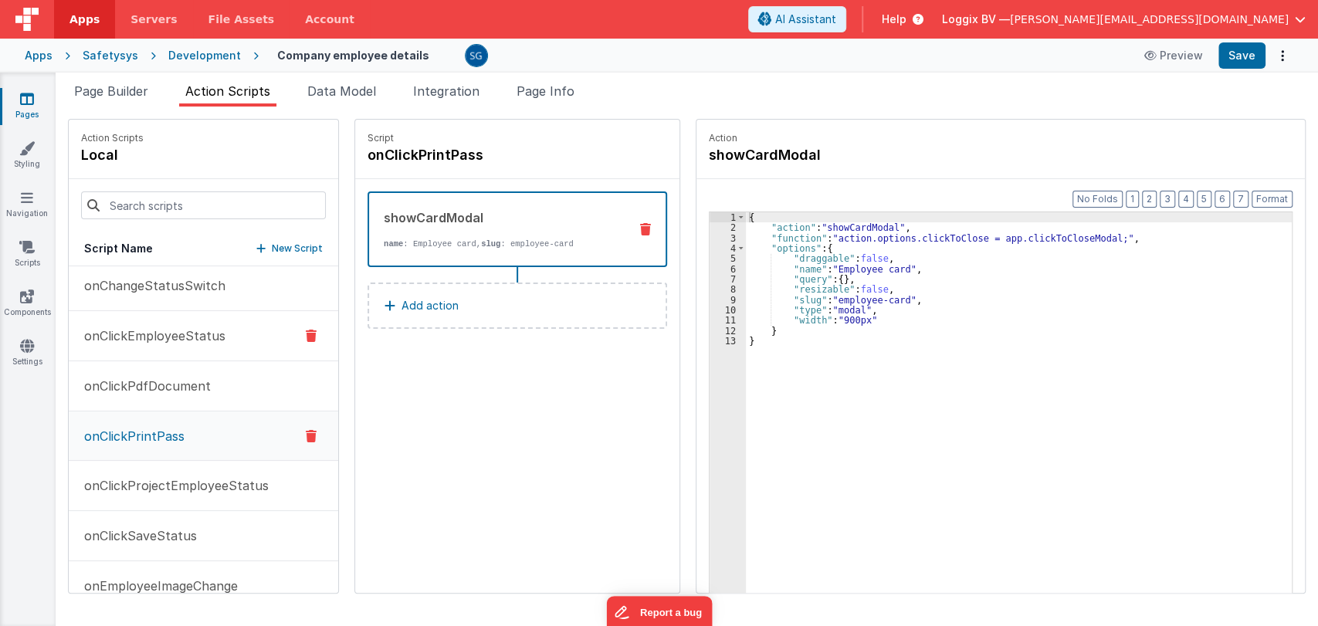
scroll to position [568, 0]
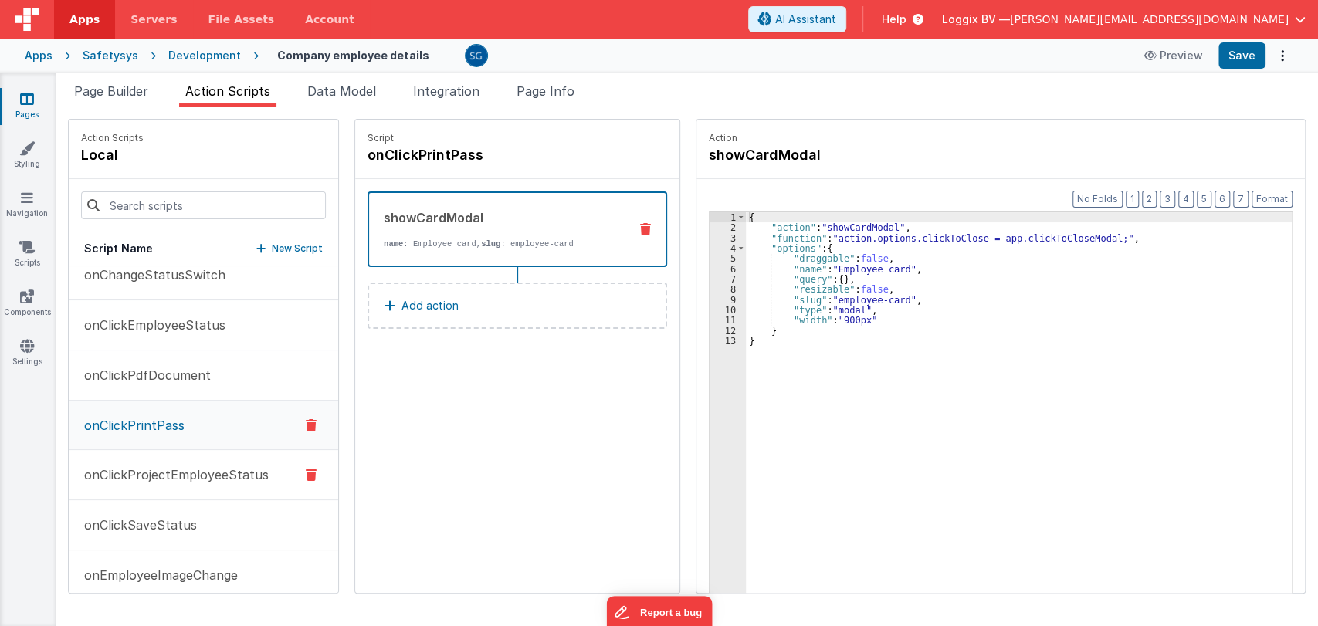
click at [163, 473] on p "onClickProjectEmployeeStatus" at bounding box center [172, 475] width 194 height 19
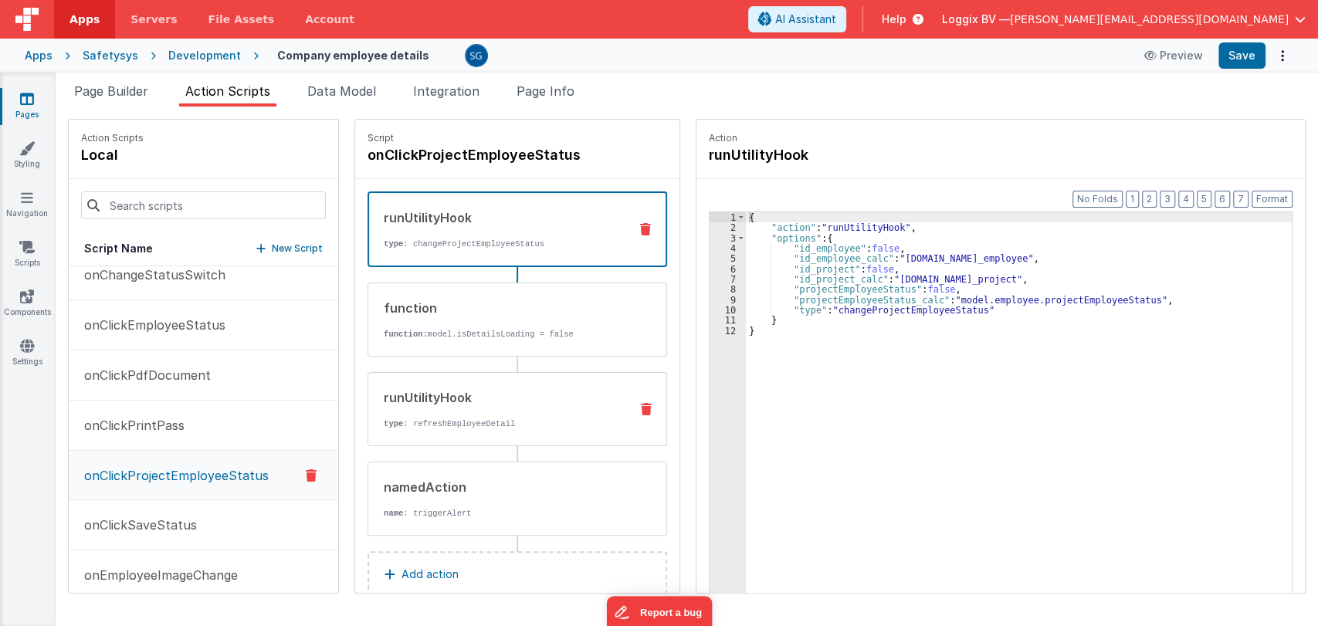
scroll to position [31, 0]
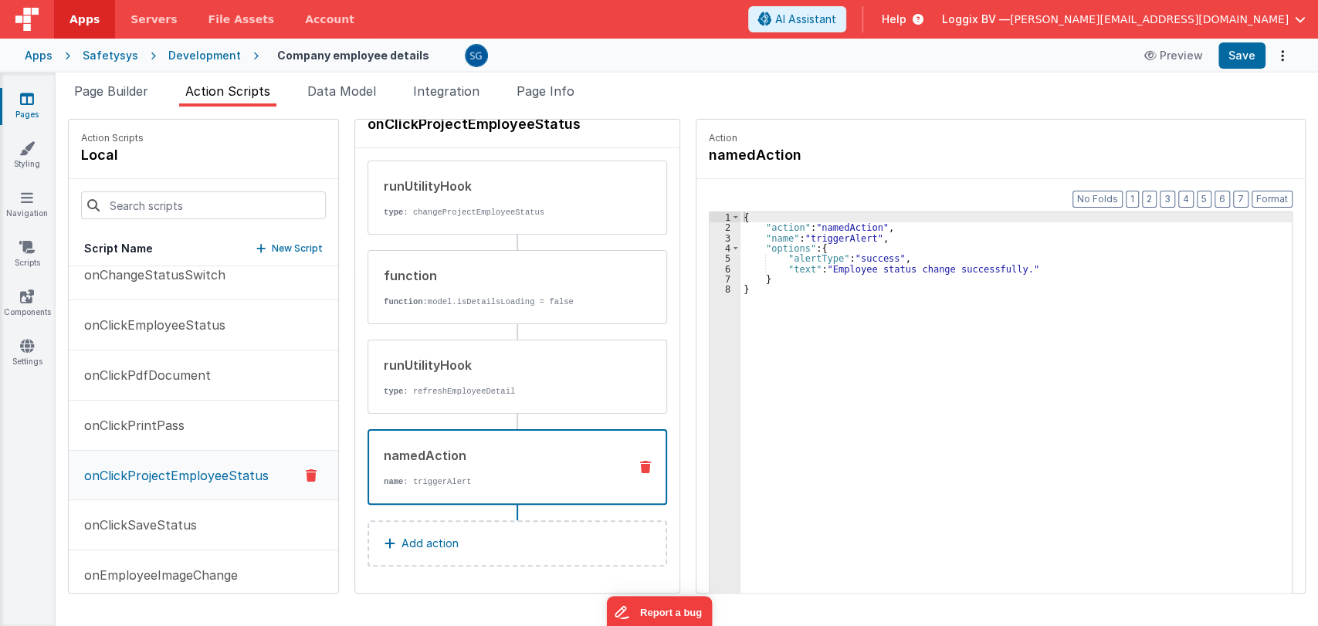
click at [453, 455] on div "namedAction" at bounding box center [500, 455] width 232 height 19
drag, startPoint x: 828, startPoint y: 268, endPoint x: 1008, endPoint y: 267, distance: 179.9
click at [1008, 267] on div "{ "action" : "namedAction" , "name" : "triggerAlert" , "options" : { "alertType…" at bounding box center [1018, 436] width 555 height 449
paste textarea
click at [806, 269] on div "{ "action" : "namedAction" , "name" : "triggerAlert" , "options" : { "alertType…" at bounding box center [1018, 436] width 555 height 449
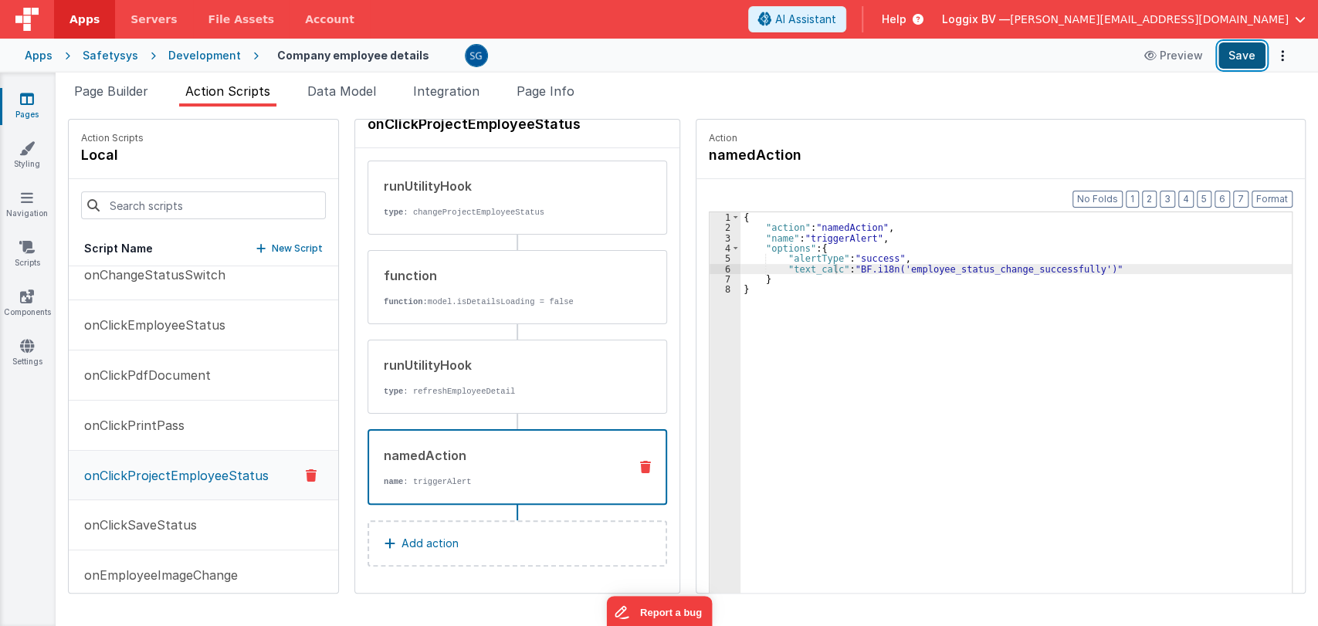
click at [1240, 58] on button "Save" at bounding box center [1242, 55] width 47 height 26
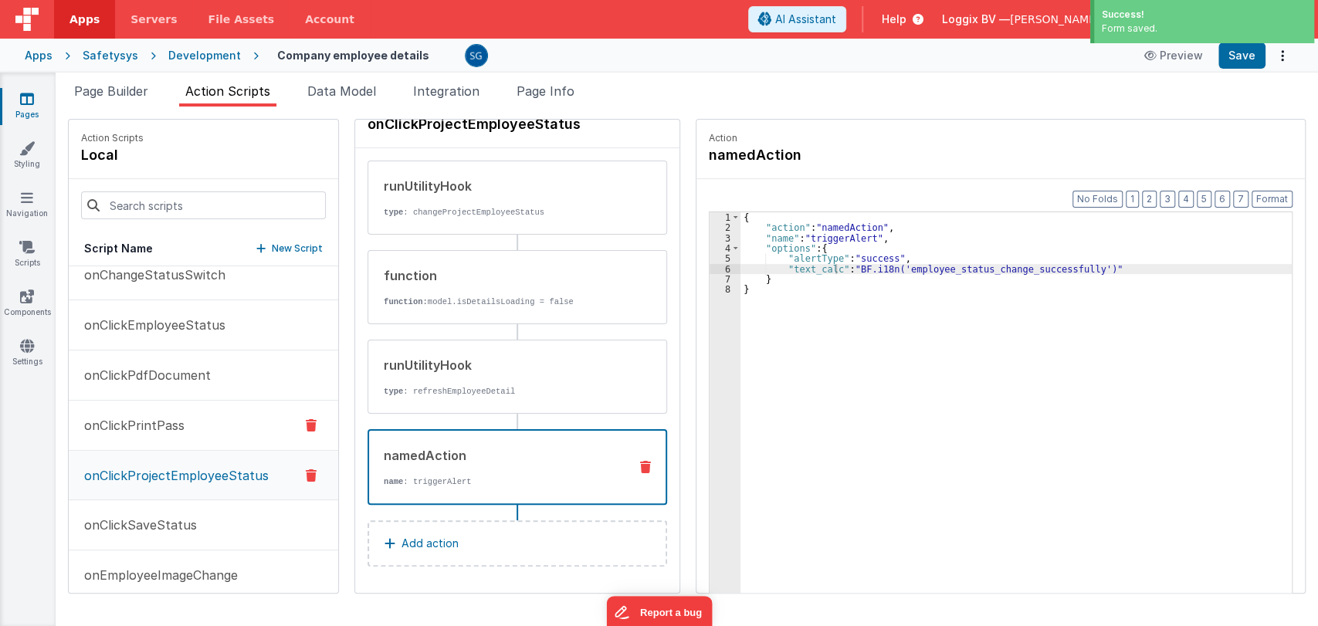
scroll to position [624, 0]
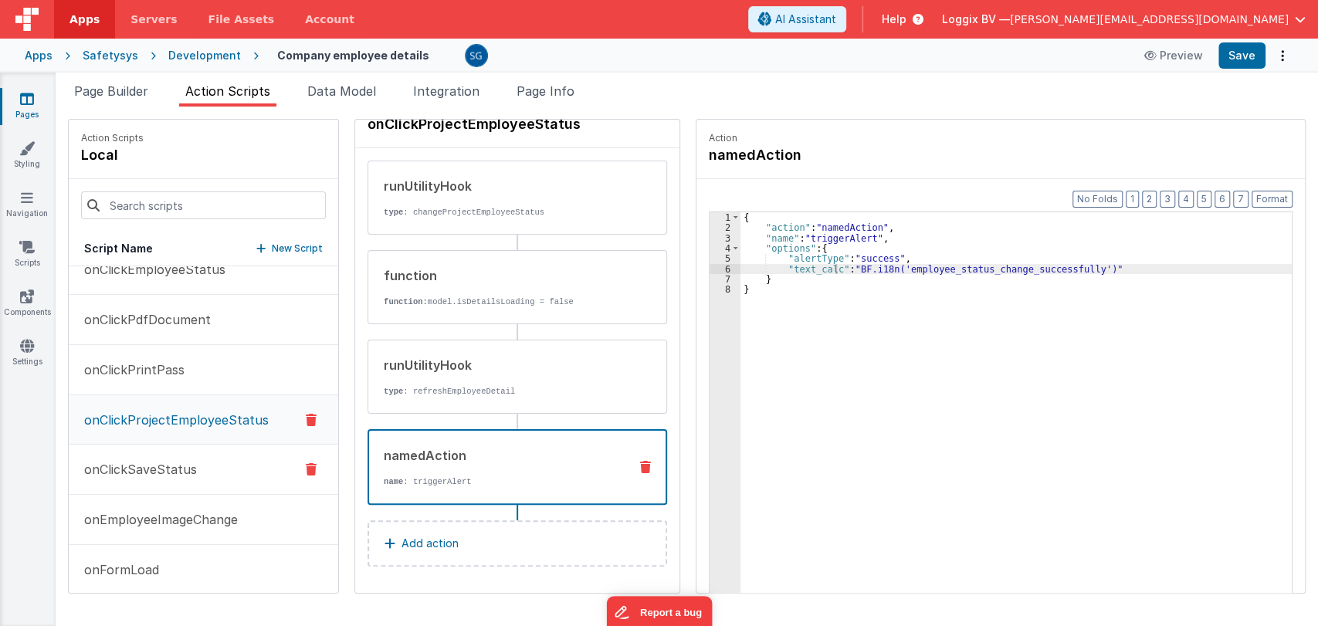
click at [151, 460] on p "onClickSaveStatus" at bounding box center [136, 469] width 122 height 19
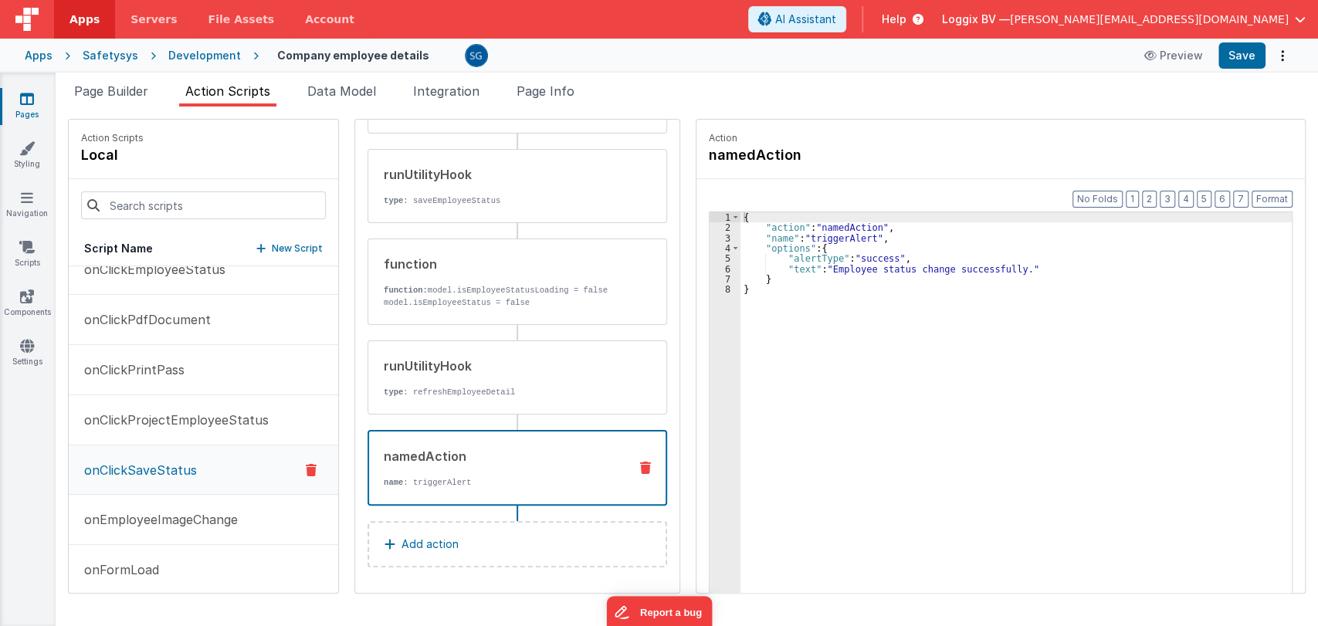
scroll to position [131, 0]
click at [458, 465] on div "namedAction name : triggerAlert" at bounding box center [492, 469] width 247 height 42
drag, startPoint x: 828, startPoint y: 266, endPoint x: 1007, endPoint y: 268, distance: 179.2
click at [1007, 268] on div "{ "action" : "namedAction" , "name" : "triggerAlert" , "options" : { "alertType…" at bounding box center [1018, 436] width 555 height 449
click at [809, 269] on div "{ "action" : "namedAction" , "name" : "triggerAlert" , "options" : { "alertType…" at bounding box center [1018, 436] width 555 height 449
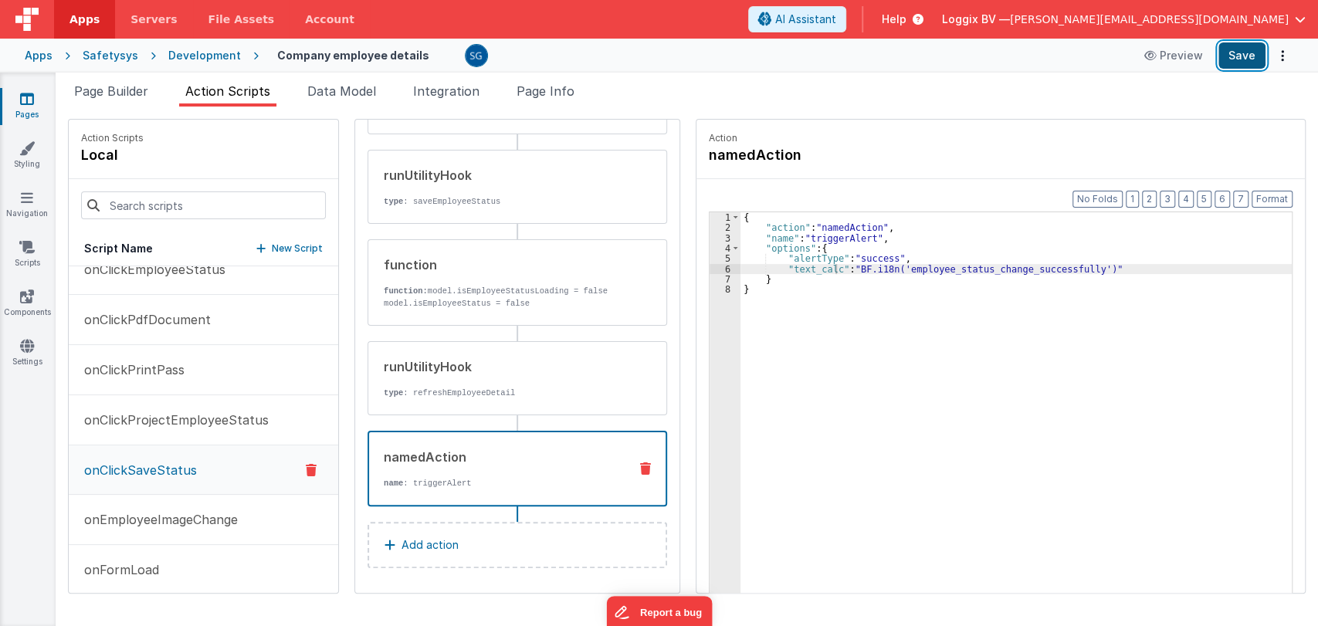
click at [1234, 59] on button "Save" at bounding box center [1242, 55] width 47 height 26
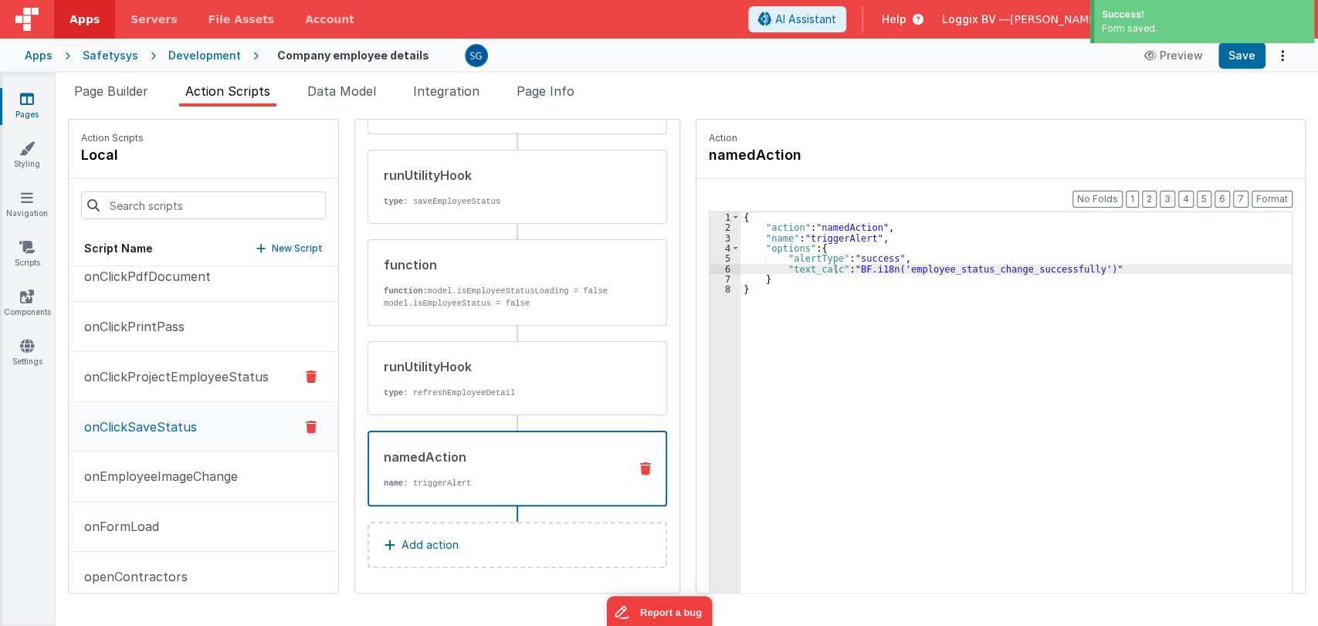
scroll to position [673, 0]
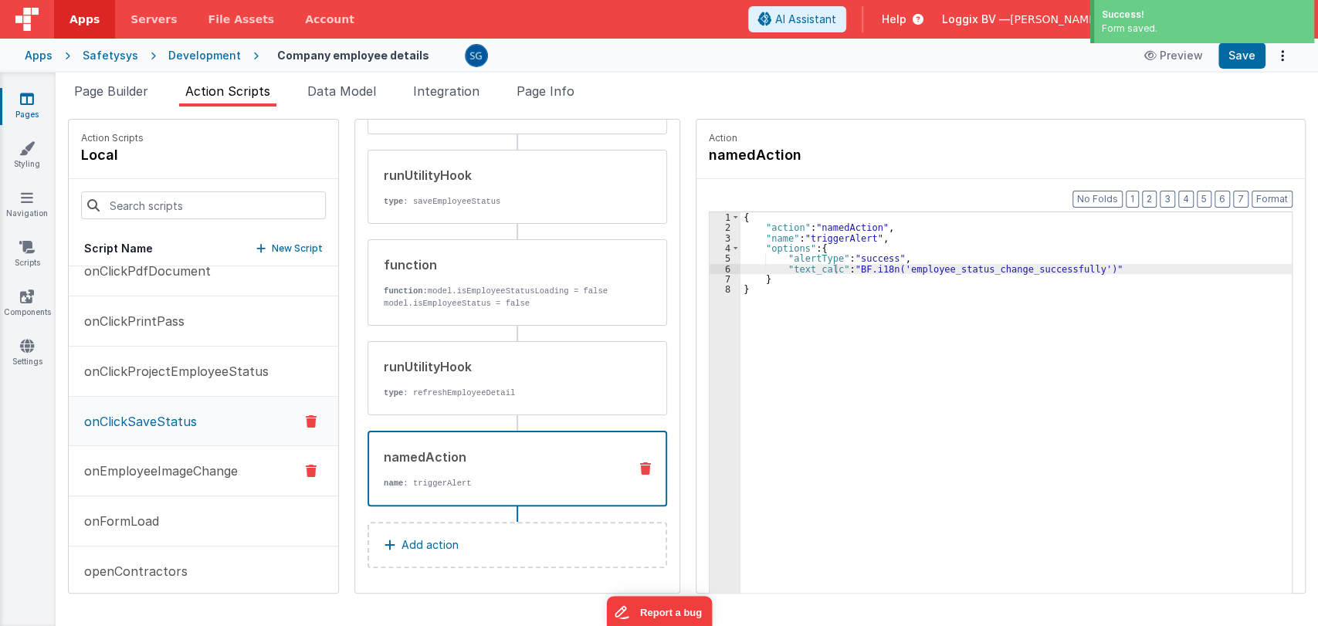
click at [167, 463] on p "onEmployeeImageChange" at bounding box center [156, 471] width 163 height 19
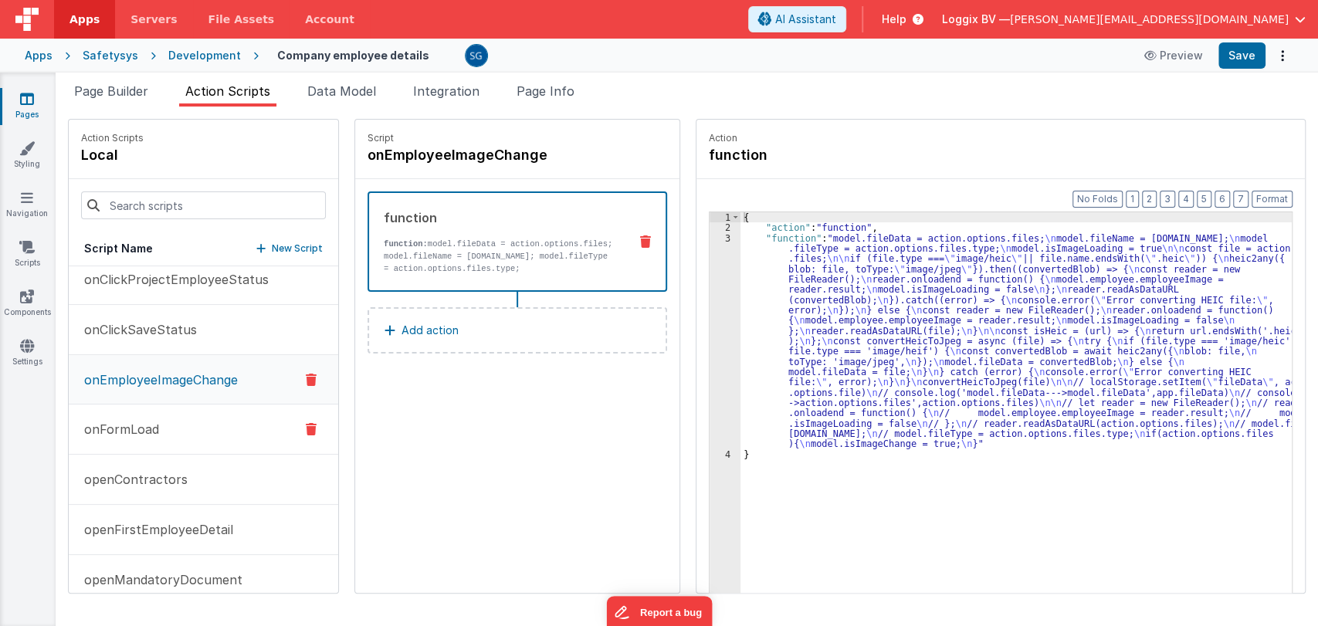
scroll to position [765, 0]
click at [127, 429] on p "onFormLoad" at bounding box center [117, 428] width 84 height 19
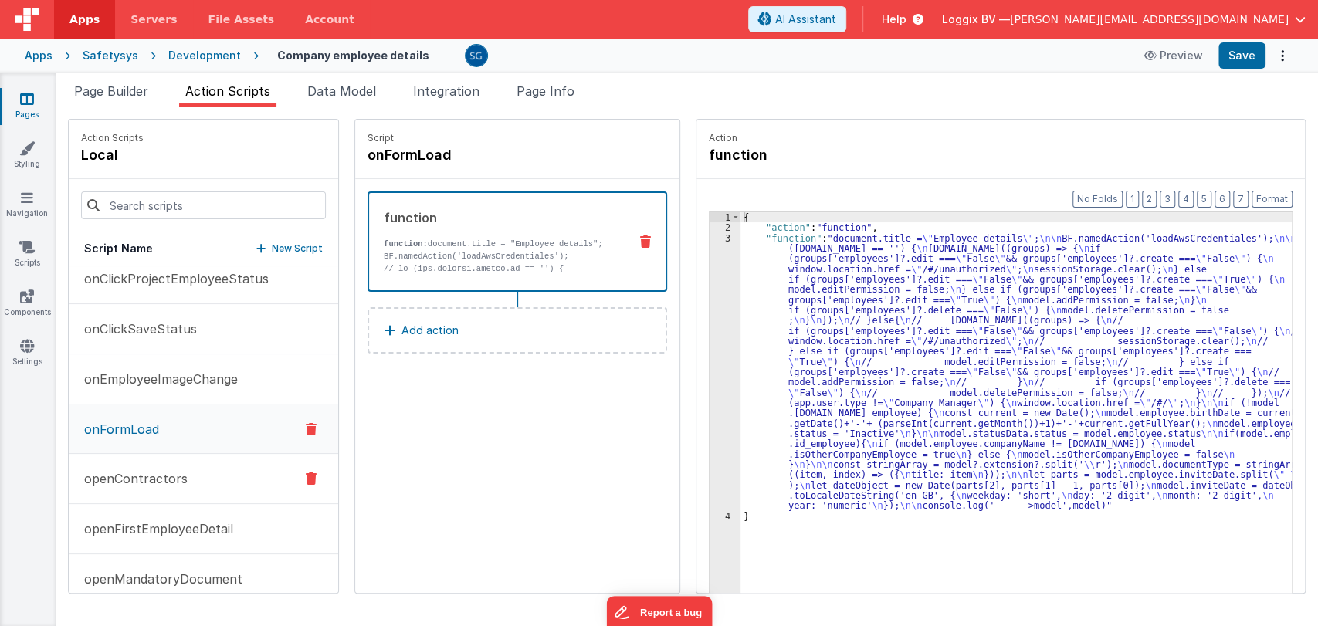
click at [148, 470] on p "openContractors" at bounding box center [131, 479] width 113 height 19
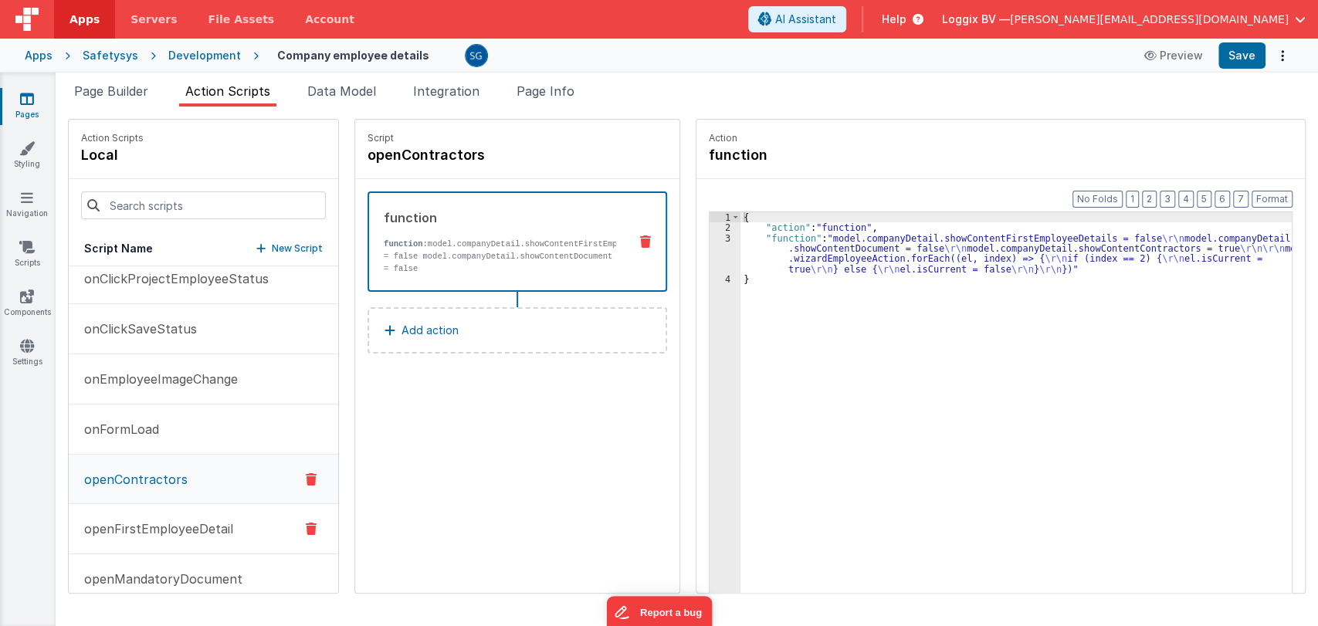
click at [131, 538] on button "openFirstEmployeeDetail" at bounding box center [204, 529] width 270 height 50
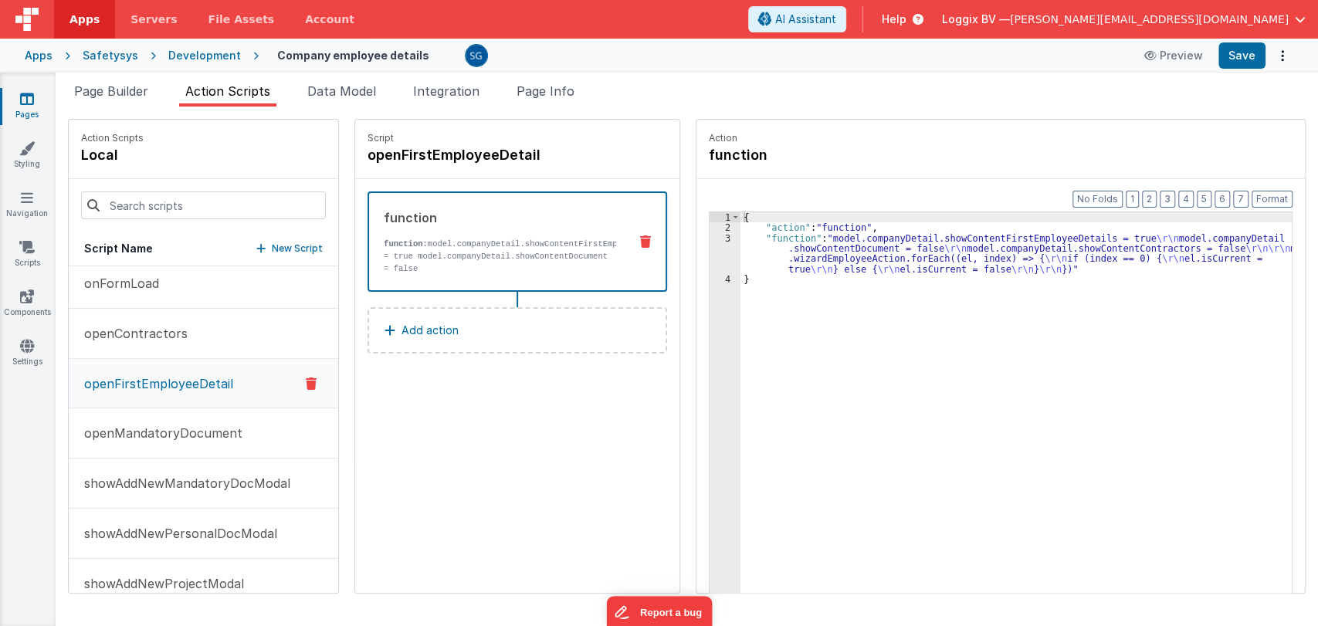
scroll to position [917, 0]
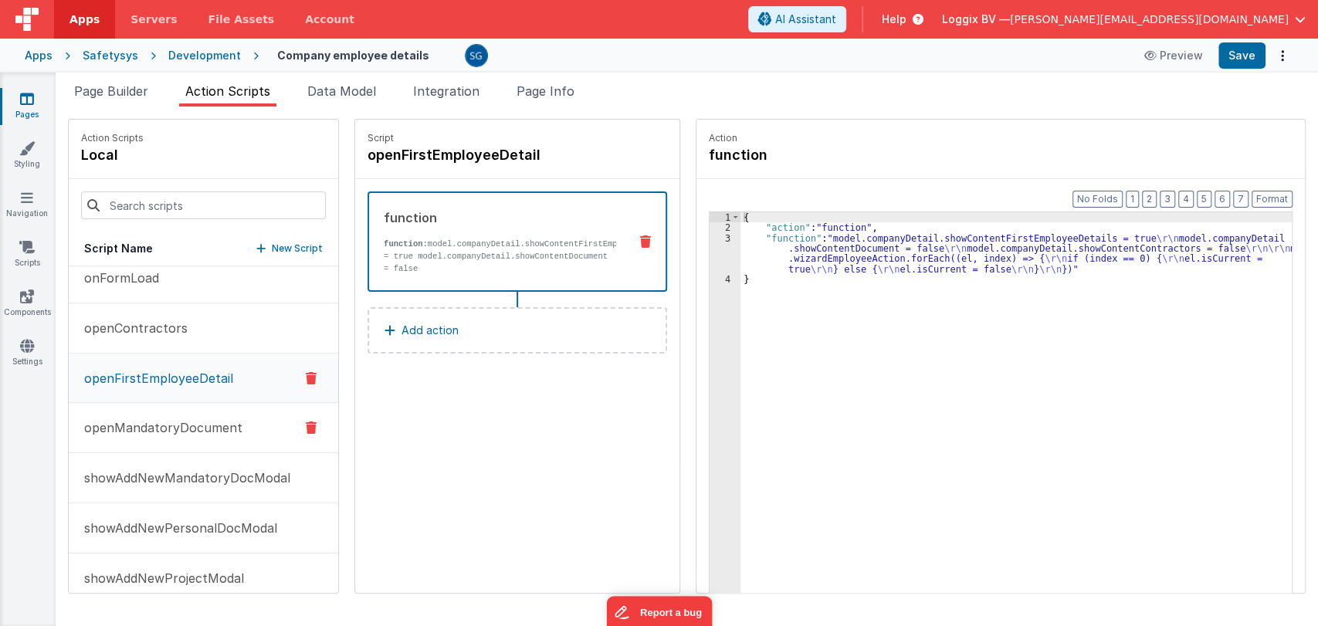
click at [177, 430] on p "openMandatoryDocument" at bounding box center [159, 428] width 168 height 19
click at [173, 476] on p "showAddNewMandatoryDocModal" at bounding box center [182, 478] width 215 height 19
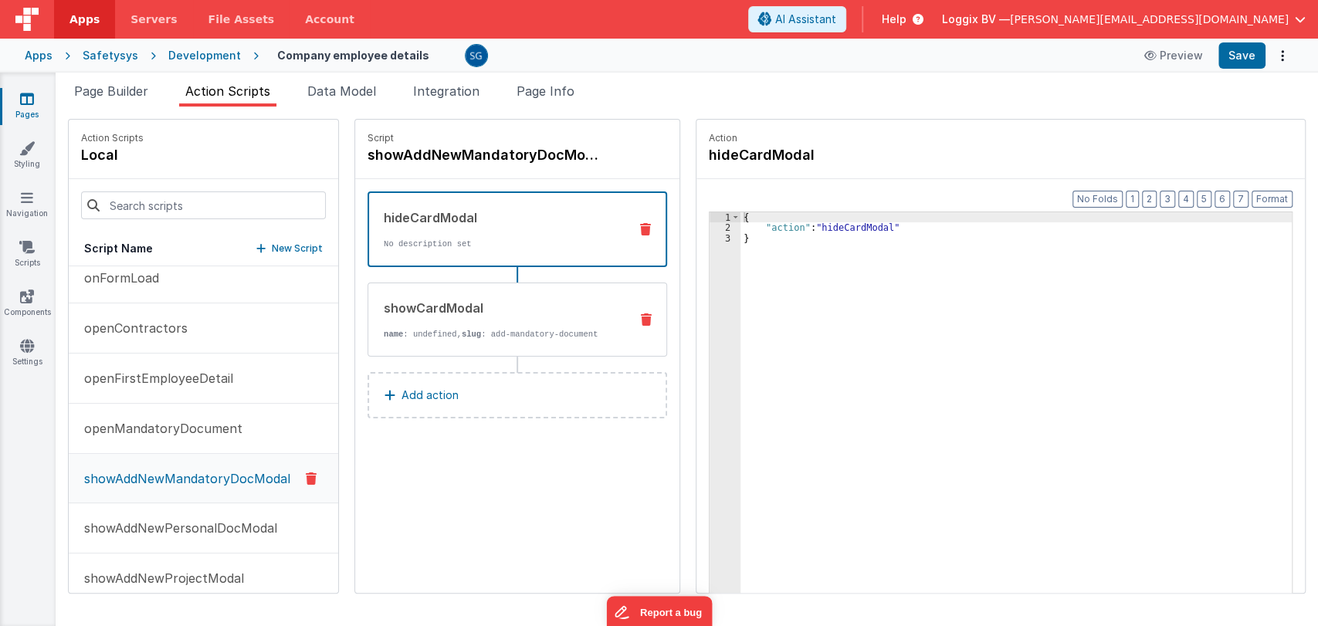
click at [467, 313] on div "showCardModal" at bounding box center [500, 308] width 233 height 19
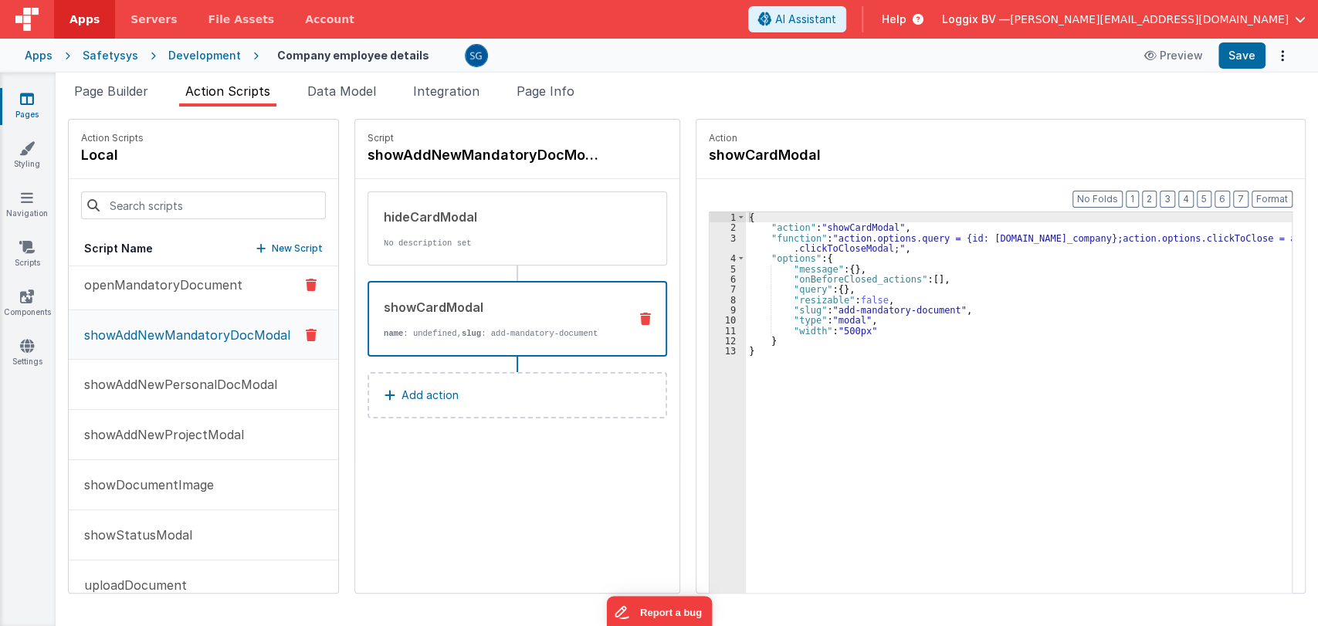
scroll to position [1078, 0]
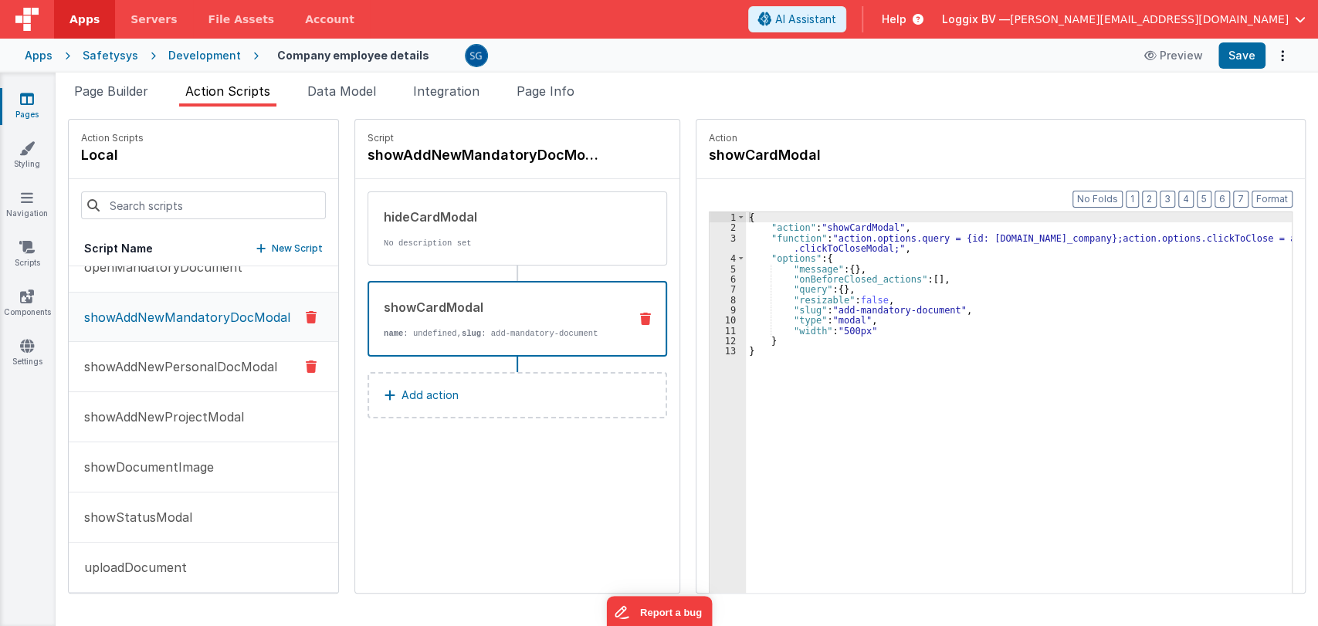
click at [189, 358] on p "showAddNewPersonalDocModal" at bounding box center [176, 367] width 202 height 19
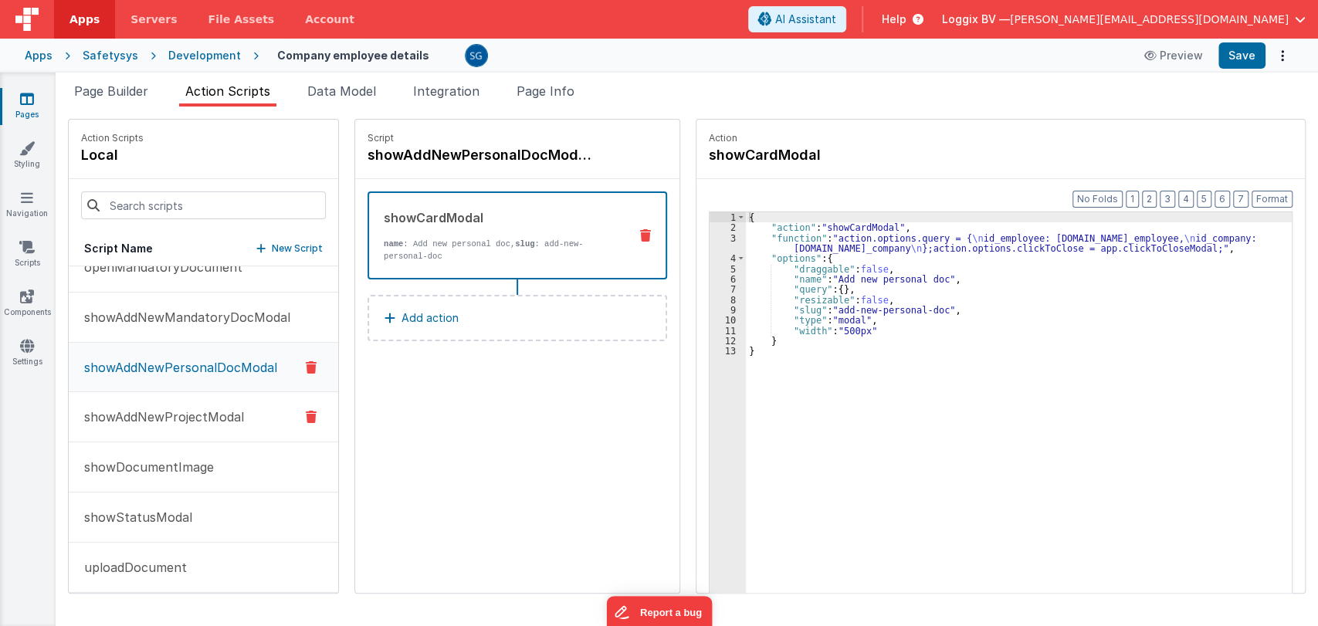
click at [139, 415] on p "showAddNewProjectModal" at bounding box center [159, 417] width 169 height 19
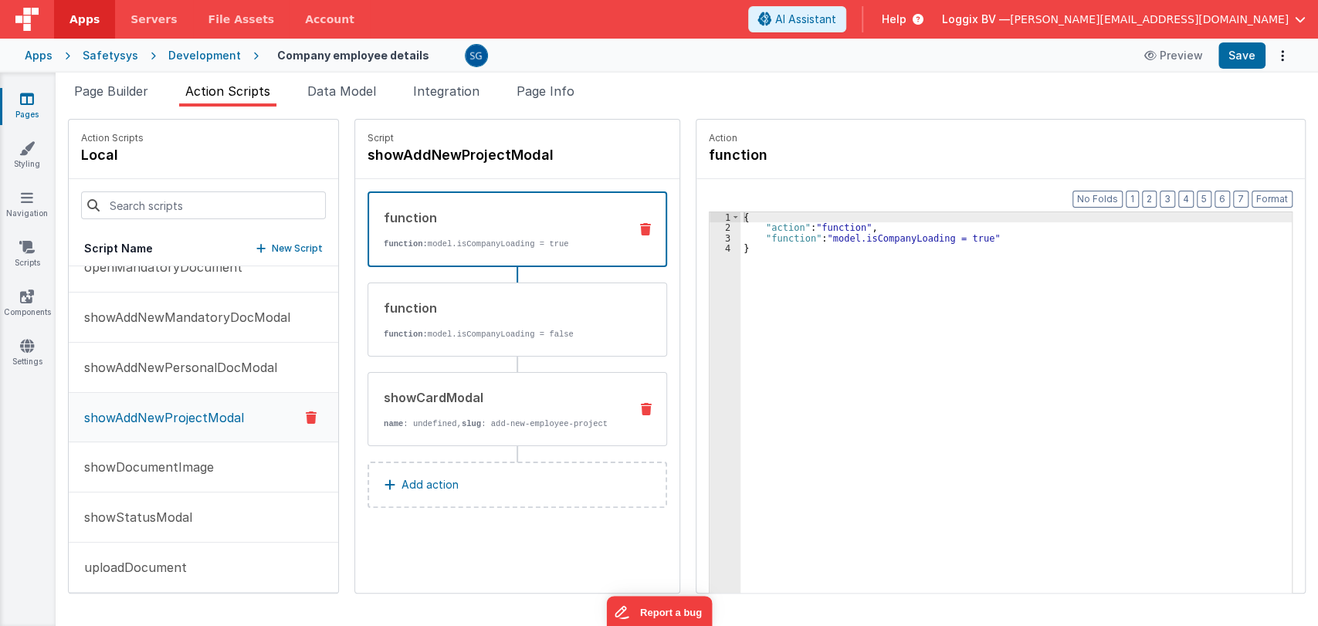
click at [470, 397] on div "showCardModal" at bounding box center [500, 397] width 233 height 19
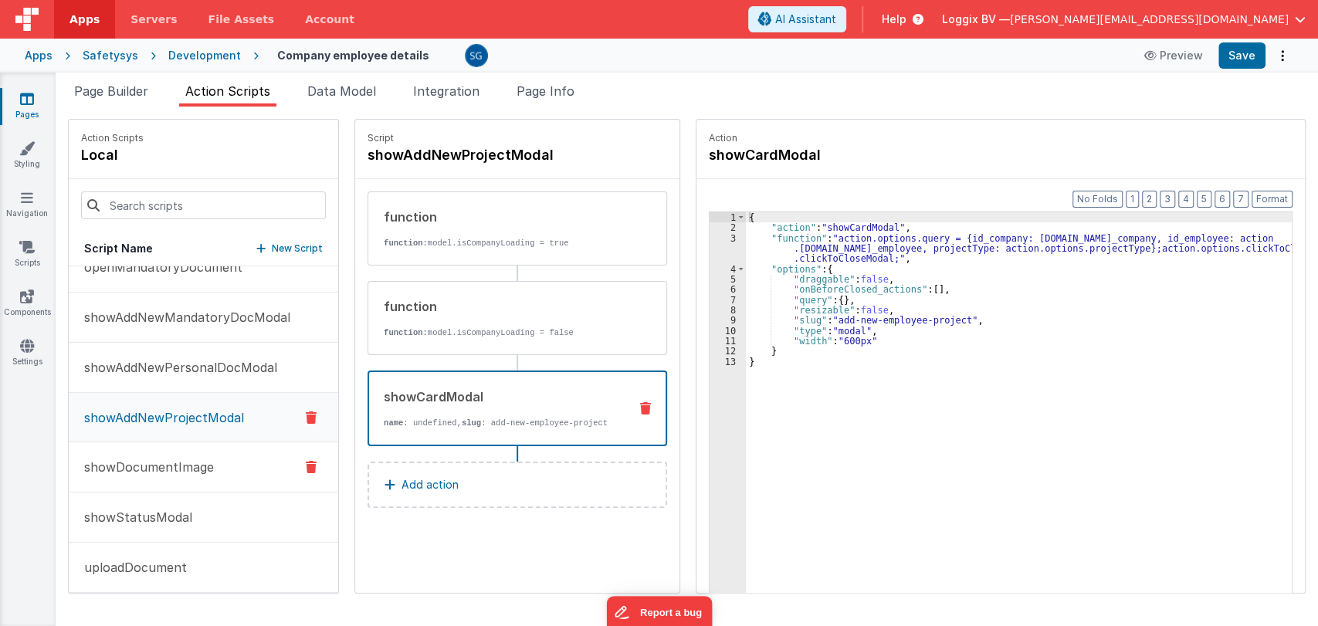
click at [130, 463] on p "showDocumentImage" at bounding box center [144, 467] width 139 height 19
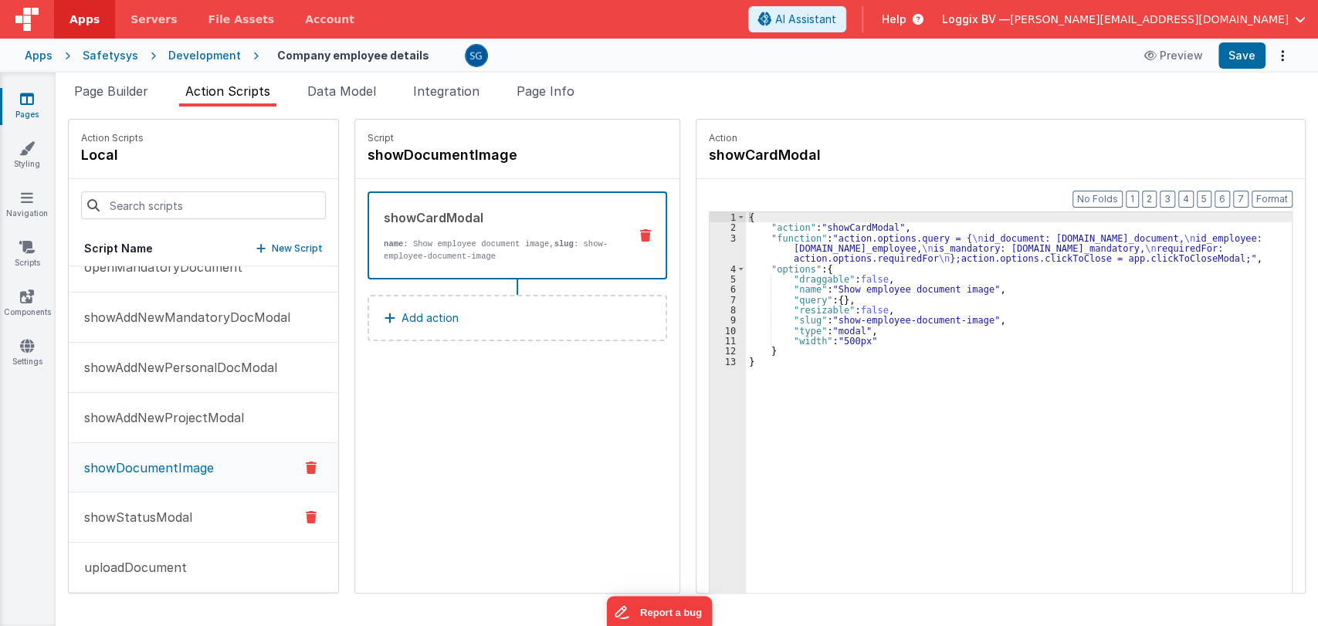
click at [129, 514] on p "showStatusModal" at bounding box center [133, 517] width 117 height 19
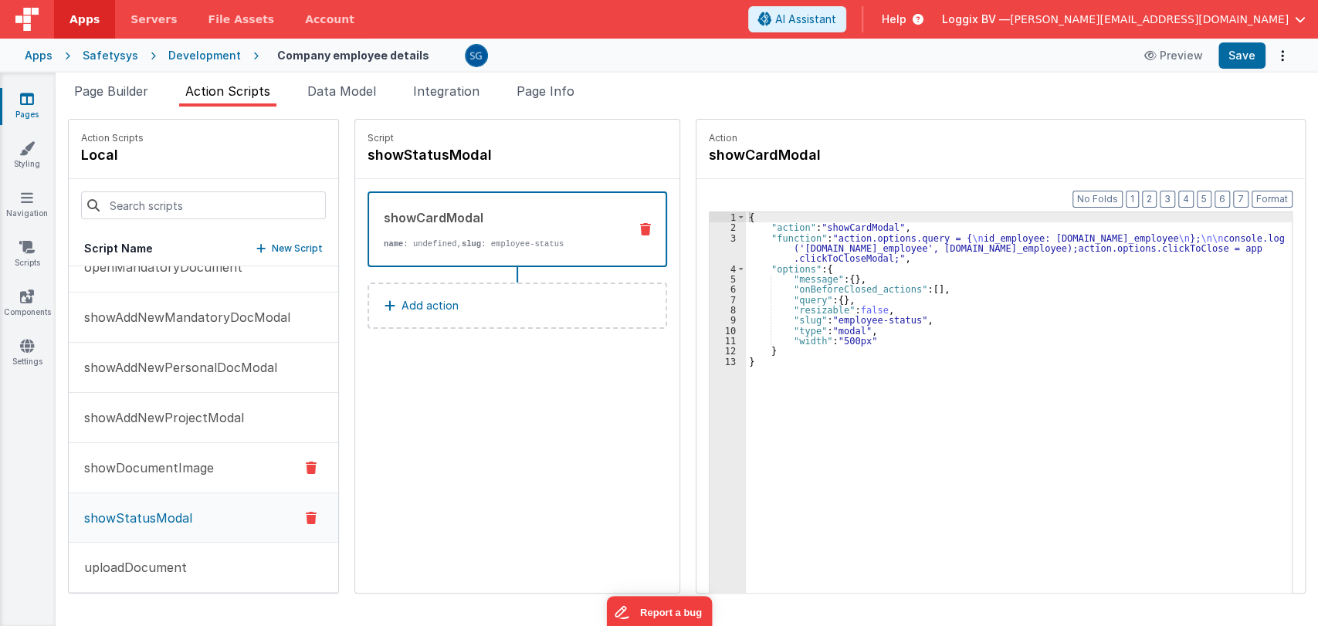
scroll to position [1087, 0]
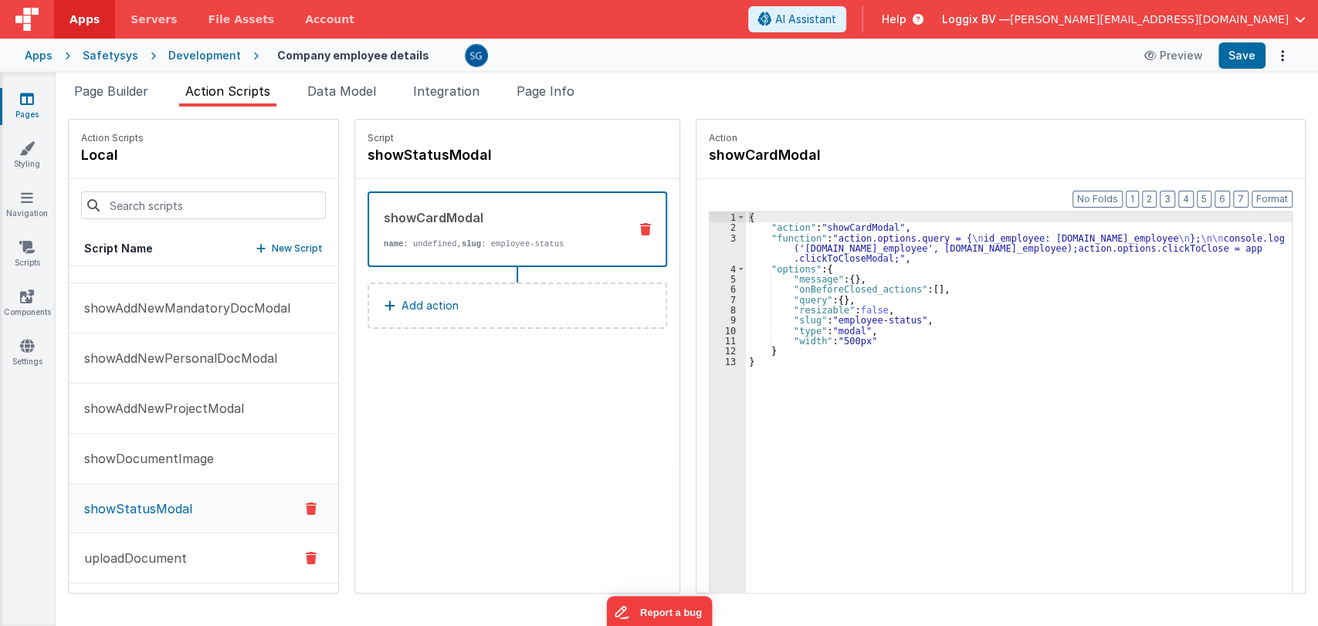
click at [145, 555] on p "uploadDocument" at bounding box center [131, 558] width 112 height 19
click at [116, 94] on span "Page Builder" at bounding box center [111, 90] width 74 height 15
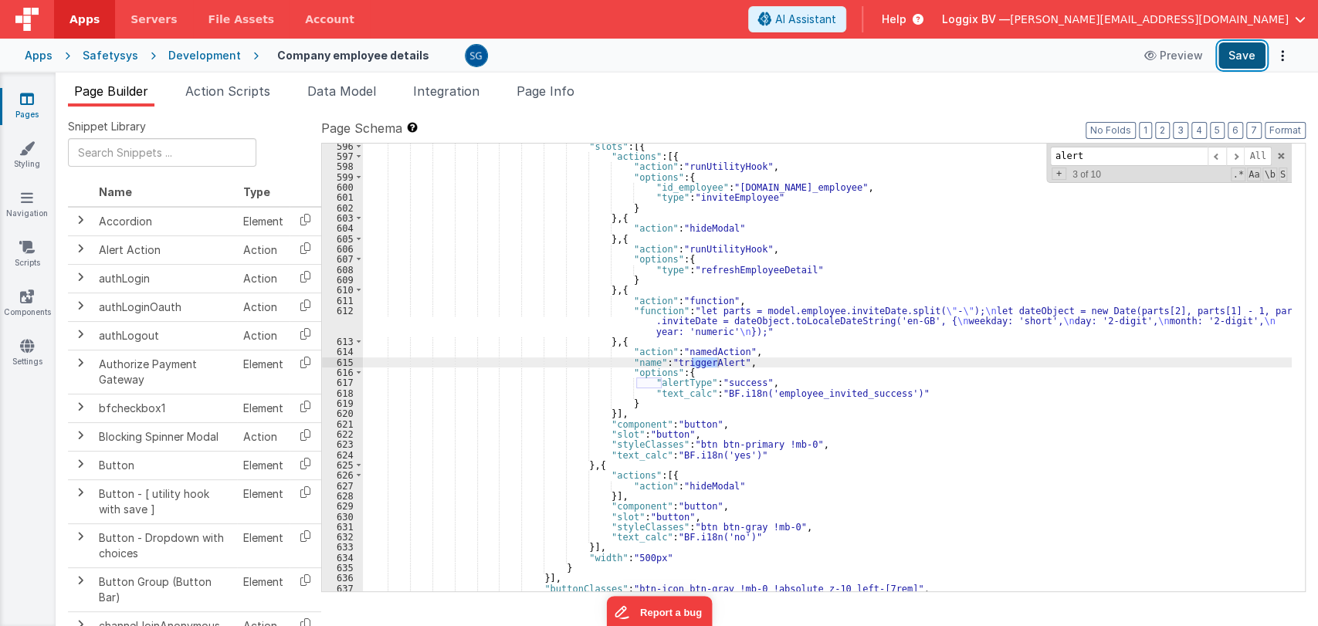
click at [1241, 59] on button "Save" at bounding box center [1242, 55] width 47 height 26
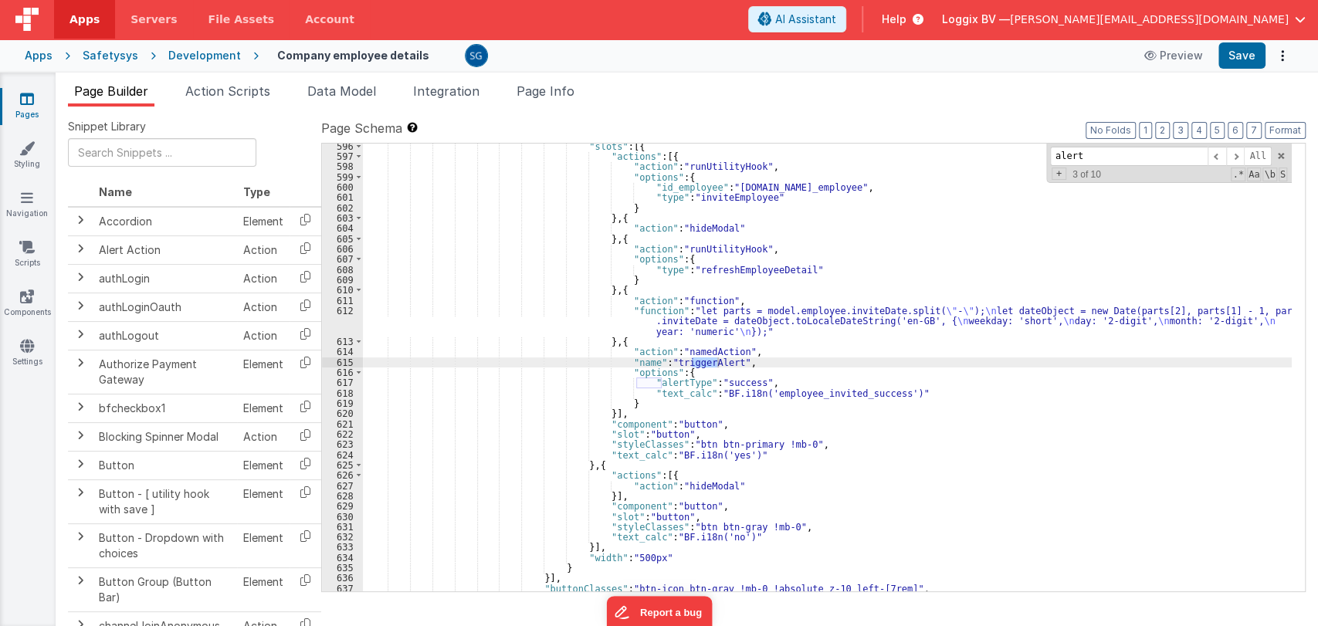
click at [32, 102] on icon at bounding box center [27, 98] width 14 height 15
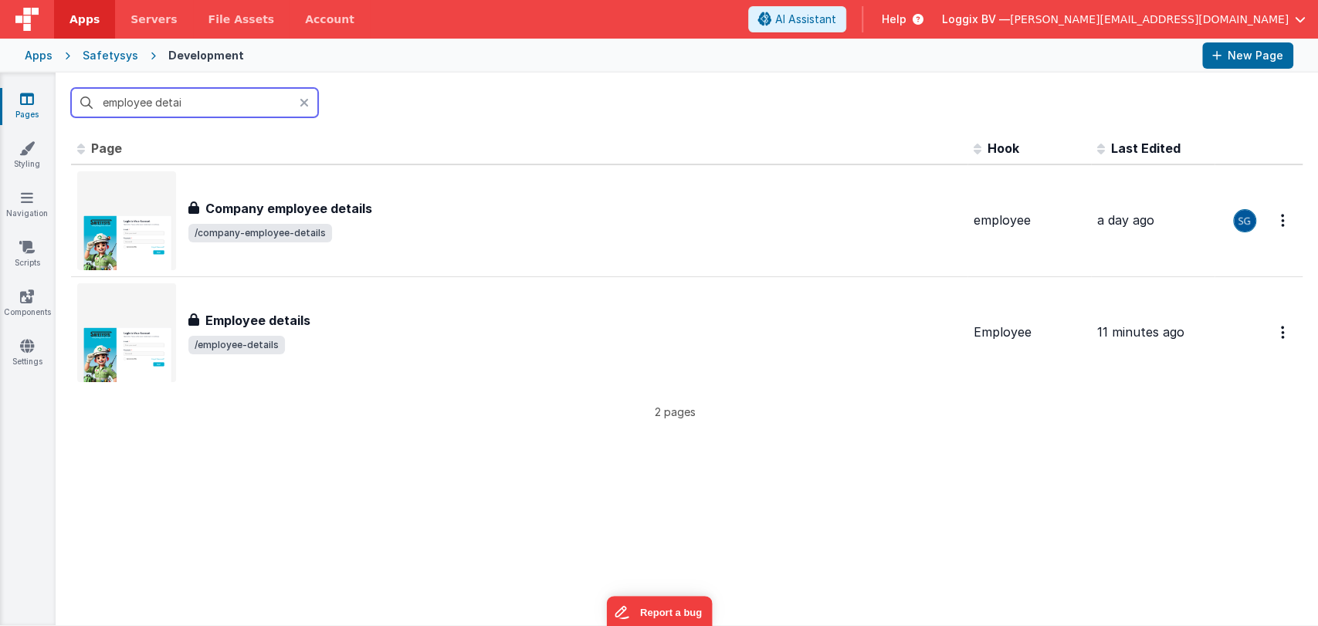
click at [215, 95] on input "employee detai" at bounding box center [194, 102] width 247 height 29
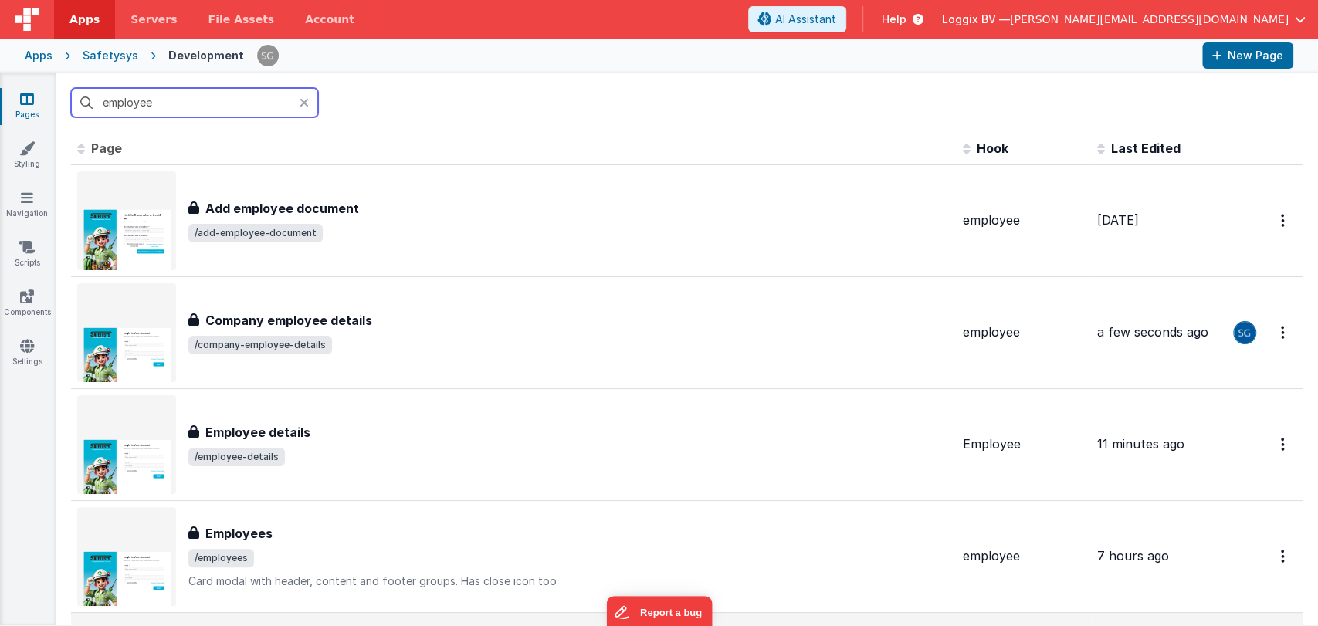
scroll to position [102, 0]
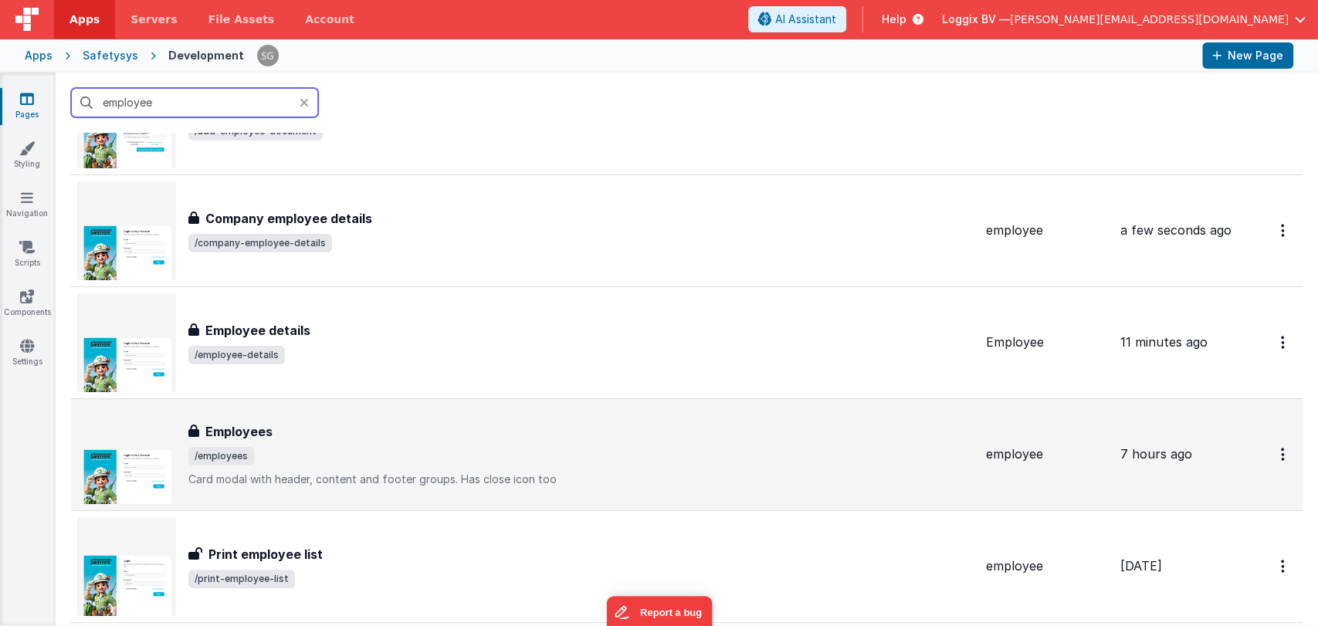
type input "employee"
click at [249, 434] on h3 "Employees" at bounding box center [238, 431] width 67 height 19
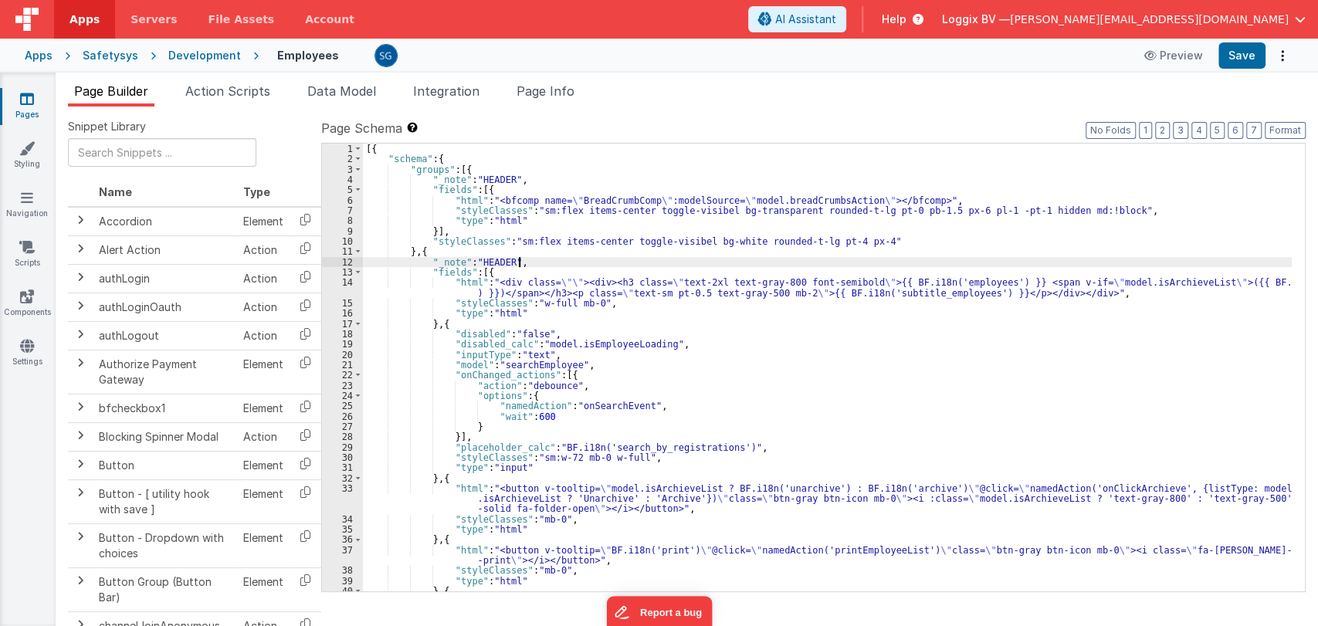
click at [556, 256] on div "[{ "schema" : { "groups" : [{ "_note" : "HEADER" , "fields" : [{ "html" : "<bfc…" at bounding box center [827, 383] width 929 height 479
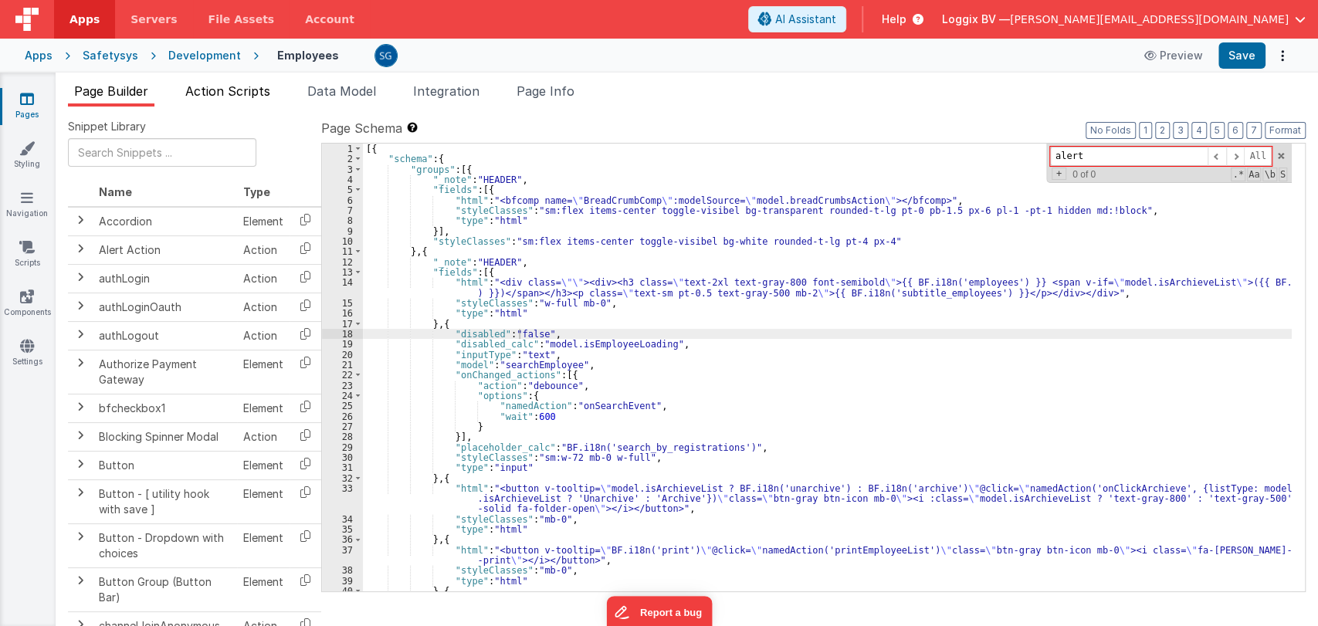
type input "alert"
click at [212, 86] on span "Action Scripts" at bounding box center [227, 90] width 85 height 15
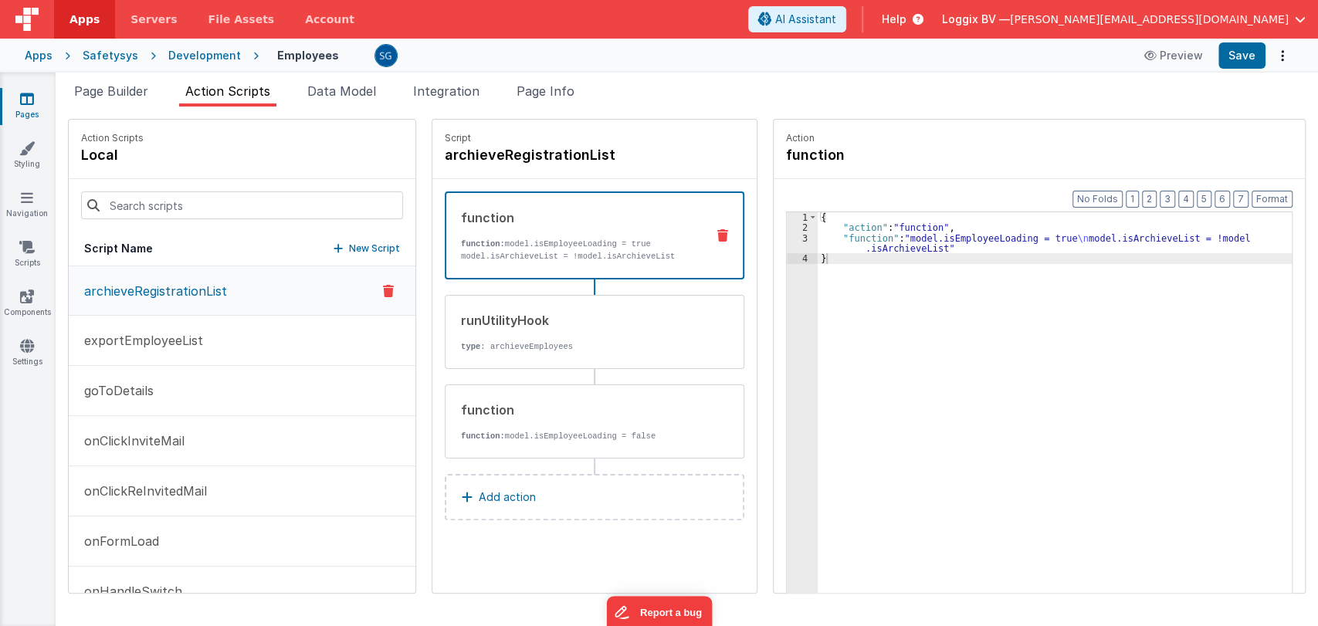
click at [148, 293] on p "archieveRegistrationList" at bounding box center [151, 291] width 152 height 19
click at [177, 340] on p "exportEmployeeList" at bounding box center [139, 340] width 128 height 19
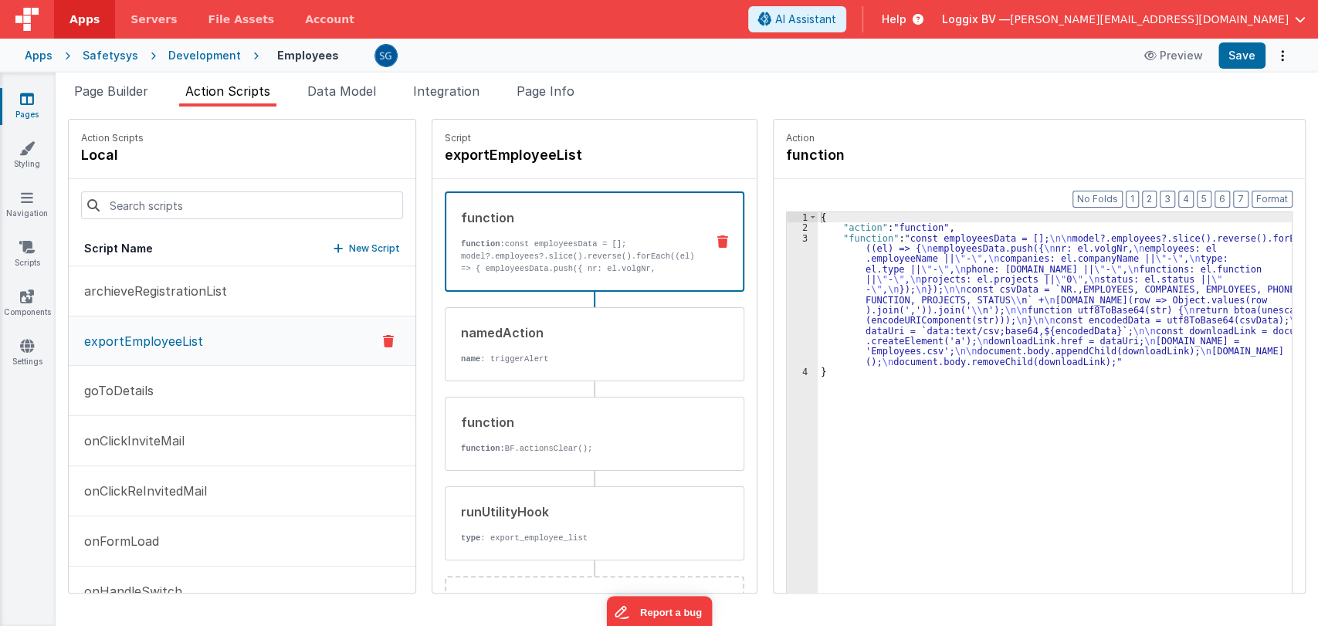
click at [177, 340] on p "exportEmployeeList" at bounding box center [139, 341] width 128 height 19
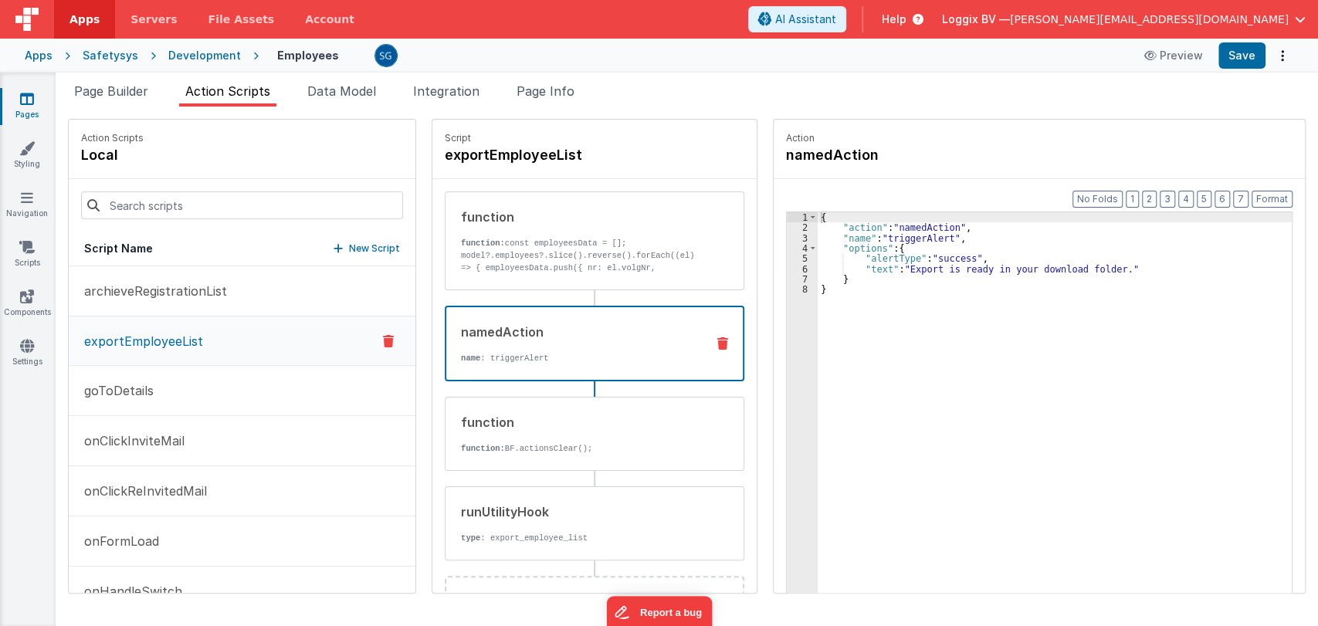
click at [557, 341] on div "namedAction name : triggerAlert" at bounding box center [569, 344] width 247 height 42
drag, startPoint x: 907, startPoint y: 265, endPoint x: 1108, endPoint y: 266, distance: 201.6
click at [1108, 266] on div "{ "action" : "namedAction" , "name" : "triggerAlert" , "options" : { "alertType…" at bounding box center [1056, 436] width 476 height 449
paste textarea
click at [883, 266] on div "{ "action" : "namedAction" , "name" : "triggerAlert" , "options" : { "alertType…" at bounding box center [1056, 436] width 476 height 449
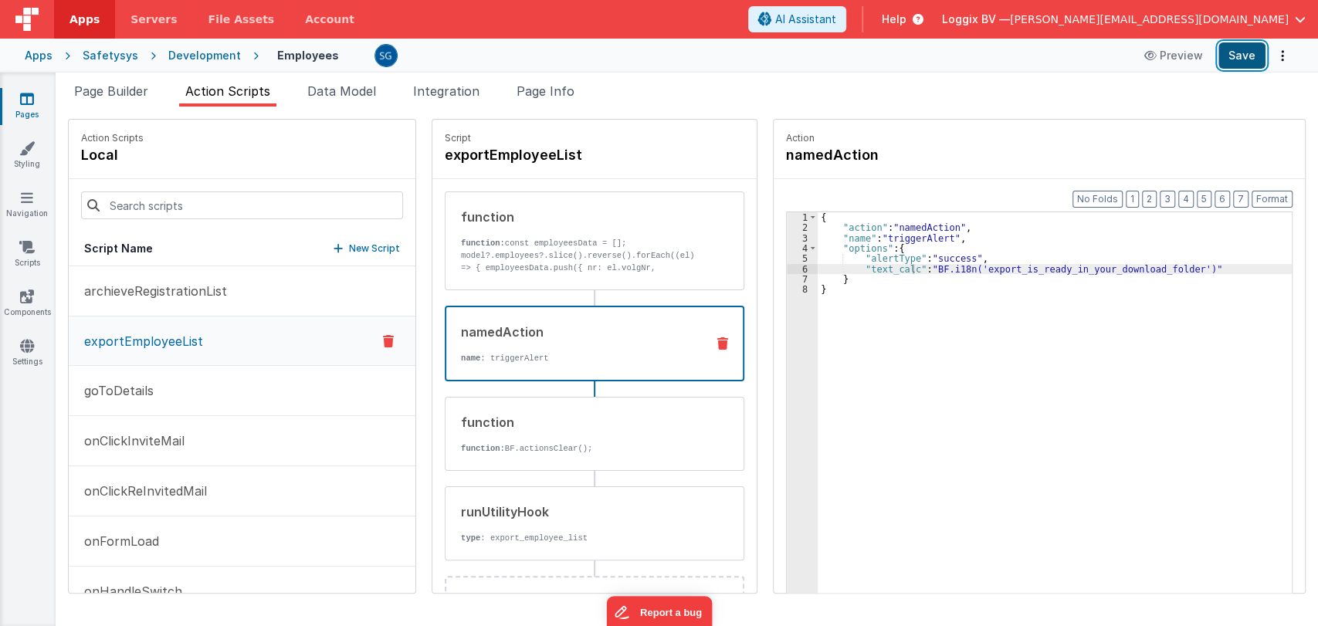
click at [1240, 63] on button "Save" at bounding box center [1242, 55] width 47 height 26
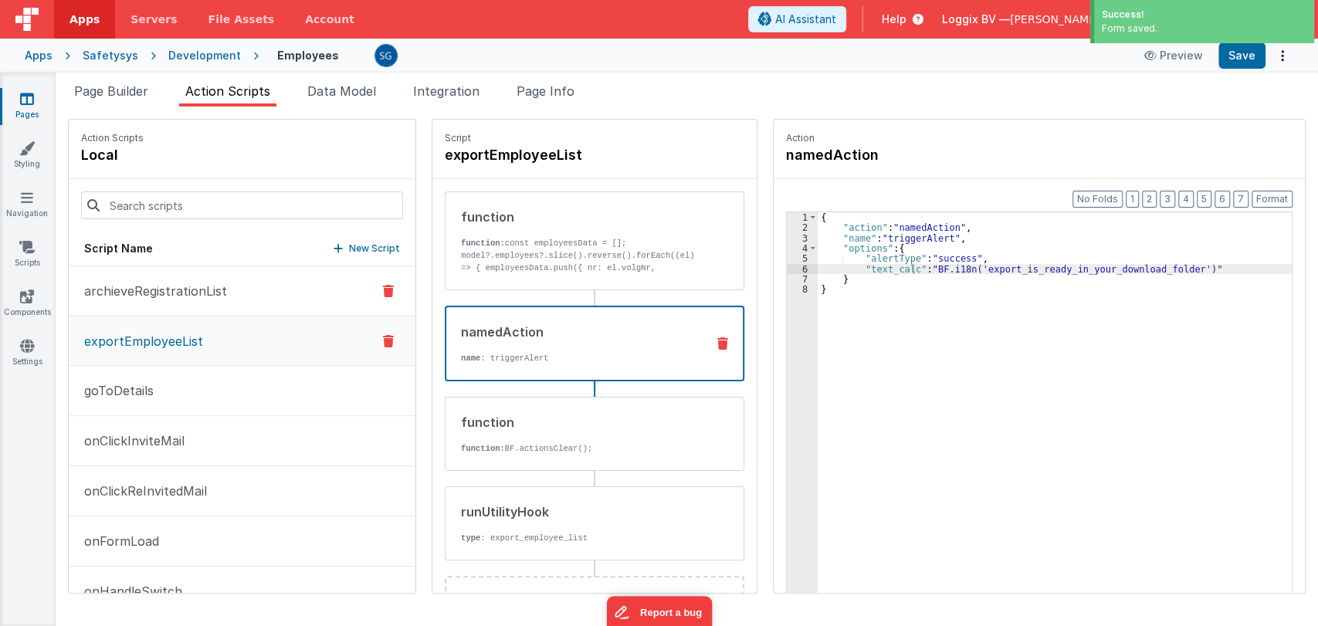
click at [188, 284] on p "archieveRegistrationList" at bounding box center [151, 291] width 152 height 19
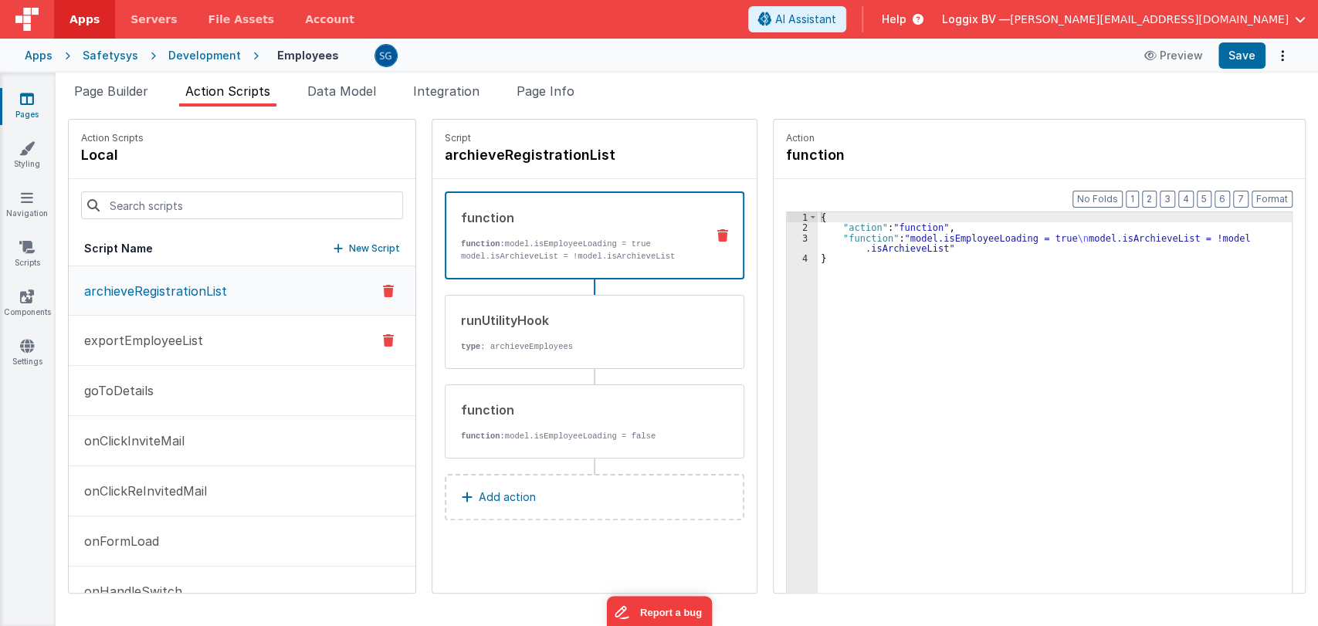
click at [166, 344] on p "exportEmployeeList" at bounding box center [139, 340] width 128 height 19
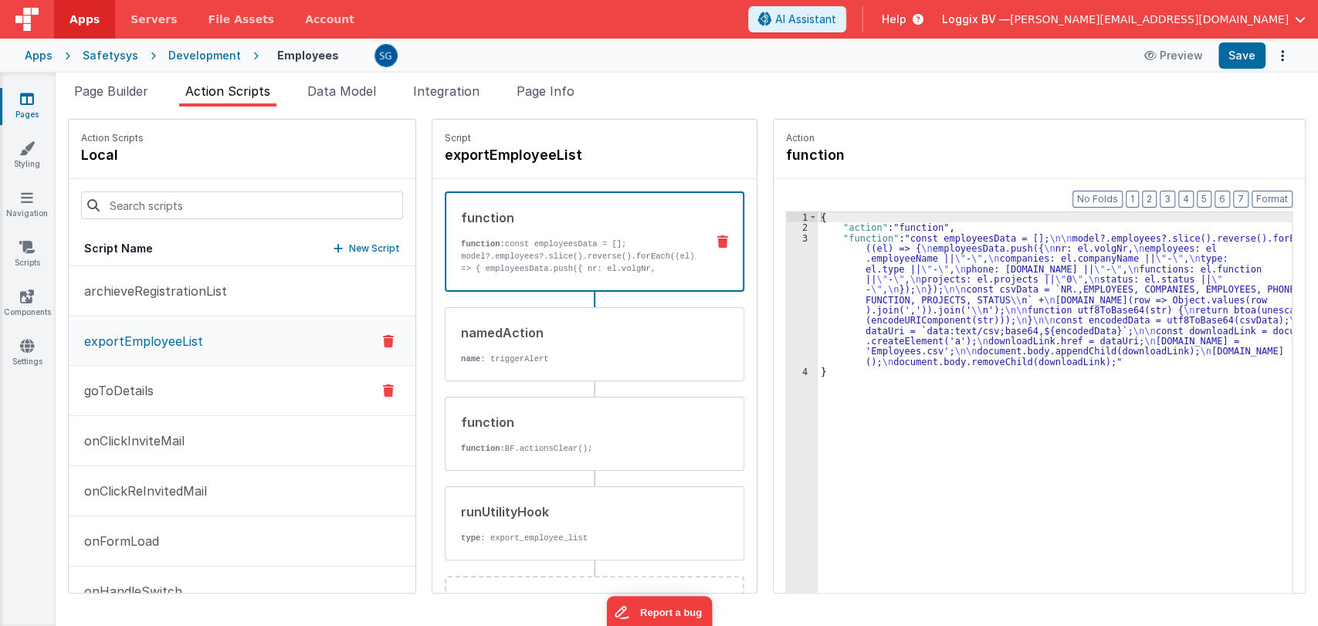
click at [157, 385] on button "goToDetails" at bounding box center [242, 391] width 347 height 50
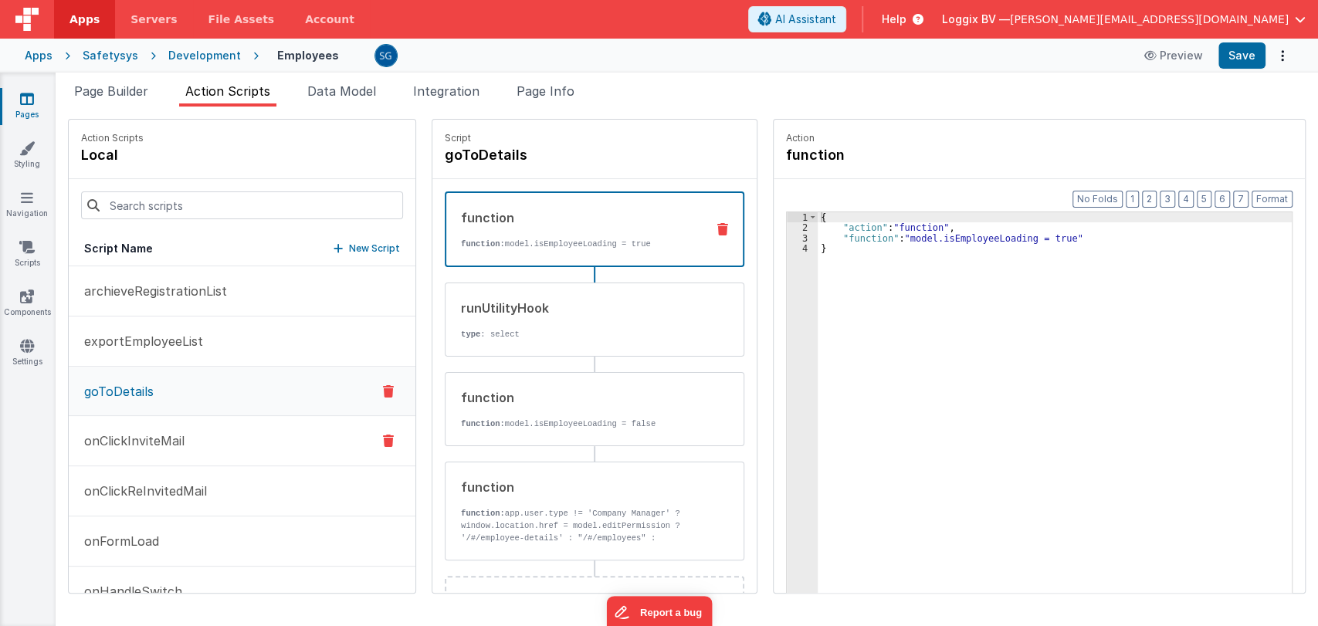
click at [142, 446] on p "onClickInviteMail" at bounding box center [130, 441] width 110 height 19
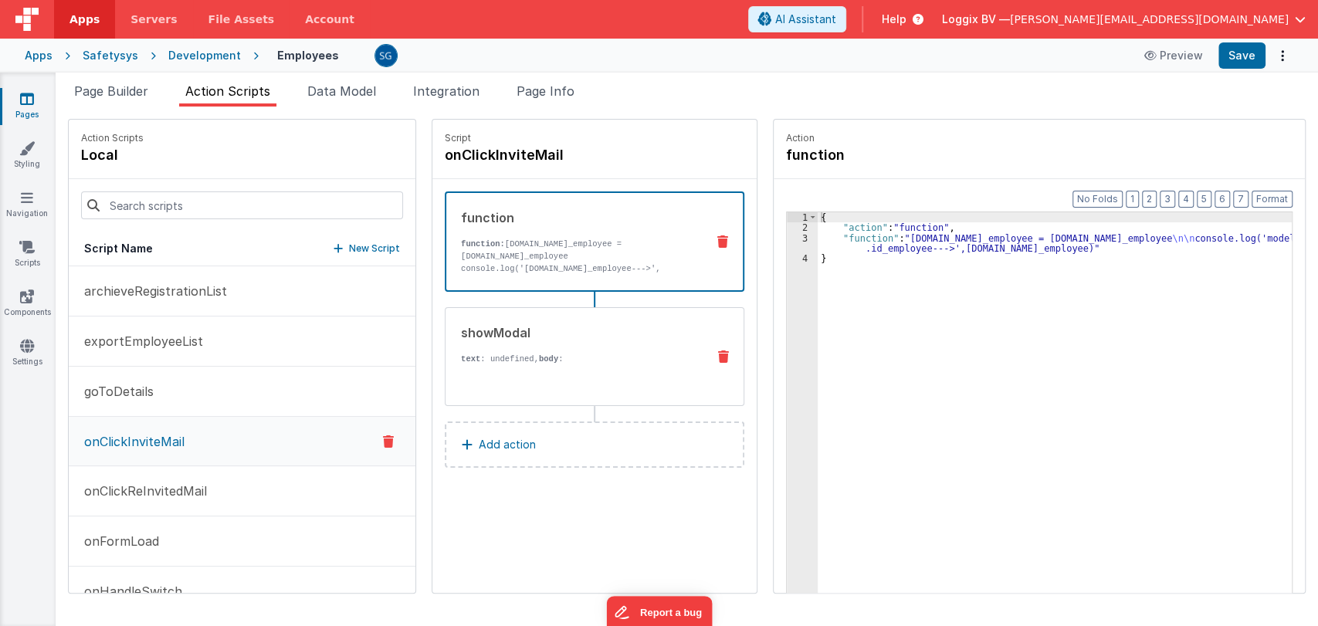
click at [510, 359] on p "text : undefined, body :" at bounding box center [577, 359] width 233 height 12
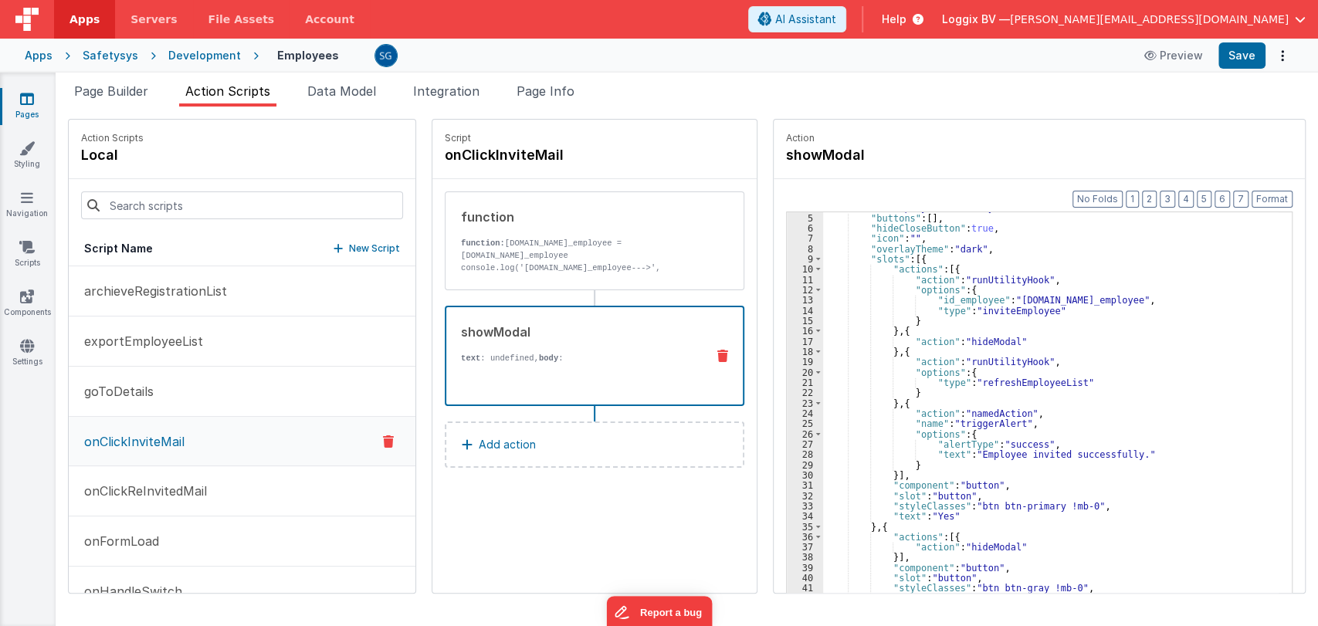
scroll to position [81, 0]
click at [1078, 341] on div ""body" : "<div class= \" p-8 \" ><div class= \" flex items-center justify-cente…" at bounding box center [1052, 406] width 458 height 490
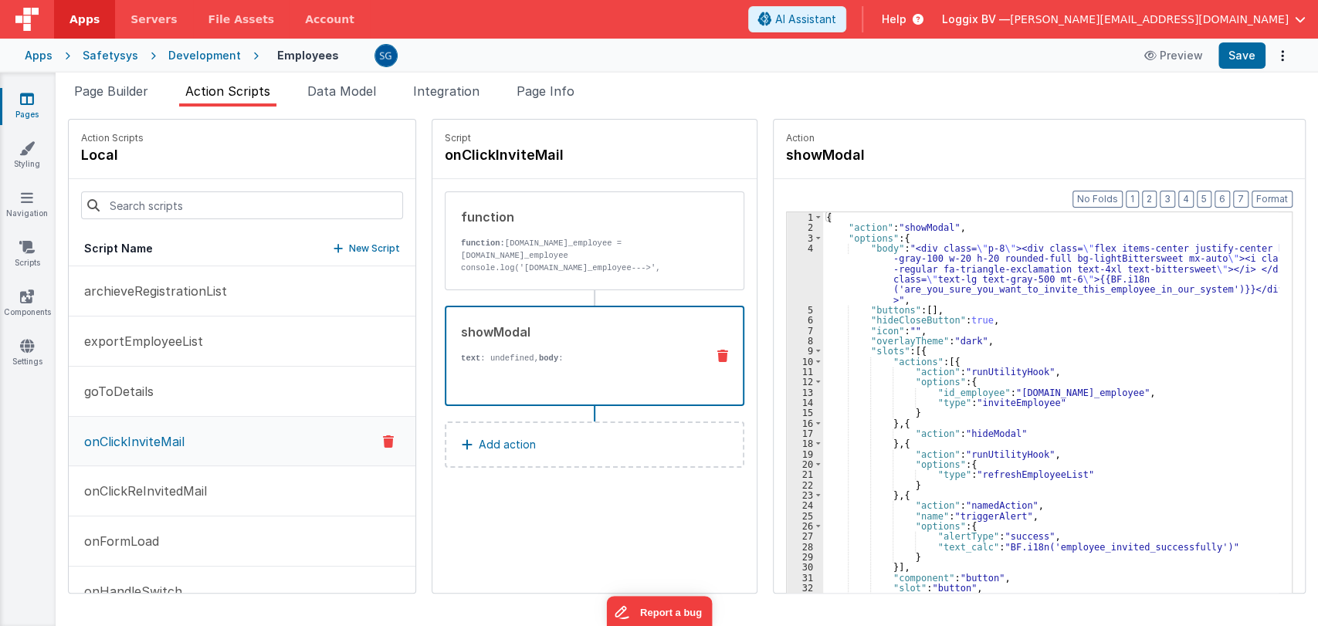
scroll to position [96, 0]
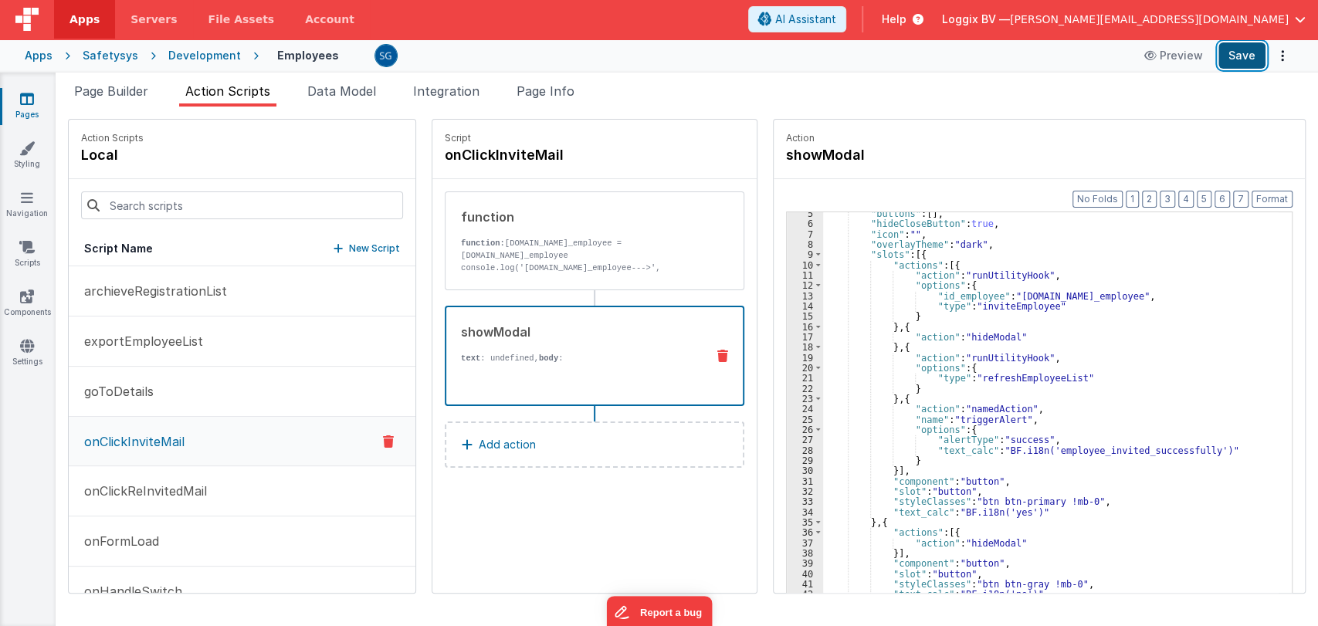
click at [1245, 63] on button "Save" at bounding box center [1242, 55] width 47 height 26
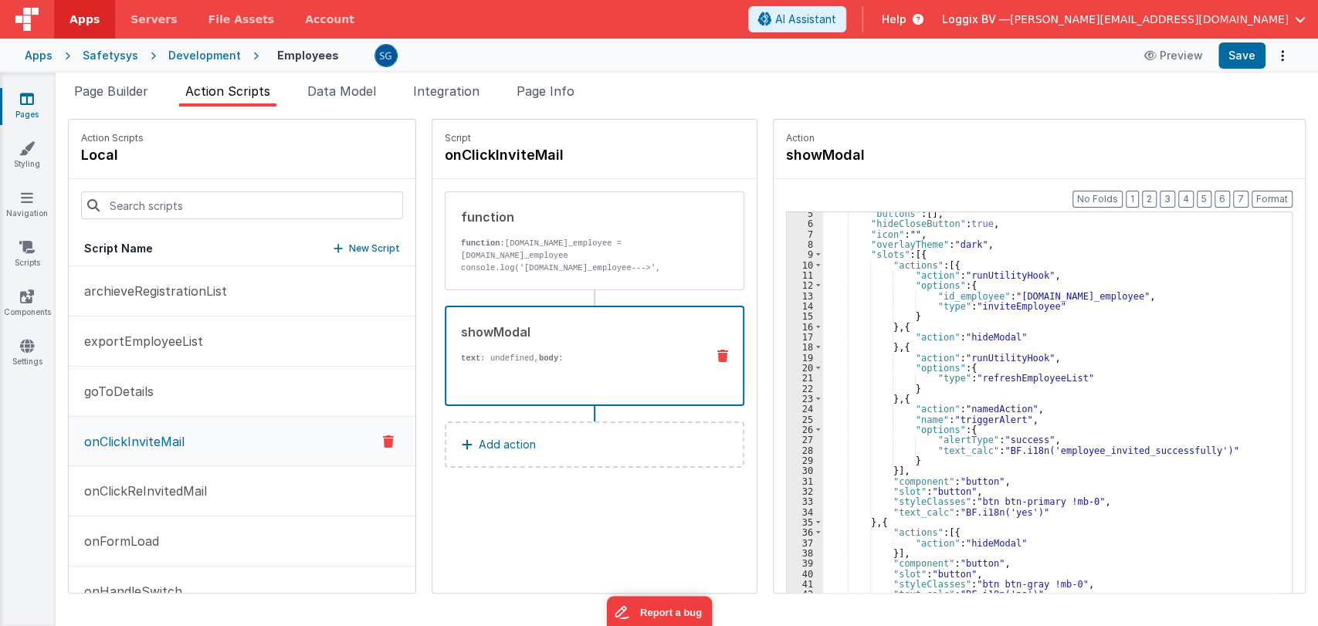
scroll to position [0, 0]
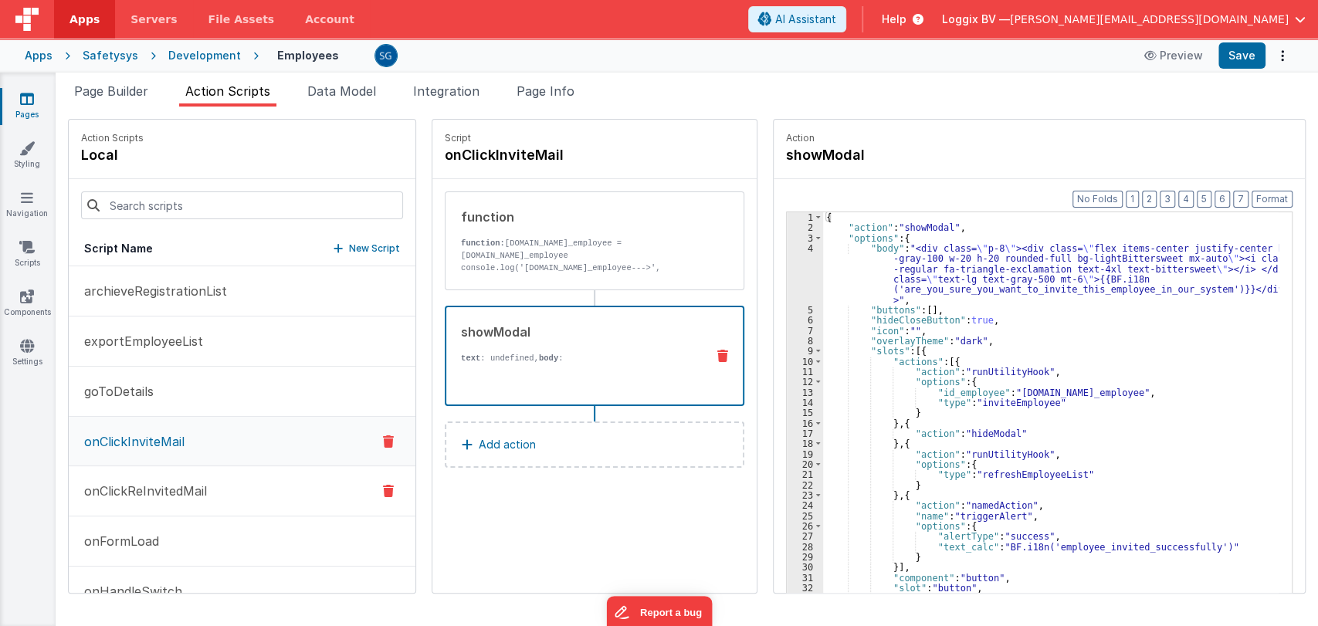
click at [137, 497] on p "onClickReInvitedMail" at bounding box center [141, 491] width 132 height 19
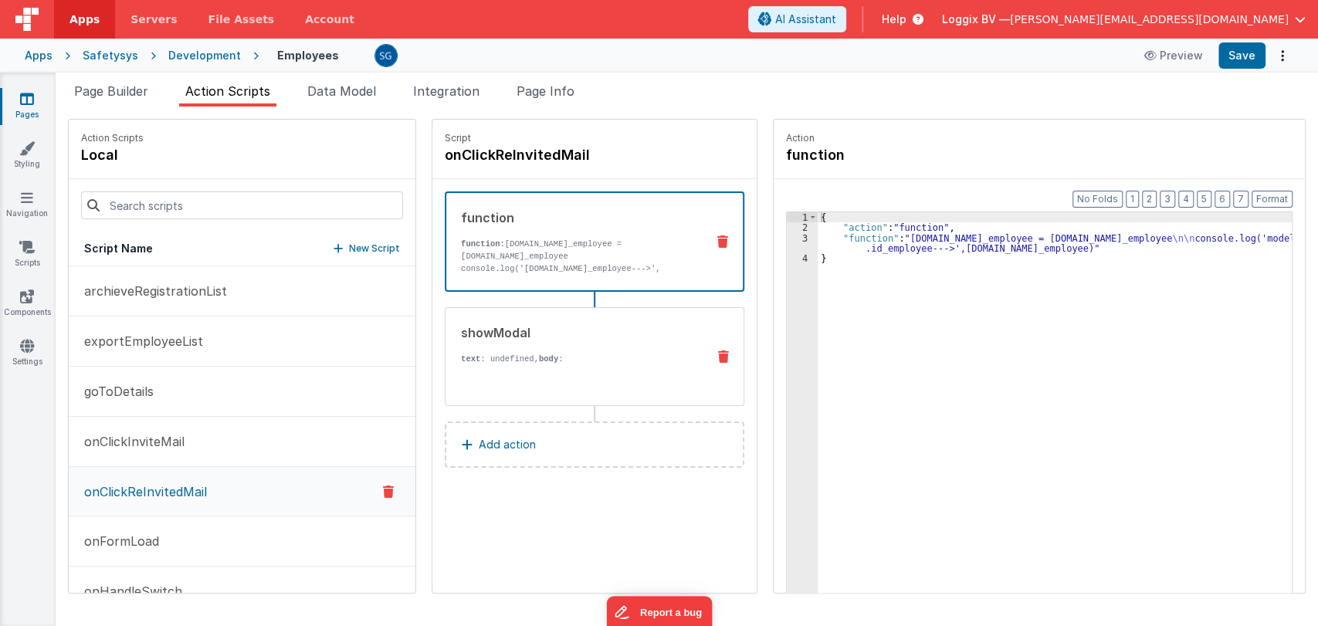
click at [494, 341] on div "showModal text : undefined, body : Already invited this employee, Are you sure …" at bounding box center [570, 357] width 249 height 66
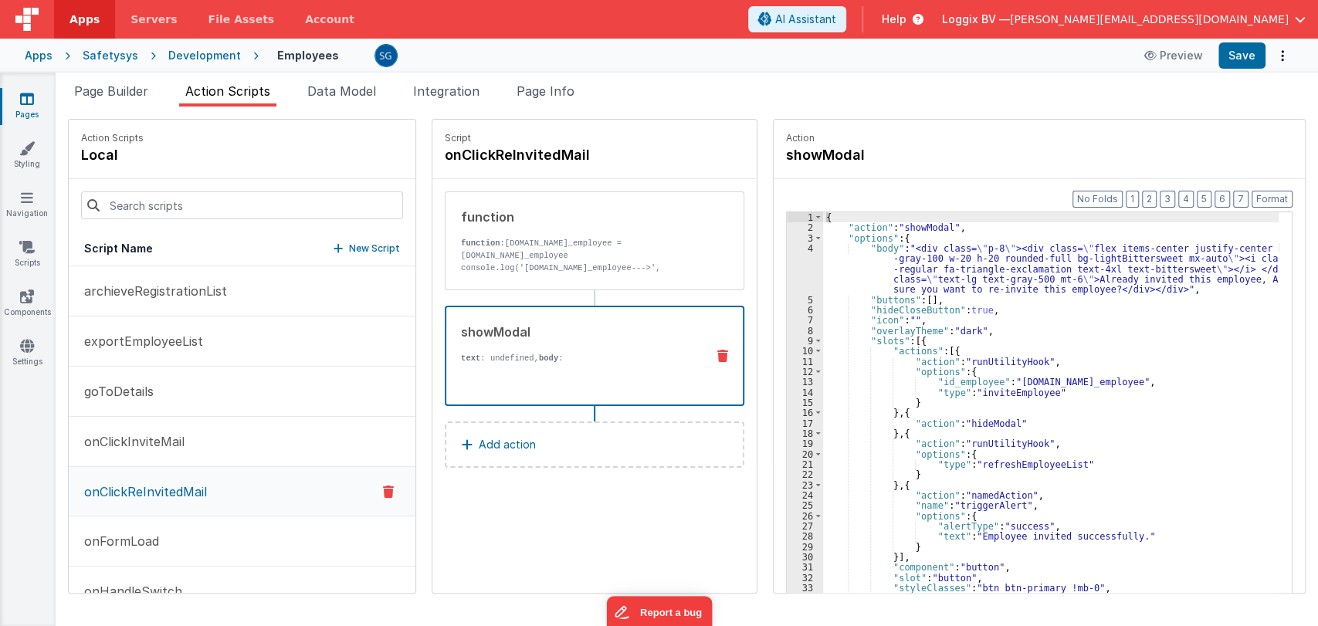
click at [1094, 339] on div "{ "action" : "showModal" , "options" : { "body" : "<div class= \" p-8 \" ><div …" at bounding box center [1052, 436] width 458 height 449
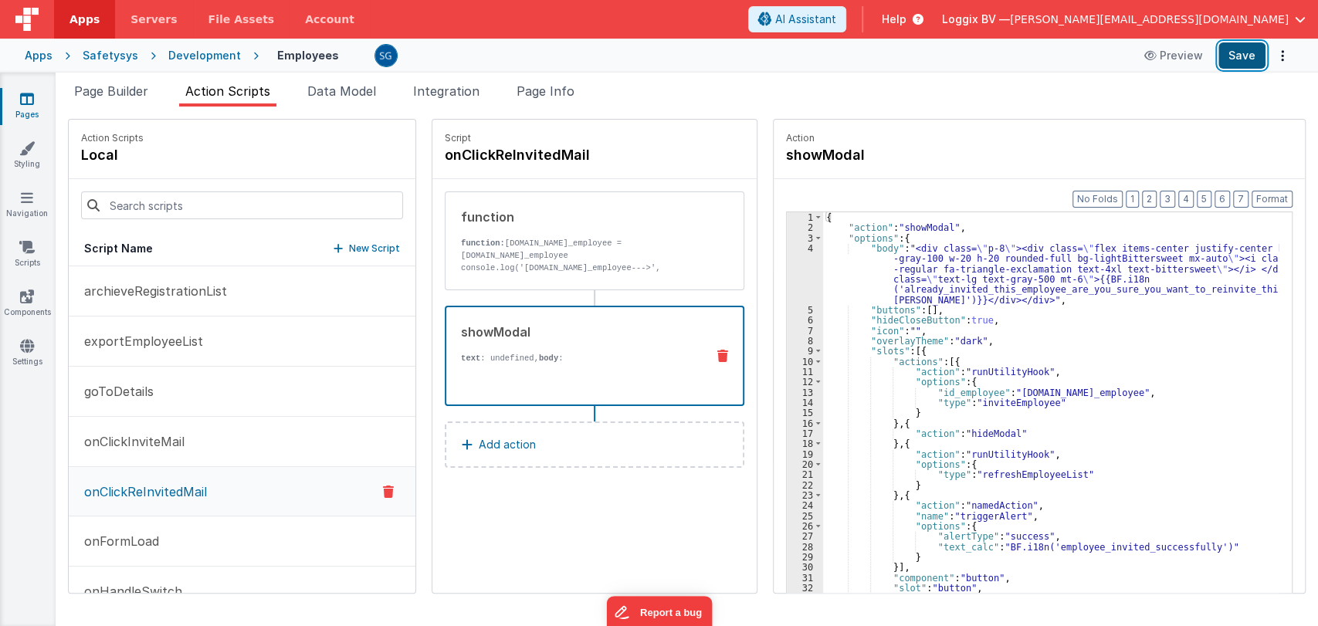
click at [1236, 57] on button "Save" at bounding box center [1242, 55] width 47 height 26
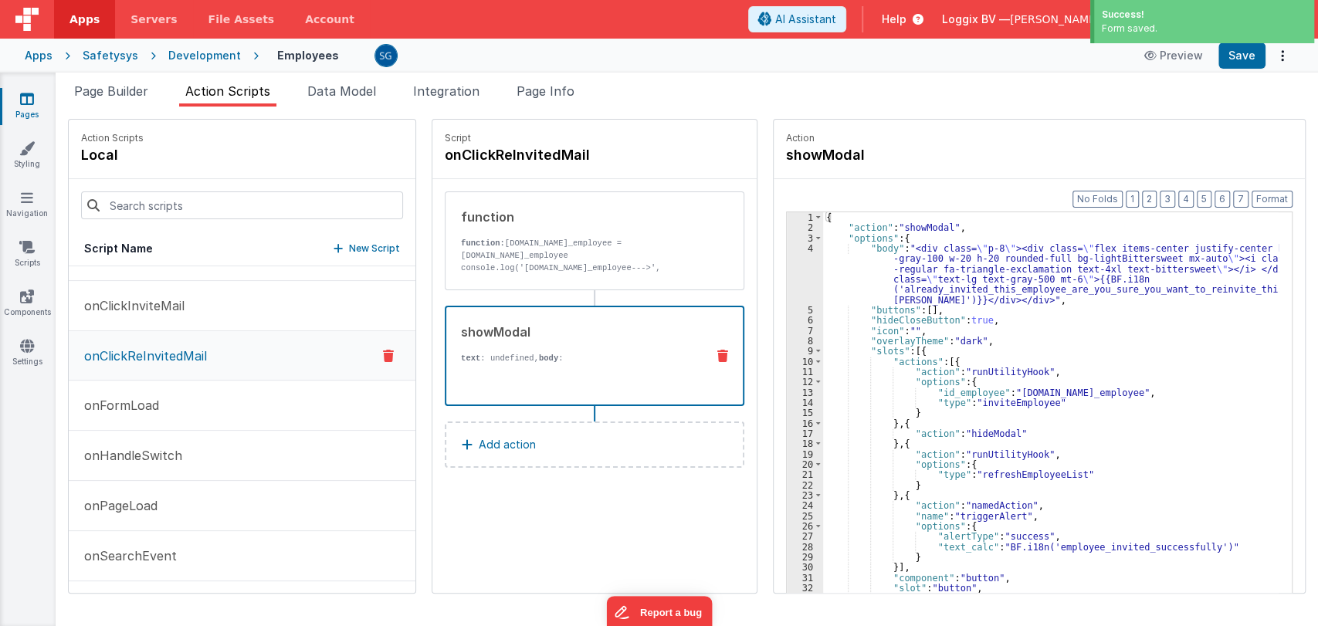
scroll to position [141, 0]
click at [119, 403] on p "onFormLoad" at bounding box center [117, 401] width 84 height 19
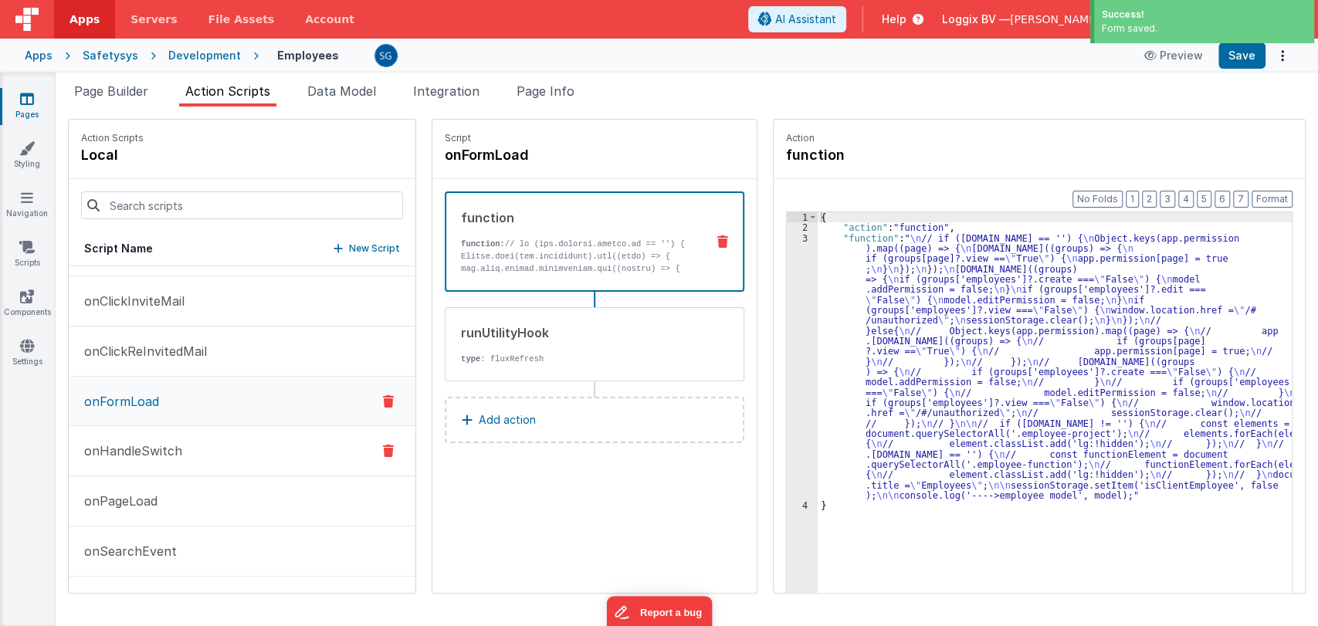
click at [135, 453] on p "onHandleSwitch" at bounding box center [128, 451] width 107 height 19
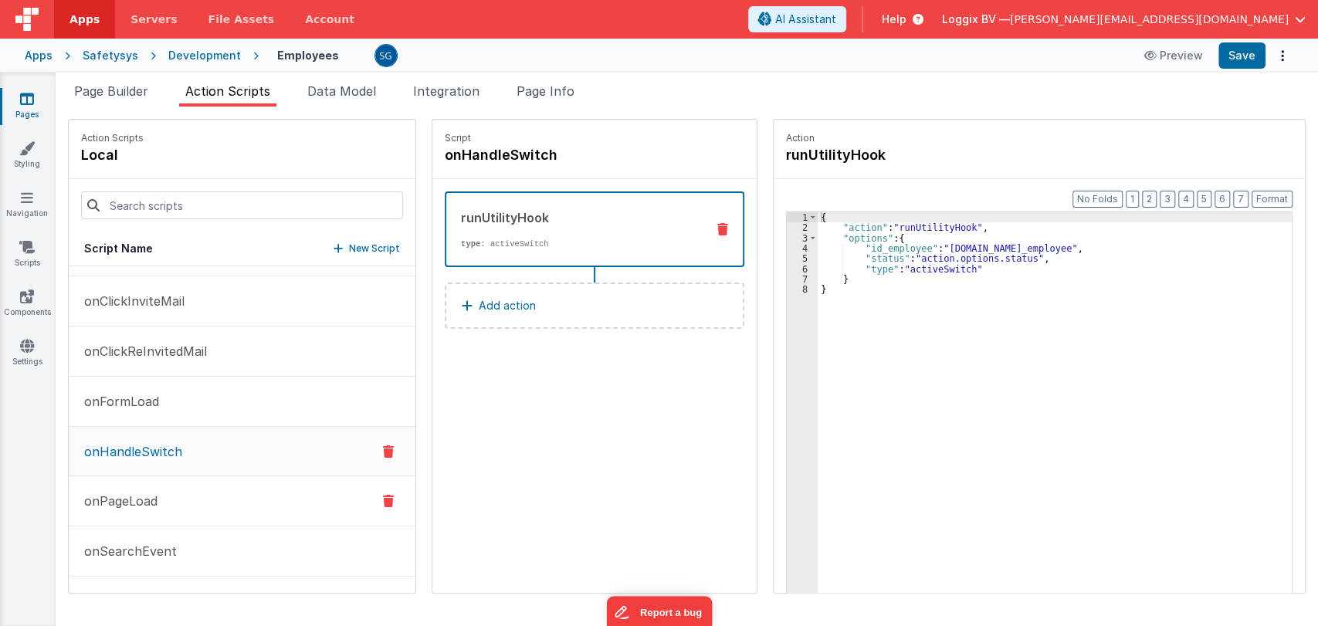
click at [142, 496] on p "onPageLoad" at bounding box center [116, 501] width 83 height 19
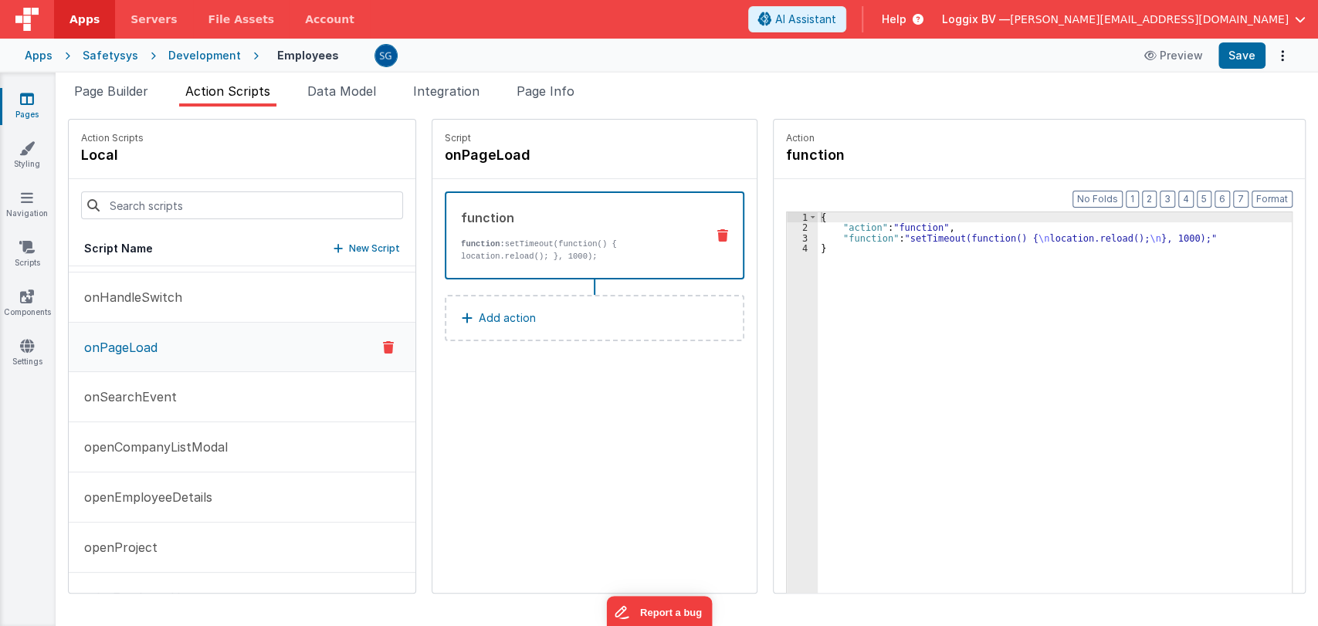
scroll to position [297, 0]
click at [150, 393] on p "onSearchEvent" at bounding box center [126, 394] width 102 height 19
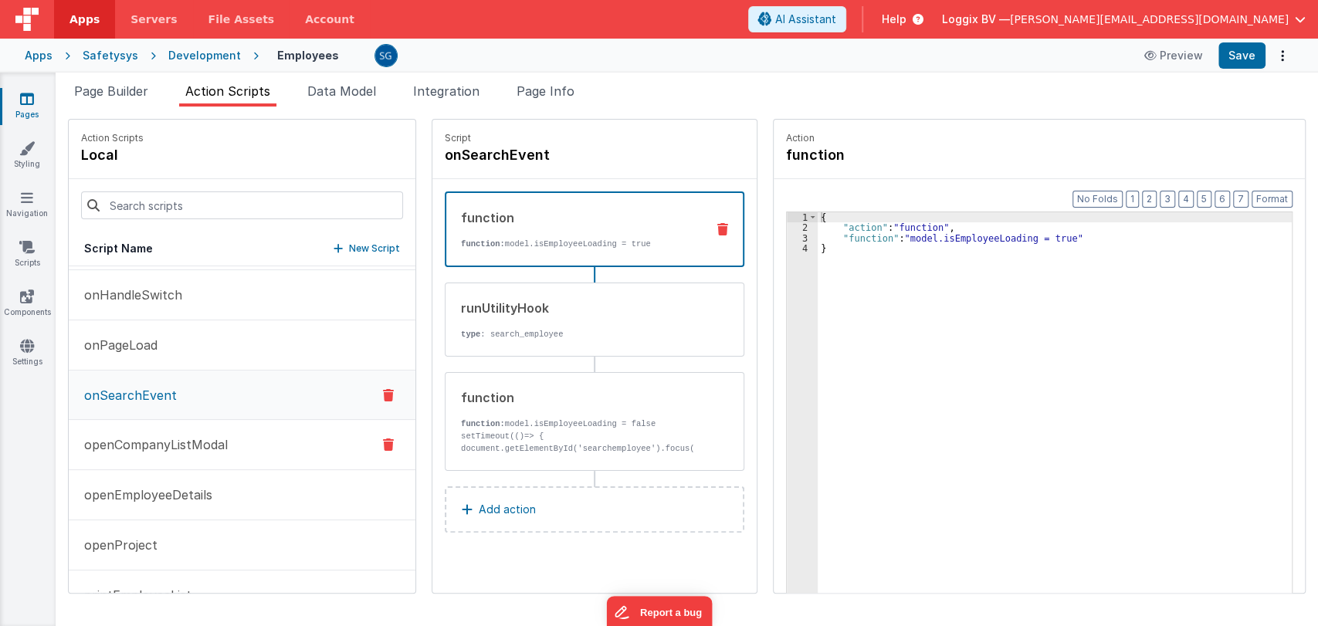
click at [148, 445] on p "openCompanyListModal" at bounding box center [151, 445] width 153 height 19
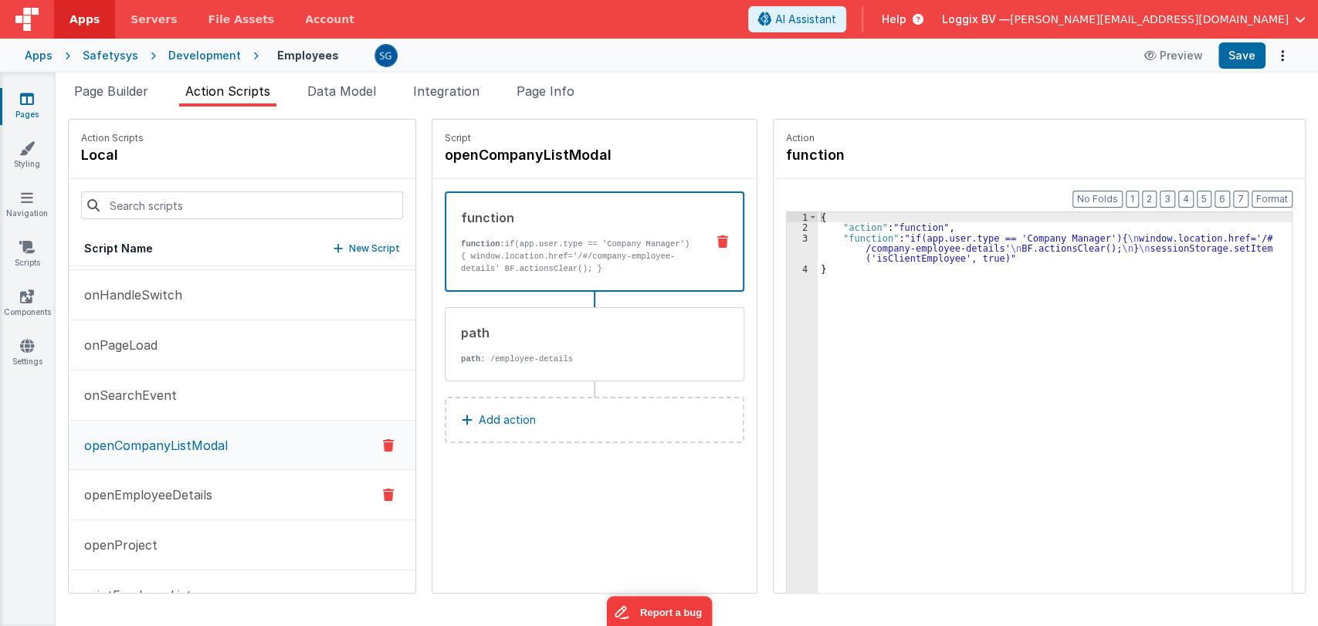
click at [127, 490] on p "openEmployeeDetails" at bounding box center [143, 495] width 137 height 19
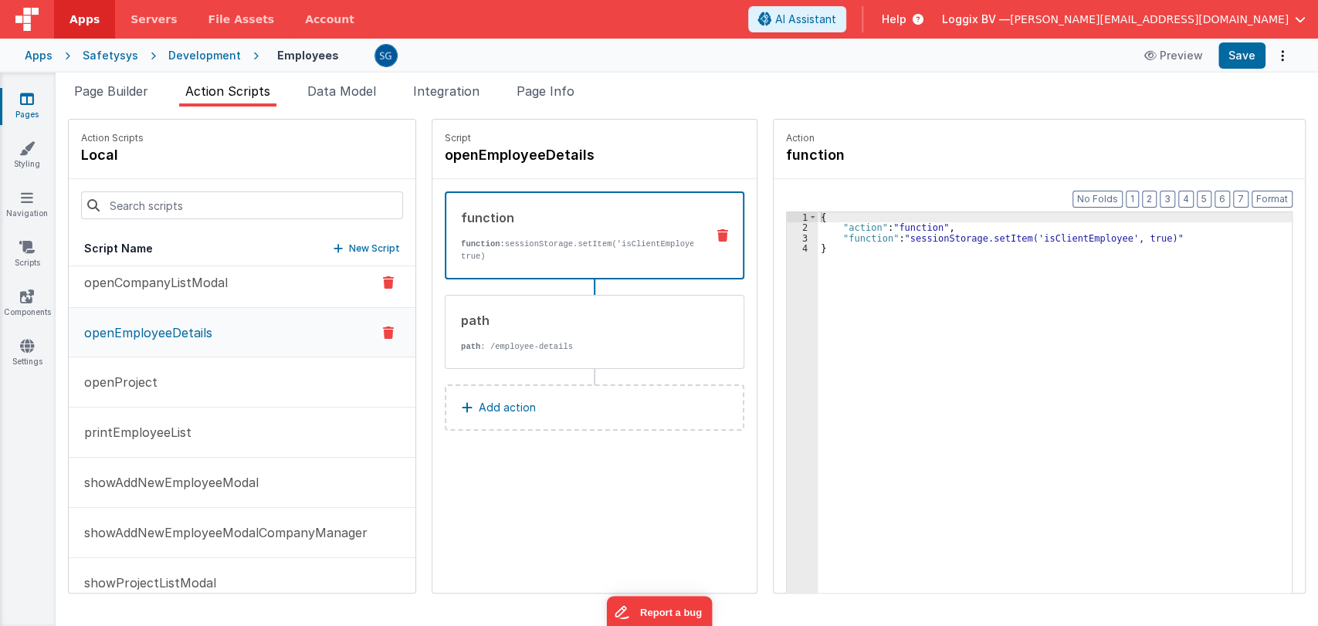
scroll to position [463, 0]
click at [131, 378] on p "openProject" at bounding box center [116, 379] width 83 height 19
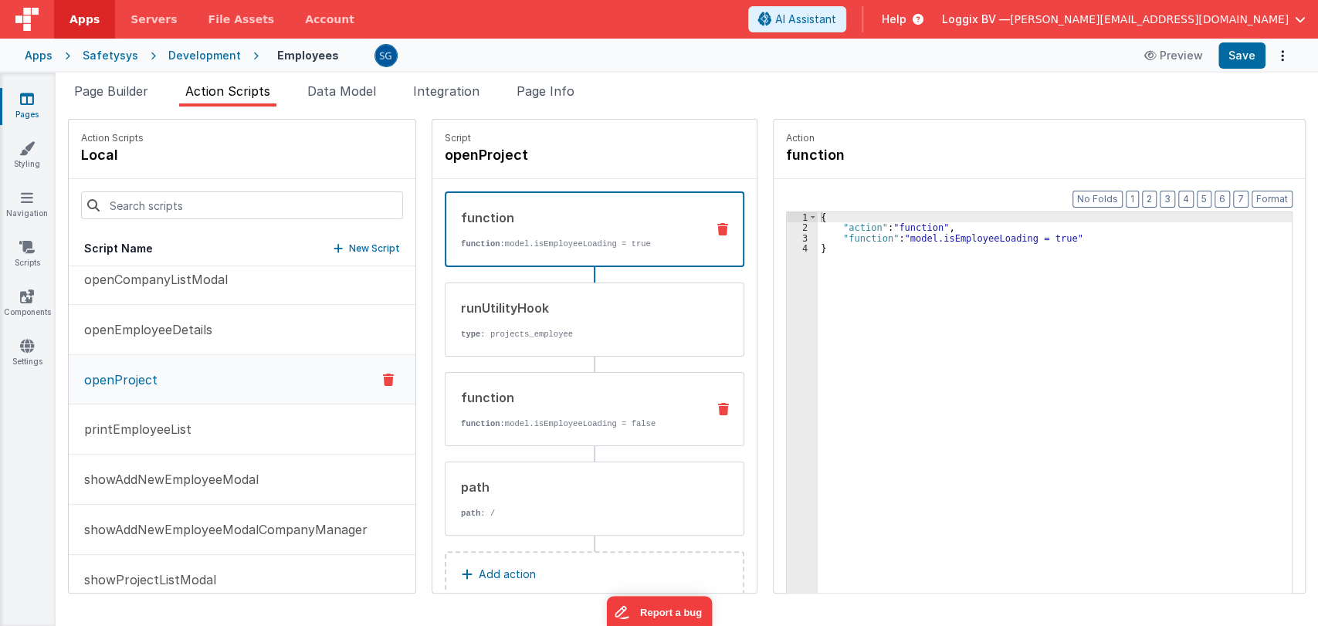
scroll to position [31, 0]
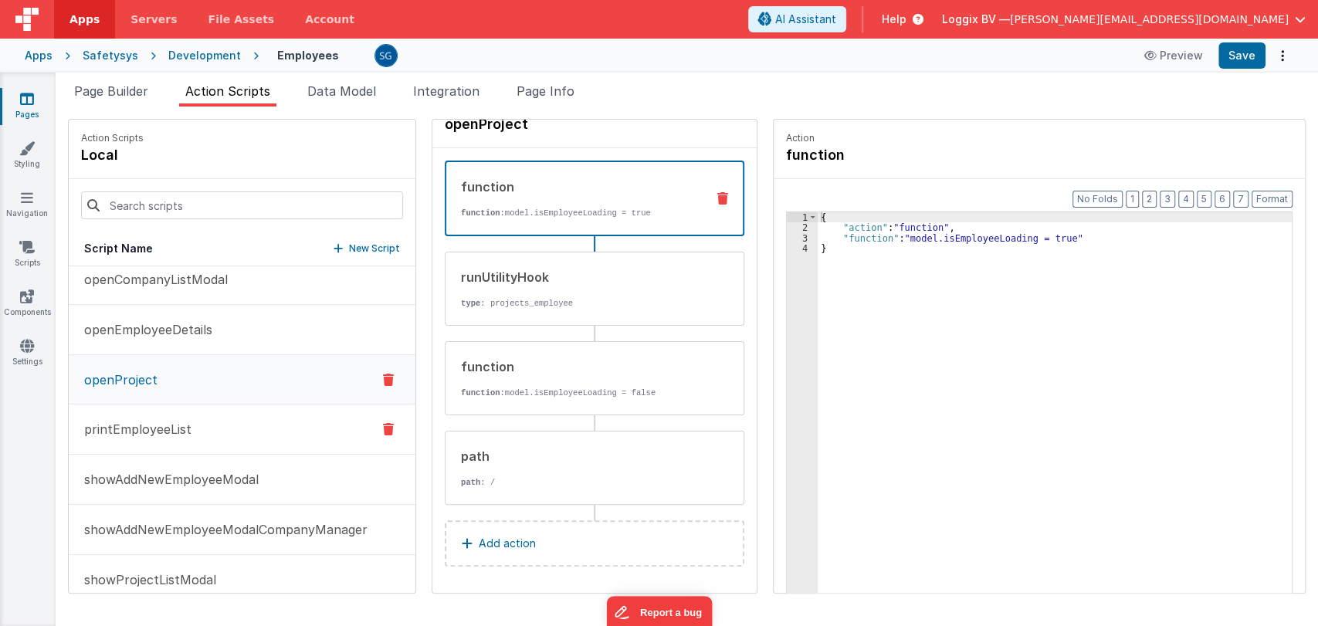
click at [144, 435] on p "printEmployeeList" at bounding box center [133, 429] width 117 height 19
click at [157, 488] on button "showAddNewEmployeeModal" at bounding box center [242, 480] width 347 height 50
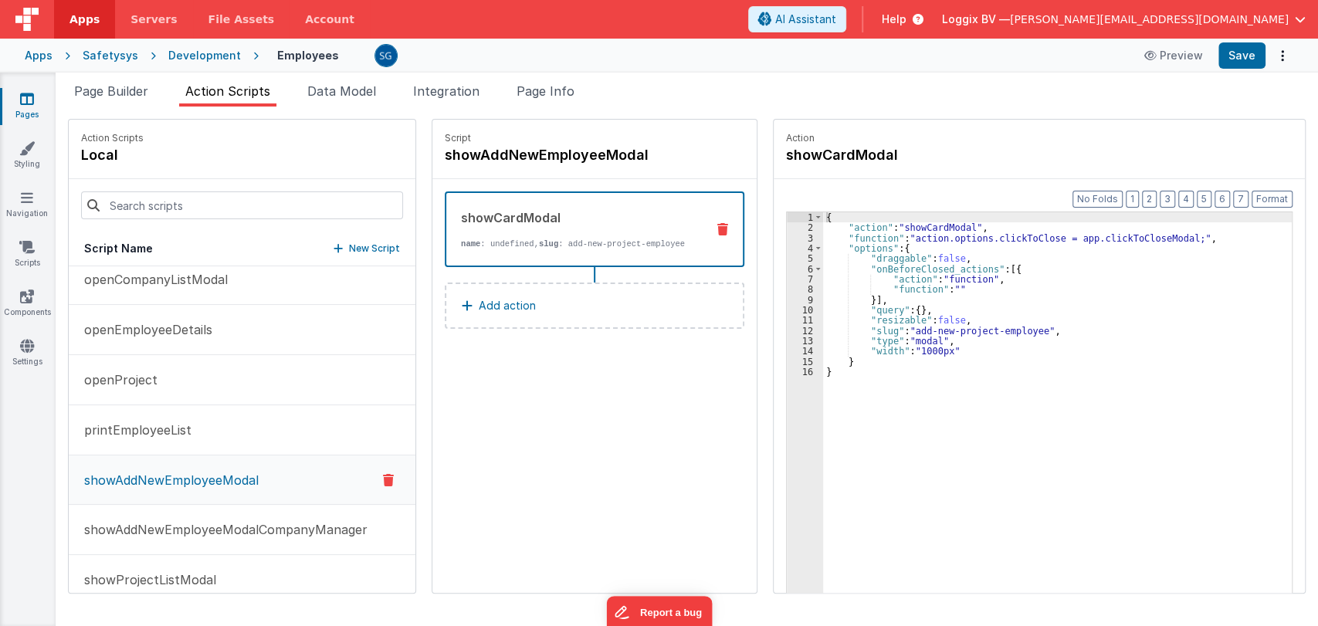
scroll to position [487, 0]
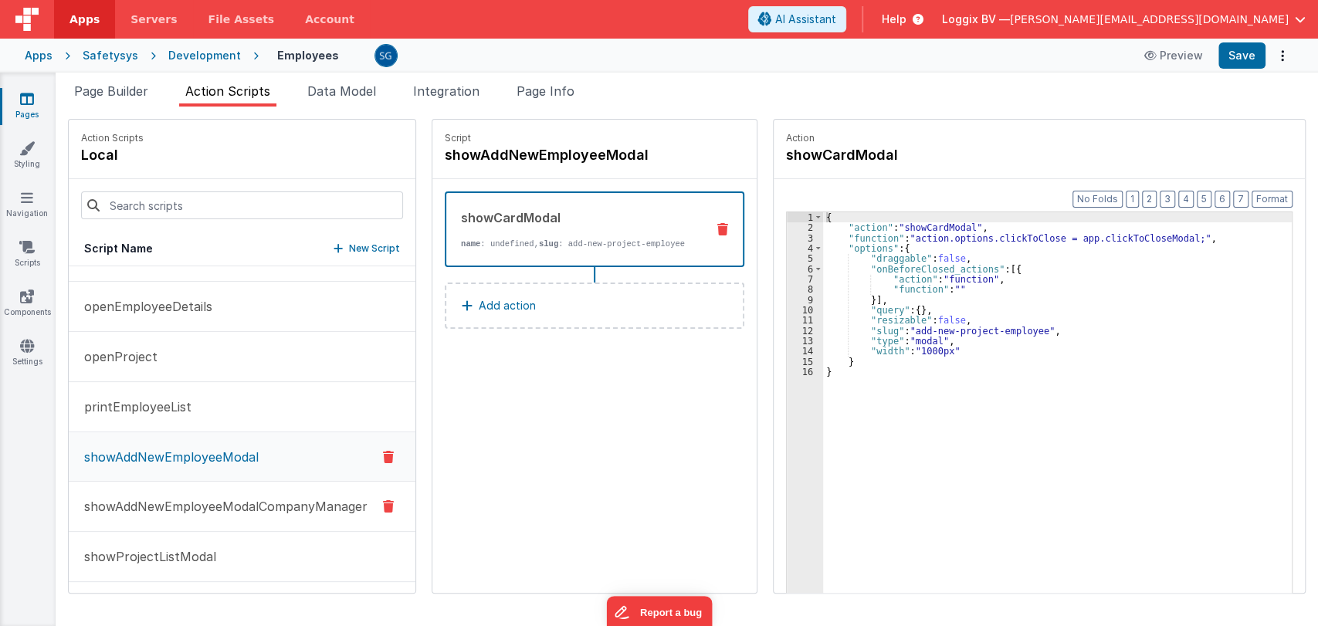
click at [189, 498] on p "showAddNewEmployeeModalCompanyManager" at bounding box center [221, 506] width 293 height 19
click at [171, 559] on p "showProjectListModal" at bounding box center [145, 557] width 141 height 19
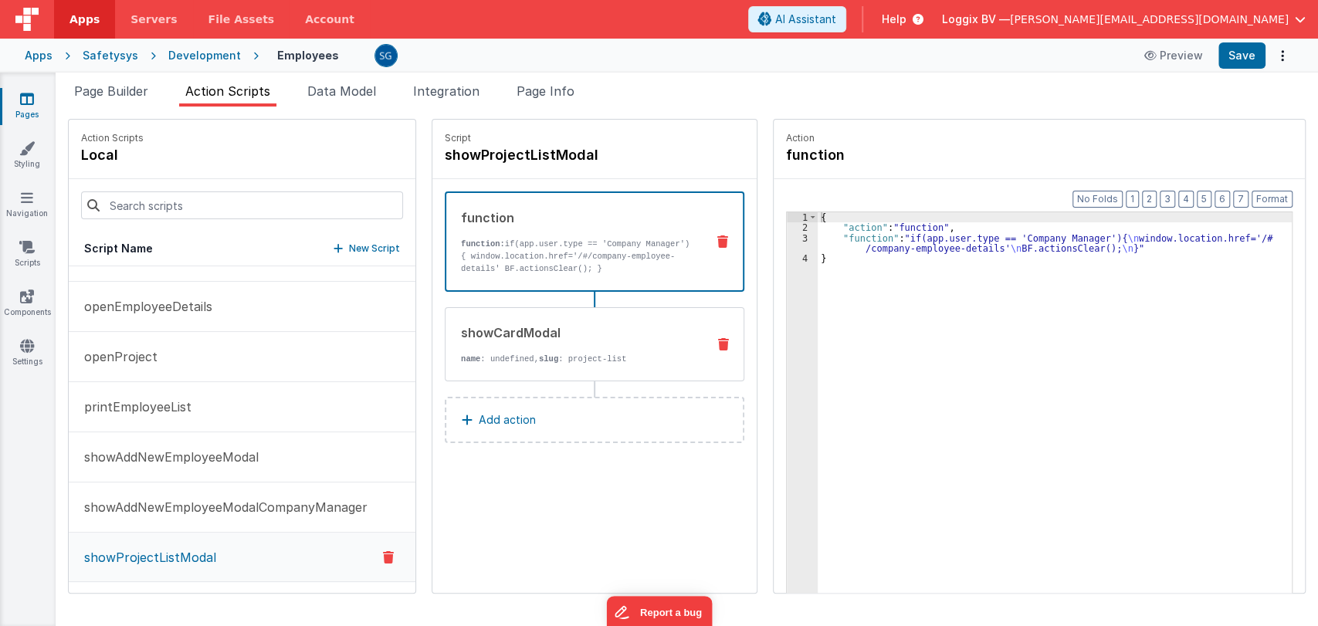
click at [563, 329] on div "showCardModal" at bounding box center [577, 333] width 233 height 19
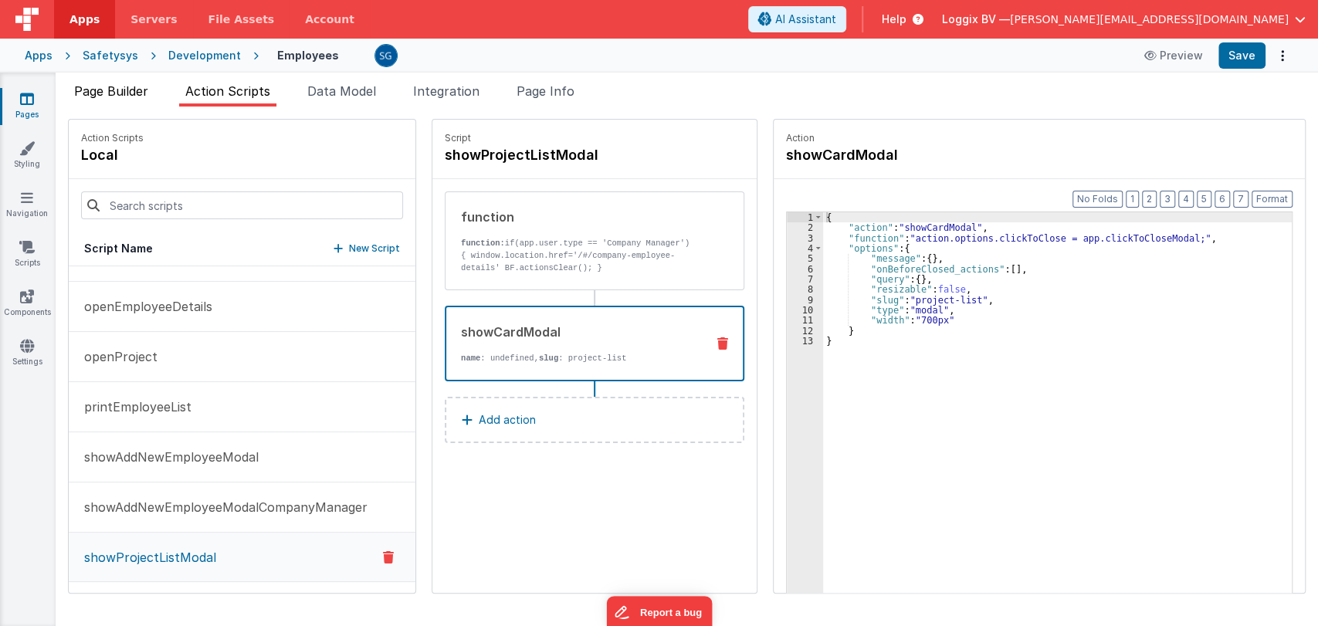
click at [116, 89] on span "Page Builder" at bounding box center [111, 90] width 74 height 15
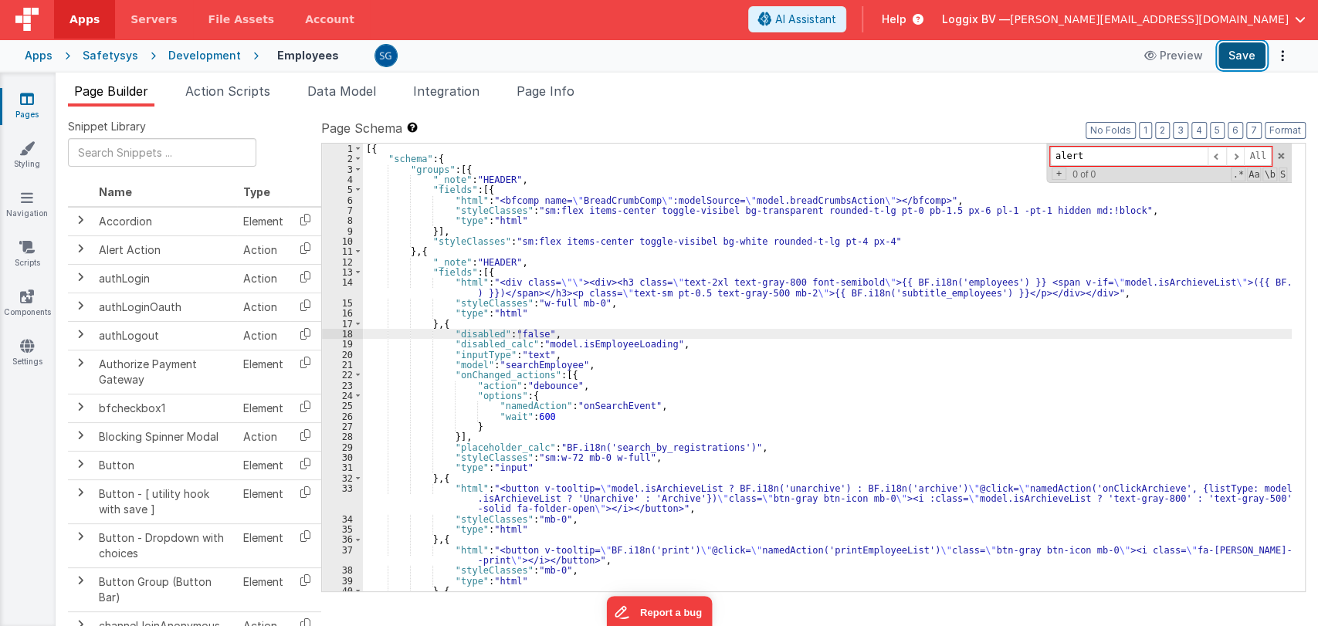
click at [1227, 61] on button "Save" at bounding box center [1242, 55] width 47 height 26
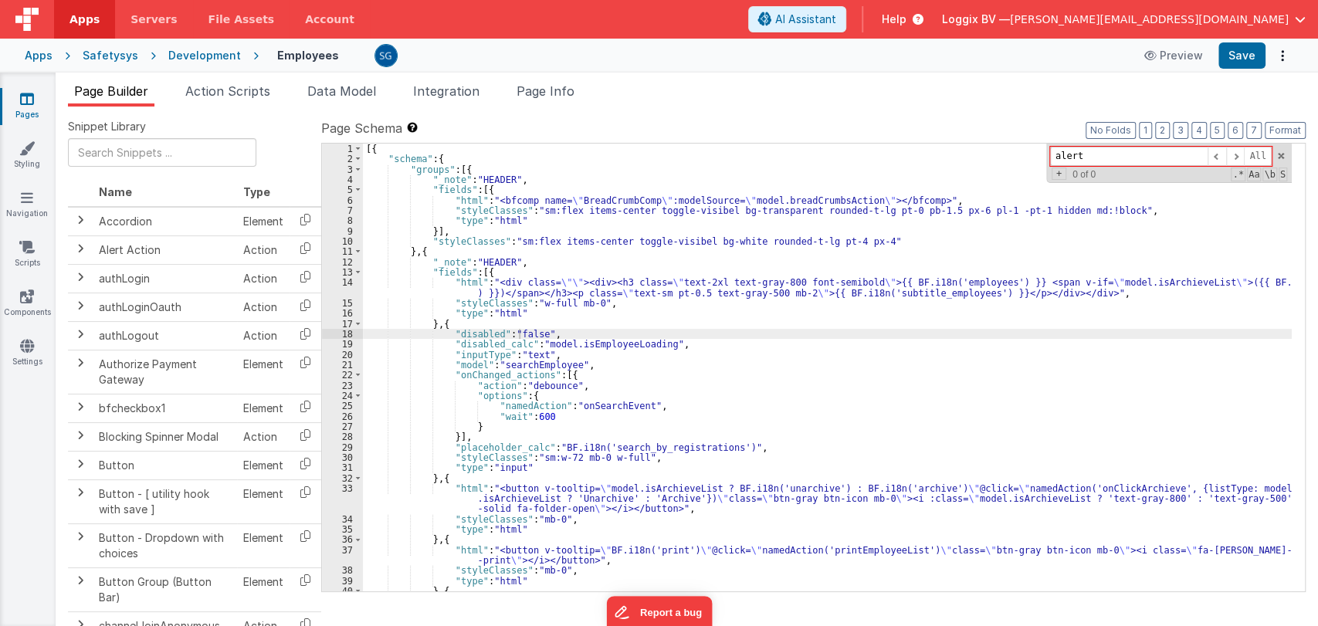
click at [37, 102] on link "Pages" at bounding box center [27, 106] width 56 height 31
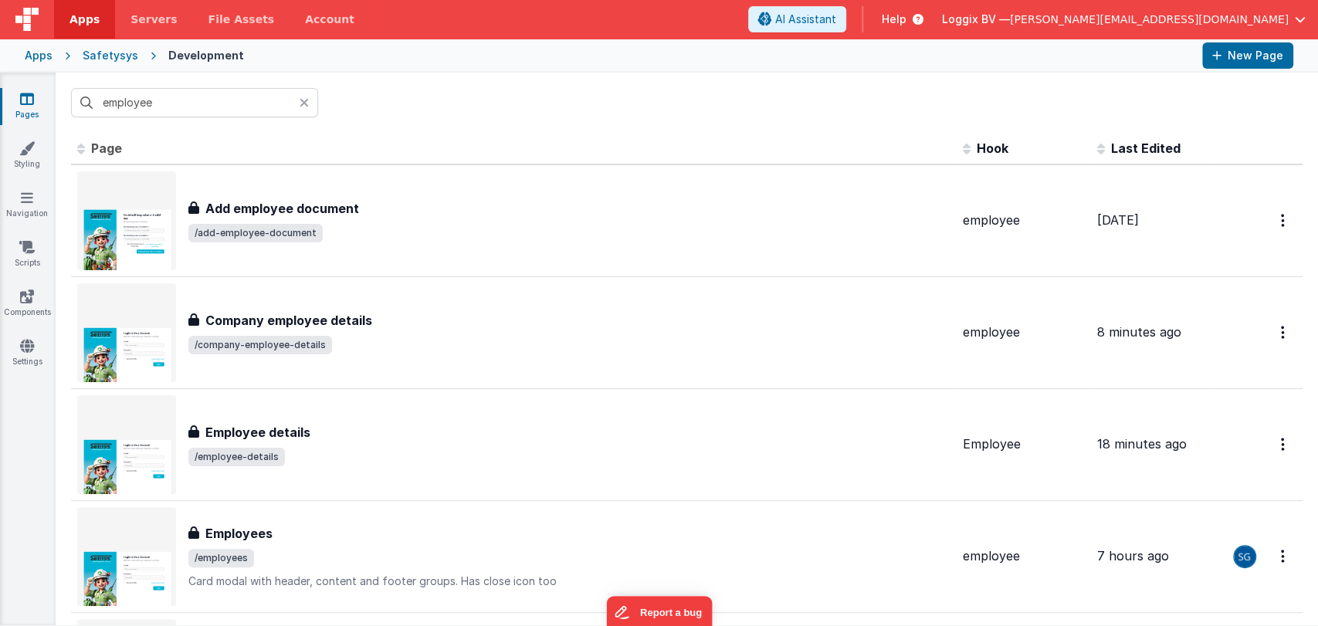
click at [304, 103] on icon at bounding box center [304, 103] width 9 height 12
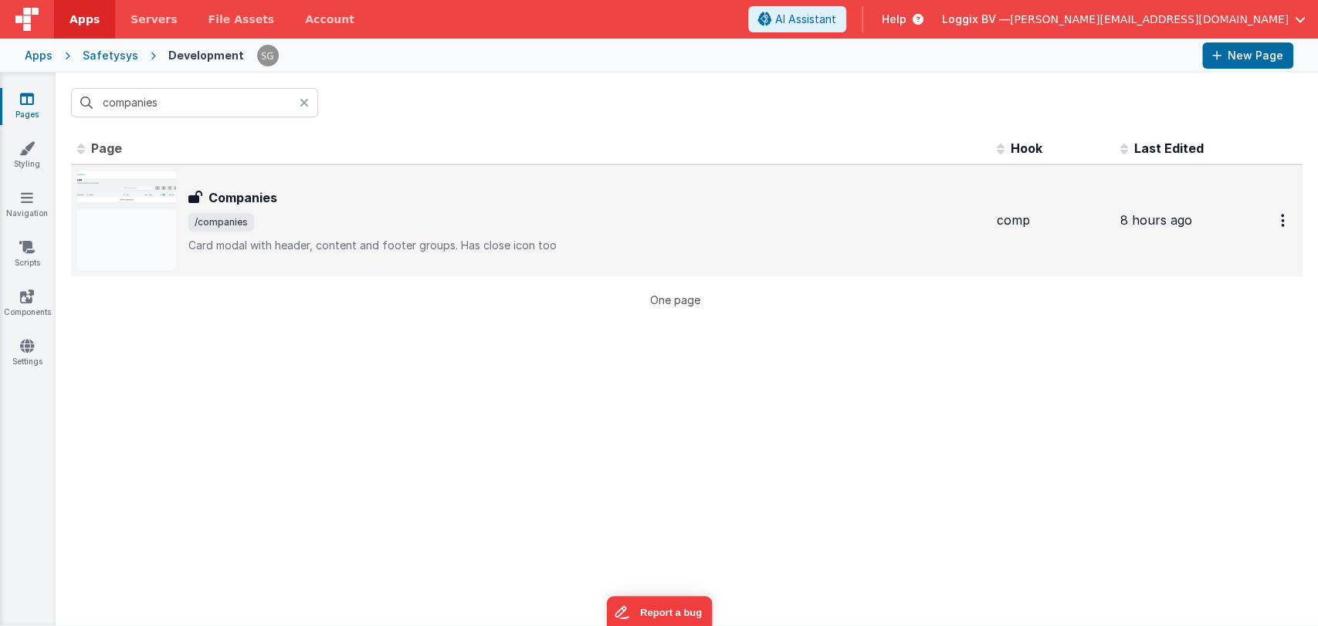
type input "companies"
click at [302, 198] on div "Companies" at bounding box center [586, 197] width 796 height 19
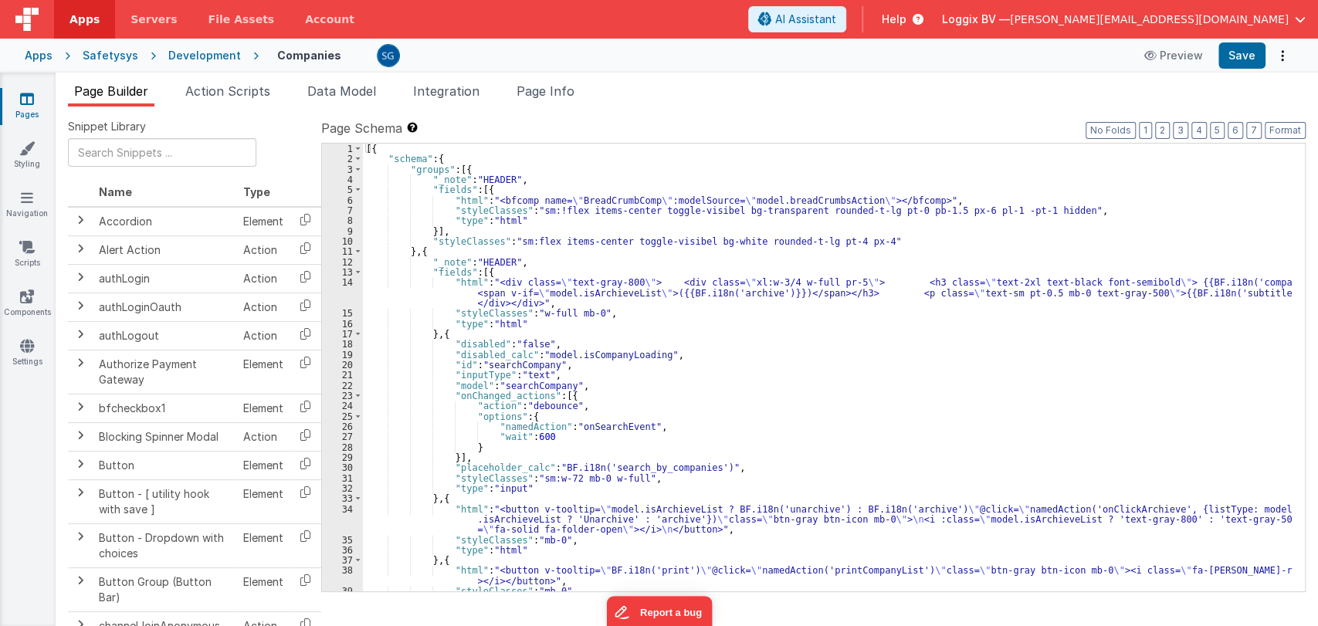
click at [639, 280] on div "[{ "schema" : { "groups" : [{ "_note" : "HEADER" , "fields" : [{ "html" : "<bfc…" at bounding box center [827, 378] width 929 height 469
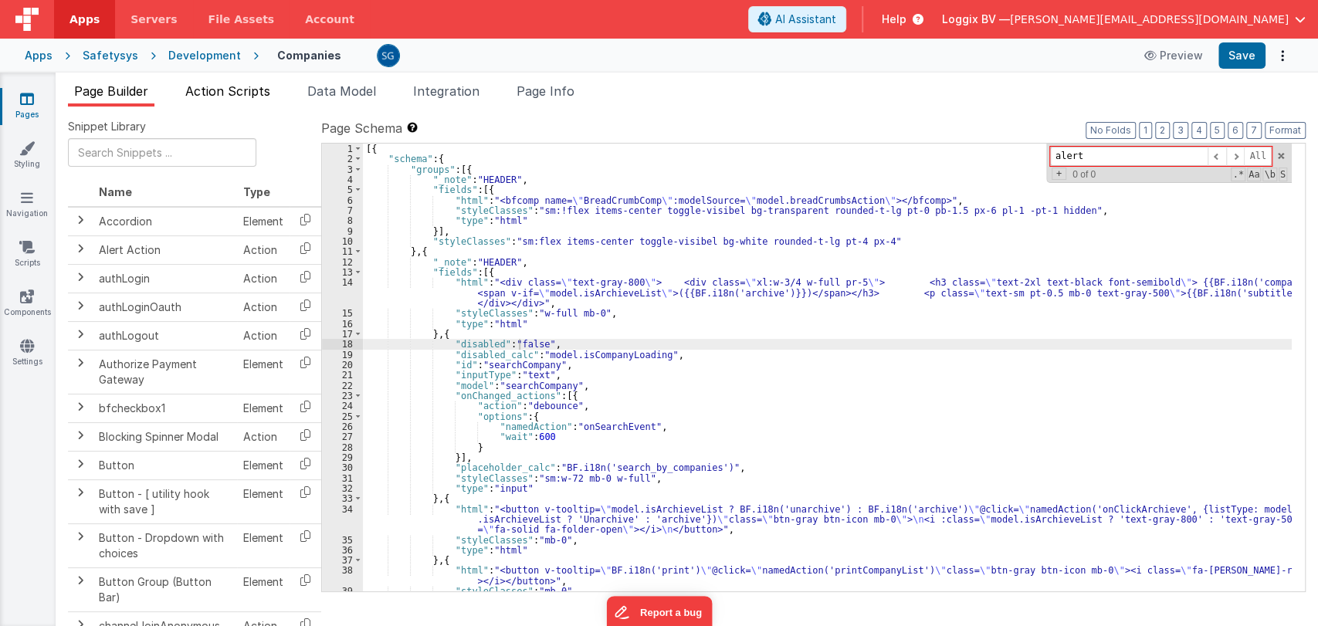
type input "alert"
click at [217, 94] on span "Action Scripts" at bounding box center [227, 90] width 85 height 15
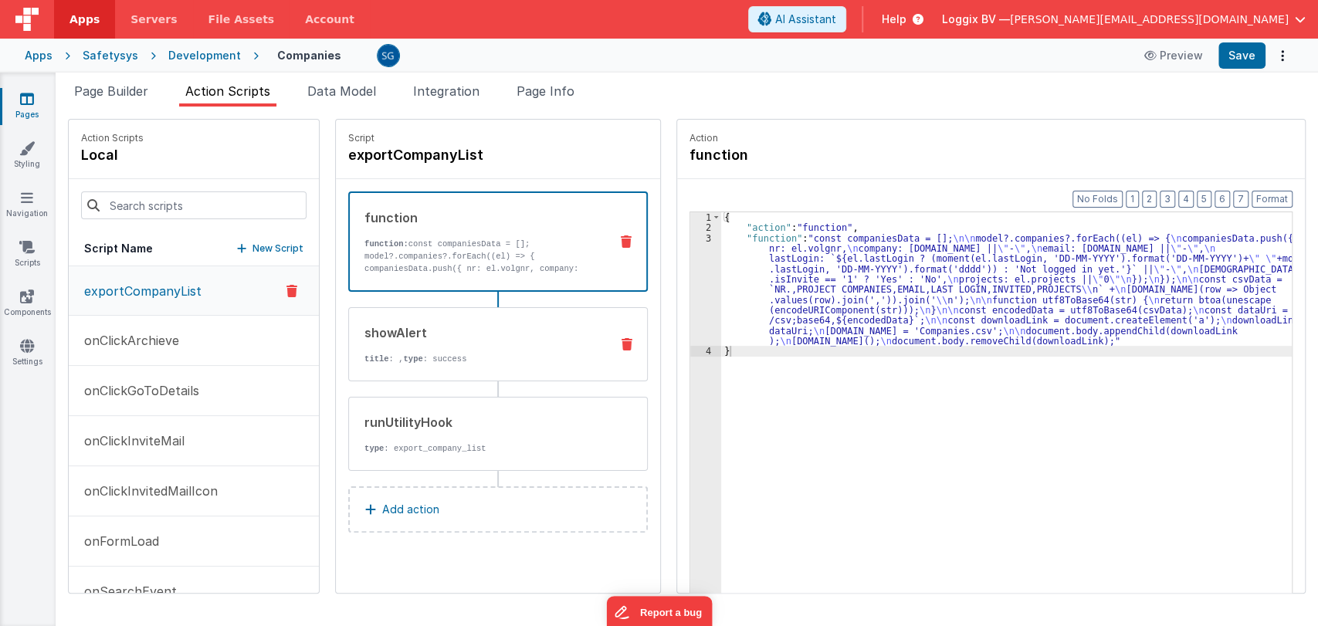
click at [482, 328] on div "showAlert" at bounding box center [481, 333] width 233 height 19
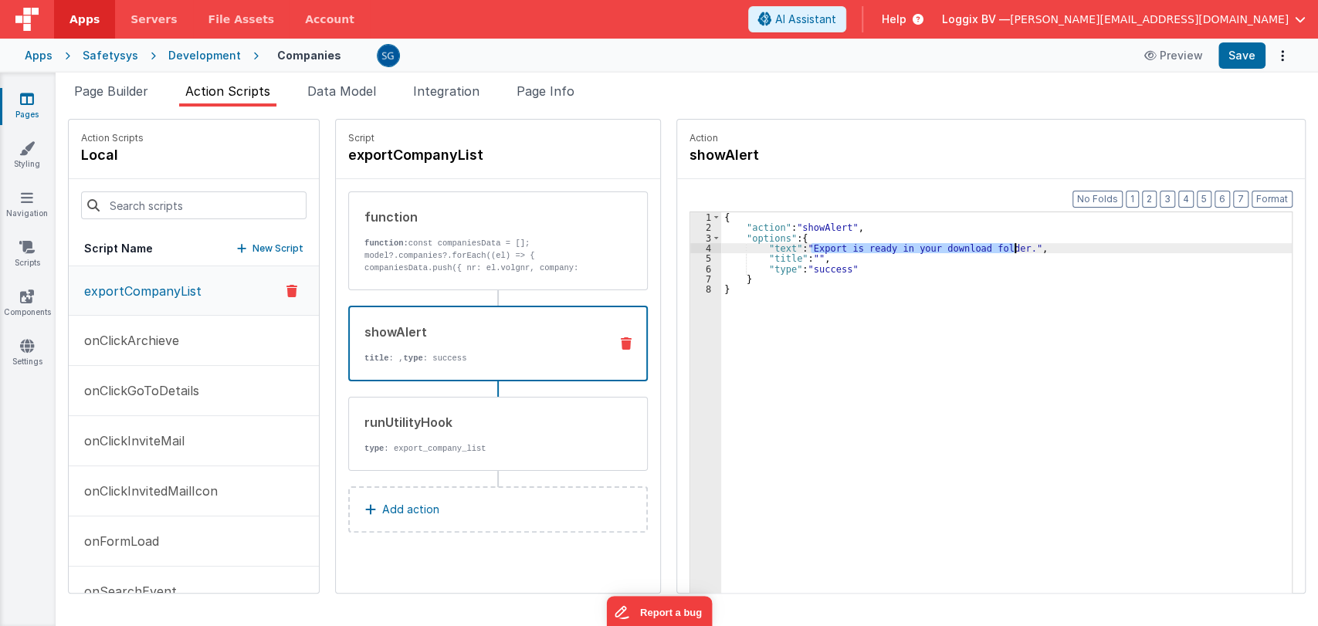
drag, startPoint x: 796, startPoint y: 246, endPoint x: 999, endPoint y: 250, distance: 203.1
click at [999, 250] on div "{ "action" : "showAlert" , "options" : { "text" : "Export is ready in your down…" at bounding box center [1013, 436] width 585 height 449
paste textarea
click at [774, 245] on div "{ "action" : "showAlert" , "options" : { "text" : "BF.i18n('export_is_ready_in_…" at bounding box center [1013, 436] width 585 height 449
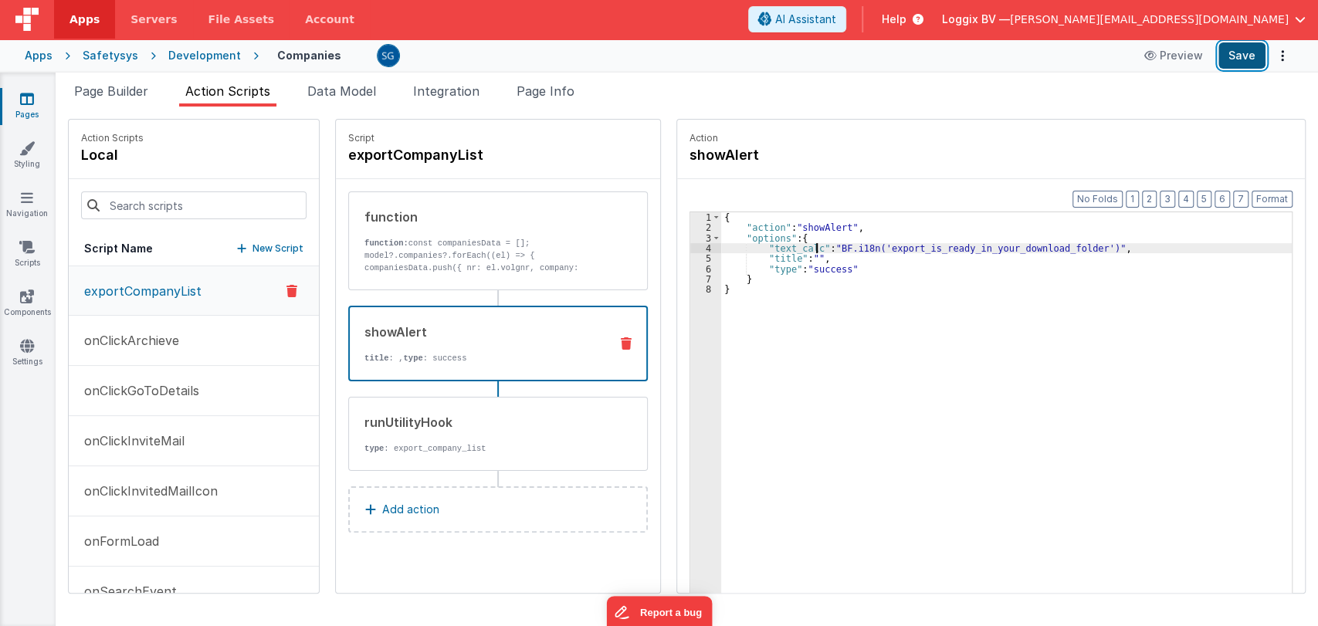
click at [1238, 61] on button "Save" at bounding box center [1242, 55] width 47 height 26
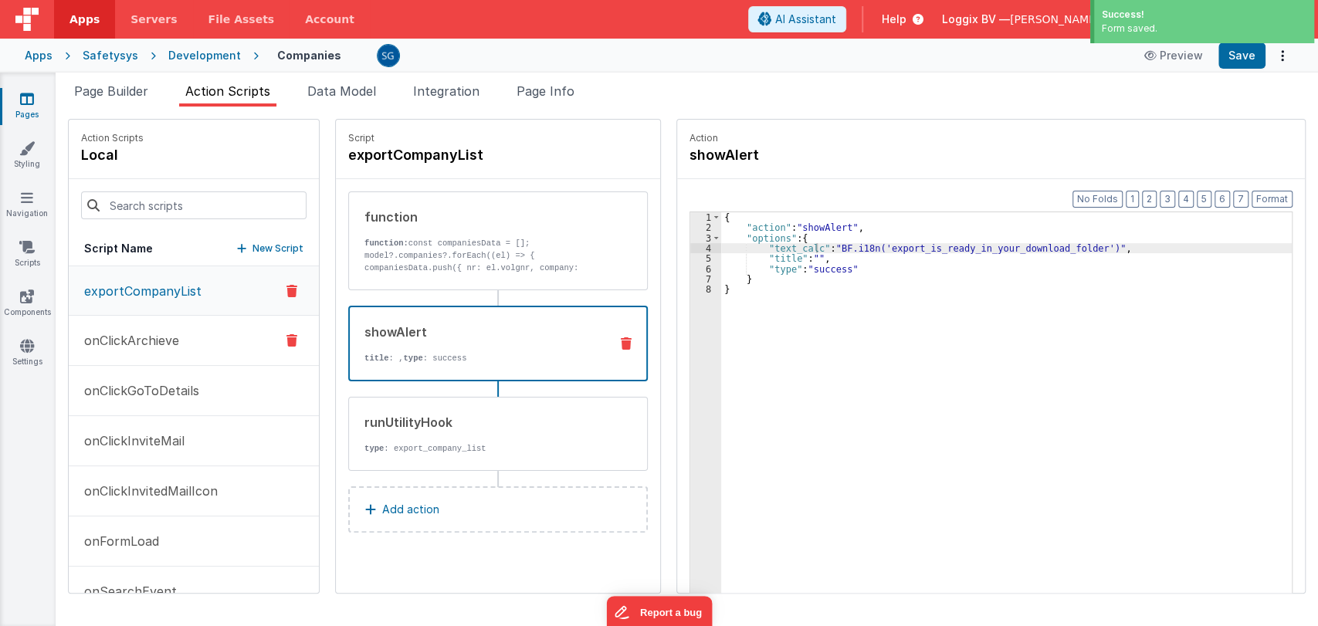
click at [124, 337] on p "onClickArchieve" at bounding box center [127, 340] width 104 height 19
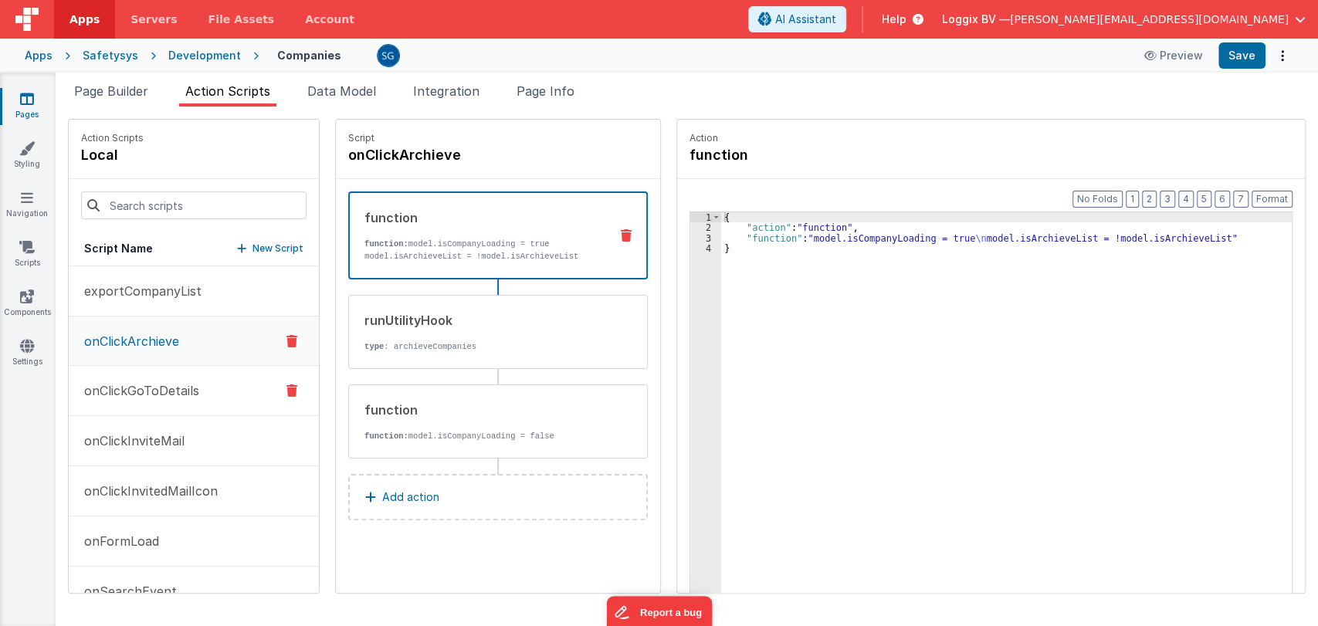
click at [134, 394] on p "onClickGoToDetails" at bounding box center [137, 391] width 124 height 19
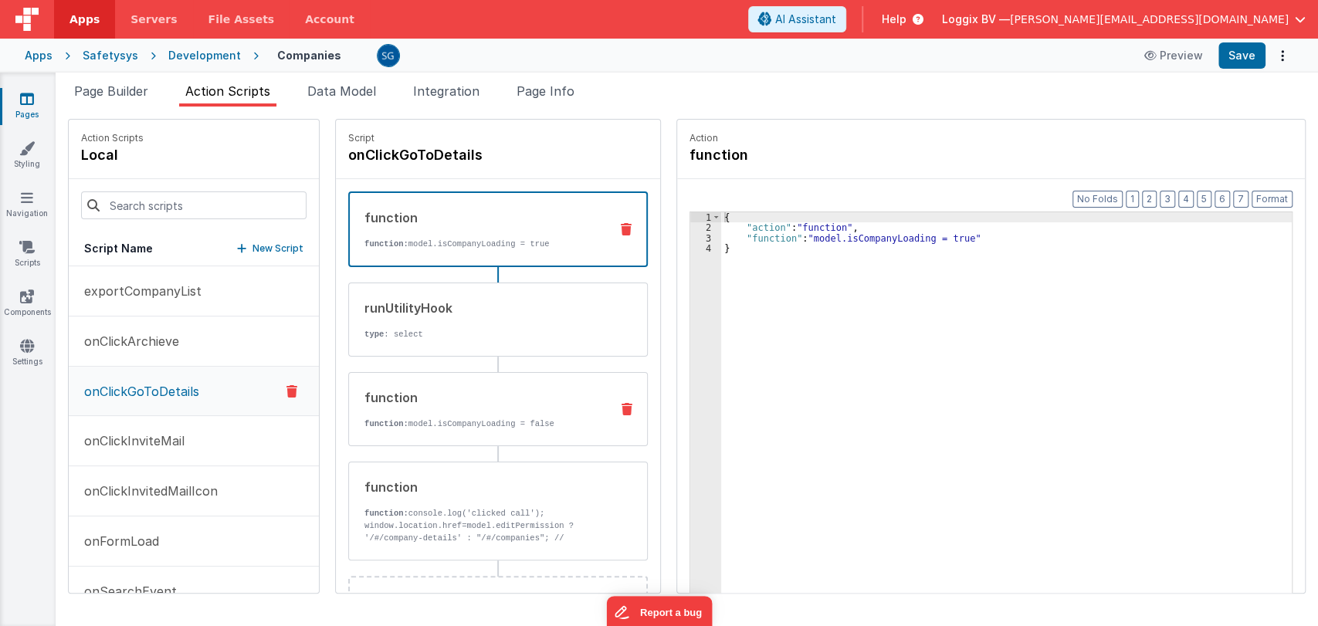
scroll to position [56, 0]
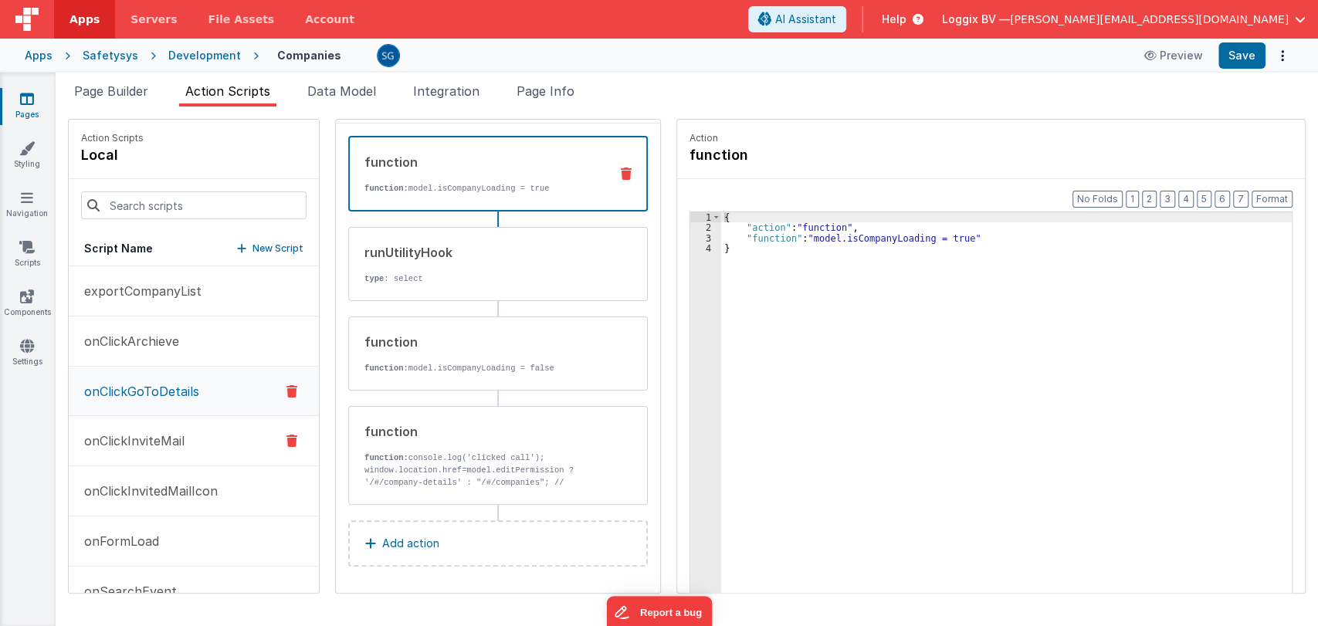
click at [144, 426] on button "onClickInviteMail" at bounding box center [194, 441] width 250 height 50
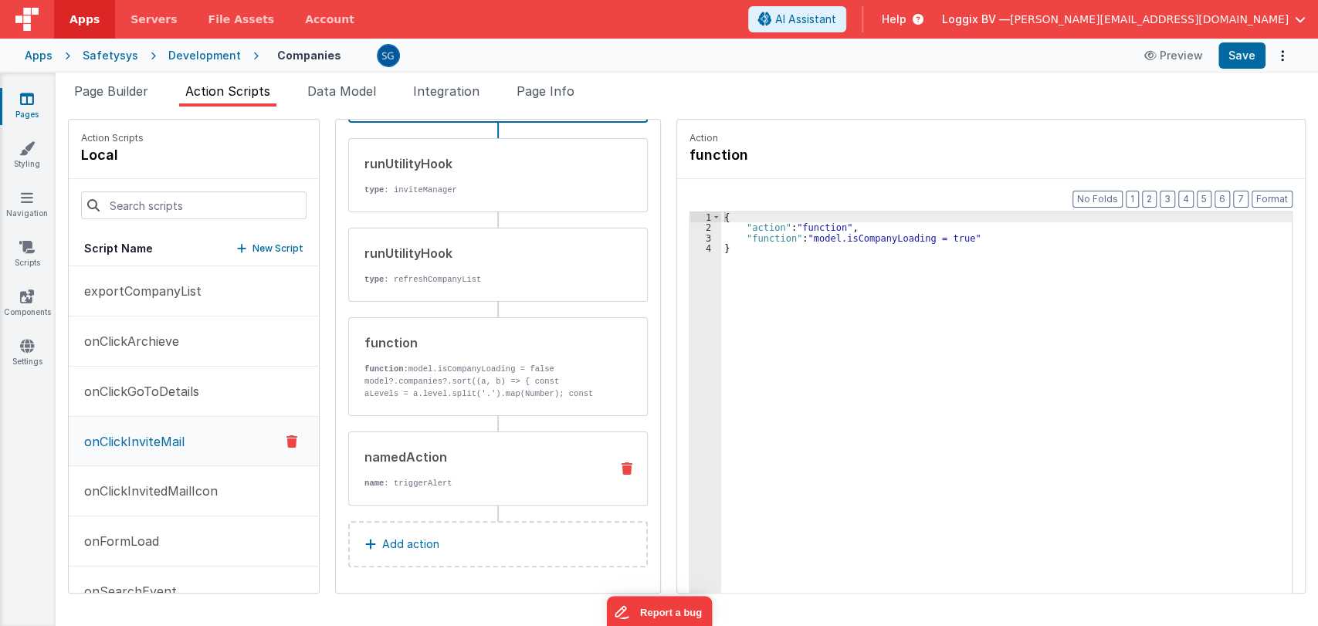
click at [432, 487] on p "name : triggerAlert" at bounding box center [481, 483] width 233 height 12
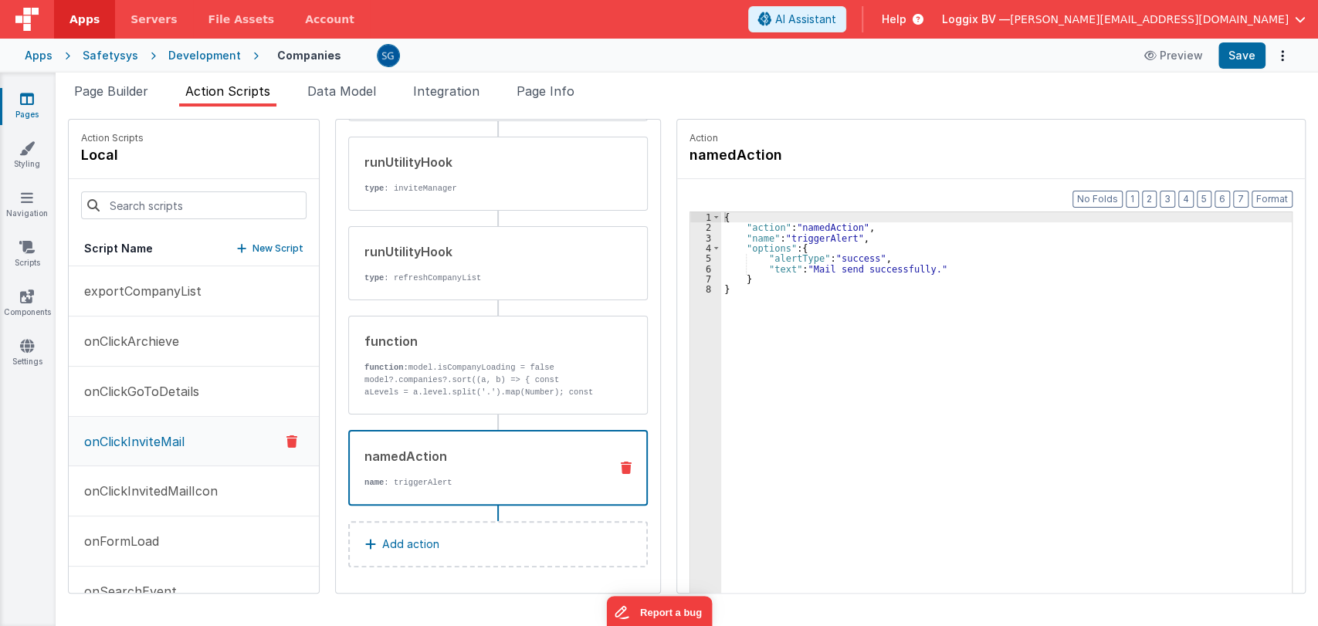
scroll to position [144, 0]
drag, startPoint x: 798, startPoint y: 266, endPoint x: 913, endPoint y: 269, distance: 115.1
click at [913, 269] on div "{ "action" : "namedAction" , "name" : "triggerAlert" , "options" : { "alertType…" at bounding box center [1013, 436] width 585 height 449
paste textarea
click at [775, 265] on div "{ "action" : "namedAction" , "name" : "triggerAlert" , "options" : { "alertType…" at bounding box center [1013, 436] width 585 height 449
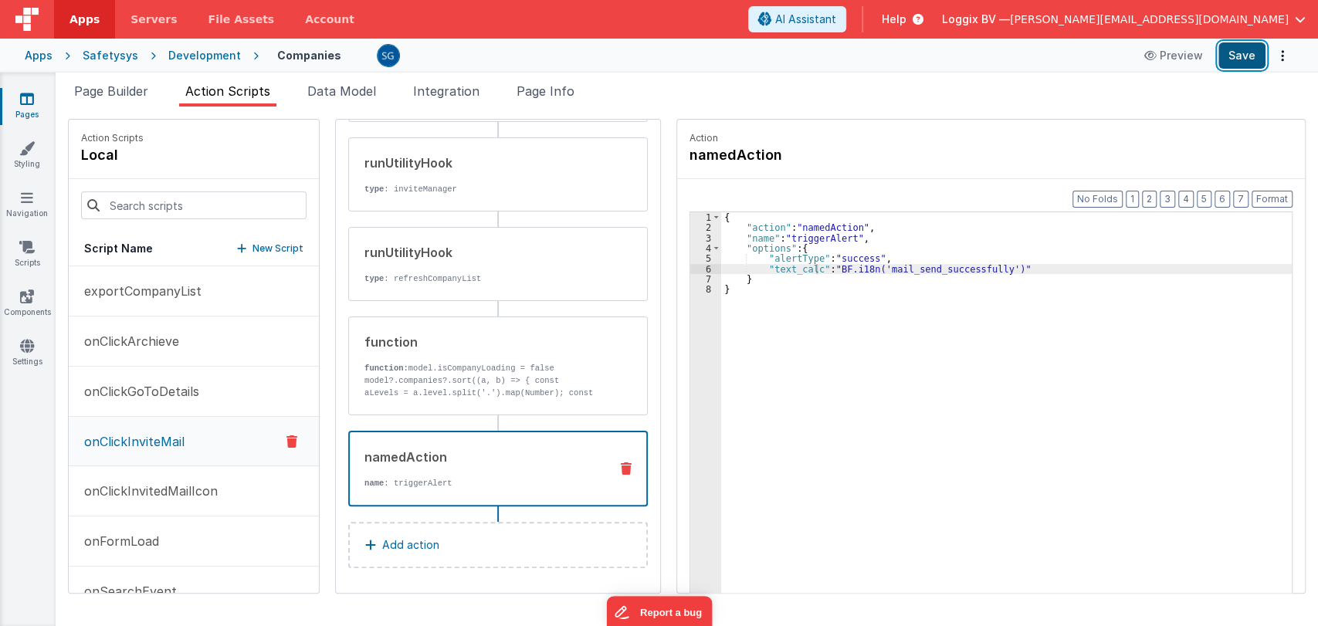
click at [1245, 61] on button "Save" at bounding box center [1242, 55] width 47 height 26
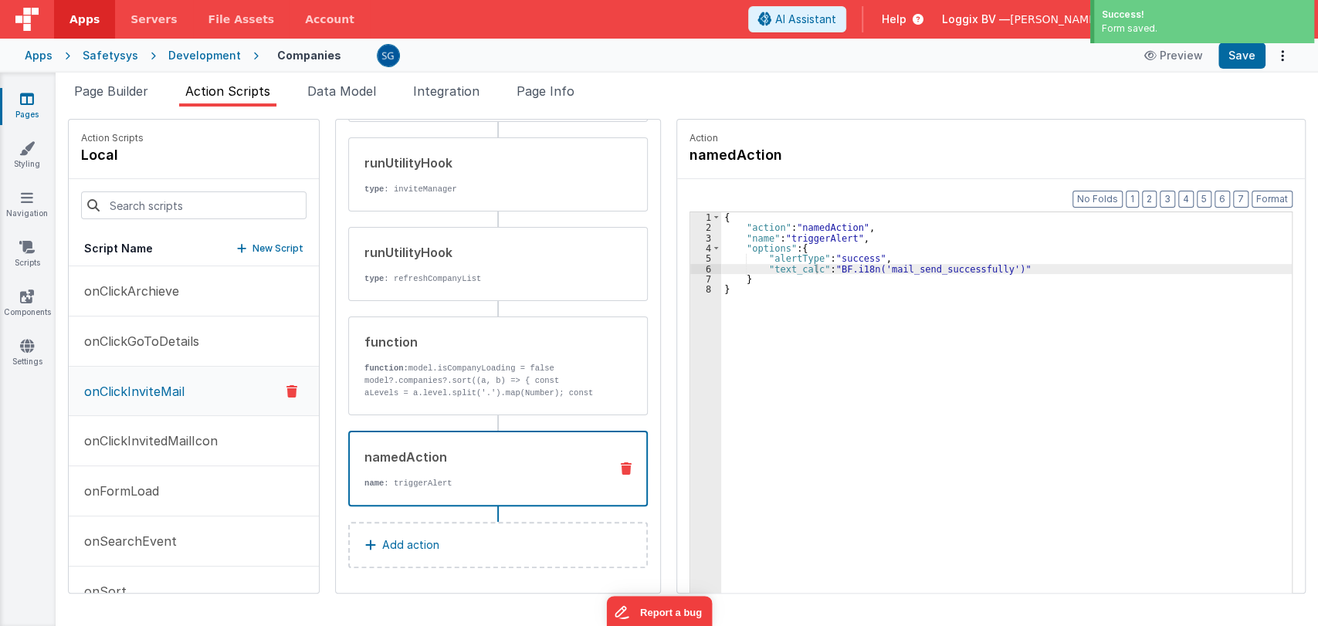
scroll to position [55, 0]
click at [131, 435] on p "onClickInvitedMailIcon" at bounding box center [146, 436] width 143 height 19
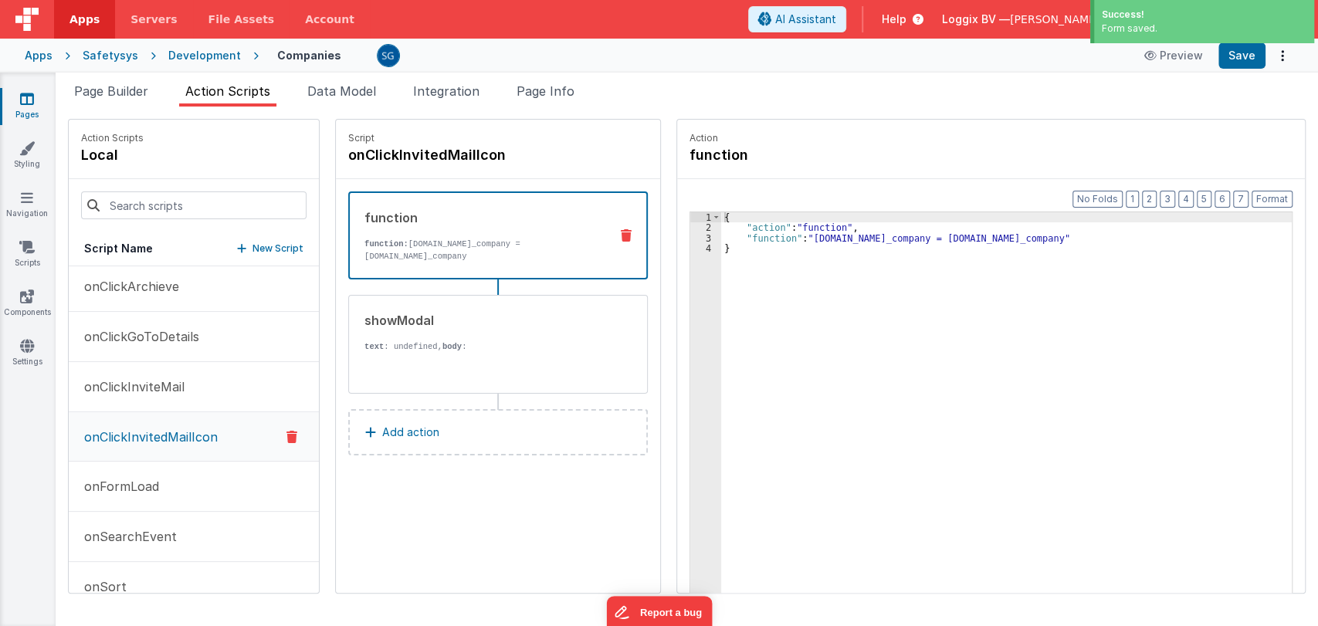
scroll to position [0, 0]
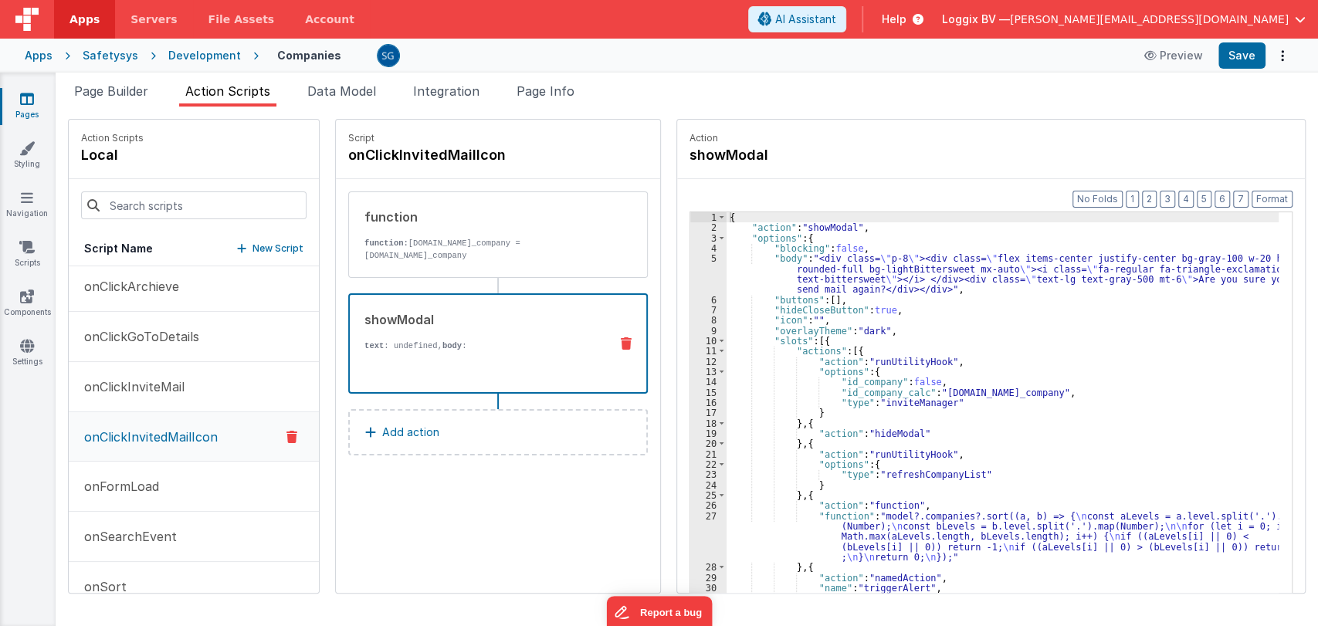
click at [398, 358] on div "Are you sure you want to send mail again?" at bounding box center [481, 438] width 232 height 173
click at [984, 327] on div "{ "action" : "showModal" , "options" : { "blocking" : false , "body" : "<div cl…" at bounding box center [1010, 436] width 567 height 449
click at [1233, 66] on button "Save" at bounding box center [1242, 55] width 47 height 26
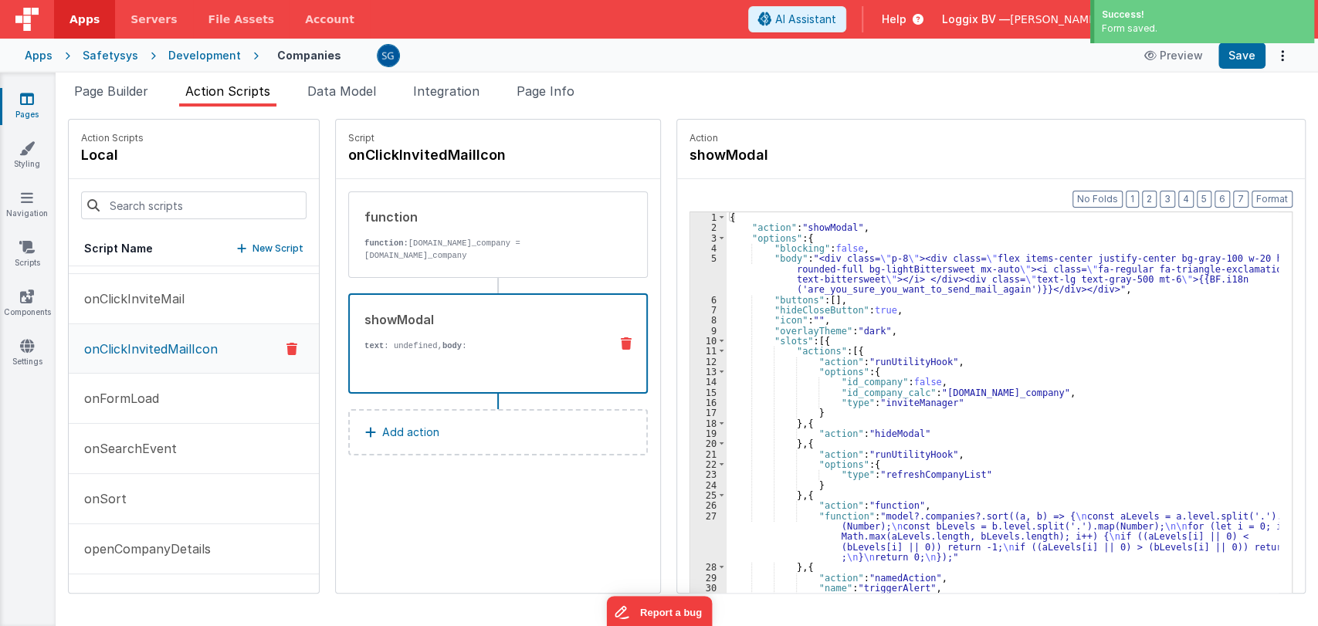
scroll to position [144, 0]
click at [124, 398] on p "onFormLoad" at bounding box center [117, 397] width 84 height 19
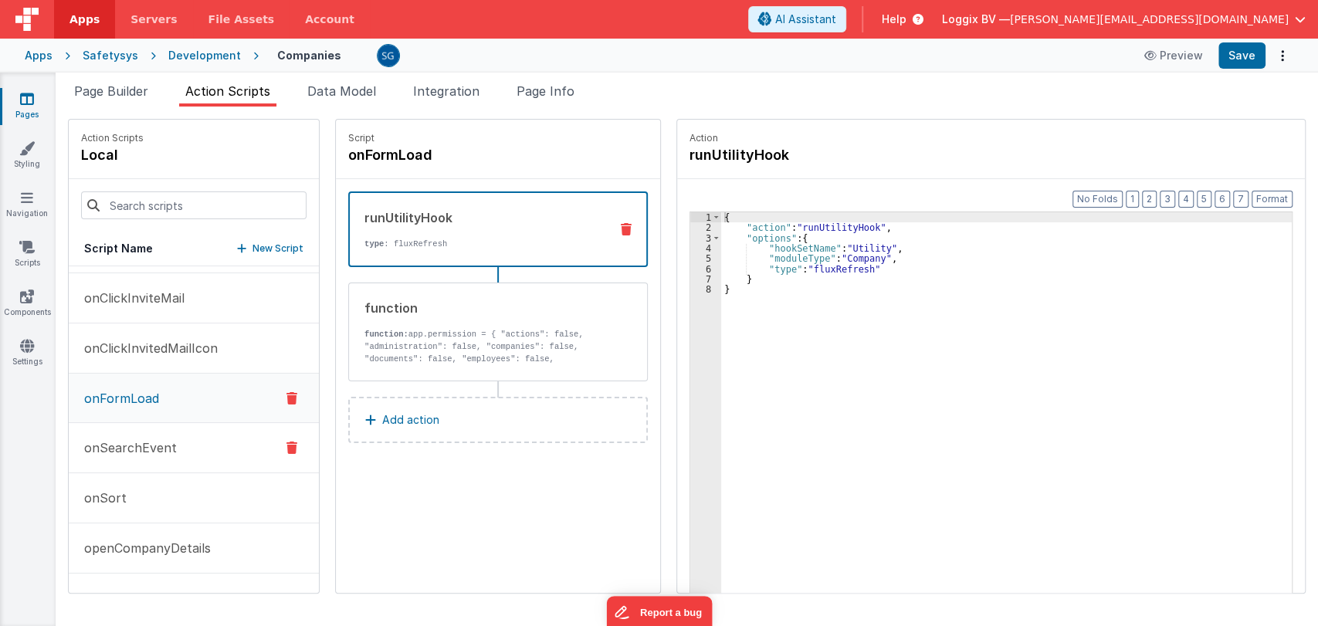
click at [114, 449] on p "onSearchEvent" at bounding box center [126, 448] width 102 height 19
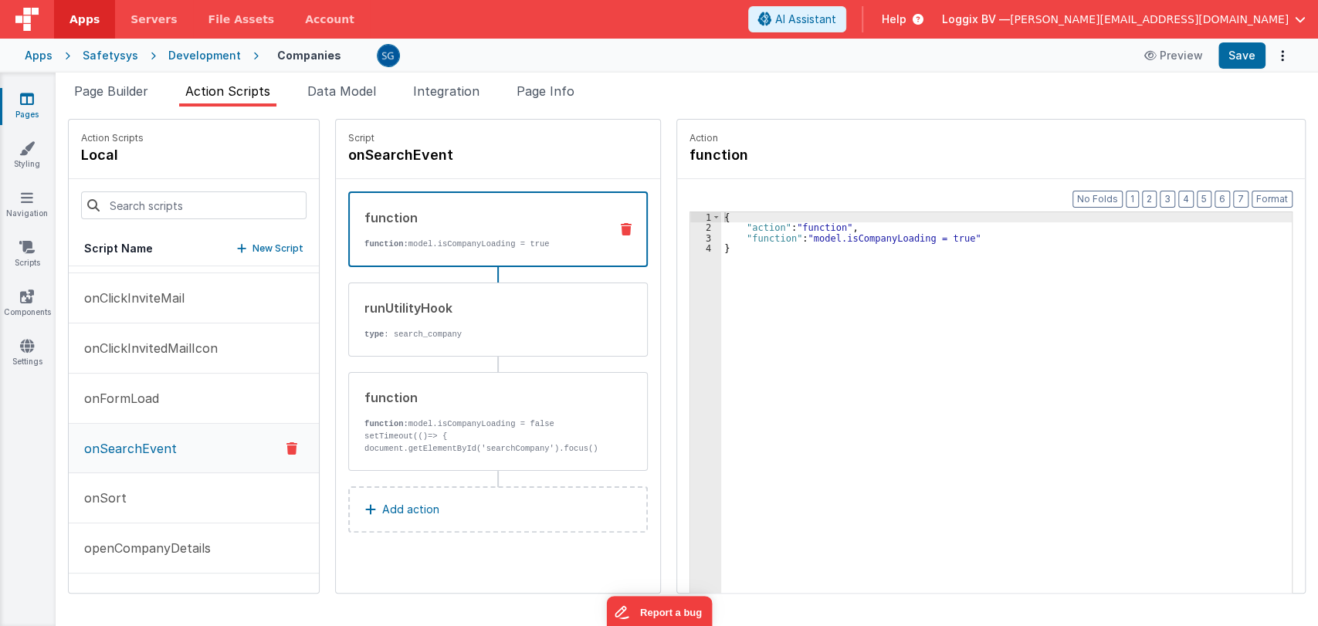
scroll to position [253, 0]
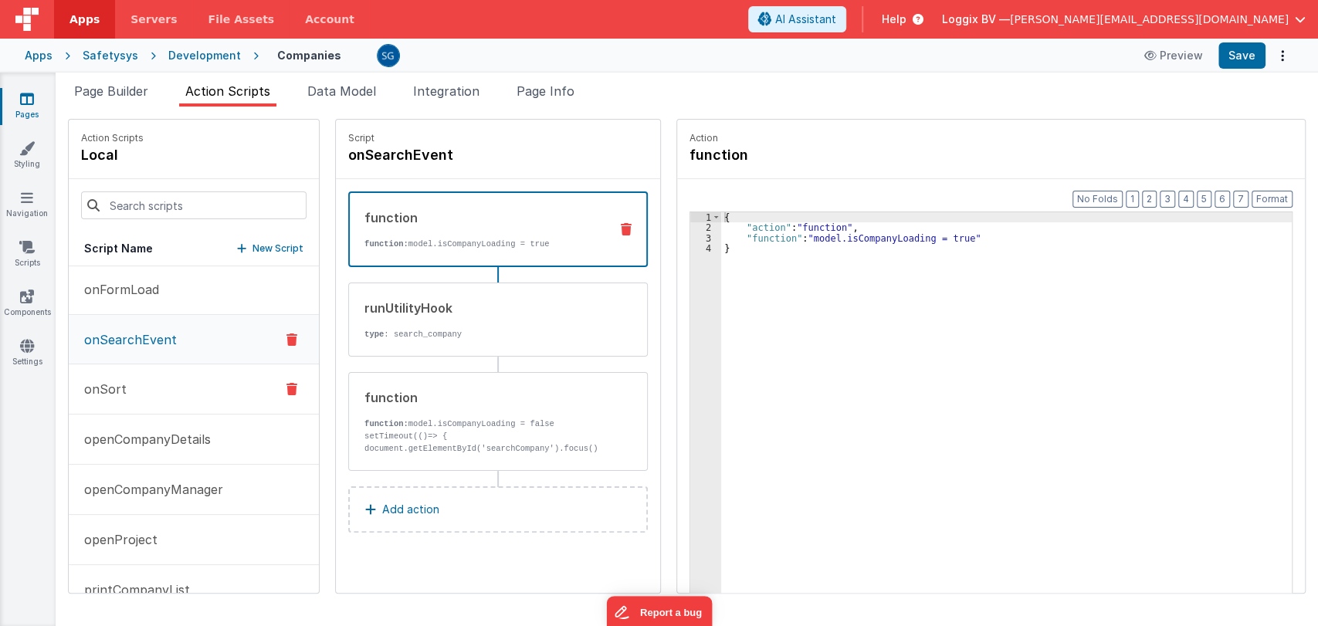
click at [120, 391] on p "onSort" at bounding box center [101, 389] width 52 height 19
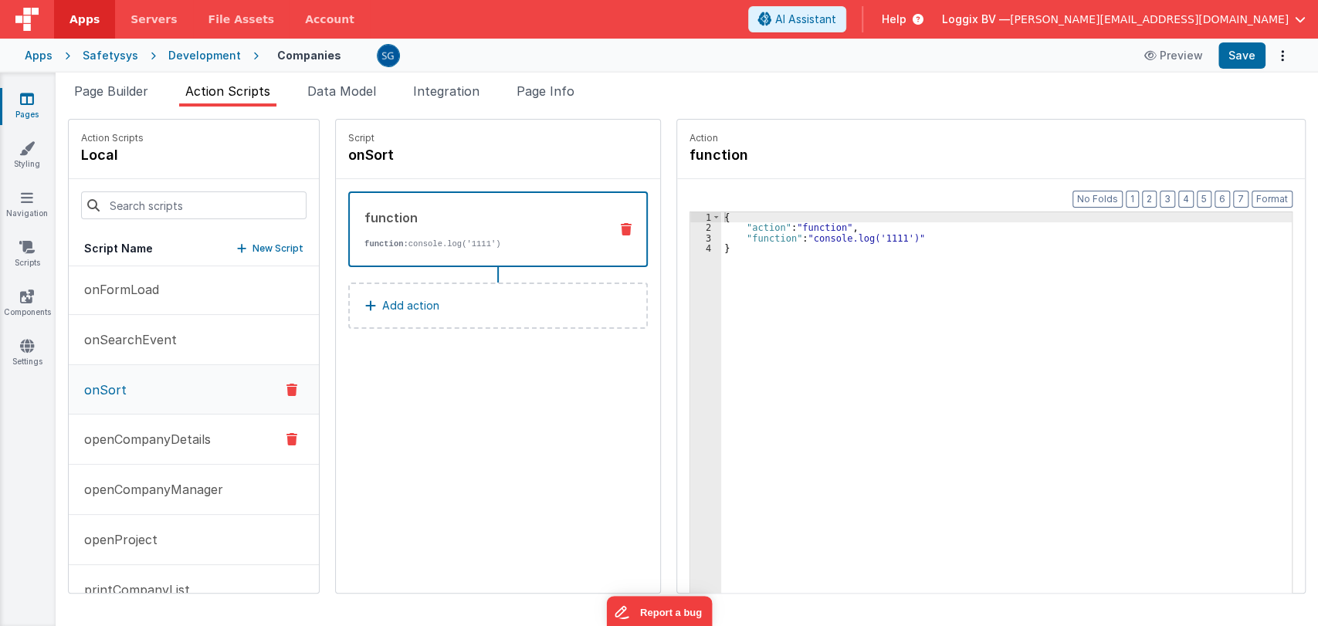
click at [131, 443] on p "openCompanyDetails" at bounding box center [143, 439] width 136 height 19
click at [125, 490] on p "openCompanyManager" at bounding box center [149, 489] width 148 height 19
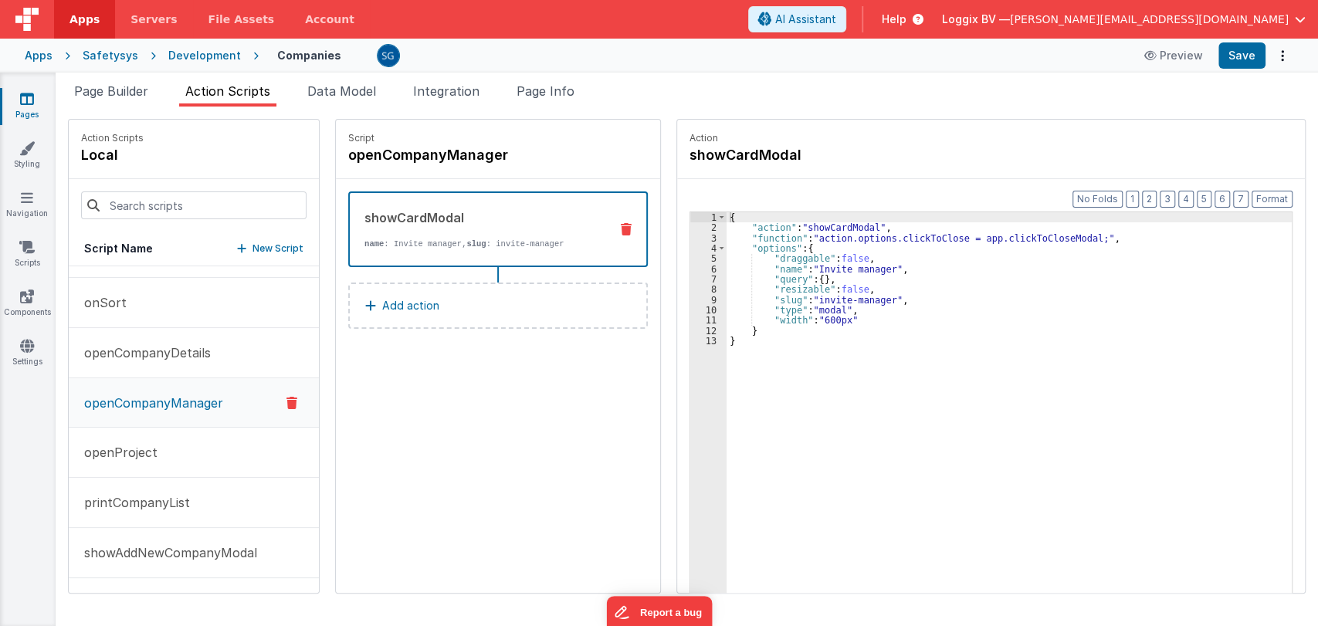
scroll to position [341, 0]
click at [129, 451] on p "openProject" at bounding box center [116, 451] width 83 height 19
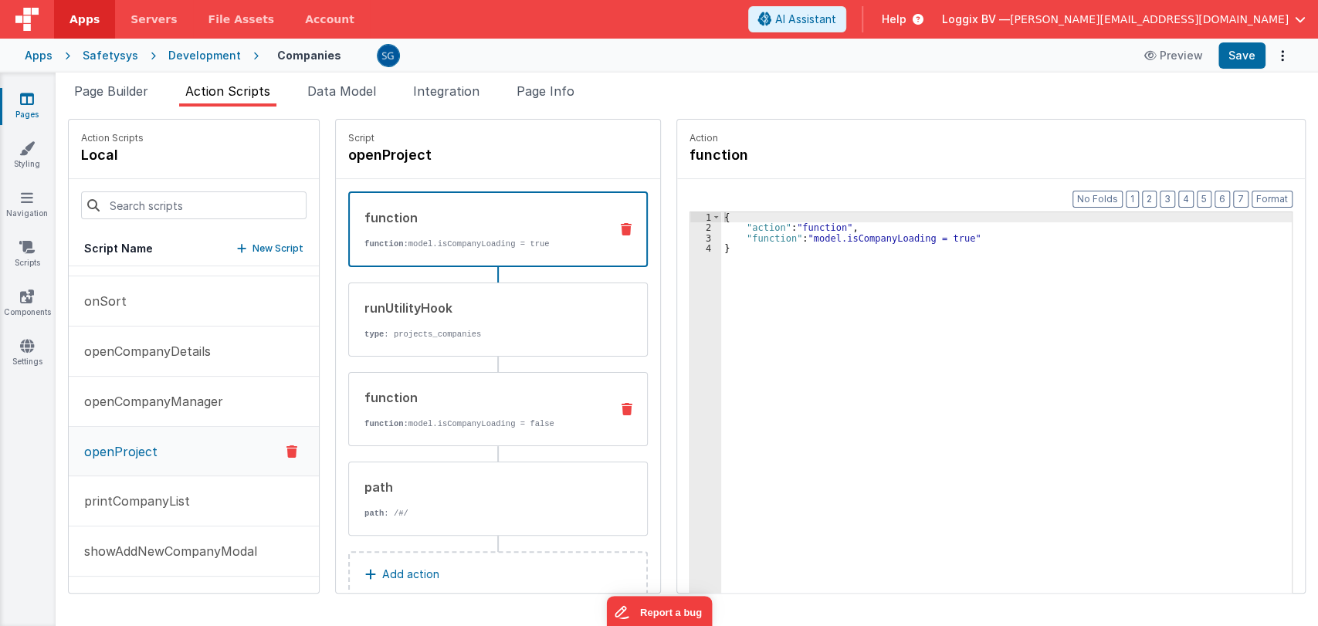
scroll to position [31, 0]
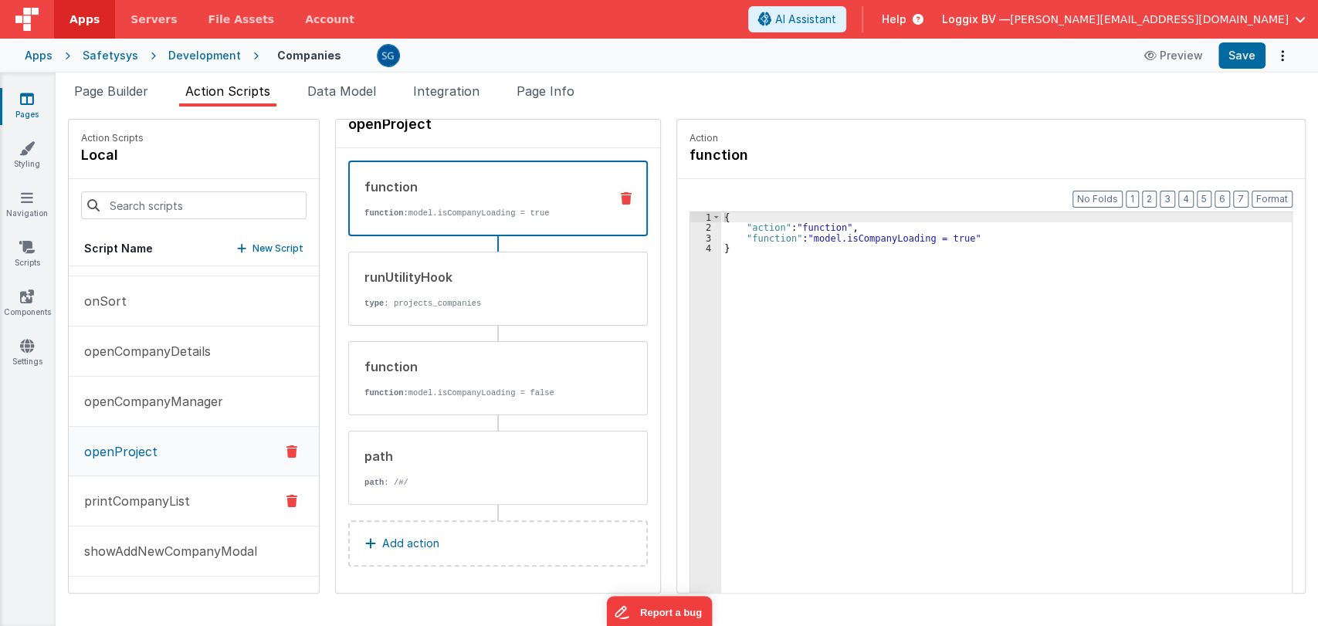
click at [120, 503] on p "printCompanyList" at bounding box center [132, 501] width 115 height 19
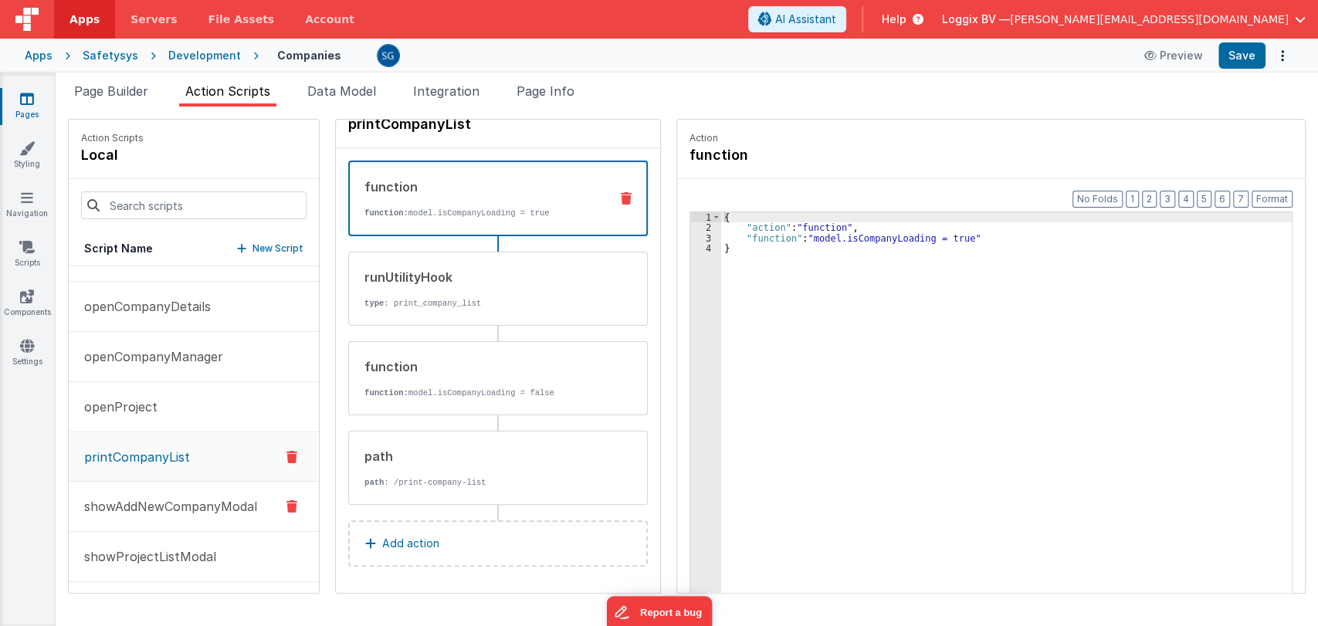
click at [164, 498] on p "showAddNewCompanyModal" at bounding box center [166, 506] width 182 height 19
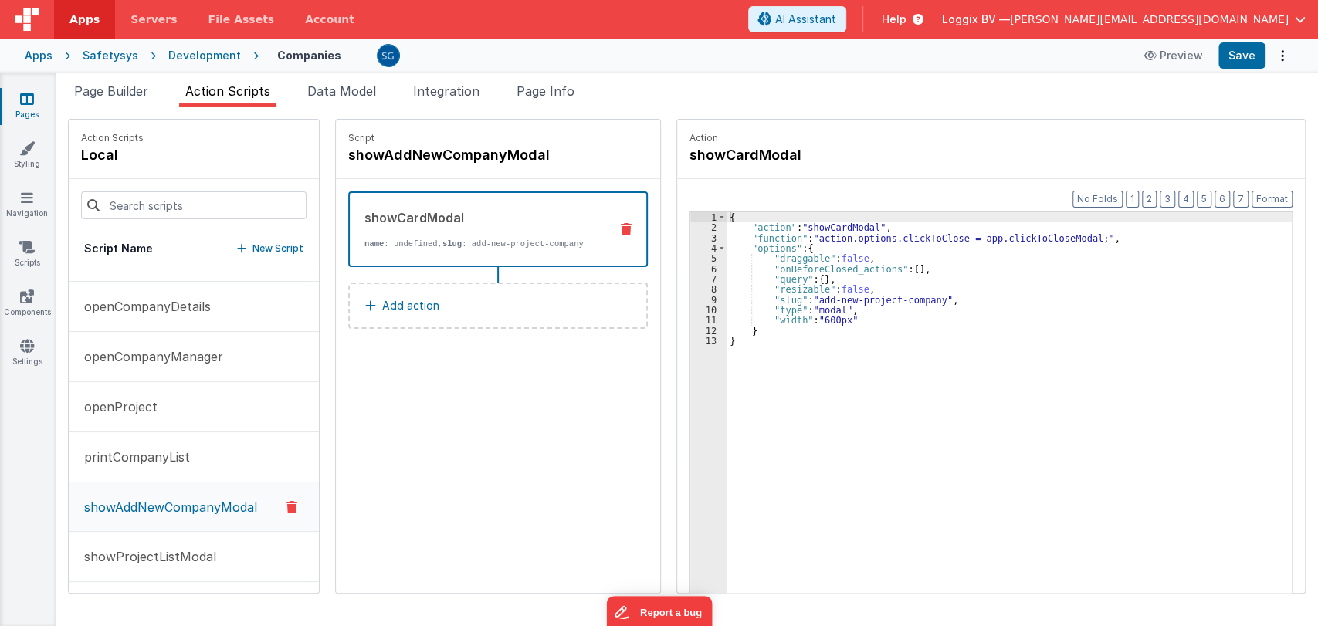
scroll to position [0, 0]
click at [143, 548] on p "showProjectListModal" at bounding box center [145, 557] width 141 height 19
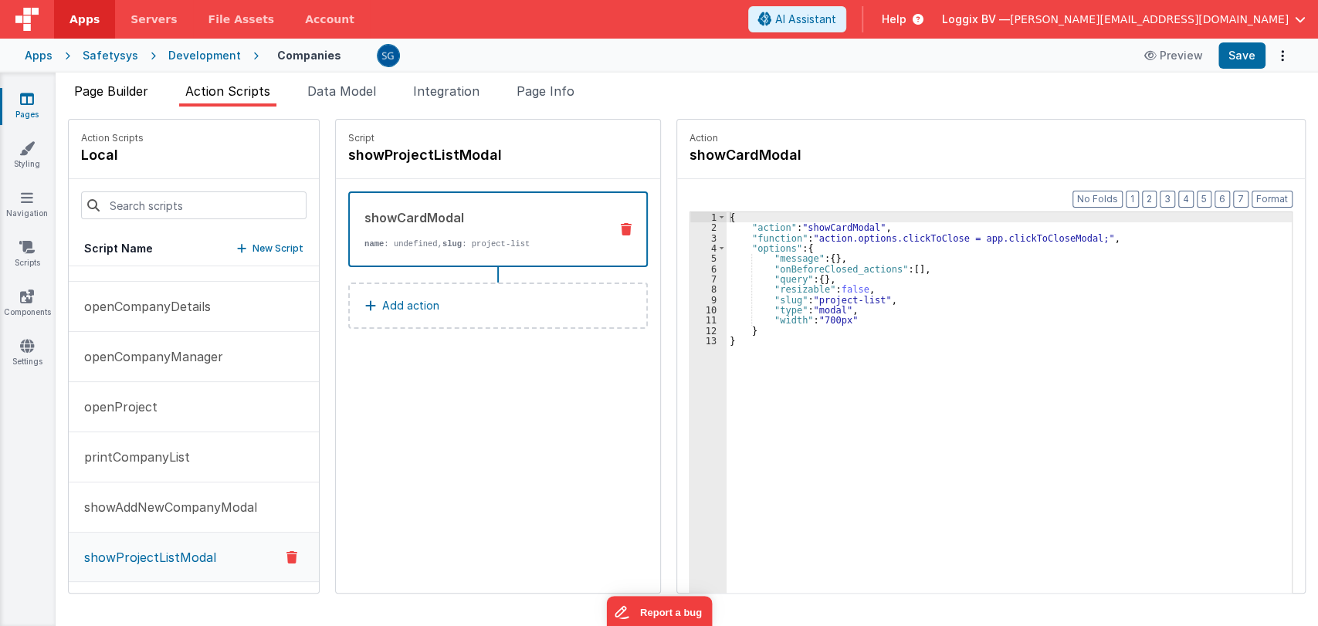
click at [125, 86] on span "Page Builder" at bounding box center [111, 90] width 74 height 15
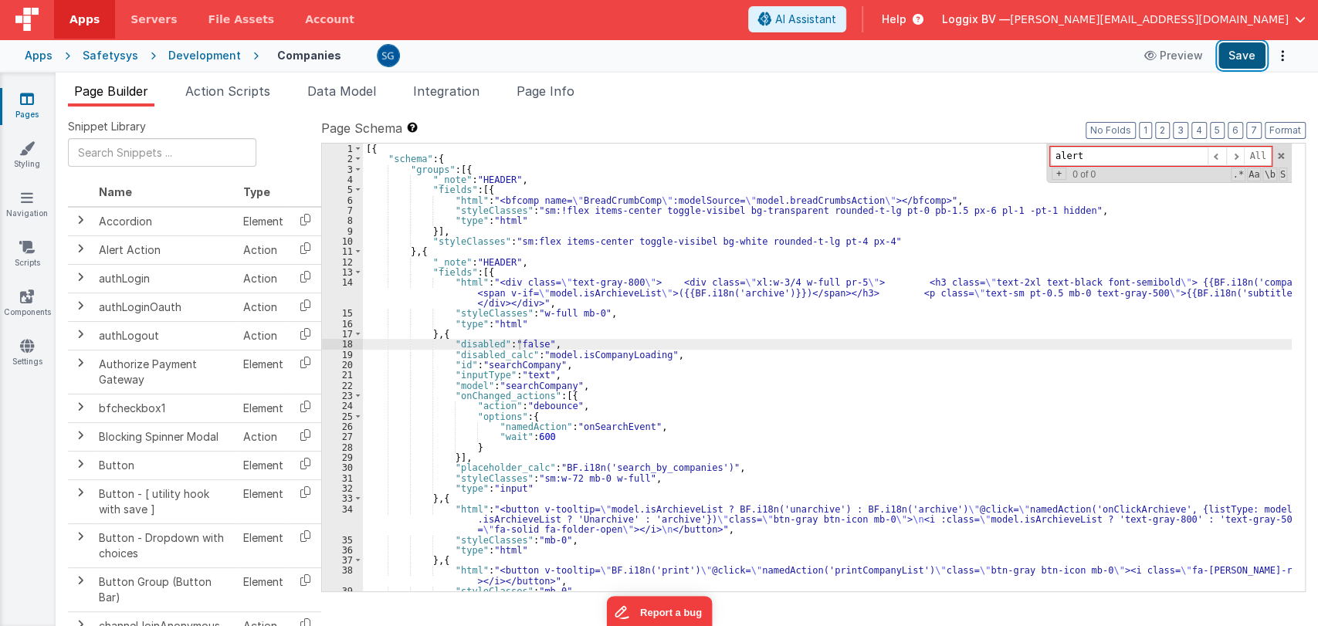
click at [1236, 51] on button "Save" at bounding box center [1242, 55] width 47 height 26
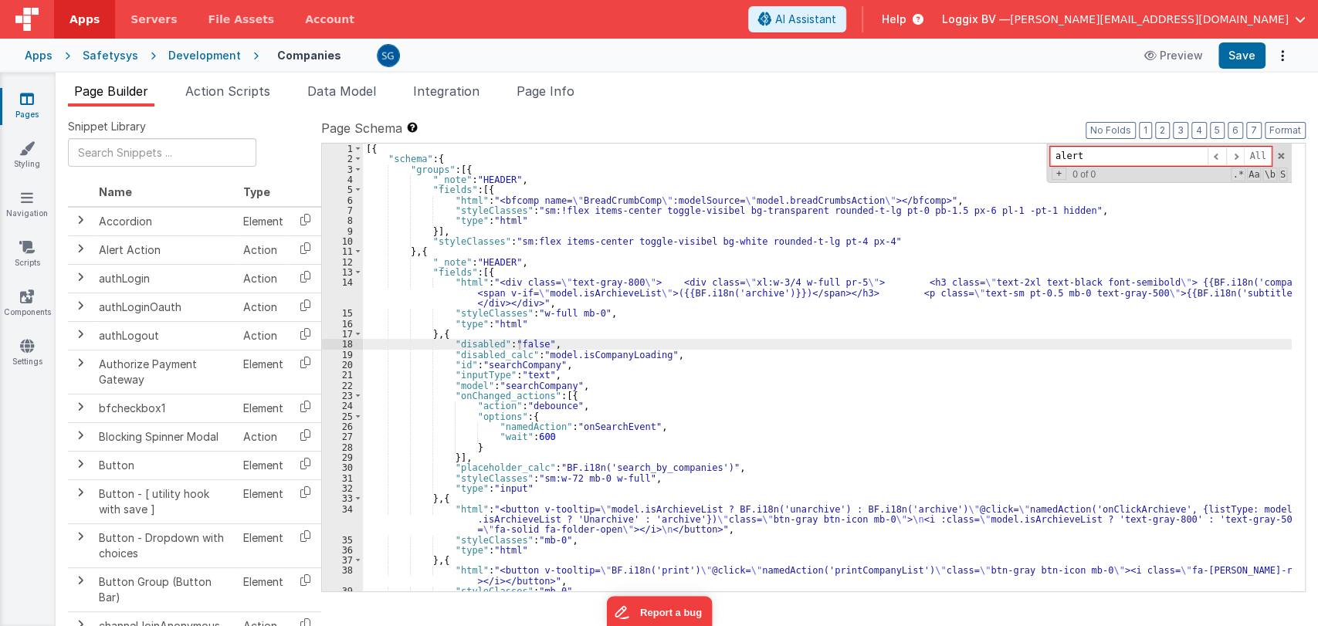
click at [27, 97] on icon at bounding box center [27, 98] width 14 height 15
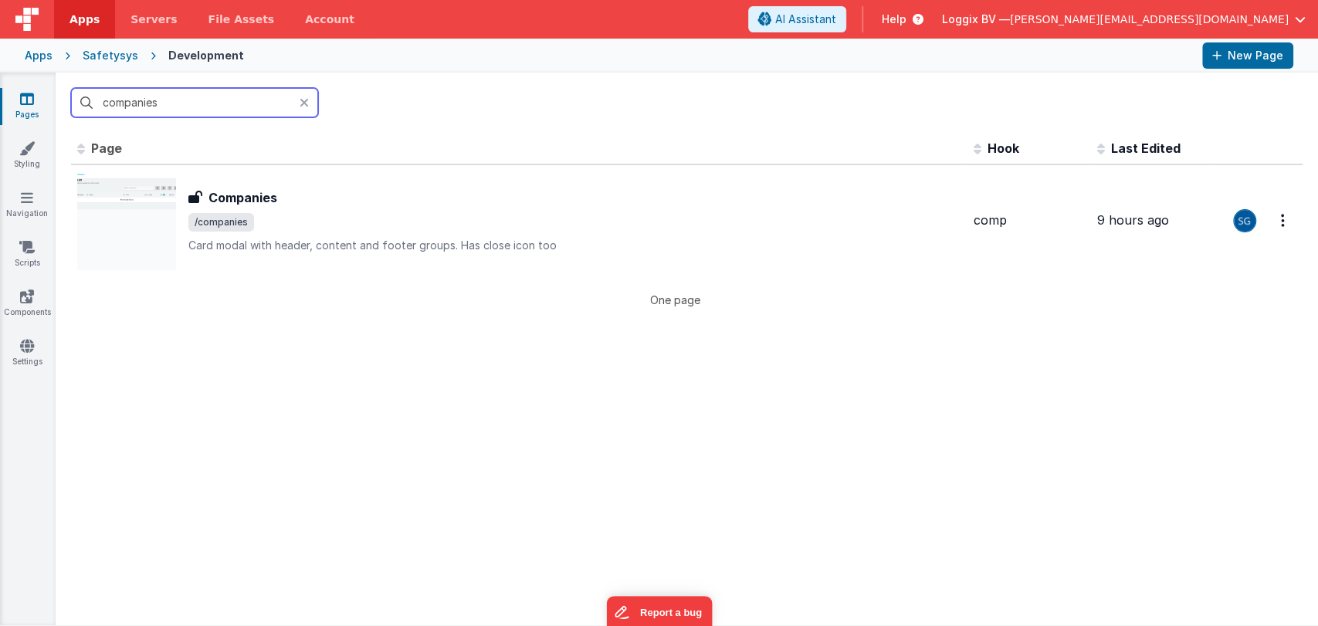
click at [209, 106] on input "companies" at bounding box center [194, 102] width 247 height 29
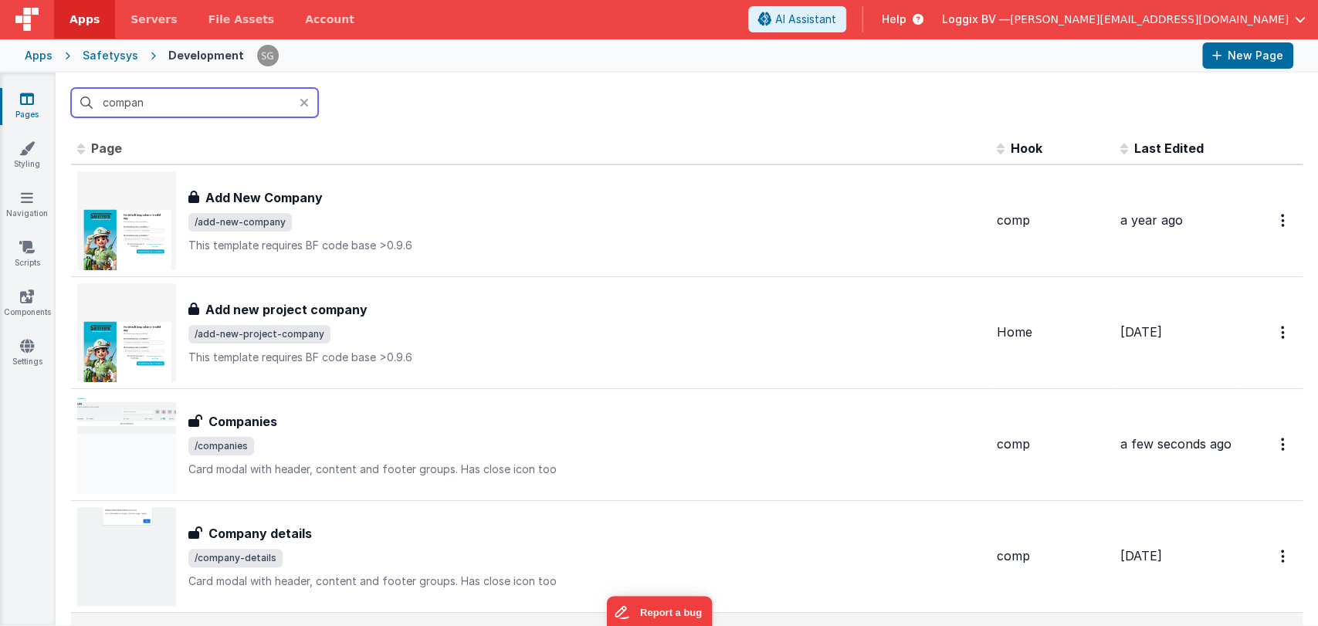
scroll to position [174, 0]
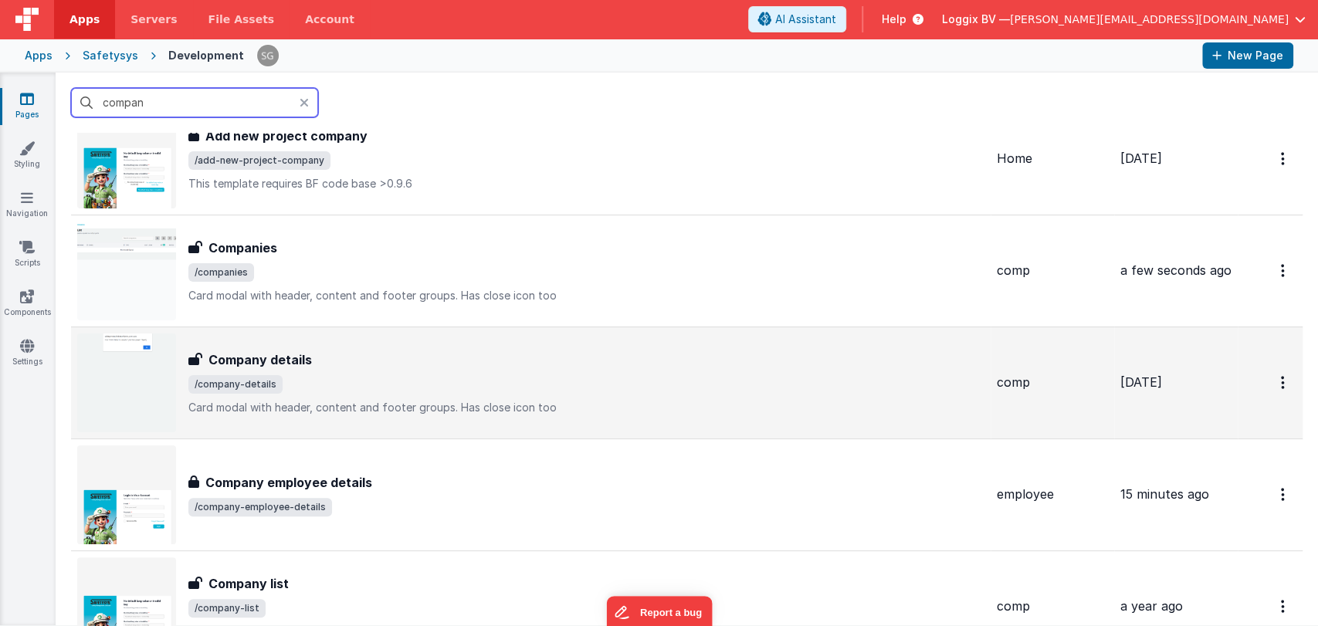
type input "compan"
click at [314, 375] on span "/company-details" at bounding box center [586, 384] width 796 height 19
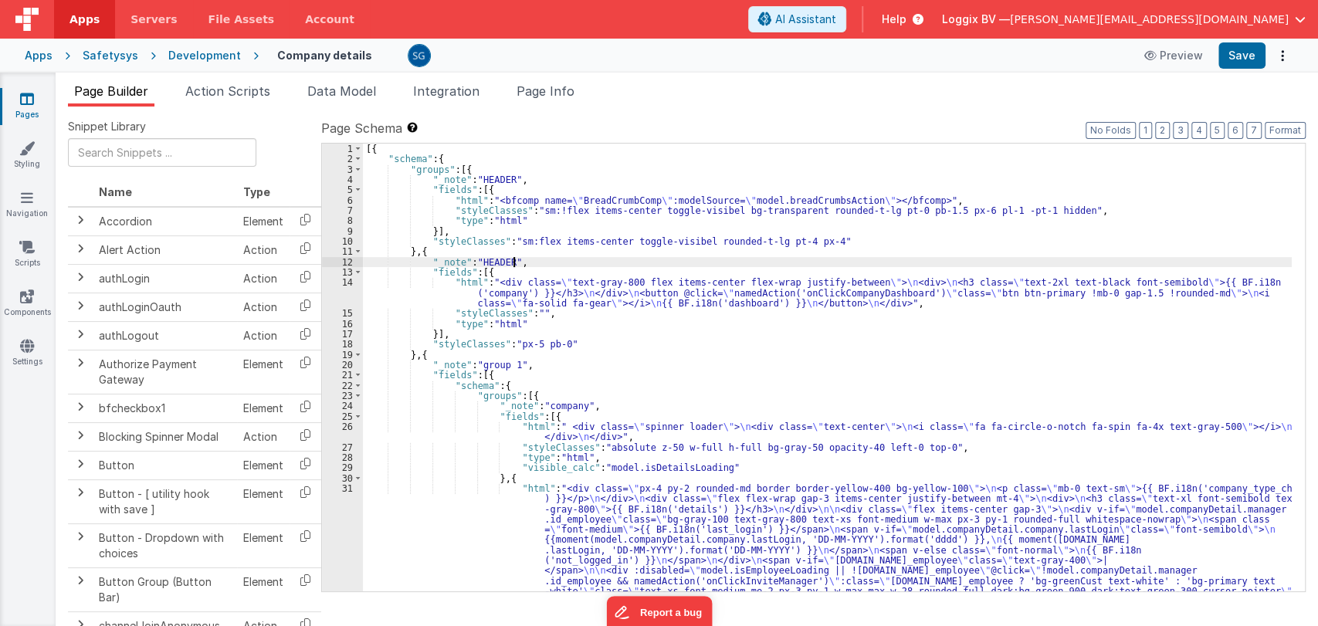
click at [514, 261] on div "[{ "schema" : { "groups" : [{ "_note" : "HEADER" , "fields" : [{ "html" : "<bfc…" at bounding box center [827, 440] width 929 height 592
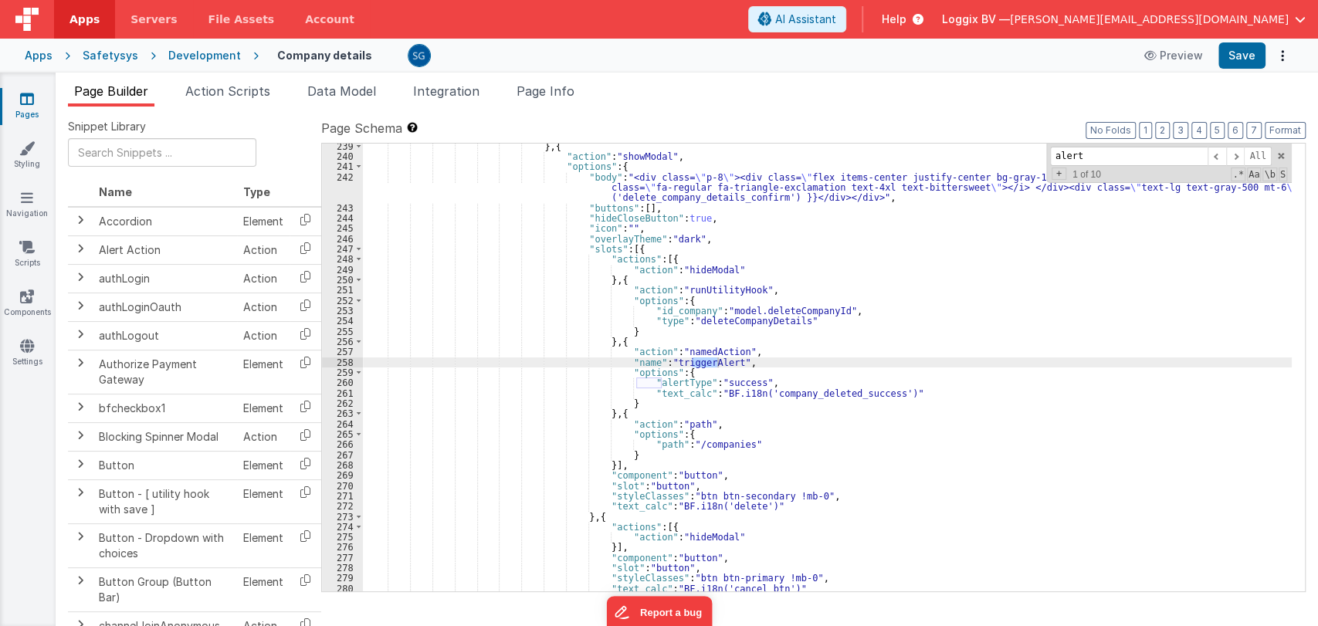
scroll to position [2700, 0]
type input "alert"
click at [231, 90] on span "Action Scripts" at bounding box center [227, 90] width 85 height 15
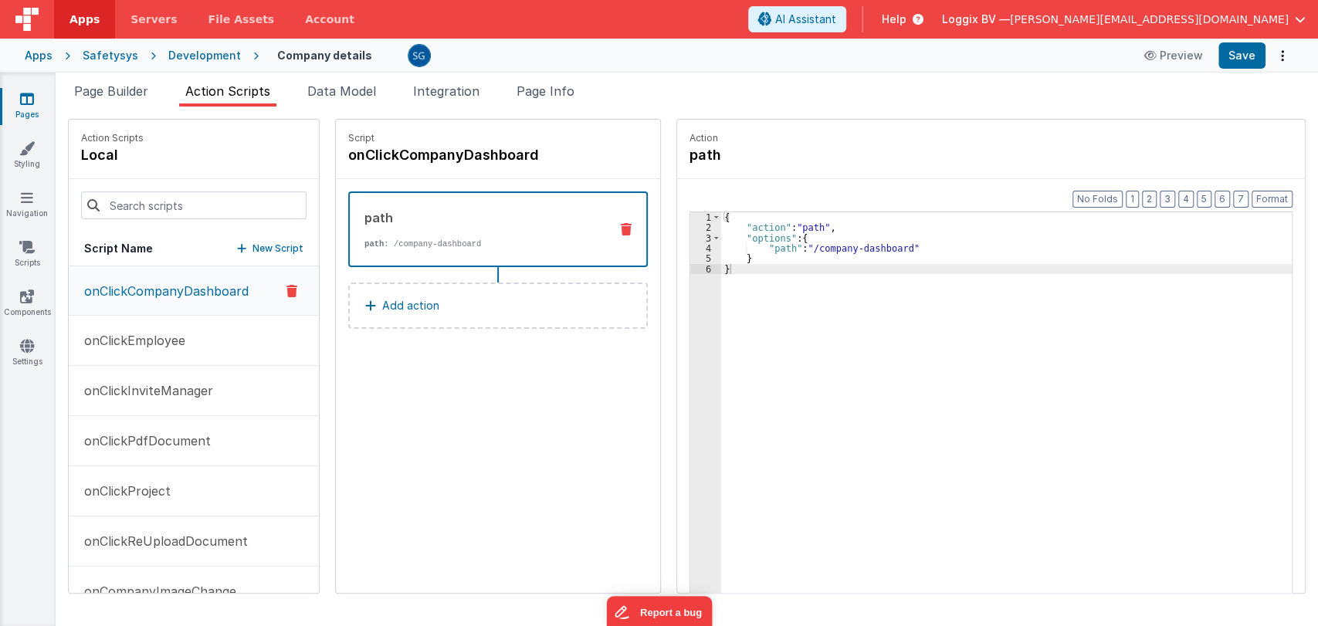
click at [136, 293] on p "onClickCompanyDashboard" at bounding box center [162, 291] width 174 height 19
click at [149, 349] on button "onClickEmployee" at bounding box center [194, 341] width 250 height 50
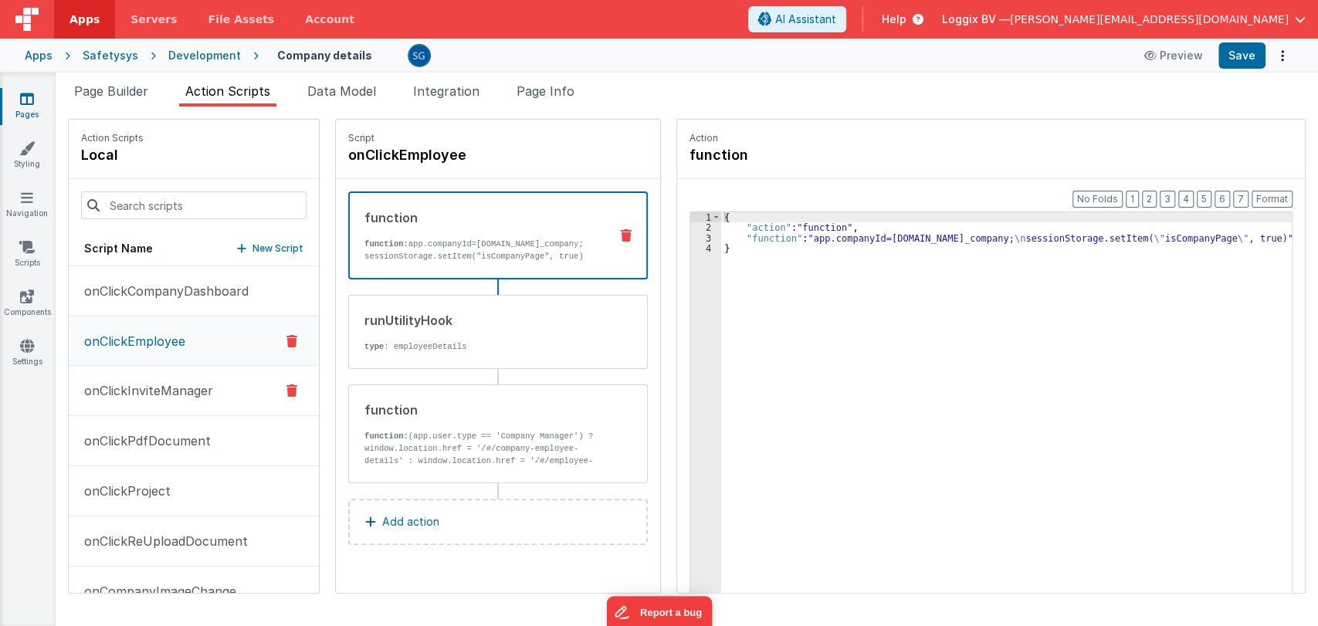
click at [120, 385] on p "onClickInviteManager" at bounding box center [144, 391] width 138 height 19
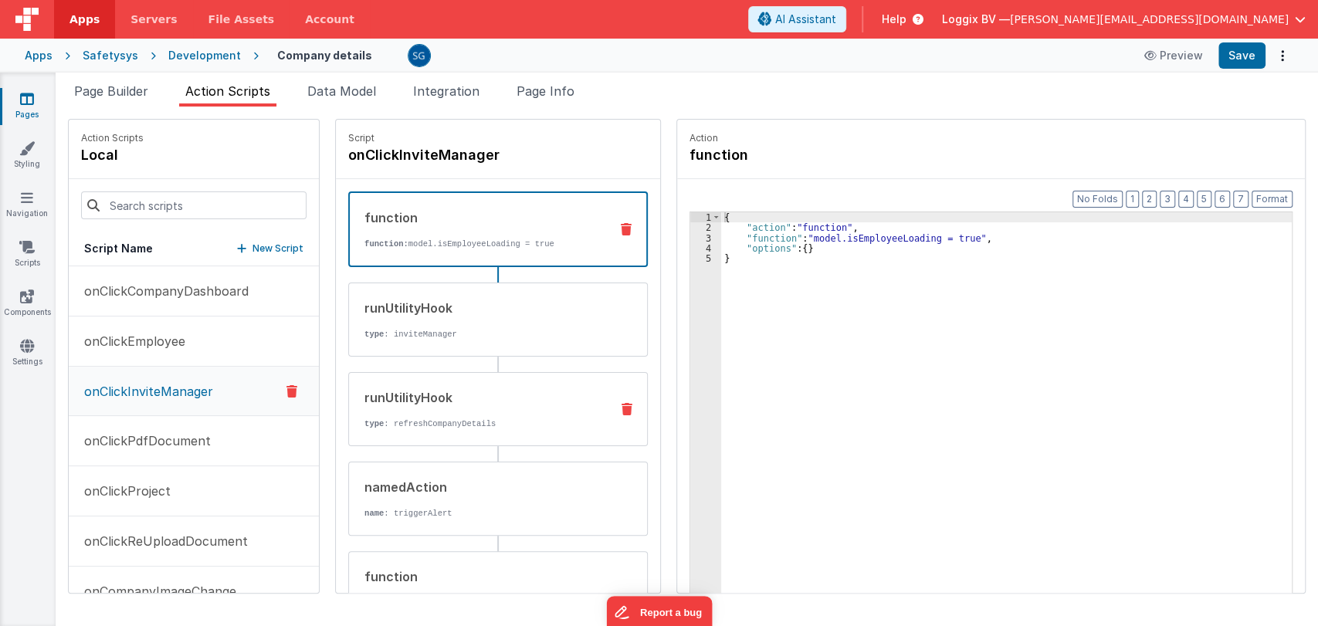
scroll to position [120, 0]
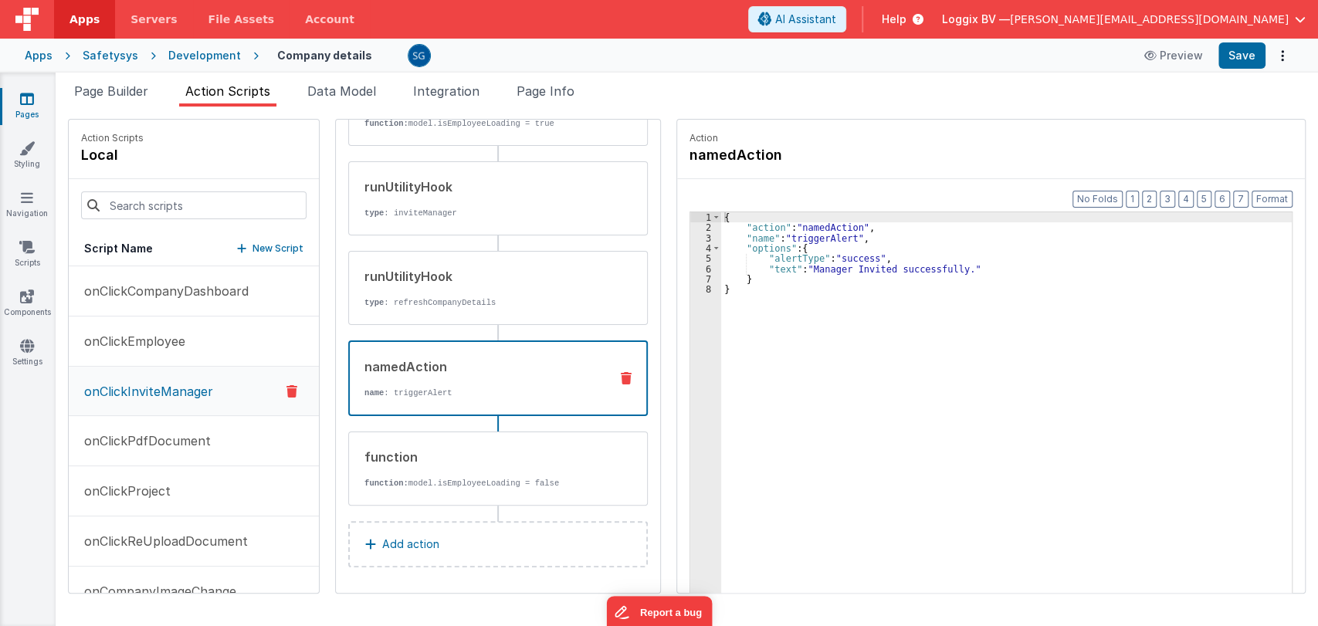
click at [421, 361] on div "namedAction" at bounding box center [481, 367] width 232 height 19
drag, startPoint x: 794, startPoint y: 268, endPoint x: 942, endPoint y: 271, distance: 148.3
click at [942, 271] on div "{ "action" : "namedAction" , "name" : "triggerAlert" , "options" : { "alertType…" at bounding box center [1014, 436] width 586 height 449
click at [772, 267] on div "{ "action" : "namedAction" , "name" : "triggerAlert" , "options" : { "alertType…" at bounding box center [1014, 436] width 586 height 449
click at [1240, 63] on button "Save" at bounding box center [1242, 55] width 47 height 26
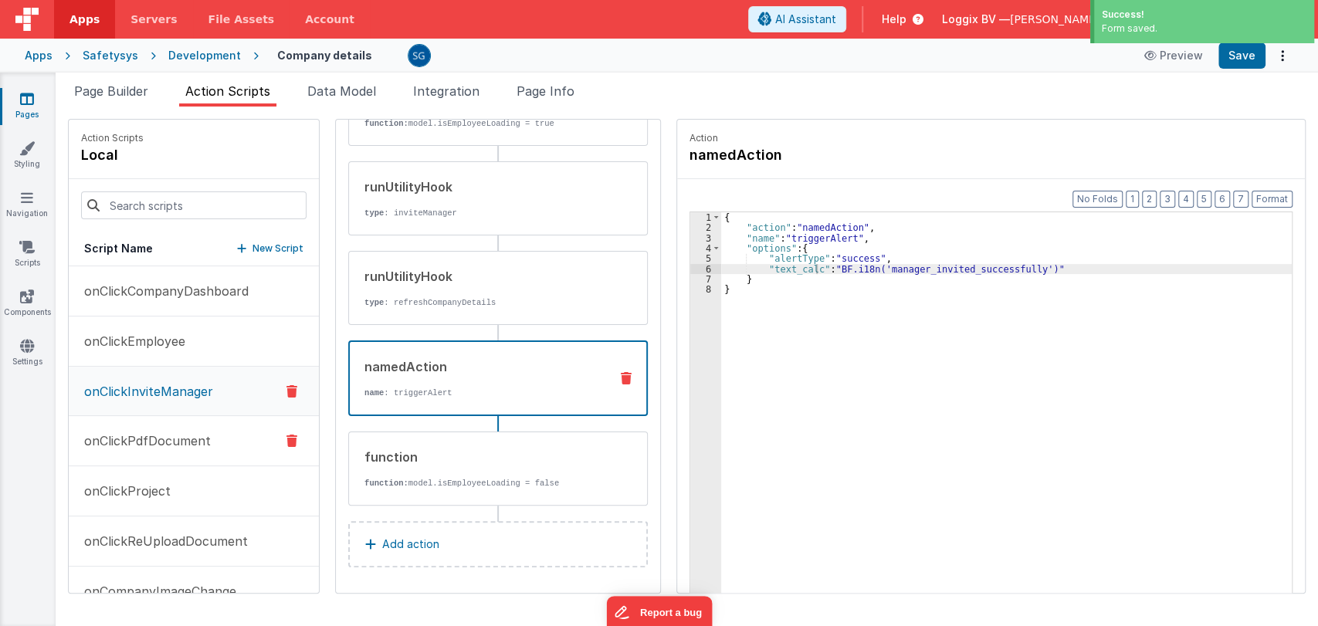
click at [134, 435] on p "onClickPdfDocument" at bounding box center [143, 441] width 136 height 19
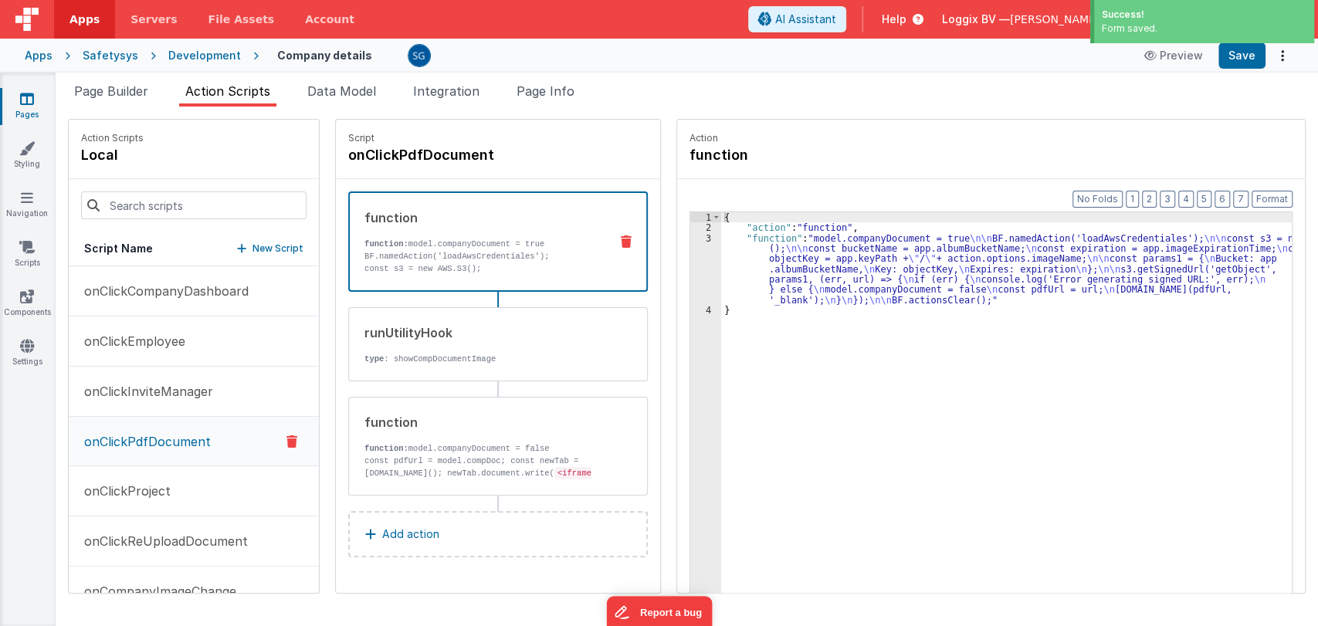
scroll to position [0, 0]
click at [137, 486] on p "onClickProject" at bounding box center [123, 491] width 96 height 19
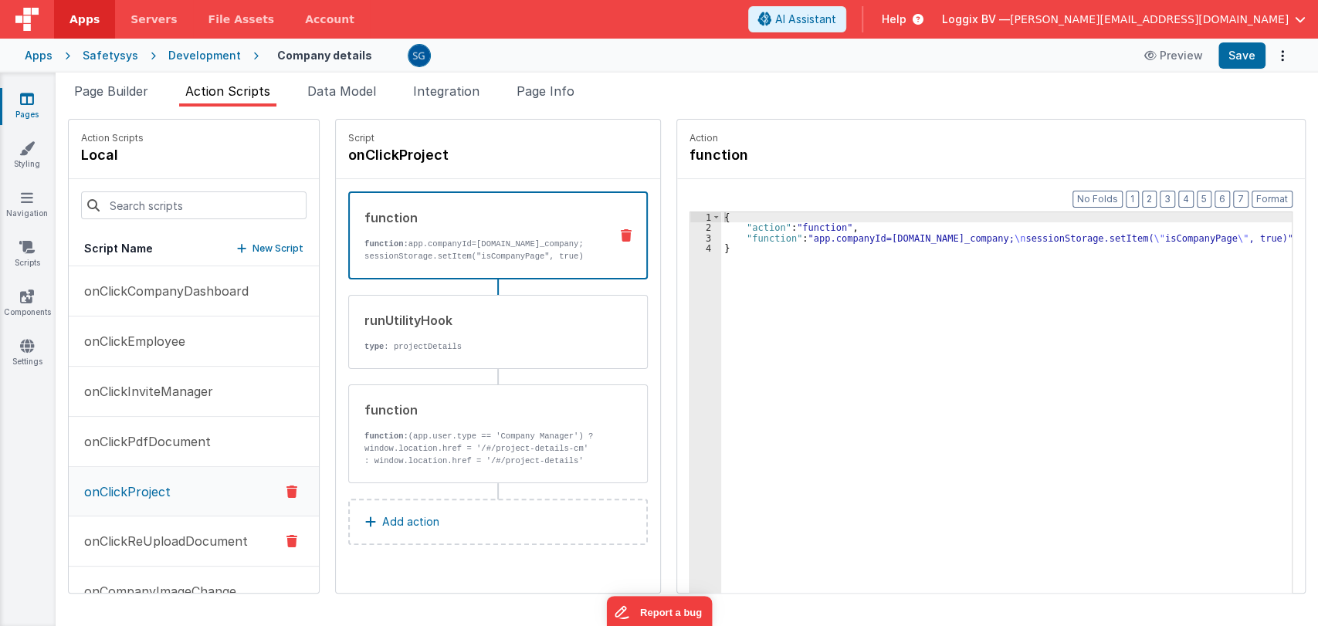
click at [139, 537] on p "onClickReUploadDocument" at bounding box center [161, 541] width 173 height 19
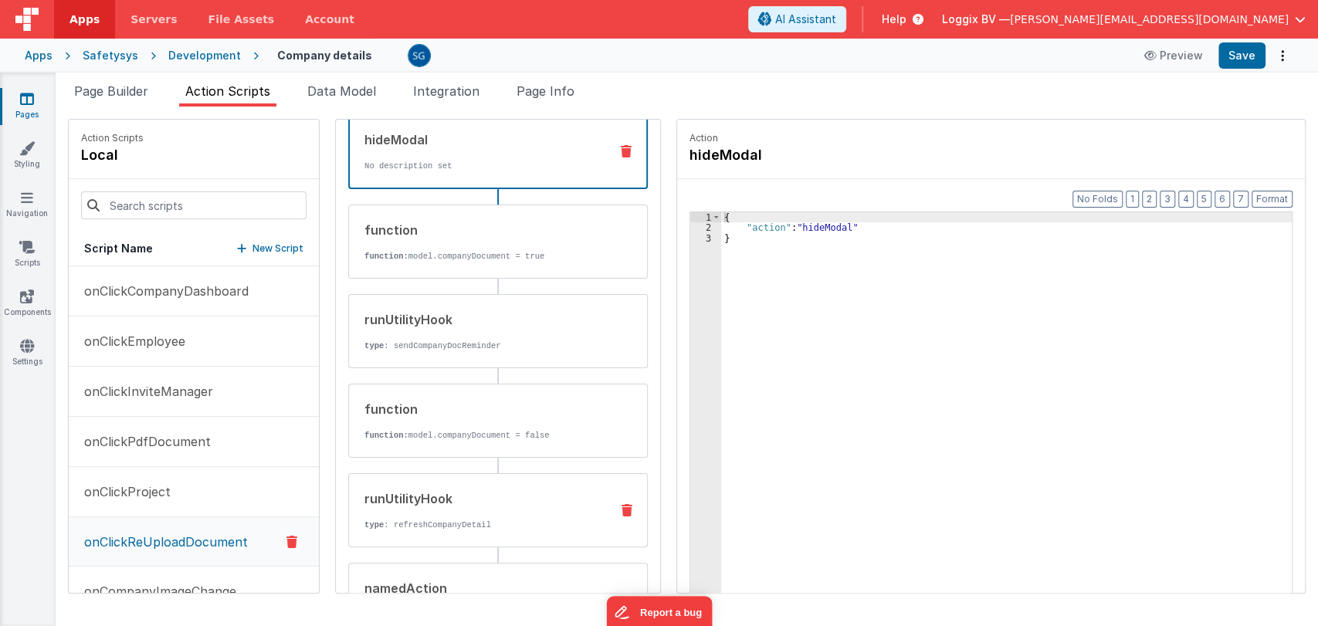
scroll to position [210, 0]
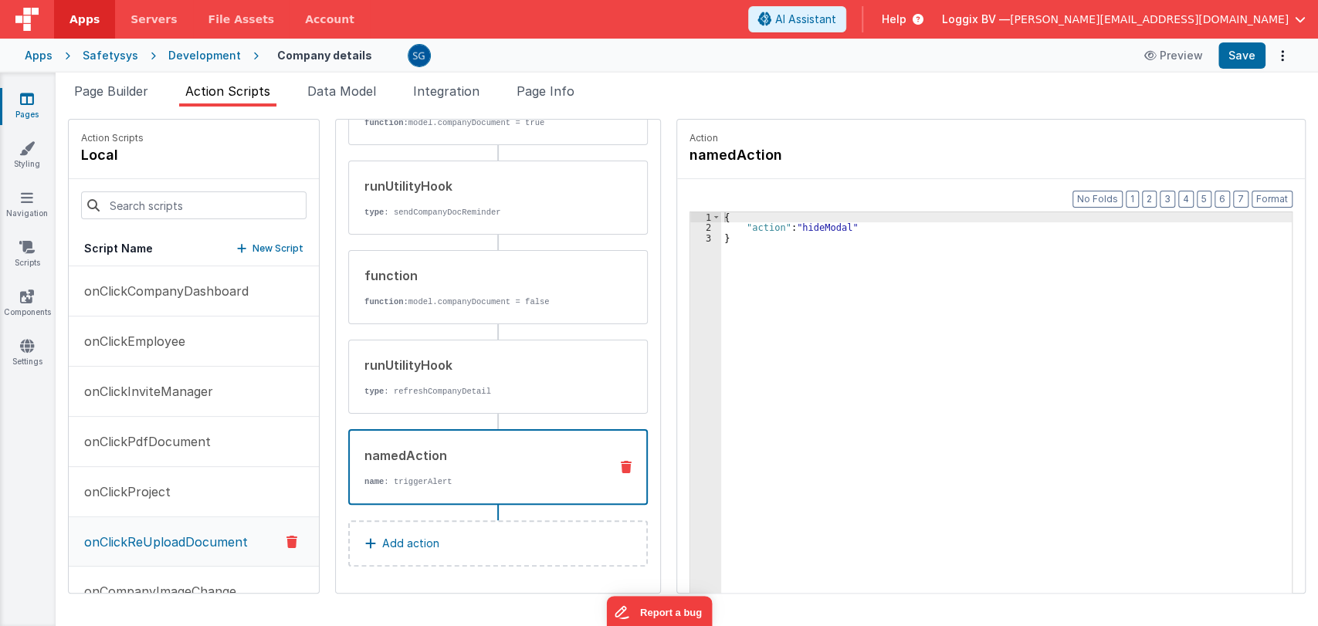
click at [451, 448] on div "namedAction" at bounding box center [481, 455] width 232 height 19
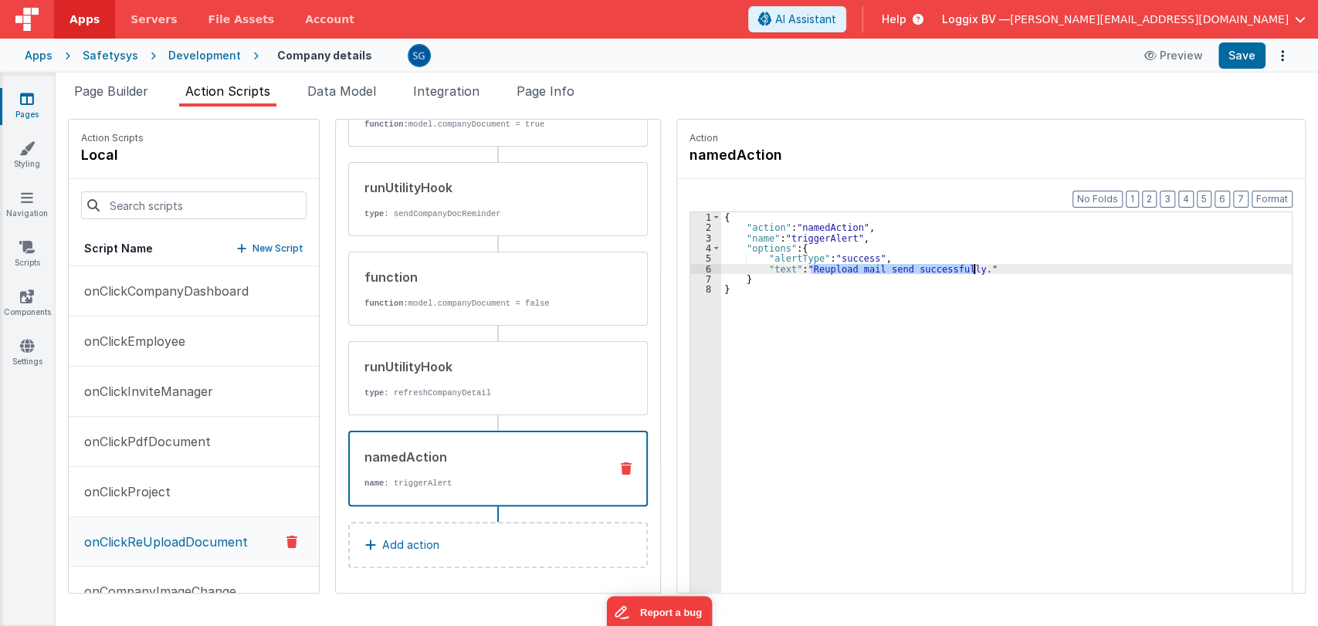
drag, startPoint x: 795, startPoint y: 266, endPoint x: 956, endPoint y: 268, distance: 160.6
click at [956, 268] on div "{ "action" : "namedAction" , "name" : "triggerAlert" , "options" : { "alertType…" at bounding box center [1014, 436] width 586 height 449
click at [778, 268] on div "{ "action" : "namedAction" , "name" : "triggerAlert" , "options" : { "alertType…" at bounding box center [1014, 436] width 586 height 449
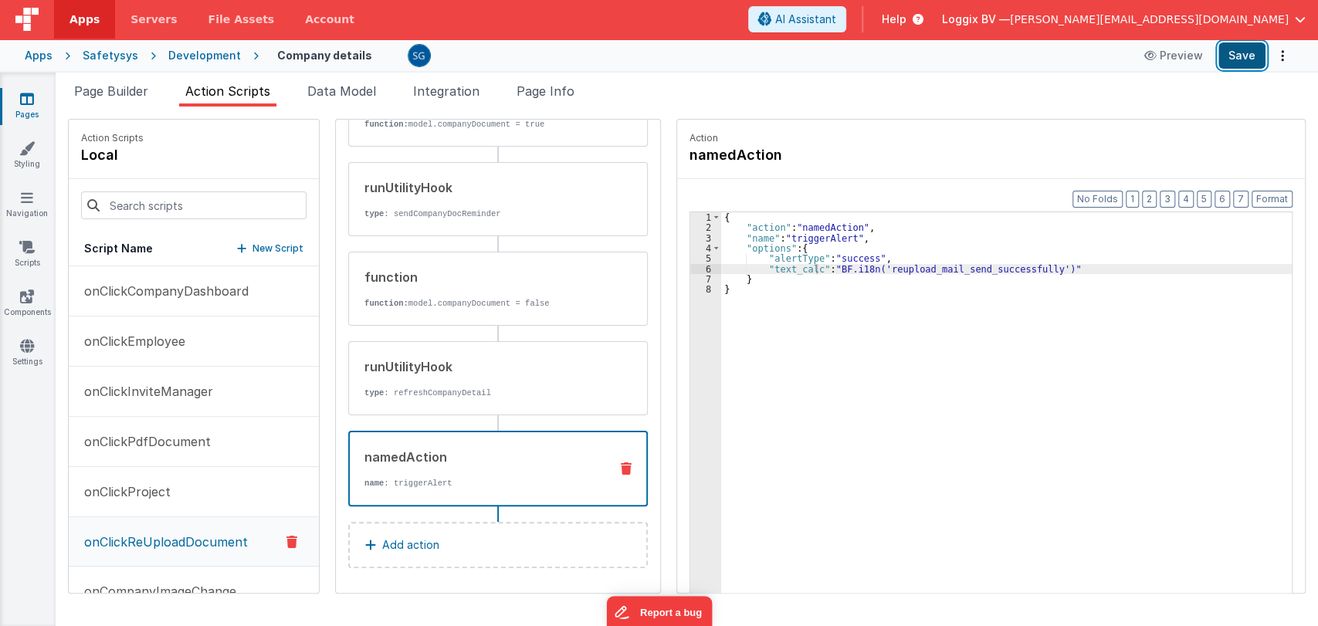
click at [1242, 60] on button "Save" at bounding box center [1242, 55] width 47 height 26
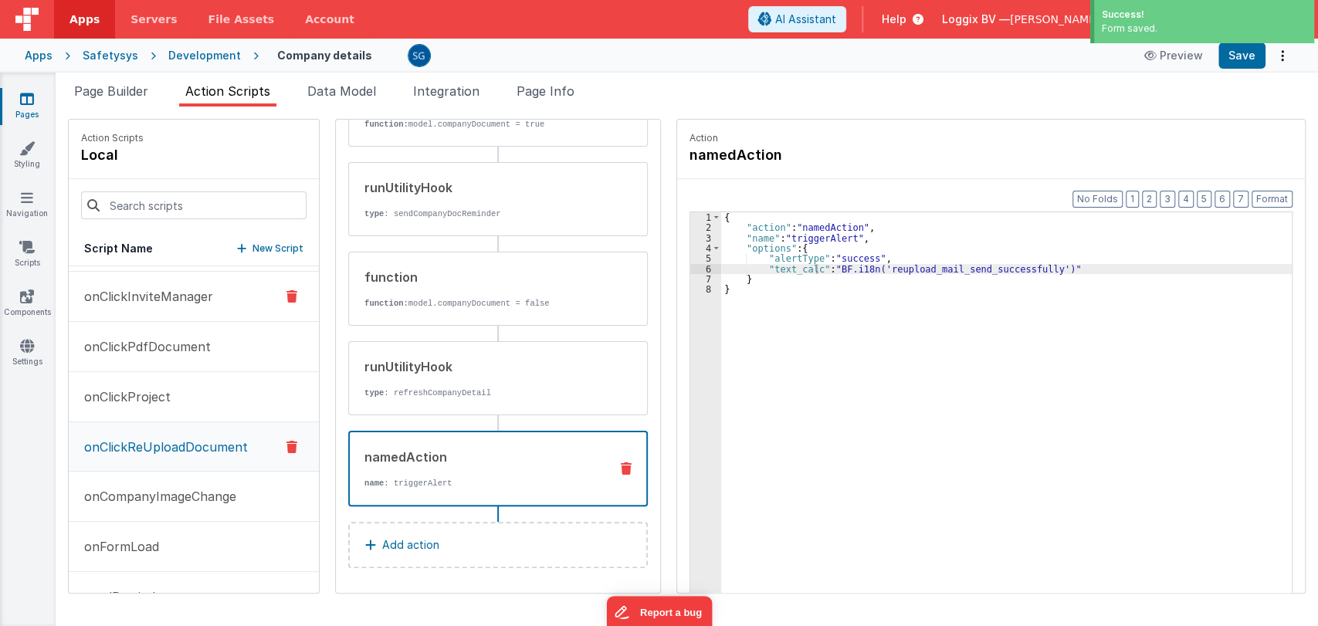
scroll to position [99, 0]
click at [167, 488] on p "onCompanyImageChange" at bounding box center [155, 492] width 161 height 19
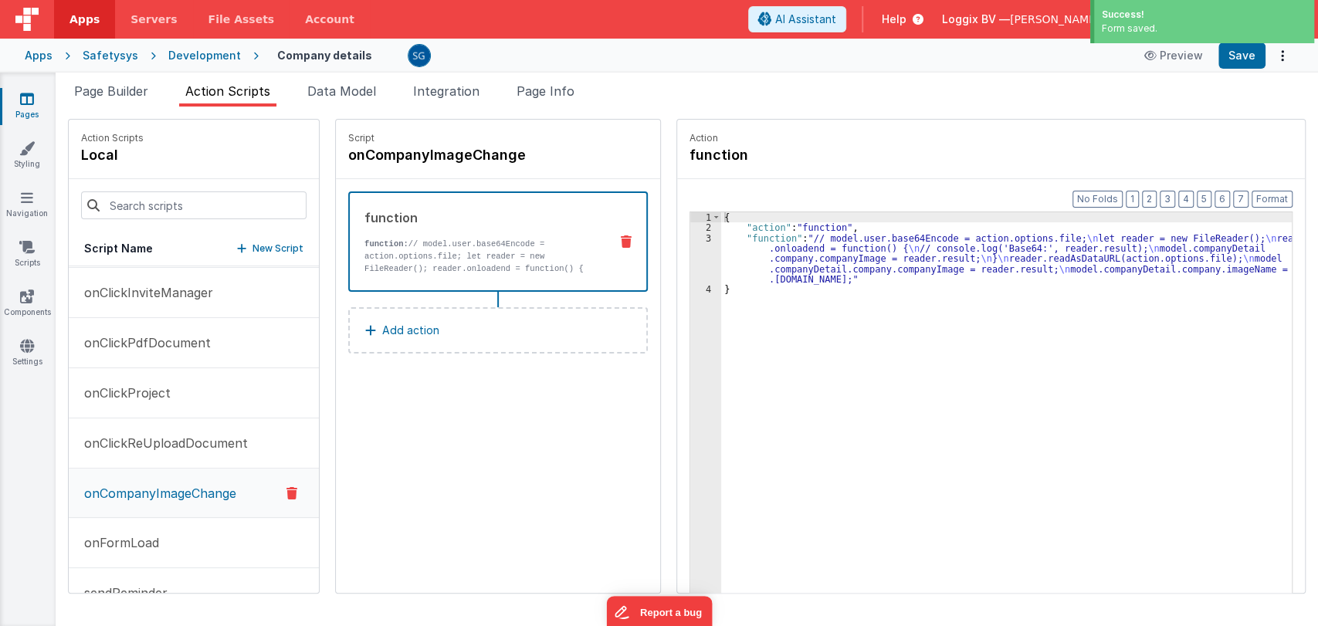
scroll to position [0, 0]
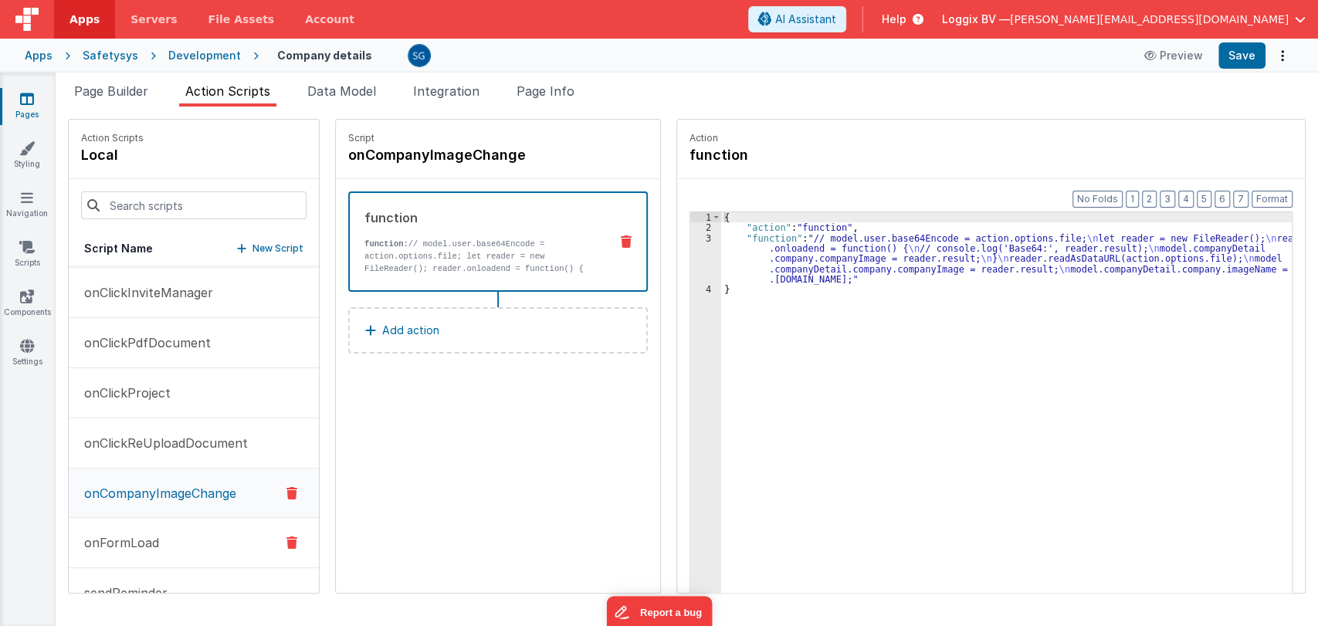
click at [136, 534] on p "onFormLoad" at bounding box center [117, 543] width 84 height 19
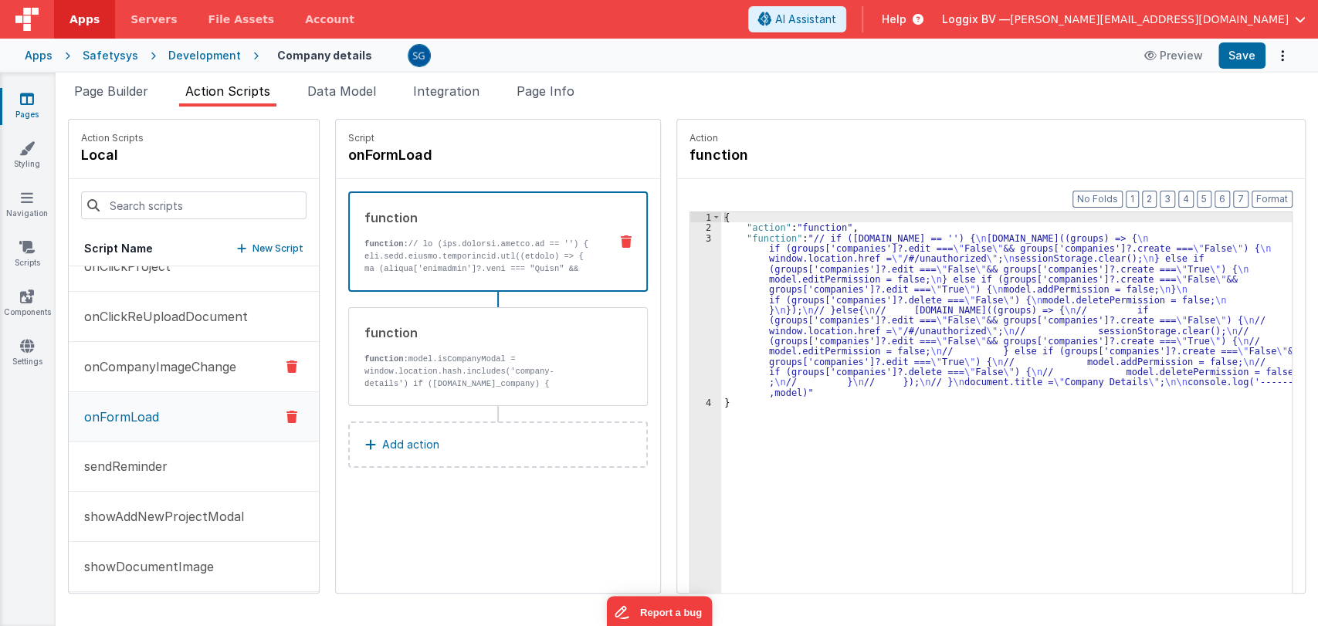
scroll to position [233, 0]
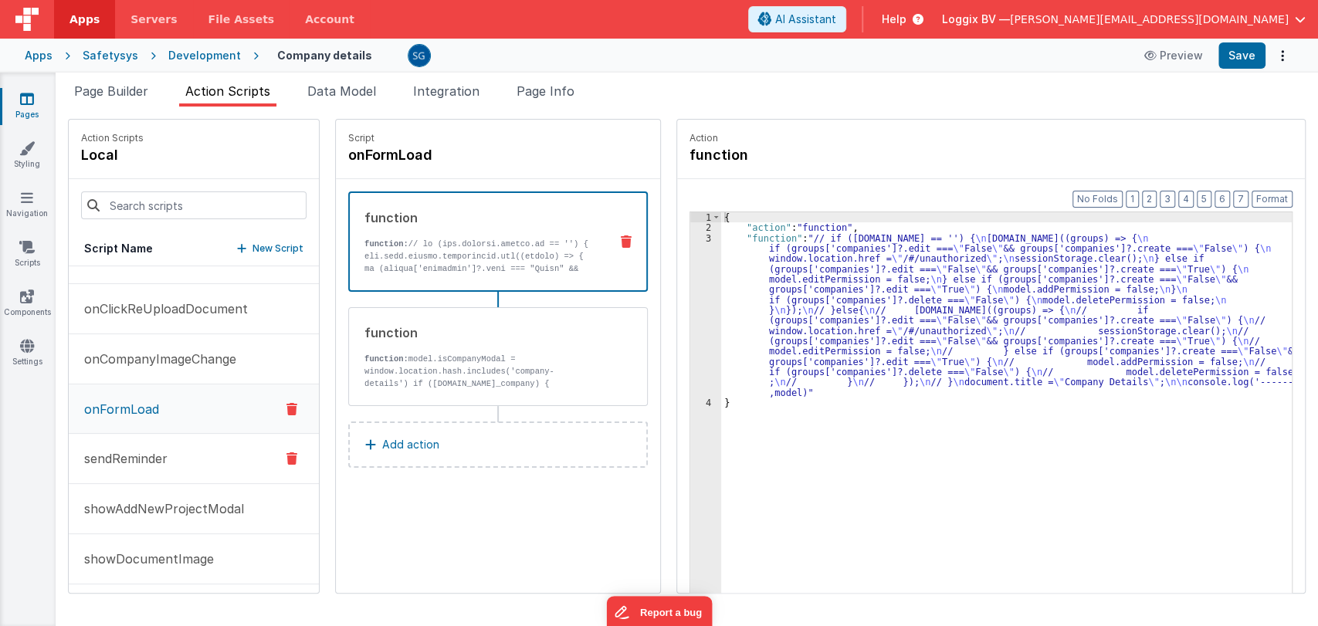
click at [115, 458] on p "sendReminder" at bounding box center [121, 458] width 93 height 19
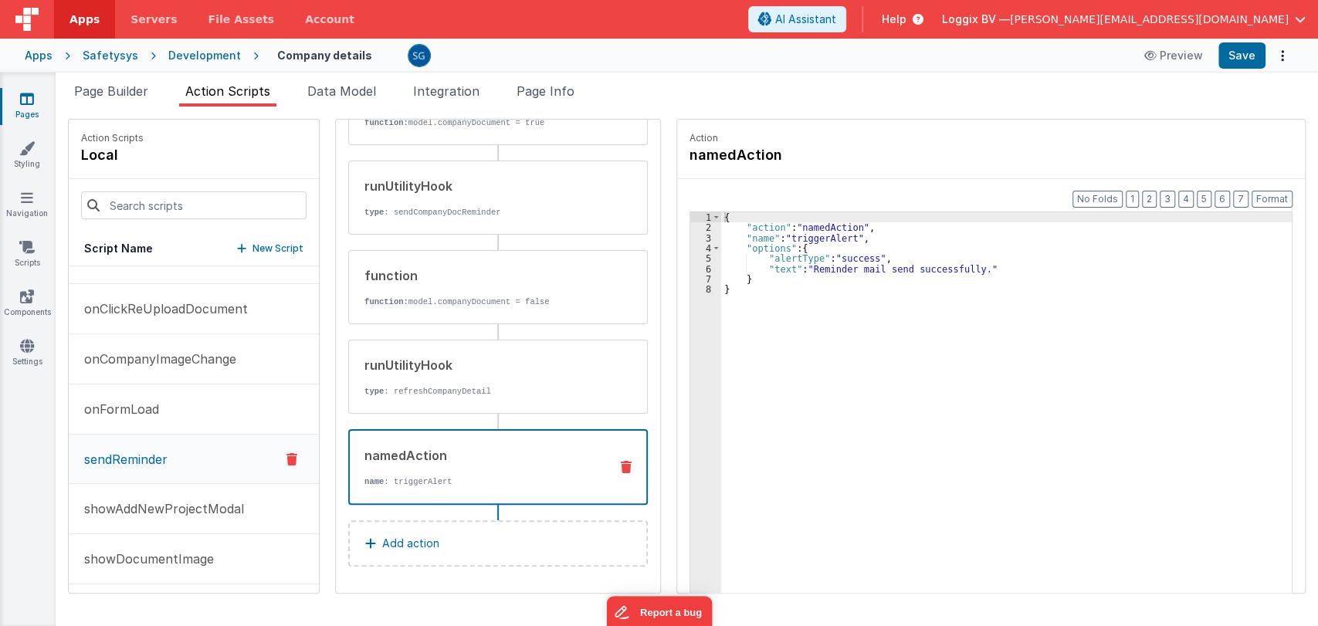
click at [402, 446] on div "namedAction" at bounding box center [481, 455] width 232 height 19
drag, startPoint x: 795, startPoint y: 266, endPoint x: 957, endPoint y: 272, distance: 161.5
click at [957, 272] on div "{ "action" : "namedAction" , "name" : "triggerAlert" , "options" : { "alertType…" at bounding box center [1014, 436] width 586 height 449
click at [772, 265] on div "{ "action" : "namedAction" , "name" : "triggerAlert" , "options" : { "alertType…" at bounding box center [1014, 436] width 586 height 449
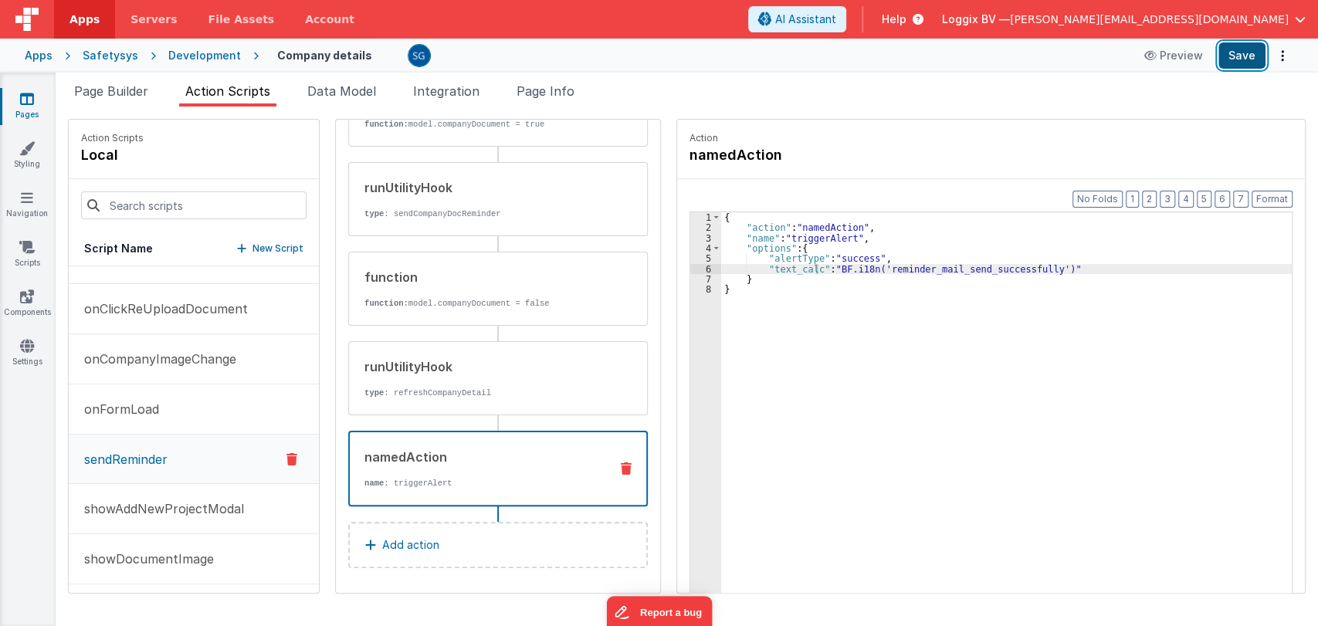
click at [1256, 49] on button "Save" at bounding box center [1242, 55] width 47 height 26
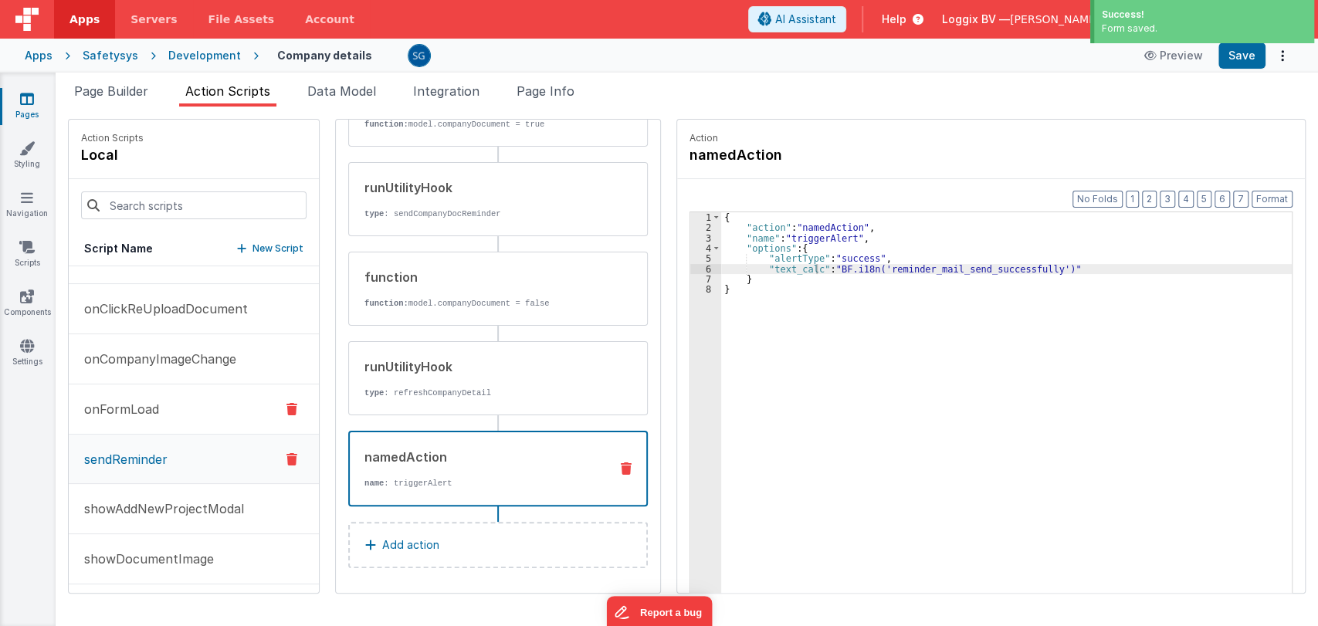
scroll to position [236, 0]
click at [137, 497] on p "showAddNewProjectModal" at bounding box center [159, 506] width 169 height 19
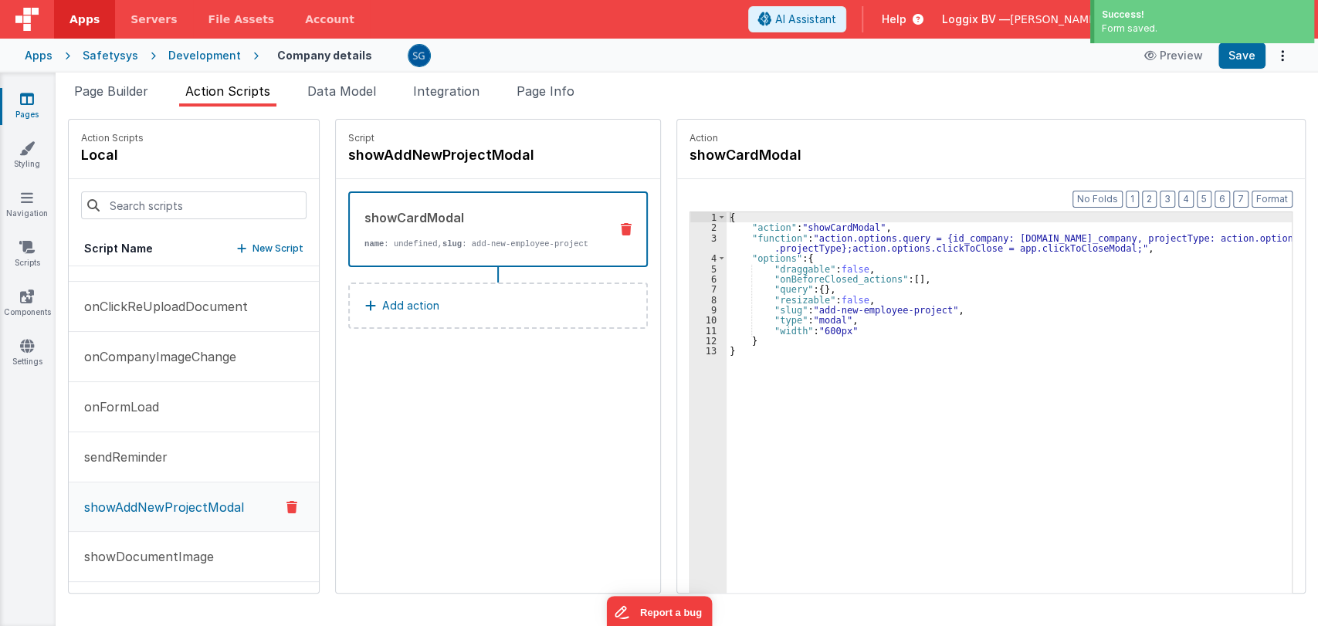
scroll to position [0, 0]
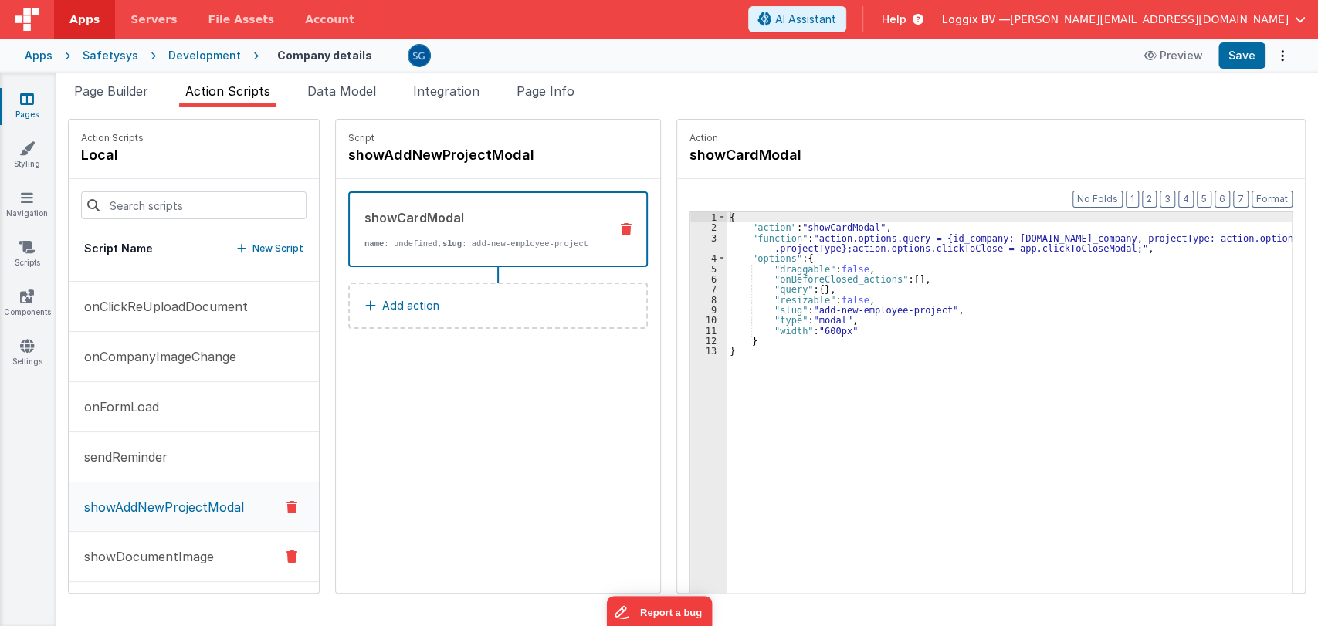
click at [163, 551] on p "showDocumentImage" at bounding box center [144, 557] width 139 height 19
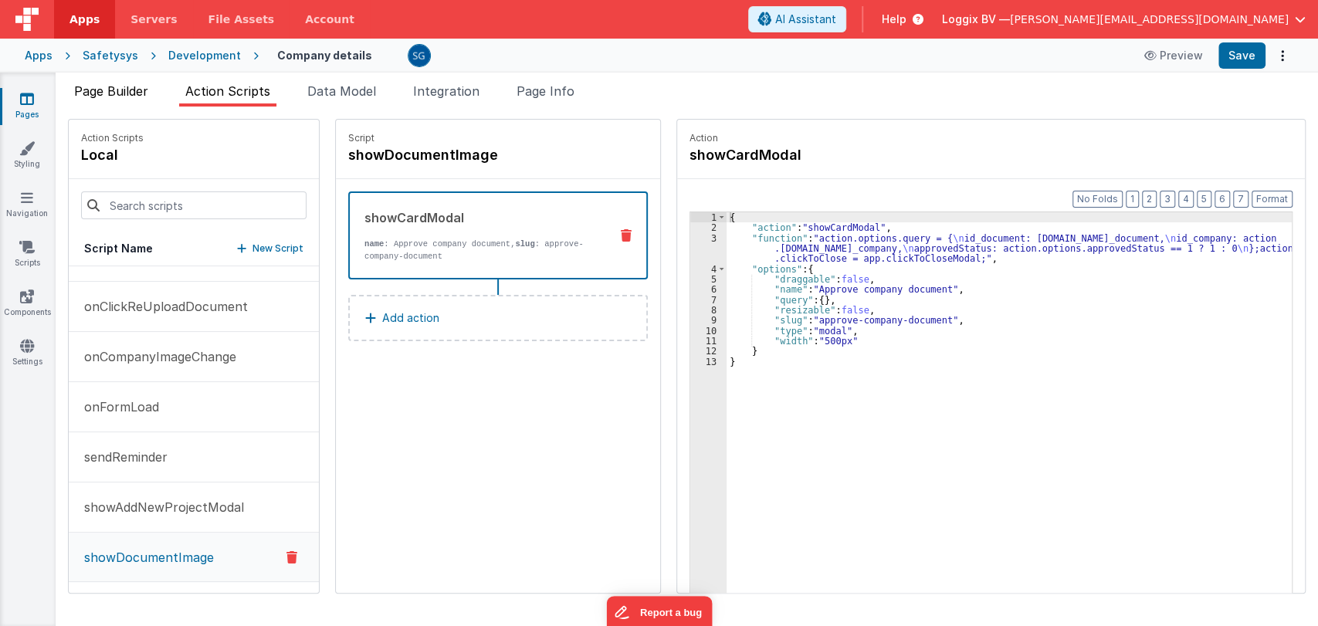
click at [140, 86] on span "Page Builder" at bounding box center [111, 90] width 74 height 15
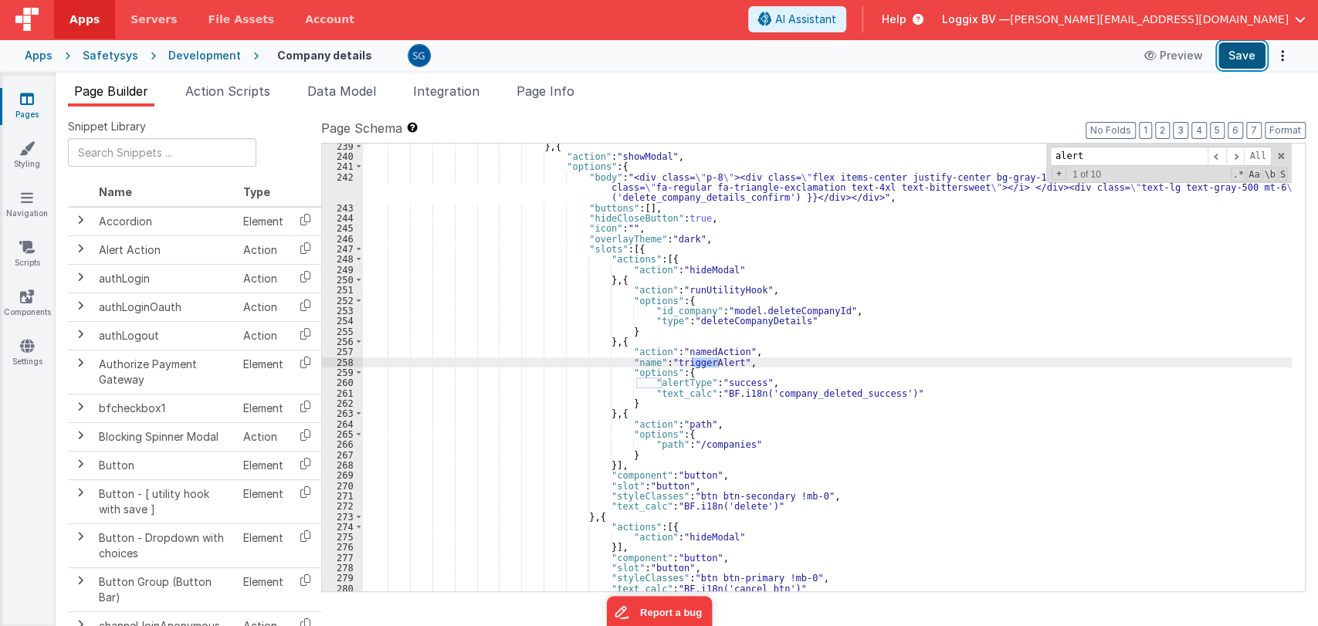
click at [1230, 49] on button "Save" at bounding box center [1242, 55] width 47 height 26
click at [28, 98] on icon at bounding box center [27, 98] width 14 height 15
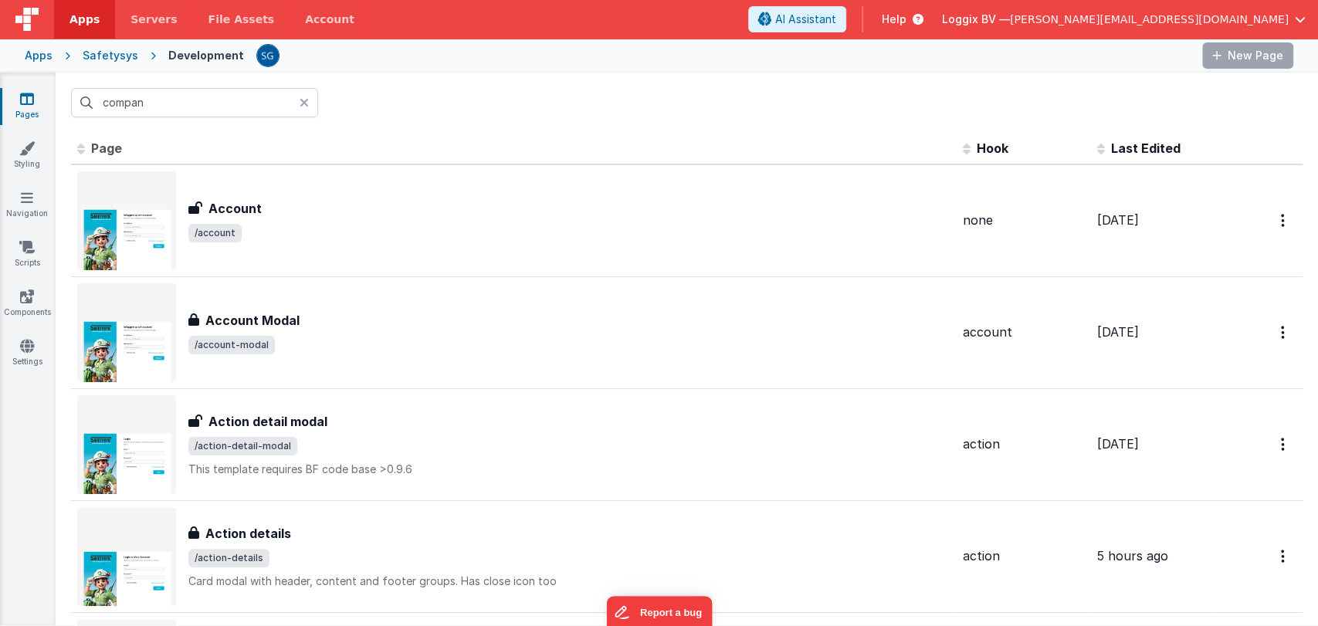
click at [306, 101] on icon at bounding box center [304, 103] width 9 height 12
